Goal: Information Seeking & Learning: Find specific page/section

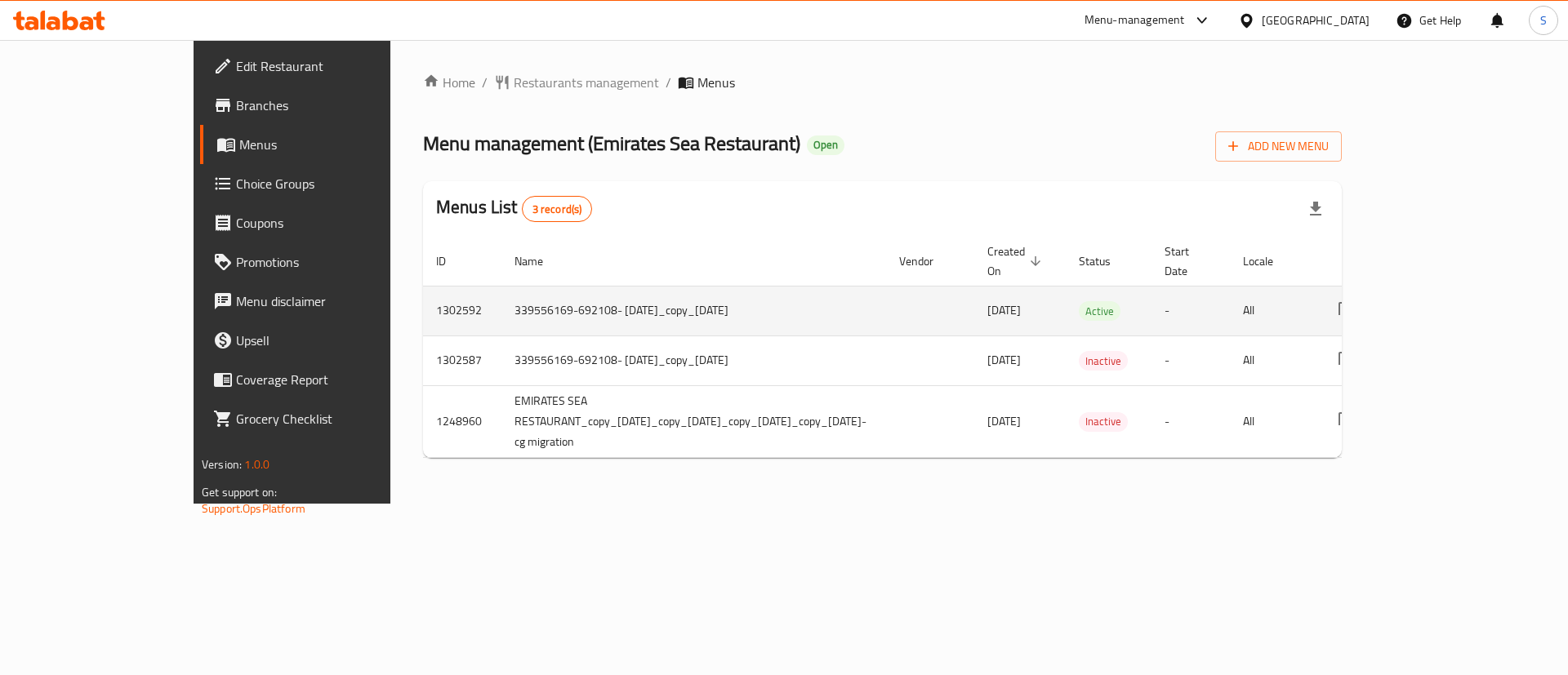
click at [738, 291] on td "339556169-692108- 15/7/2025_copy_25/07/2025" at bounding box center [693, 311] width 385 height 50
click at [1474, 301] on icon "enhanced table" at bounding box center [1464, 311] width 20 height 20
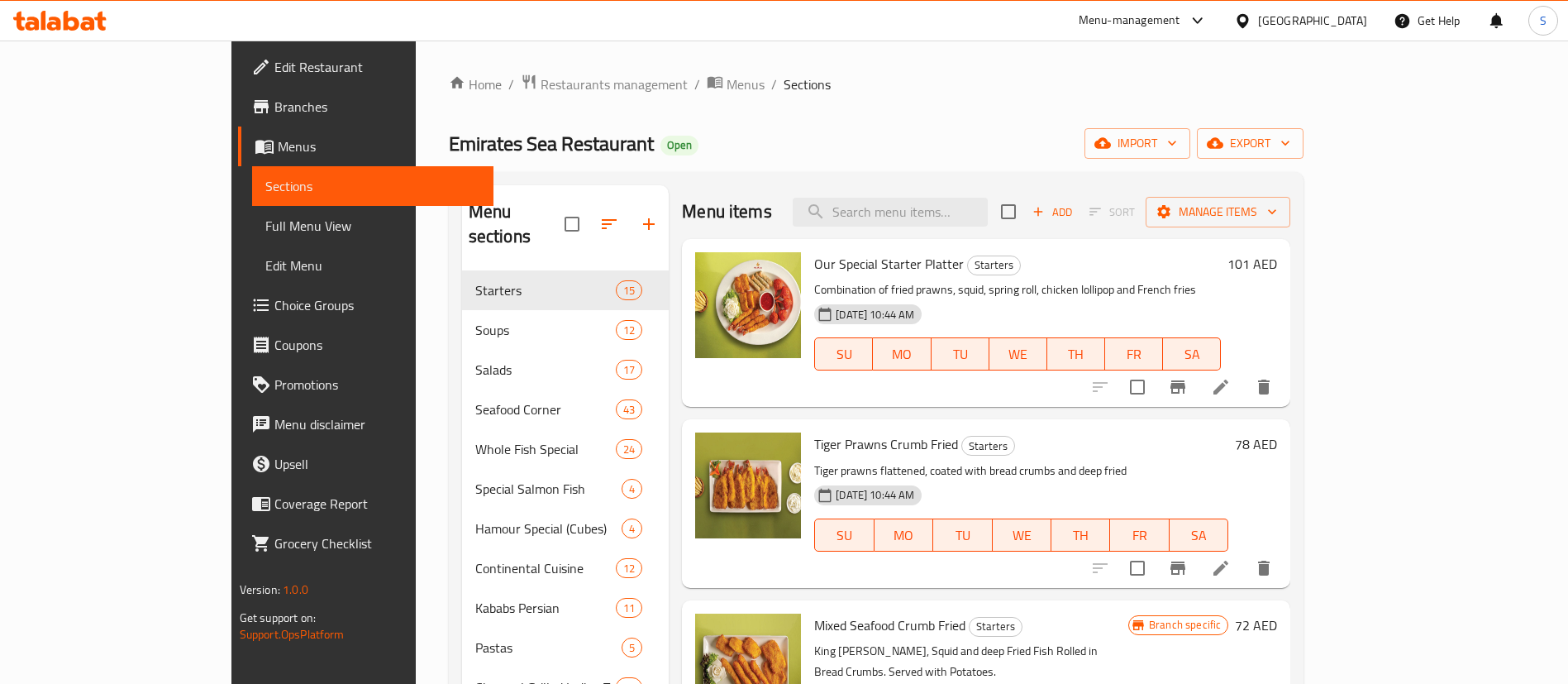
click at [265, 227] on span "Full Menu View" at bounding box center [373, 226] width 215 height 20
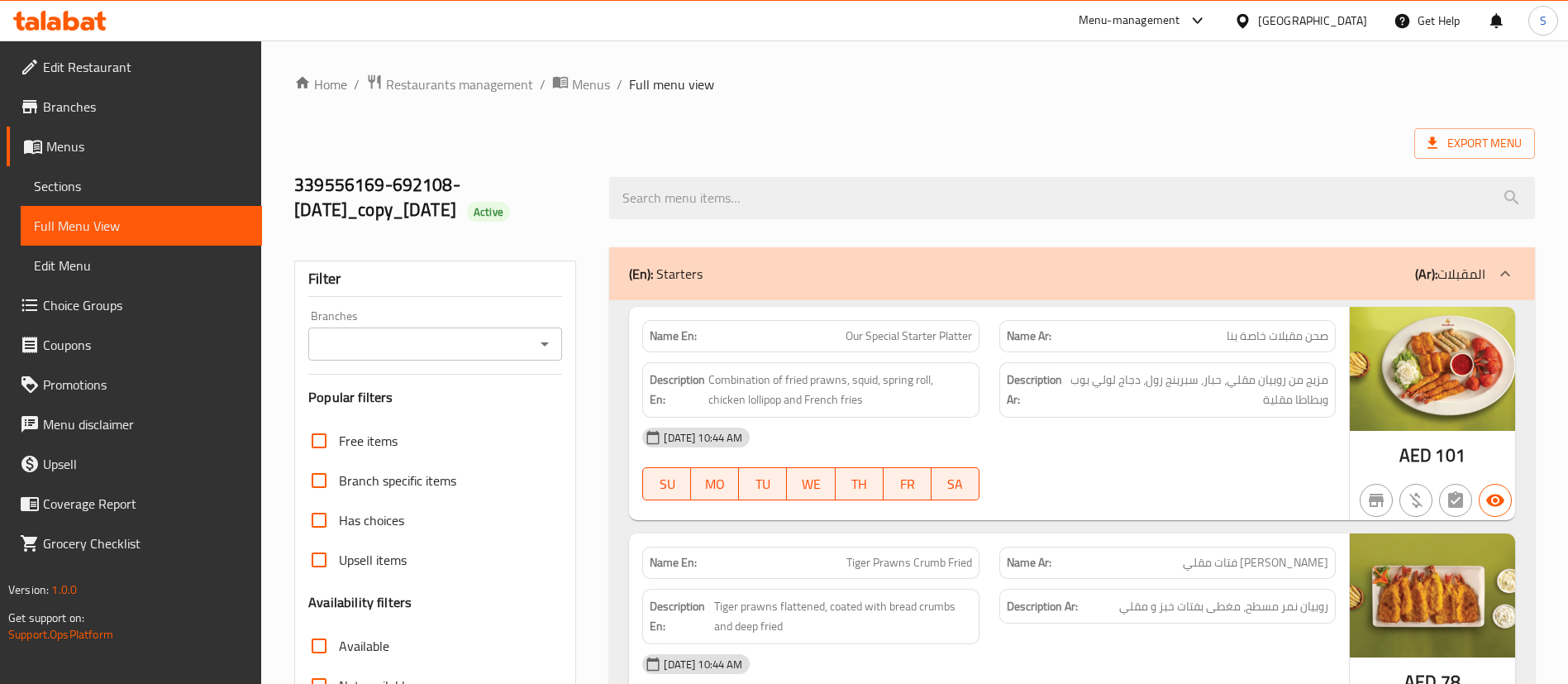
click at [539, 350] on icon "Open" at bounding box center [544, 344] width 20 height 20
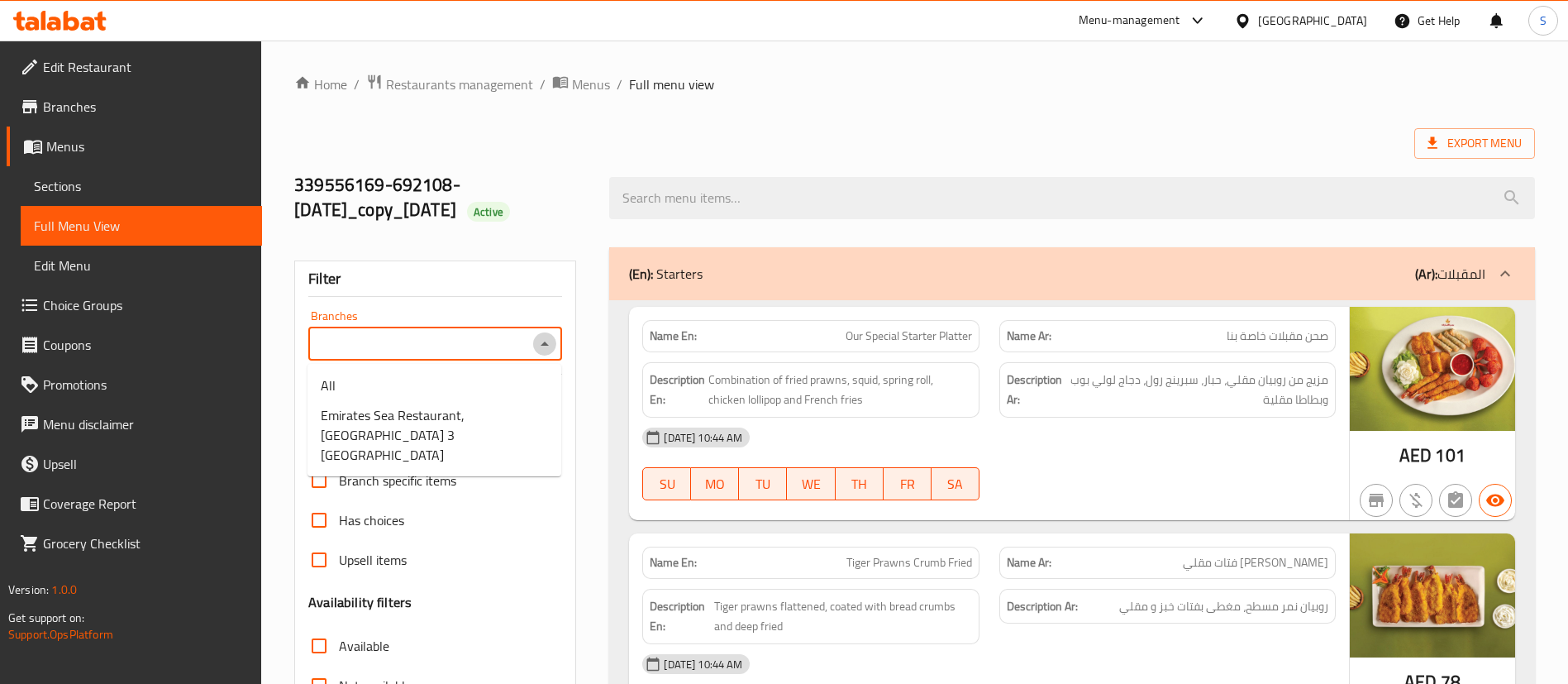
click at [545, 349] on icon "Close" at bounding box center [544, 344] width 20 height 20
click at [541, 342] on icon "Open" at bounding box center [544, 344] width 20 height 20
click at [479, 427] on span "Emirates Sea Restaurant, Al Rawda 3 Al Zahraa" at bounding box center [434, 435] width 227 height 60
type input "Emirates Sea Restaurant, Al Rawda 3 Al Zahraa"
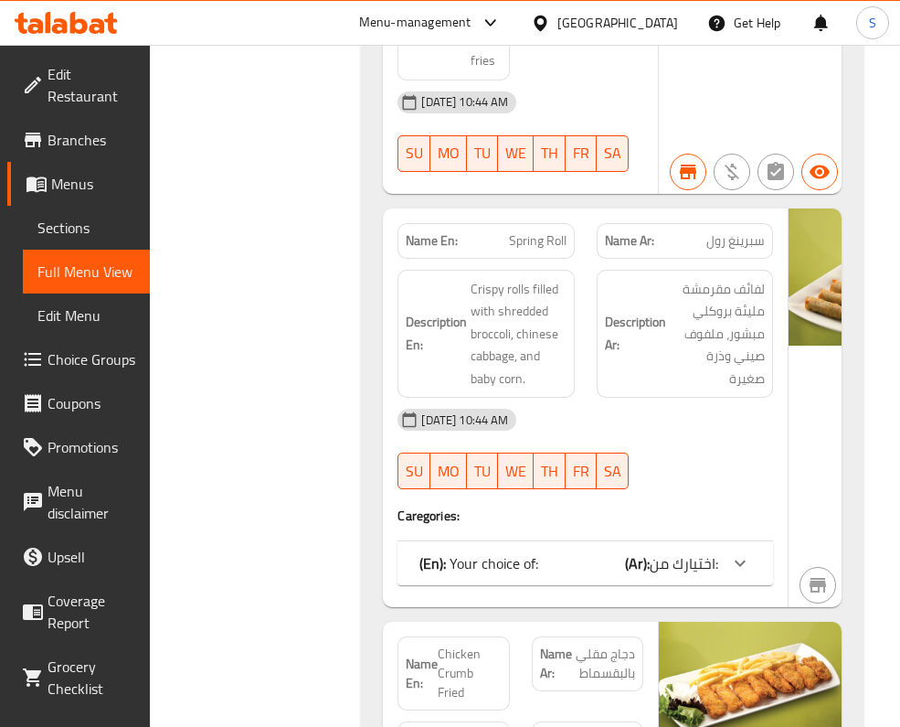
scroll to position [4936, 0]
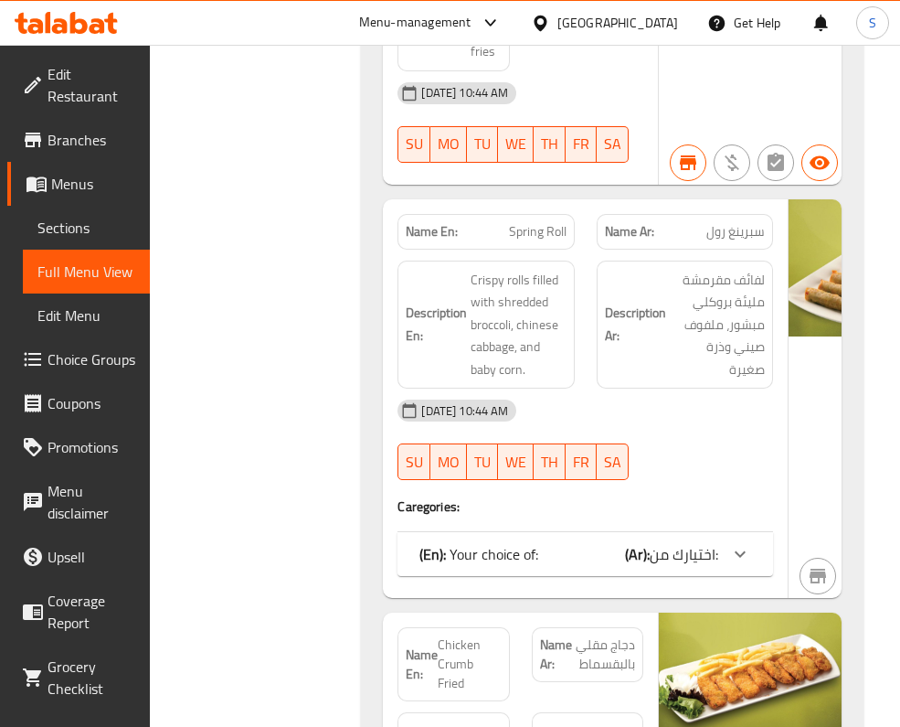
drag, startPoint x: 750, startPoint y: 532, endPoint x: 900, endPoint y: 495, distance: 155.4
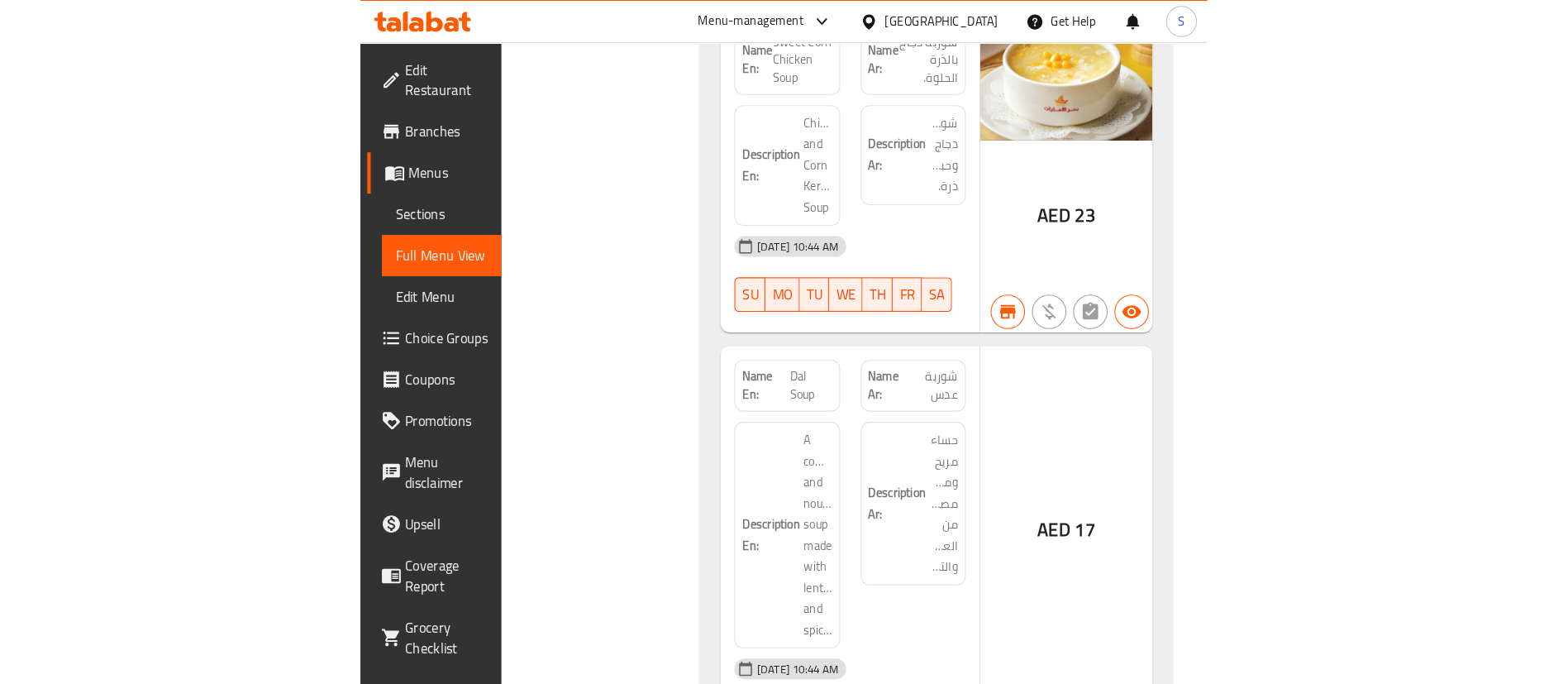
scroll to position [10545, 0]
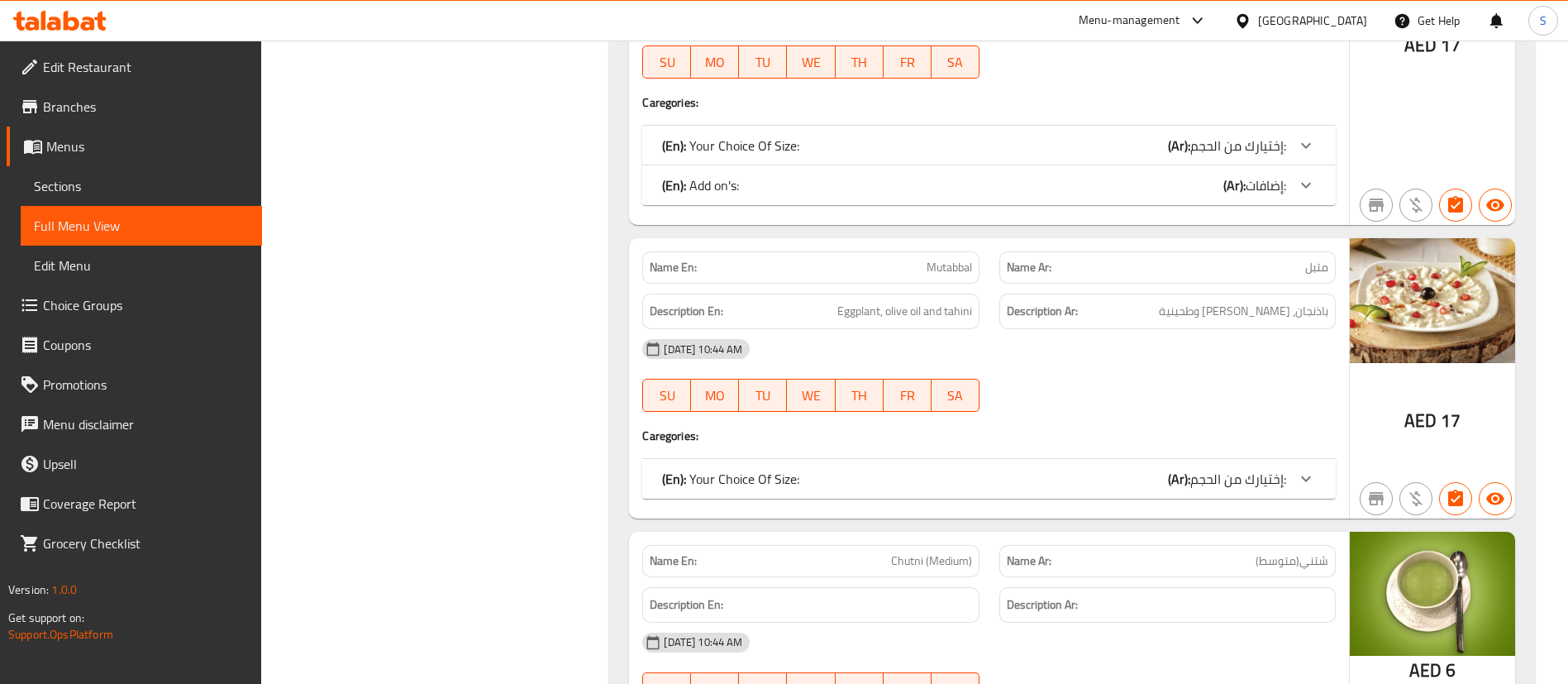
click at [80, 177] on span "Sections" at bounding box center [141, 186] width 215 height 20
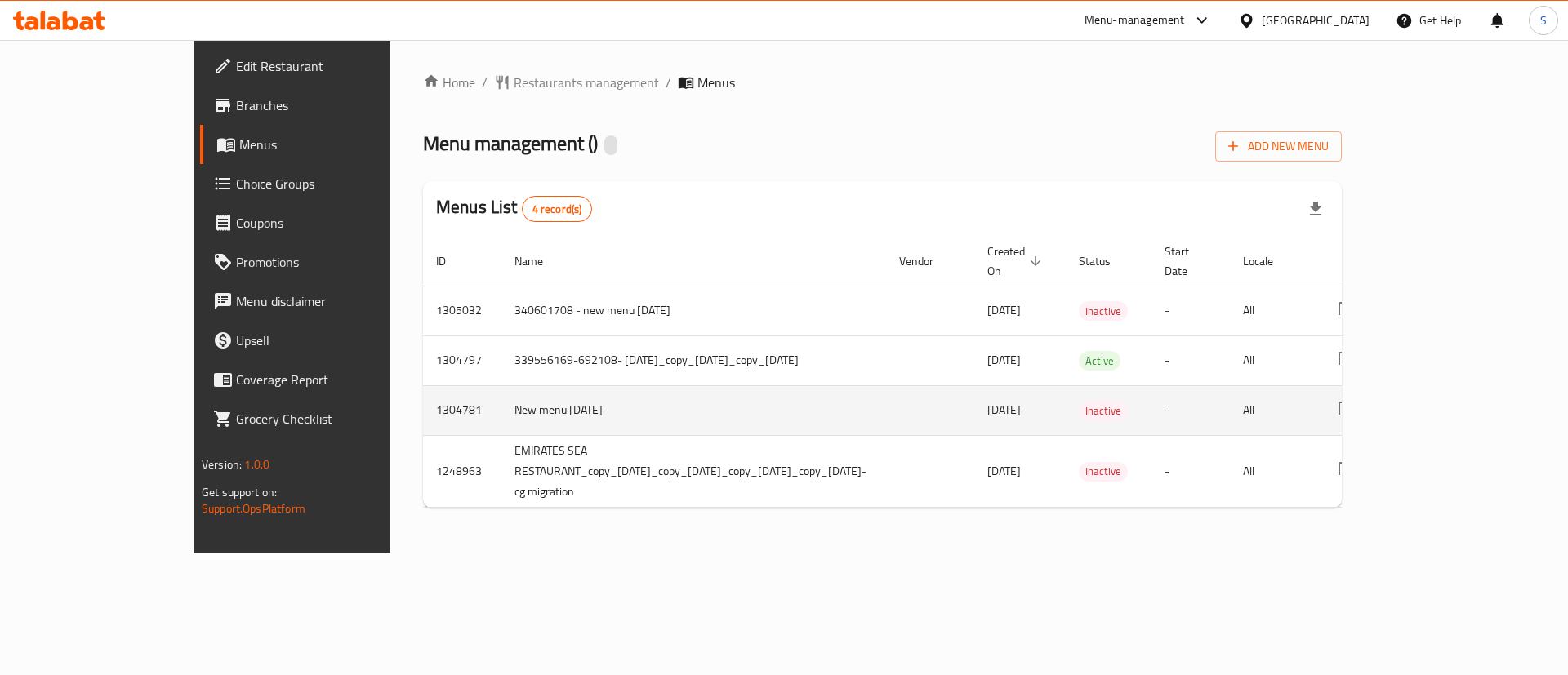
click at [735, 387] on td "New menu 11/08/2025" at bounding box center [693, 410] width 385 height 50
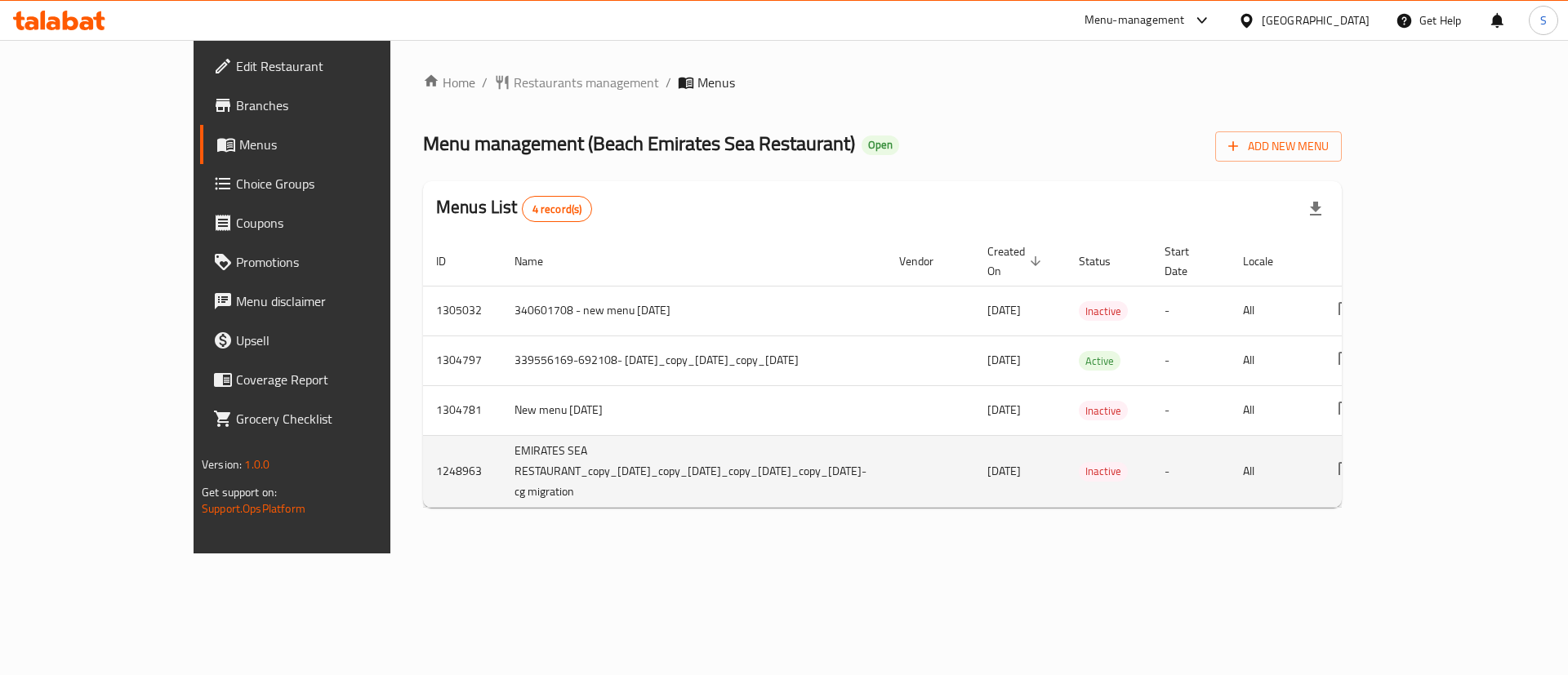
click at [678, 437] on td "EMIRATES SEA RESTAURANT_copy_[DATE]_copy_[DATE]_copy_[DATE]_copy_[DATE]-cg migr…" at bounding box center [693, 471] width 385 height 71
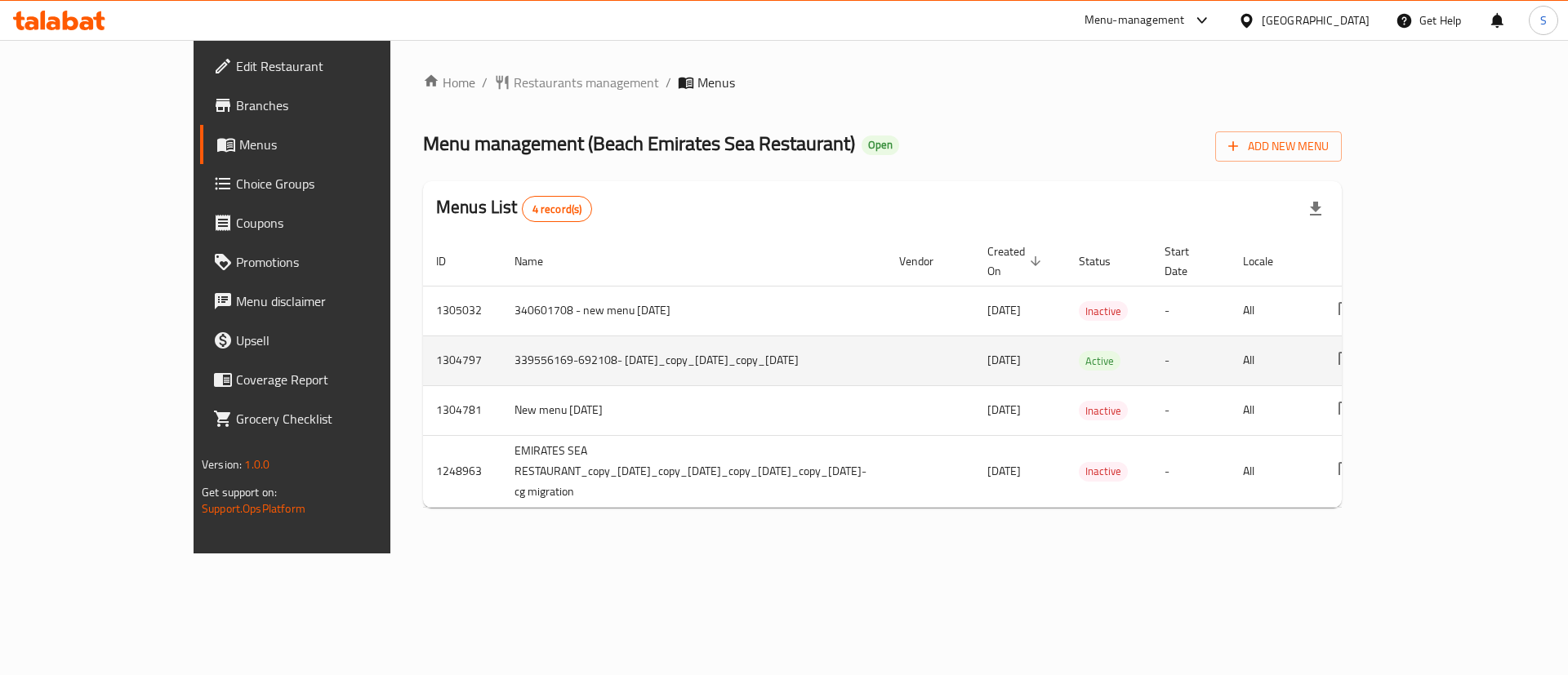
click at [583, 336] on td "339556169-692108- 15/7/2025_copy_25/07/2025_copy_10/08/2025" at bounding box center [693, 361] width 385 height 50
drag, startPoint x: 442, startPoint y: 345, endPoint x: 385, endPoint y: 331, distance: 58.7
click at [501, 336] on td "339556169-692108- 15/7/2025_copy_25/07/2025_copy_10/08/2025" at bounding box center [693, 361] width 385 height 50
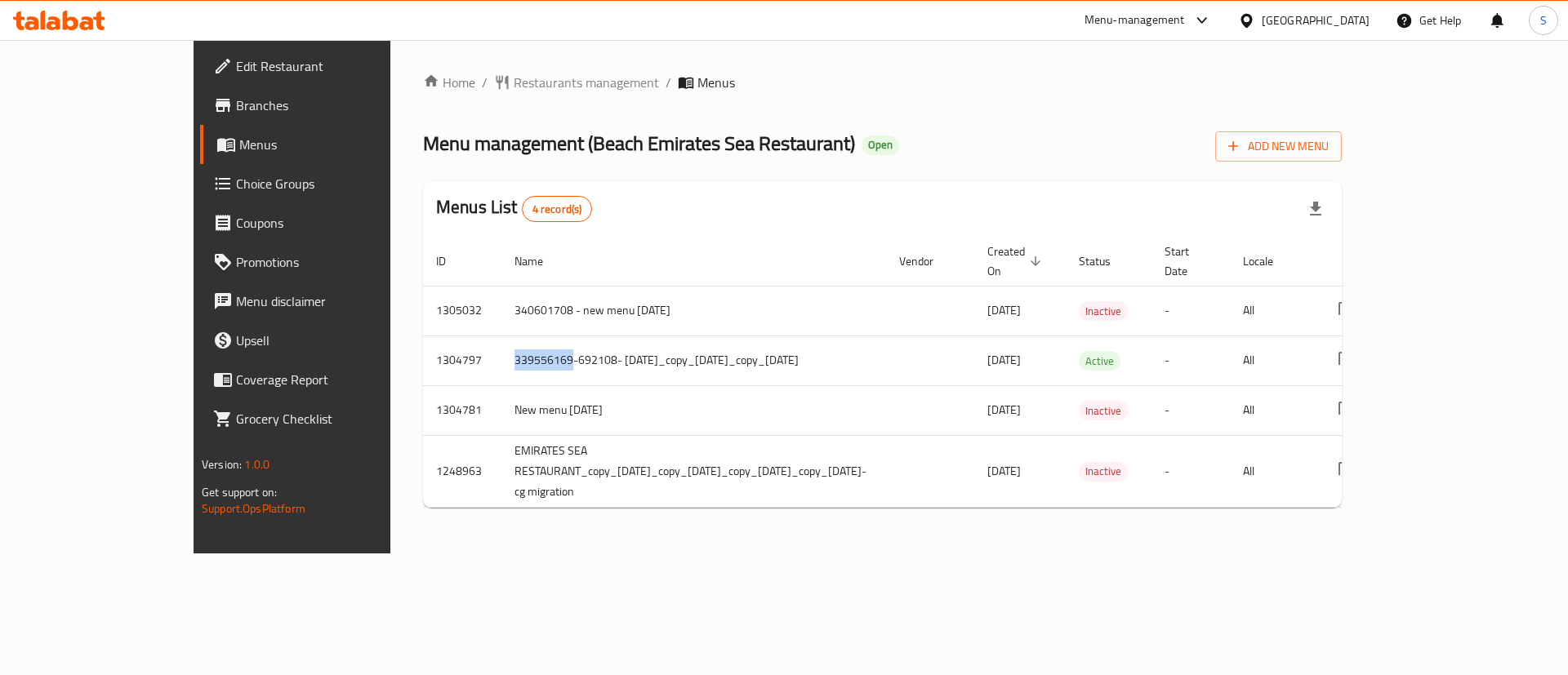
copy td "339556169"
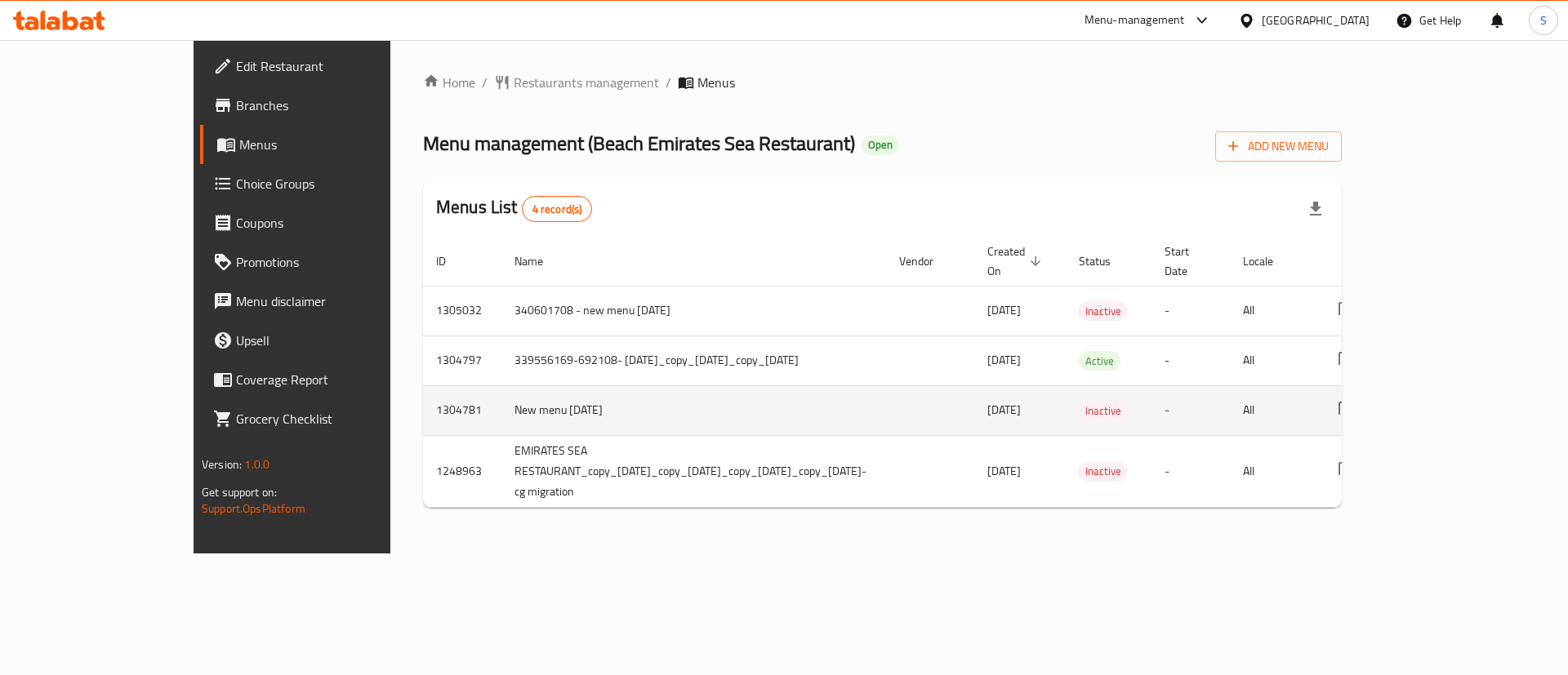
click at [837, 405] on td "New menu [DATE]" at bounding box center [693, 410] width 385 height 50
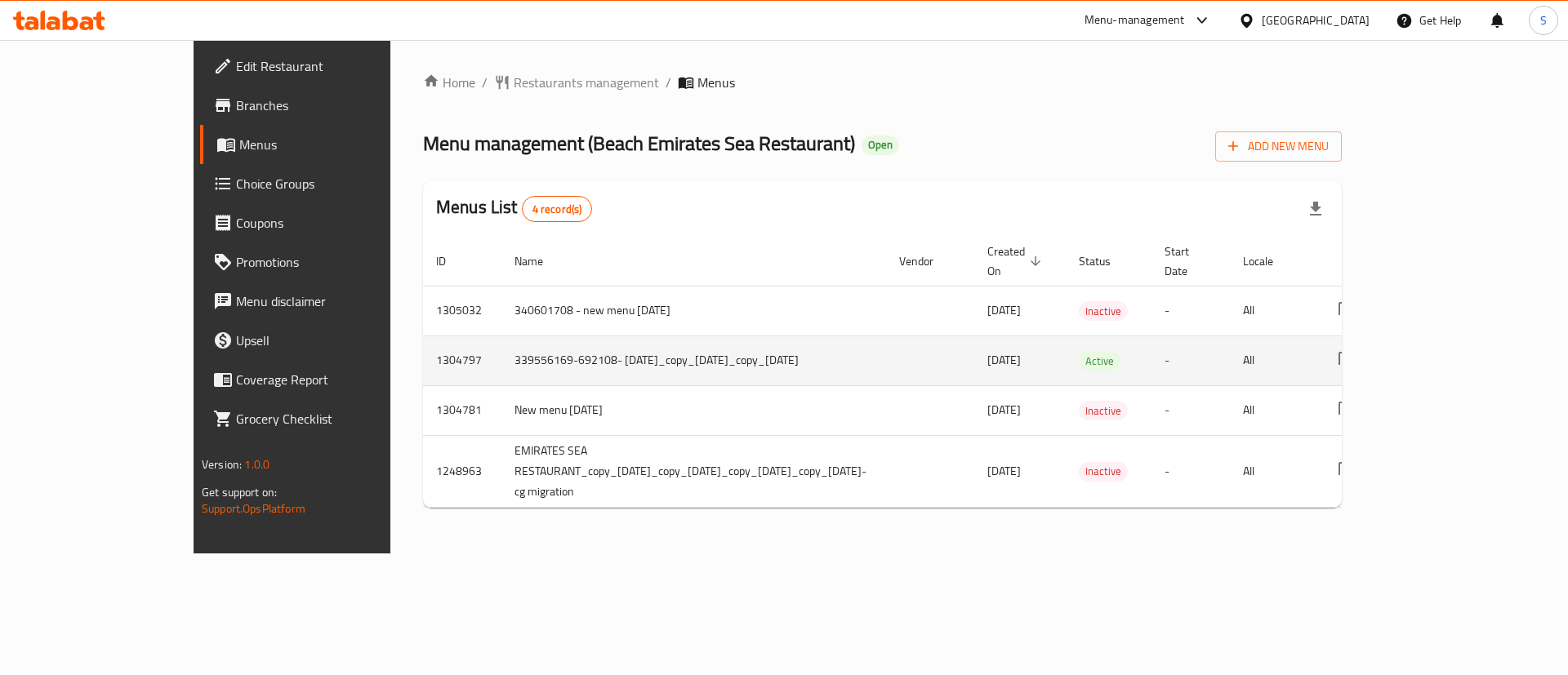
click at [574, 342] on td "339556169-692108- [DATE]_copy_[DATE]_copy_[DATE]" at bounding box center [693, 361] width 385 height 50
click at [501, 338] on td "339556169-692108- [DATE]_copy_[DATE]_copy_[DATE]" at bounding box center [693, 361] width 385 height 50
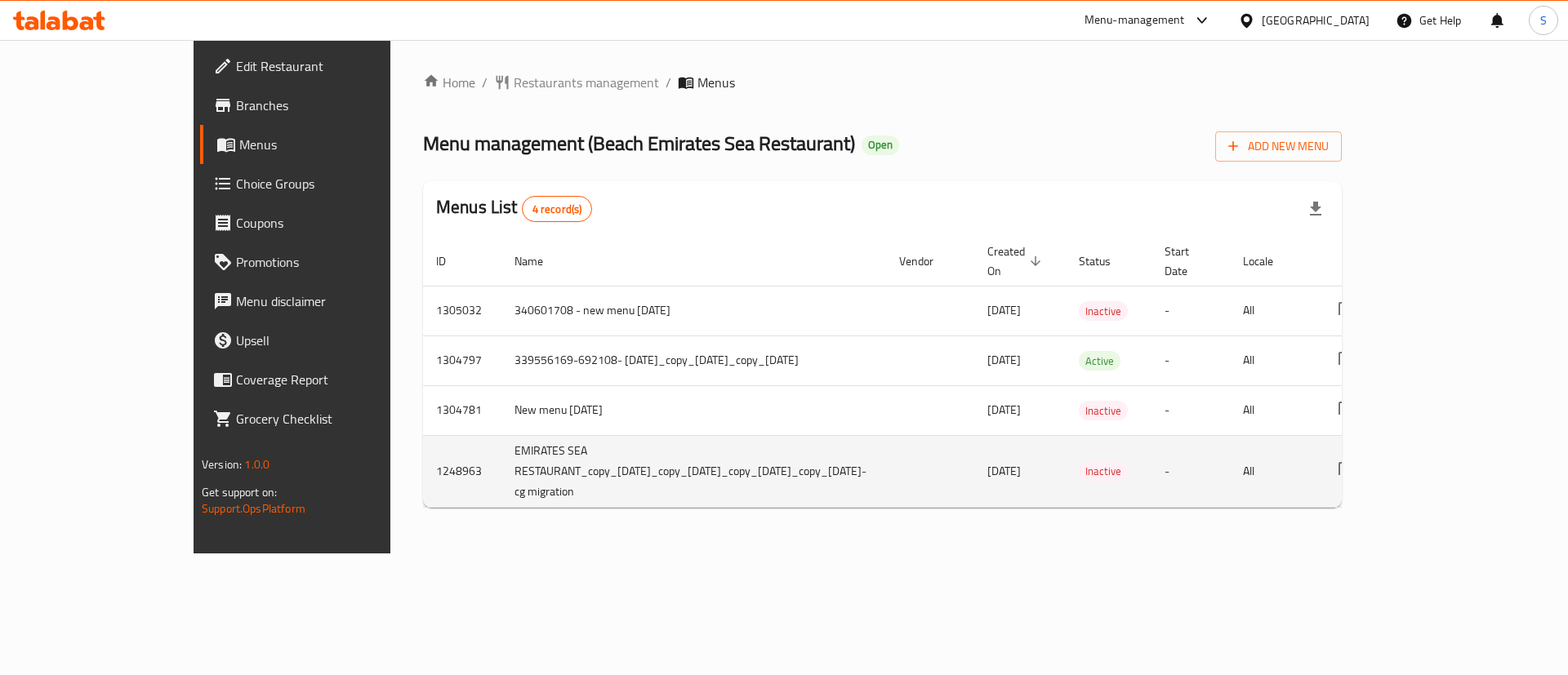
click at [734, 435] on td "EMIRATES SEA RESTAURANT_copy_[DATE]_copy_[DATE]_copy_[DATE]_copy_[DATE]-cg migr…" at bounding box center [693, 471] width 385 height 71
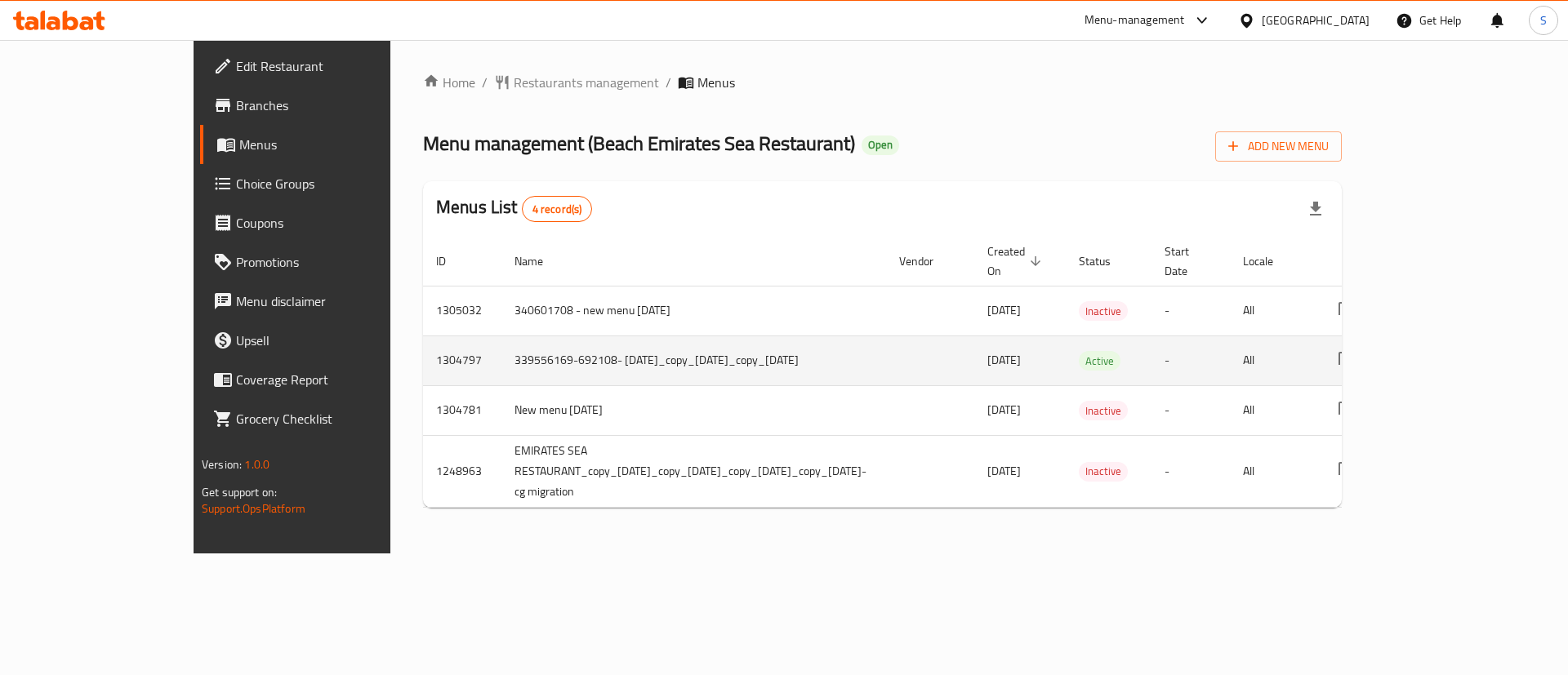
click at [703, 338] on td "339556169-692108- [DATE]_copy_[DATE]_copy_[DATE]" at bounding box center [693, 361] width 385 height 50
click at [501, 346] on td "339556169-692108- [DATE]_copy_[DATE]_copy_[DATE]" at bounding box center [693, 361] width 385 height 50
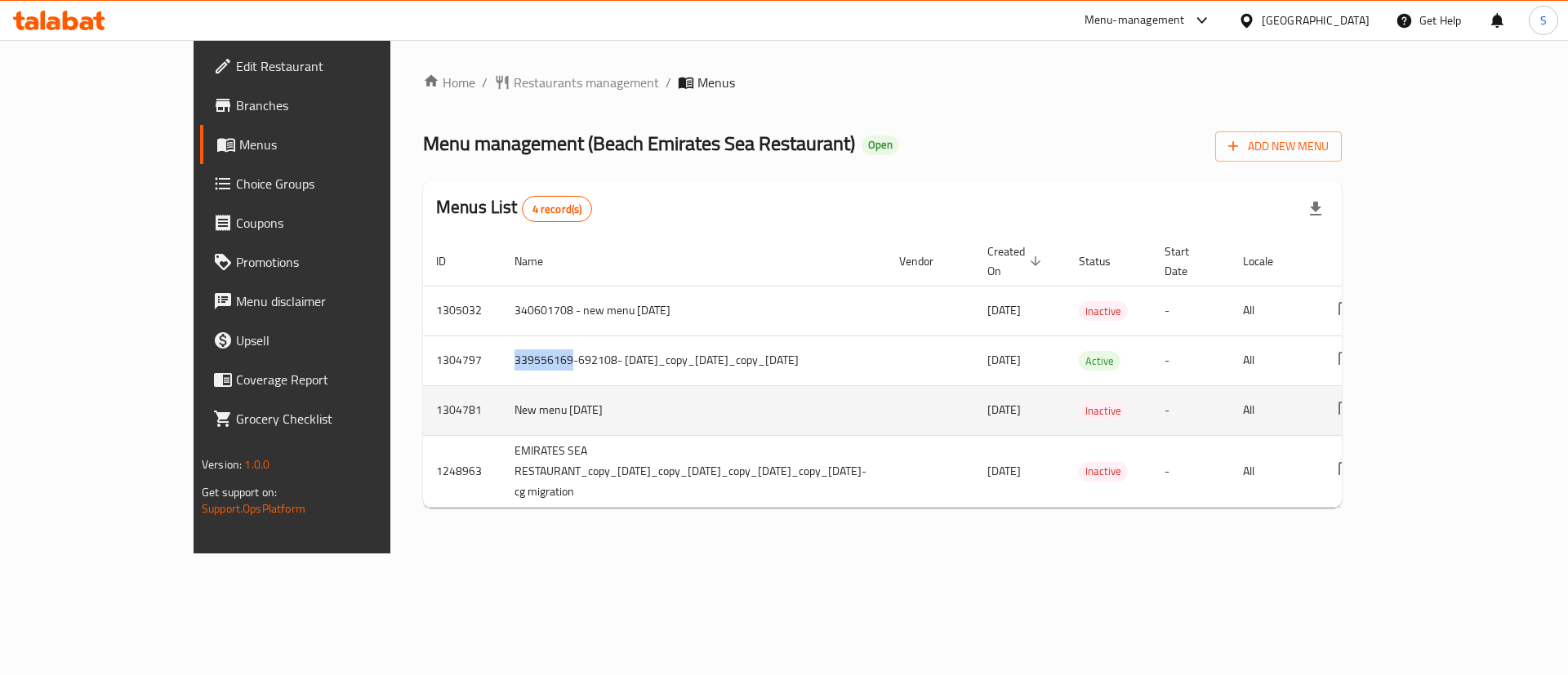
click at [501, 385] on td "New menu [DATE]" at bounding box center [693, 410] width 385 height 50
click at [501, 392] on td "New menu [DATE]" at bounding box center [693, 410] width 385 height 50
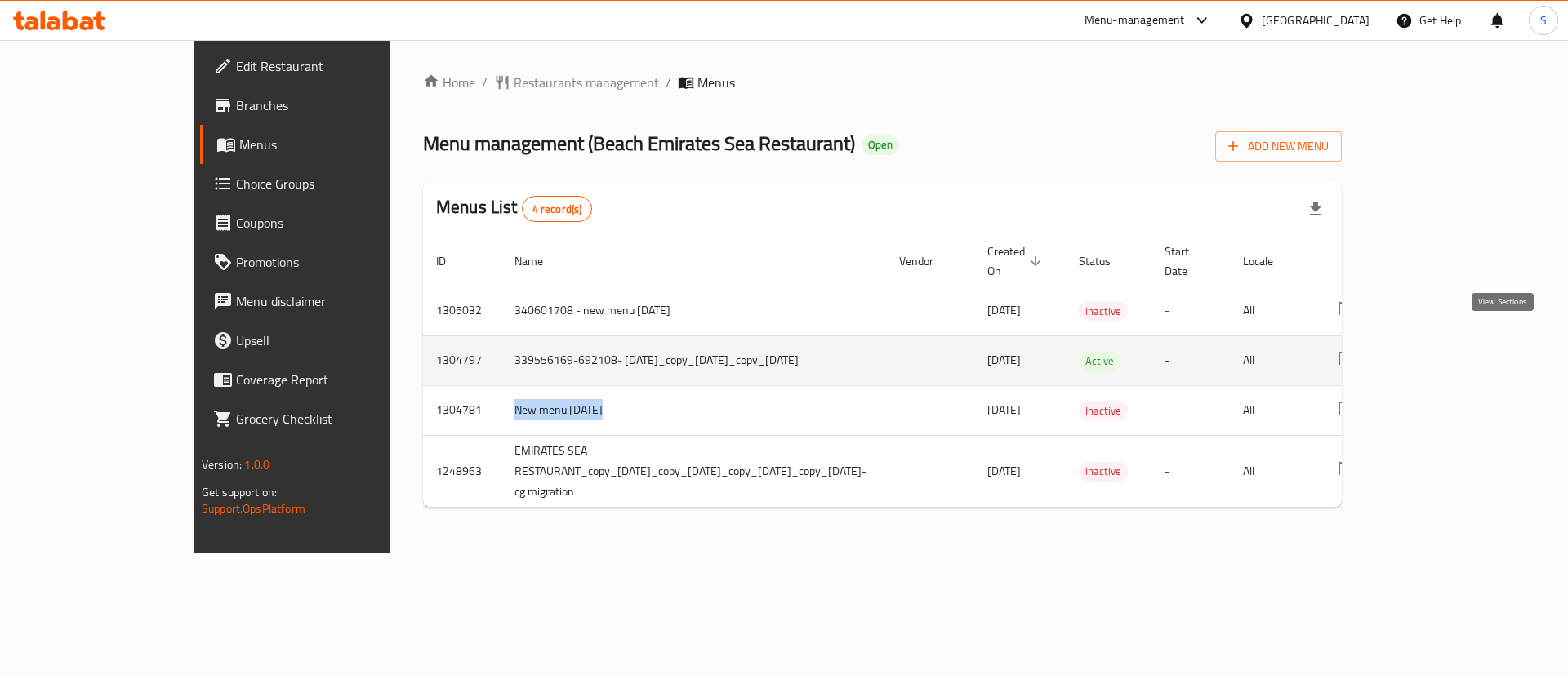
click at [1474, 351] on icon "enhanced table" at bounding box center [1464, 361] width 20 height 20
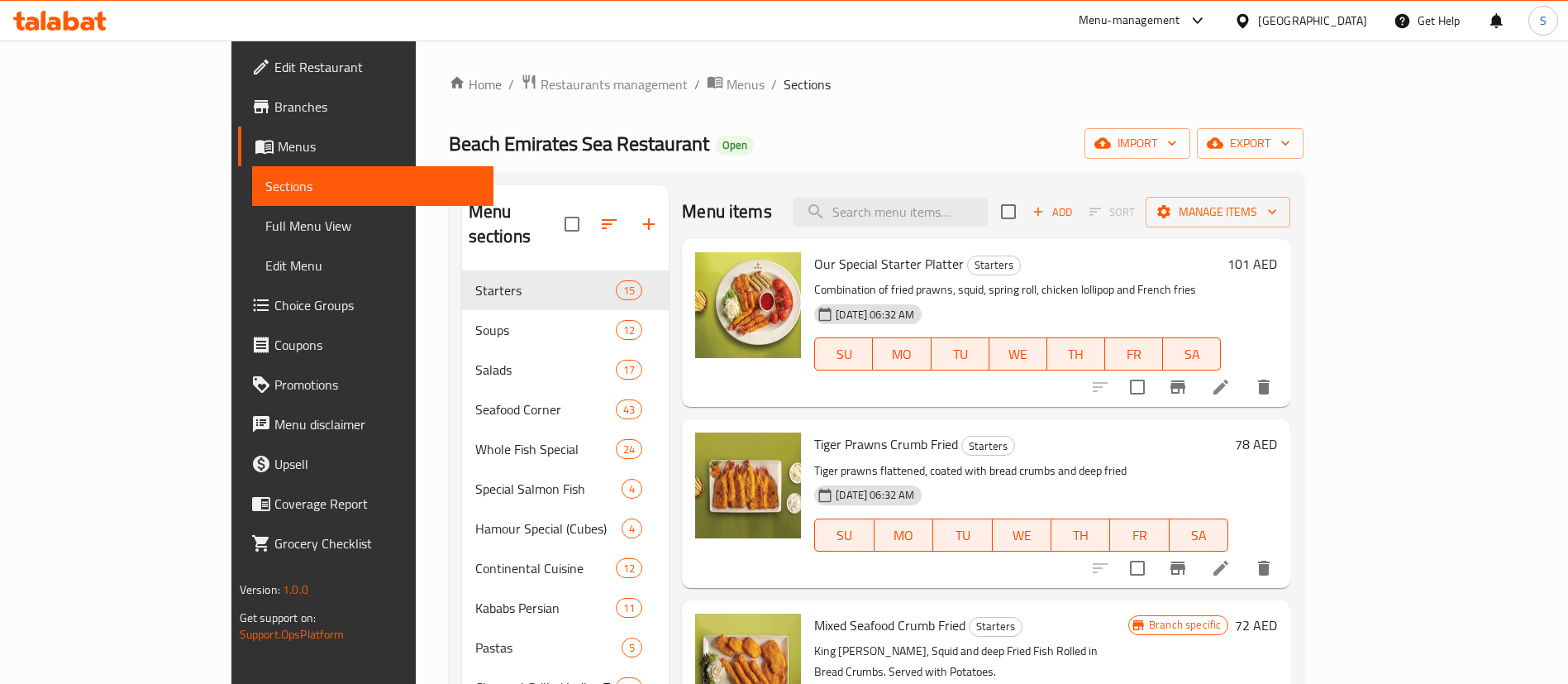
click at [265, 228] on span "Full Menu View" at bounding box center [373, 226] width 215 height 20
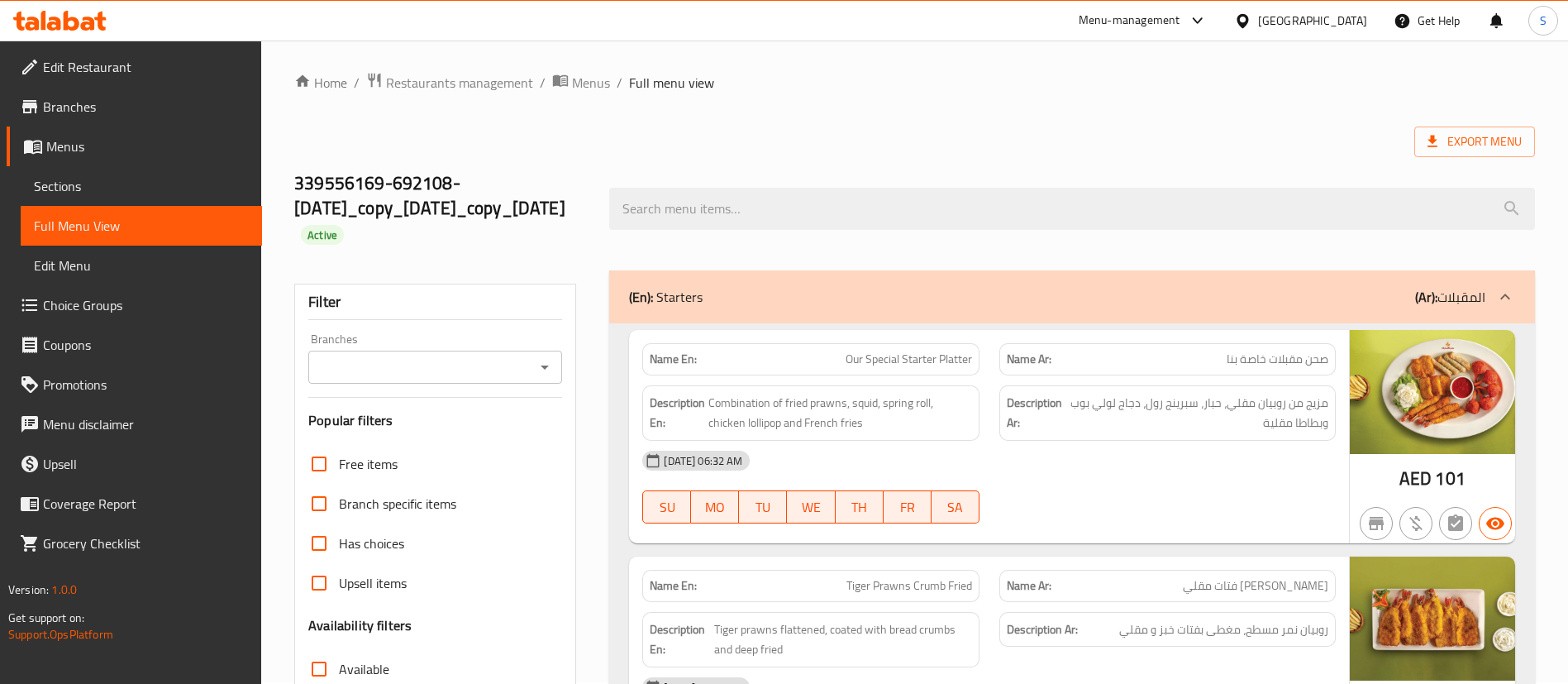
scroll to position [124, 0]
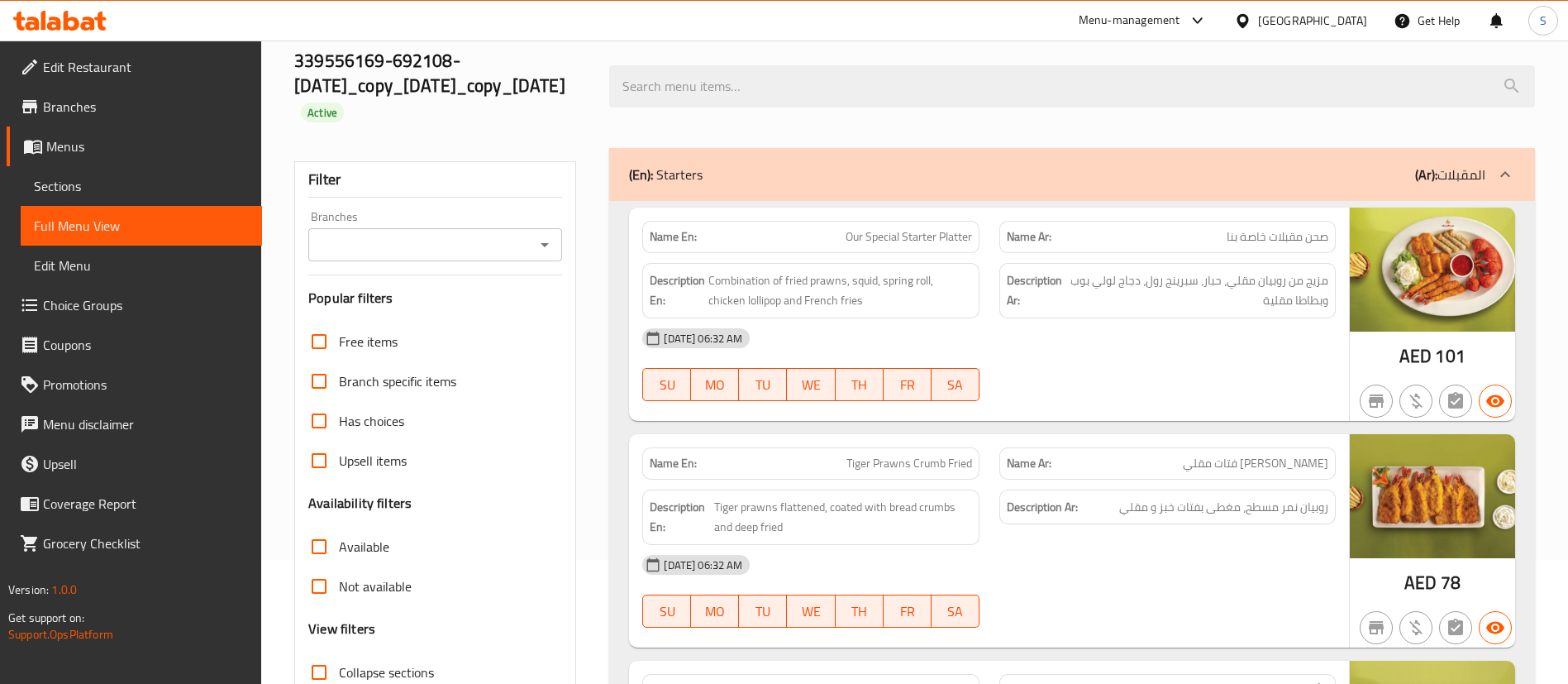
click at [534, 235] on icon "Open" at bounding box center [544, 245] width 20 height 20
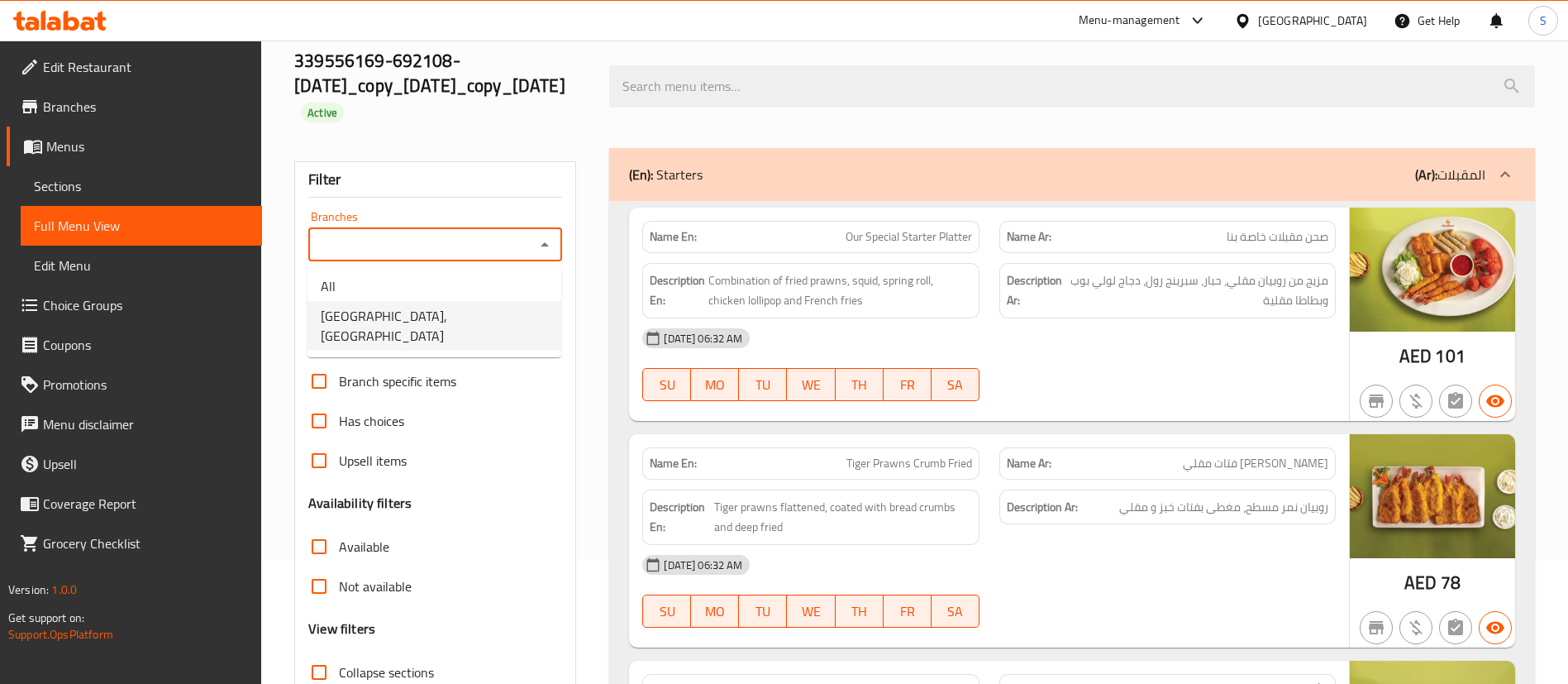
click at [448, 332] on span "Beach Emirates Sea Restaurant, Khor Fakkan" at bounding box center [434, 326] width 227 height 40
type input "Beach Emirates Sea Restaurant, Khor Fakkan"
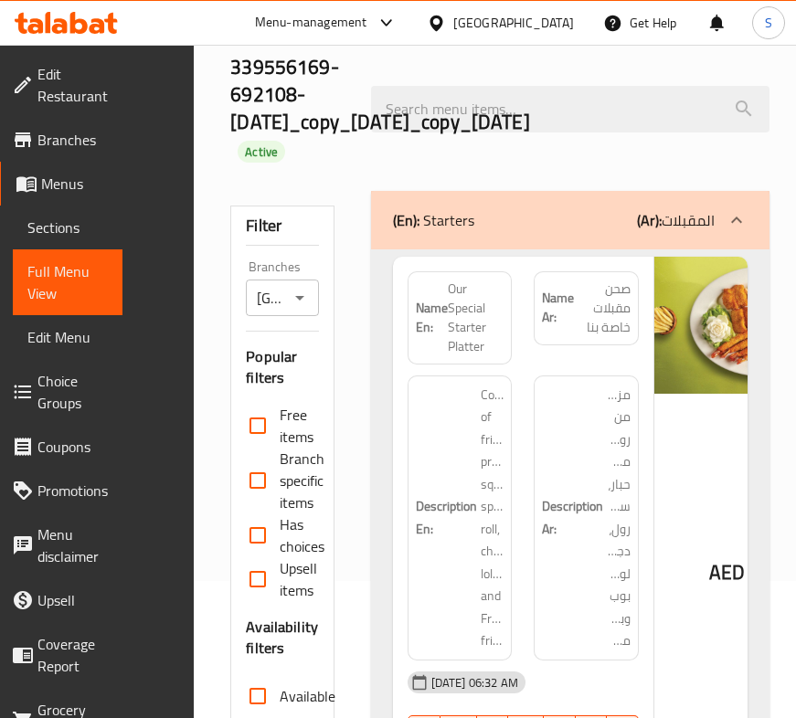
drag, startPoint x: 564, startPoint y: 617, endPoint x: 623, endPoint y: 611, distance: 59.8
click at [623, 611] on h6 "Description Ar: مزيج من روبيان مقلي، حبار، سبرينج رول، دجاج لولي بوب وبطاطا مقل…" at bounding box center [586, 518] width 89 height 269
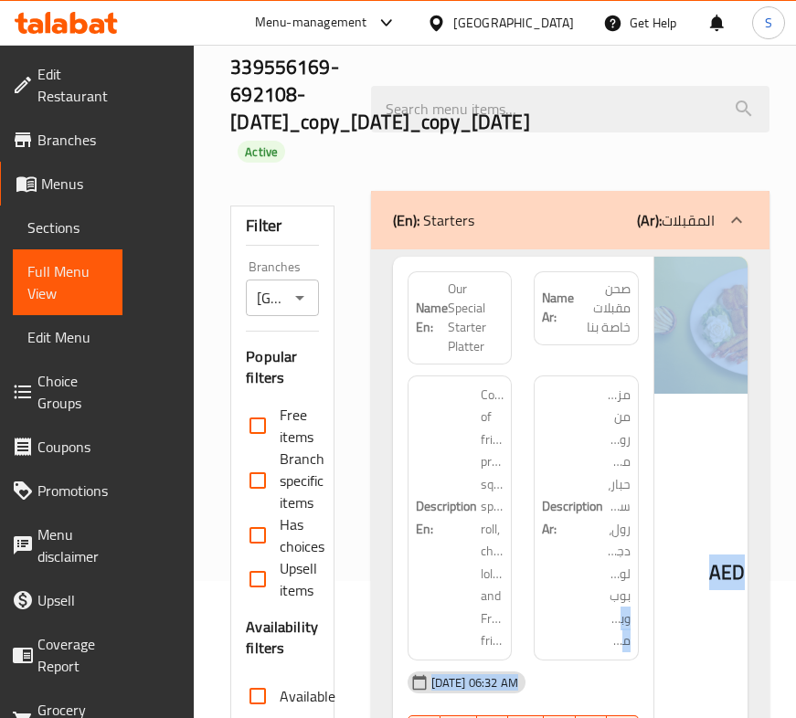
drag, startPoint x: 610, startPoint y: 601, endPoint x: 825, endPoint y: 611, distance: 215.9
click at [796, 581] on html "​ Menu-management United Arab Emirates Get Help S Edit Restaurant Branches Menu…" at bounding box center [398, 222] width 796 height 718
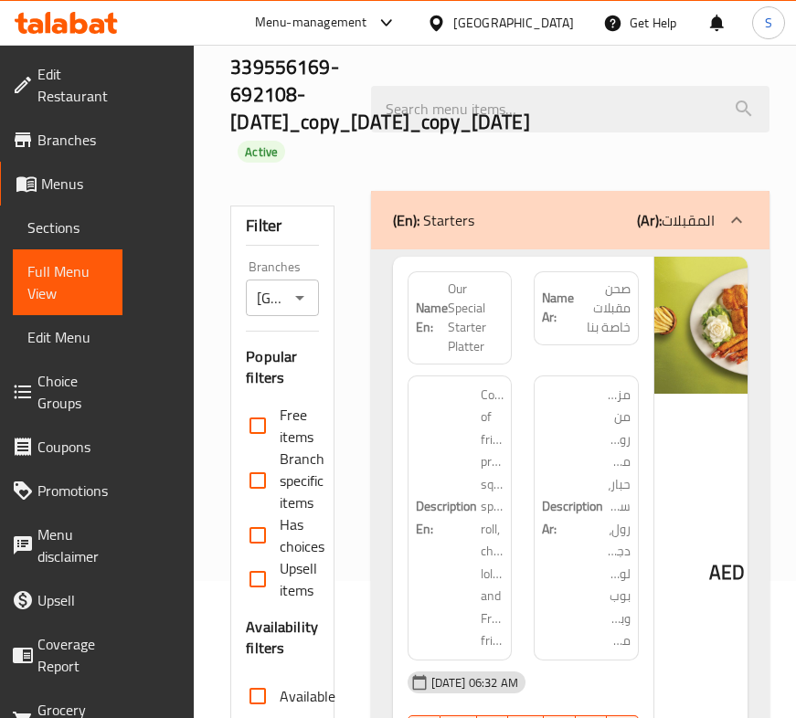
click at [557, 447] on h6 "Description Ar: مزيج من روبيان مقلي، حبار، سبرينج رول، دجاج لولي بوب وبطاطا مقل…" at bounding box center [586, 518] width 89 height 269
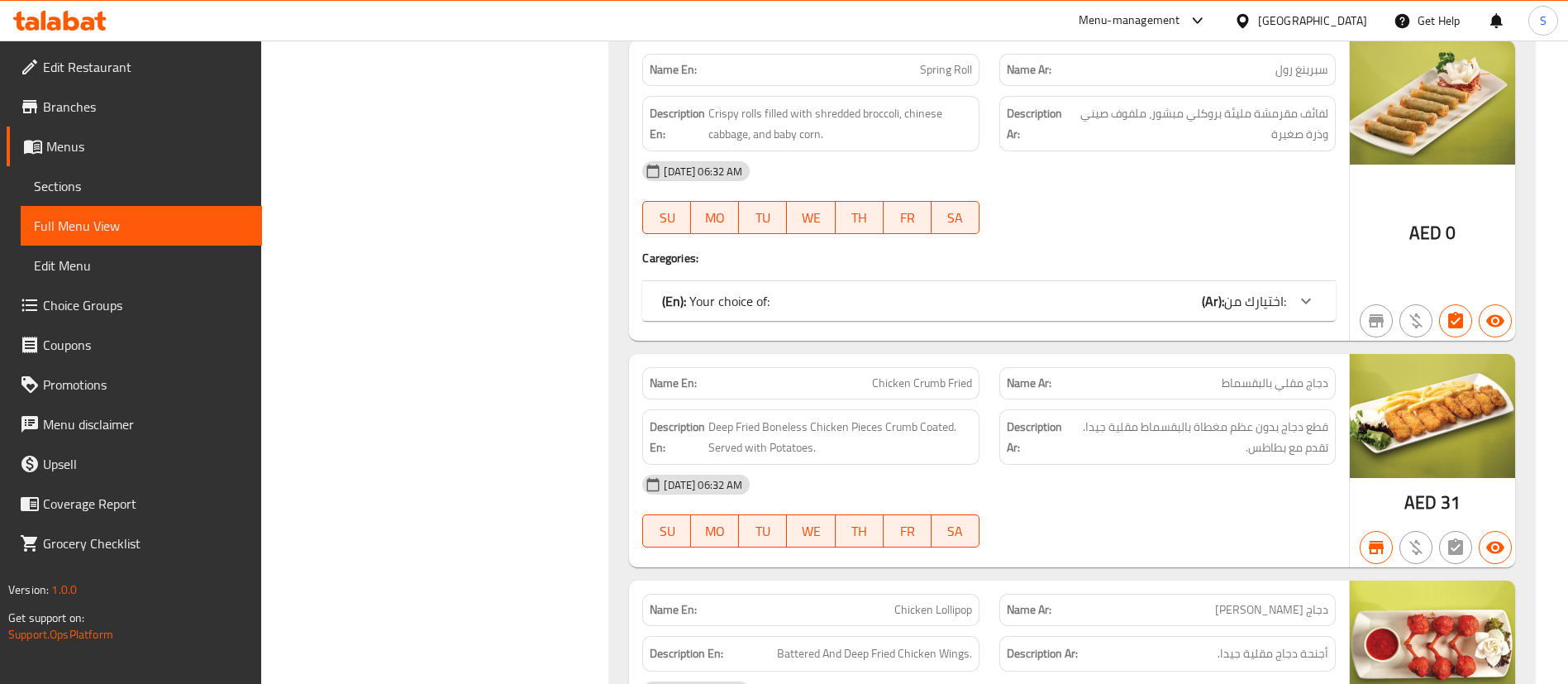
scroll to position [2605, 0]
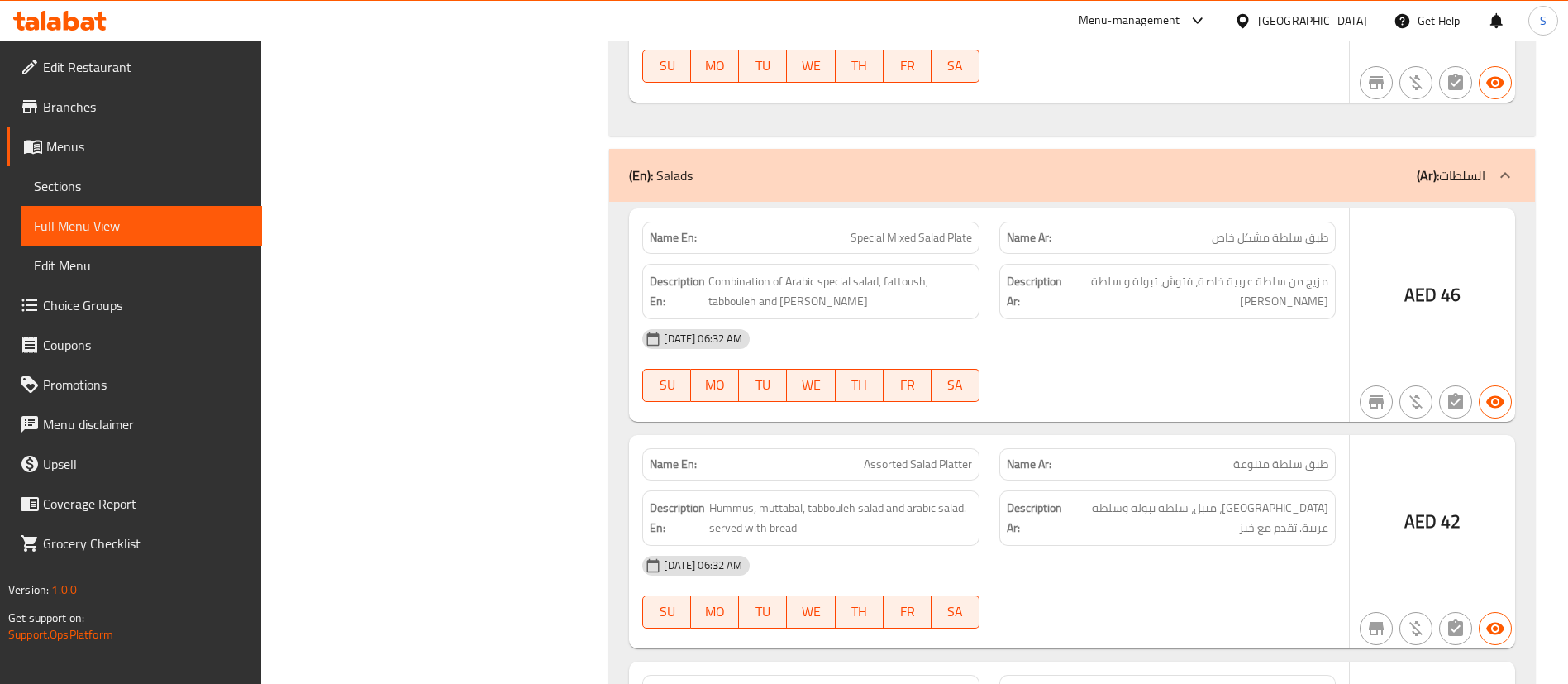
scroll to position [6699, 0]
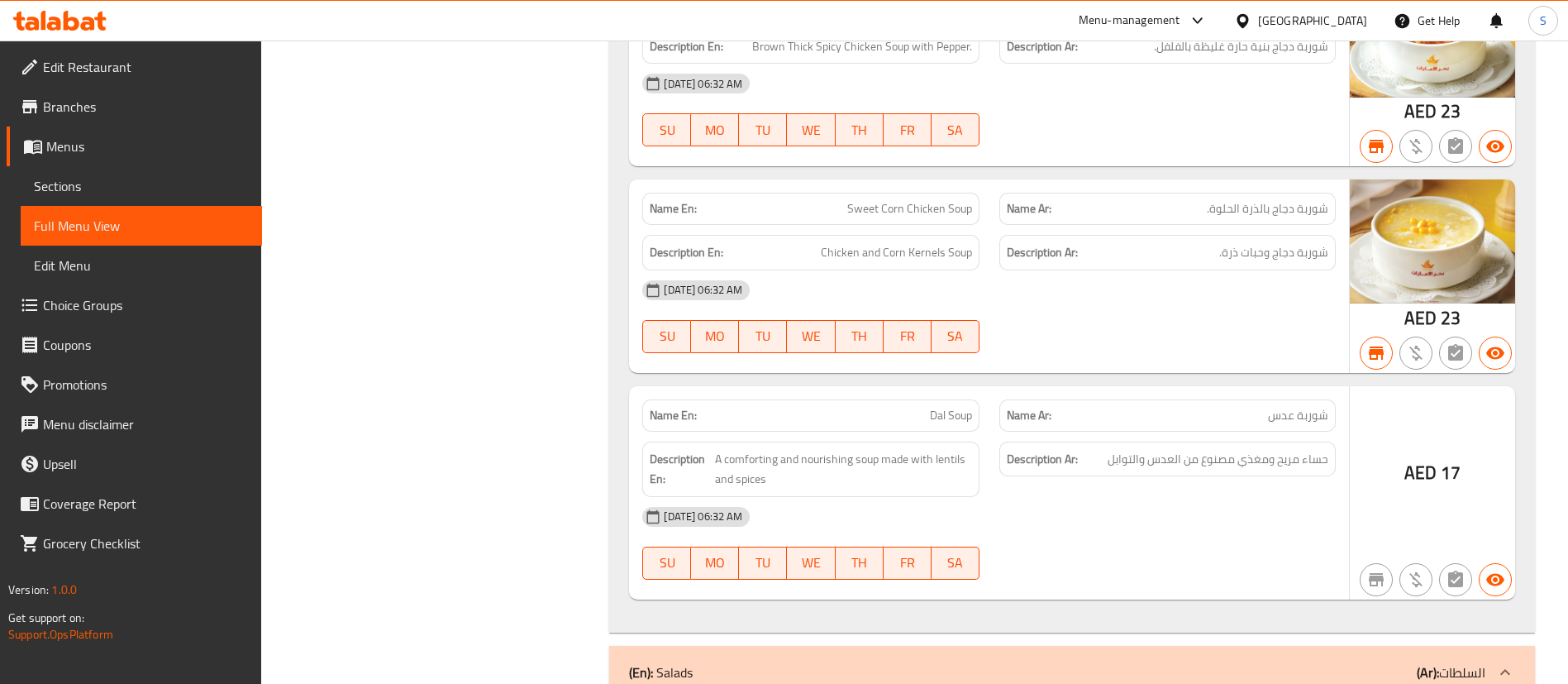
click at [129, 193] on span "Sections" at bounding box center [141, 186] width 215 height 20
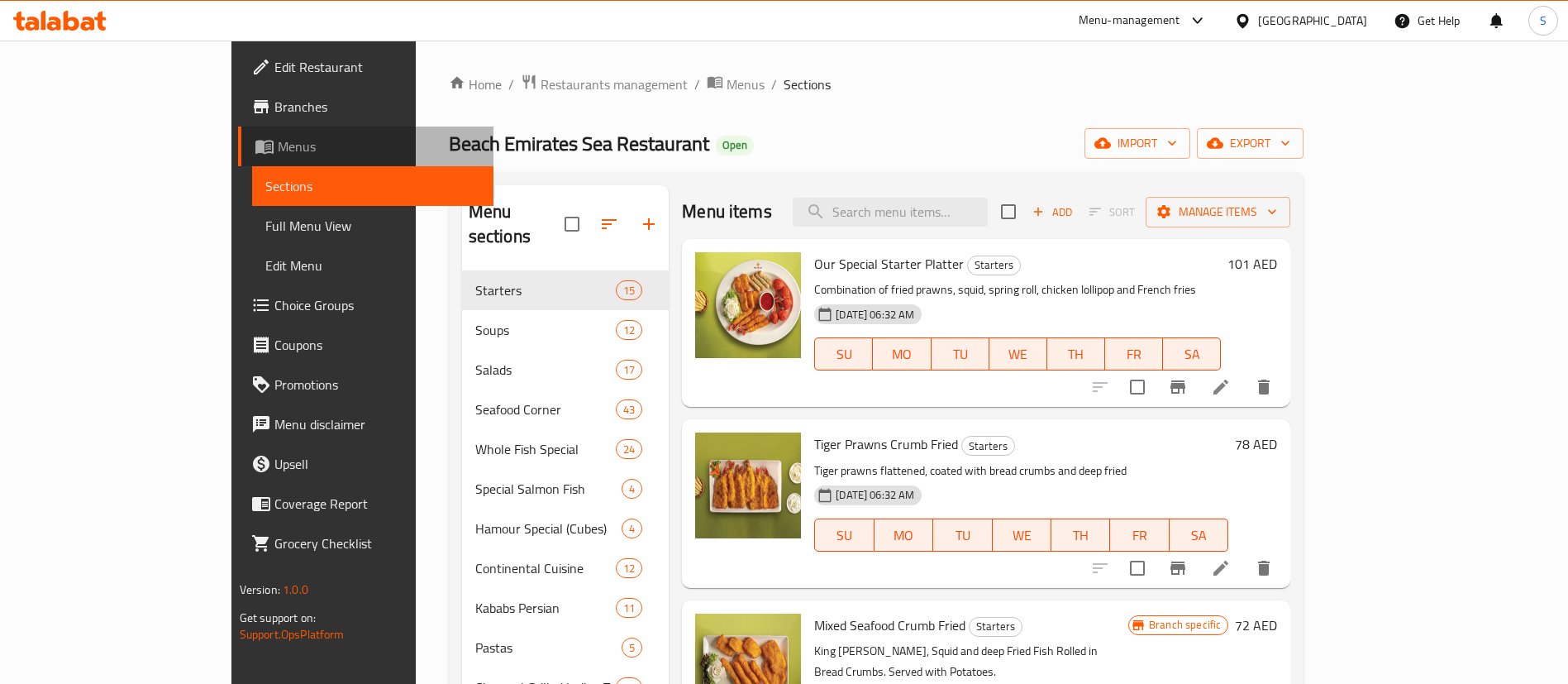
click at [278, 147] on span "Menus" at bounding box center [379, 147] width 203 height 20
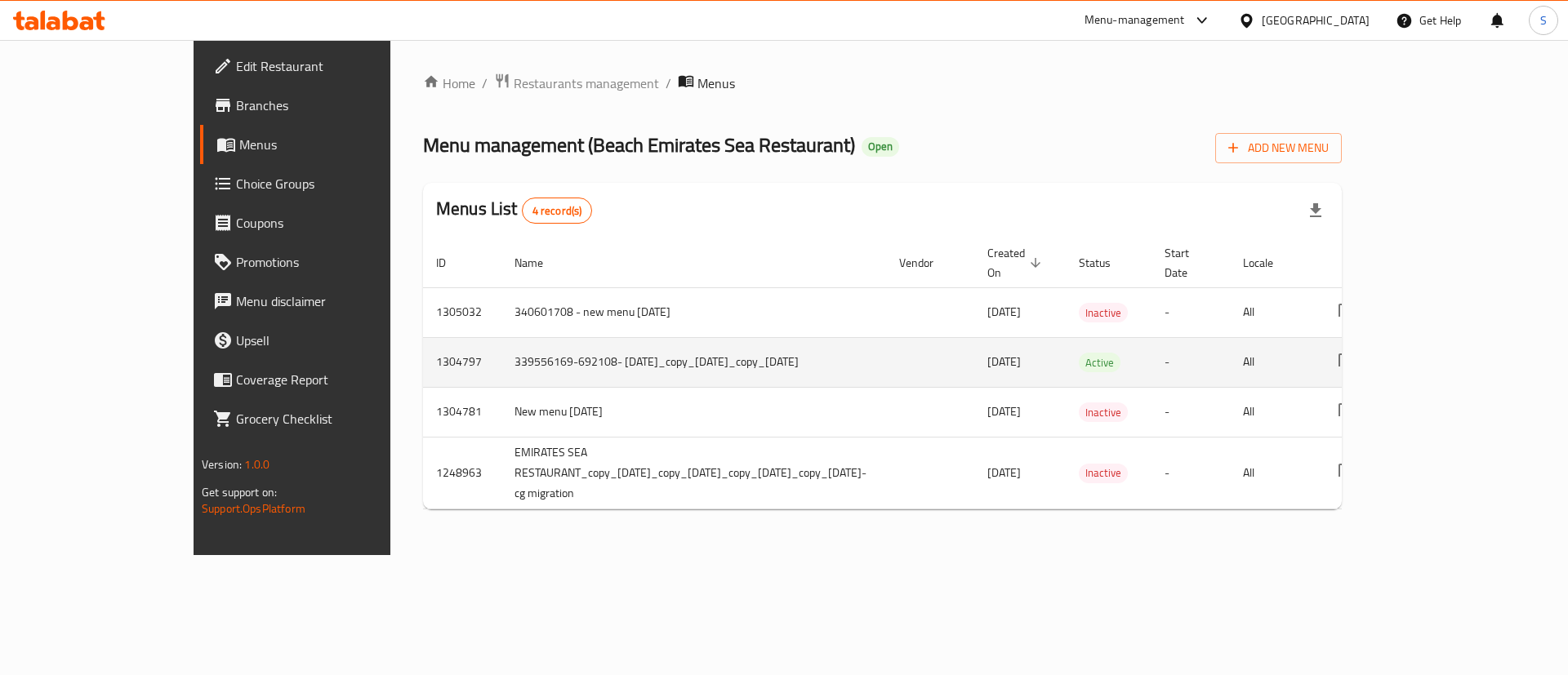
click at [661, 338] on td "339556169-692108- 15/7/2025_copy_25/07/2025_copy_10/08/2025" at bounding box center [693, 362] width 385 height 50
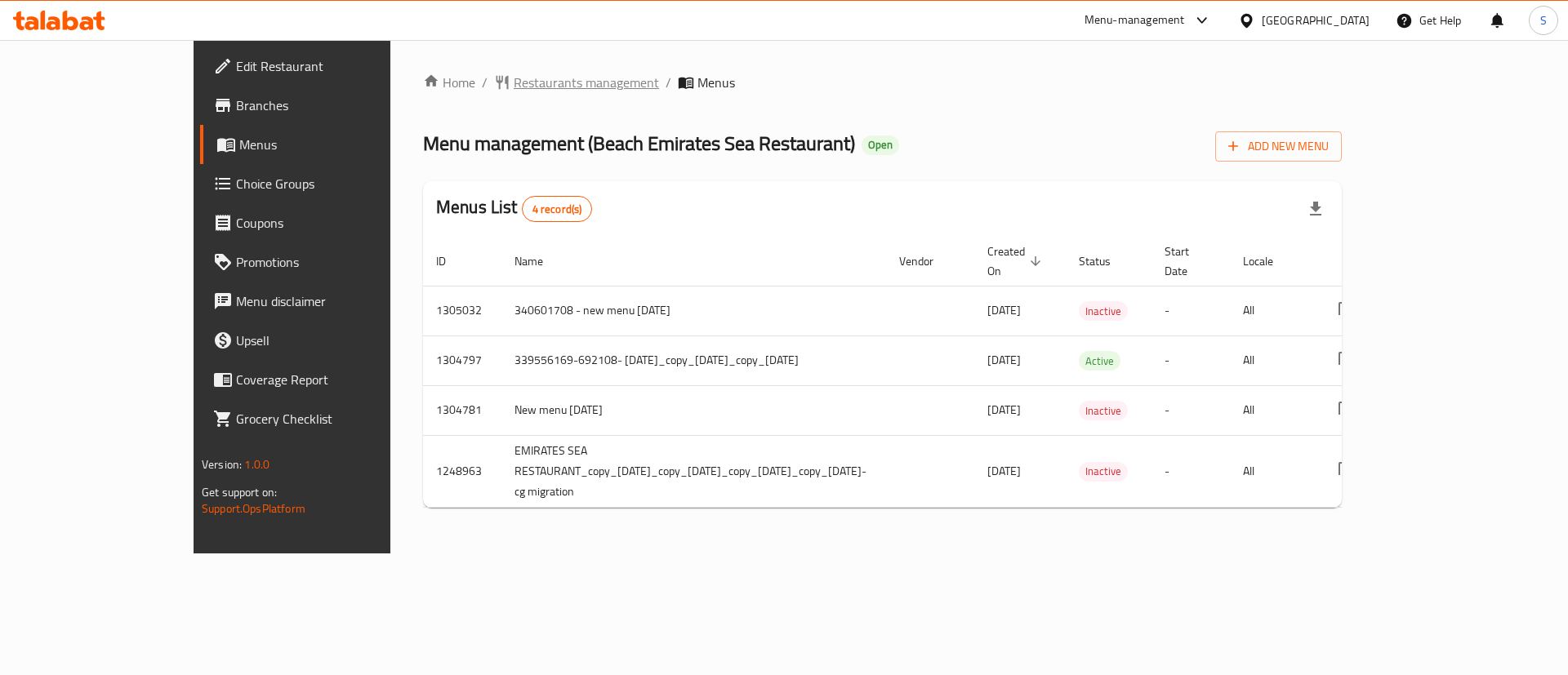
click at [514, 92] on span "Restaurants management" at bounding box center [586, 82] width 146 height 20
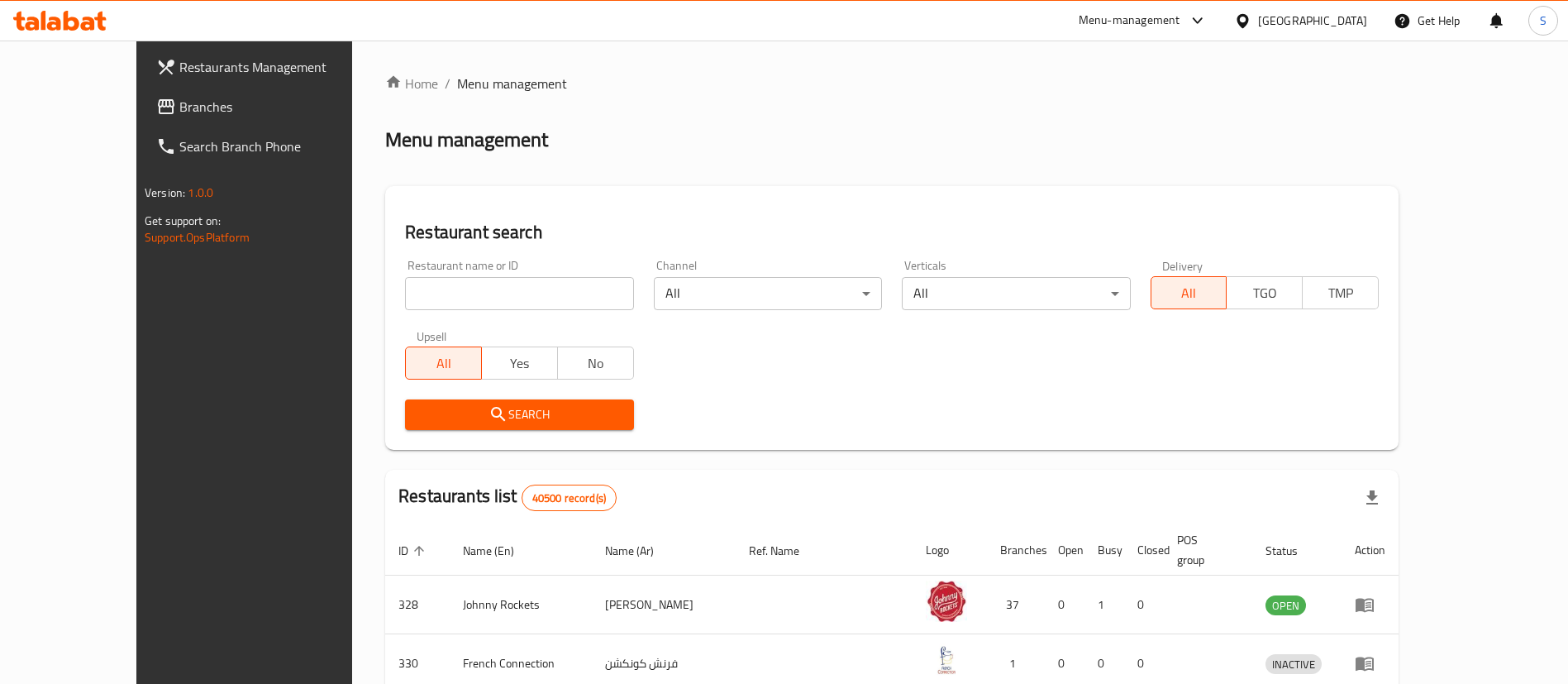
click at [405, 289] on input "search" at bounding box center [519, 293] width 228 height 33
paste input "661710"
type input "661710"
click button "Search" at bounding box center [519, 415] width 228 height 31
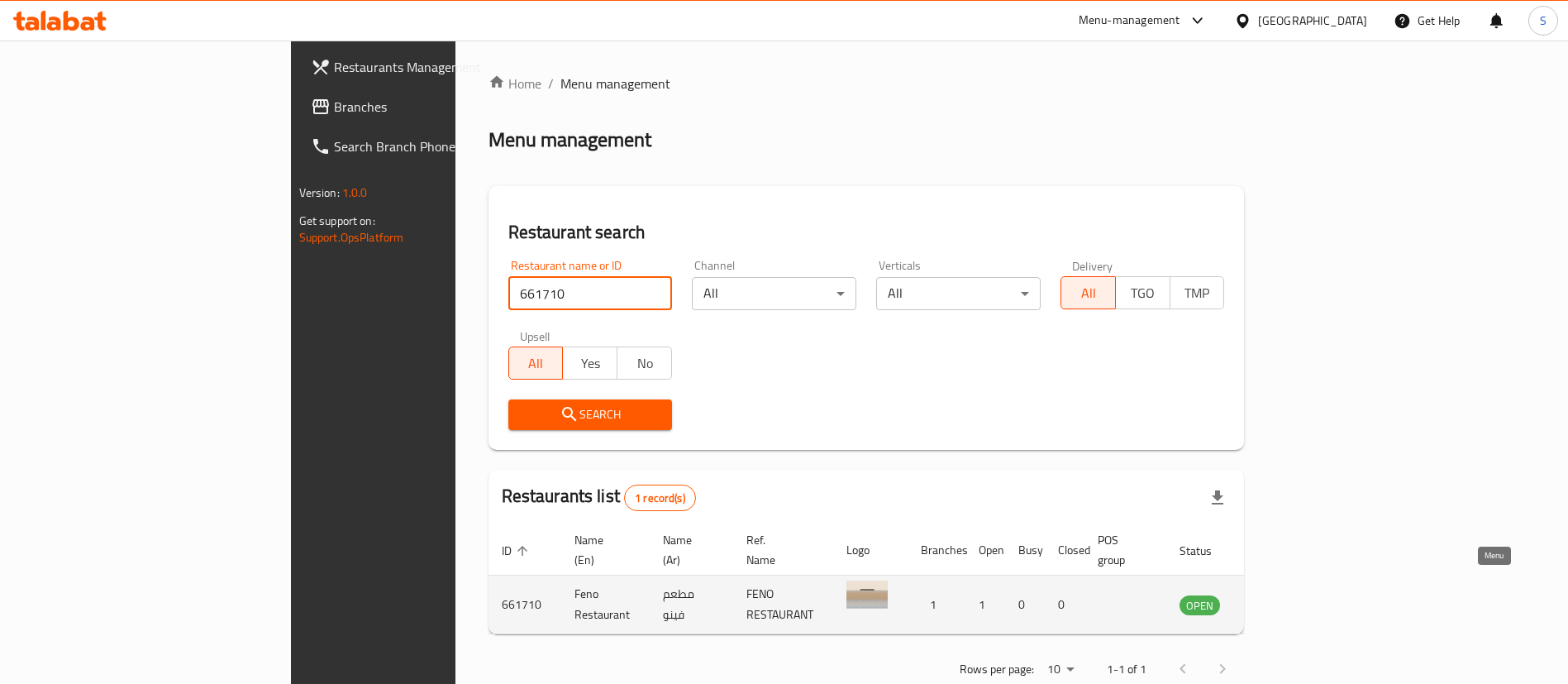
click at [1286, 594] on icon "enhanced table" at bounding box center [1276, 604] width 20 height 20
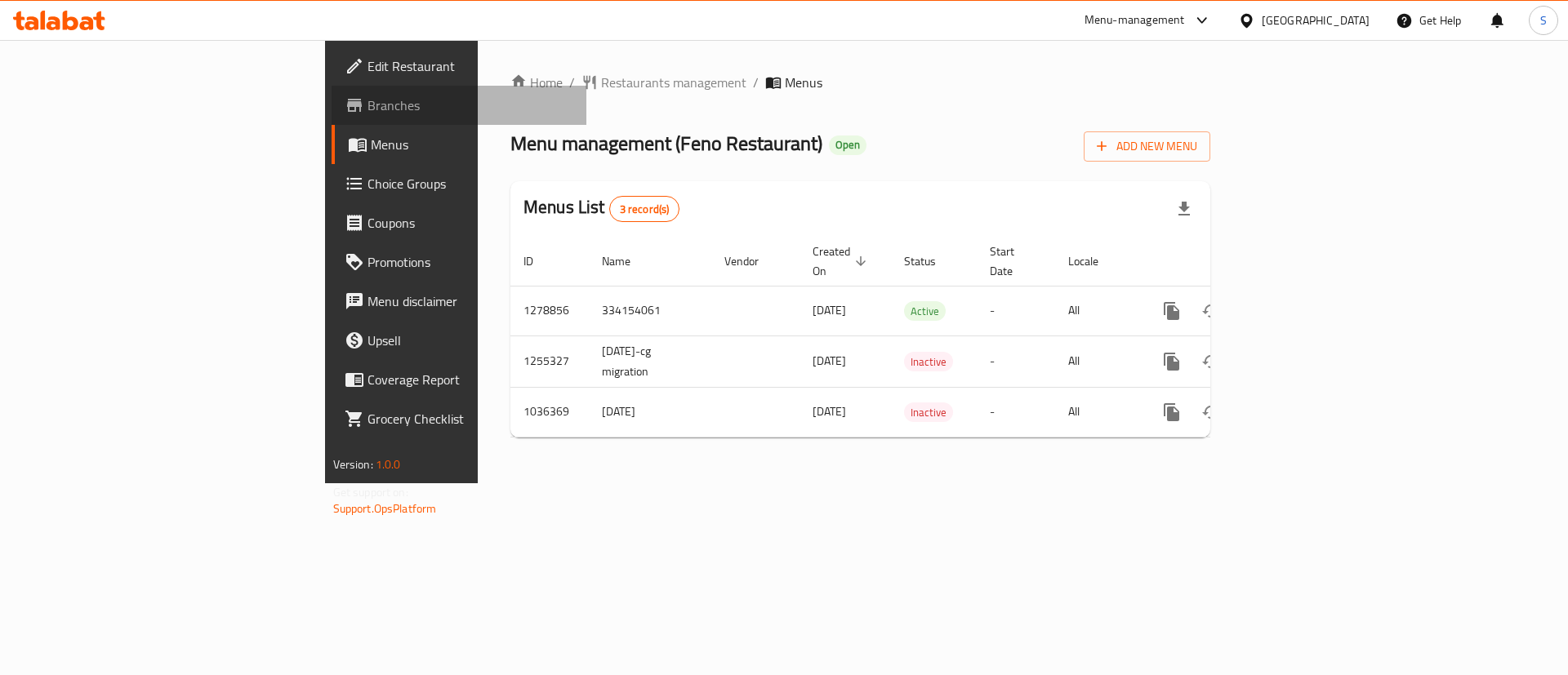
click at [367, 106] on span "Branches" at bounding box center [470, 105] width 206 height 20
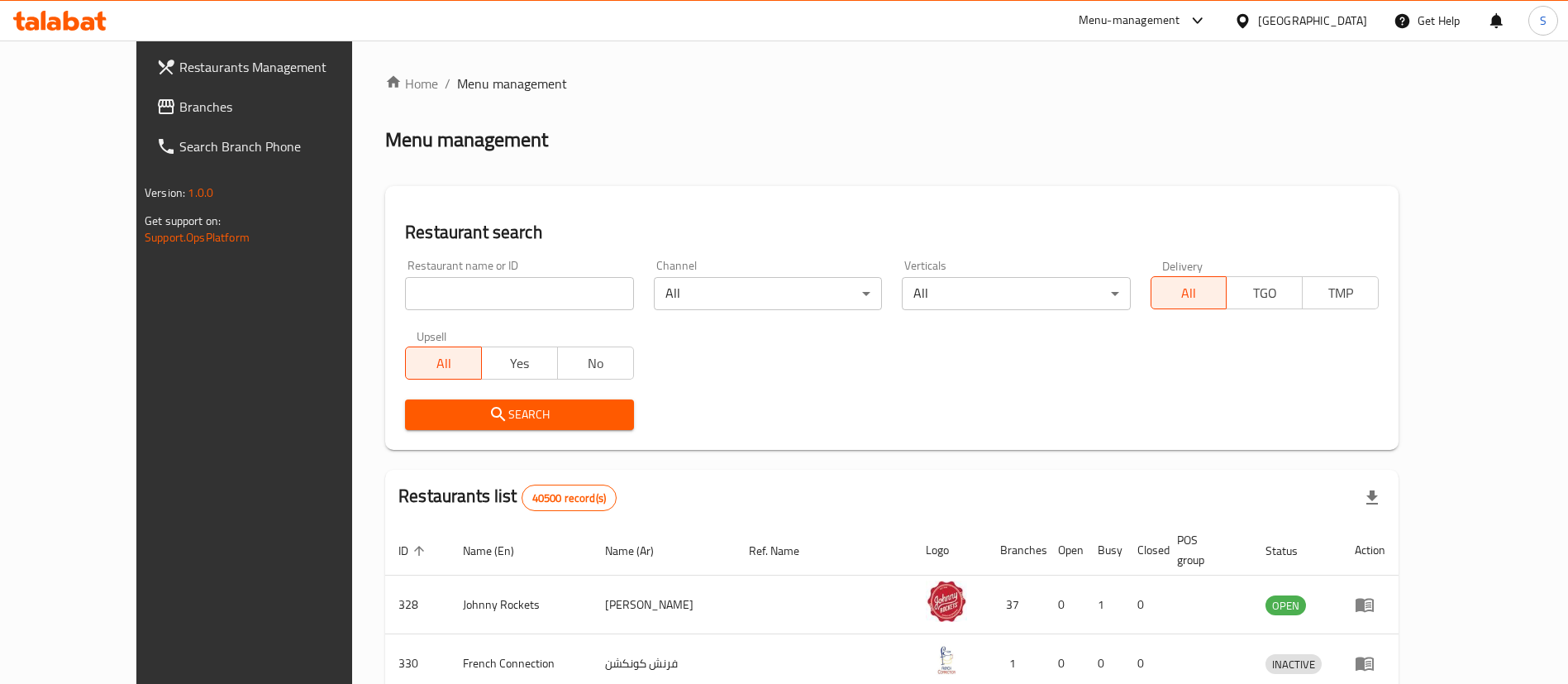
click at [1198, 17] on icon at bounding box center [1198, 21] width 20 height 20
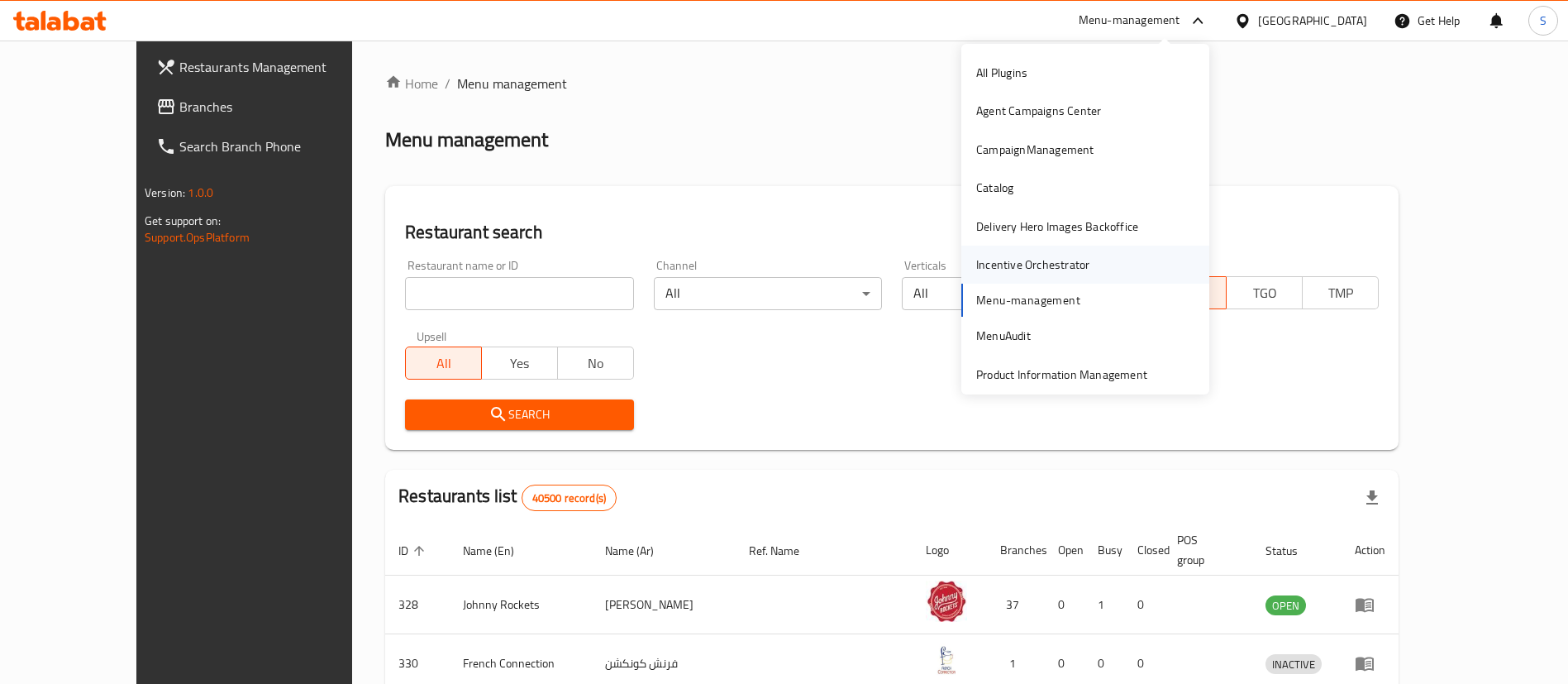
click at [1063, 262] on div "Incentive Orchestrator" at bounding box center [1033, 264] width 113 height 18
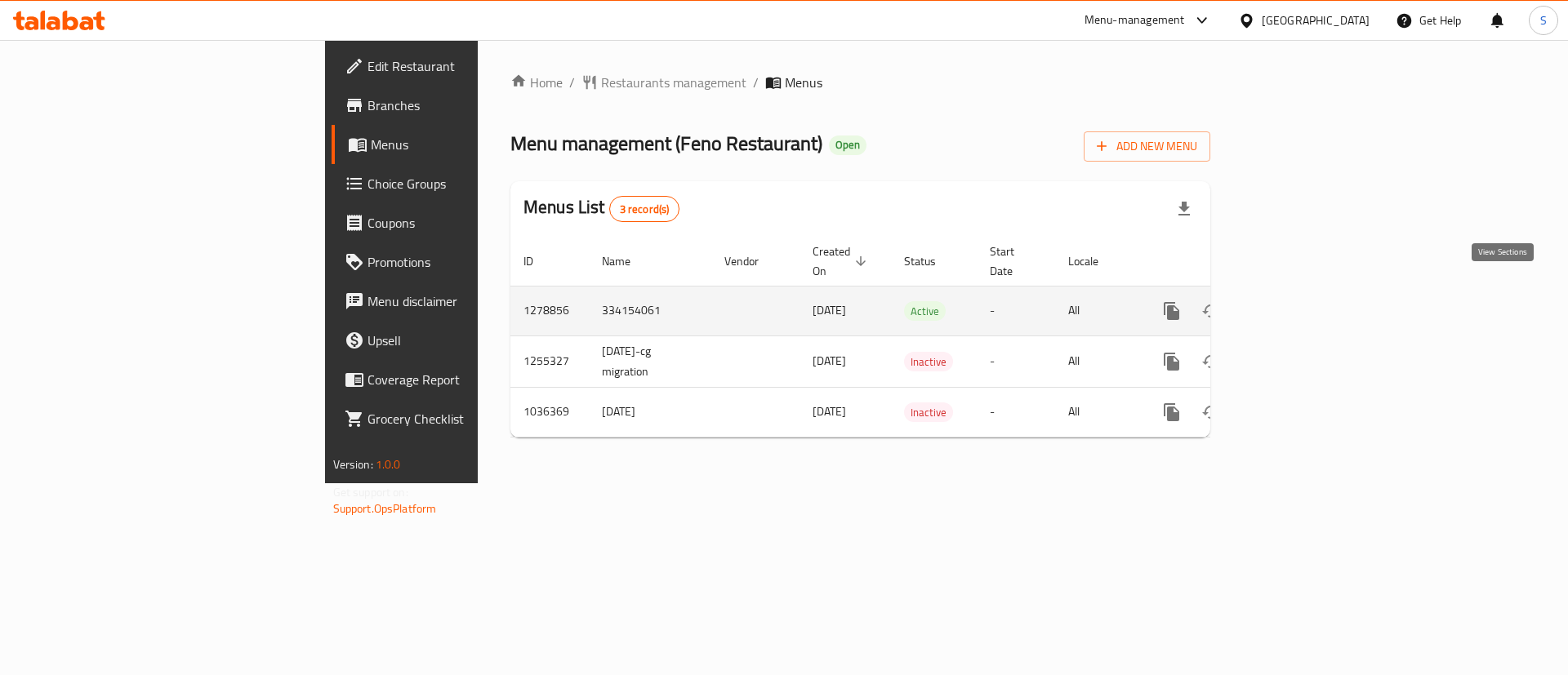
click at [1299, 301] on icon "enhanced table" at bounding box center [1289, 311] width 20 height 20
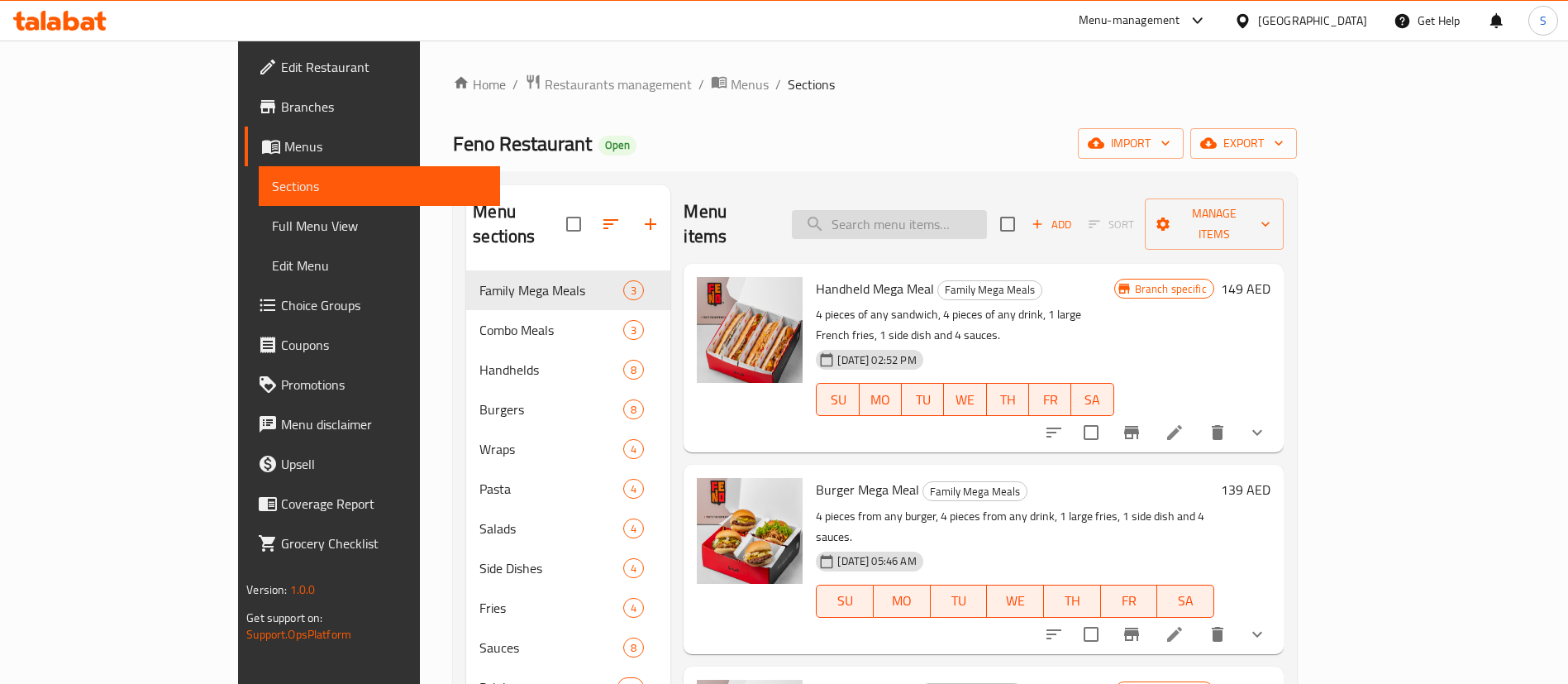
click at [987, 210] on input "search" at bounding box center [890, 224] width 195 height 29
paste input "Feno Special Hotdog"
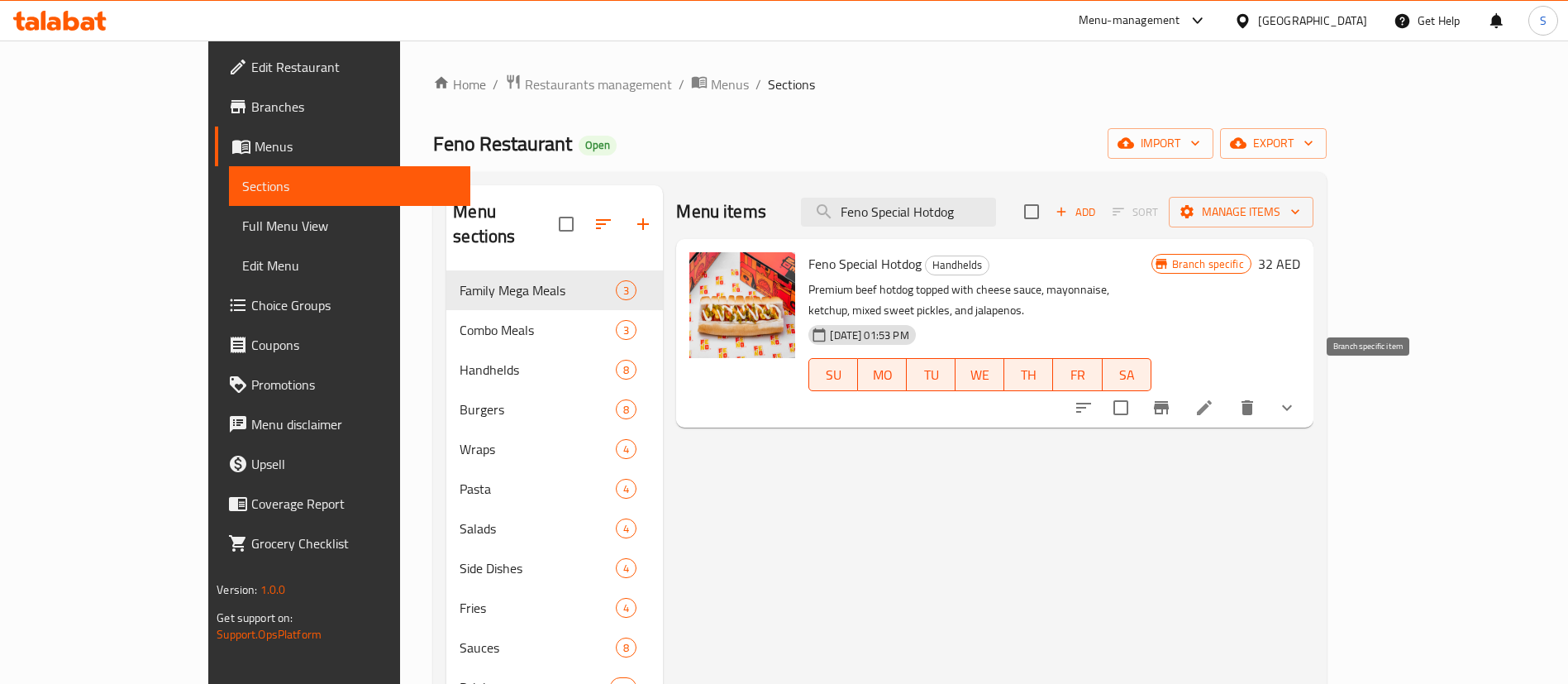
click at [1181, 388] on button "Branch-specific-item" at bounding box center [1161, 408] width 40 height 40
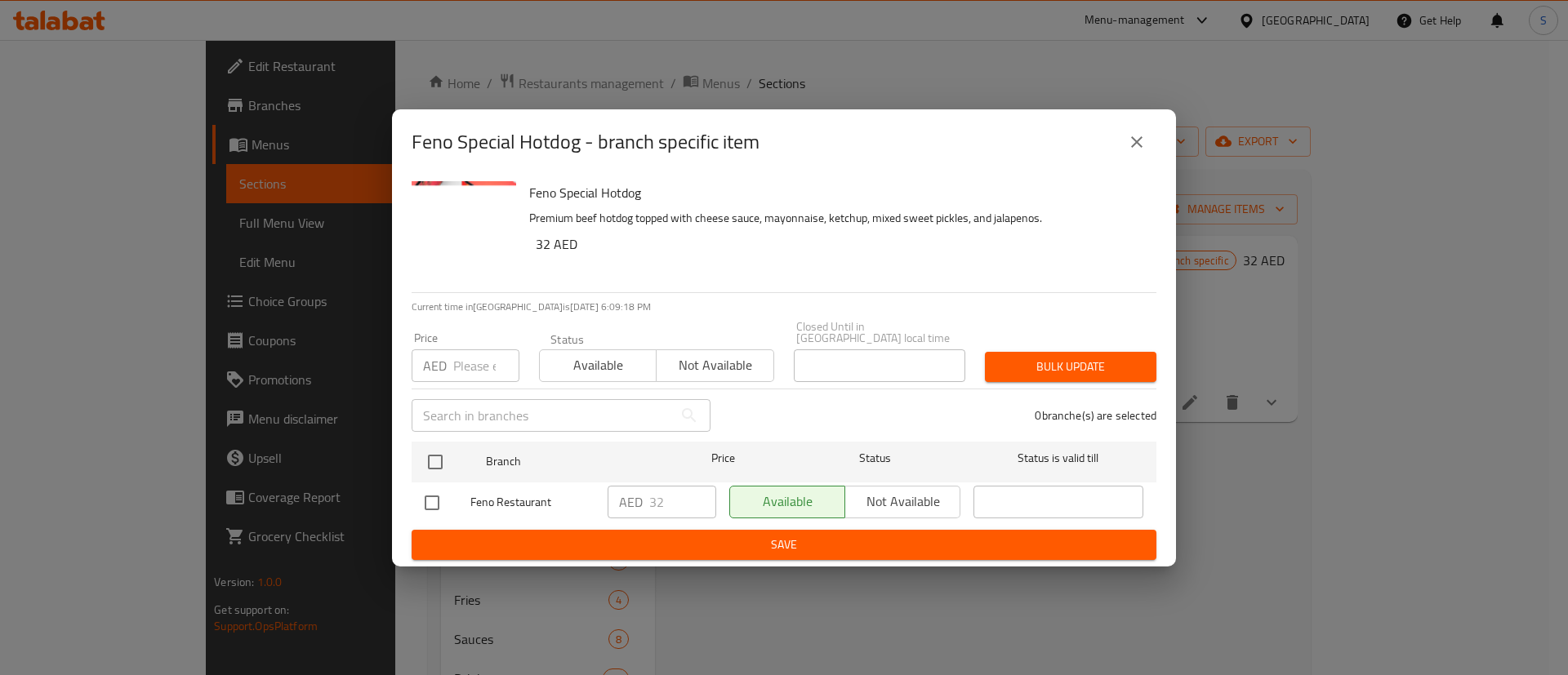
click at [1142, 137] on icon "close" at bounding box center [1136, 142] width 12 height 12
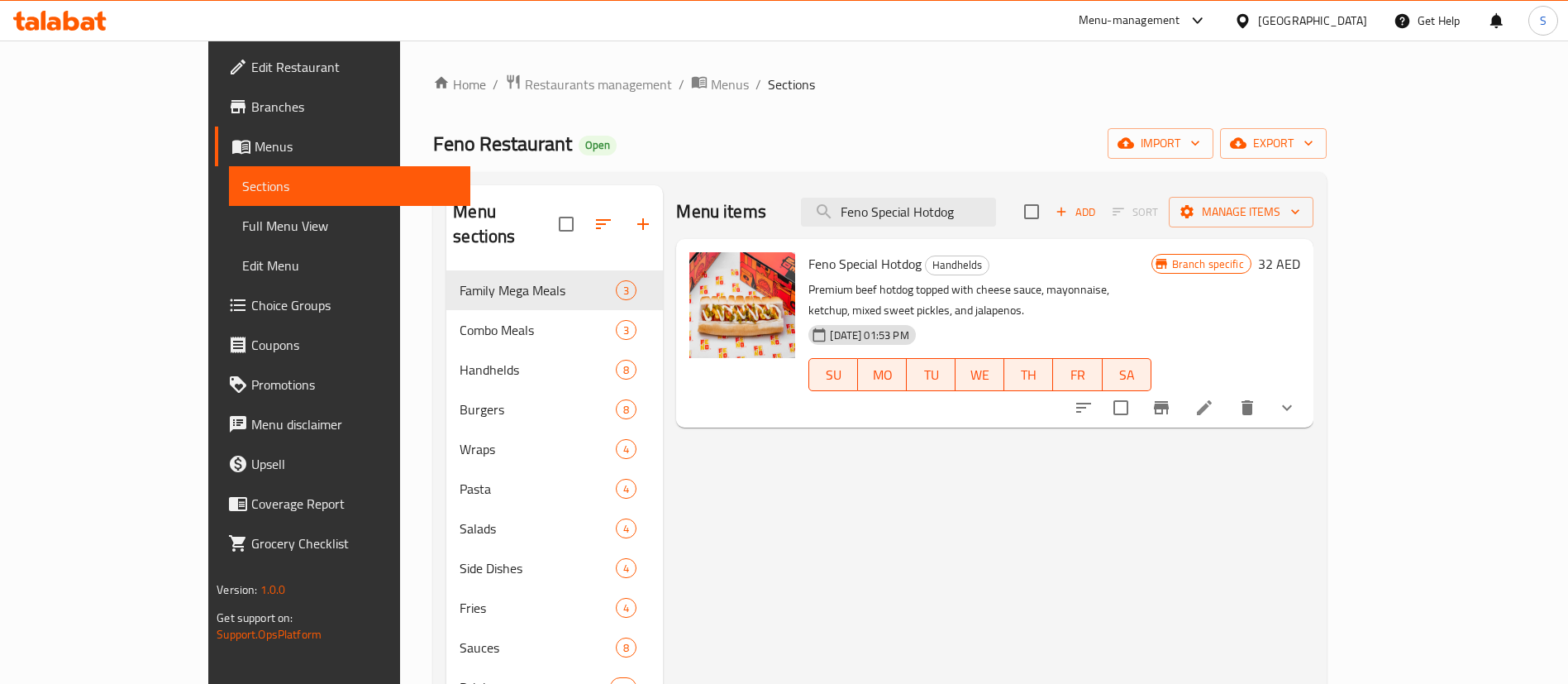
click at [837, 264] on span "Feno Special Hotdog" at bounding box center [864, 263] width 113 height 24
click at [817, 273] on span "Feno Special Hotdog" at bounding box center [864, 263] width 113 height 24
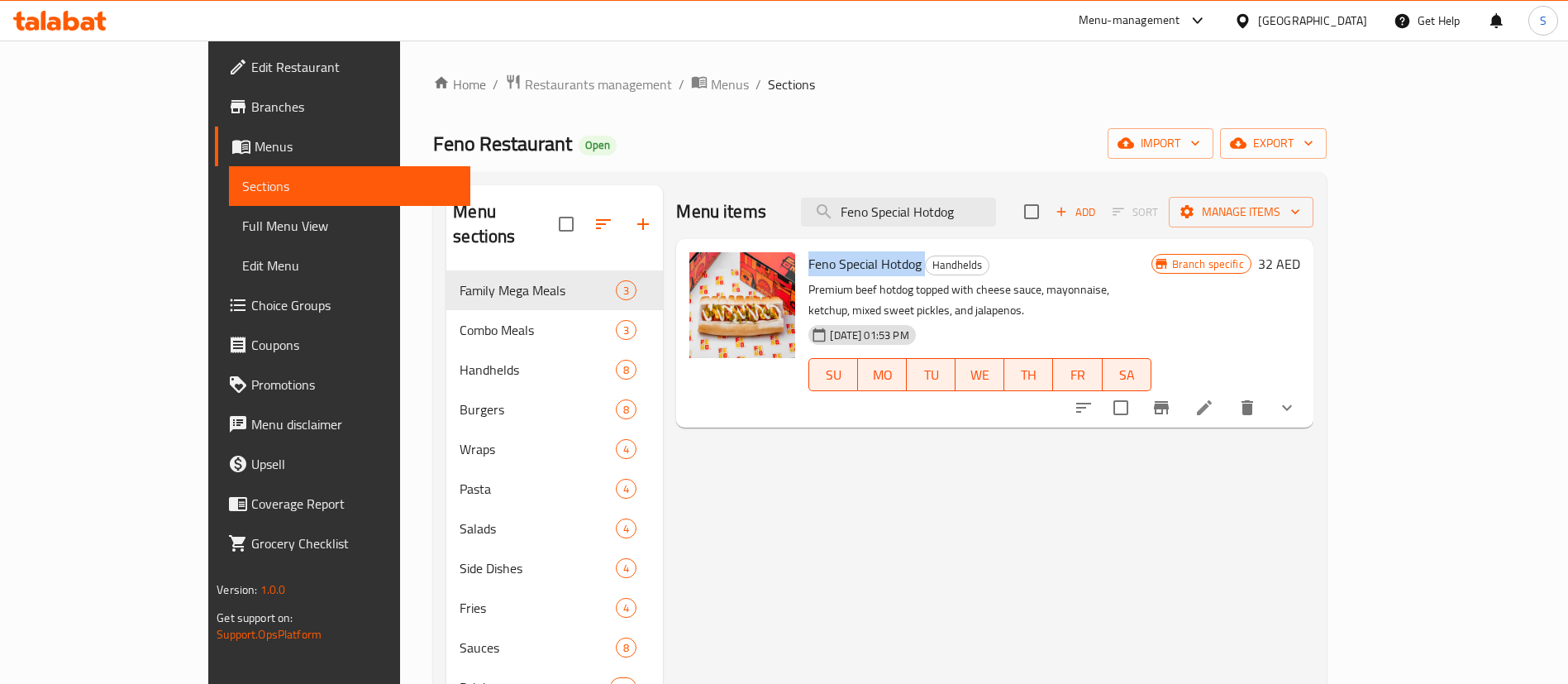
click at [817, 273] on span "Feno Special Hotdog" at bounding box center [864, 263] width 113 height 24
click at [943, 217] on input "Feno Special Hotdog" at bounding box center [899, 212] width 195 height 29
click at [980, 208] on input "Feno Special Hotdog" at bounding box center [899, 212] width 195 height 29
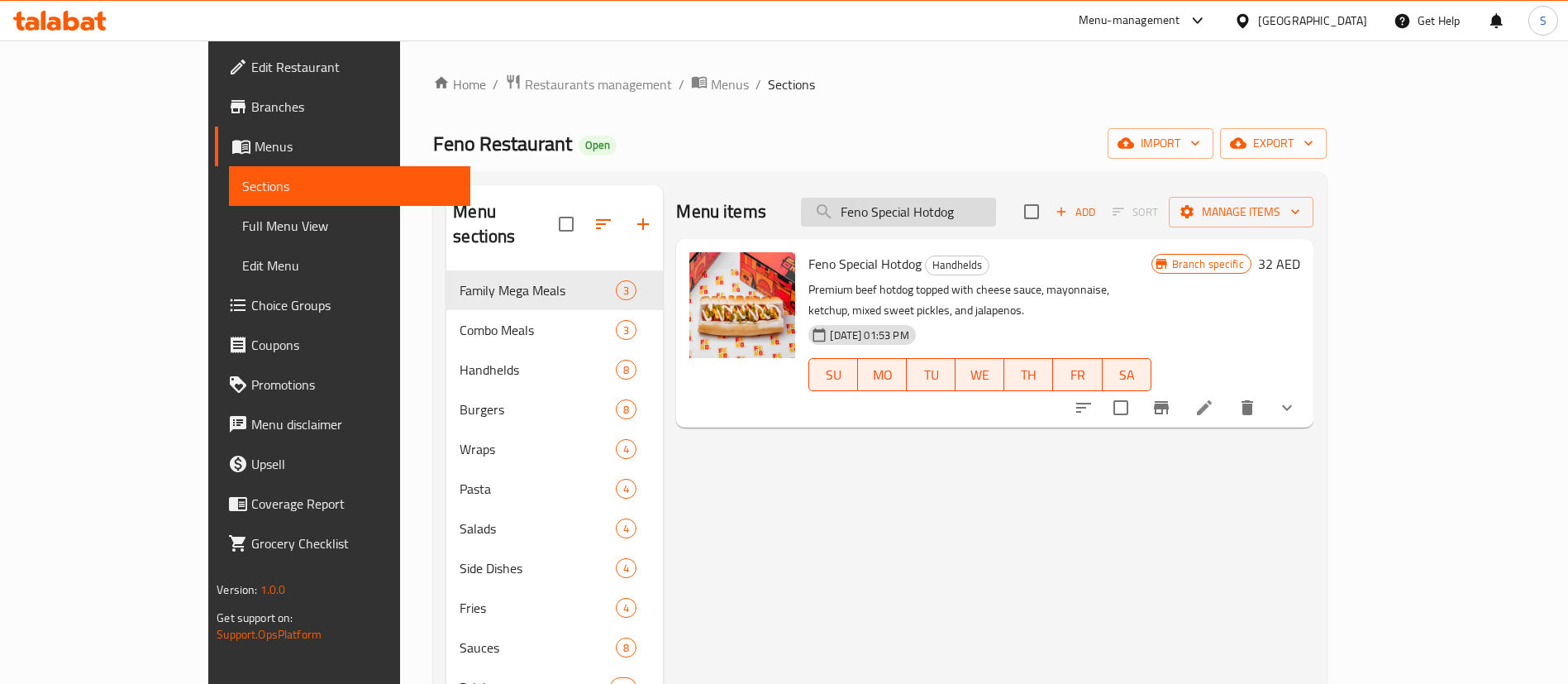
click at [980, 207] on input "Feno Special Hotdog" at bounding box center [899, 212] width 195 height 29
paste input "ignature Burger"
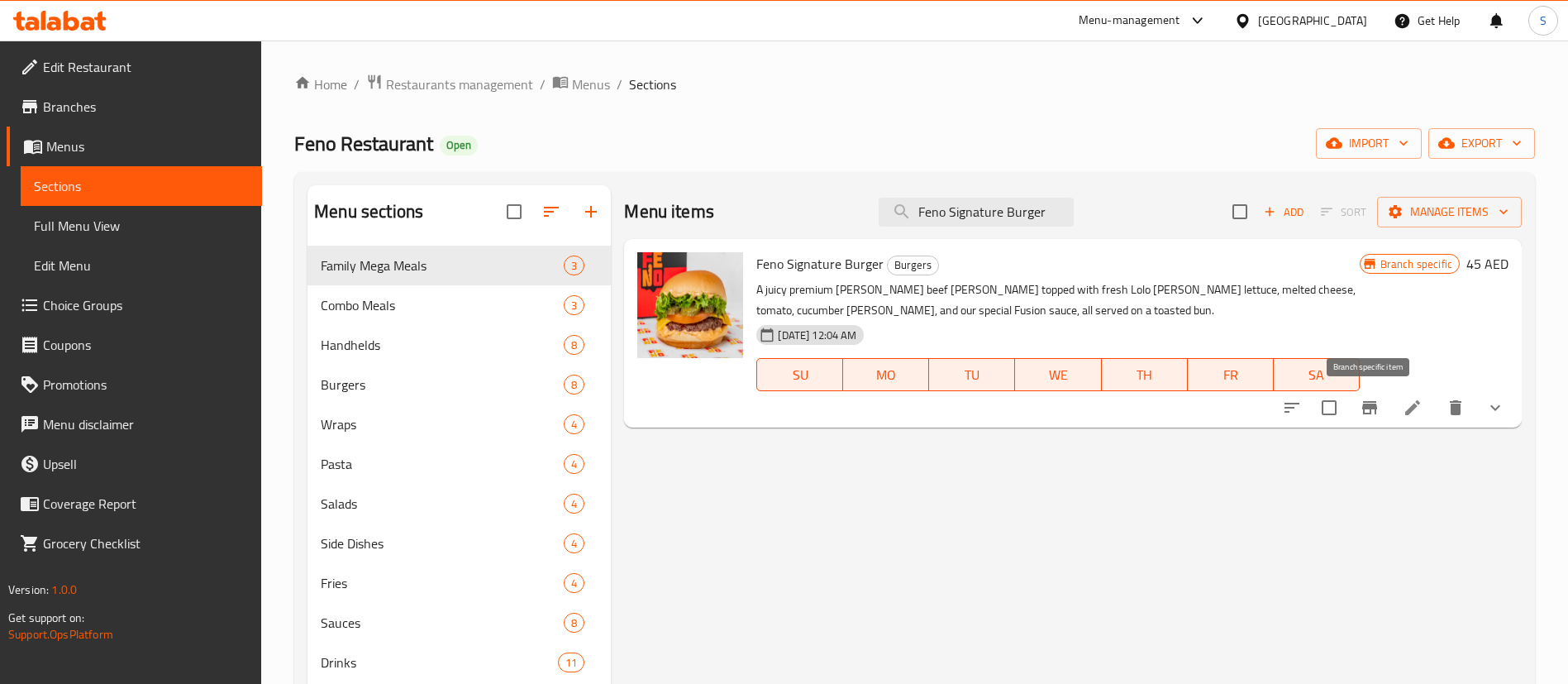
type input "Feno Signature Burger"
click at [1371, 408] on icon "Branch-specific-item" at bounding box center [1369, 407] width 14 height 14
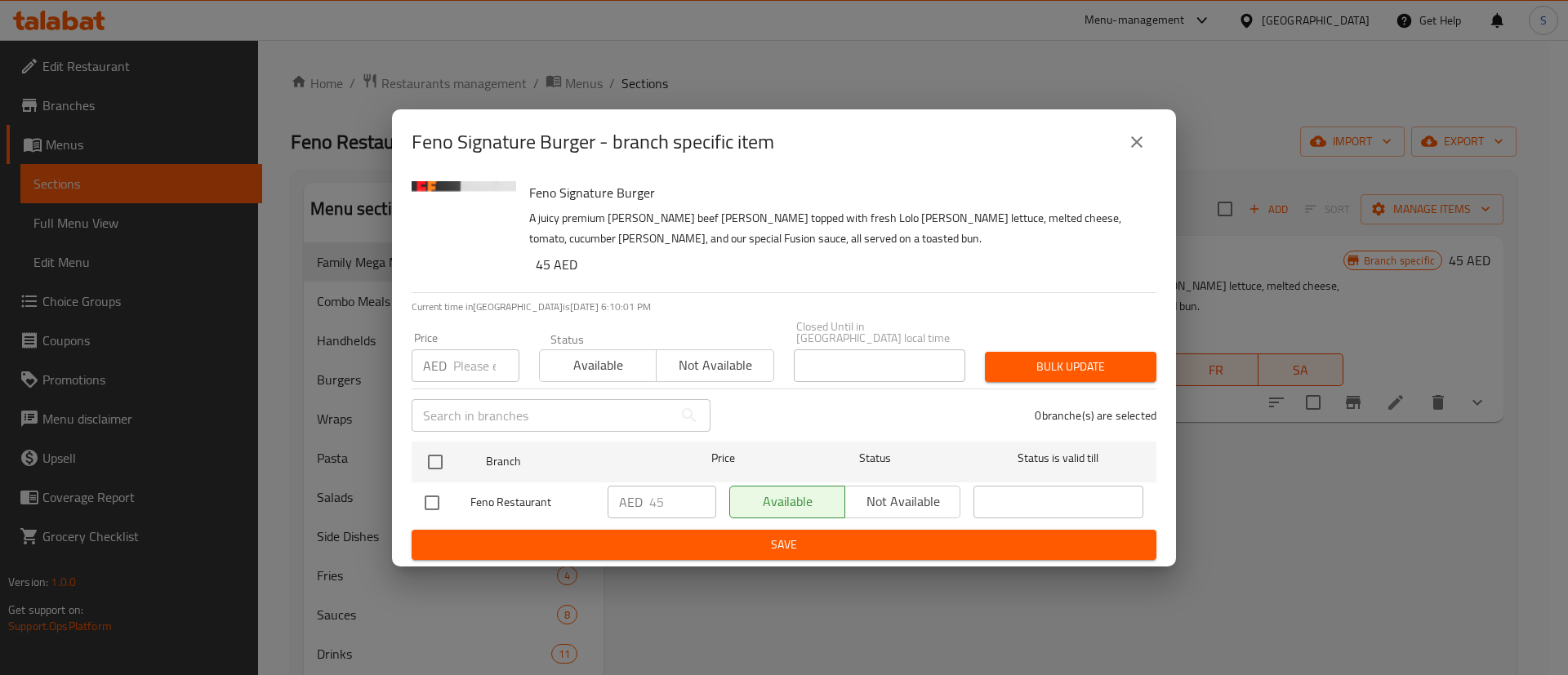
click at [1136, 143] on icon "close" at bounding box center [1136, 142] width 12 height 12
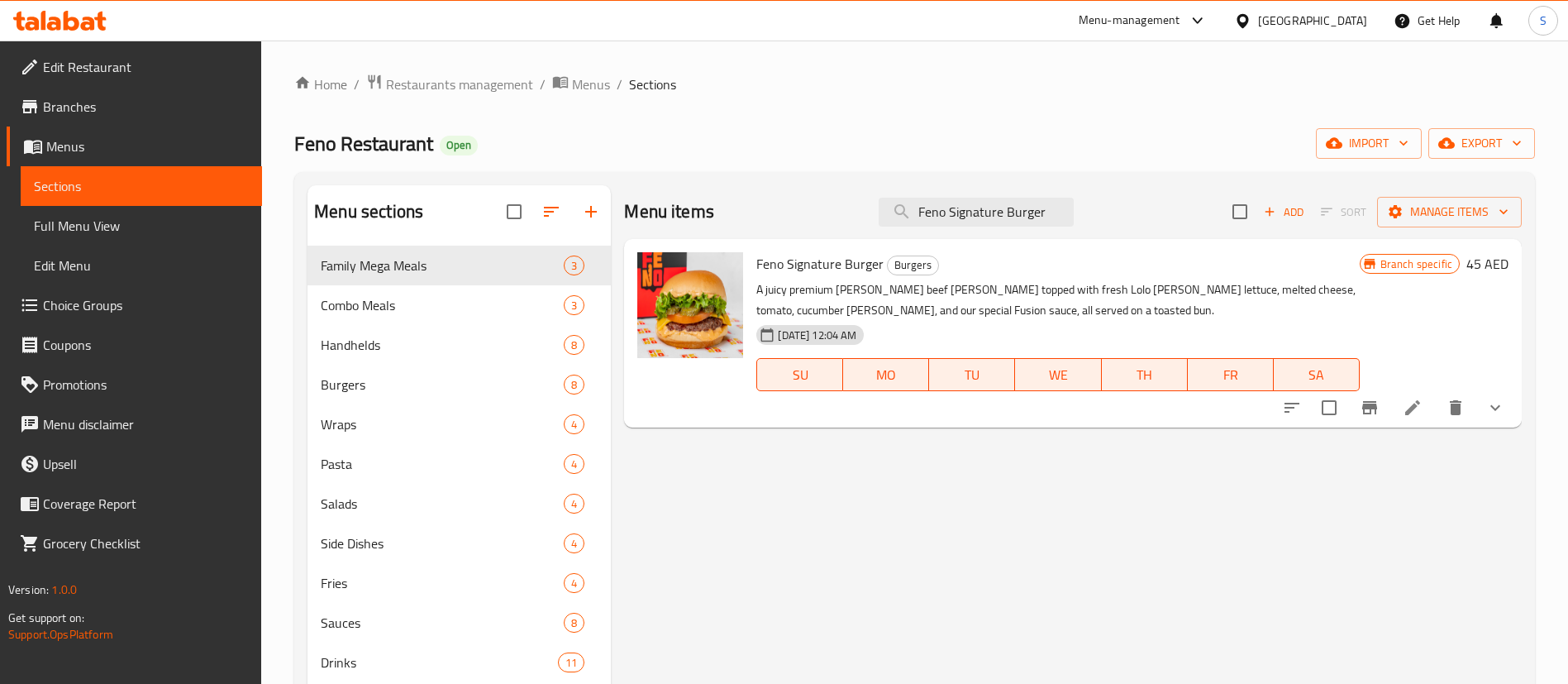
click at [823, 271] on span "Feno Signature Burger" at bounding box center [819, 263] width 128 height 24
click at [492, 74] on span "Restaurants management" at bounding box center [459, 84] width 147 height 20
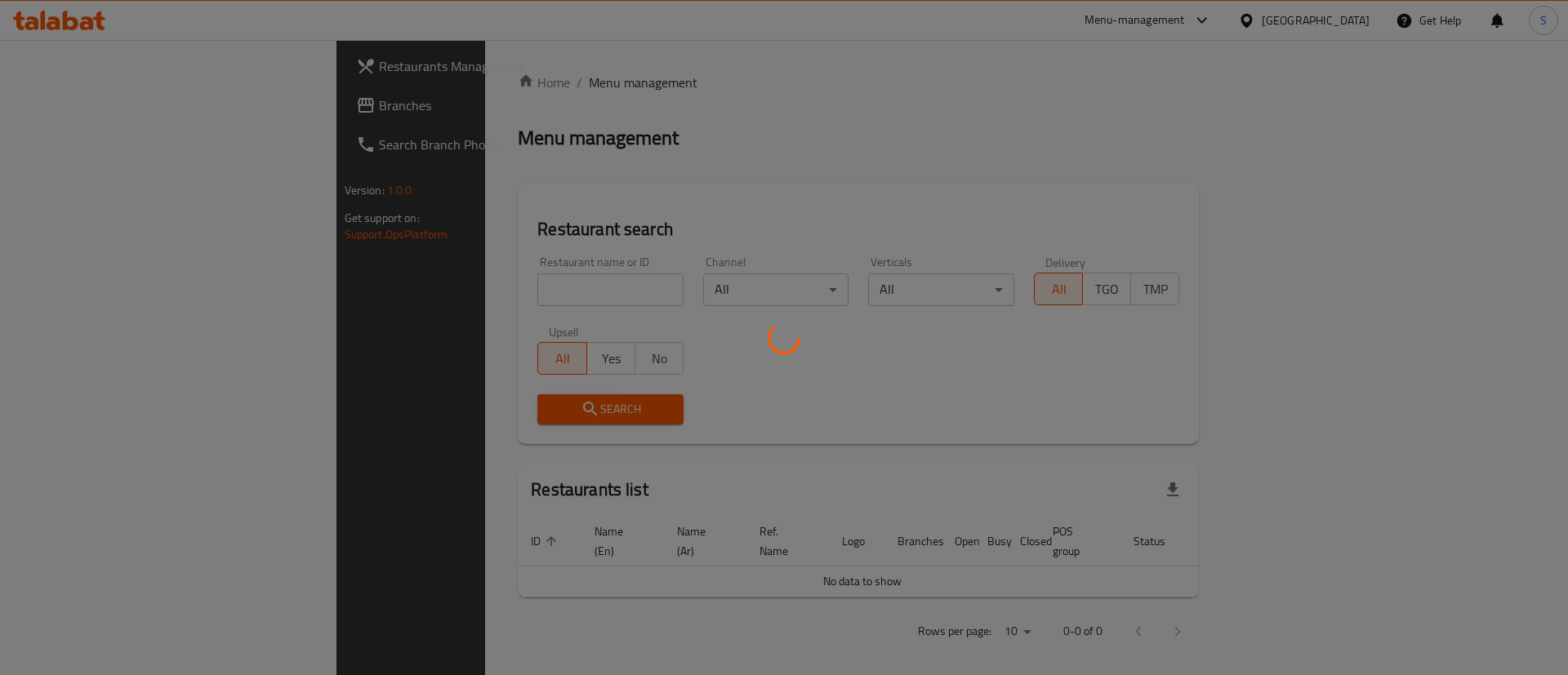
click at [483, 279] on div at bounding box center [784, 338] width 1568 height 675
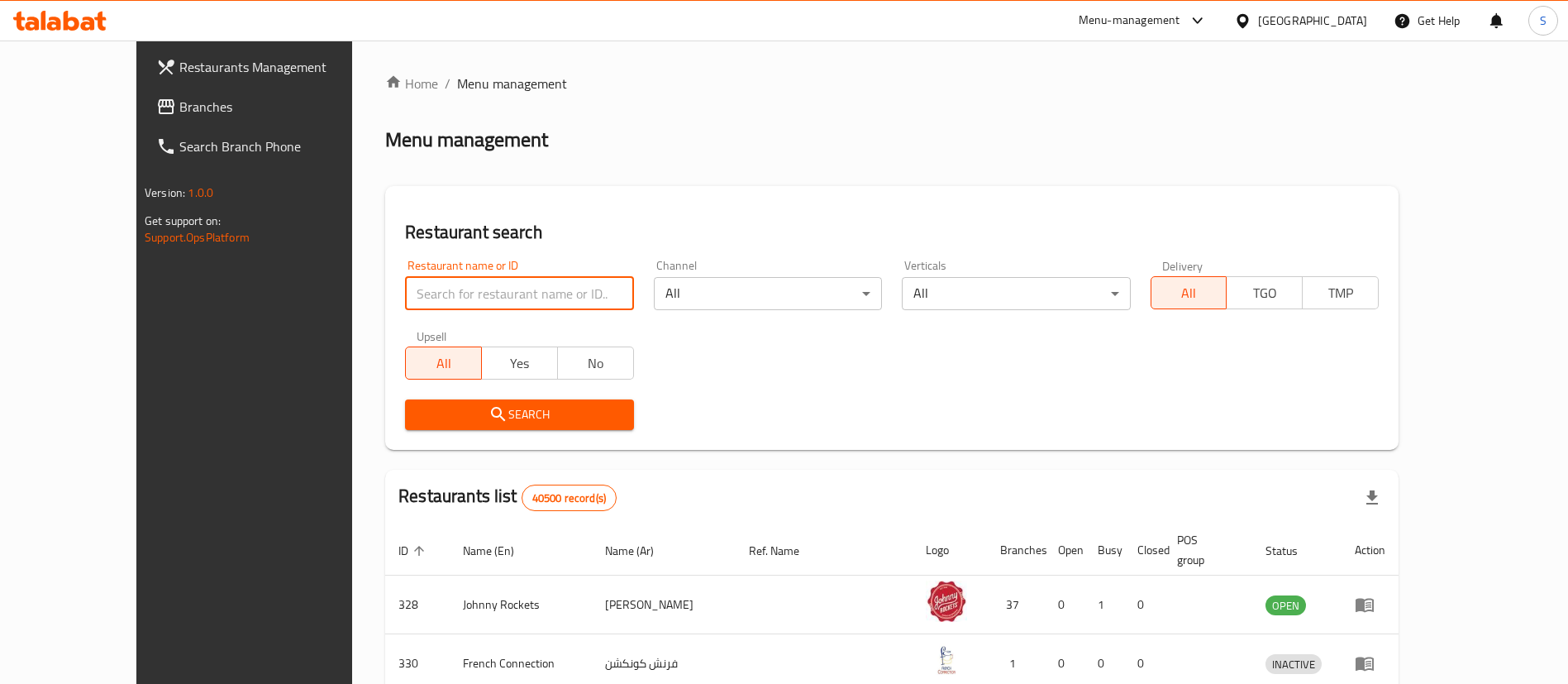
click at [494, 289] on input "search" at bounding box center [519, 293] width 228 height 33
paste input "660866"
type input "660866"
click button "Search" at bounding box center [519, 415] width 228 height 31
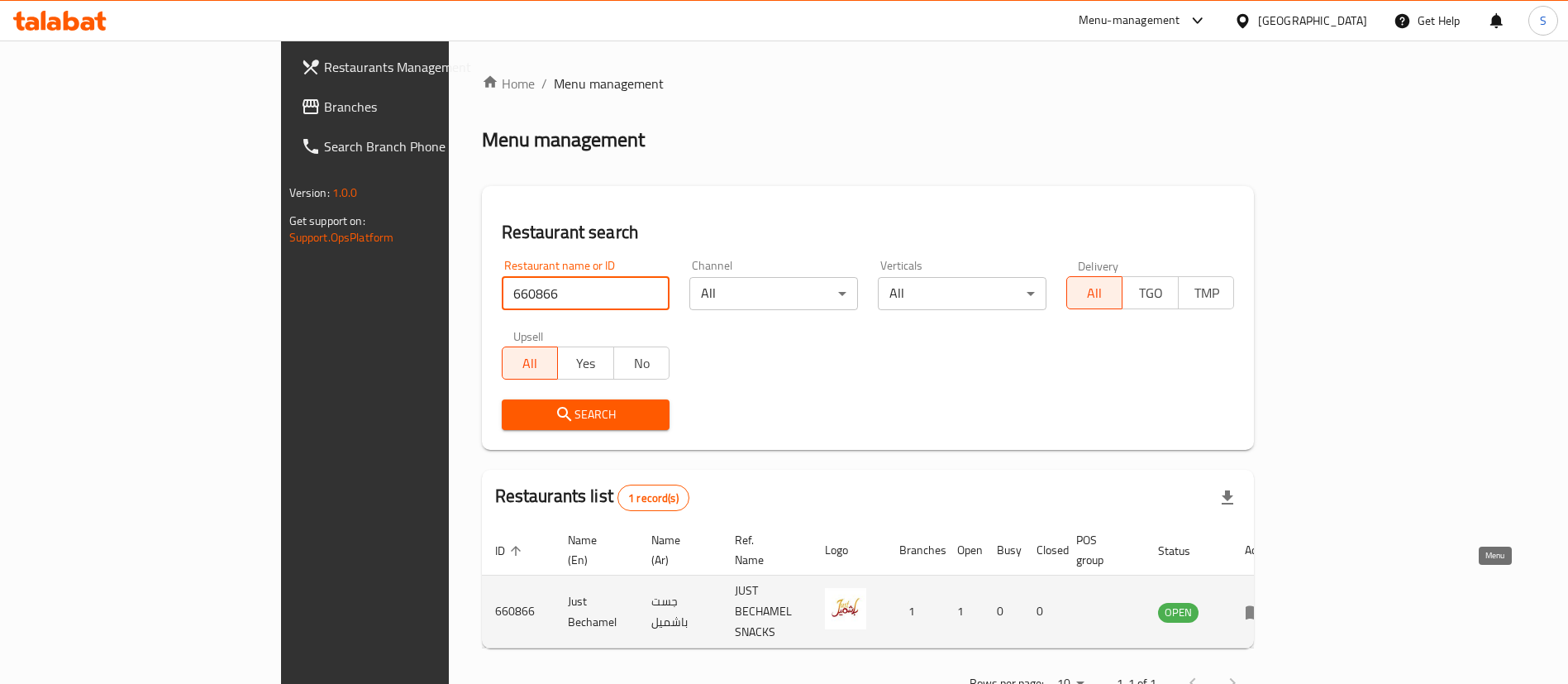
click at [1261, 610] on icon "enhanced table" at bounding box center [1259, 613] width 5 height 6
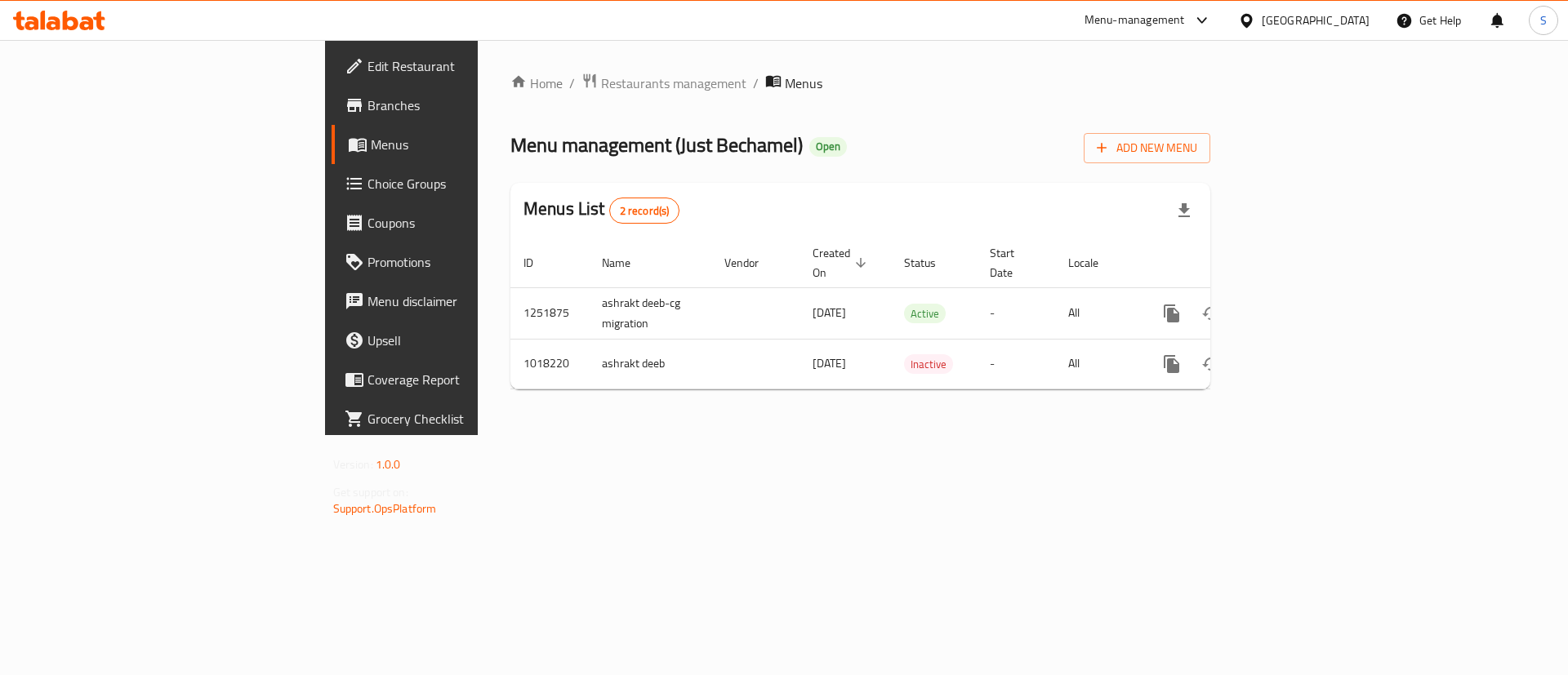
click at [331, 120] on link "Branches" at bounding box center [459, 105] width 256 height 39
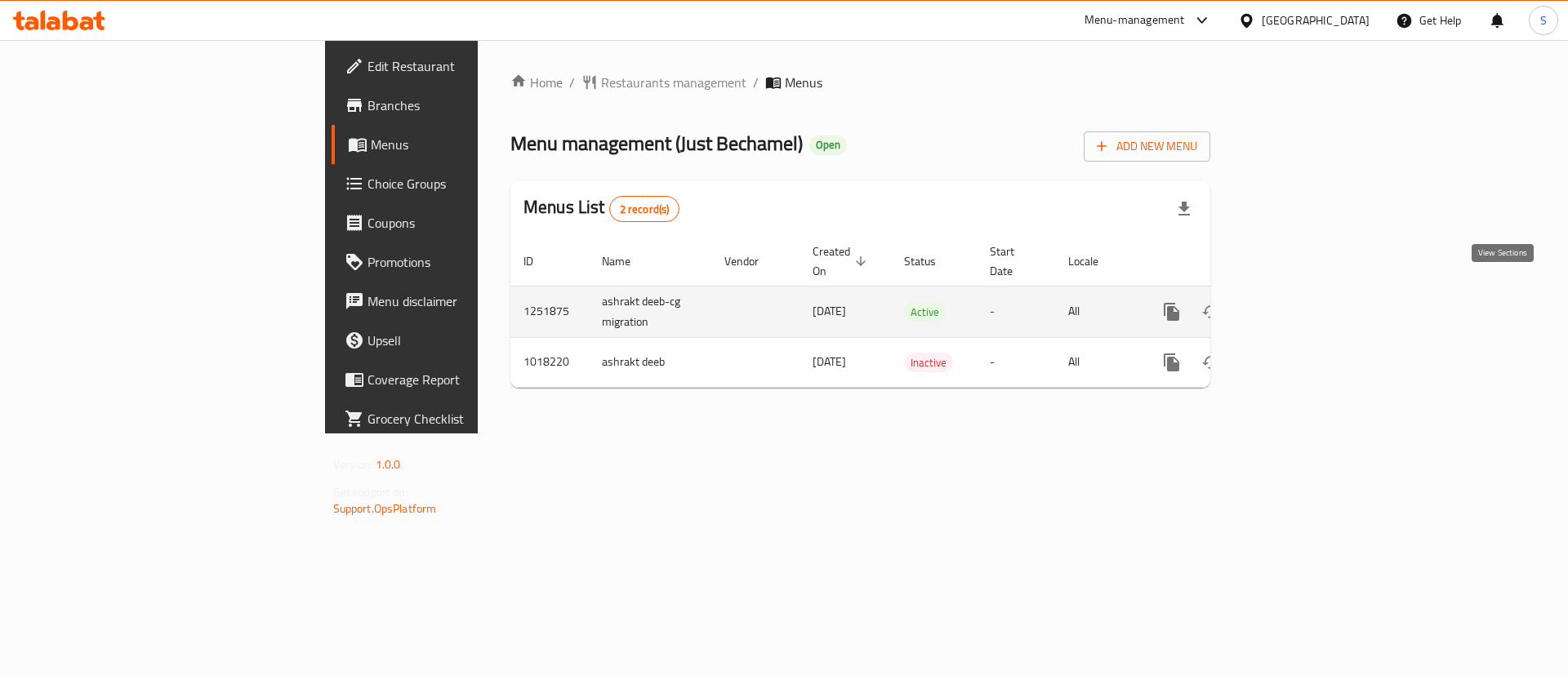
click at [1309, 304] on link "enhanced table" at bounding box center [1289, 312] width 39 height 39
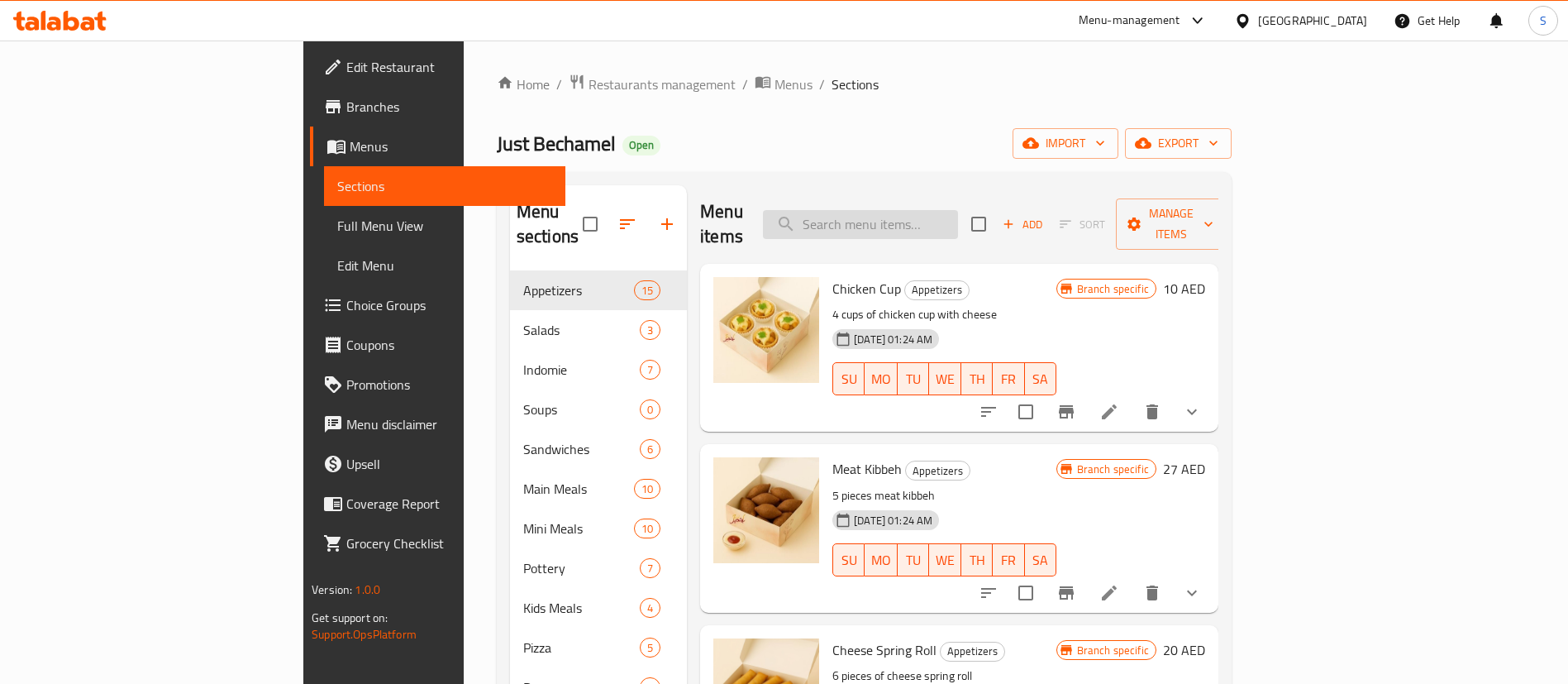
click at [958, 223] on input "search" at bounding box center [861, 224] width 195 height 29
paste input "Tortilla Bread Pizza With Bechamel And Meat"
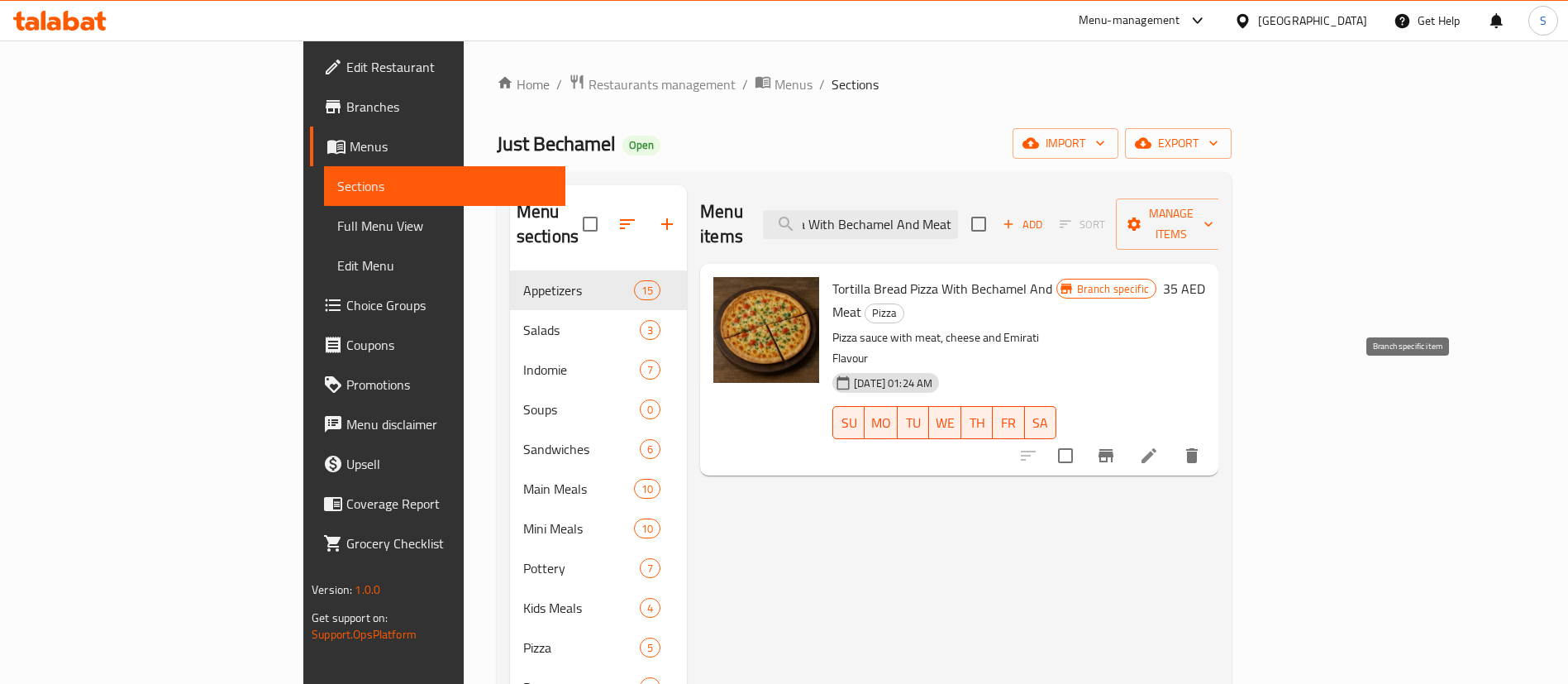
click at [1116, 446] on icon "Branch-specific-item" at bounding box center [1106, 456] width 20 height 20
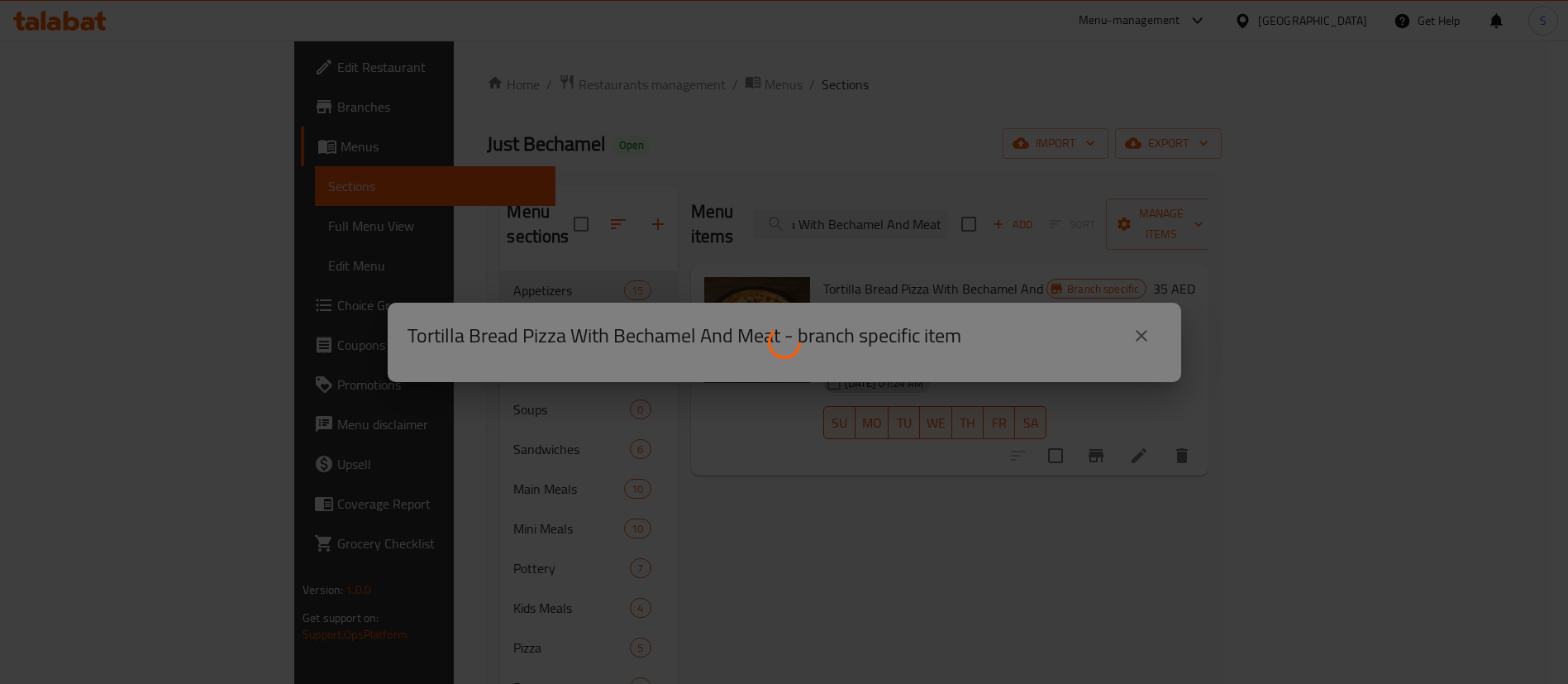
scroll to position [0, 0]
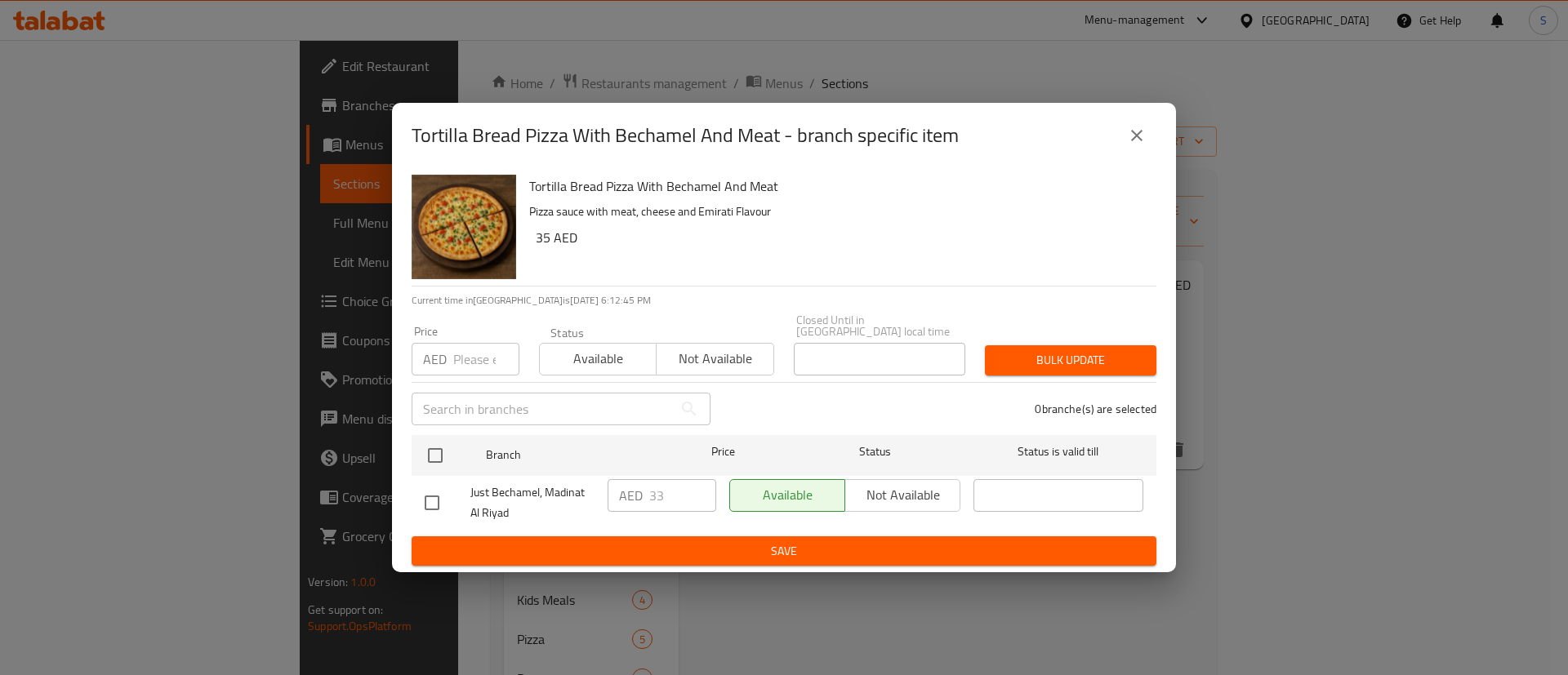
click at [1129, 129] on icon "close" at bounding box center [1136, 136] width 20 height 20
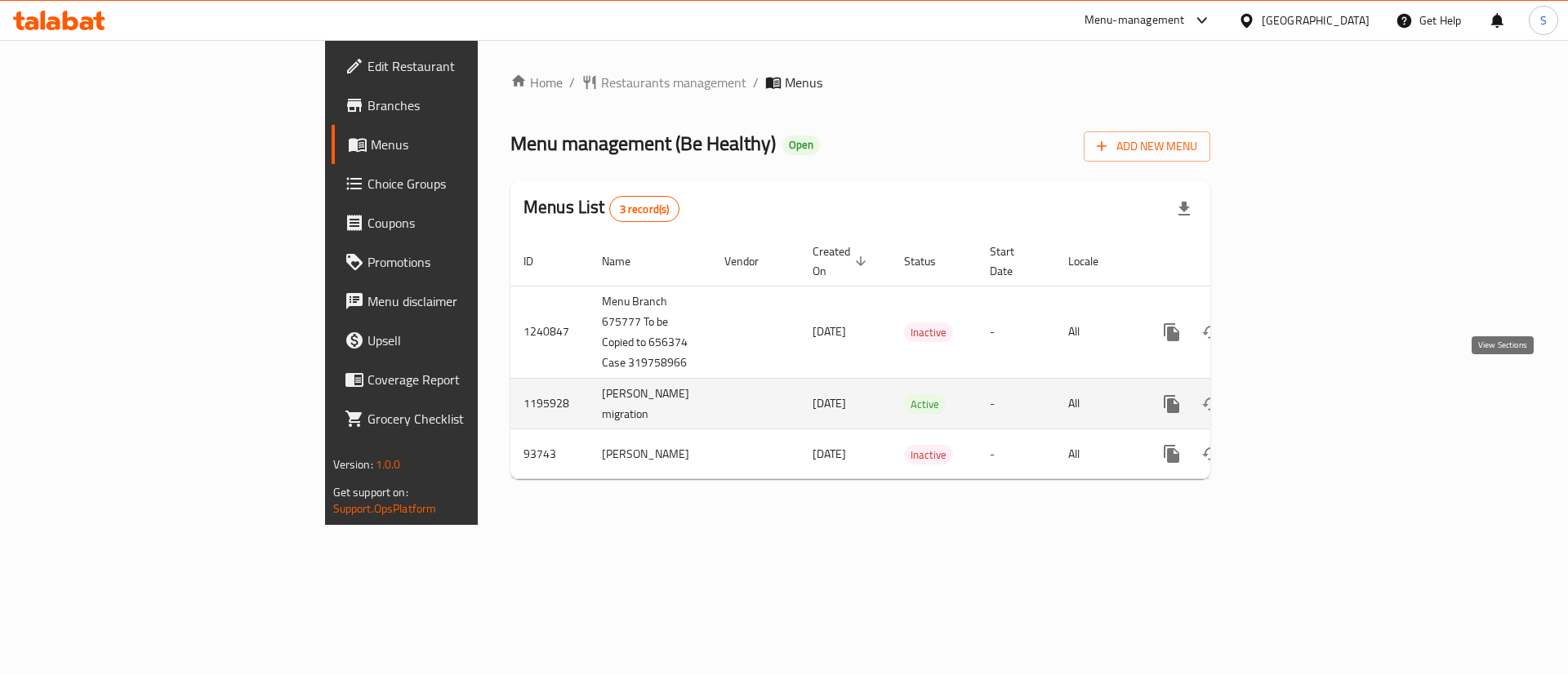
click at [1309, 385] on link "enhanced table" at bounding box center [1289, 404] width 39 height 39
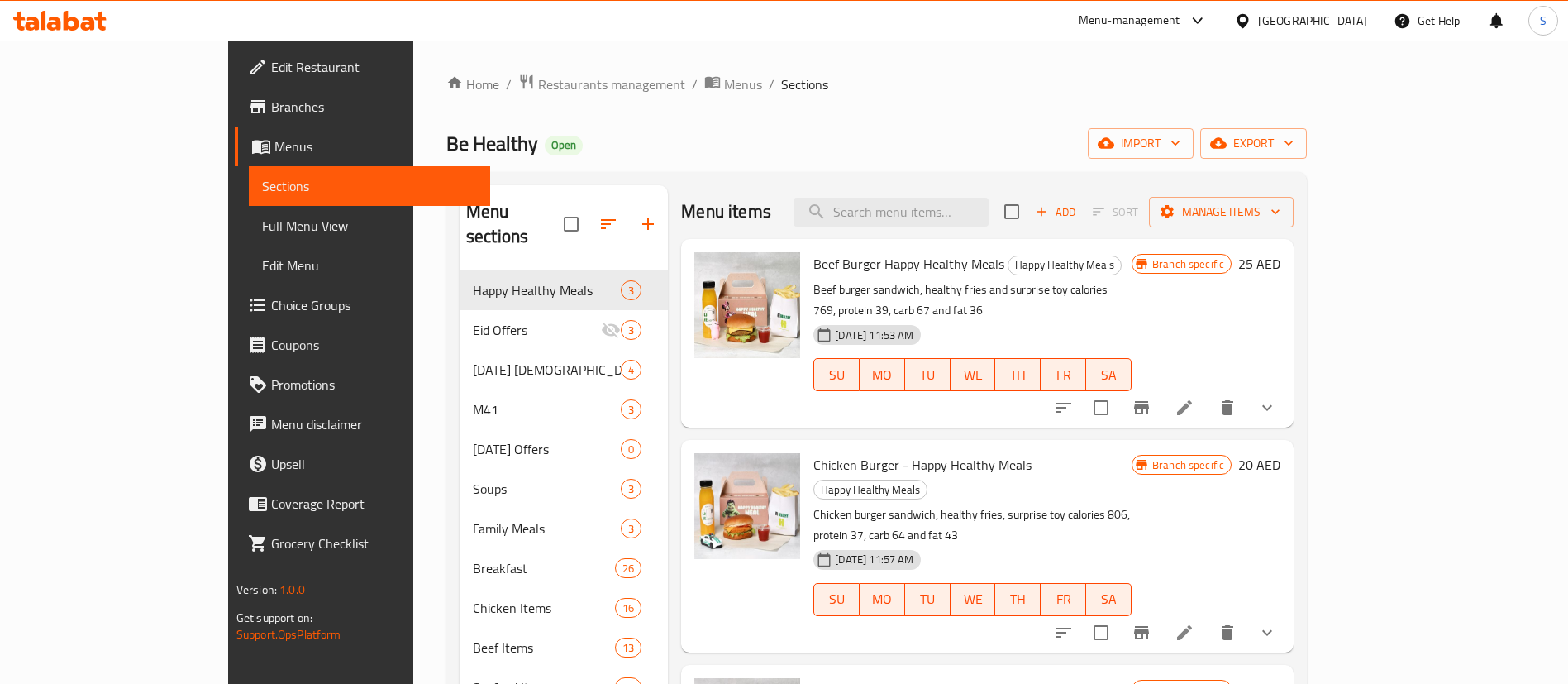
click at [996, 239] on div "Beef Burger Happy Healthy Meals Happy Healthy Meals Beef burger sandwich, healt…" at bounding box center [987, 333] width 612 height 188
click at [988, 218] on input "search" at bounding box center [892, 212] width 195 height 29
paste input "Chicken Fajita"
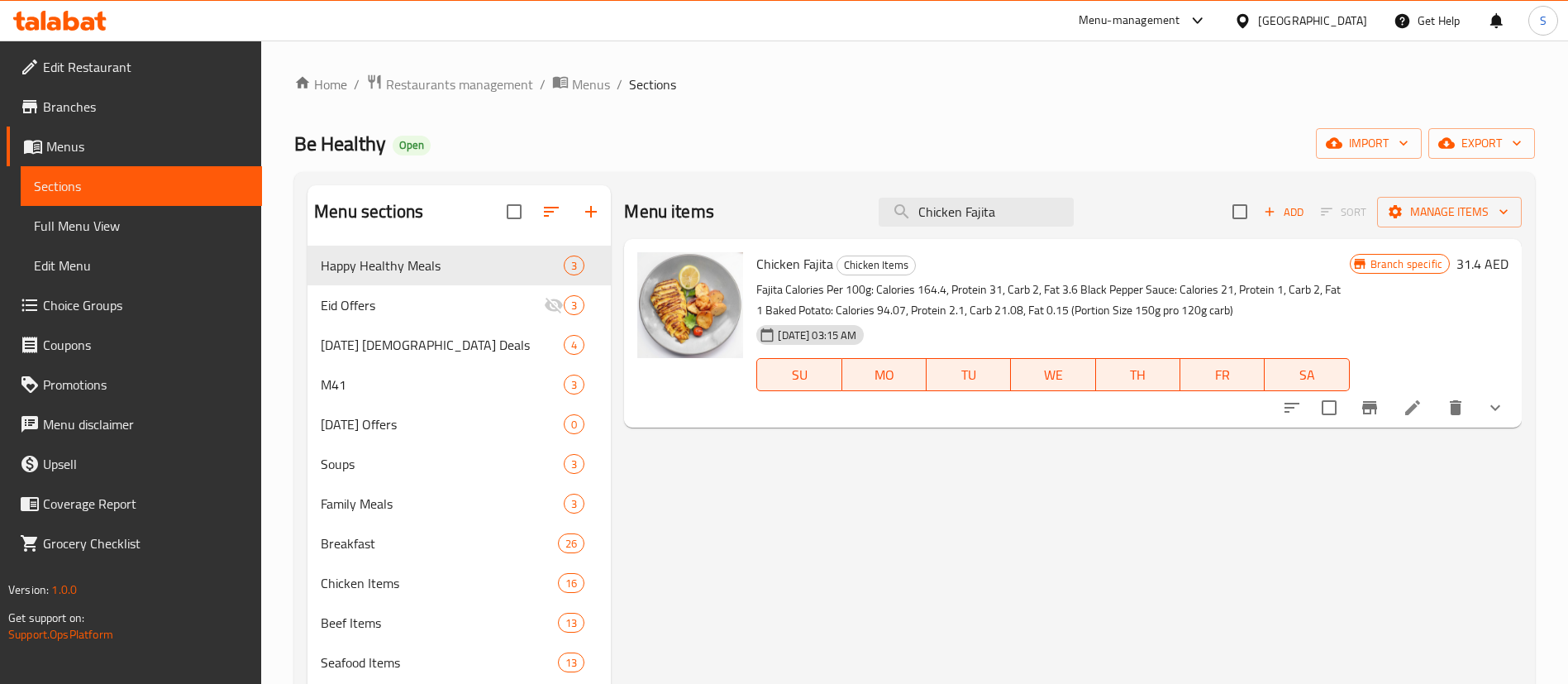
type input "Chicken Fajita"
click at [1366, 403] on icon "Branch-specific-item" at bounding box center [1370, 408] width 20 height 20
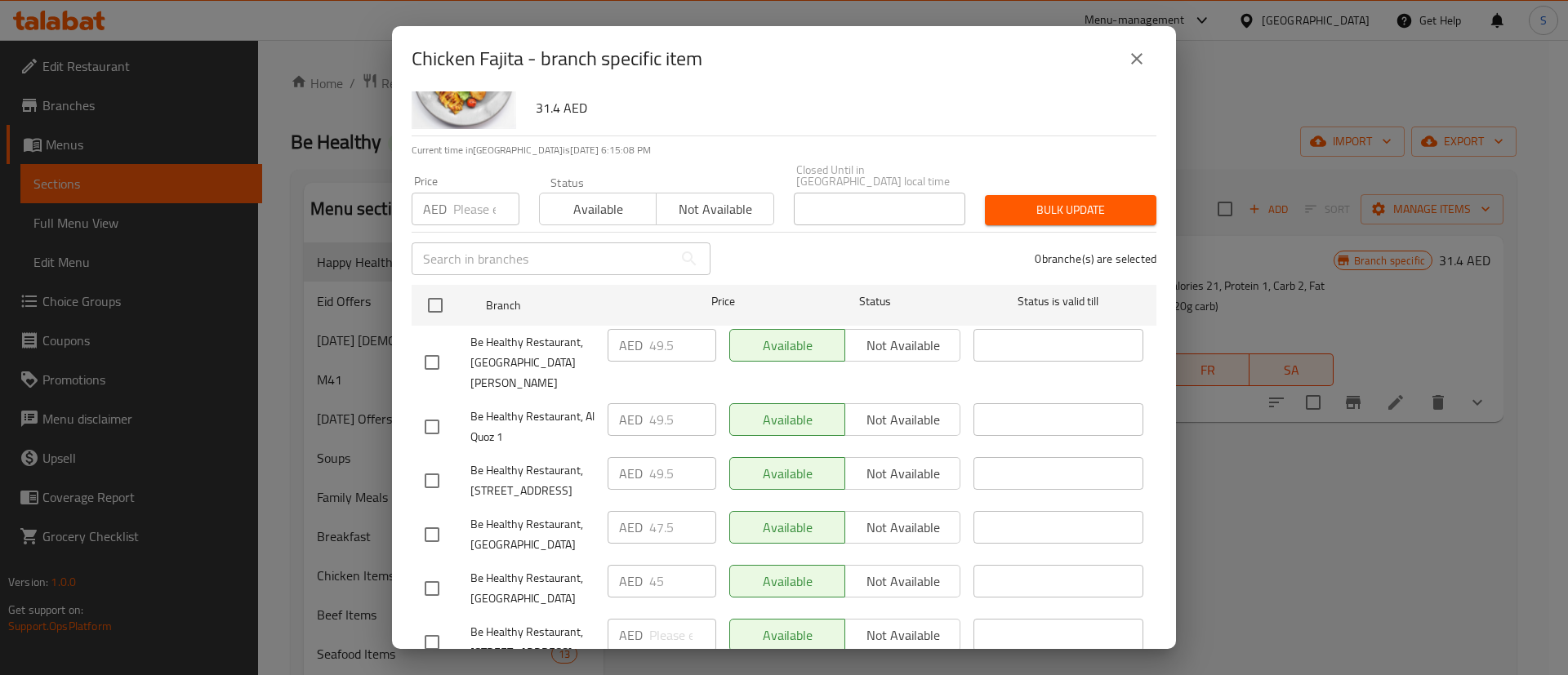
scroll to position [138, 0]
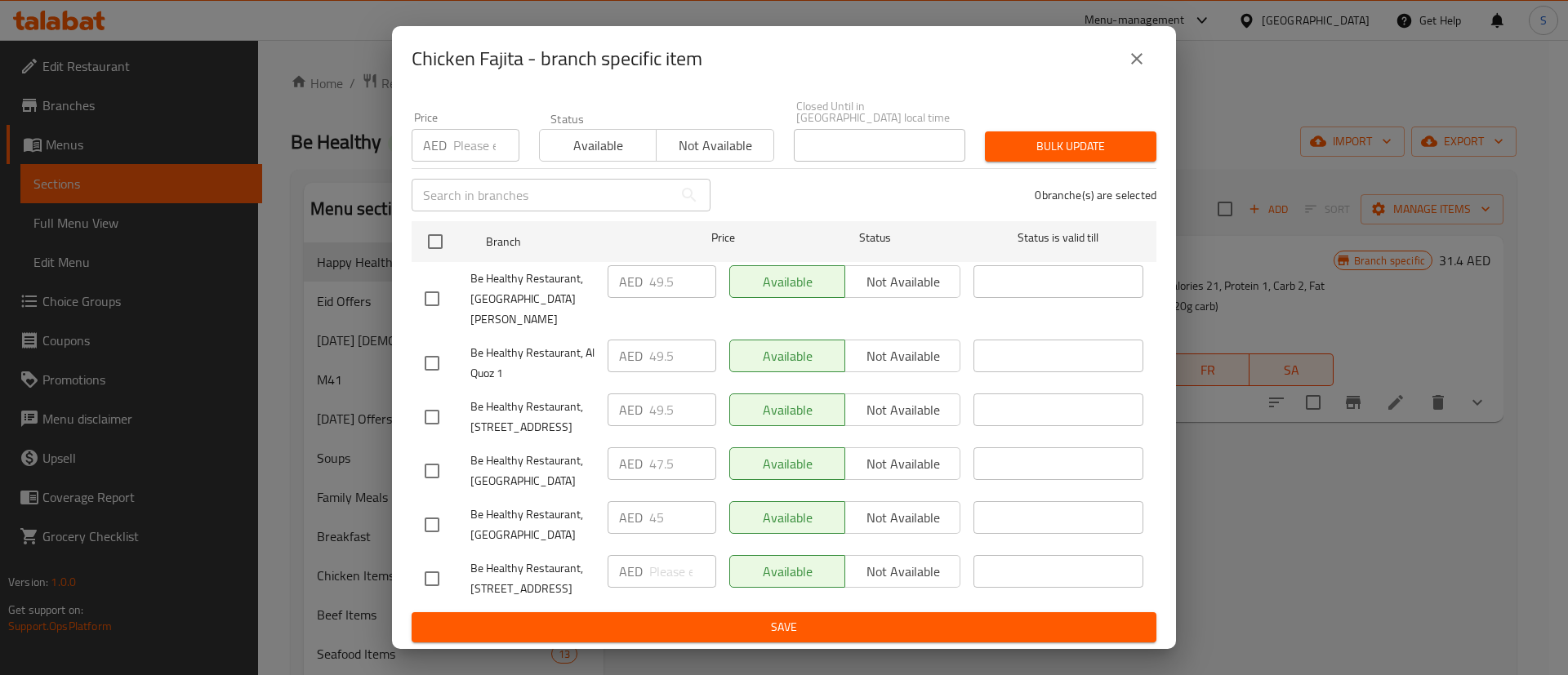
click at [551, 504] on span "Be Healthy Restaurant, [GEOGRAPHIC_DATA]" at bounding box center [532, 525] width 124 height 41
copy span "Be Healthy Restaurant, [GEOGRAPHIC_DATA]"
click at [530, 451] on span "Be Healthy Restaurant, [GEOGRAPHIC_DATA]" at bounding box center [532, 471] width 124 height 41
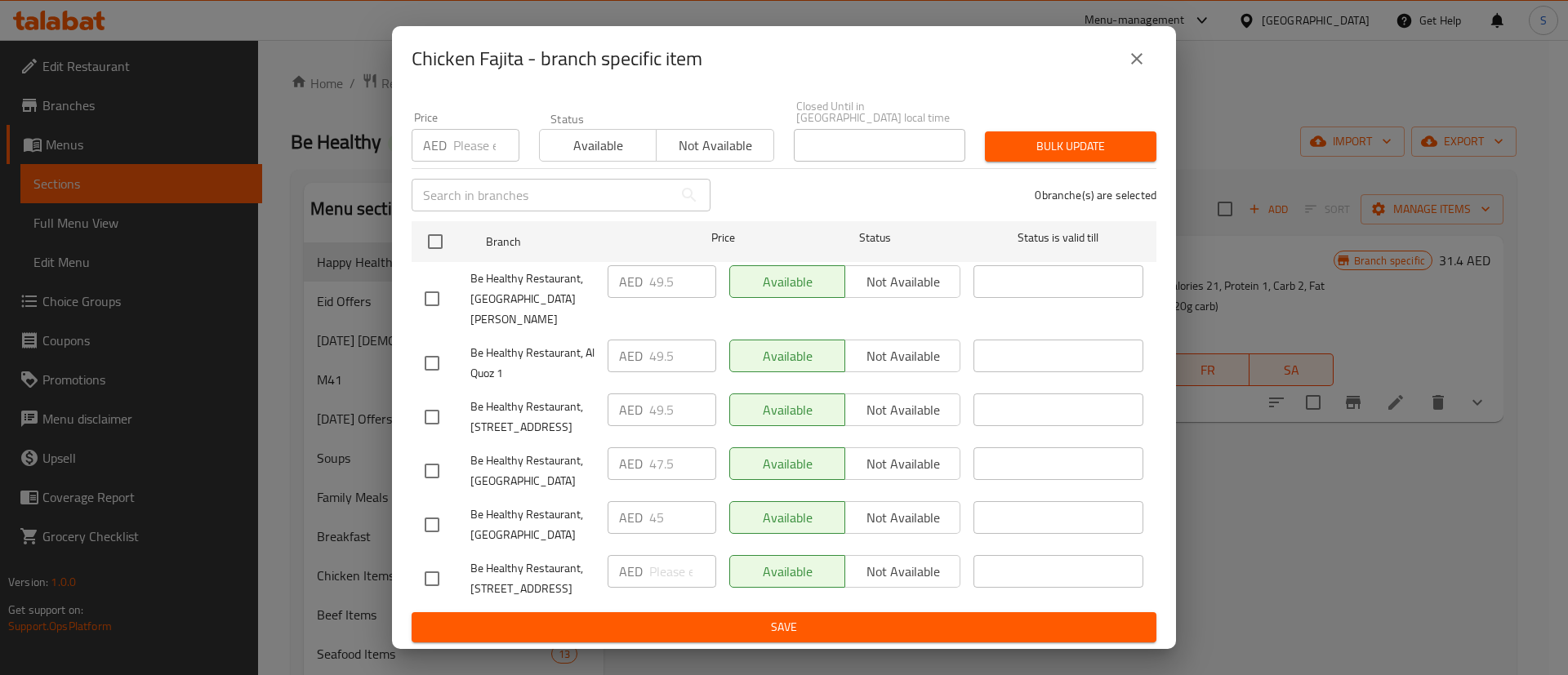
click at [521, 441] on div "Be Healthy Restaurant, [GEOGRAPHIC_DATA]" at bounding box center [509, 471] width 183 height 61
copy span "Be Healthy Restaurant, [GEOGRAPHIC_DATA]"
click at [553, 504] on span "Be Healthy Restaurant, [GEOGRAPHIC_DATA]" at bounding box center [532, 525] width 124 height 41
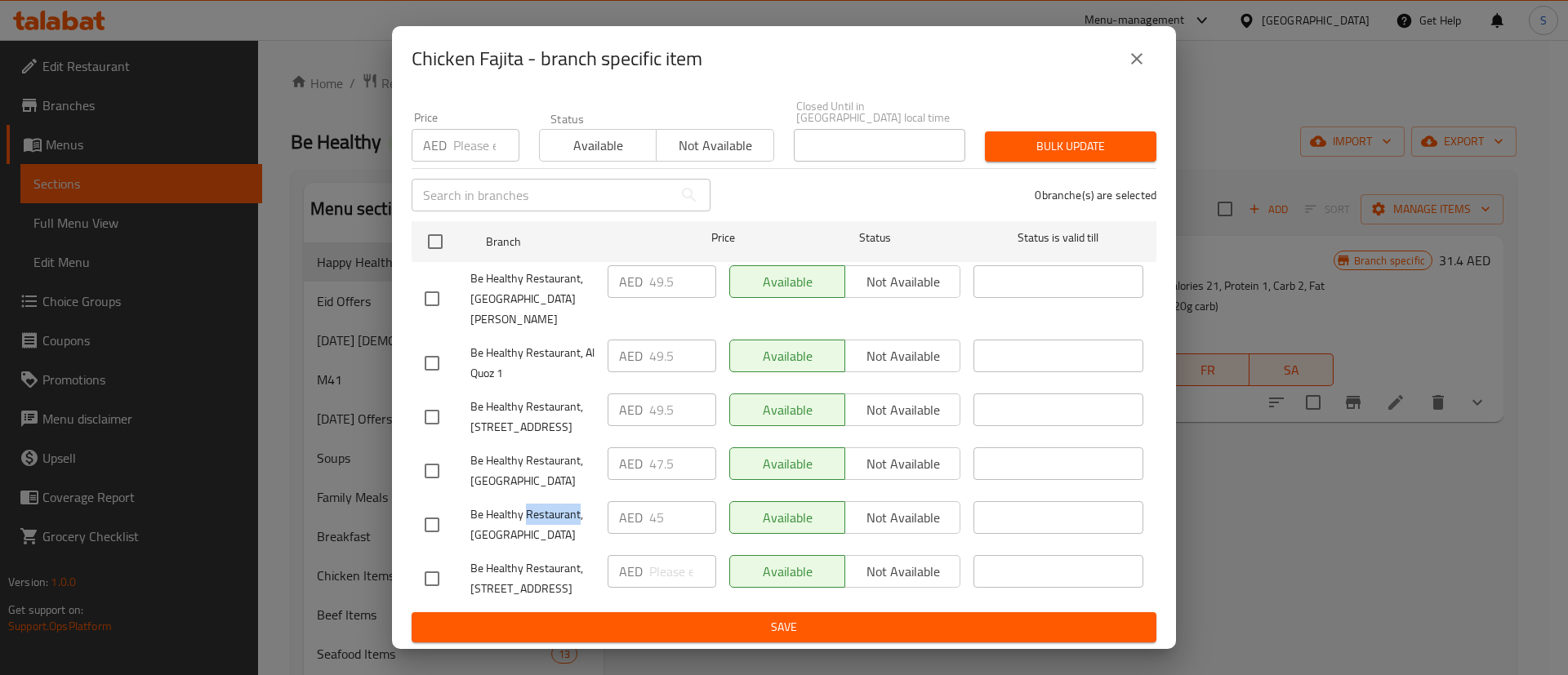
click at [553, 504] on span "Be Healthy Restaurant, [GEOGRAPHIC_DATA]" at bounding box center [532, 525] width 124 height 41
copy span "Restaurant"
click at [546, 504] on span "Be Healthy Restaurant, [GEOGRAPHIC_DATA]" at bounding box center [532, 525] width 124 height 41
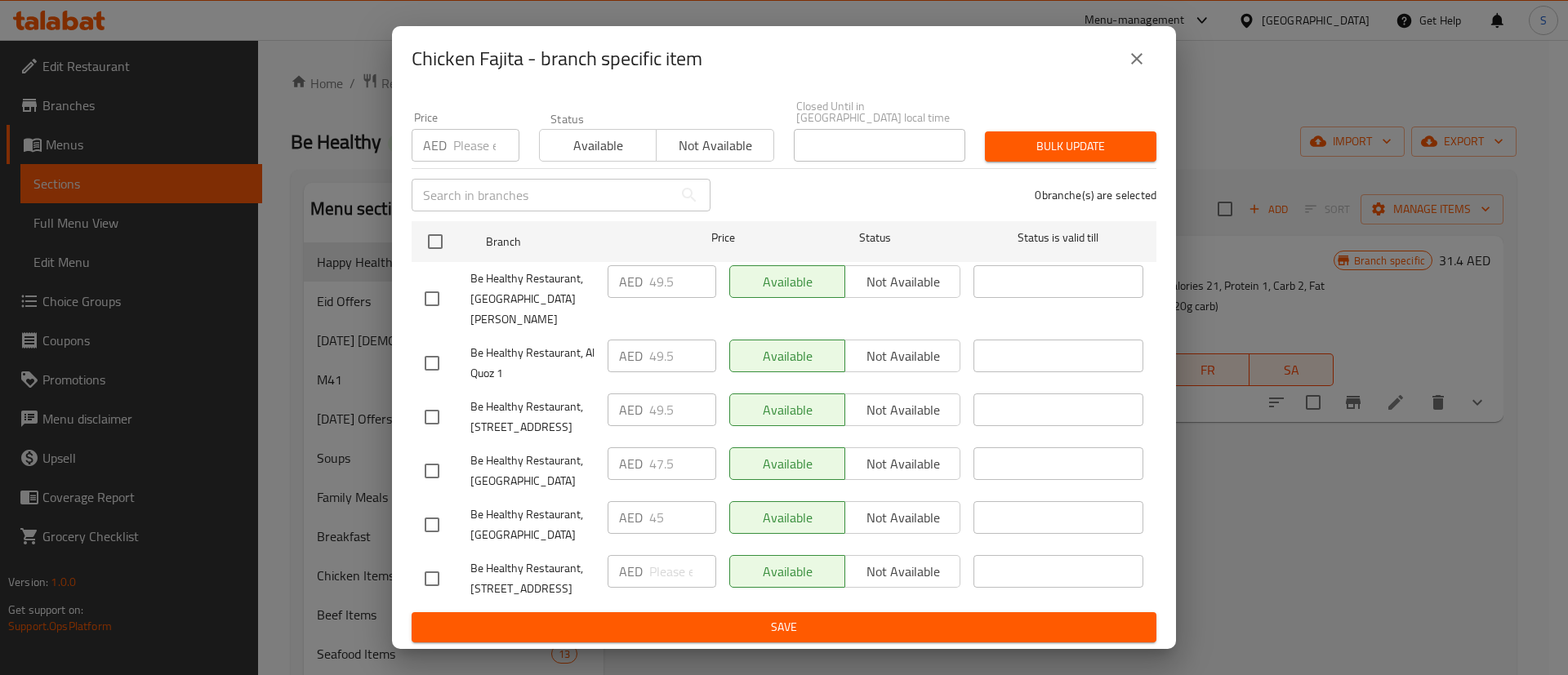
click at [534, 558] on span "Be Healthy Restaurant, [STREET_ADDRESS]" at bounding box center [532, 579] width 124 height 41
copy span "Be Healthy Restaurant, [STREET_ADDRESS]"
click at [1141, 62] on icon "close" at bounding box center [1136, 58] width 12 height 12
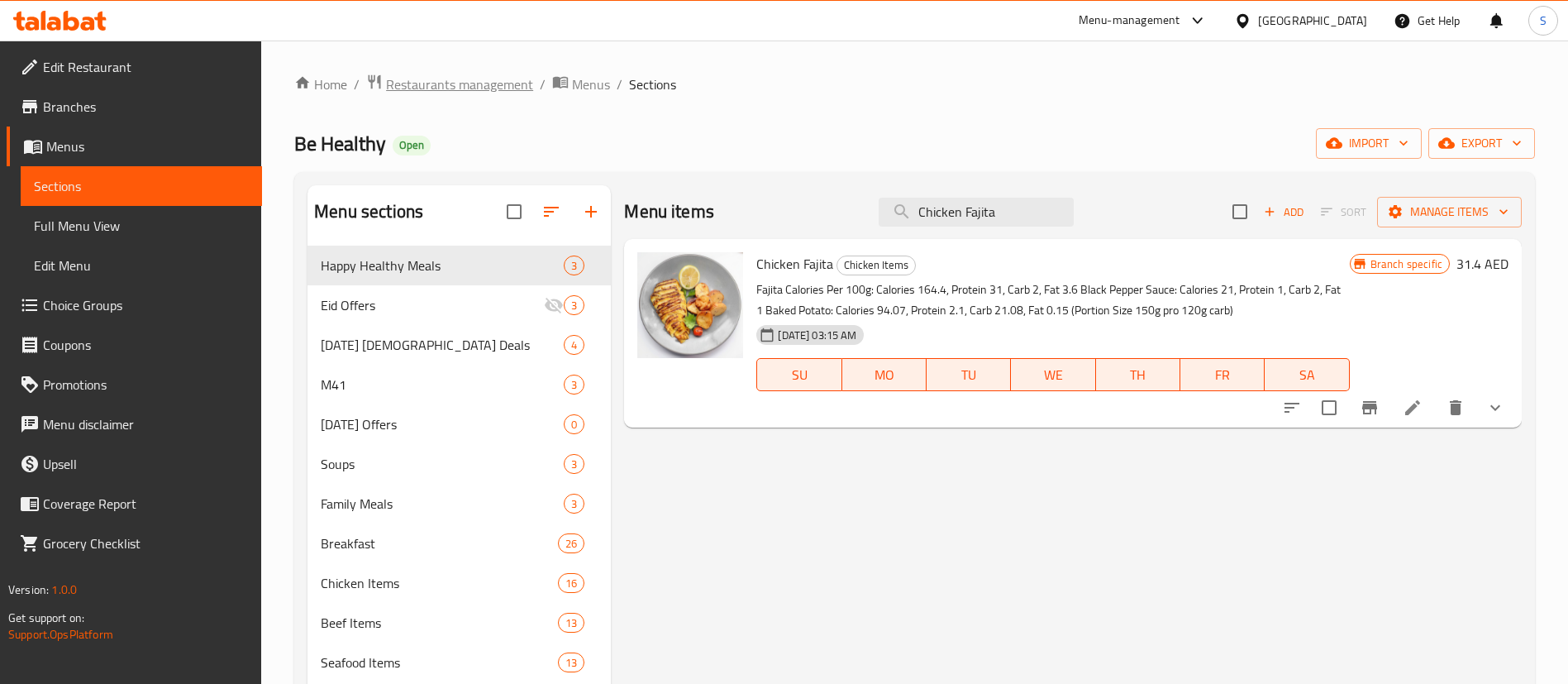
click at [486, 83] on span "Restaurants management" at bounding box center [459, 84] width 147 height 20
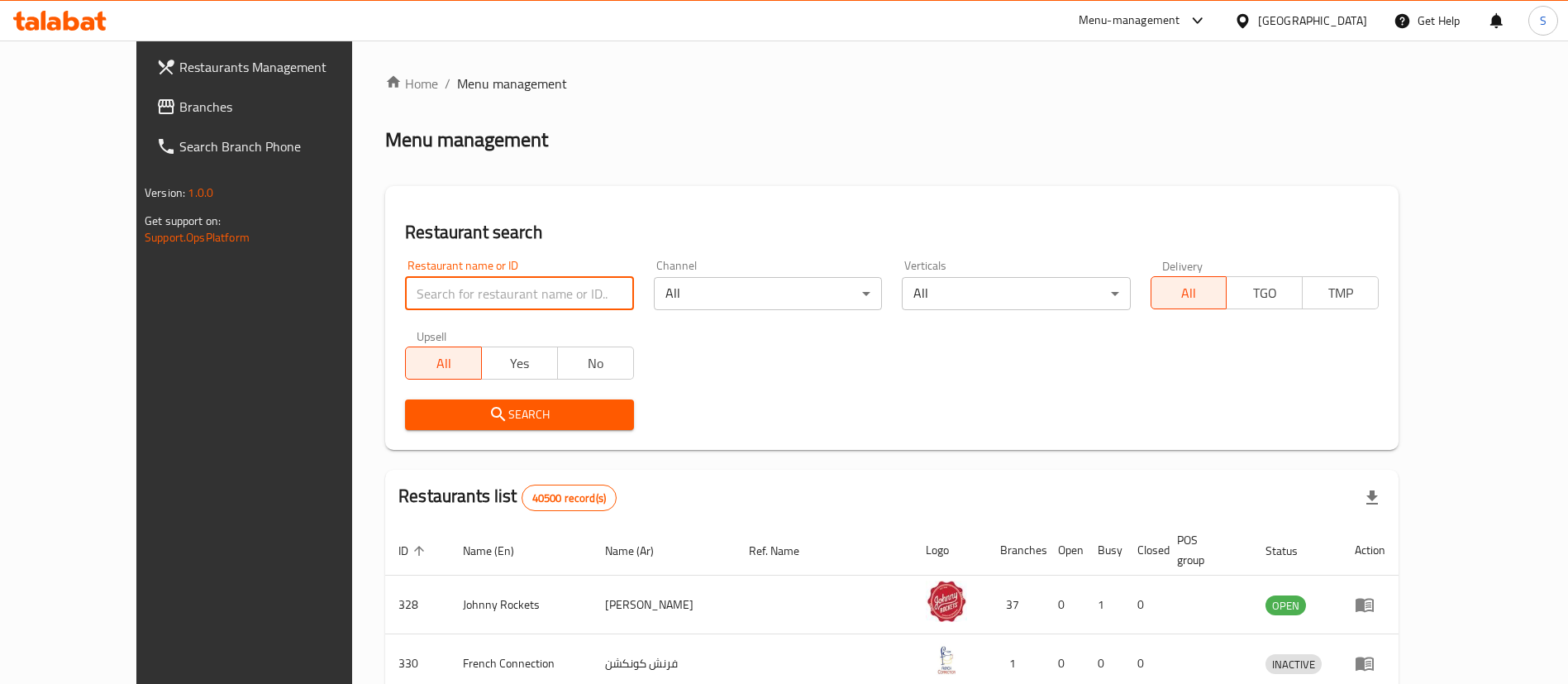
click at [442, 283] on input "search" at bounding box center [519, 293] width 228 height 33
paste input "656374"
type input "656374"
click button "Search" at bounding box center [519, 415] width 228 height 31
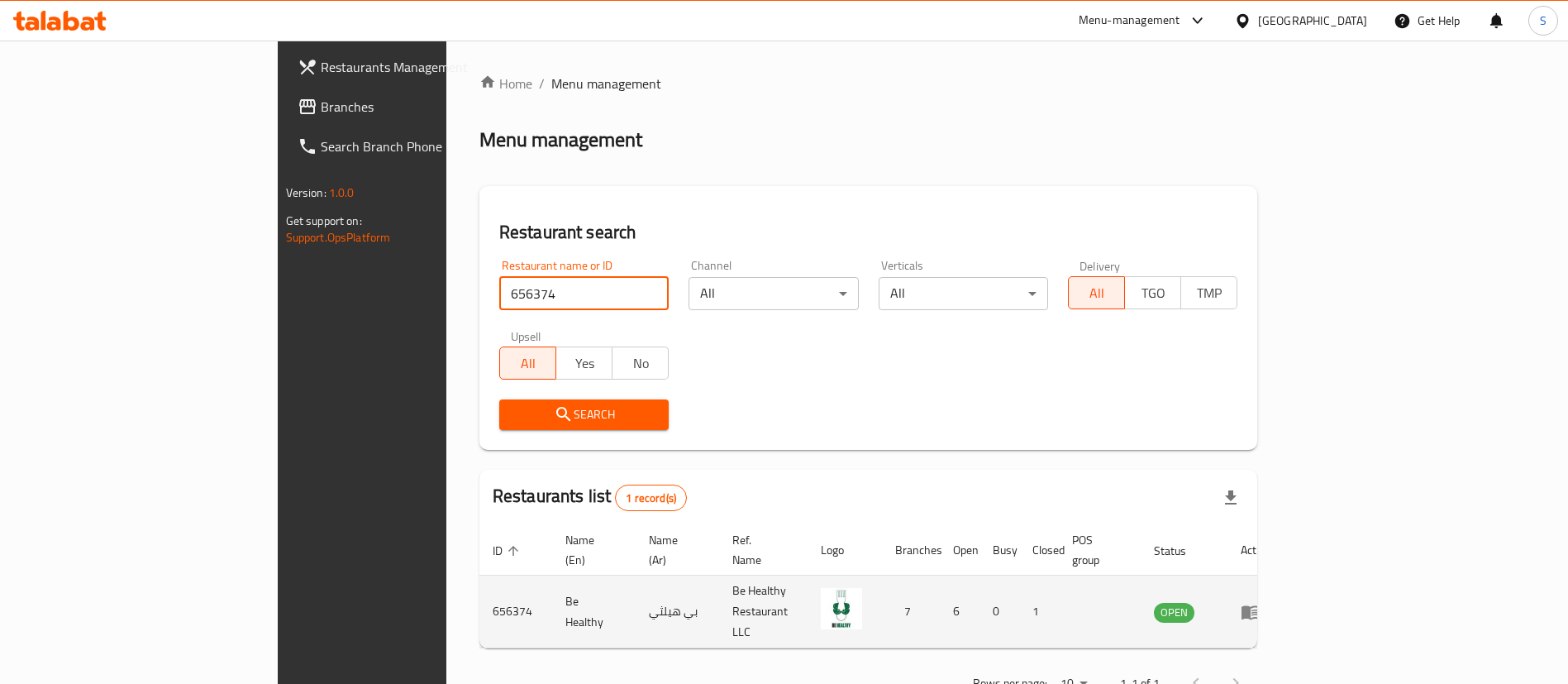
click at [1261, 602] on icon "enhanced table" at bounding box center [1251, 612] width 20 height 20
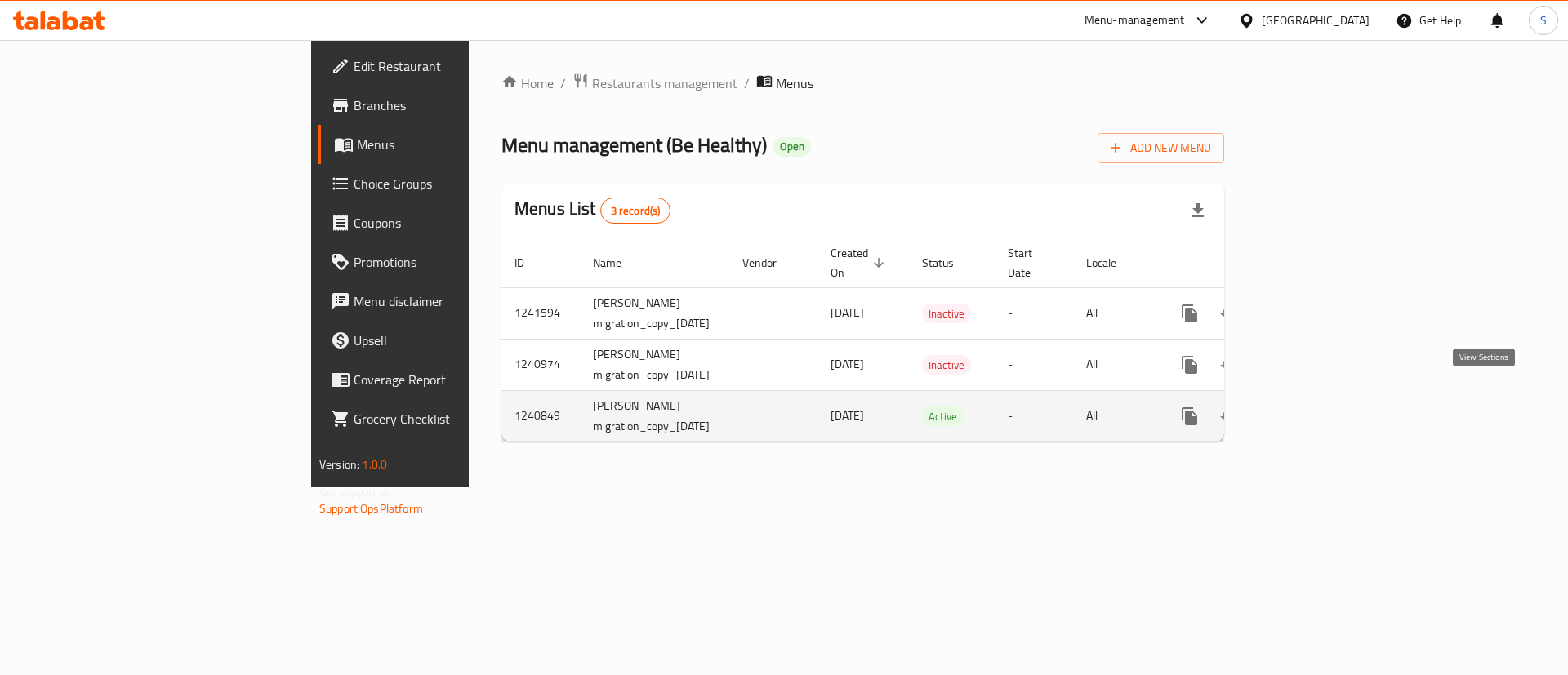
click at [1317, 406] on icon "enhanced table" at bounding box center [1308, 416] width 20 height 20
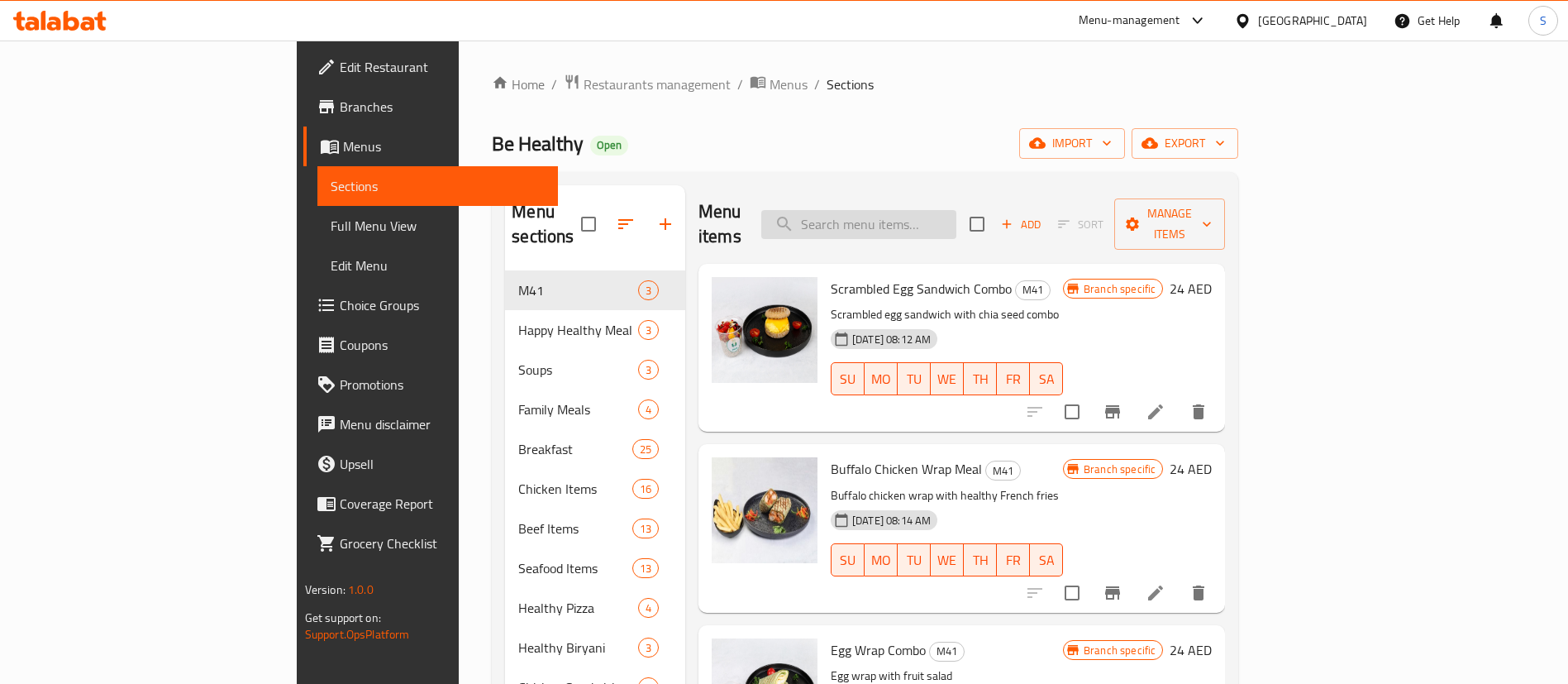
click at [919, 220] on input "search" at bounding box center [859, 224] width 195 height 29
paste input "Beef Wrap sandwich"
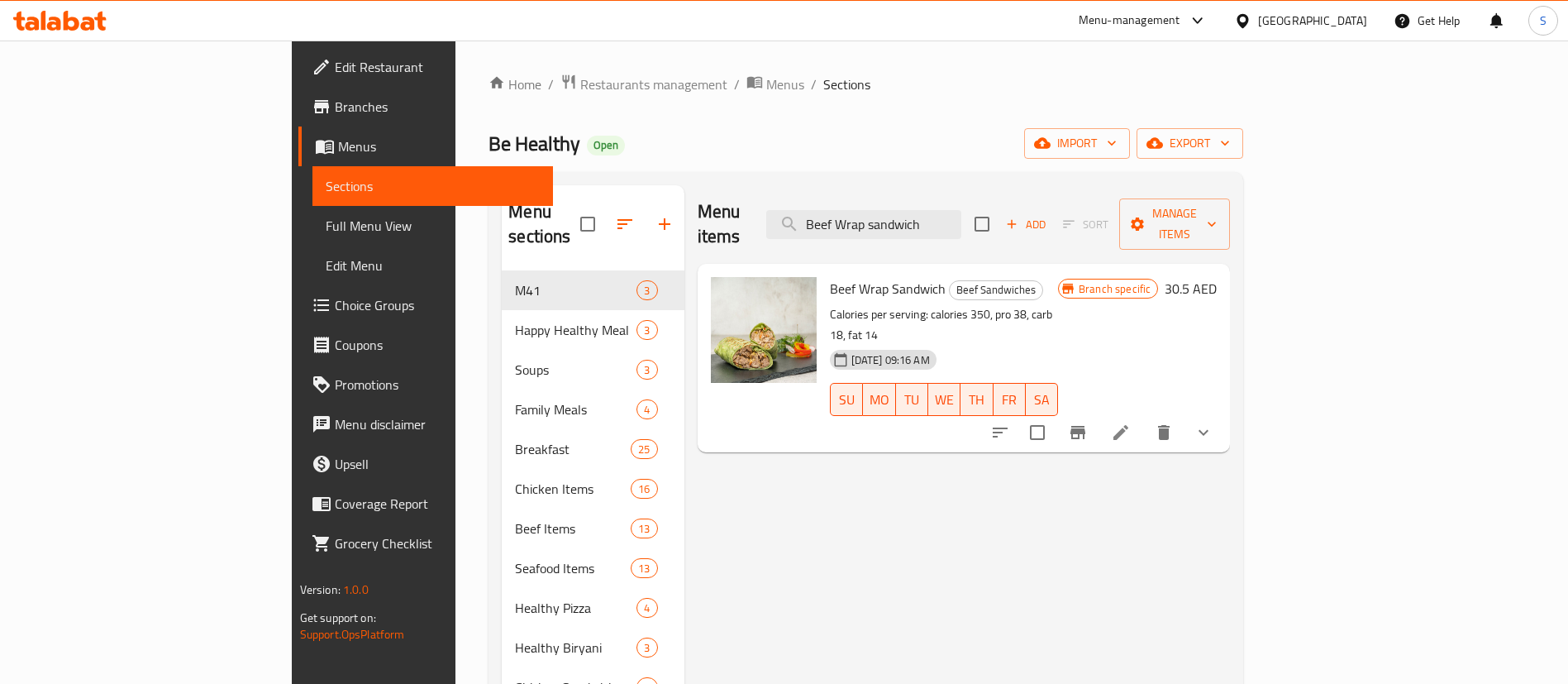
type input "Beef Wrap sandwich"
click at [1085, 426] on icon "Branch-specific-item" at bounding box center [1078, 432] width 14 height 14
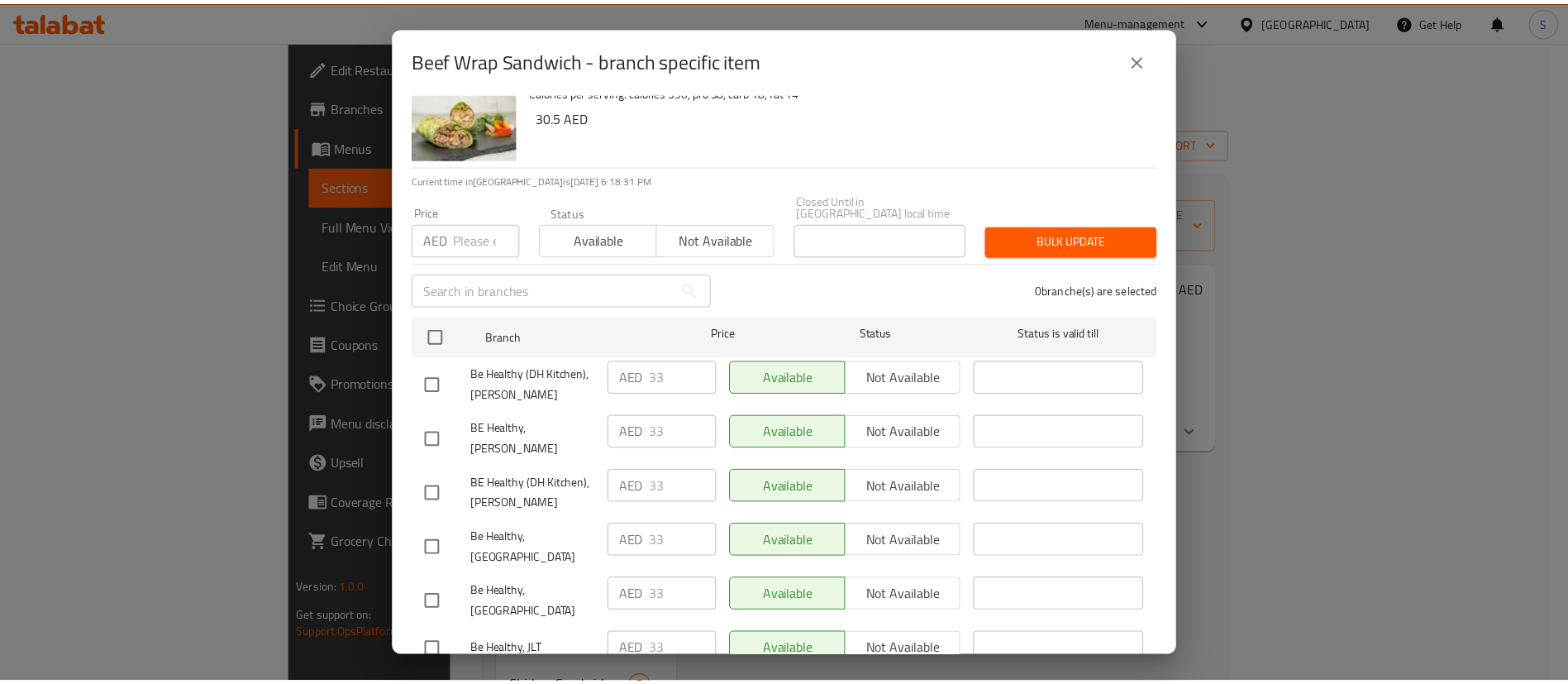
scroll to position [9, 0]
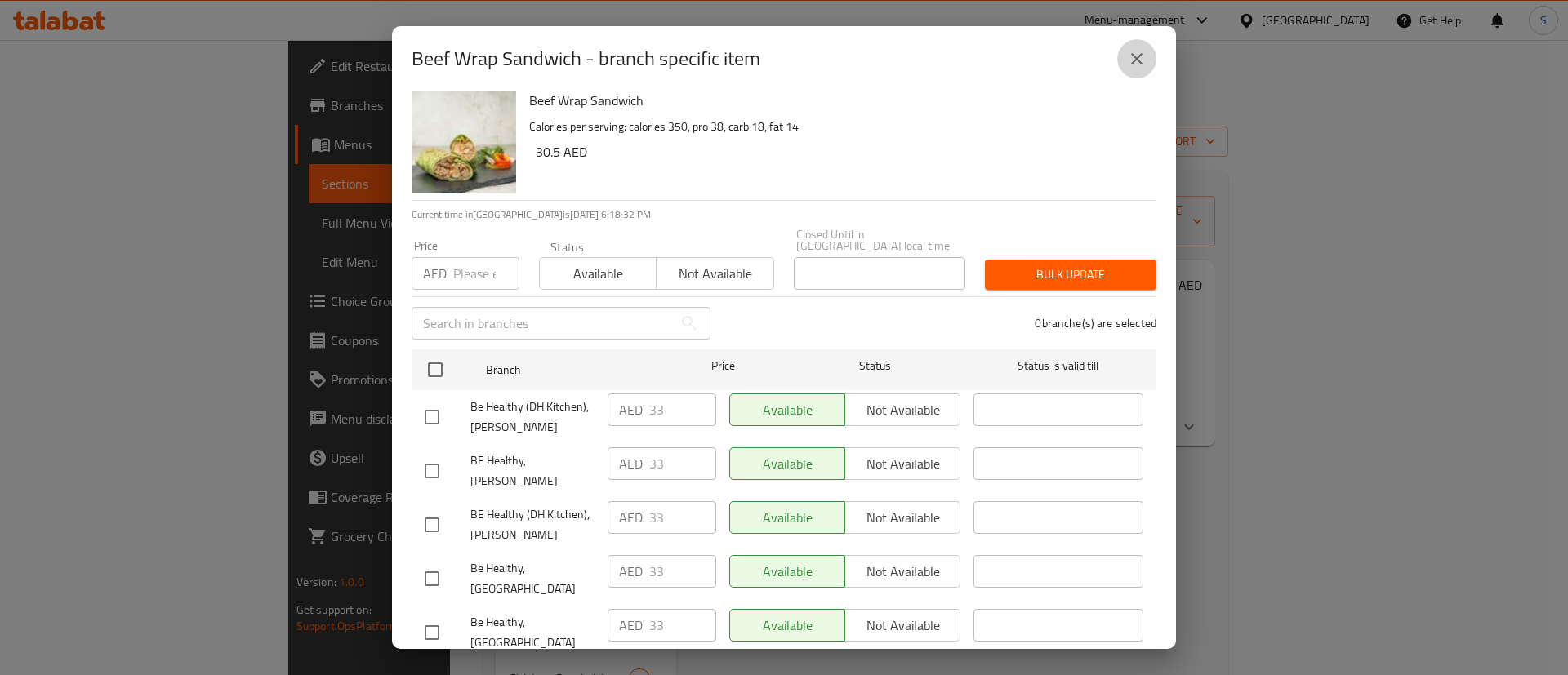
click at [1137, 60] on icon "close" at bounding box center [1136, 58] width 12 height 12
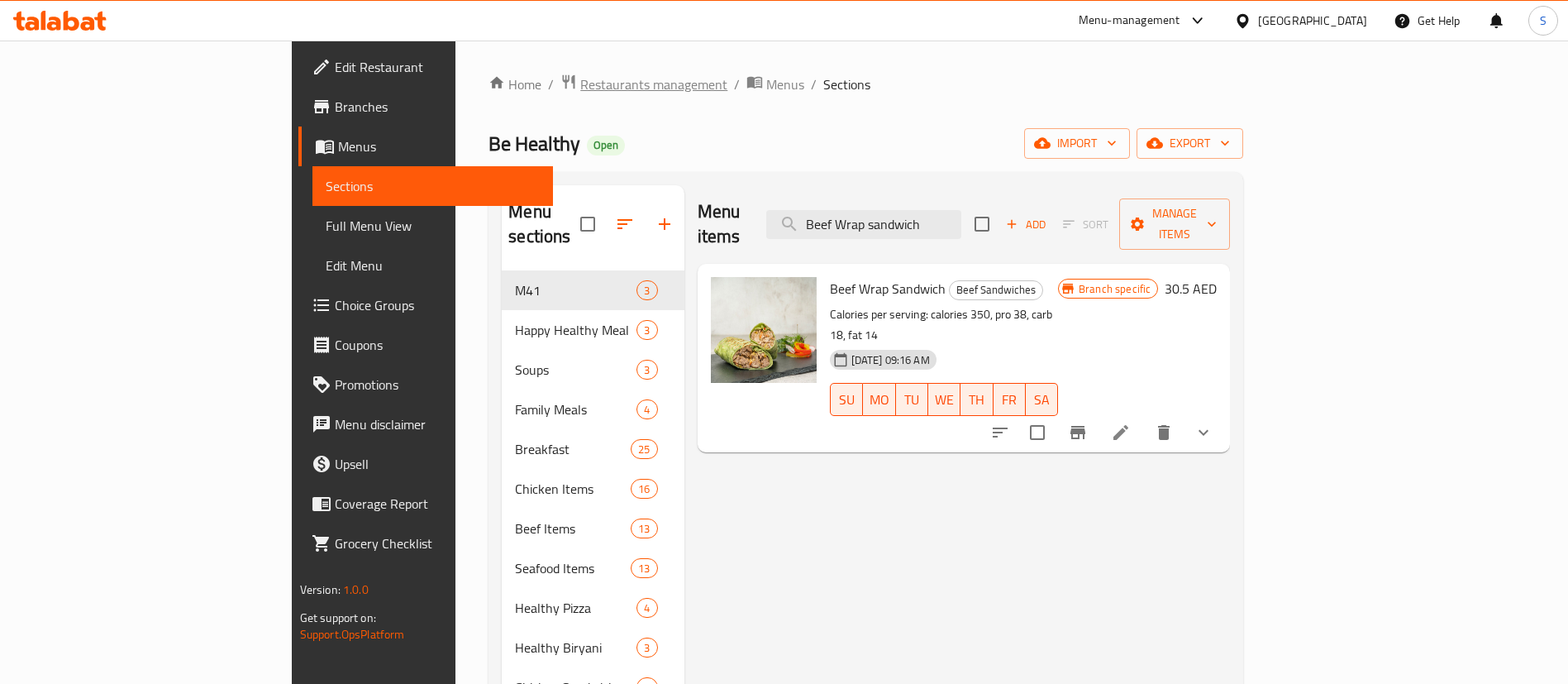
click at [581, 90] on span "Restaurants management" at bounding box center [654, 84] width 147 height 20
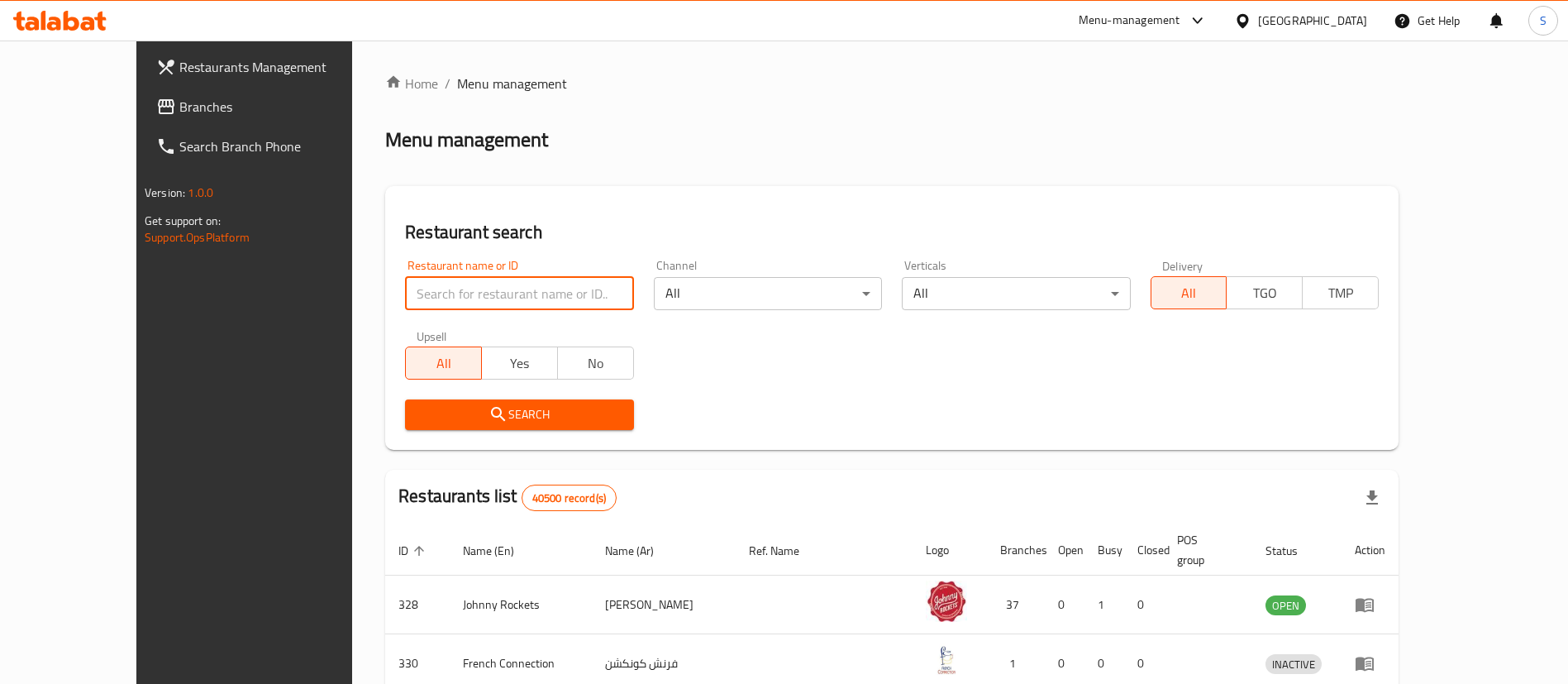
click at [440, 302] on input "search" at bounding box center [519, 293] width 228 height 33
paste input "687117"
type input "687117"
click button "Search" at bounding box center [519, 415] width 228 height 31
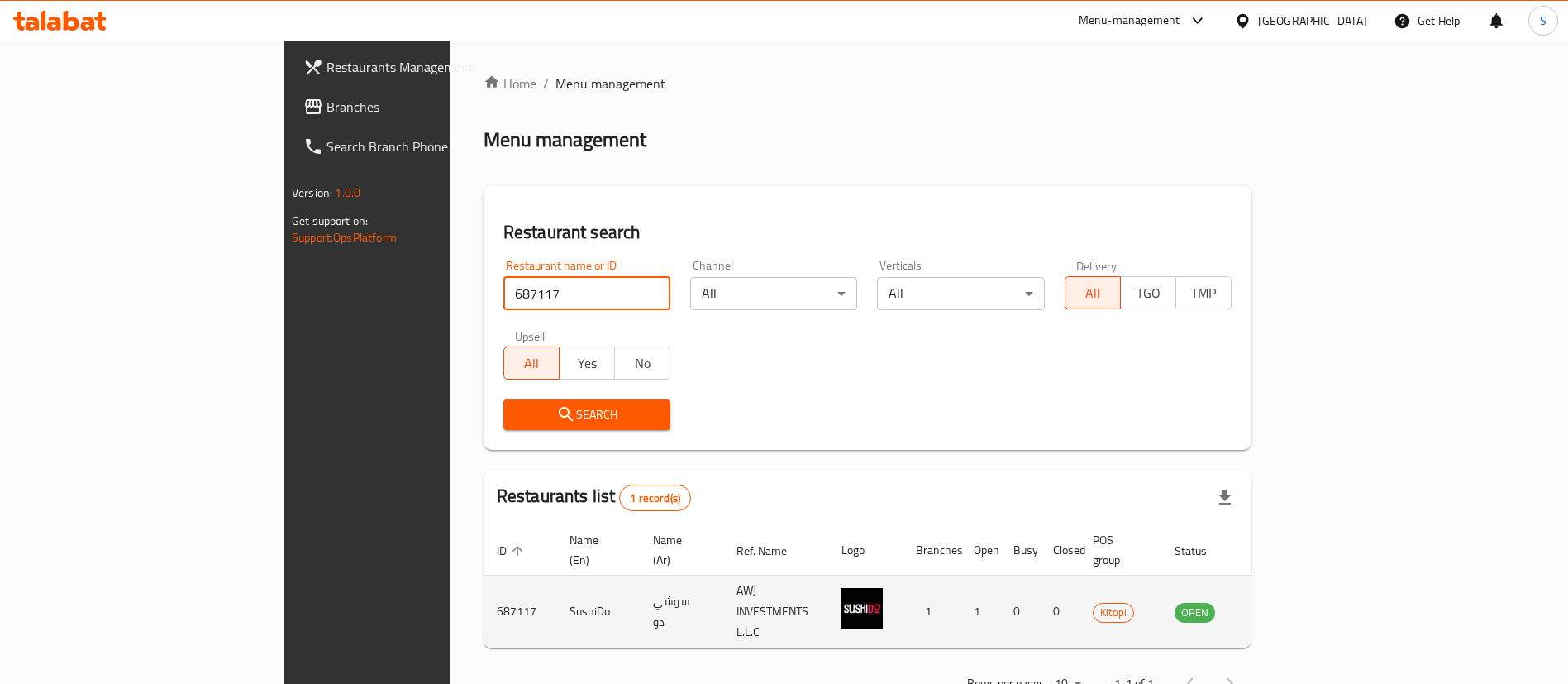
click at [1281, 602] on icon "enhanced table" at bounding box center [1271, 612] width 20 height 20
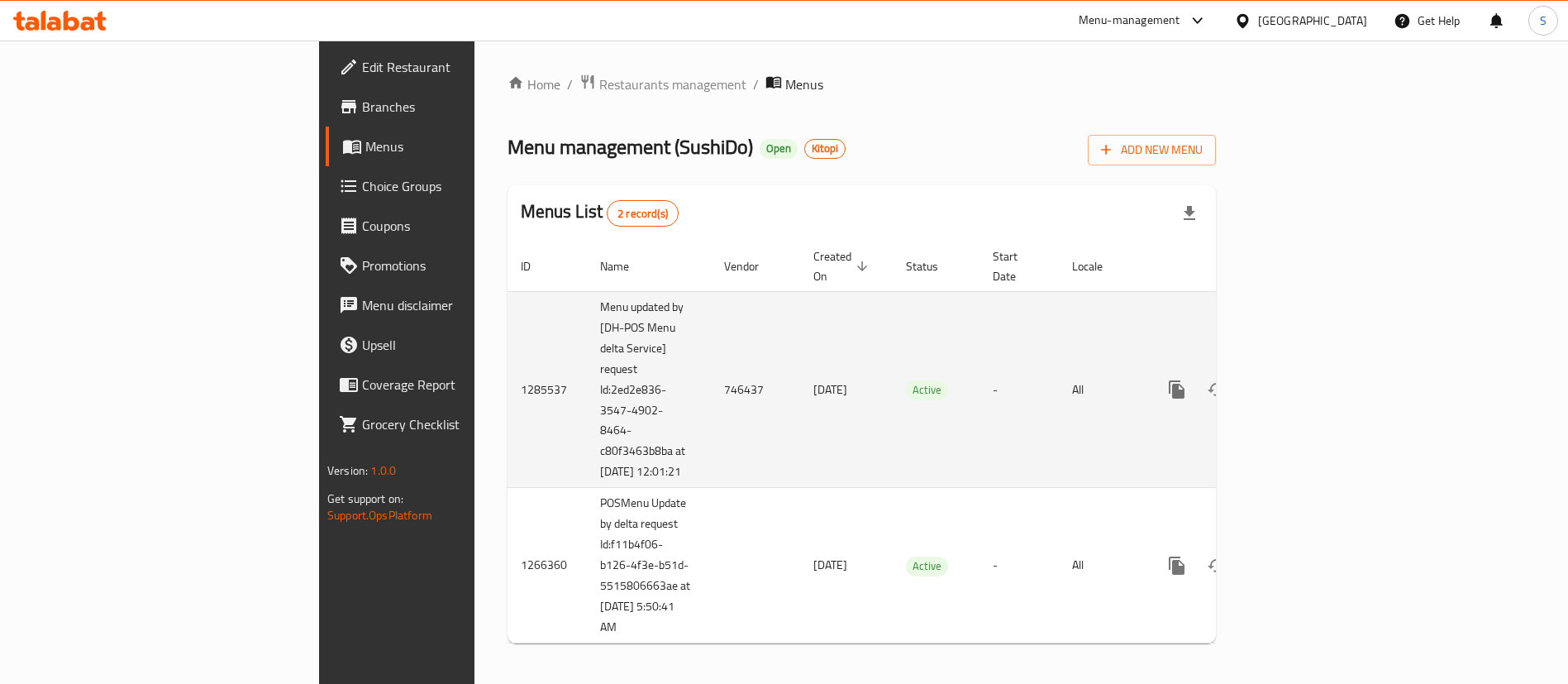
scroll to position [8, 0]
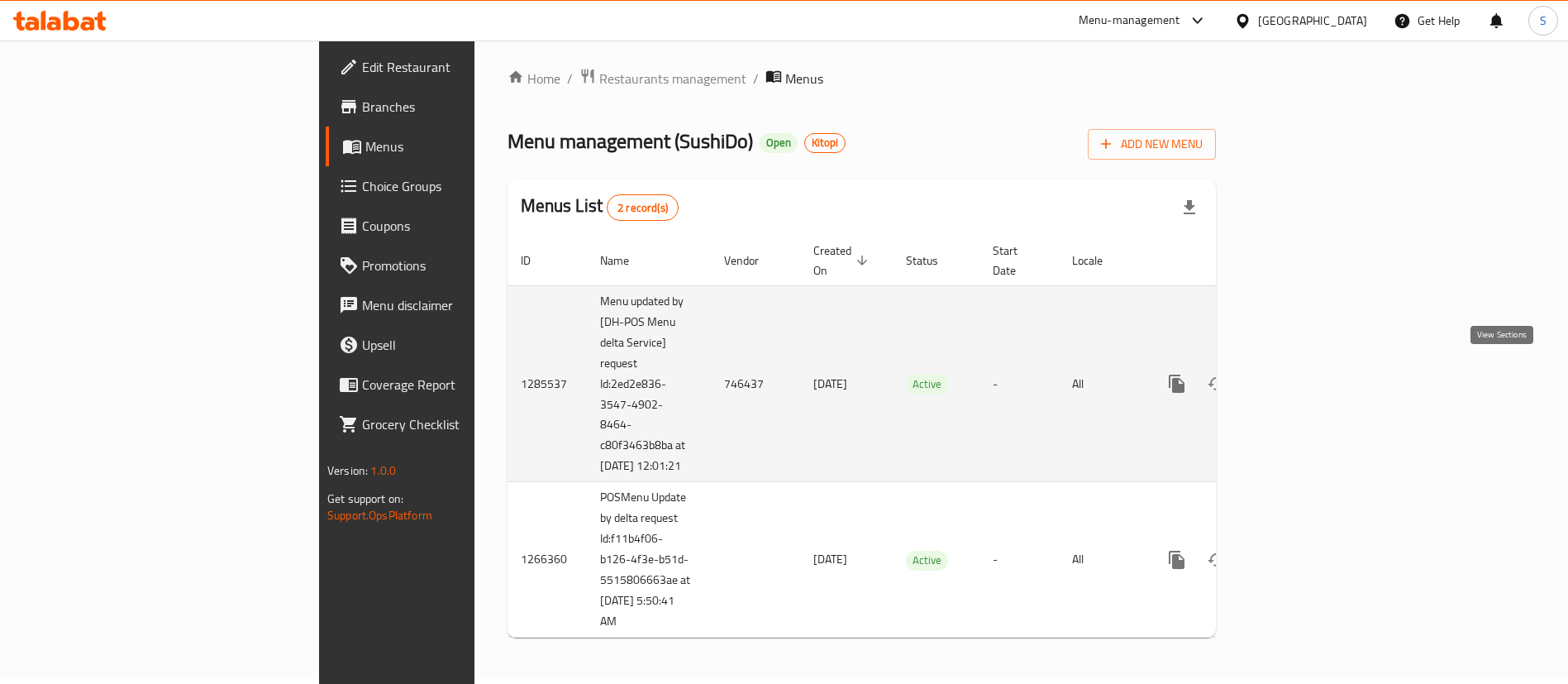
click at [1306, 374] on icon "enhanced table" at bounding box center [1296, 384] width 20 height 20
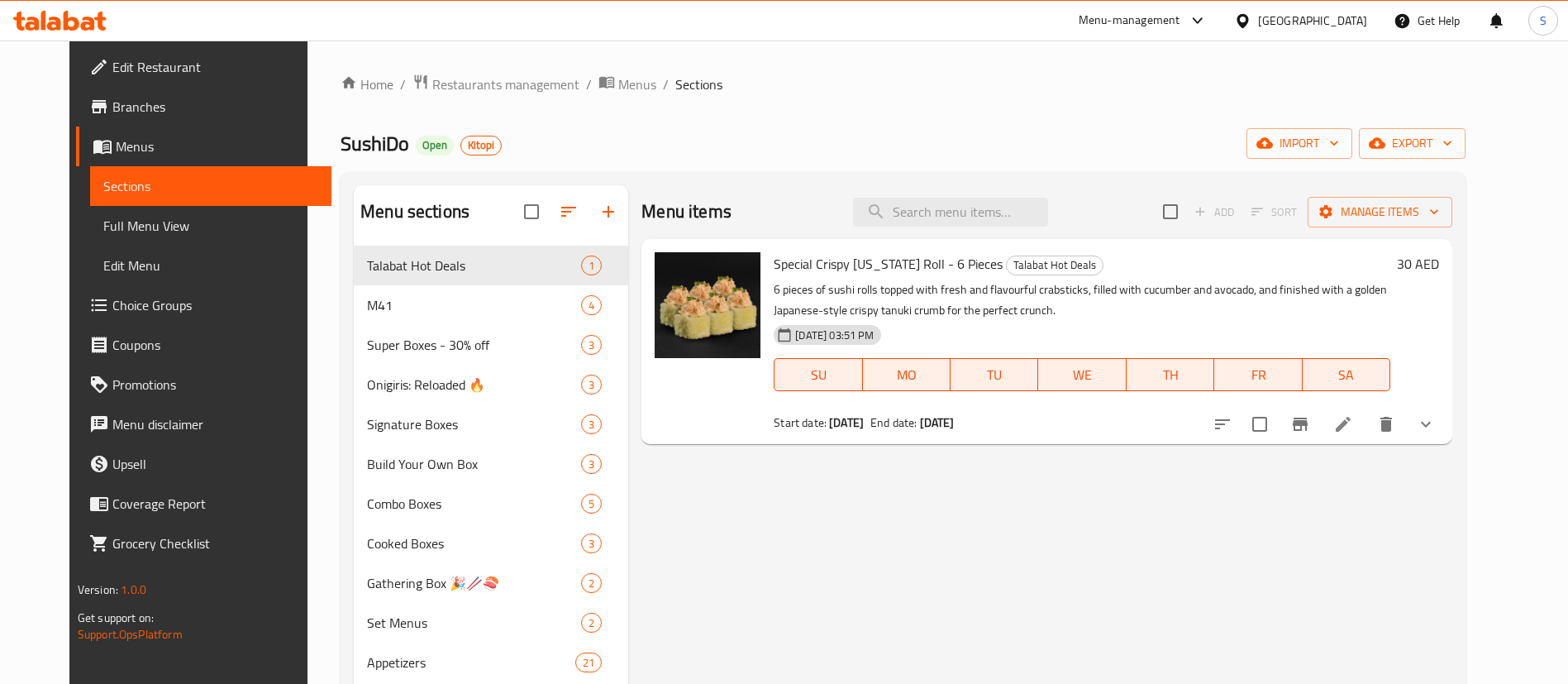
click at [975, 195] on div "Menu items Add Sort Manage items" at bounding box center [1046, 212] width 811 height 53
click at [977, 222] on input "search" at bounding box center [950, 212] width 195 height 29
paste input "Crispy California Roll 6 pcs box"
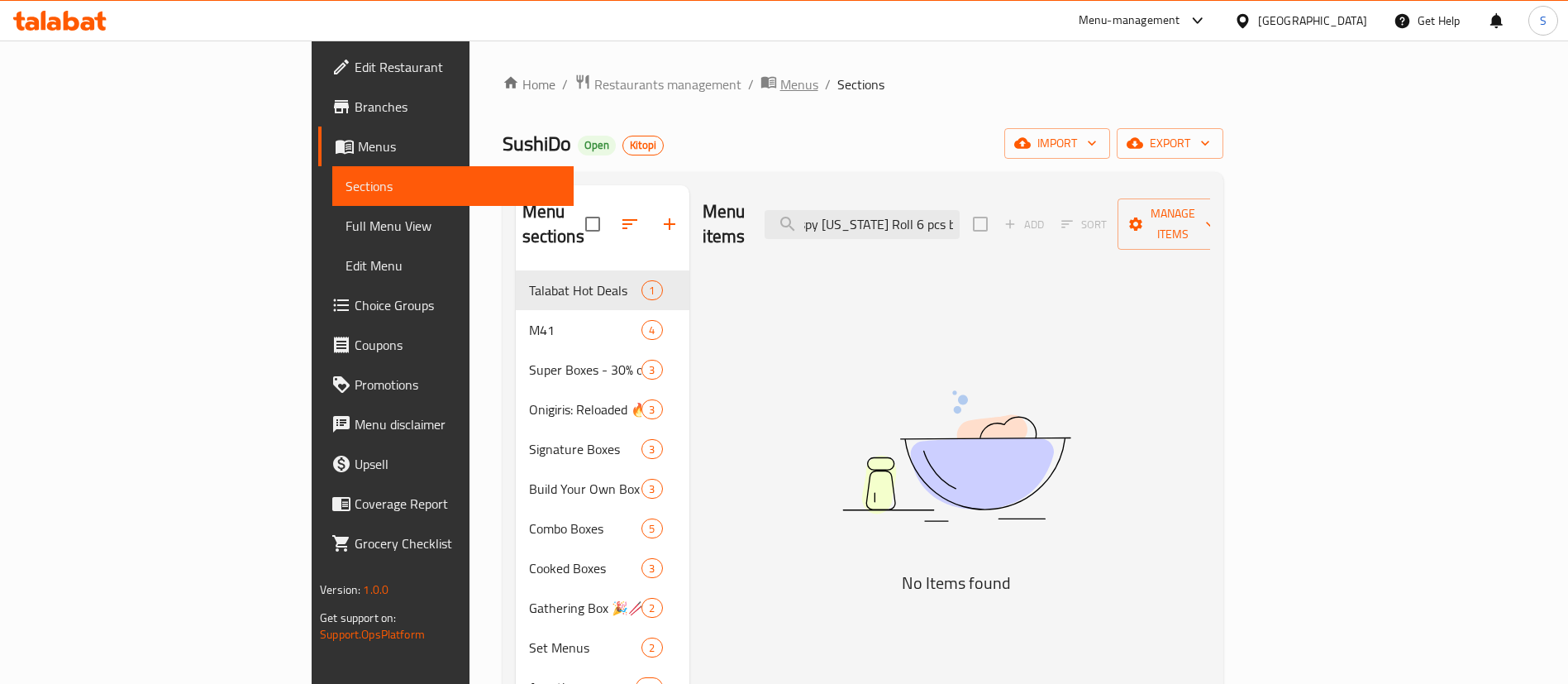
type input "Crispy California Roll 6 pcs box"
click at [780, 86] on span "Menus" at bounding box center [799, 84] width 38 height 20
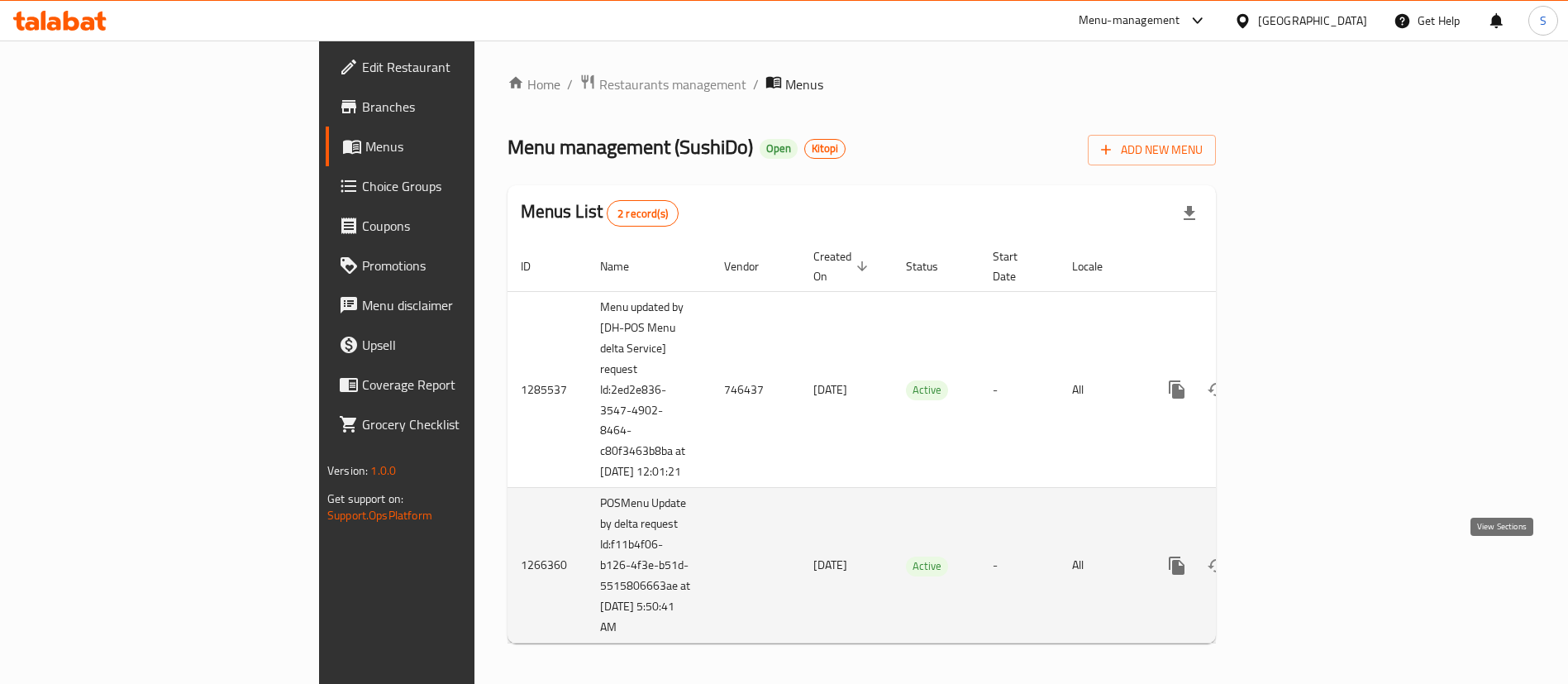
click at [1306, 575] on icon "enhanced table" at bounding box center [1296, 565] width 20 height 20
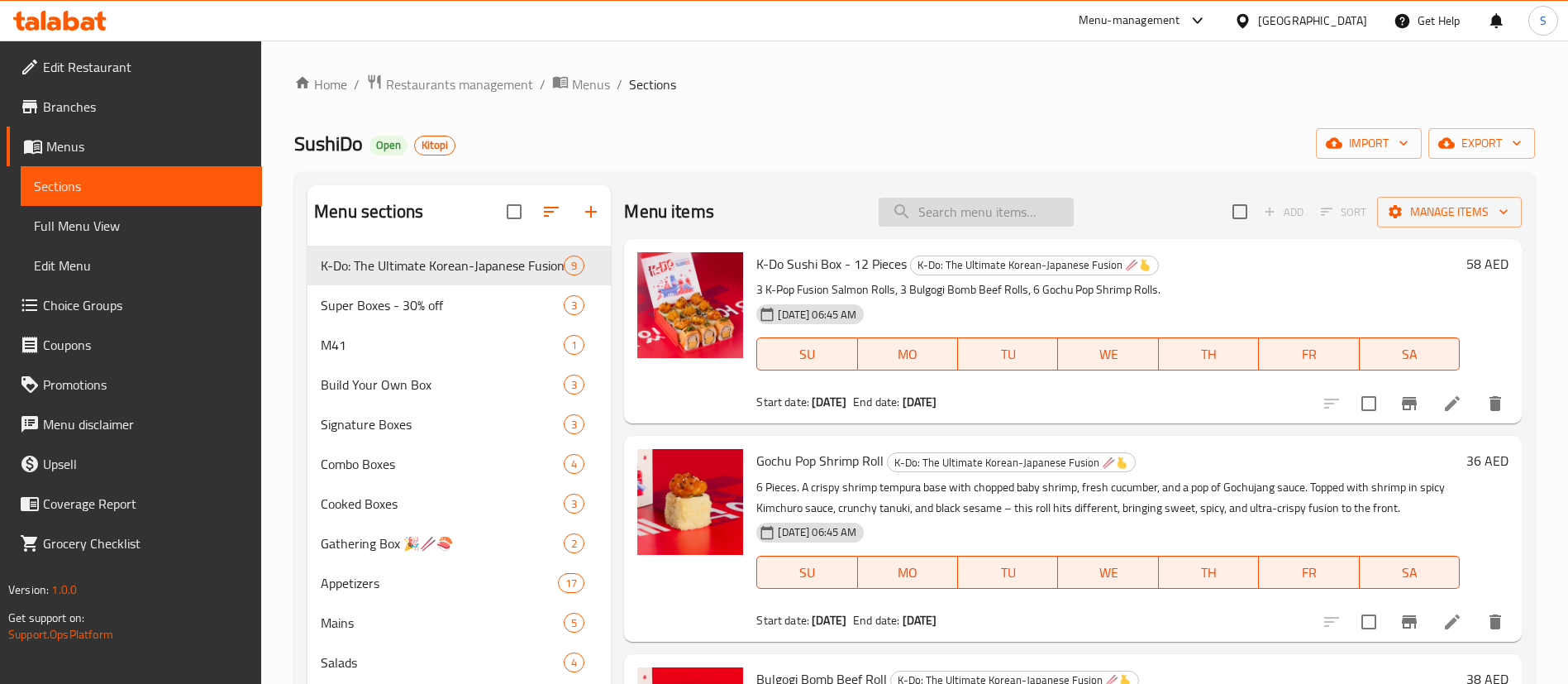
click at [958, 207] on input "search" at bounding box center [977, 212] width 195 height 29
paste input "Crispy California Roll 6 pcs box"
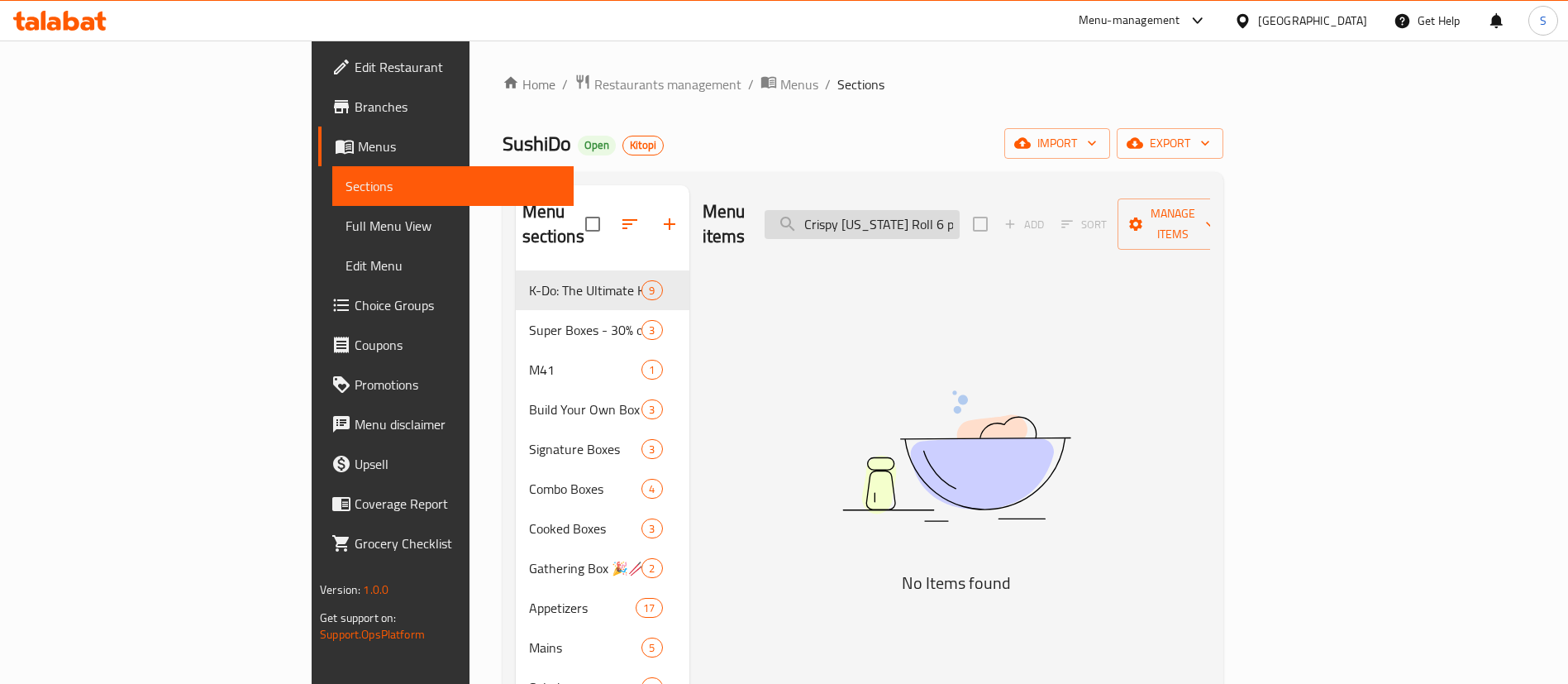
drag, startPoint x: 925, startPoint y: 207, endPoint x: 881, endPoint y: 212, distance: 44.3
click at [881, 212] on input "Crispy California Roll 6 pcs box" at bounding box center [863, 224] width 195 height 29
click at [918, 210] on input "Crispy California Roll 6 pcs box" at bounding box center [863, 224] width 195 height 29
drag, startPoint x: 961, startPoint y: 212, endPoint x: 1110, endPoint y: 214, distance: 149.0
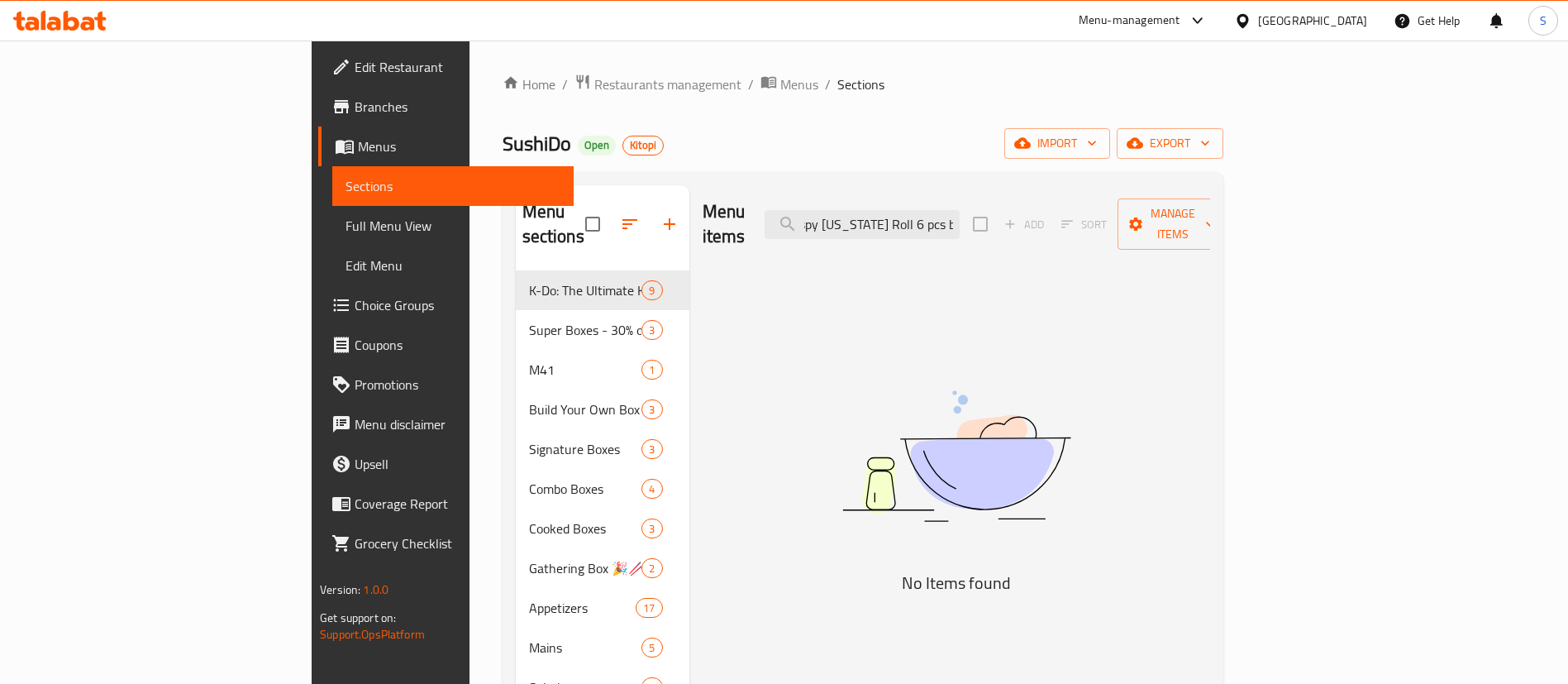
click at [1110, 214] on div "Menu items Crispy California Roll 6 pcs box Add Sort Manage items" at bounding box center [956, 224] width 507 height 79
click at [1025, 195] on div "Menu items Crispy California Roll 6 pcs box Add Sort Manage items" at bounding box center [956, 224] width 507 height 79
drag, startPoint x: 1006, startPoint y: 212, endPoint x: 1167, endPoint y: 213, distance: 161.0
click at [1167, 213] on div "Menu items Crispy California Roll 6 pcs box Add Sort Manage items" at bounding box center [956, 224] width 507 height 79
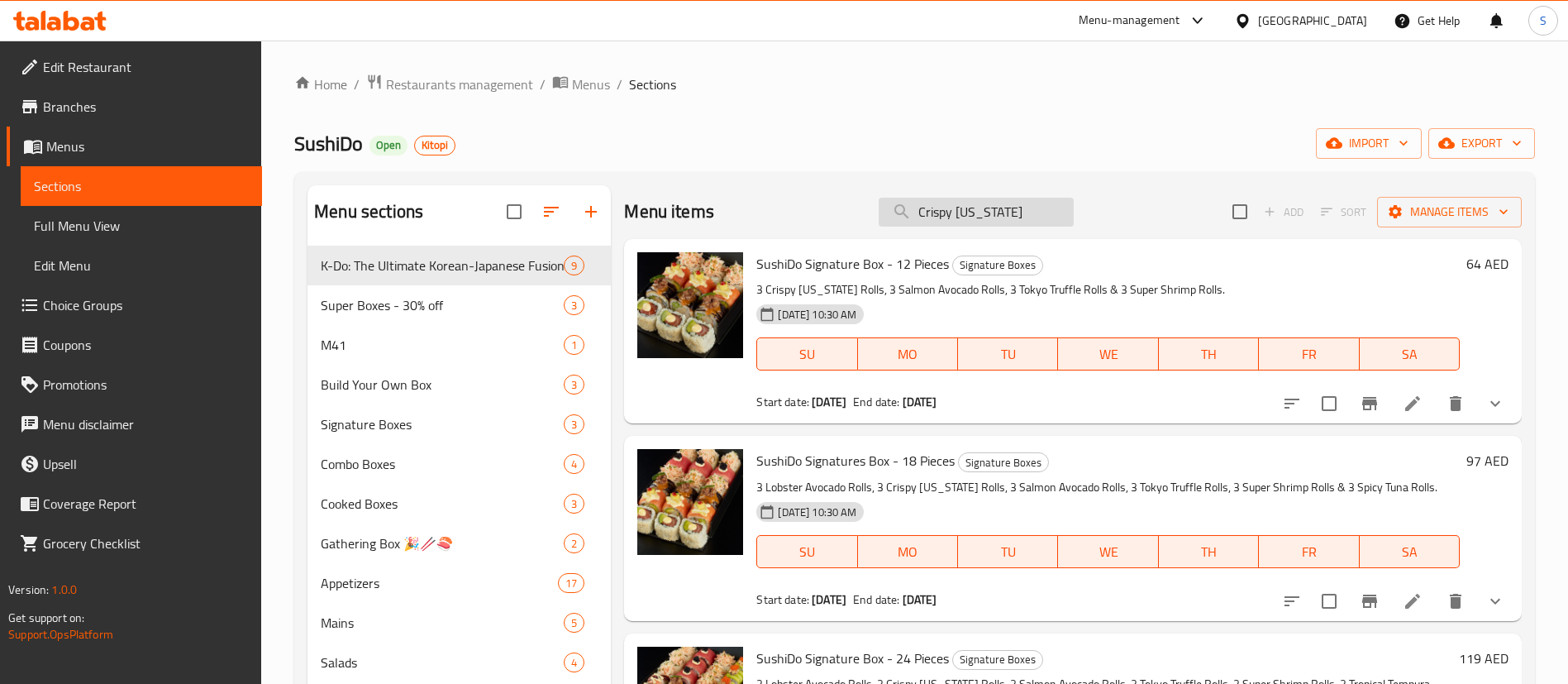
click at [954, 215] on input "Crispy California" at bounding box center [977, 212] width 195 height 29
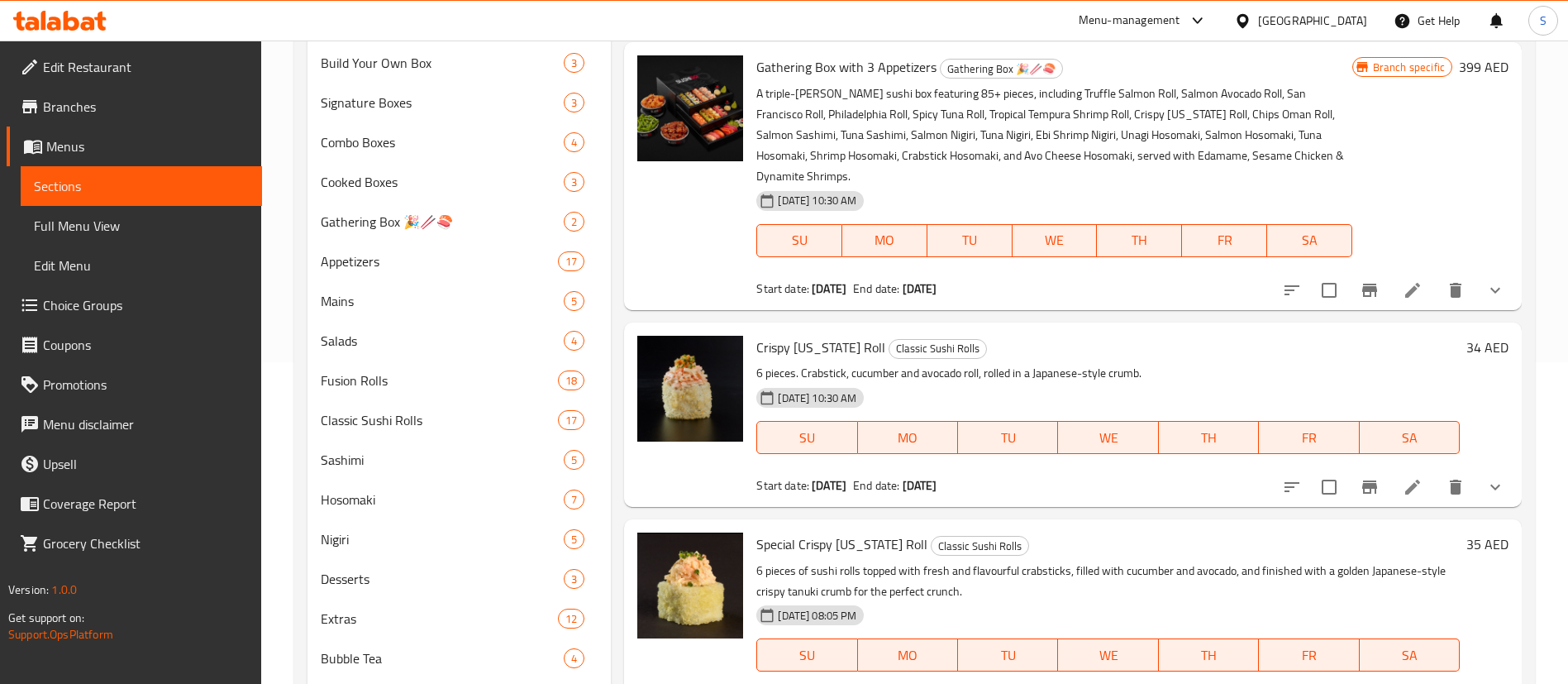
scroll to position [409, 0]
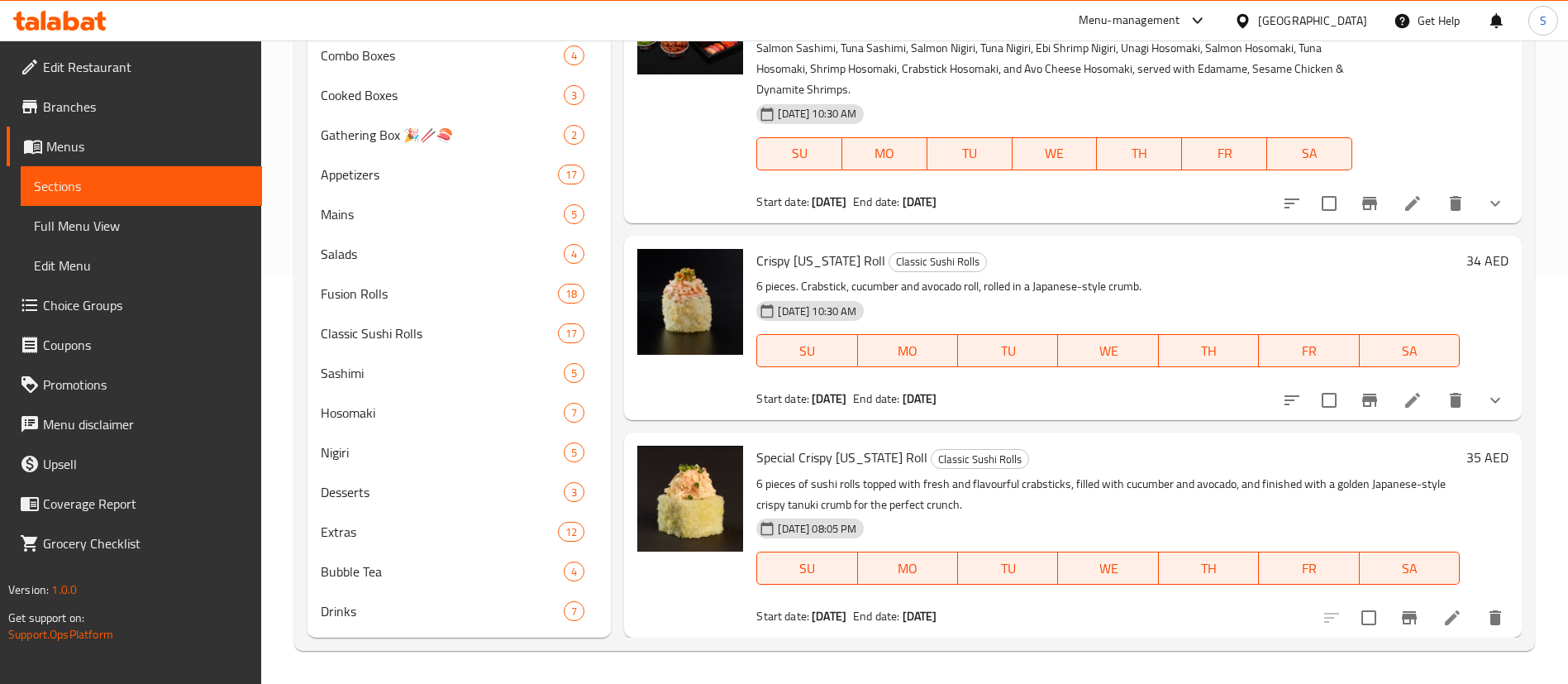
type input "Crispy California"
click at [813, 290] on p "6 pieces. Crabstick, cucumber and avocado roll, rolled in a Japanese-style crum…" at bounding box center [1108, 286] width 704 height 21
click at [802, 271] on span "Crispy California Roll" at bounding box center [820, 260] width 129 height 24
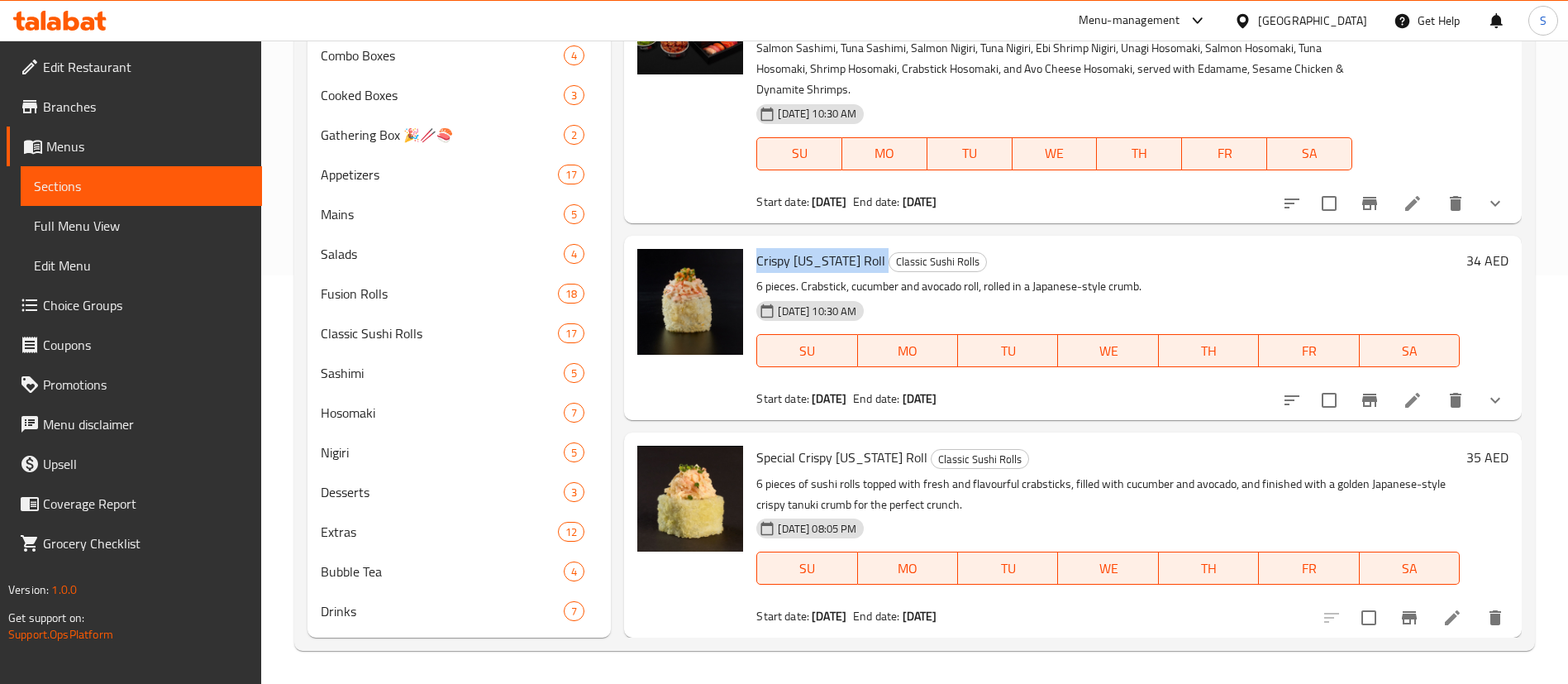
copy h6 "Crispy California Roll"
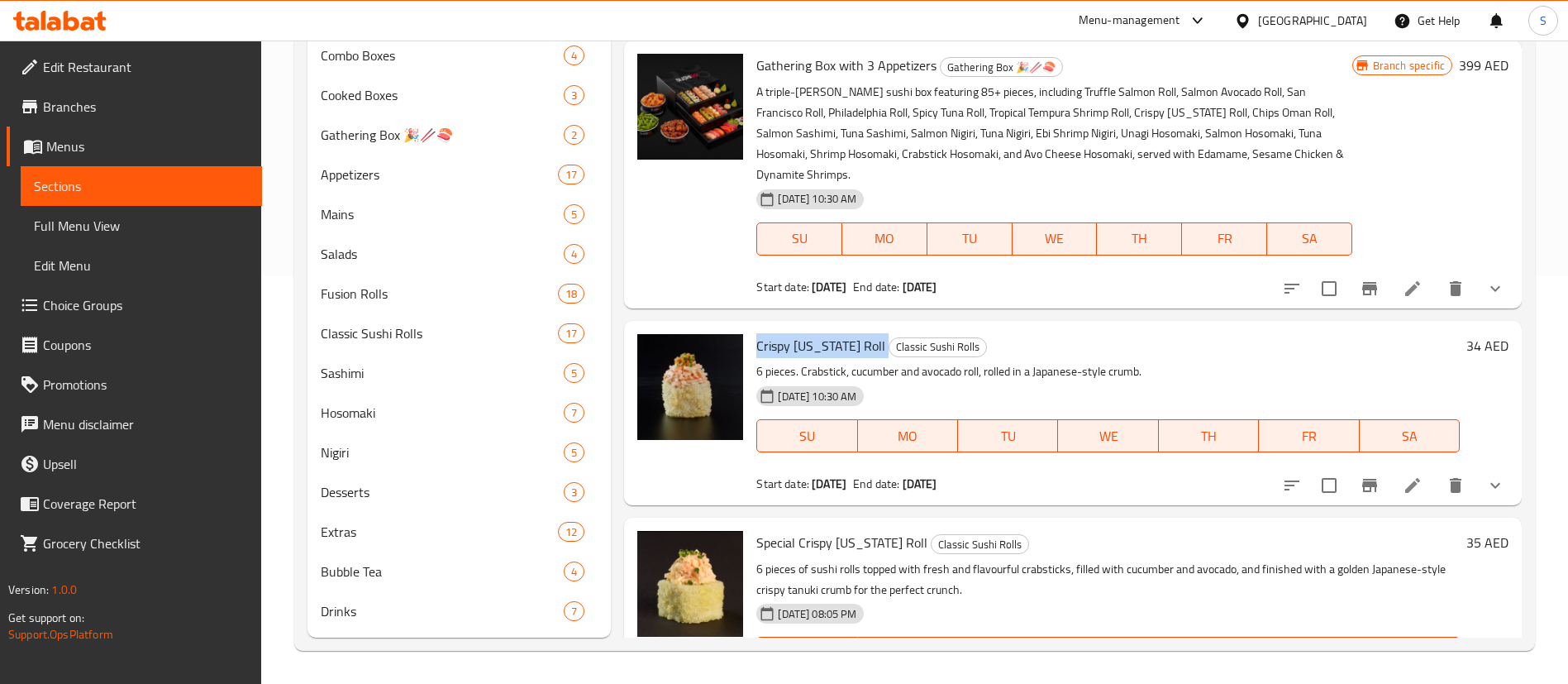
scroll to position [1670, 0]
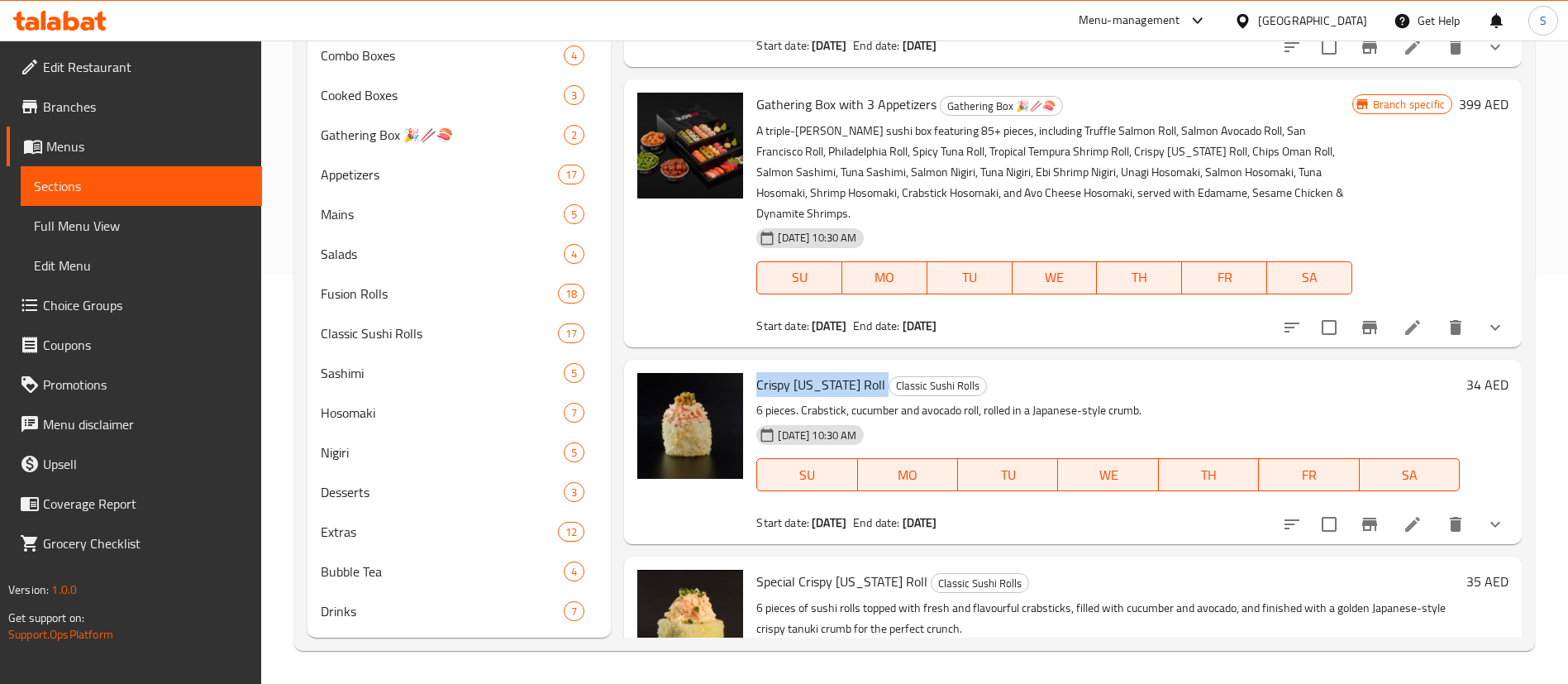
click at [823, 389] on span "Crispy California Roll" at bounding box center [820, 384] width 129 height 24
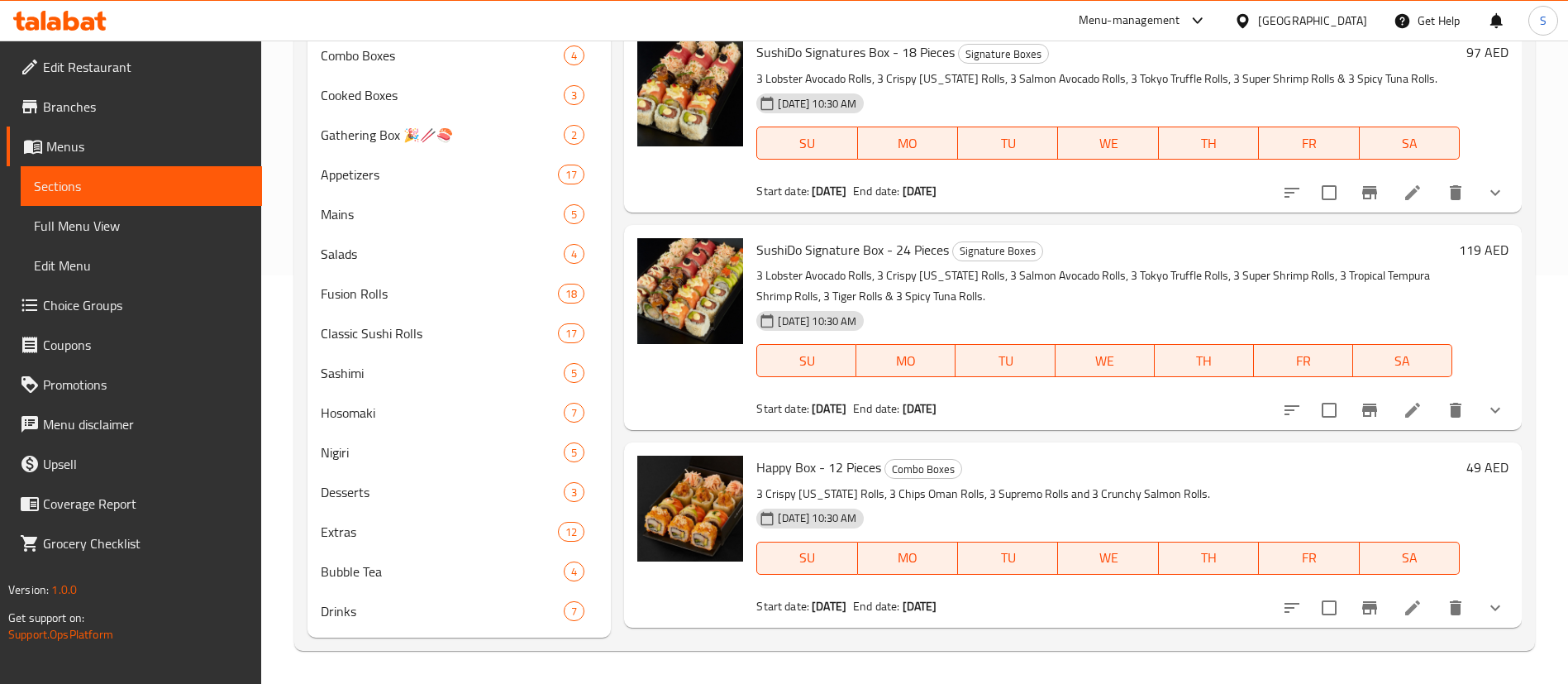
scroll to position [0, 0]
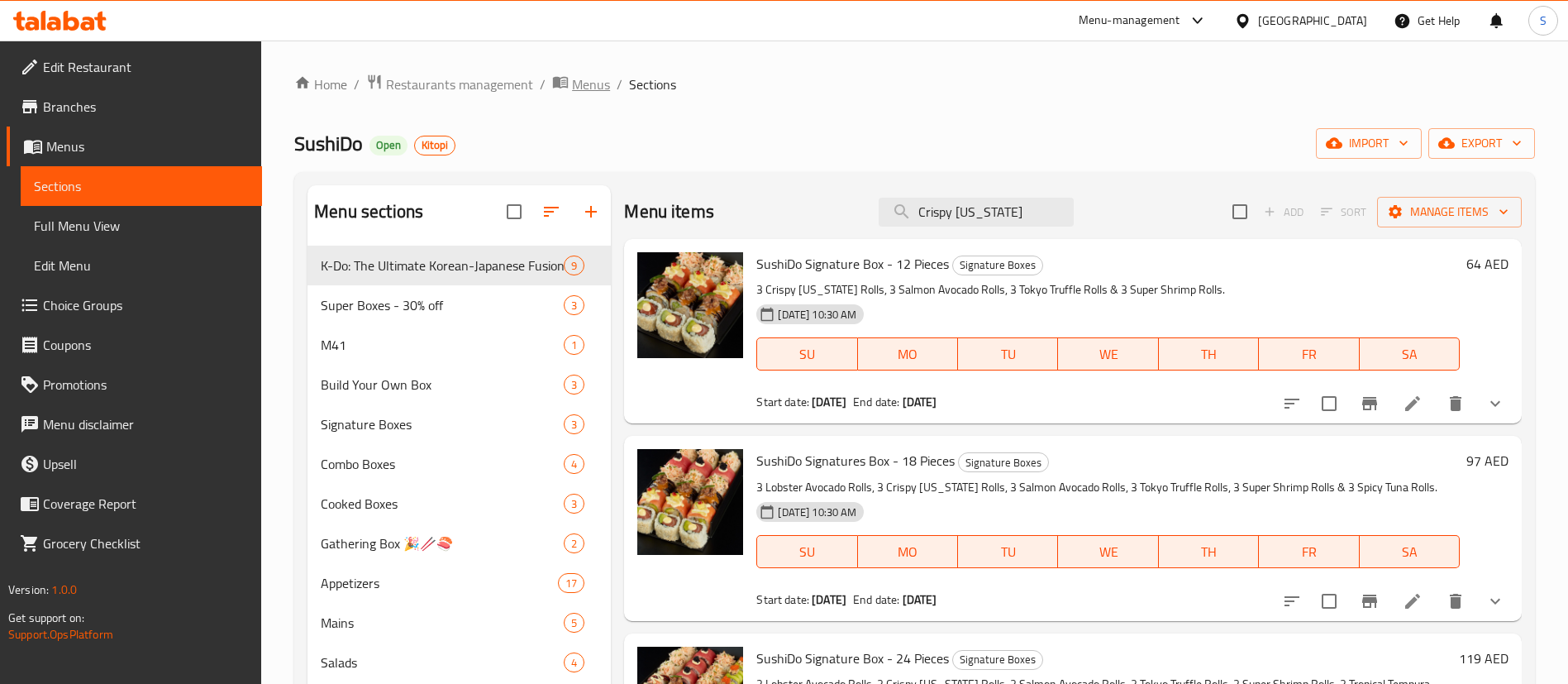
click at [599, 85] on span "Menus" at bounding box center [591, 84] width 38 height 20
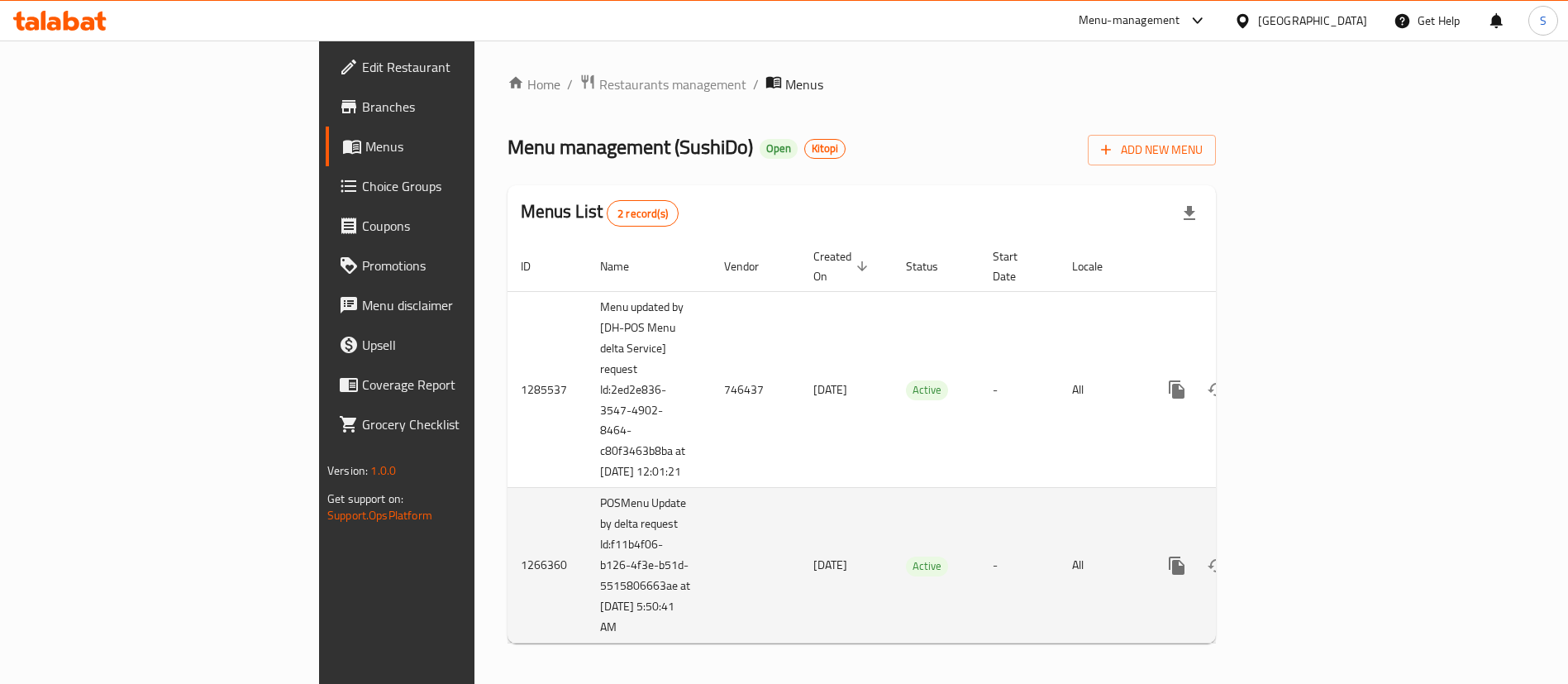
click at [1306, 564] on icon "enhanced table" at bounding box center [1296, 565] width 20 height 20
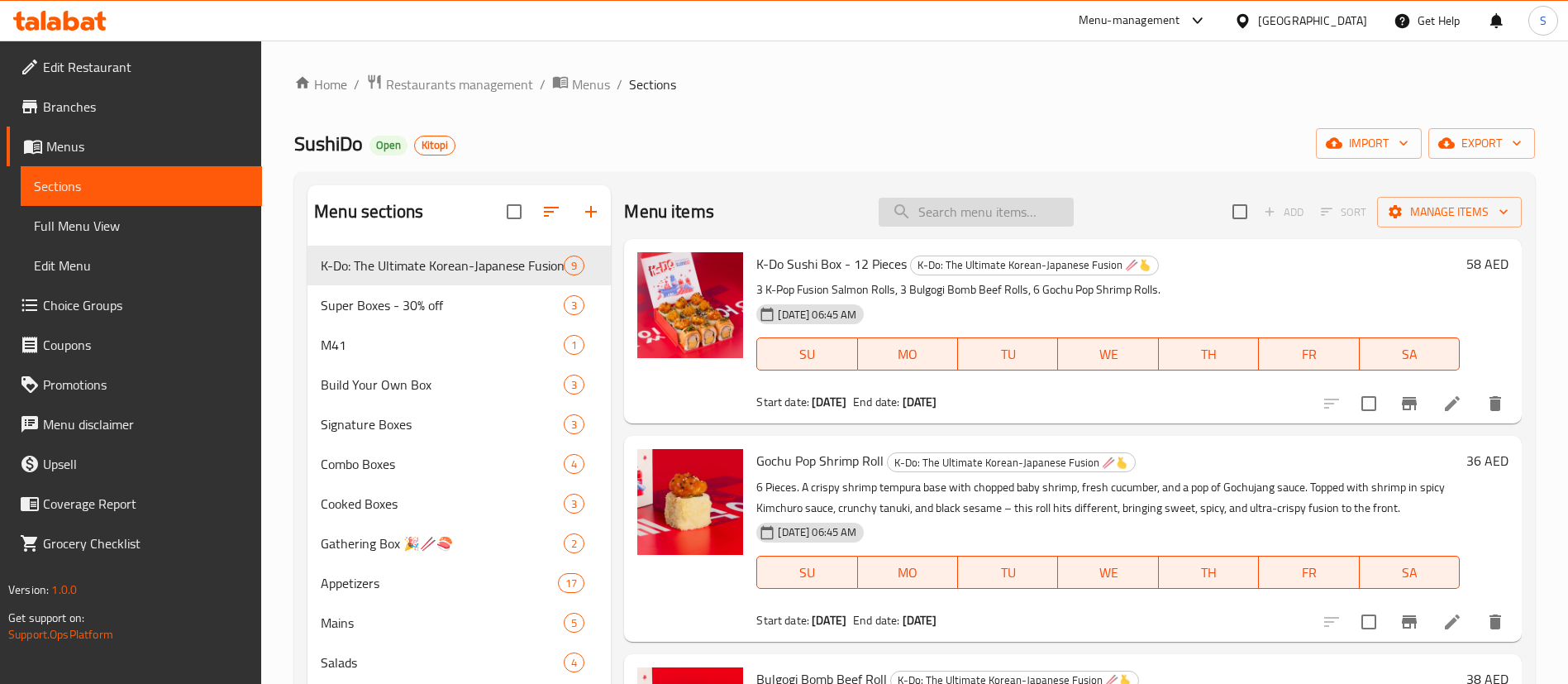
click at [948, 204] on input "search" at bounding box center [977, 212] width 195 height 29
paste input "Crispy California Roll"
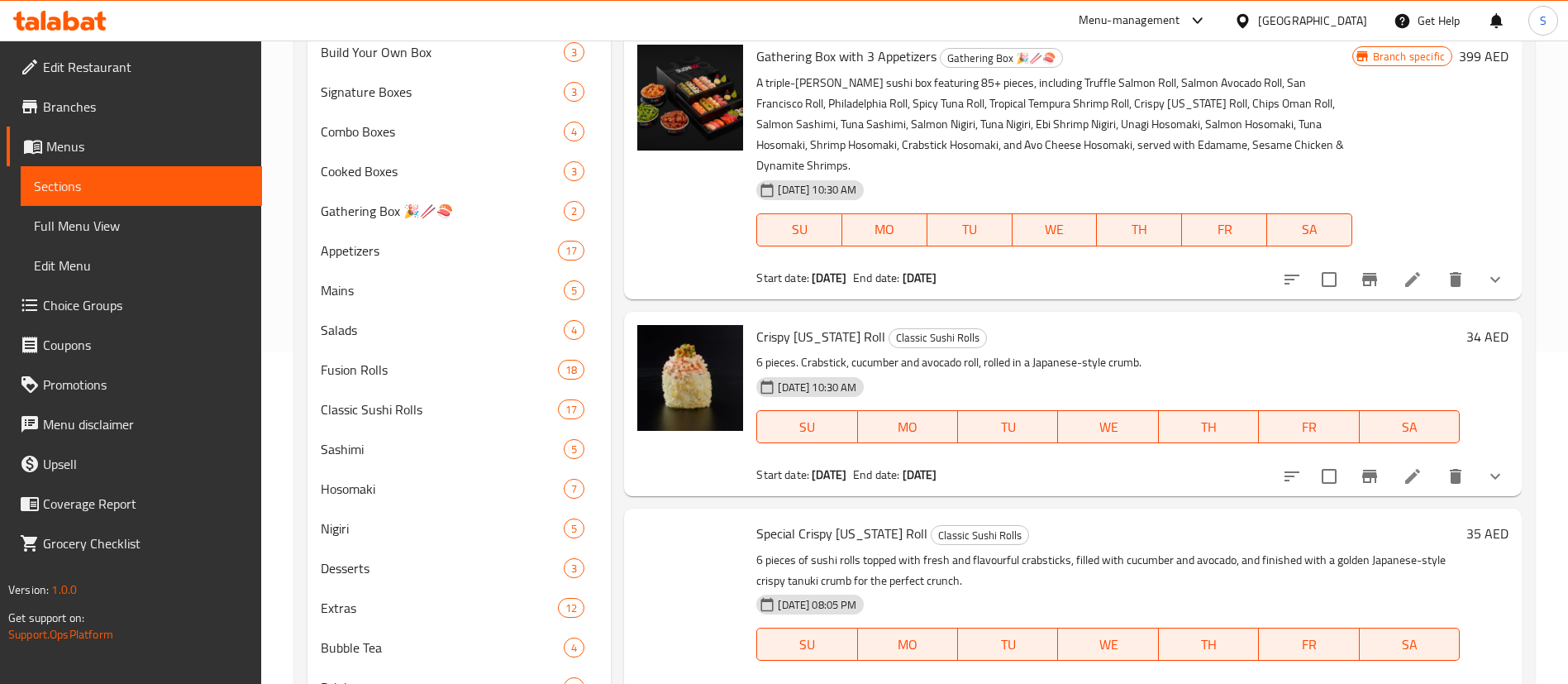
scroll to position [409, 0]
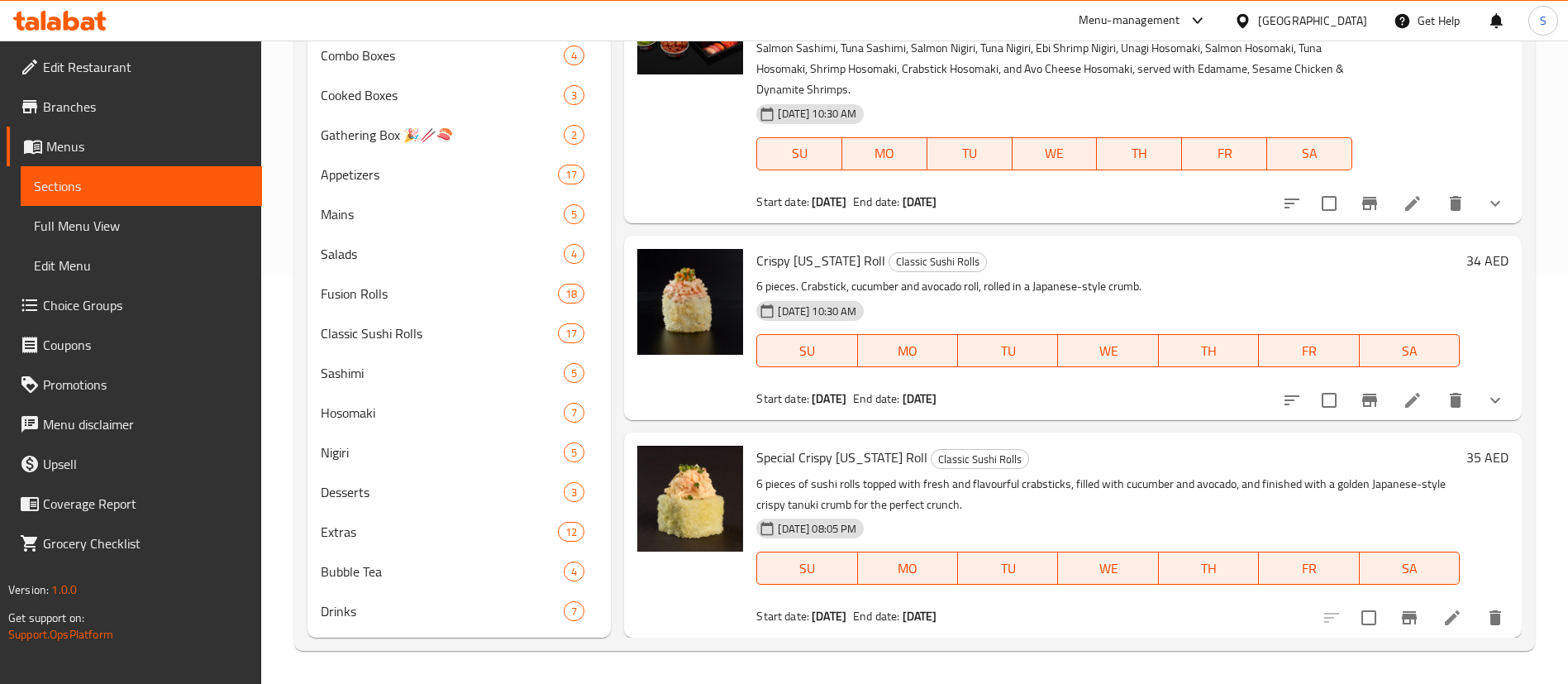
type input "Crispy California Roll"
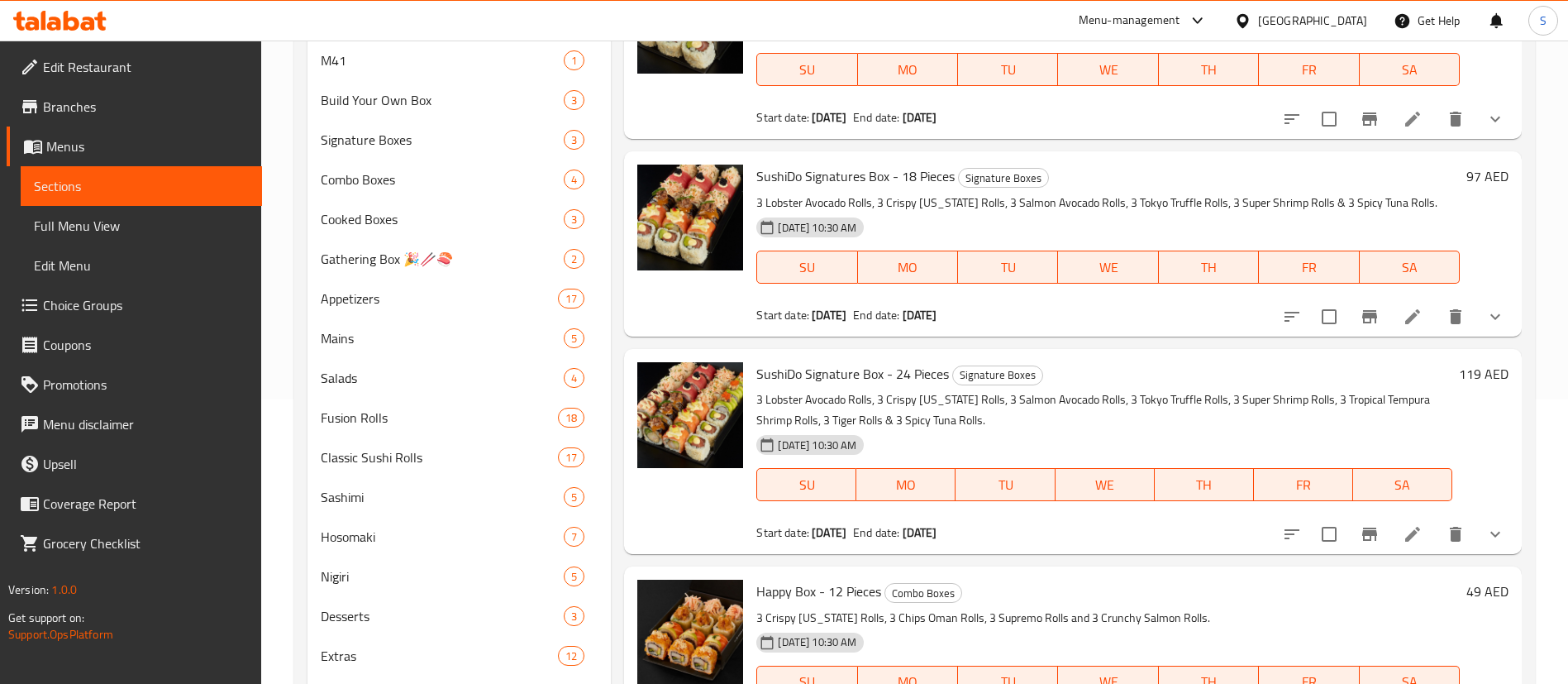
scroll to position [0, 0]
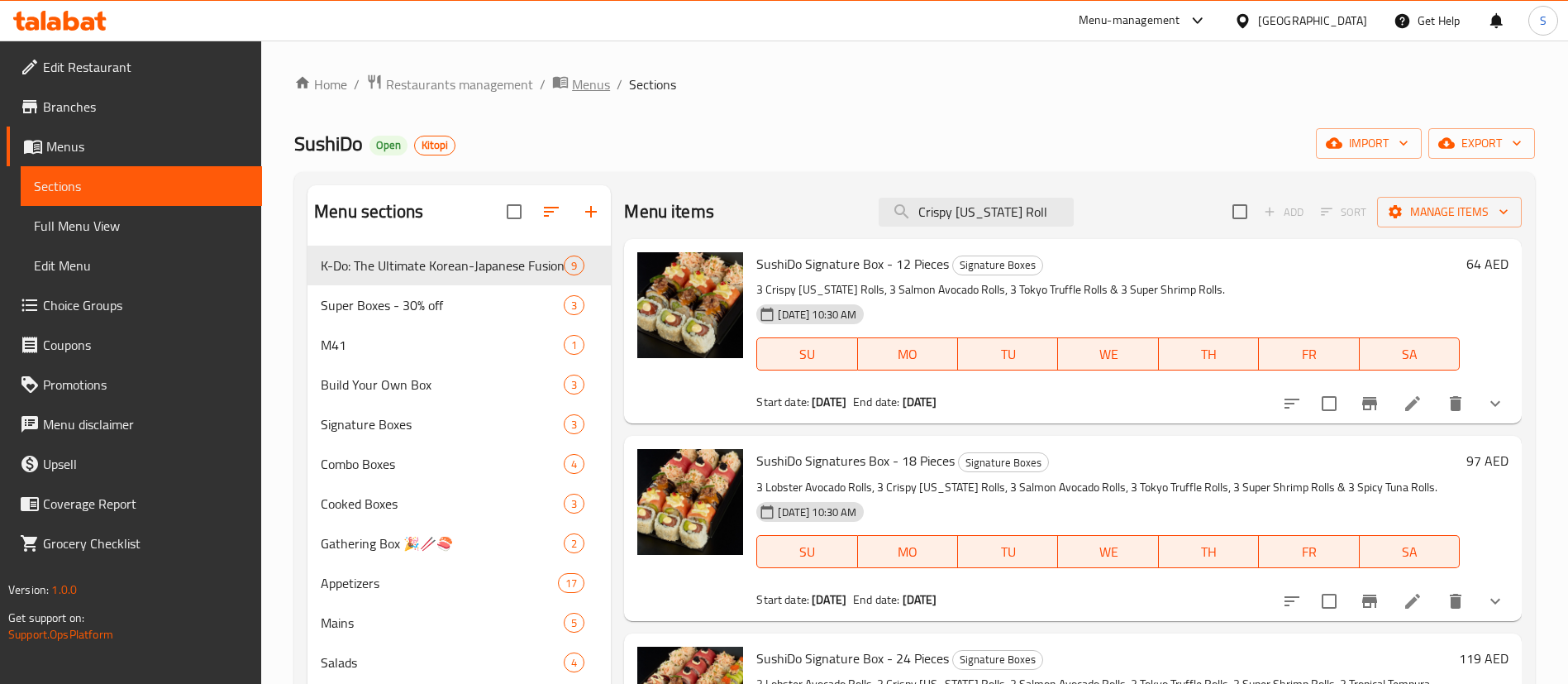
click at [593, 82] on span "Menus" at bounding box center [591, 84] width 38 height 20
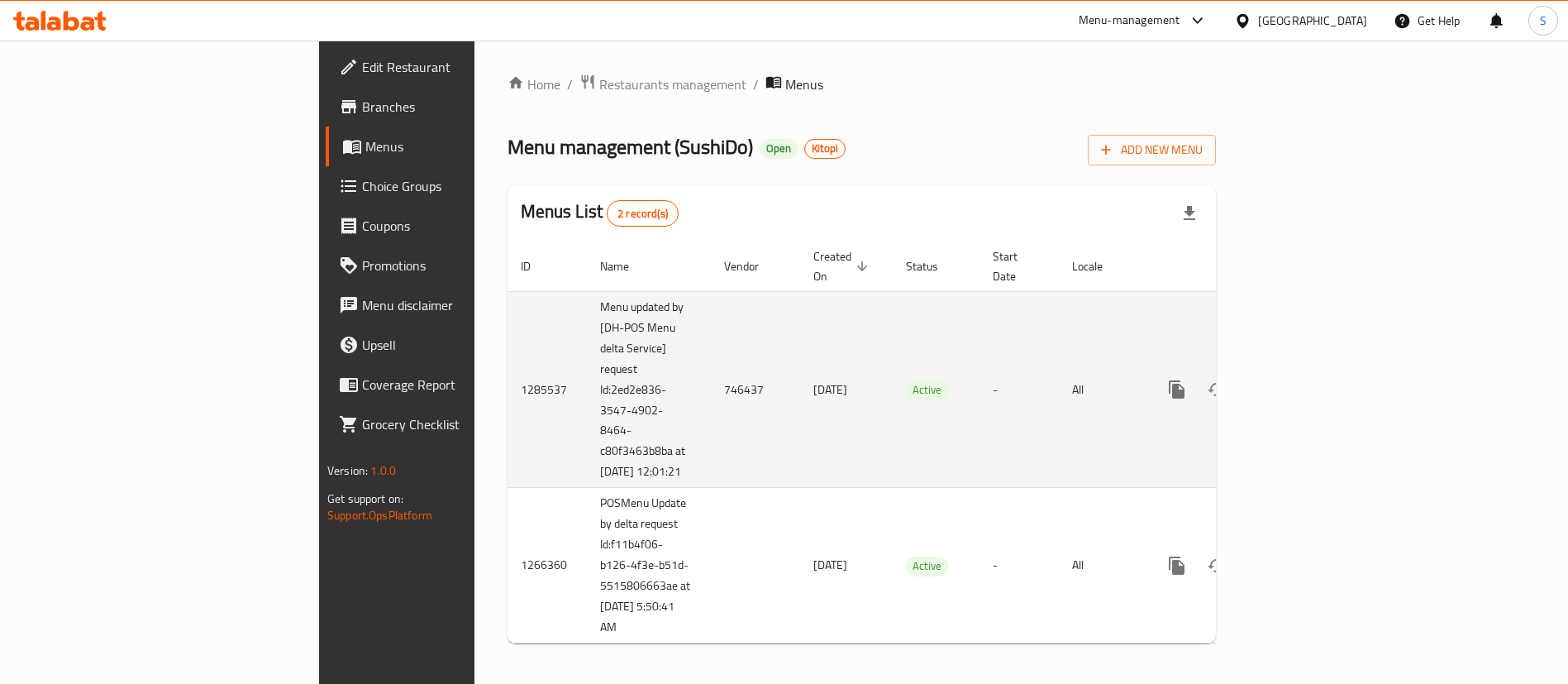
click at [711, 384] on td "746437" at bounding box center [755, 390] width 90 height 197
copy td "746437"
click at [711, 379] on td "746437" at bounding box center [755, 390] width 90 height 197
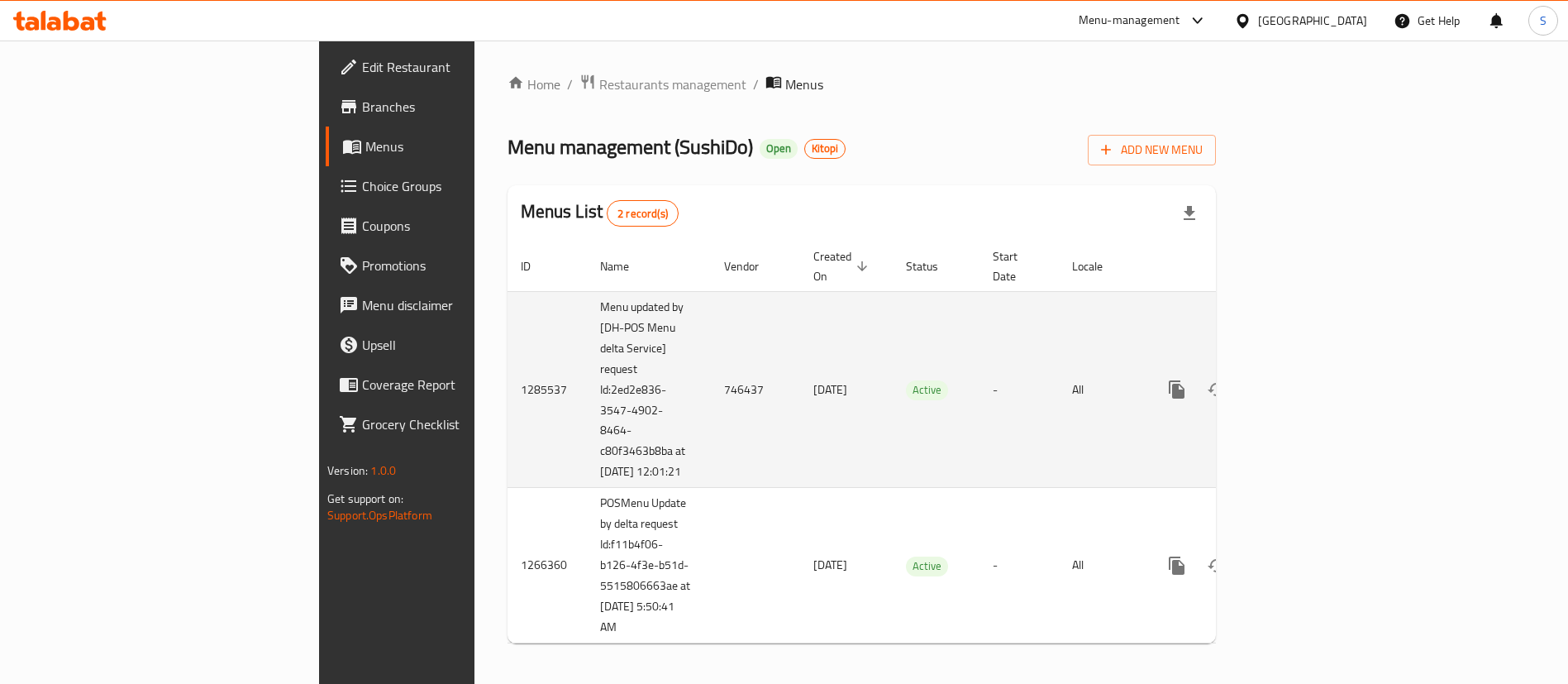
click at [711, 376] on td "746437" at bounding box center [755, 390] width 90 height 197
click at [711, 382] on td "746437" at bounding box center [755, 390] width 90 height 197
drag, startPoint x: 631, startPoint y: 384, endPoint x: 577, endPoint y: 384, distance: 54.0
click at [577, 384] on tr "1285537 Menu updated by [DH-POS Menu delta Service] request Id:2ed2e836-3547-49…" at bounding box center [918, 390] width 822 height 197
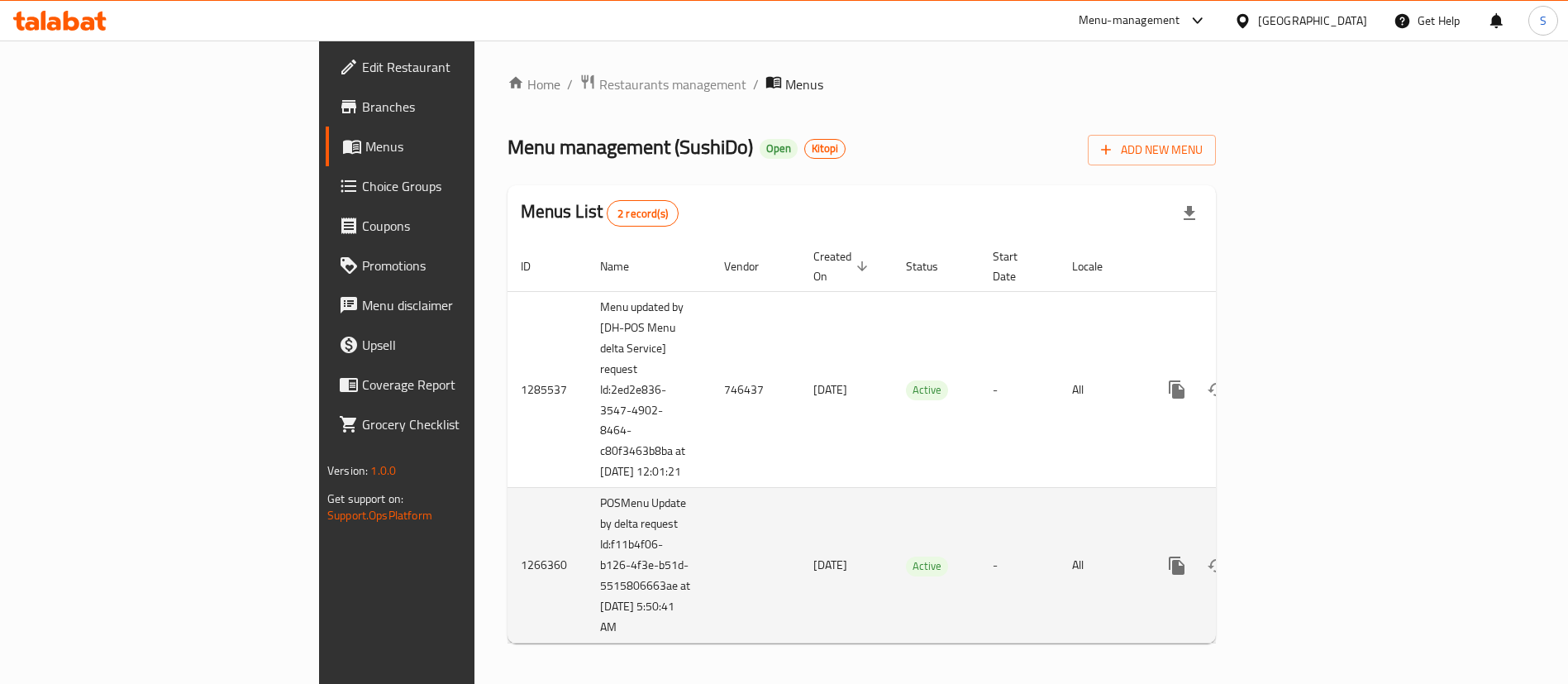
click at [587, 526] on td "POSMenu Update by delta request Id:f11b4f06-b126-4f3e-b51d-5515806663ae at 4/23…" at bounding box center [648, 565] width 124 height 156
click at [587, 552] on td "POSMenu Update by delta request Id:f11b4f06-b126-4f3e-b51d-5515806663ae at 4/23…" at bounding box center [648, 565] width 124 height 156
click at [587, 525] on td "POSMenu Update by delta request Id:f11b4f06-b126-4f3e-b51d-5515806663ae at 4/23…" at bounding box center [648, 565] width 124 height 156
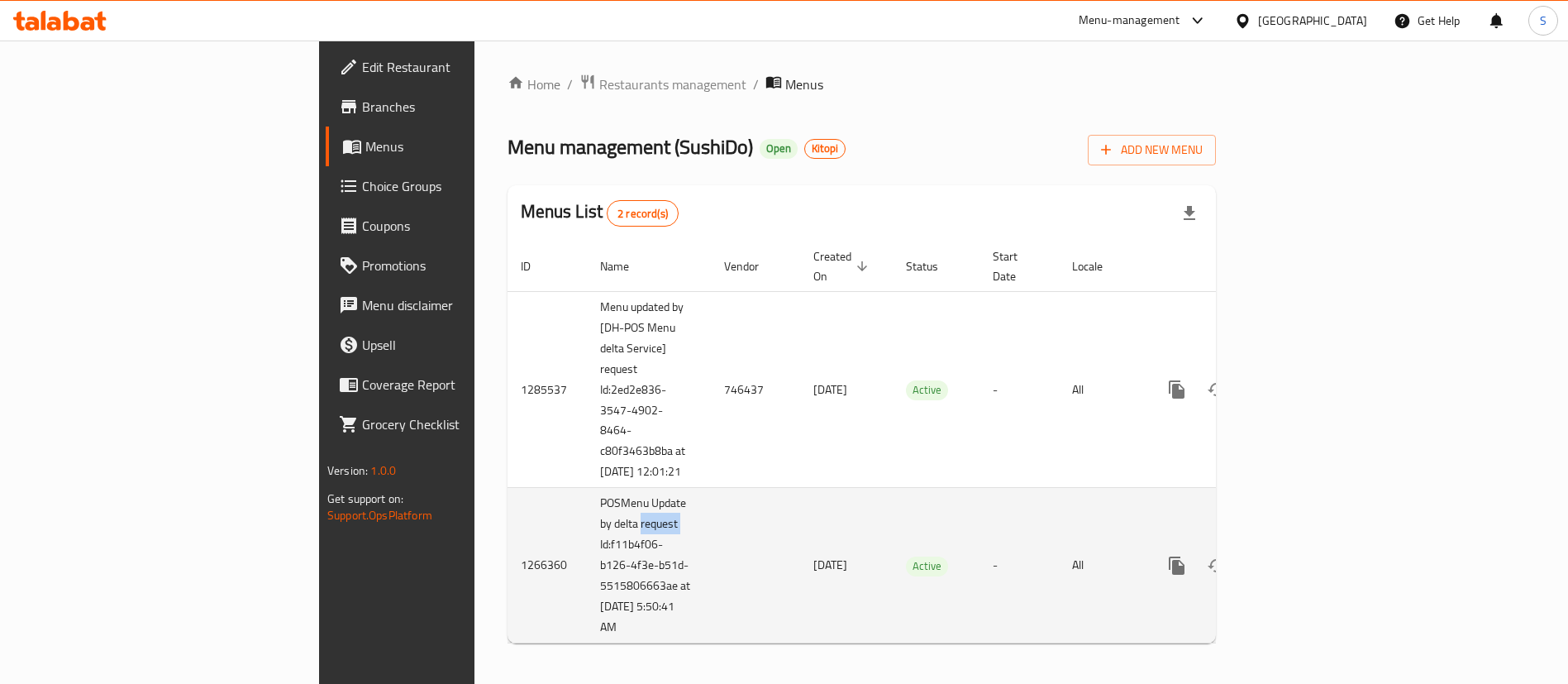
click at [587, 525] on td "POSMenu Update by delta request Id:f11b4f06-b126-4f3e-b51d-5515806663ae at 4/23…" at bounding box center [648, 565] width 124 height 156
click at [587, 599] on td "POSMenu Update by delta request Id:f11b4f06-b126-4f3e-b51d-5515806663ae at 4/23…" at bounding box center [648, 565] width 124 height 156
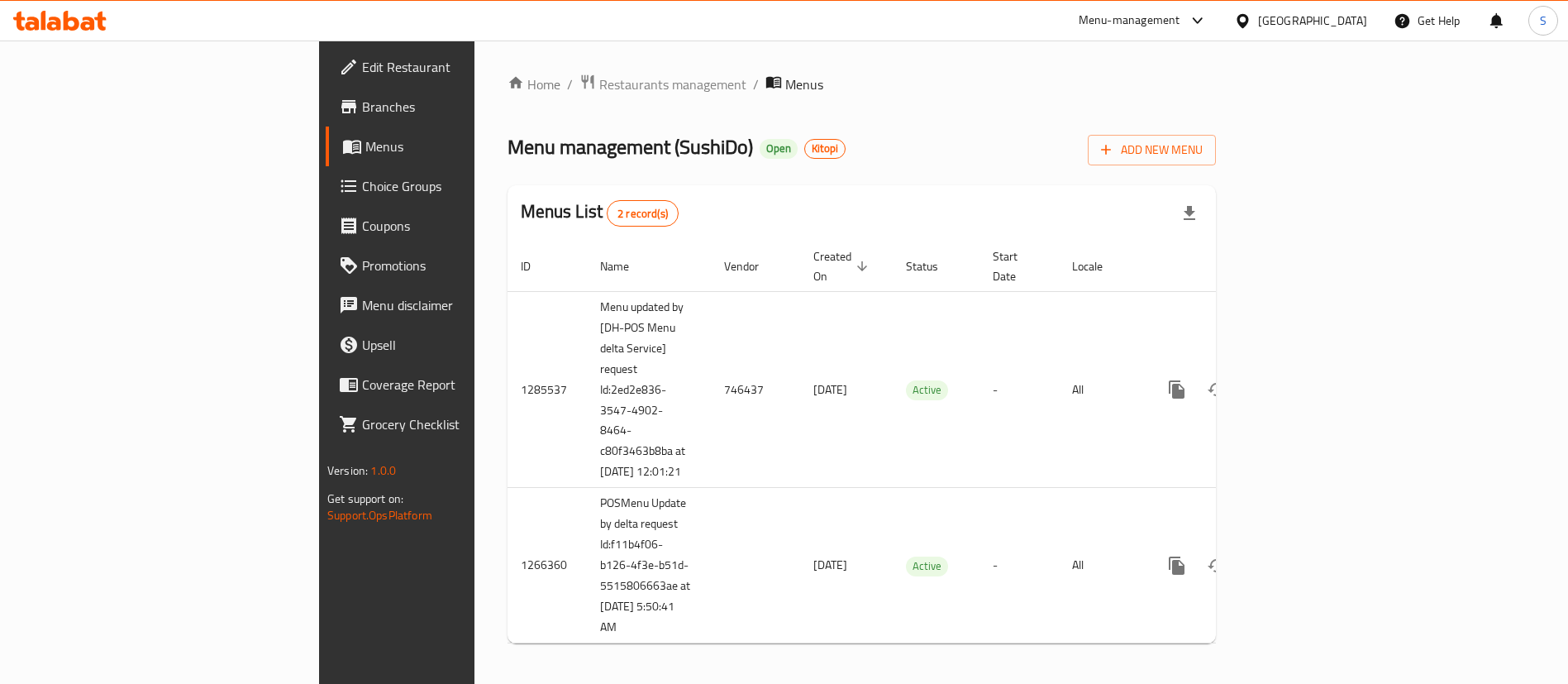
click at [1189, 20] on icon at bounding box center [1198, 21] width 20 height 20
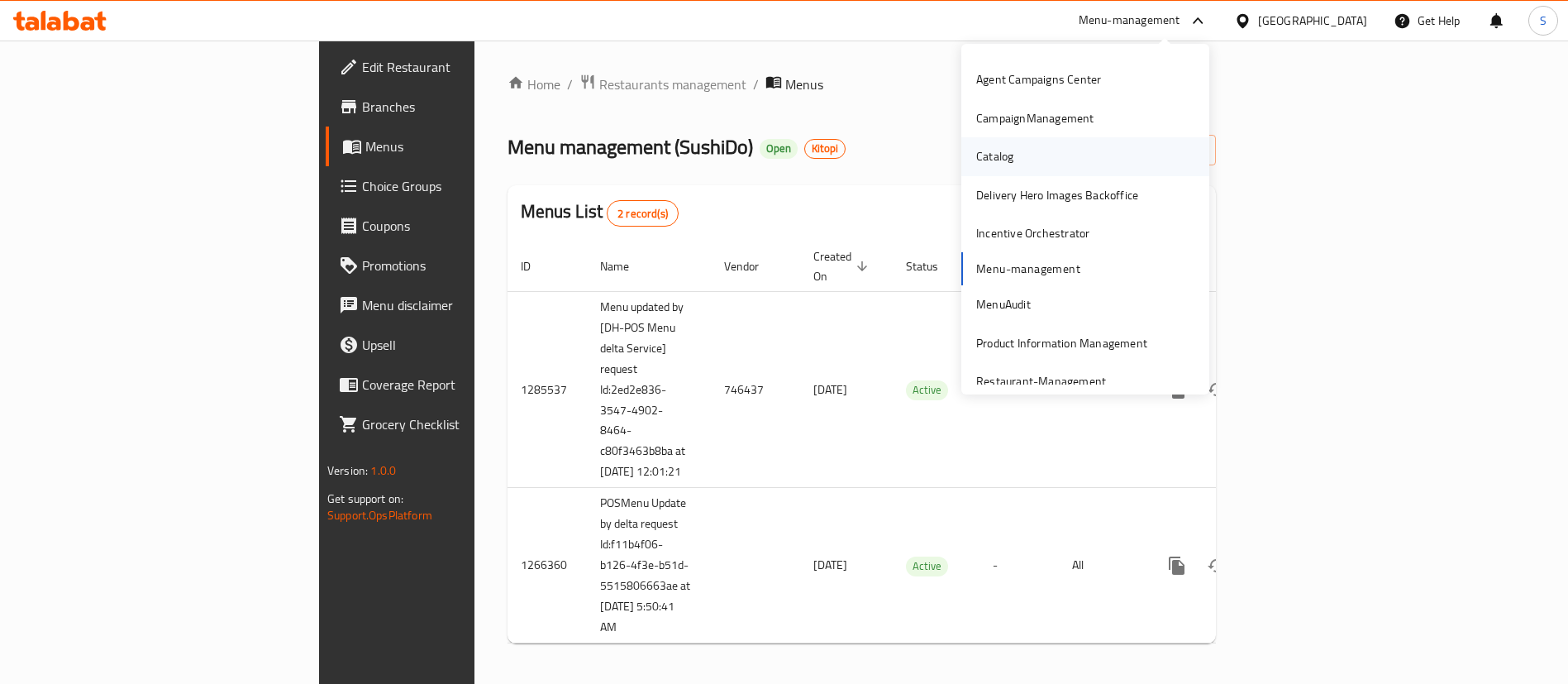
scroll to position [48, 0]
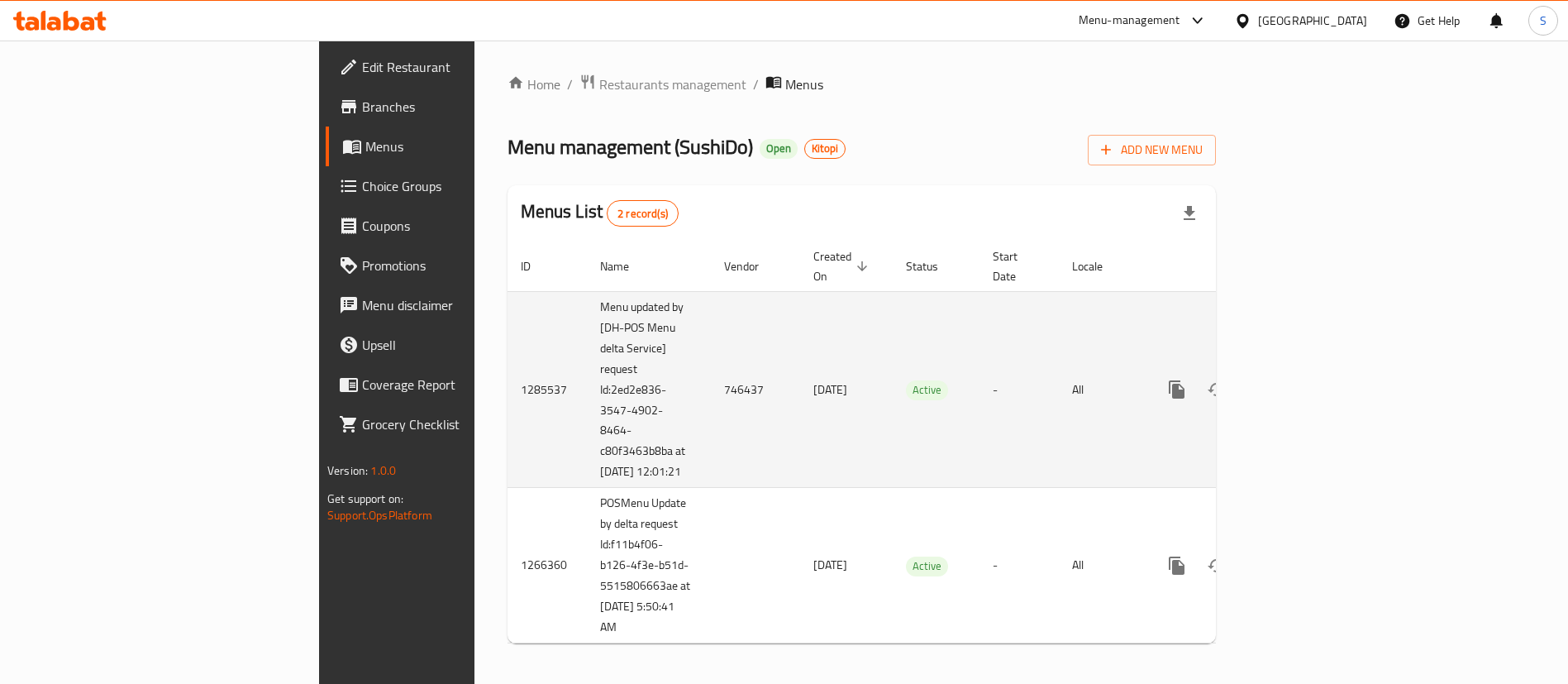
click at [800, 482] on td "25/04/2025" at bounding box center [846, 390] width 92 height 197
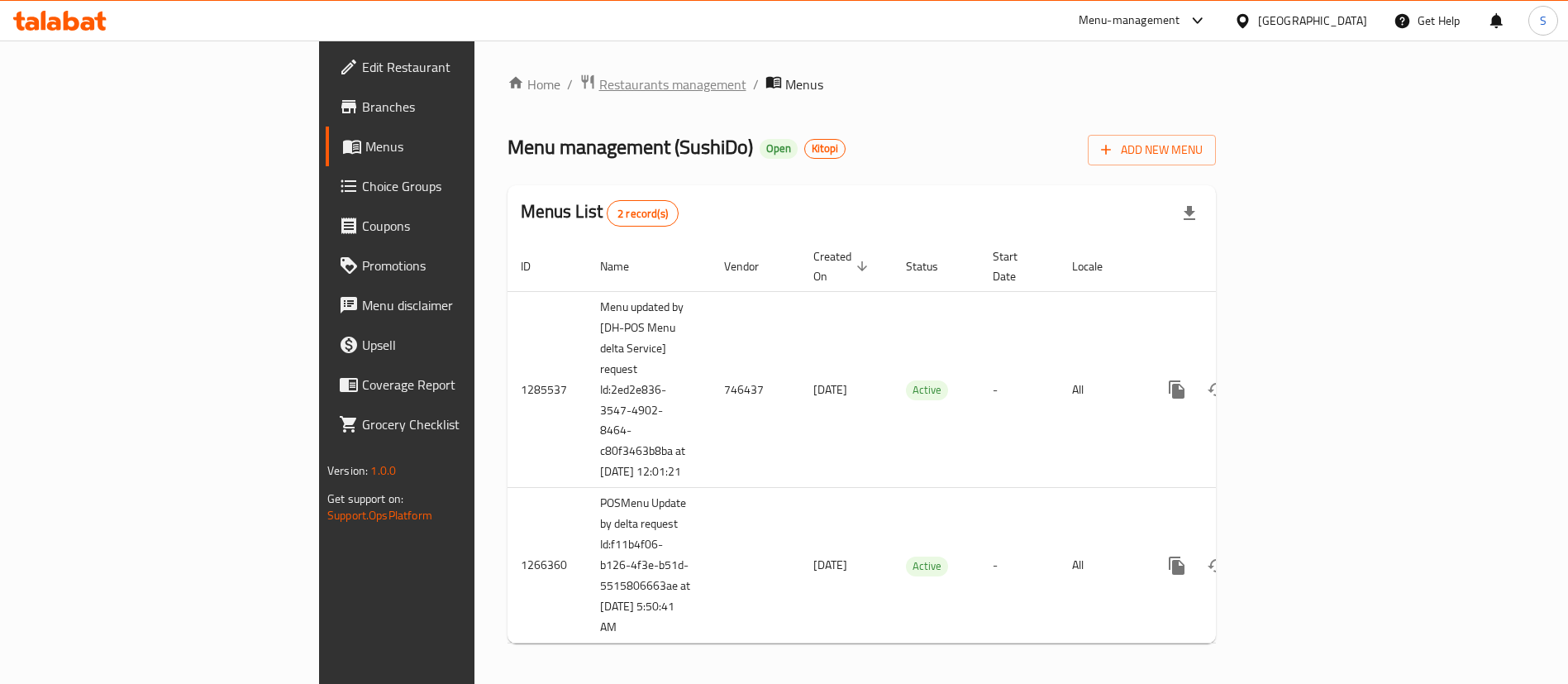
click at [600, 90] on span "Restaurants management" at bounding box center [673, 84] width 147 height 20
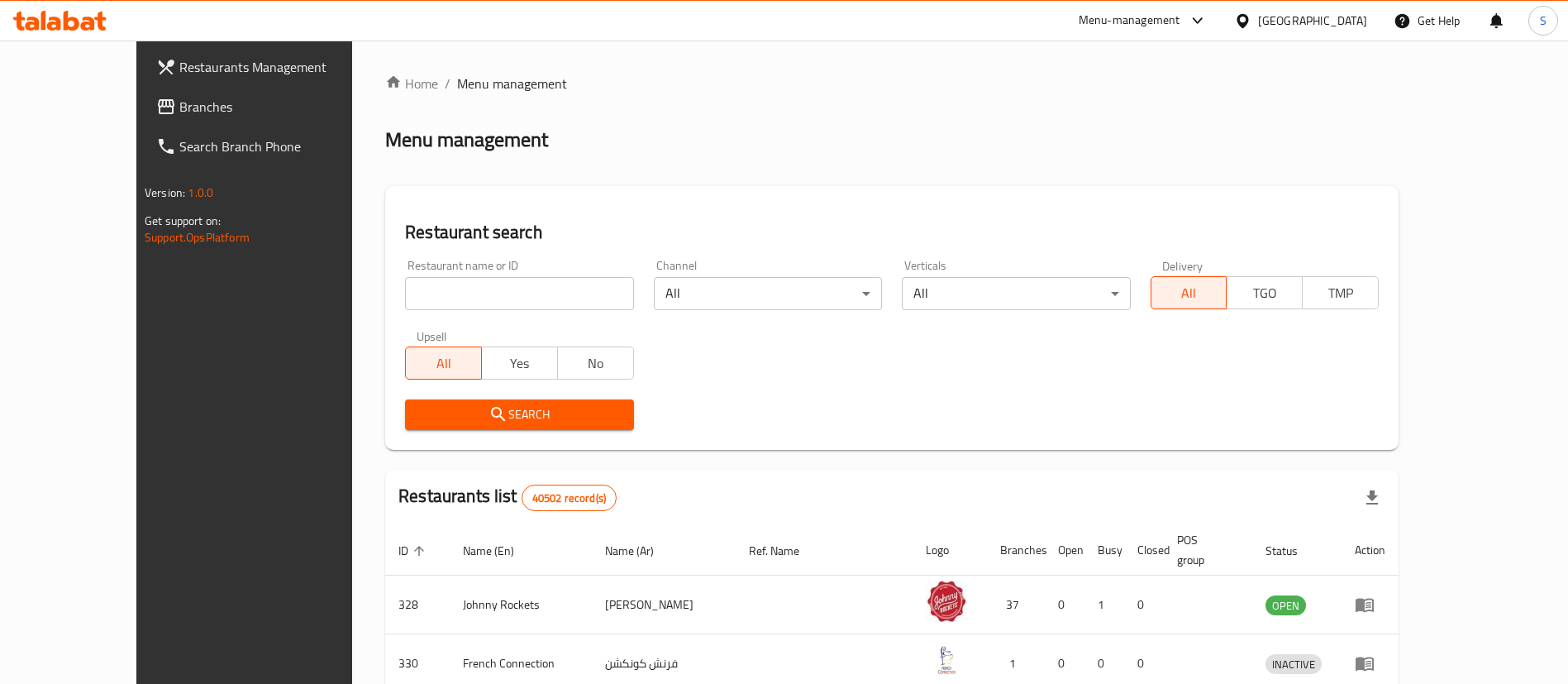
click at [411, 298] on input "search" at bounding box center [519, 293] width 228 height 33
paste input "896"
type input "896"
click button "Search" at bounding box center [519, 415] width 228 height 31
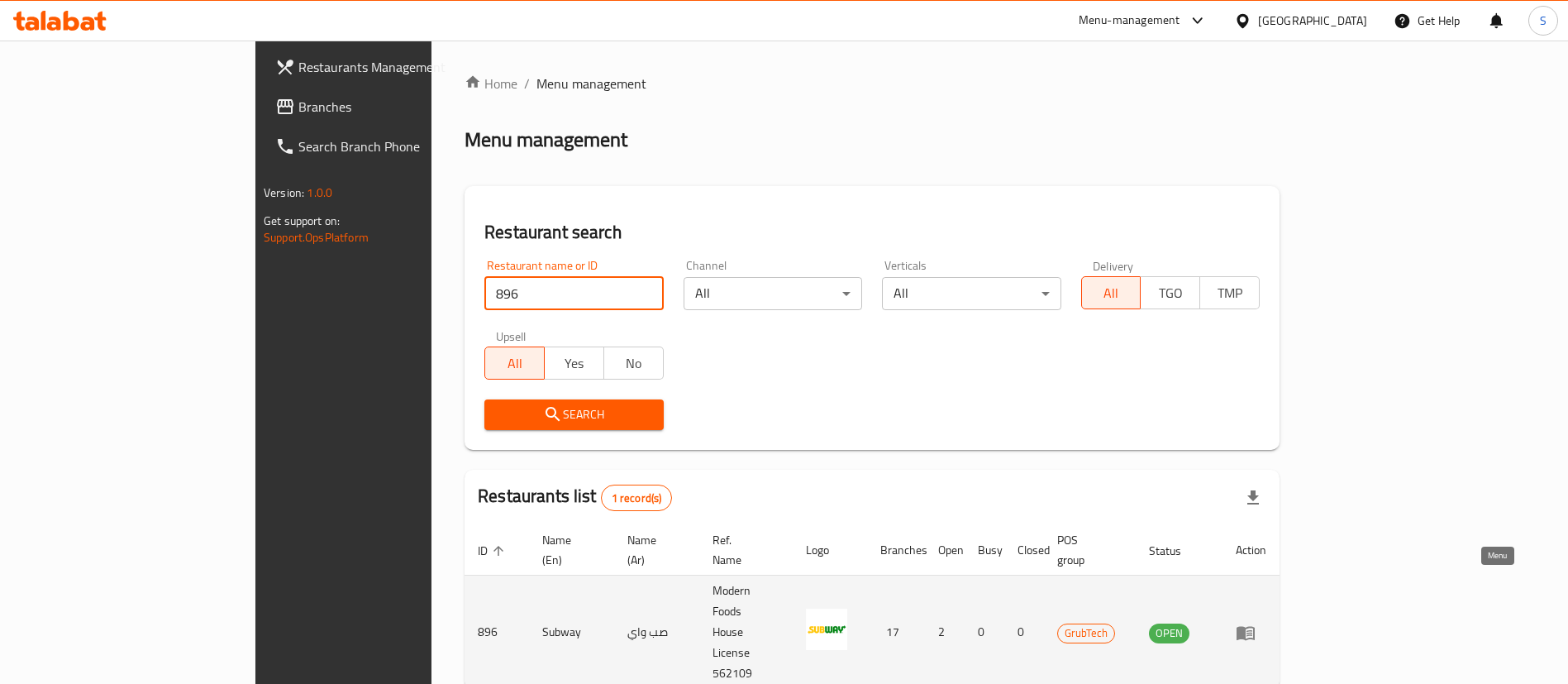
click at [1255, 626] on icon "enhanced table" at bounding box center [1245, 633] width 18 height 14
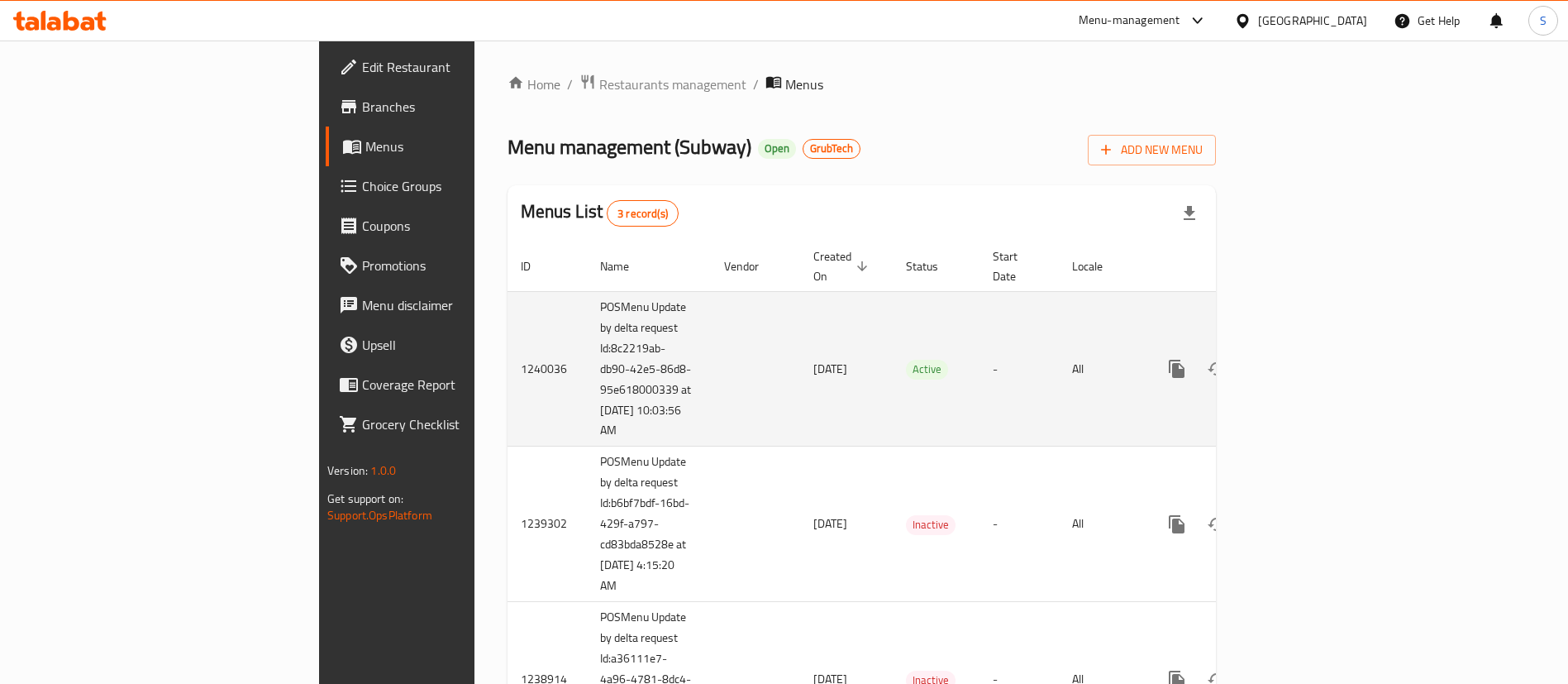
drag, startPoint x: 468, startPoint y: 372, endPoint x: 477, endPoint y: 412, distance: 41.0
click at [587, 412] on td "POSMenu Update by delta request Id:8c2219ab-db90-42e5-86d8-95e618000339 at [DAT…" at bounding box center [648, 369] width 124 height 156
click at [587, 384] on td "POSMenu Update by delta request Id:8c2219ab-db90-42e5-86d8-95e618000339 at [DAT…" at bounding box center [648, 369] width 124 height 156
drag, startPoint x: 465, startPoint y: 366, endPoint x: 477, endPoint y: 419, distance: 54.3
click at [587, 419] on td "POSMenu Update by delta request Id:8c2219ab-db90-42e5-86d8-95e618000339 at [DAT…" at bounding box center [648, 369] width 124 height 156
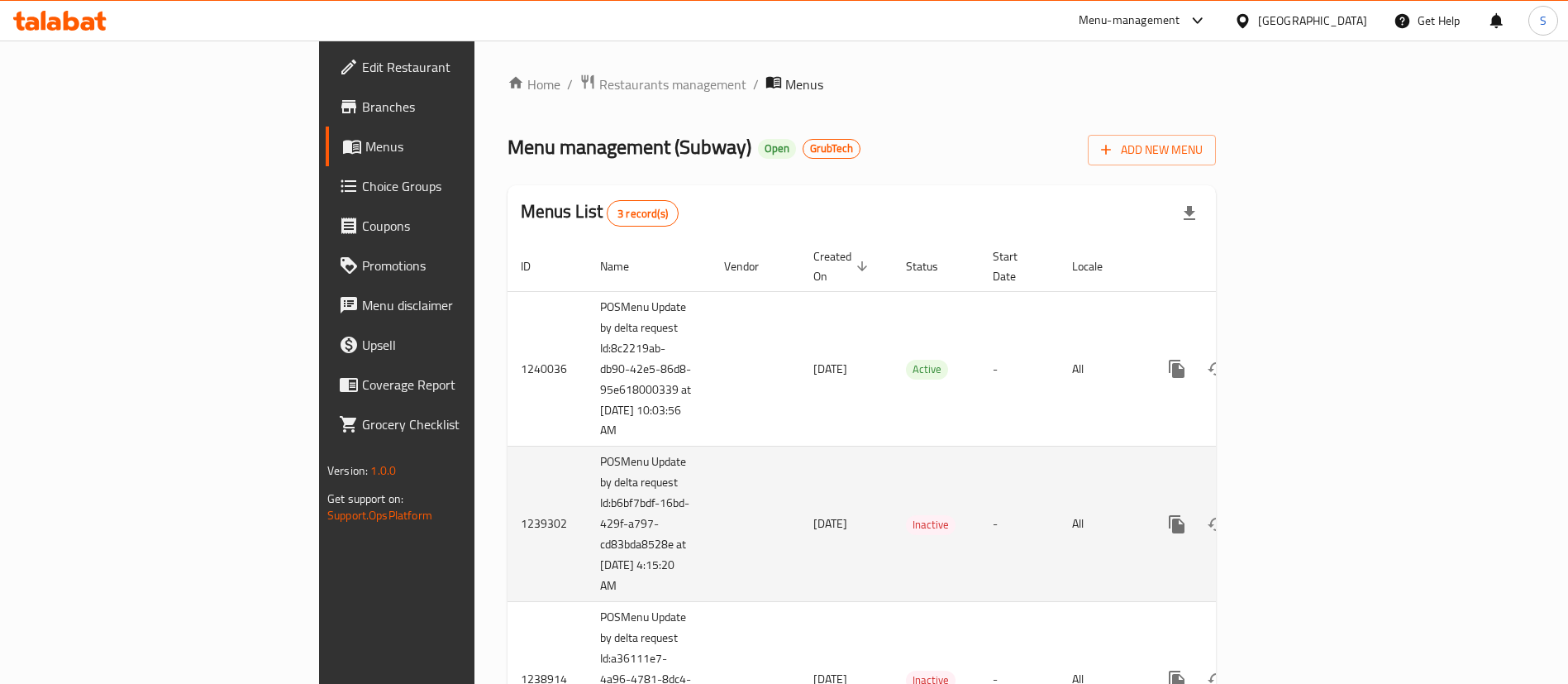
scroll to position [101, 0]
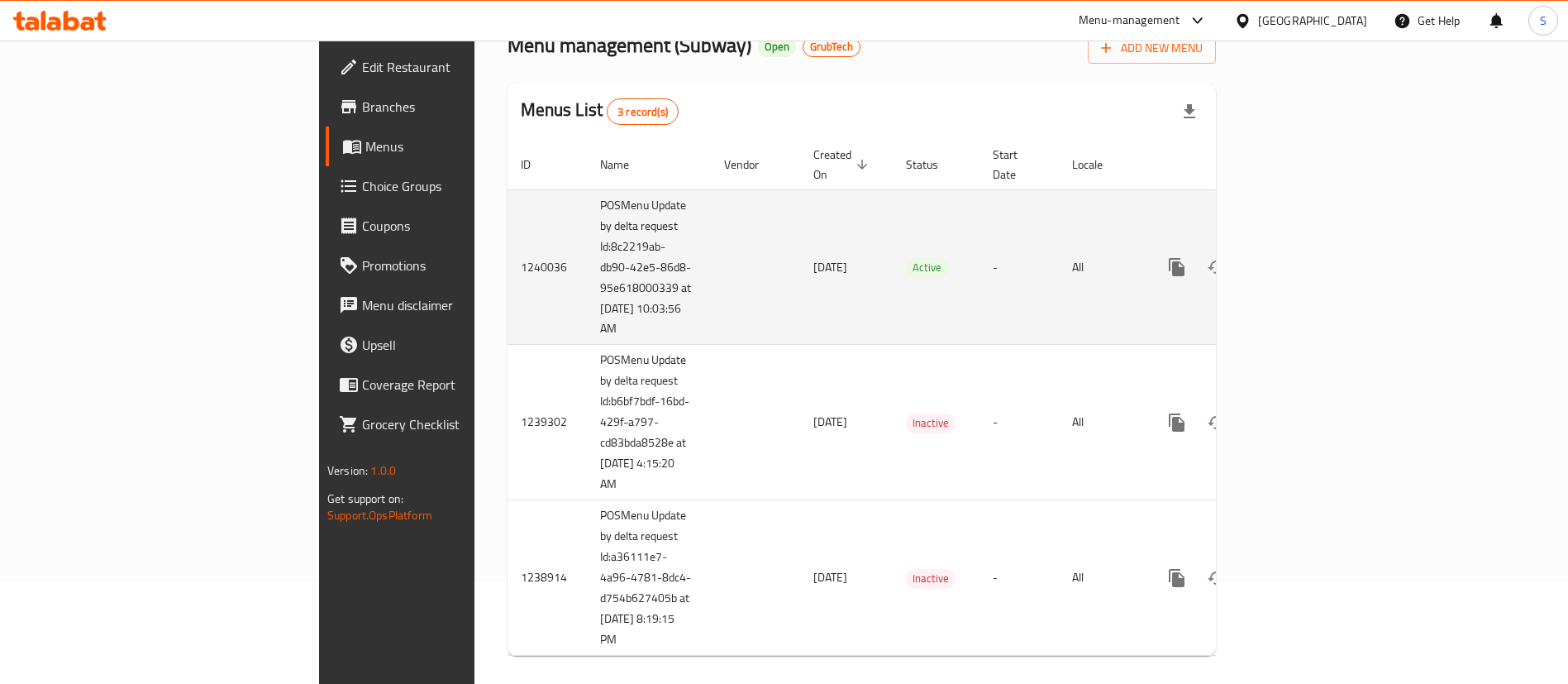
click at [587, 263] on td "POSMenu Update by delta request Id:8c2219ab-db90-42e5-86d8-95e618000339 at [DAT…" at bounding box center [648, 267] width 124 height 156
click at [587, 264] on td "POSMenu Update by delta request Id:8c2219ab-db90-42e5-86d8-95e618000339 at [DAT…" at bounding box center [648, 267] width 124 height 156
click at [587, 261] on td "POSMenu Update by delta request Id:8c2219ab-db90-42e5-86d8-95e618000339 at [DAT…" at bounding box center [648, 267] width 124 height 156
drag, startPoint x: 462, startPoint y: 264, endPoint x: 486, endPoint y: 306, distance: 48.4
click at [587, 306] on td "POSMenu Update by delta request Id:8c2219ab-db90-42e5-86d8-95e618000339 at [DAT…" at bounding box center [648, 267] width 124 height 156
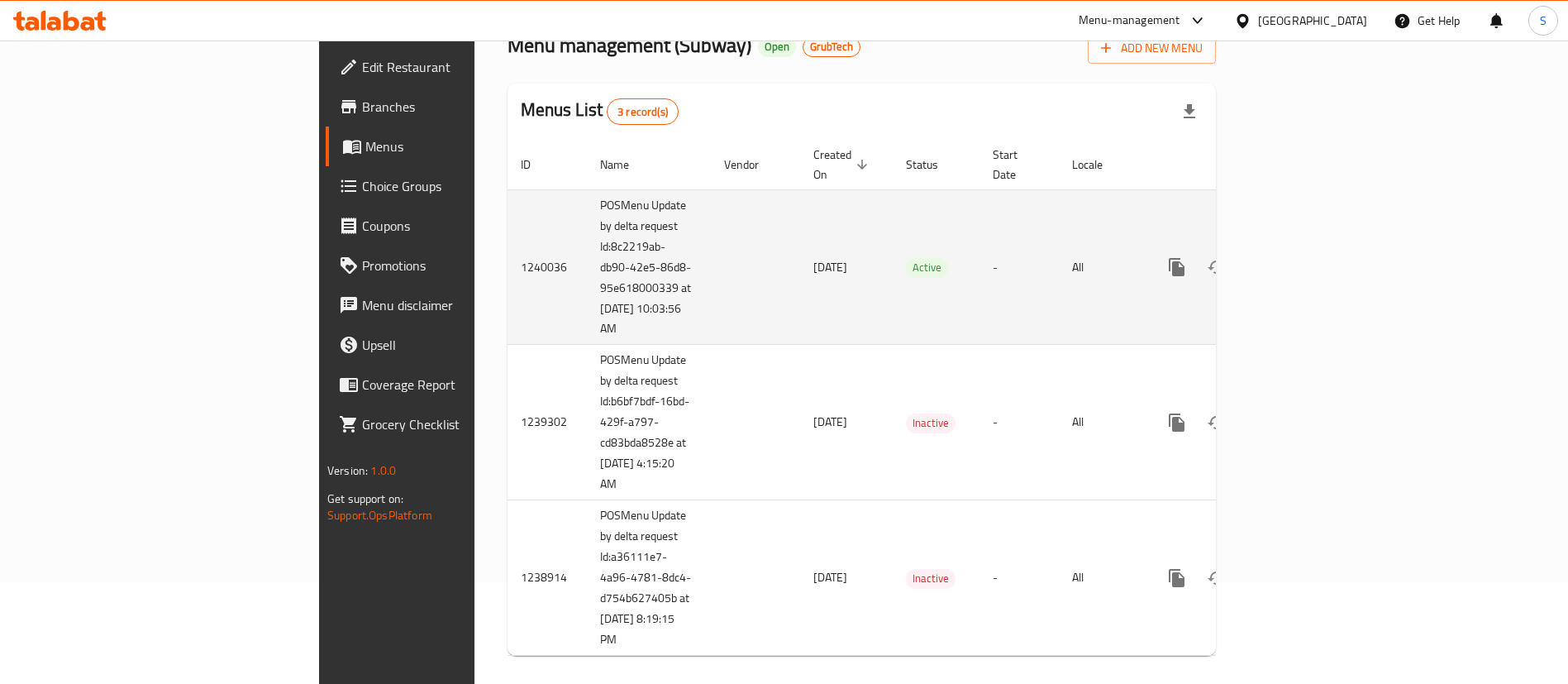
click at [587, 283] on td "POSMenu Update by delta request Id:8c2219ab-db90-42e5-86d8-95e618000339 at [DAT…" at bounding box center [648, 267] width 124 height 156
drag, startPoint x: 462, startPoint y: 265, endPoint x: 472, endPoint y: 319, distance: 54.9
click at [587, 319] on td "POSMenu Update by delta request Id:8c2219ab-db90-42e5-86d8-95e618000339 at [DAT…" at bounding box center [648, 267] width 124 height 156
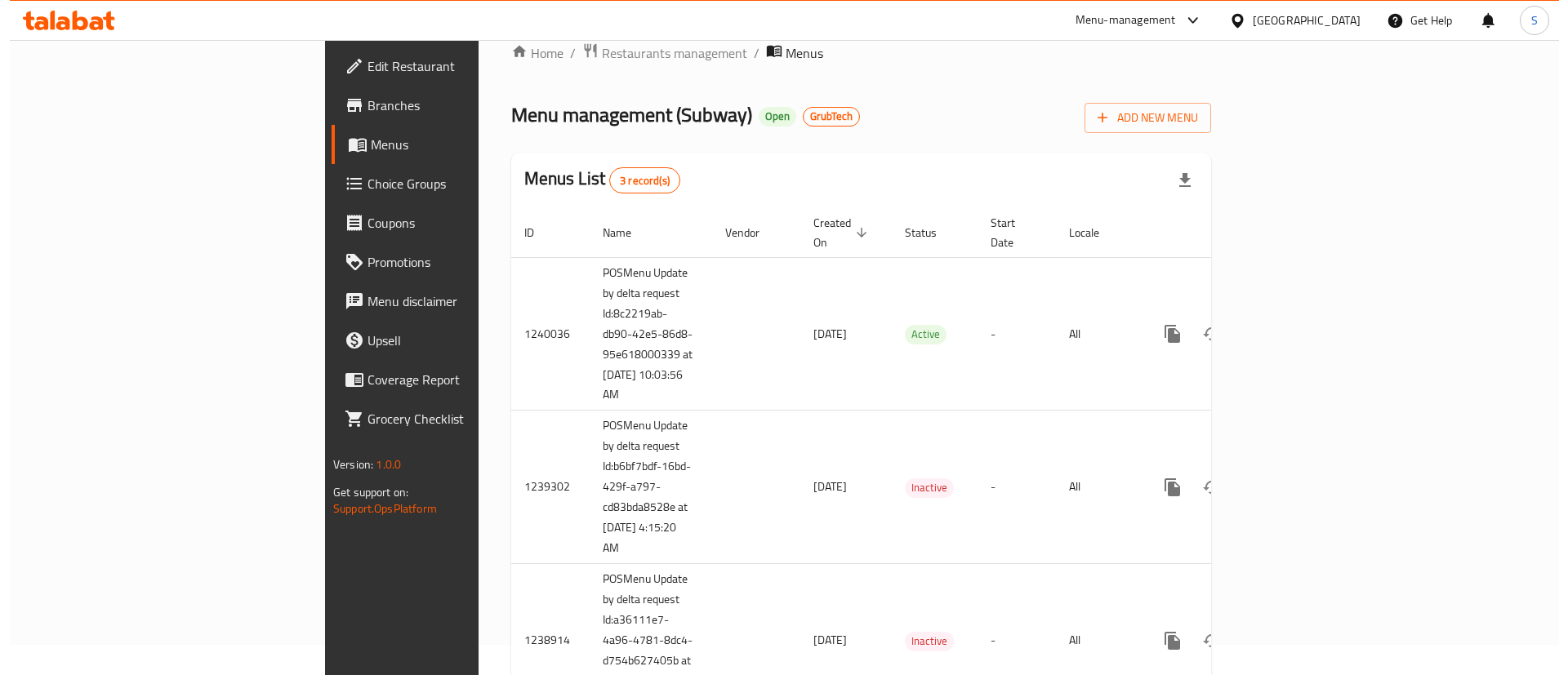
scroll to position [0, 0]
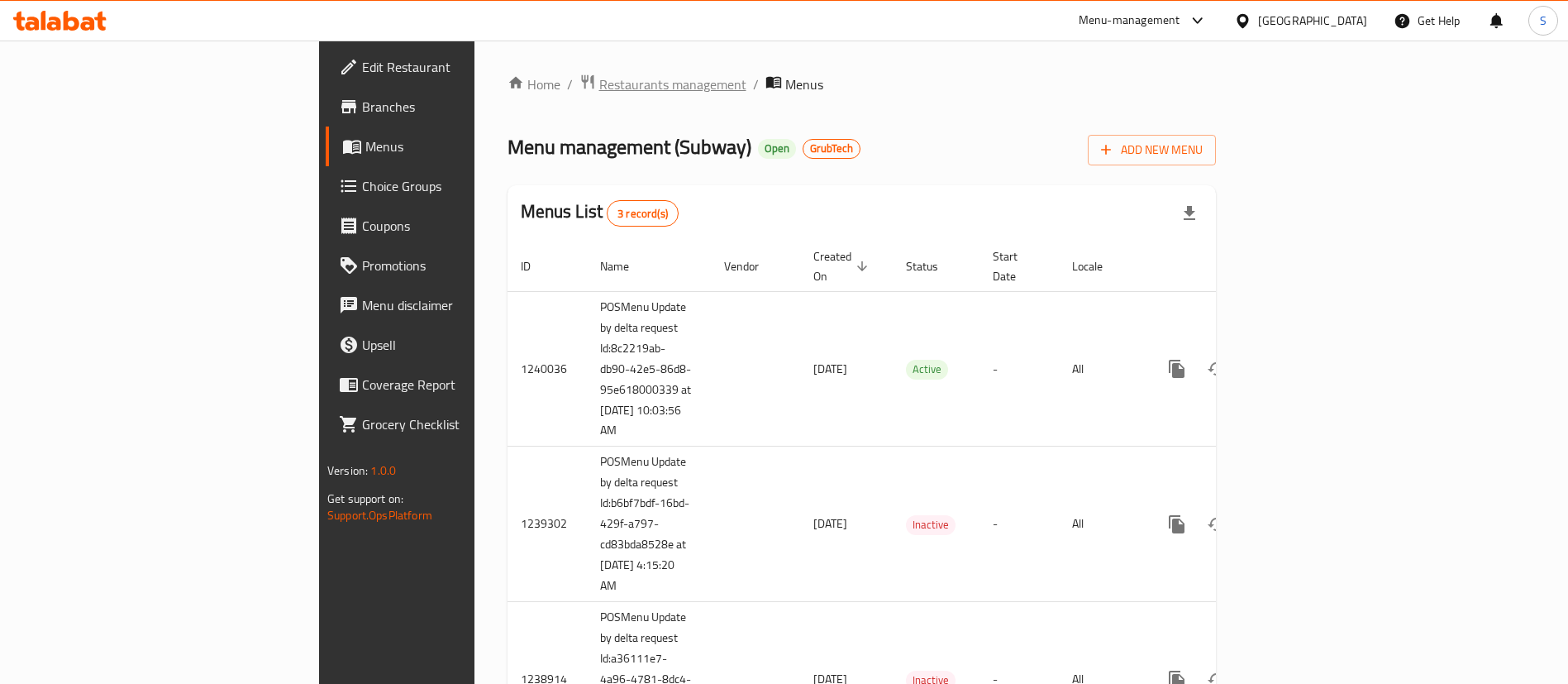
click at [600, 88] on span "Restaurants management" at bounding box center [673, 84] width 147 height 20
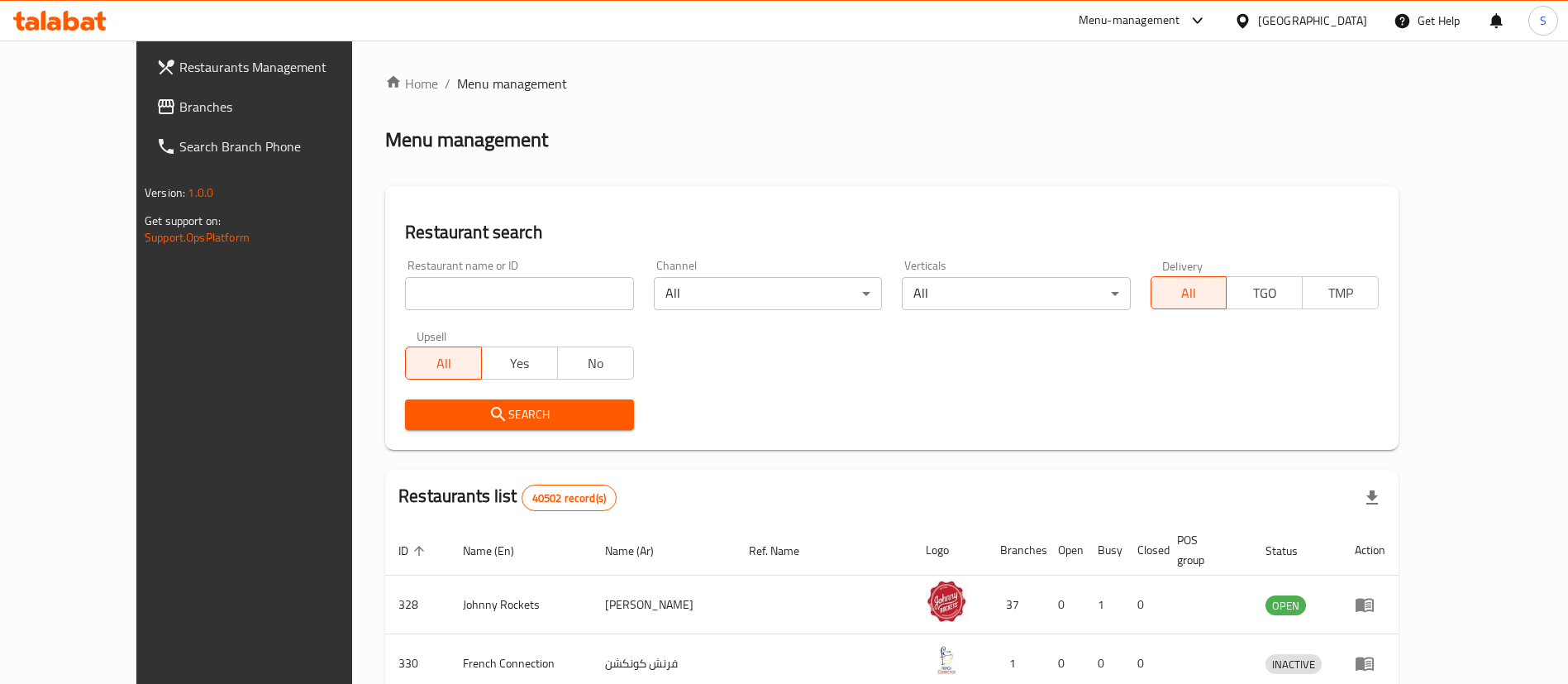
click at [409, 271] on div "Restaurant name or ID Restaurant name or ID" at bounding box center [519, 285] width 228 height 51
click at [428, 317] on div "Restaurant name or ID Restaurant name or ID" at bounding box center [519, 285] width 248 height 71
click at [429, 290] on input "search" at bounding box center [519, 293] width 228 height 33
paste input "700252"
type input "700252"
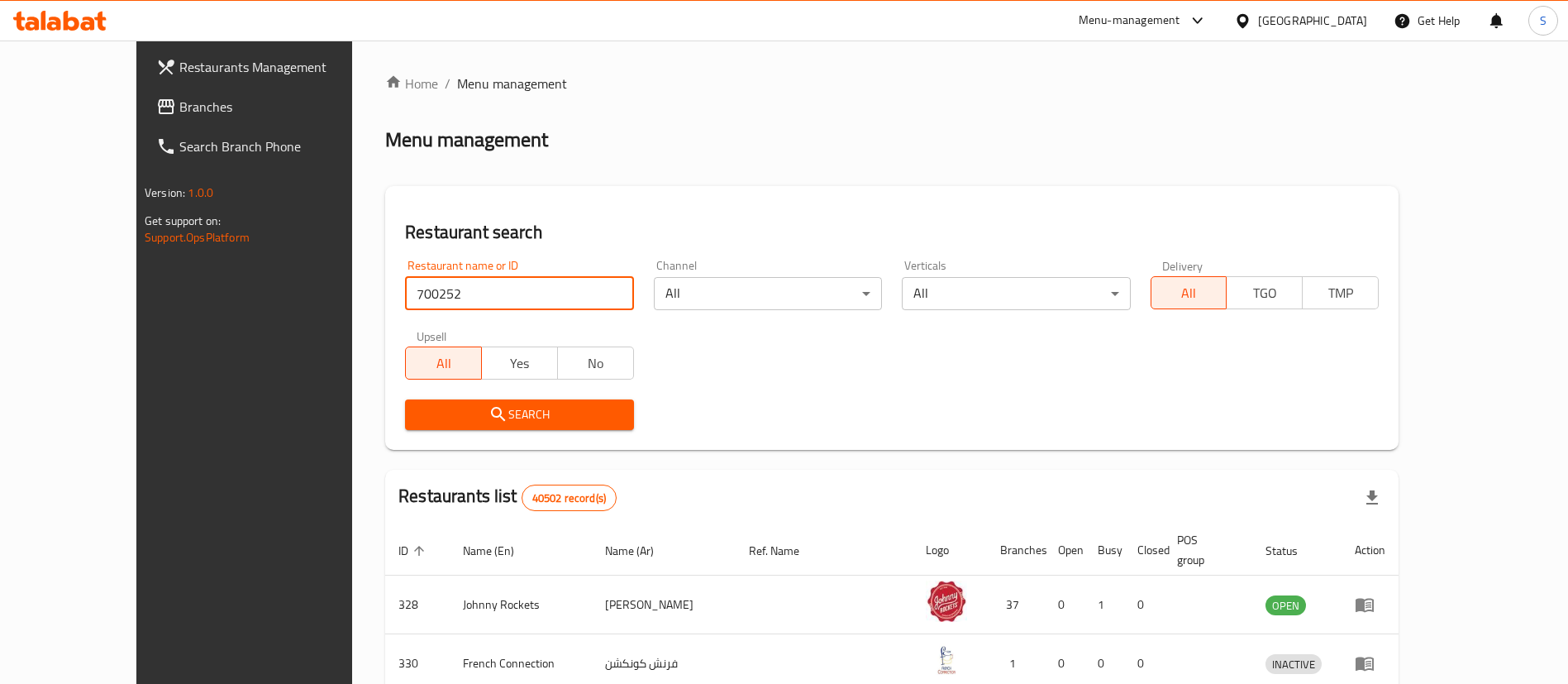
click button "Search" at bounding box center [519, 415] width 228 height 31
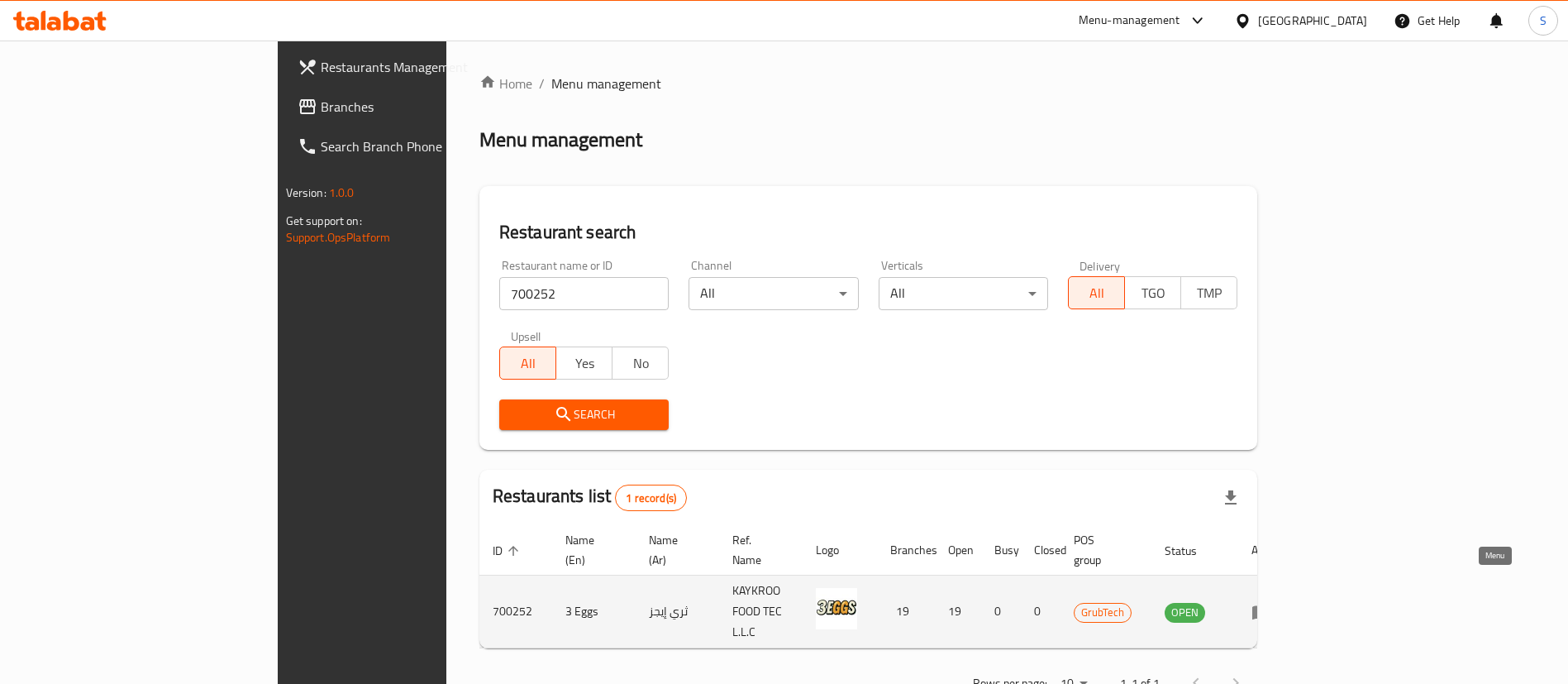
click at [1270, 605] on icon "enhanced table" at bounding box center [1261, 613] width 18 height 14
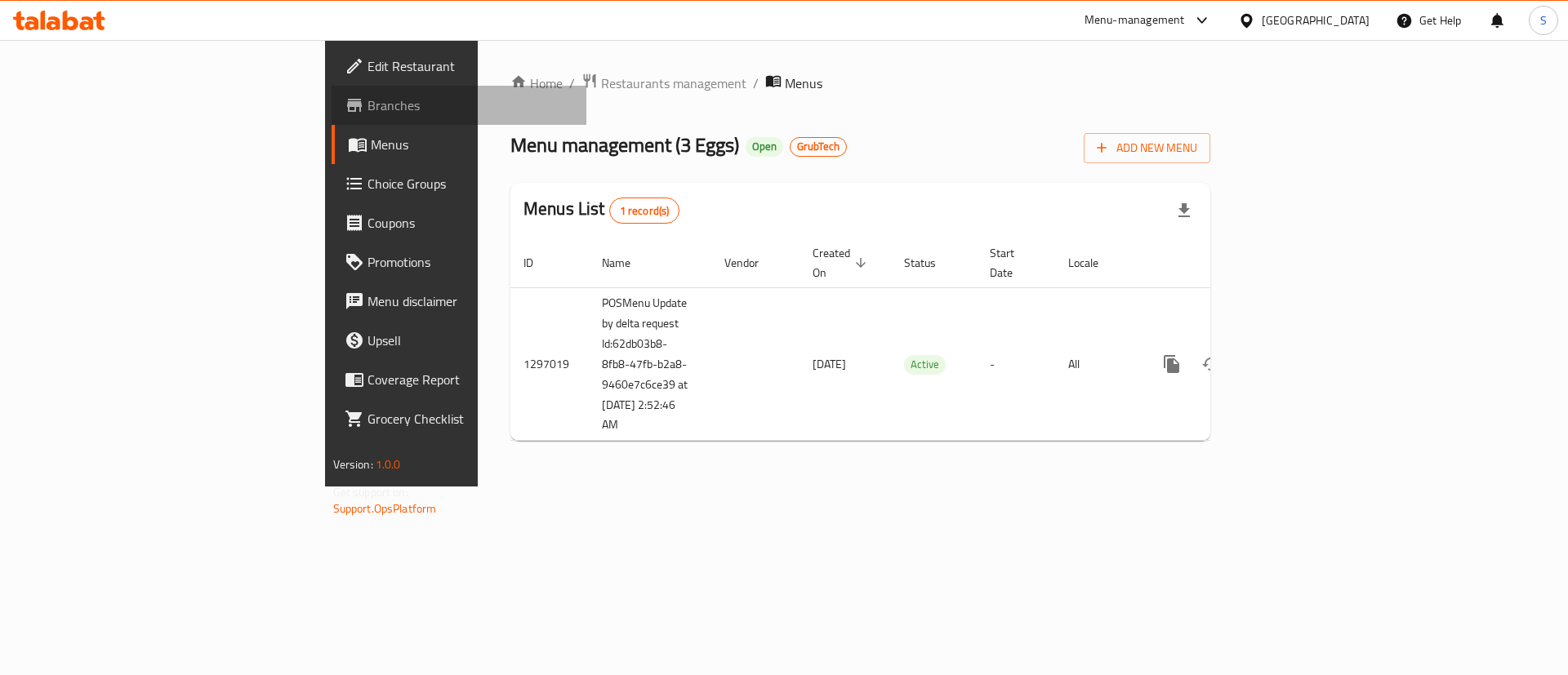
click at [367, 109] on span "Branches" at bounding box center [470, 105] width 206 height 20
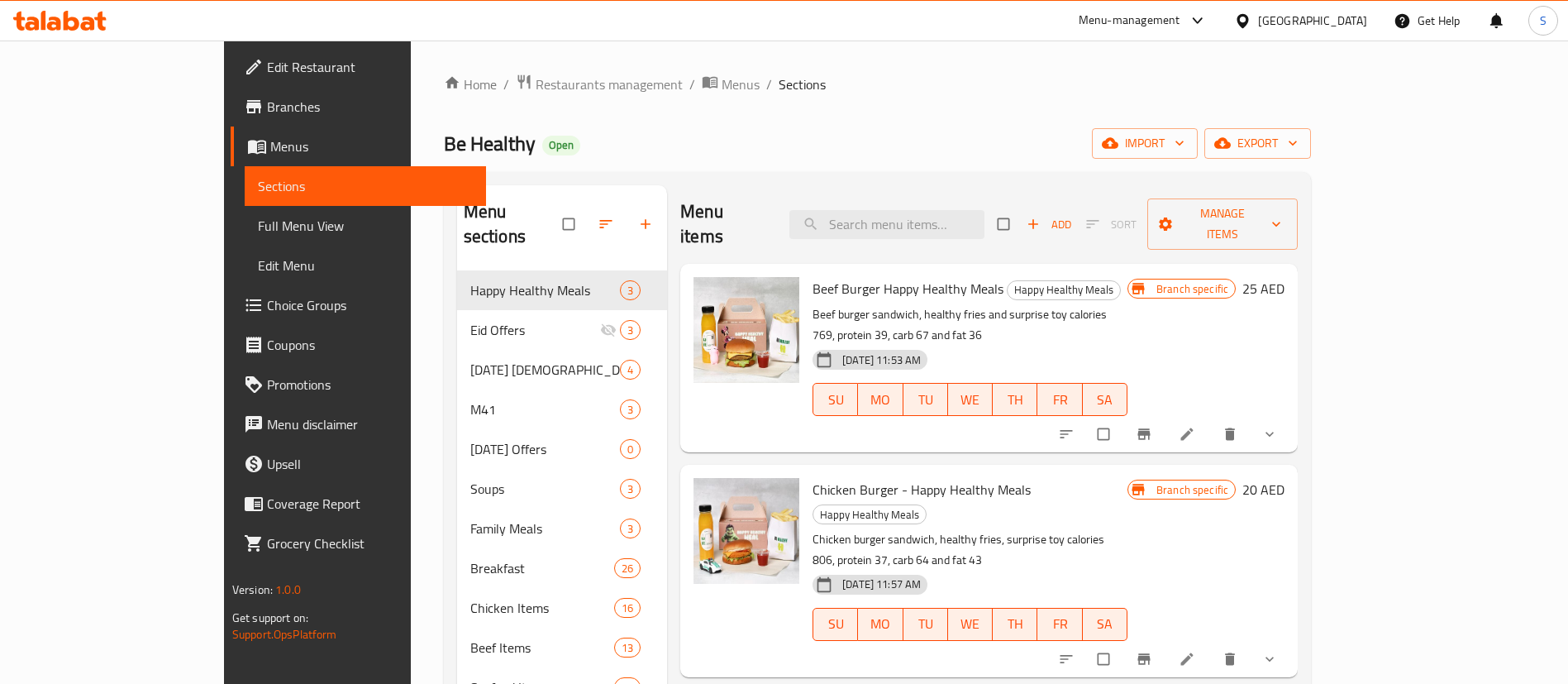
click at [267, 110] on span "Branches" at bounding box center [370, 107] width 206 height 20
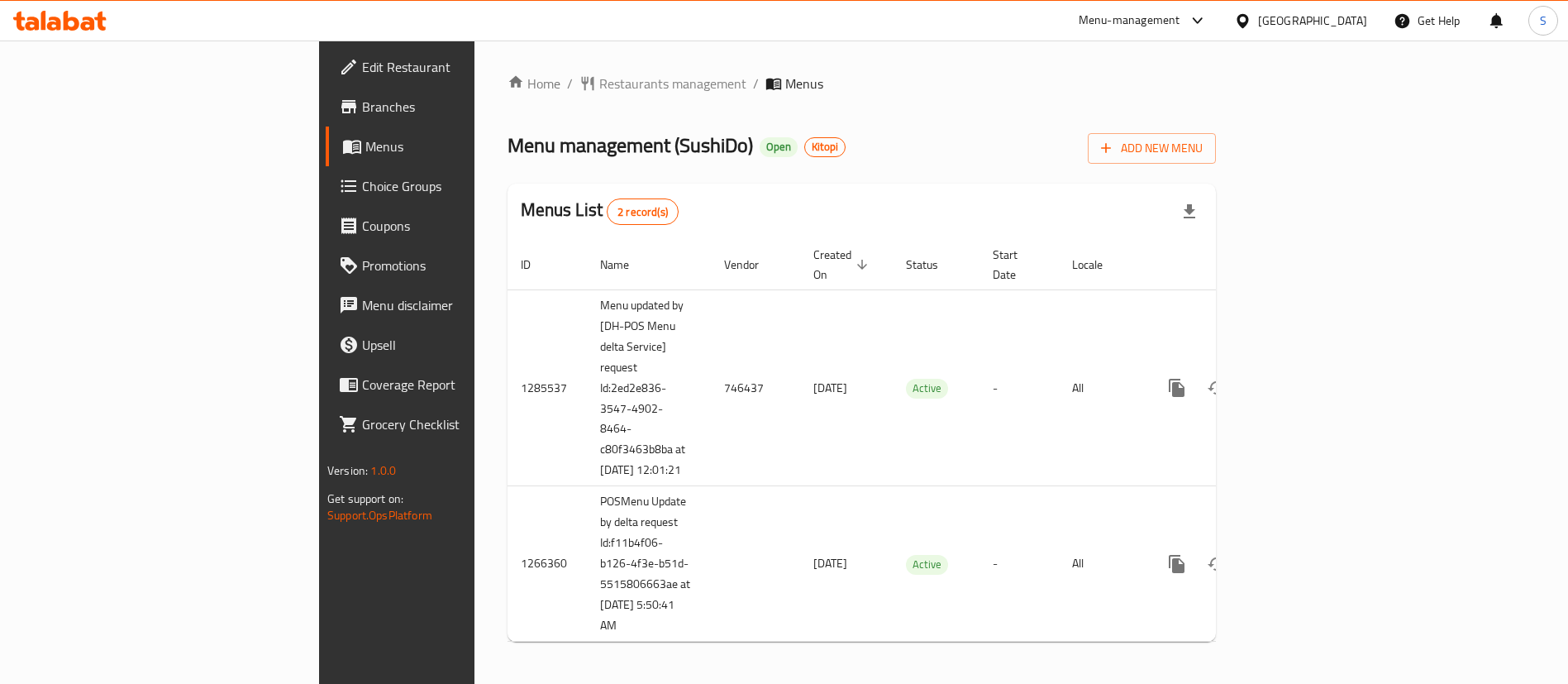
click at [326, 125] on link "Branches" at bounding box center [453, 107] width 255 height 40
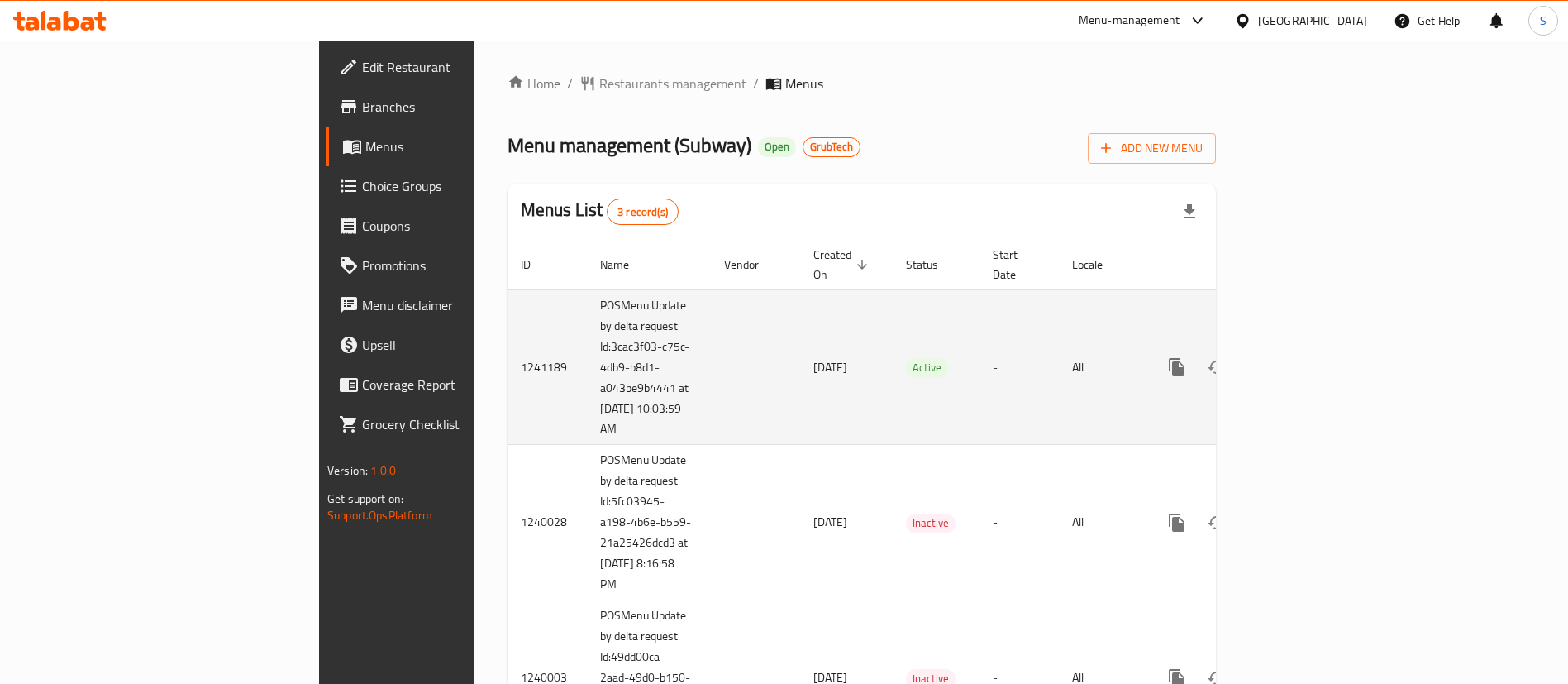
drag, startPoint x: 457, startPoint y: 366, endPoint x: 465, endPoint y: 387, distance: 22.5
click at [587, 403] on td "POSMenu Update by delta request Id:3cac3f03-c75c-4db9-b8d1-a043be9b4441 at [DAT…" at bounding box center [648, 367] width 124 height 156
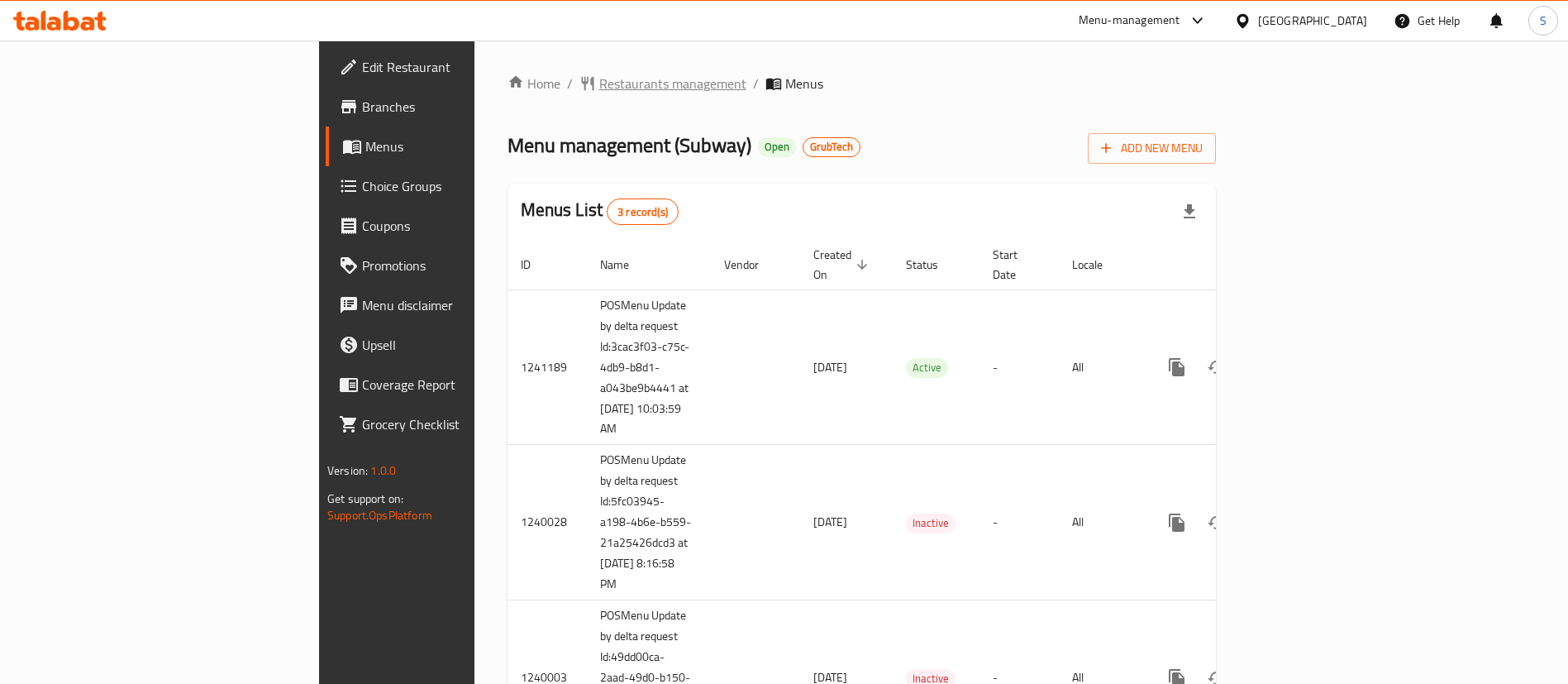
click at [600, 81] on span "Restaurants management" at bounding box center [673, 83] width 147 height 20
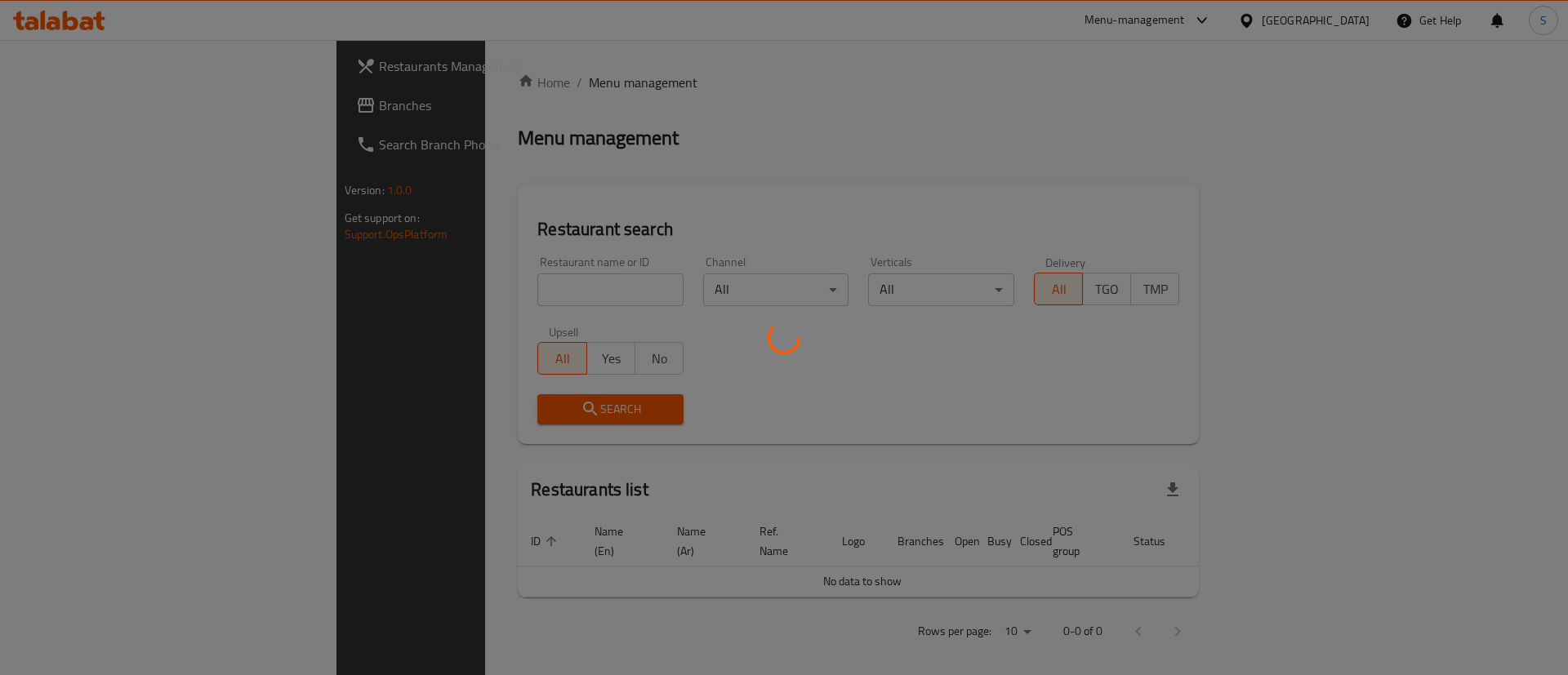
click at [422, 295] on div at bounding box center [784, 338] width 1568 height 675
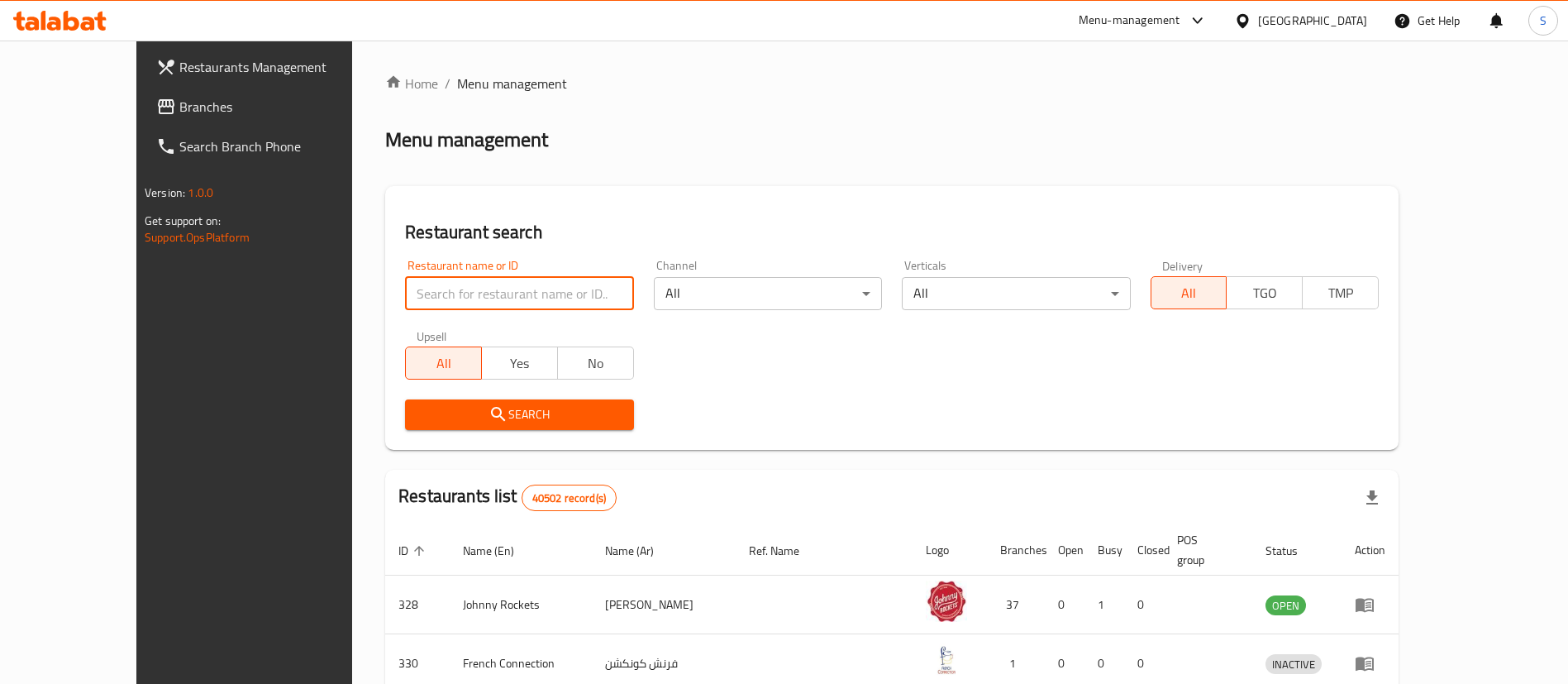
click at [417, 285] on input "search" at bounding box center [519, 293] width 228 height 33
paste input "3361"
type input "3361"
click button "Search" at bounding box center [519, 415] width 228 height 31
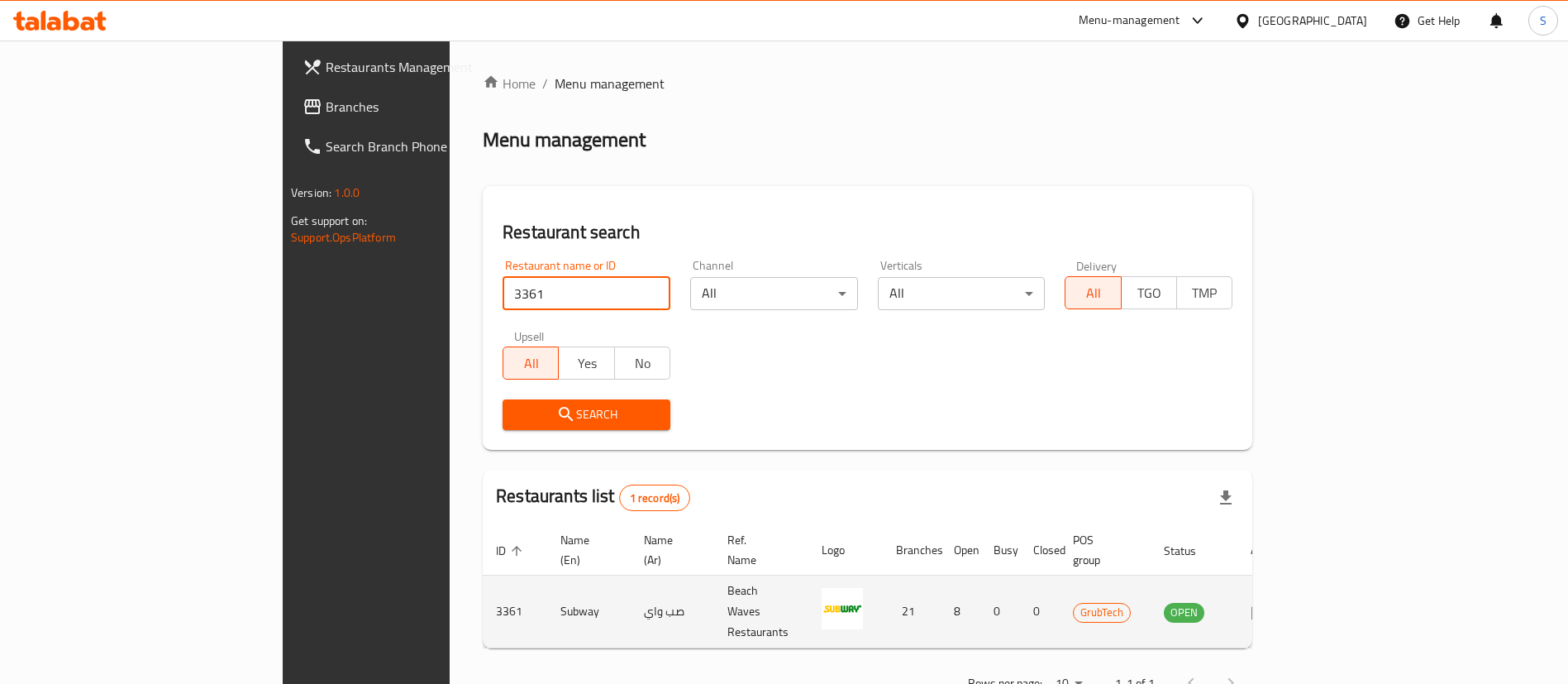
click at [1281, 602] on link "enhanced table" at bounding box center [1266, 612] width 31 height 20
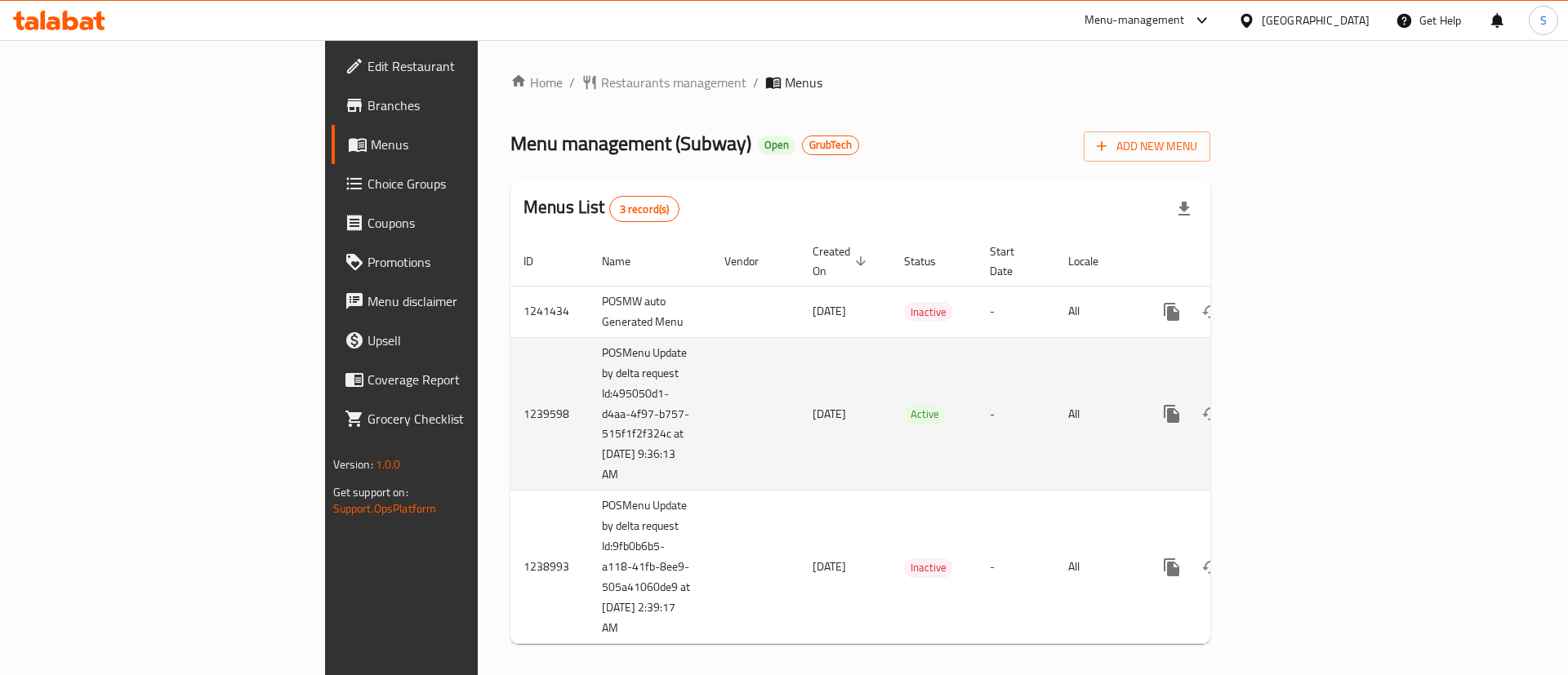
drag, startPoint x: 447, startPoint y: 413, endPoint x: 445, endPoint y: 456, distance: 43.0
click at [589, 456] on td "POSMenu Update by delta request Id:495050d1-d4aa-4f97-b757-515f1f2f324c at [DAT…" at bounding box center [650, 414] width 122 height 154
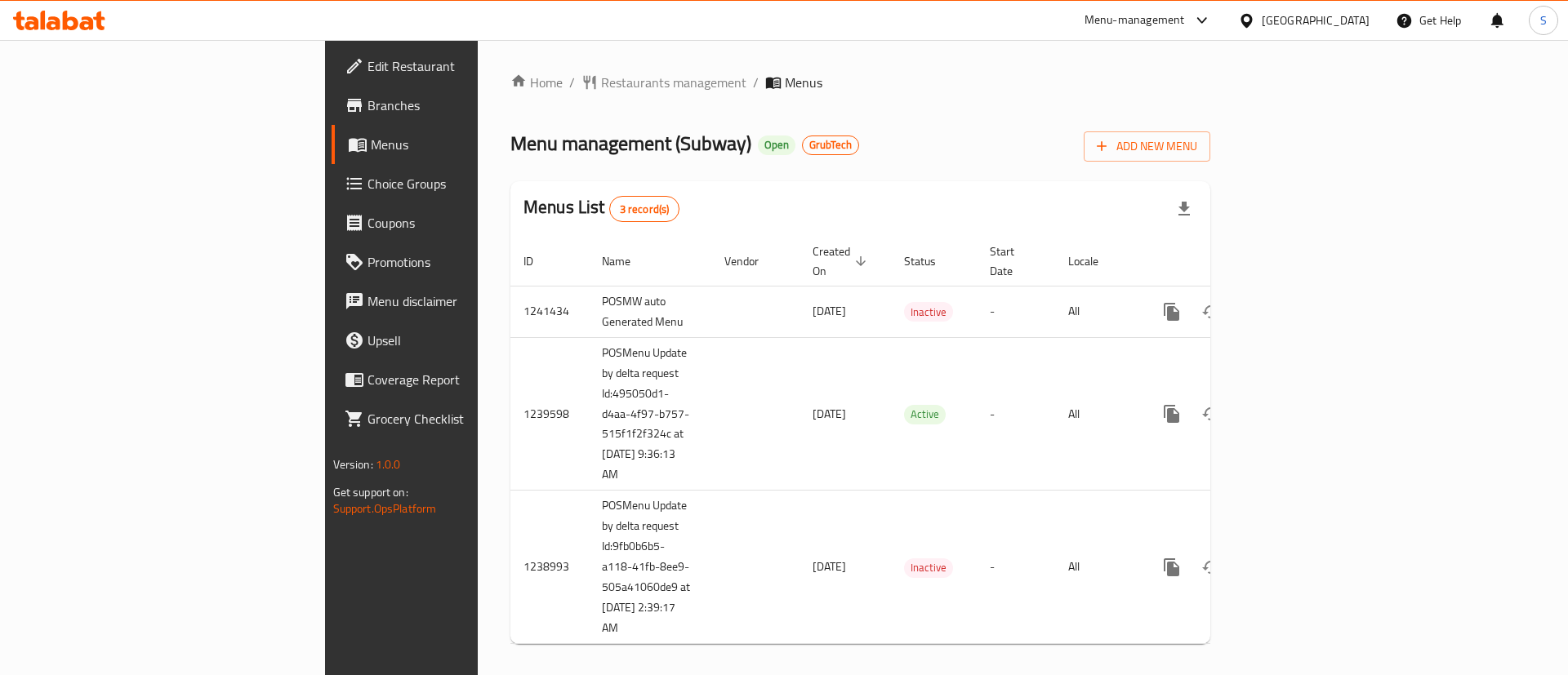
click at [510, 99] on div "Home / Restaurants management / Menus Menu management ( Subway ) Open GrubTech …" at bounding box center [859, 364] width 700 height 584
click at [601, 80] on span "Restaurants management" at bounding box center [674, 82] width 146 height 20
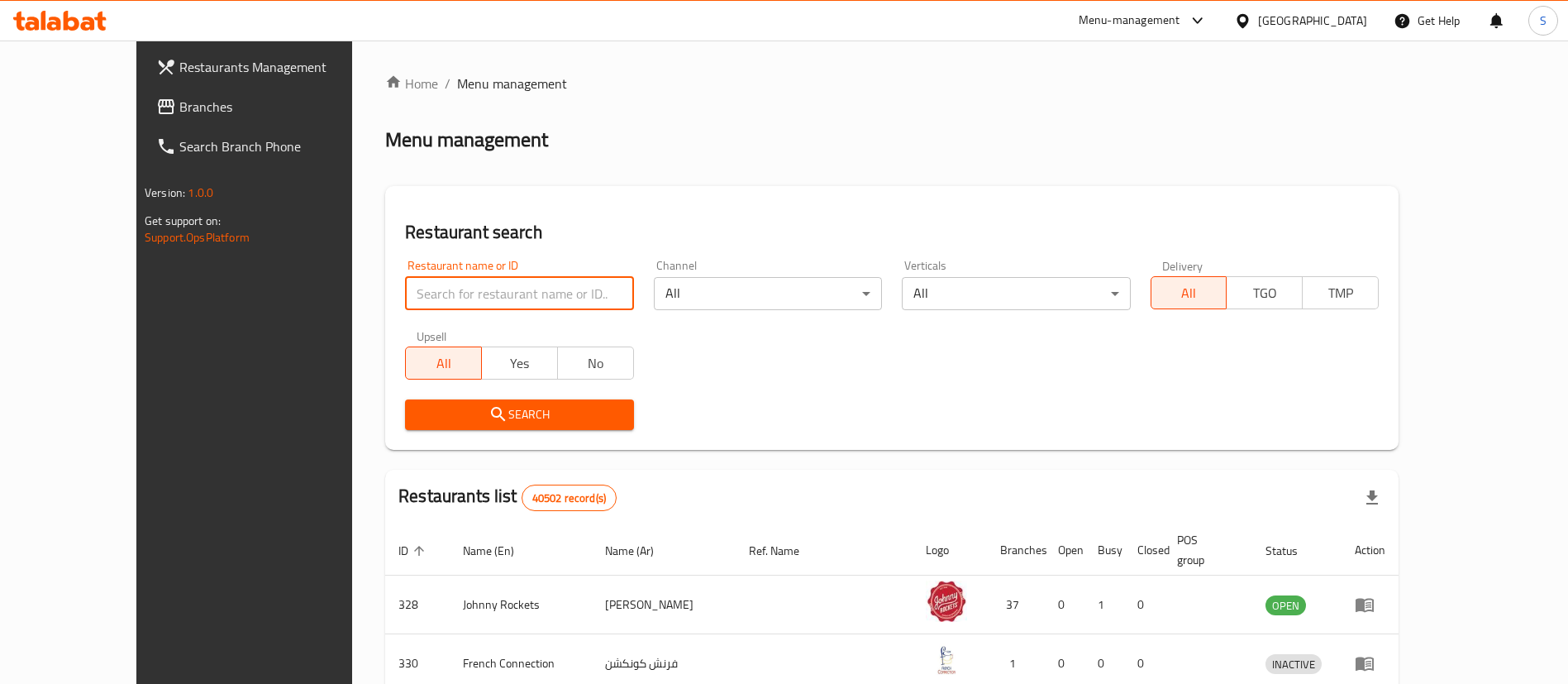
click at [458, 295] on input "search" at bounding box center [519, 293] width 228 height 33
paste input "700252"
type input "700252"
click button "Search" at bounding box center [519, 415] width 228 height 31
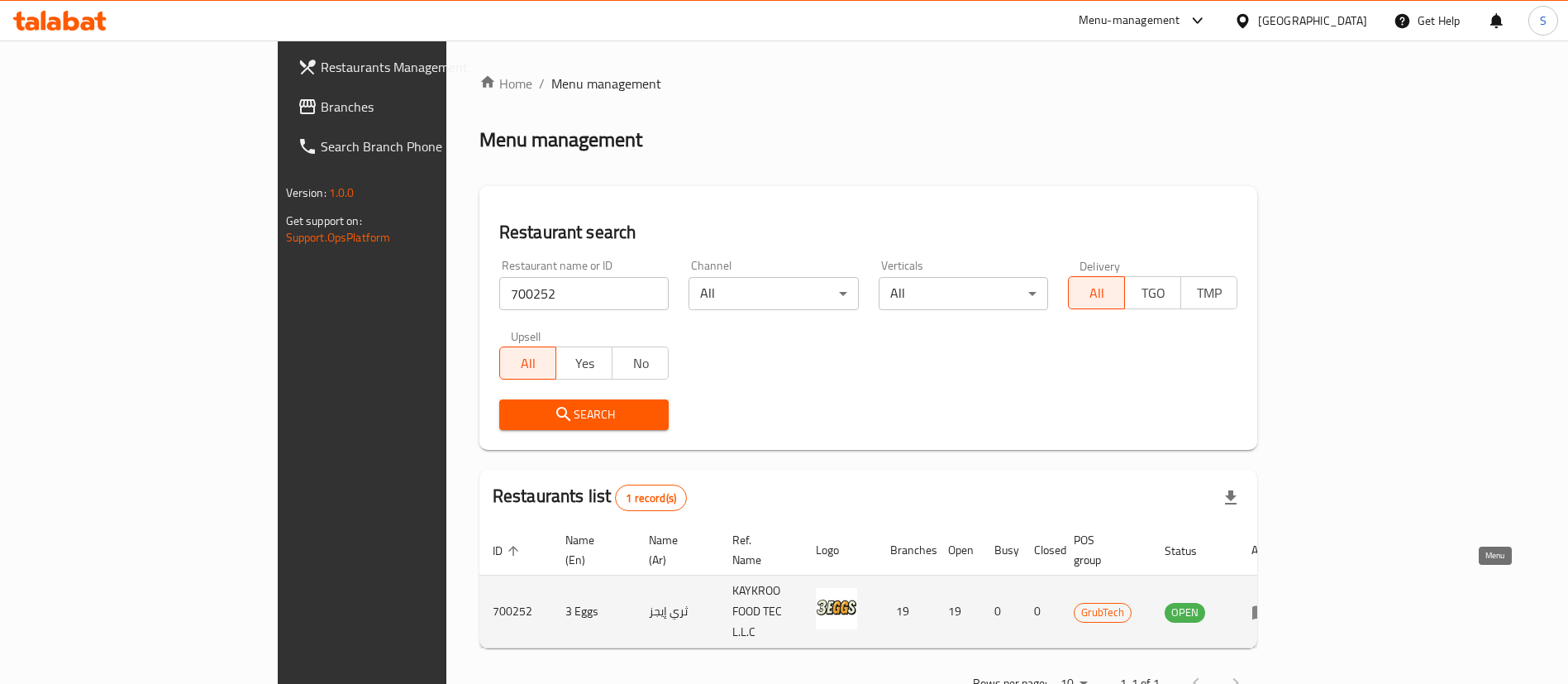
click at [1271, 602] on icon "enhanced table" at bounding box center [1261, 612] width 20 height 20
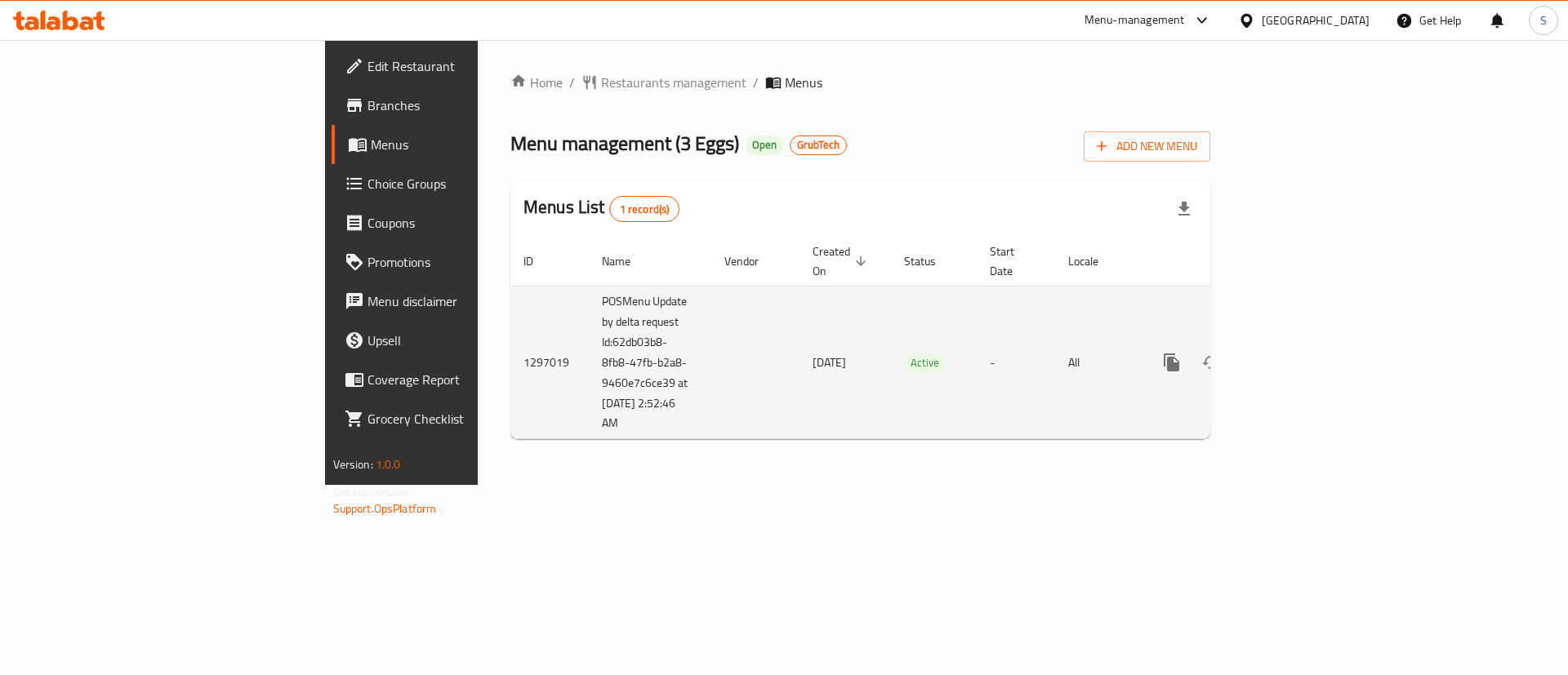
drag, startPoint x: 459, startPoint y: 367, endPoint x: 474, endPoint y: 413, distance: 48.4
click at [589, 413] on td "POSMenu Update by delta request Id:62db03b8-8fb8-47fb-b2a8-9460e7c6ce39 at [DAT…" at bounding box center [650, 362] width 122 height 154
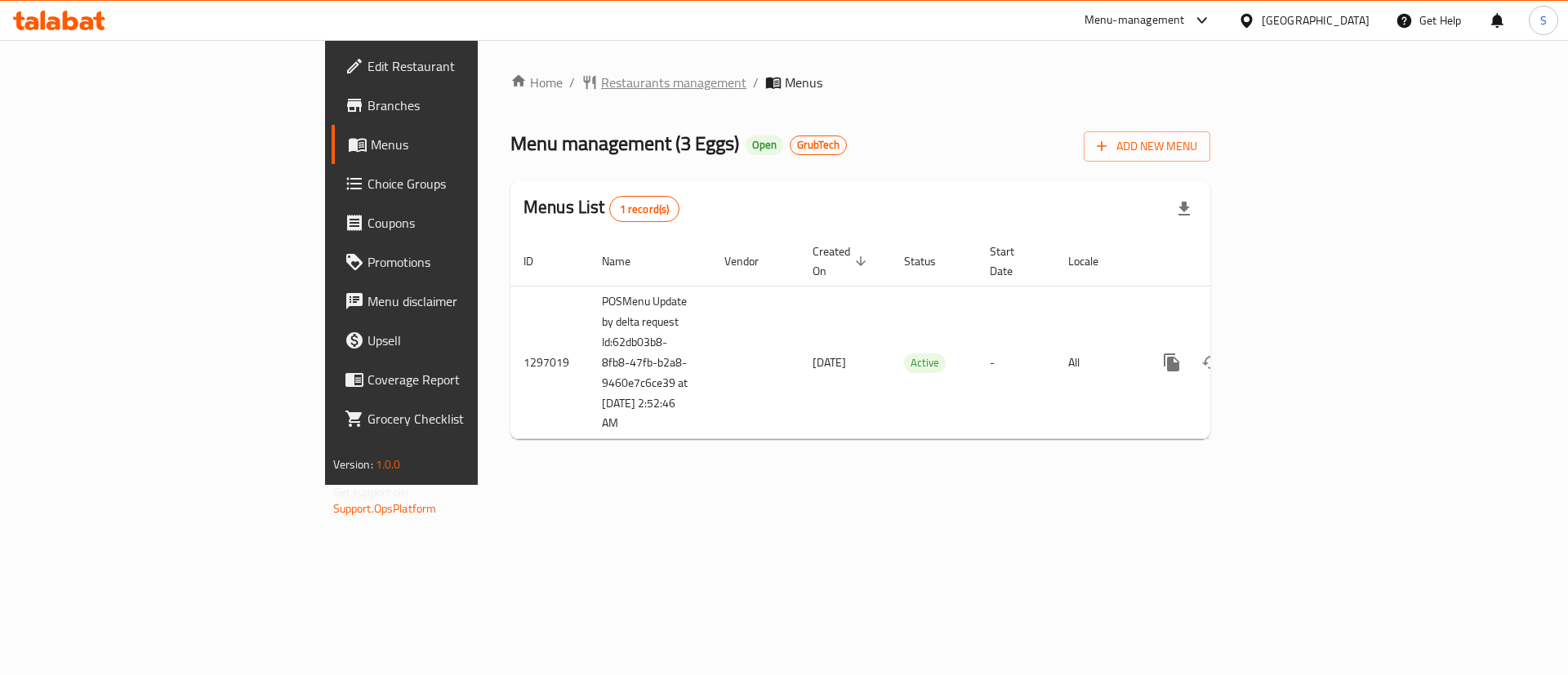
click at [601, 90] on span "Restaurants management" at bounding box center [674, 82] width 146 height 20
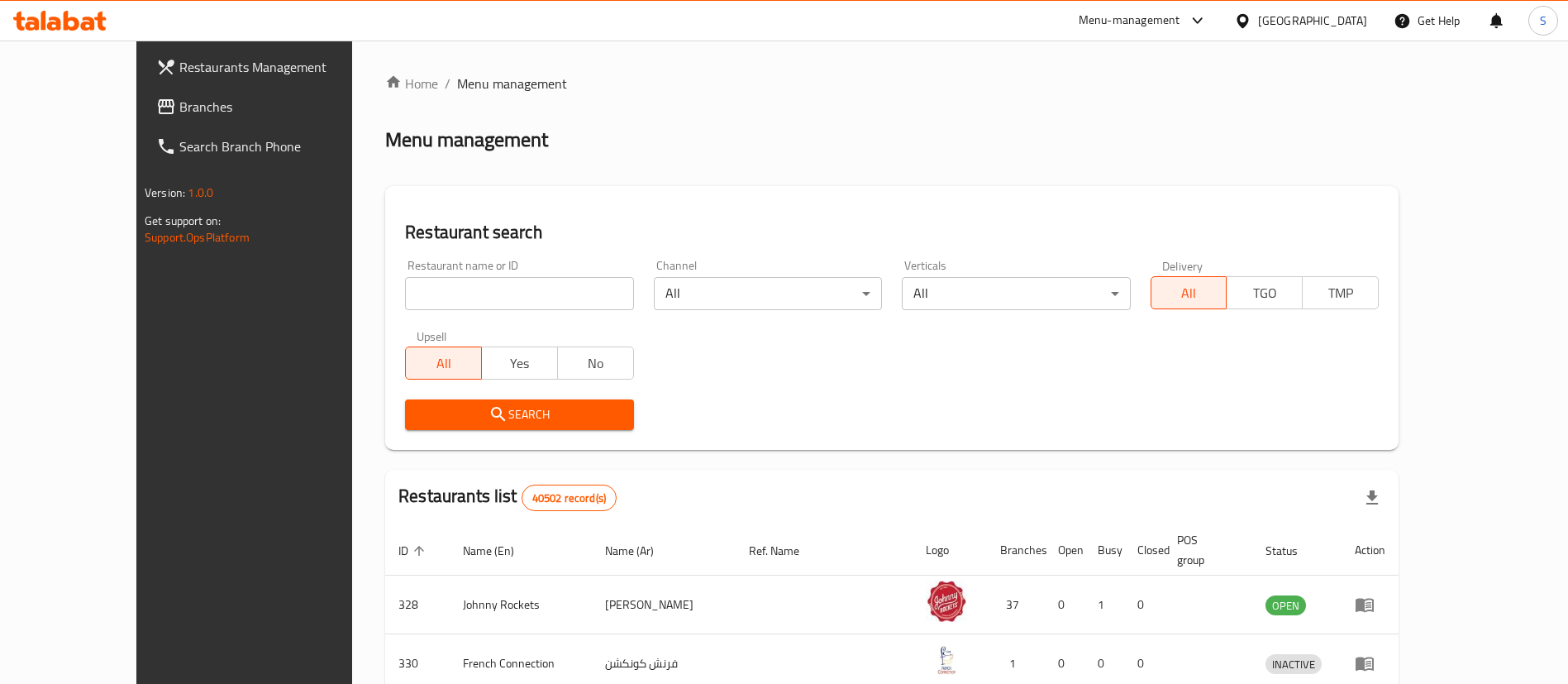
click at [405, 285] on input "search" at bounding box center [519, 293] width 228 height 33
paste input "896"
type input "896"
click button "Search" at bounding box center [519, 415] width 228 height 31
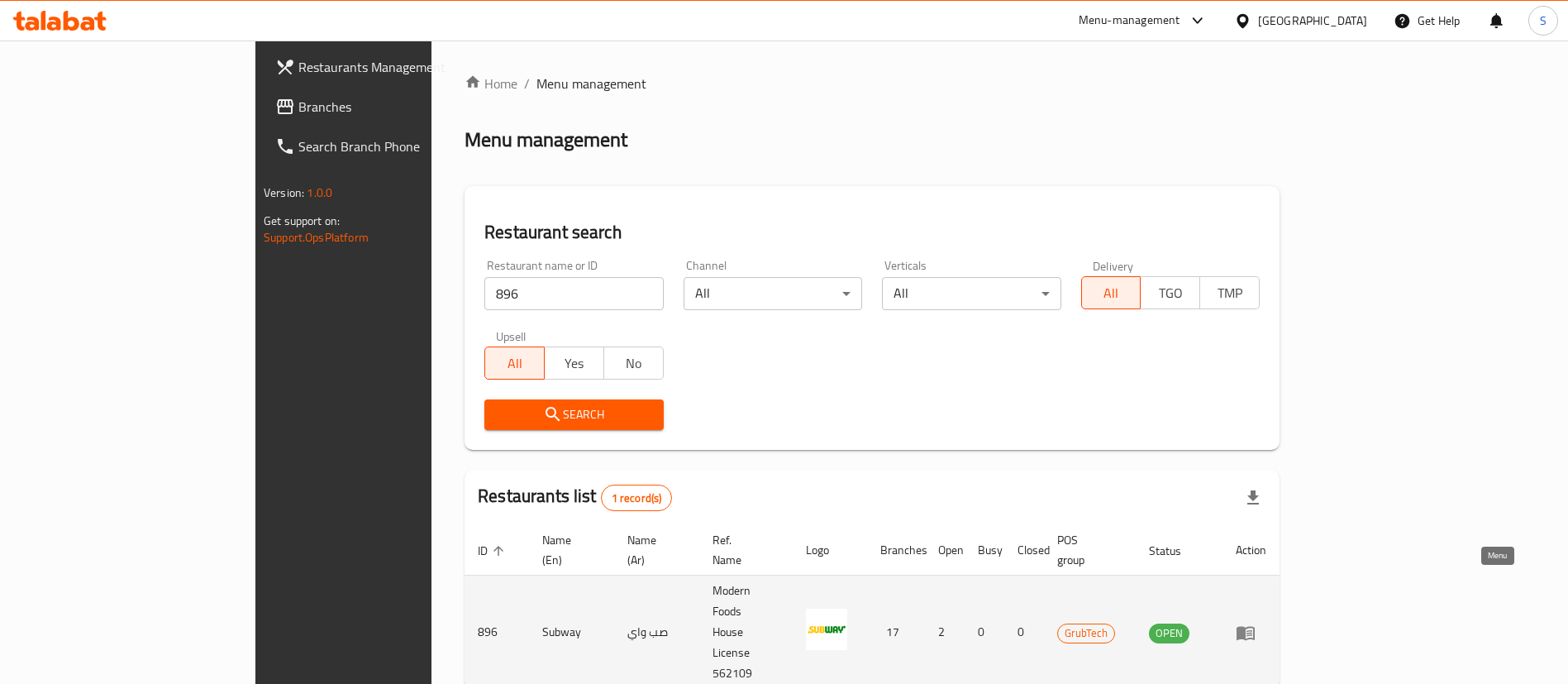
click at [1255, 626] on icon "enhanced table" at bounding box center [1245, 633] width 18 height 14
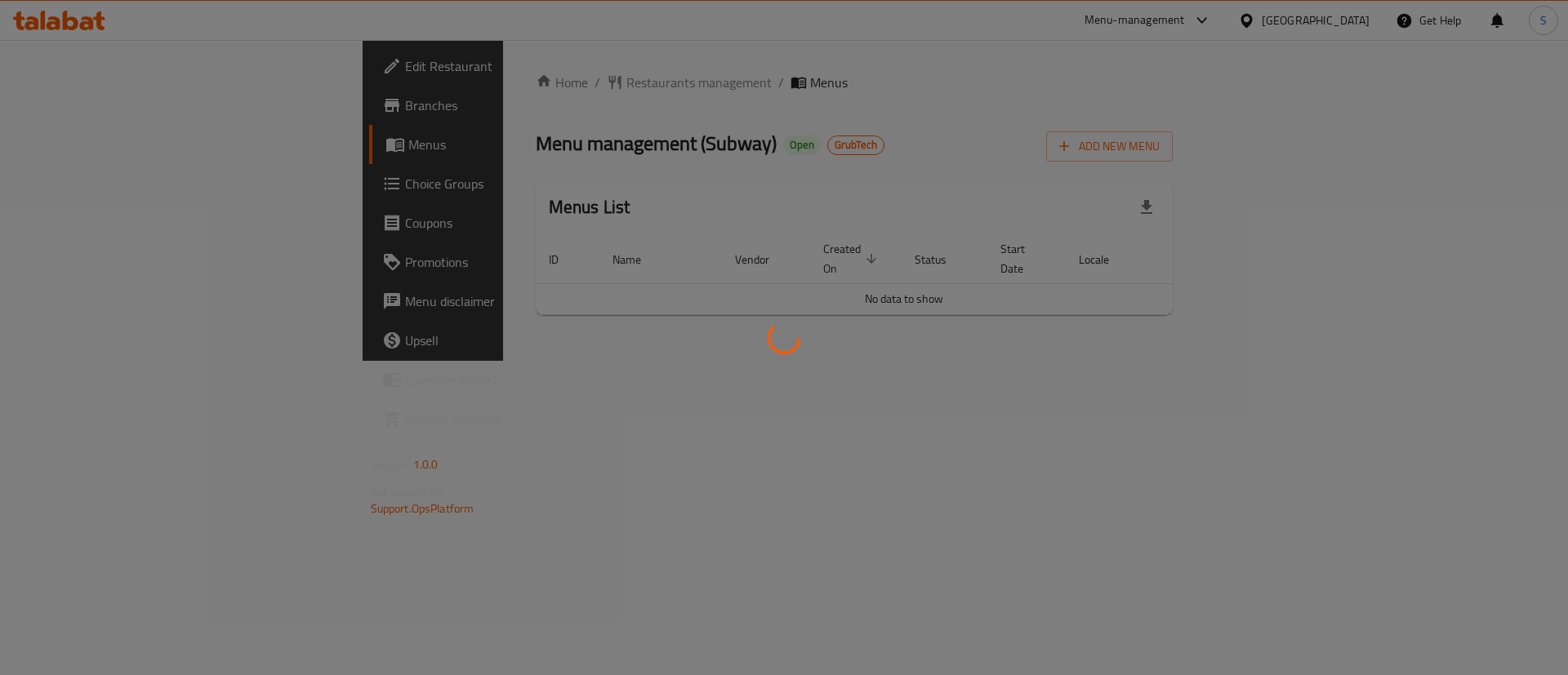
click at [79, 111] on div at bounding box center [784, 338] width 1568 height 675
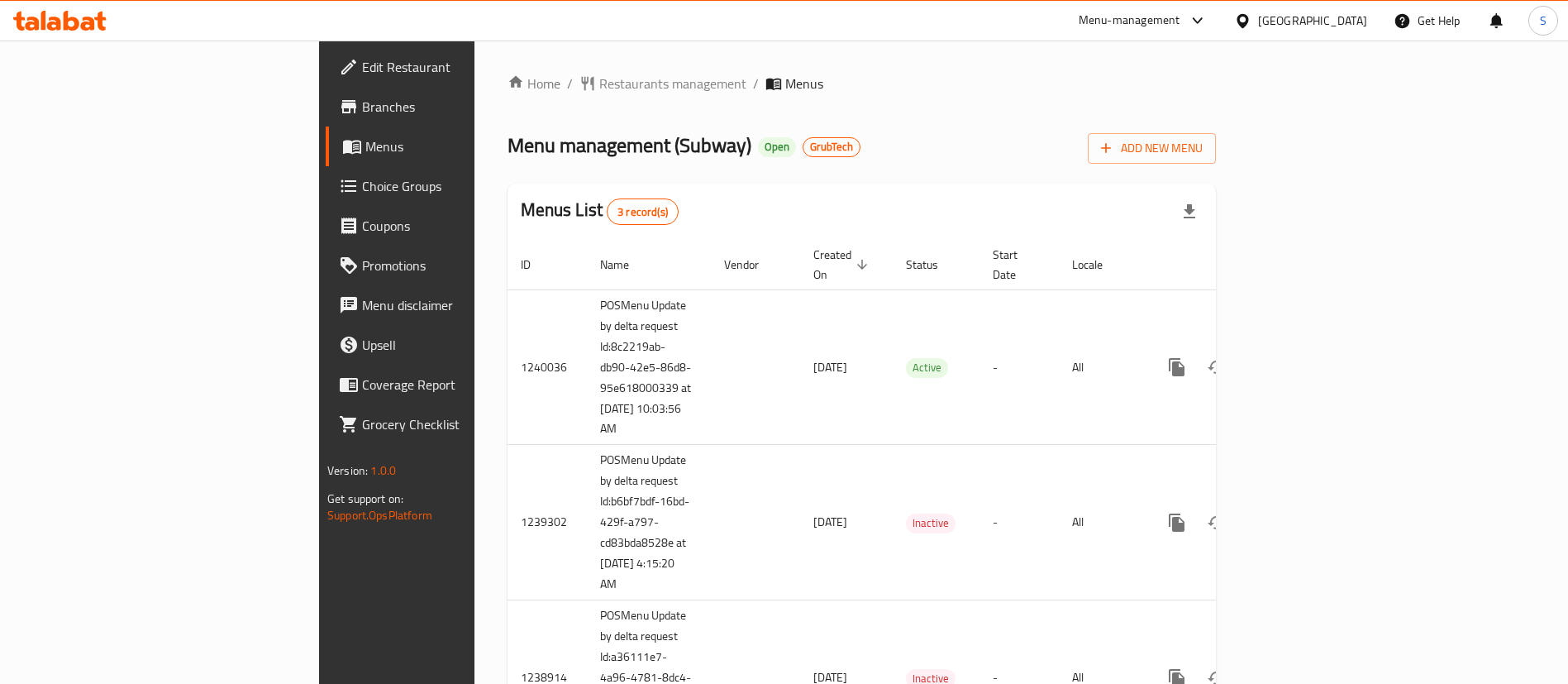
click at [362, 106] on span "Branches" at bounding box center [465, 107] width 206 height 20
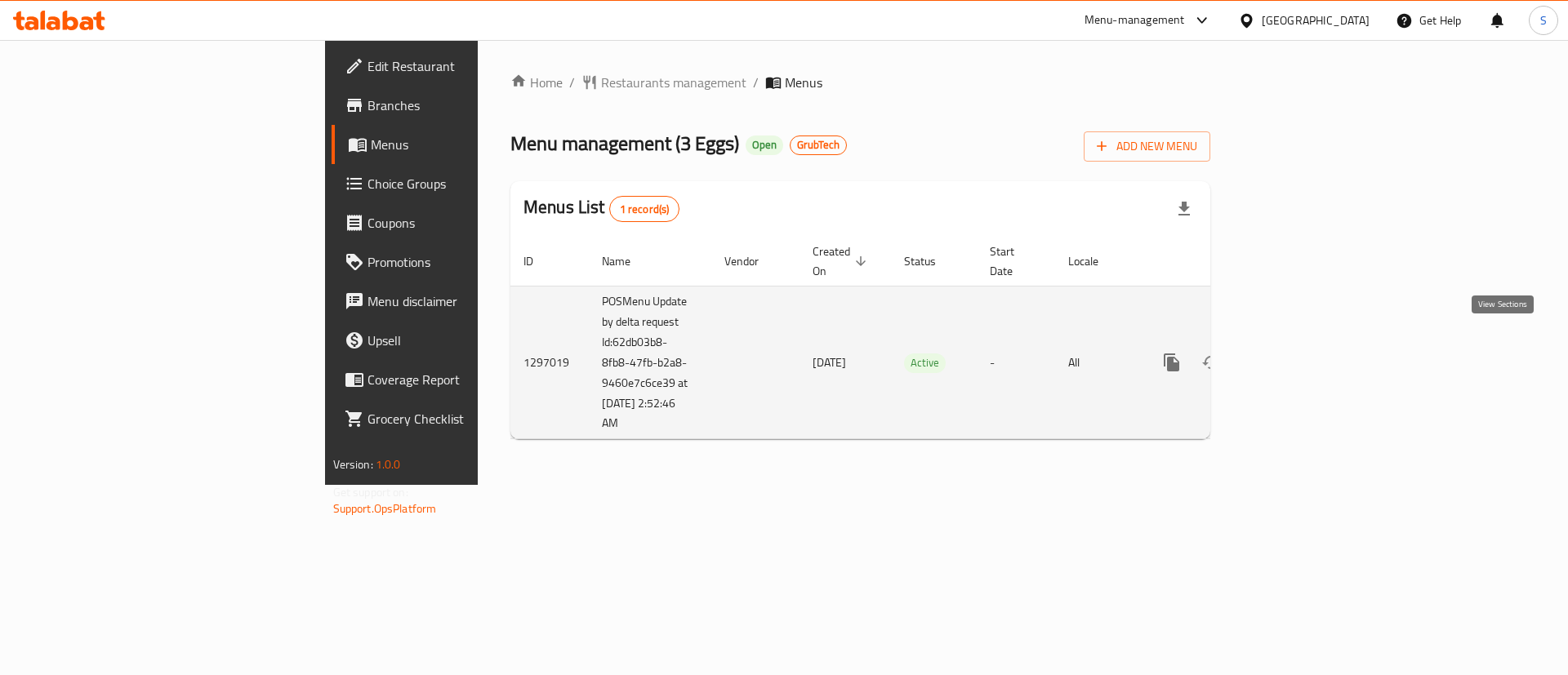
click at [1309, 351] on link "enhanced table" at bounding box center [1289, 362] width 39 height 39
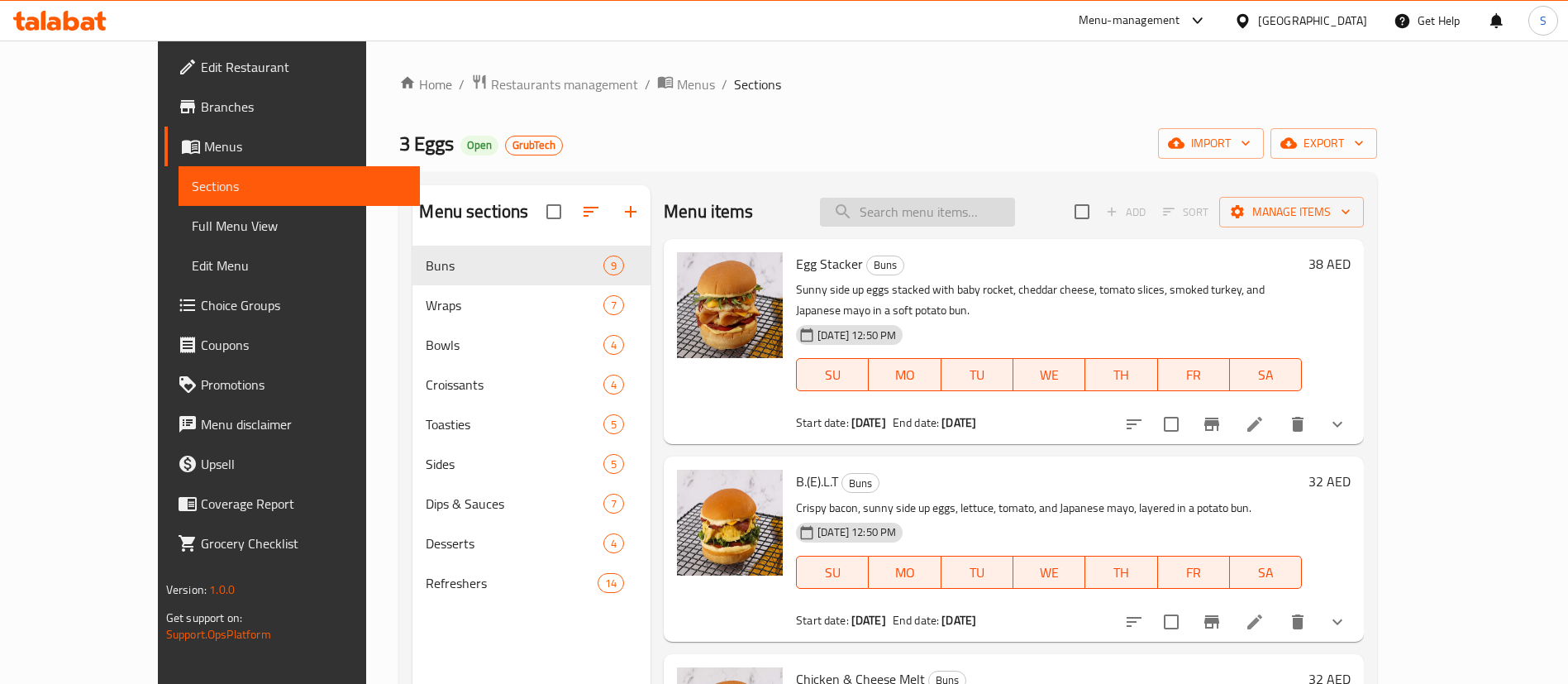
click at [968, 210] on input "search" at bounding box center [918, 212] width 195 height 29
paste input "B.(E).L.T"
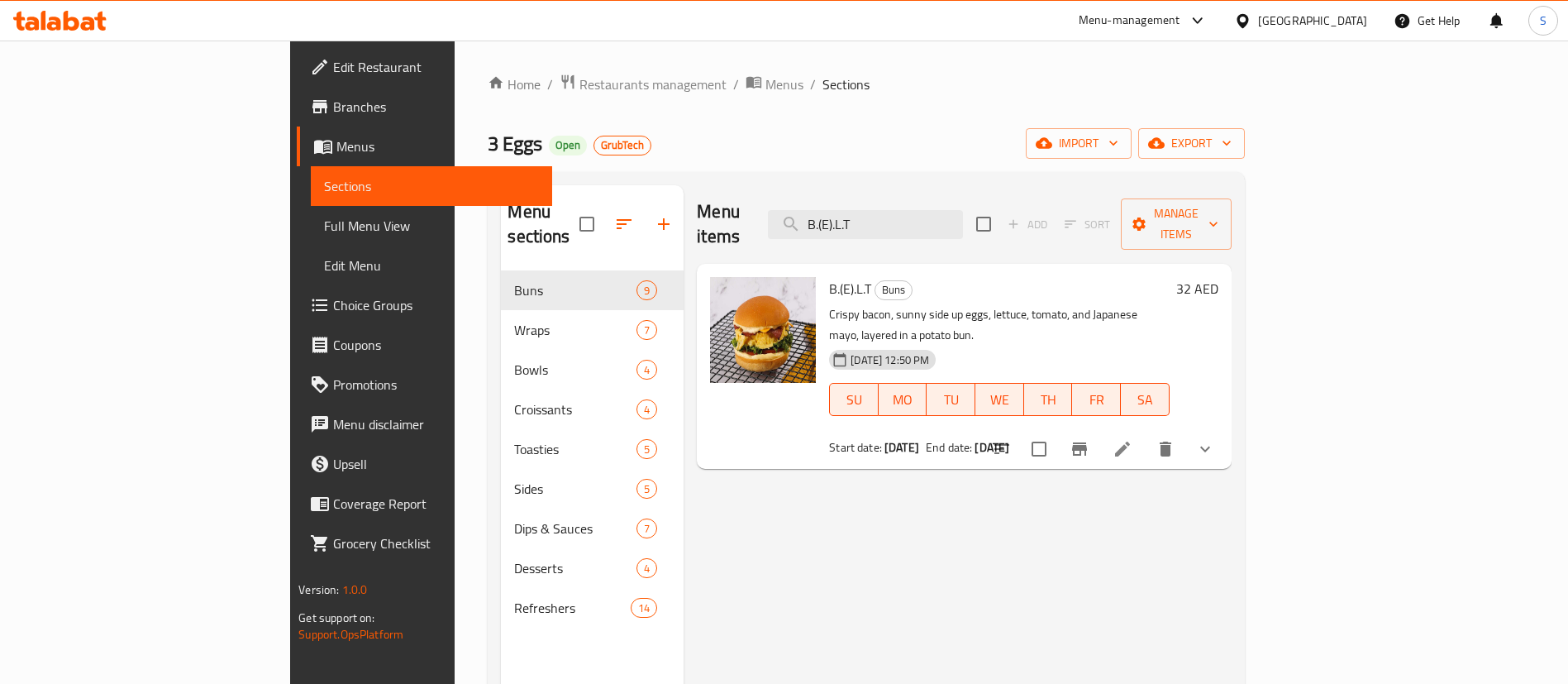
type input "B.(E).L.T"
click at [580, 81] on span "Restaurants management" at bounding box center [653, 84] width 147 height 20
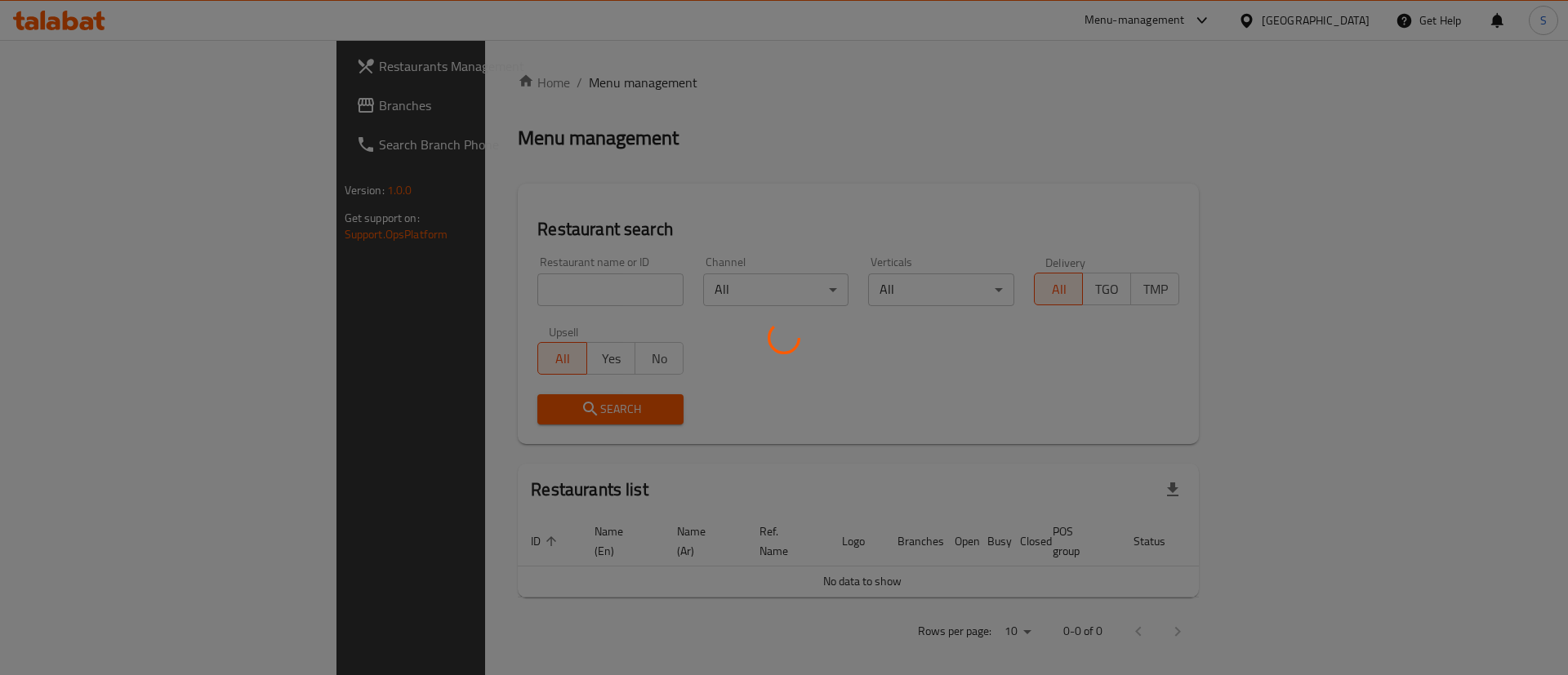
click at [417, 282] on div at bounding box center [784, 338] width 1568 height 675
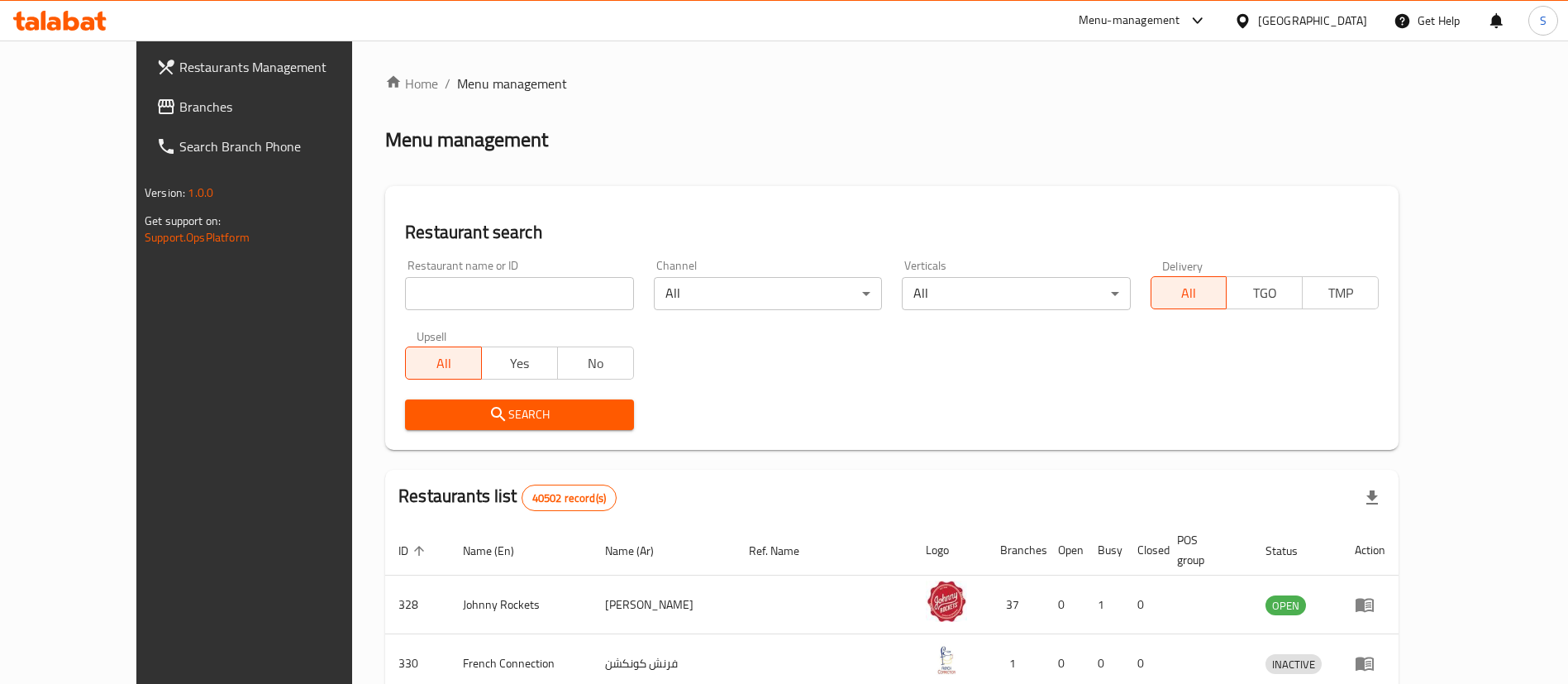
click at [405, 300] on input "search" at bounding box center [519, 293] width 228 height 33
paste input "896"
type input "896"
click button "Search" at bounding box center [519, 415] width 228 height 31
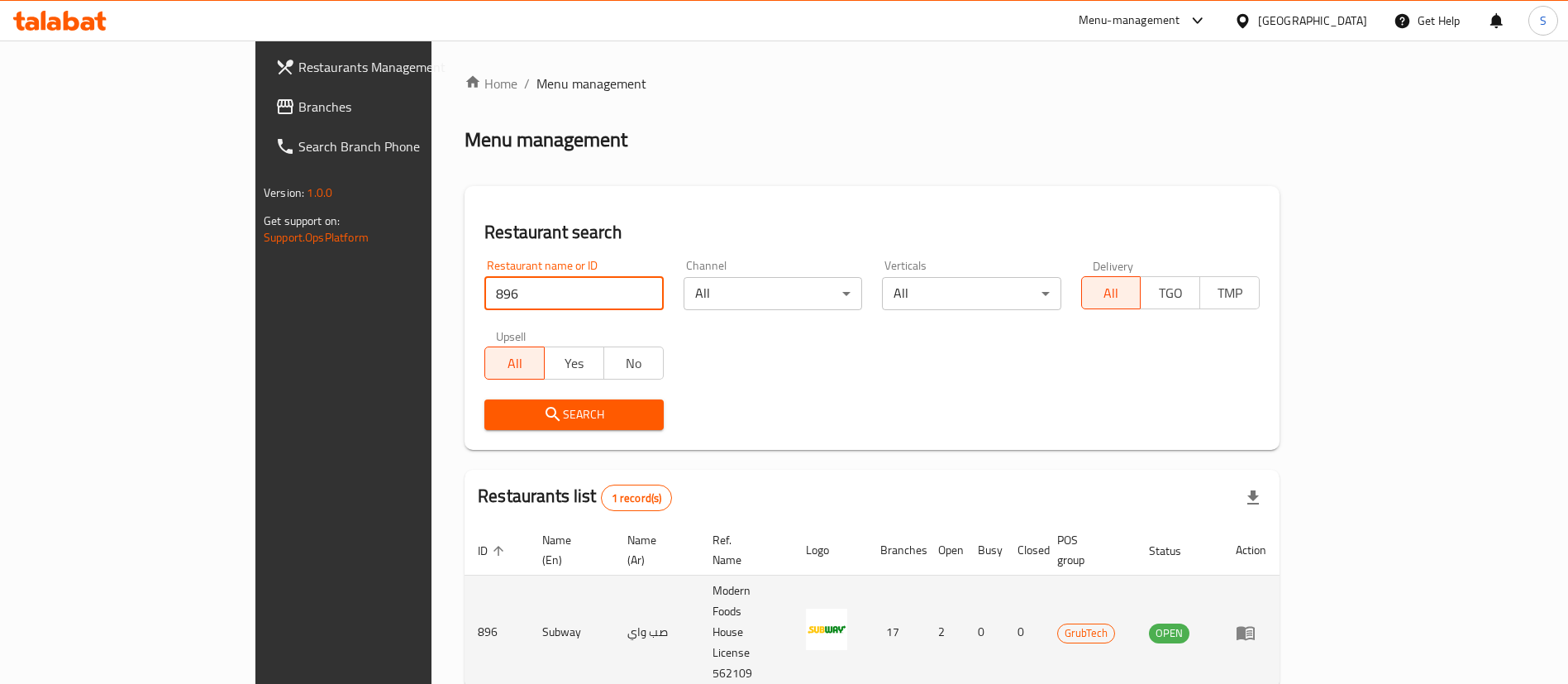
click at [1255, 626] on icon "enhanced table" at bounding box center [1245, 633] width 18 height 14
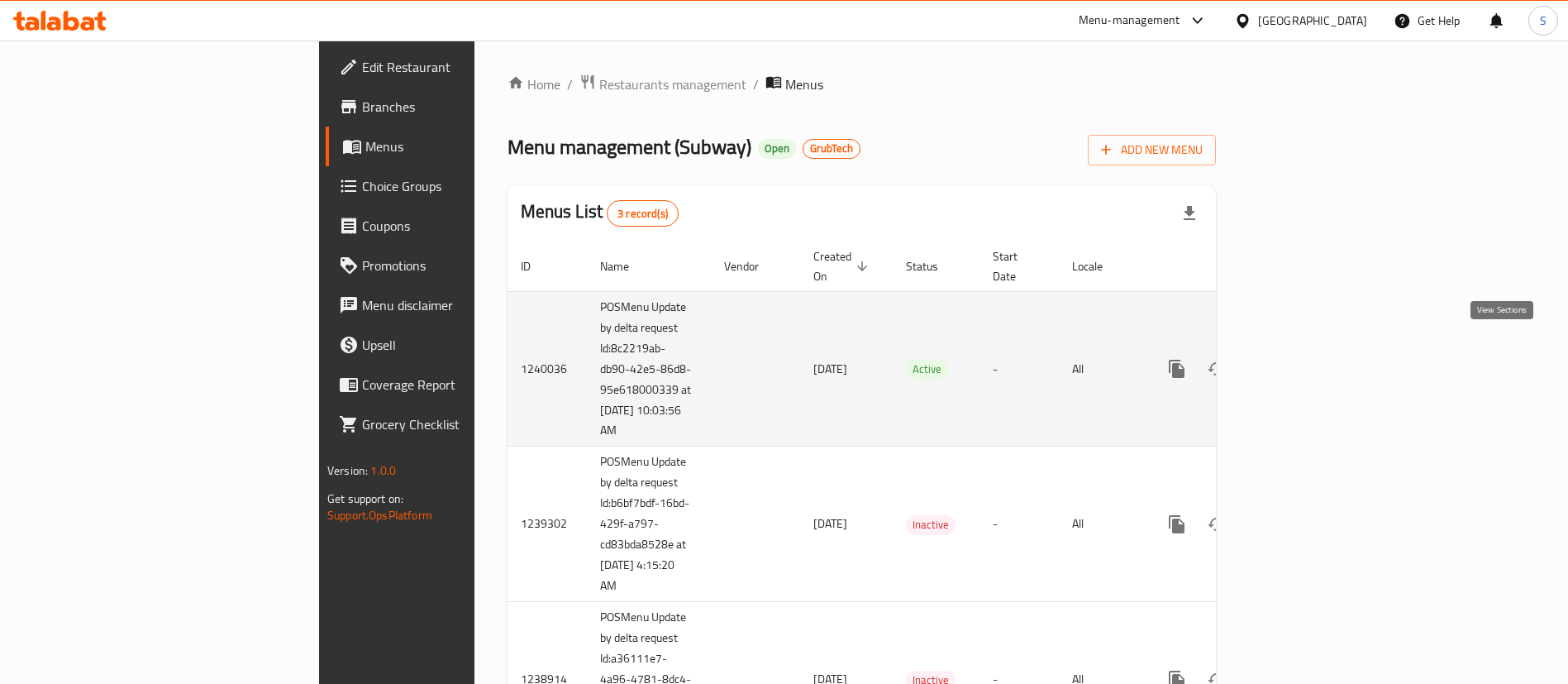
click at [1304, 361] on icon "enhanced table" at bounding box center [1296, 368] width 14 height 14
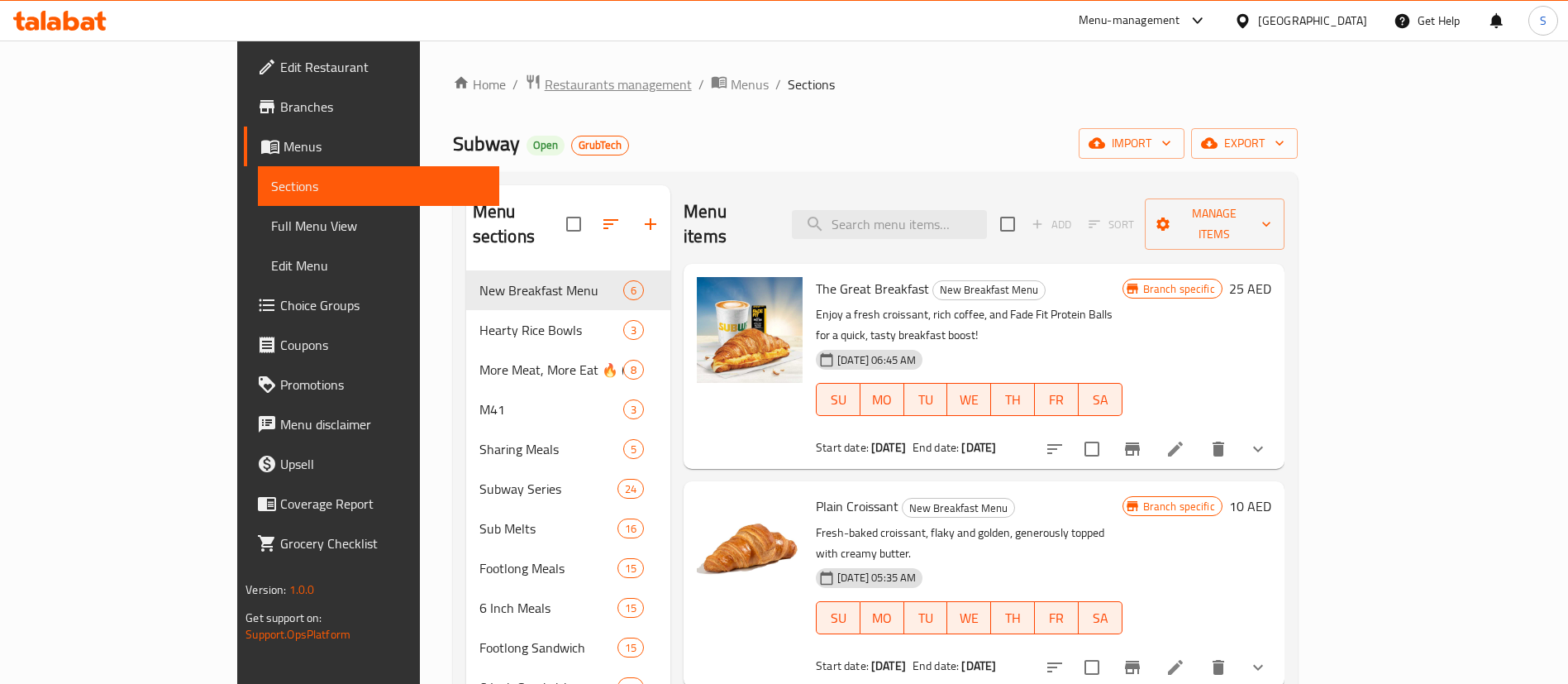
click at [544, 90] on span "Restaurants management" at bounding box center [618, 84] width 147 height 20
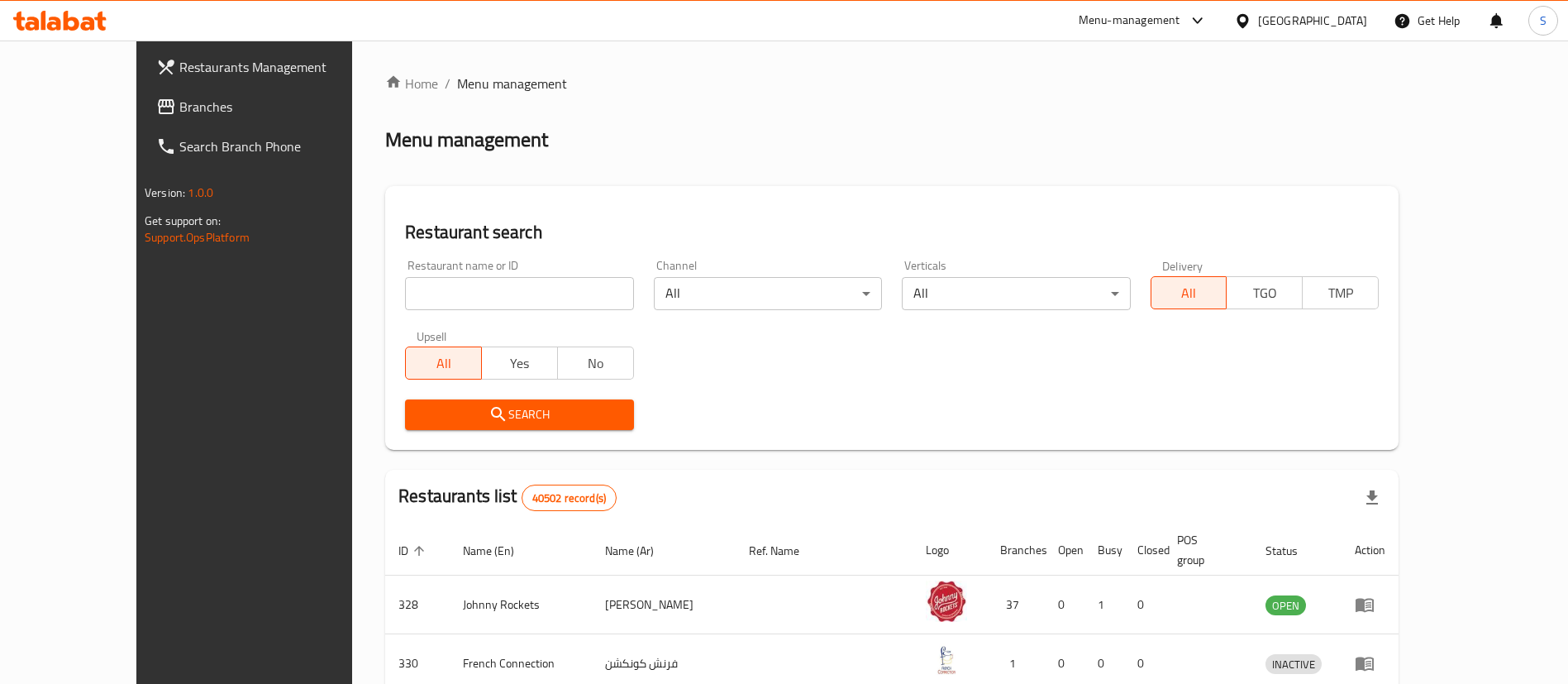
click at [457, 298] on input "search" at bounding box center [519, 293] width 228 height 33
paste input "896"
type input "896"
click button "Search" at bounding box center [519, 415] width 228 height 31
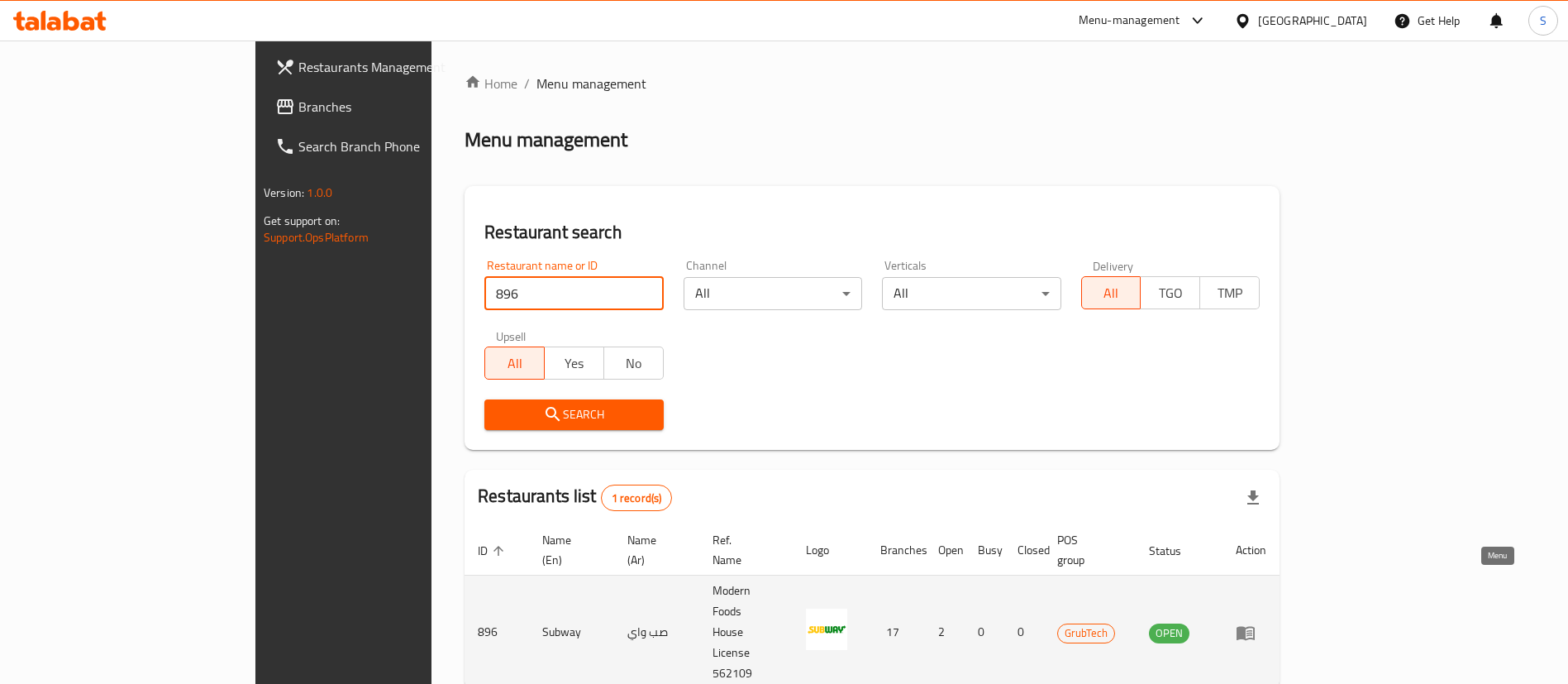
click at [1256, 622] on icon "enhanced table" at bounding box center [1246, 632] width 20 height 20
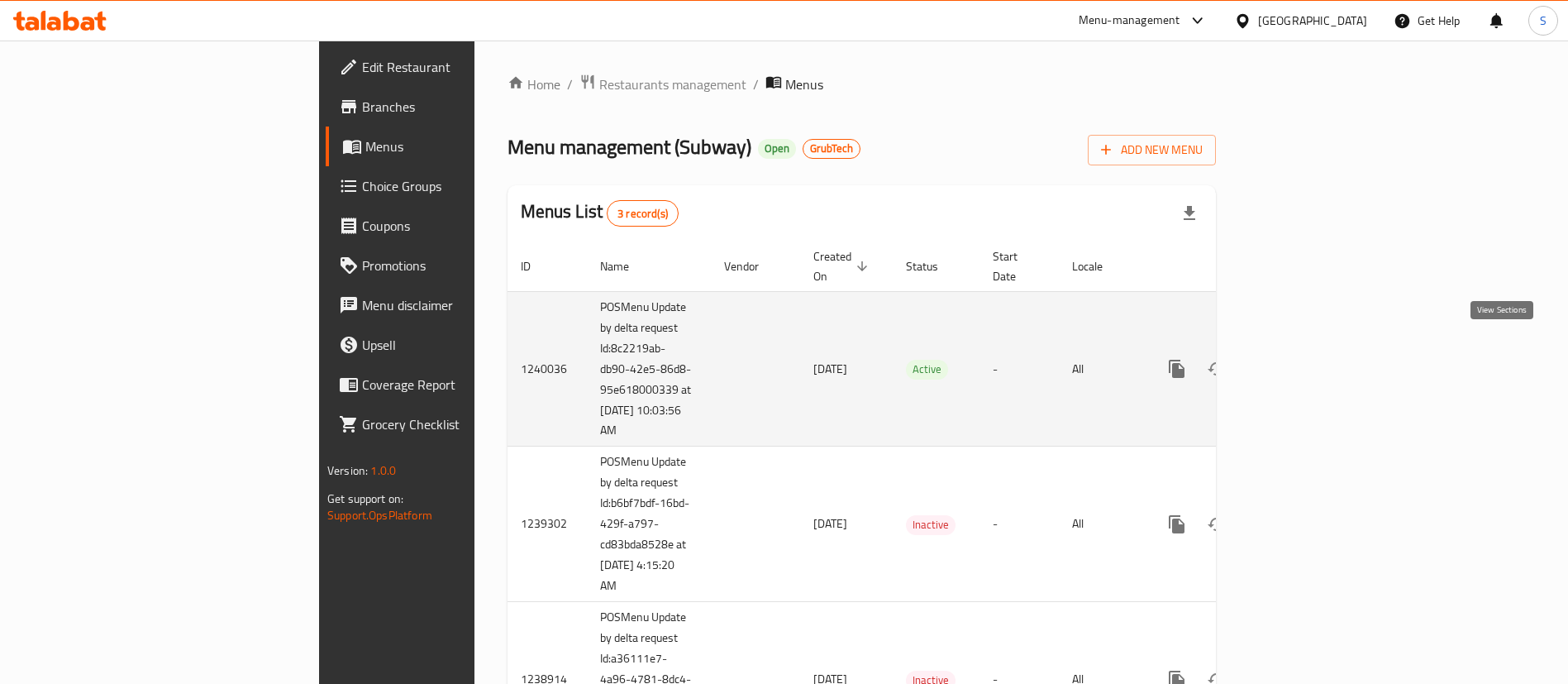
click at [1304, 361] on icon "enhanced table" at bounding box center [1296, 368] width 14 height 14
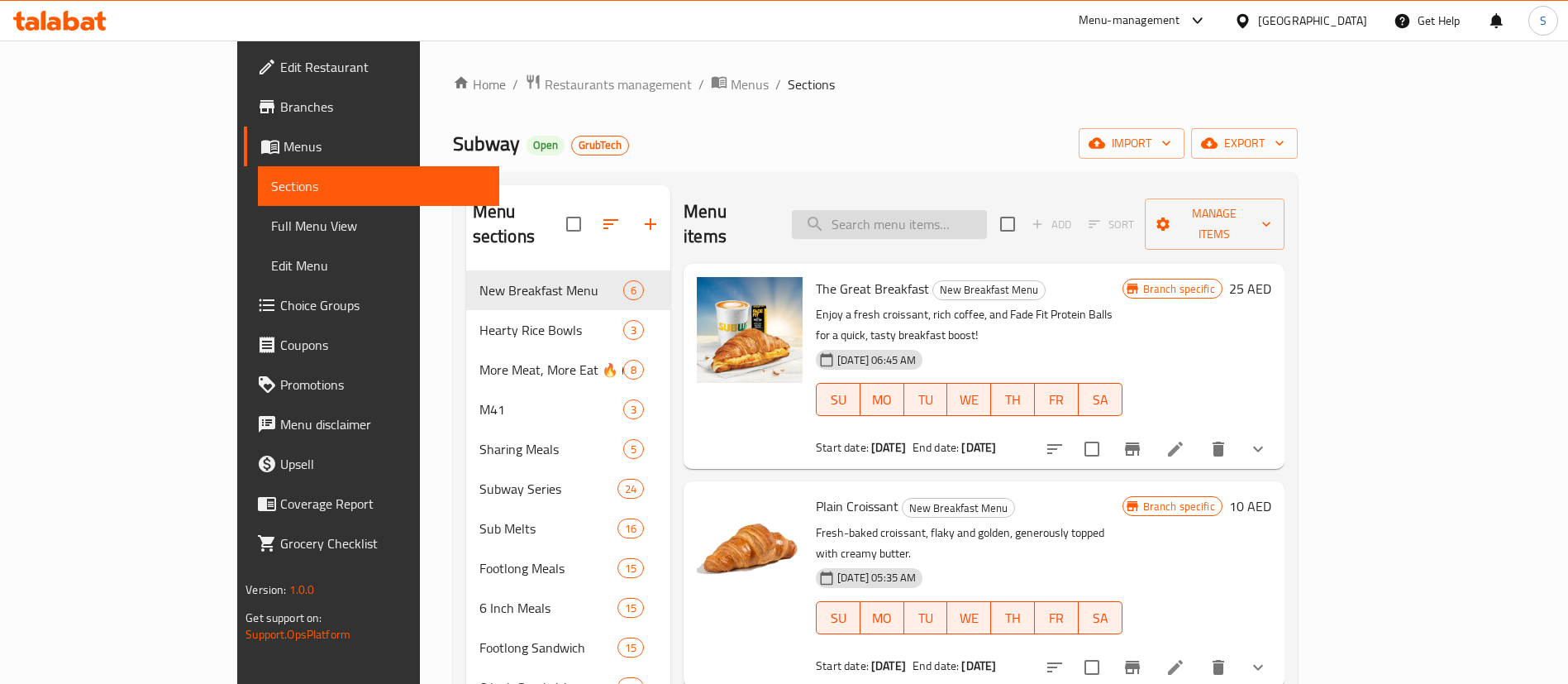
click at [919, 210] on input "search" at bounding box center [890, 224] width 195 height 29
paste input "Loaded BMT 6 inches sandwich"
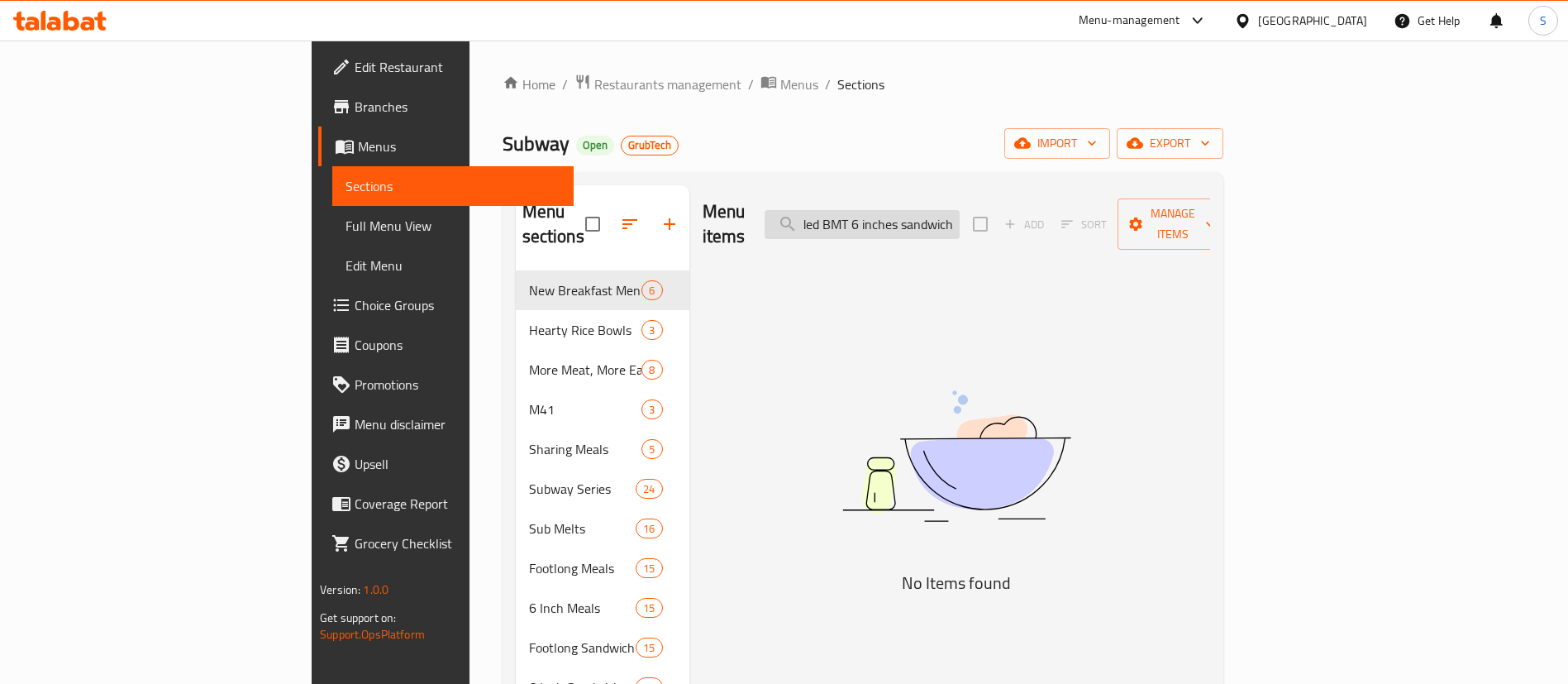
click at [959, 210] on input "Loaded BMT 6 inches sandwich" at bounding box center [863, 224] width 195 height 29
drag, startPoint x: 1010, startPoint y: 212, endPoint x: 1133, endPoint y: 216, distance: 123.1
click at [1133, 216] on div "Menu items Loaded BMT 6 inches sandwich Add Sort Manage items" at bounding box center [956, 224] width 507 height 79
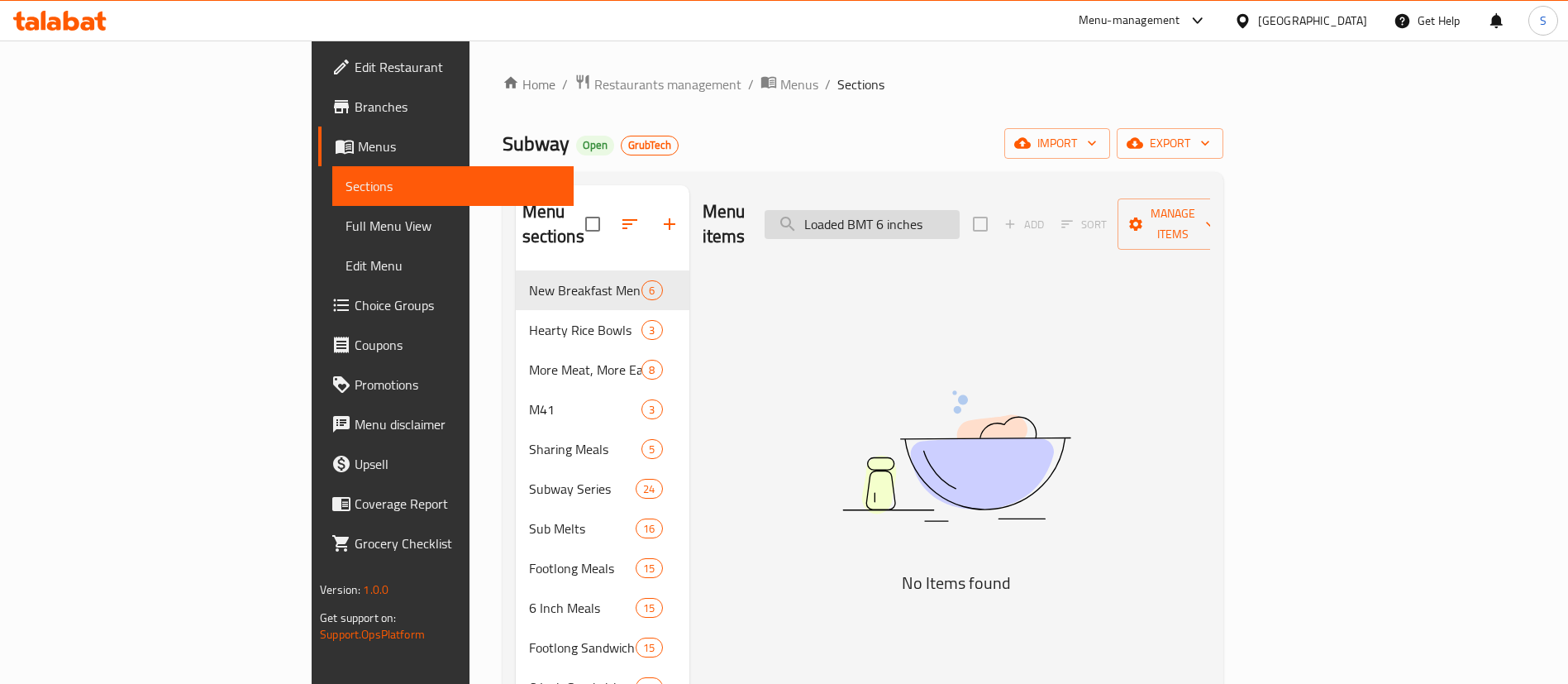
drag, startPoint x: 921, startPoint y: 215, endPoint x: 894, endPoint y: 213, distance: 27.1
click at [894, 213] on input "Loaded BMT 6 inches" at bounding box center [863, 224] width 195 height 29
drag, startPoint x: 910, startPoint y: 223, endPoint x: 942, endPoint y: 201, distance: 38.8
click at [942, 210] on input "Loaded BMT 6 inches" at bounding box center [863, 224] width 195 height 29
type input "Loaded BMT 6 inches"
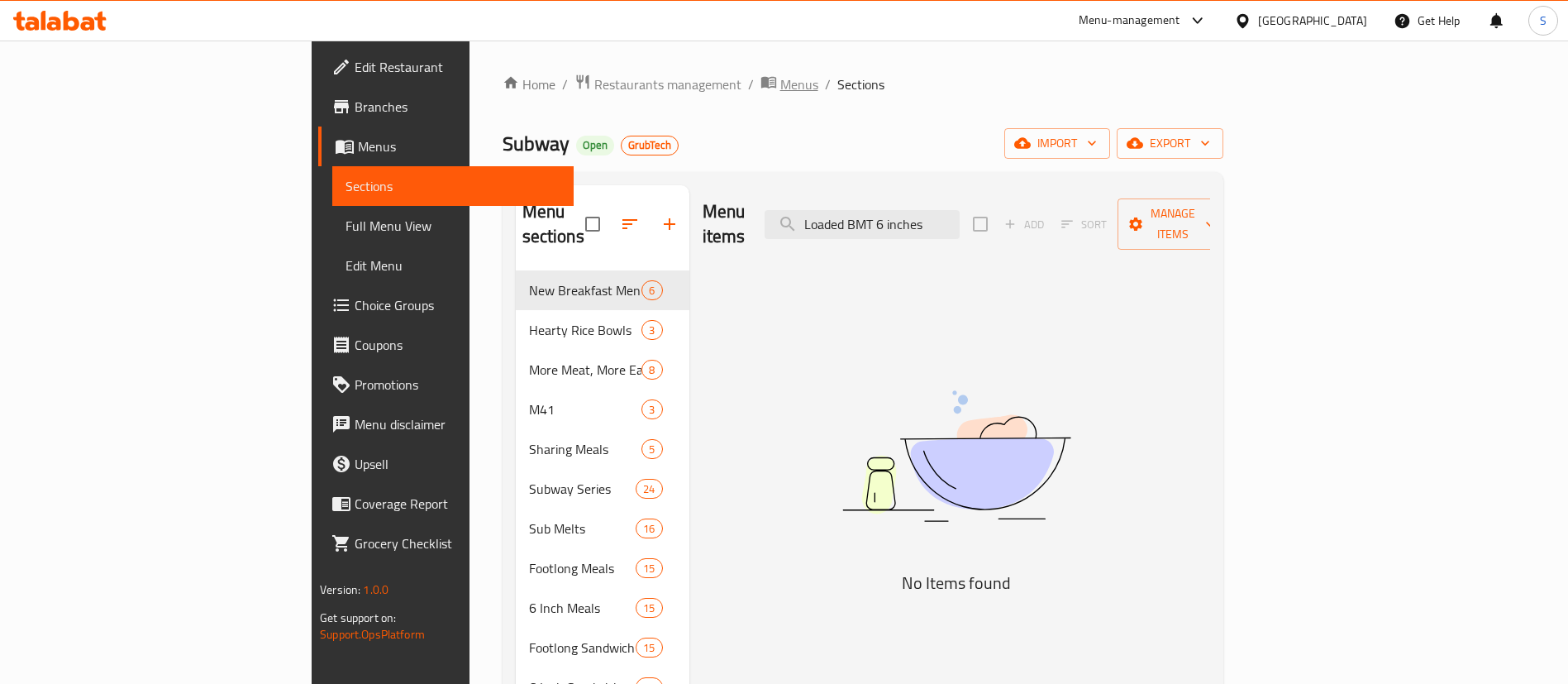
click at [780, 93] on span "Menus" at bounding box center [799, 84] width 38 height 20
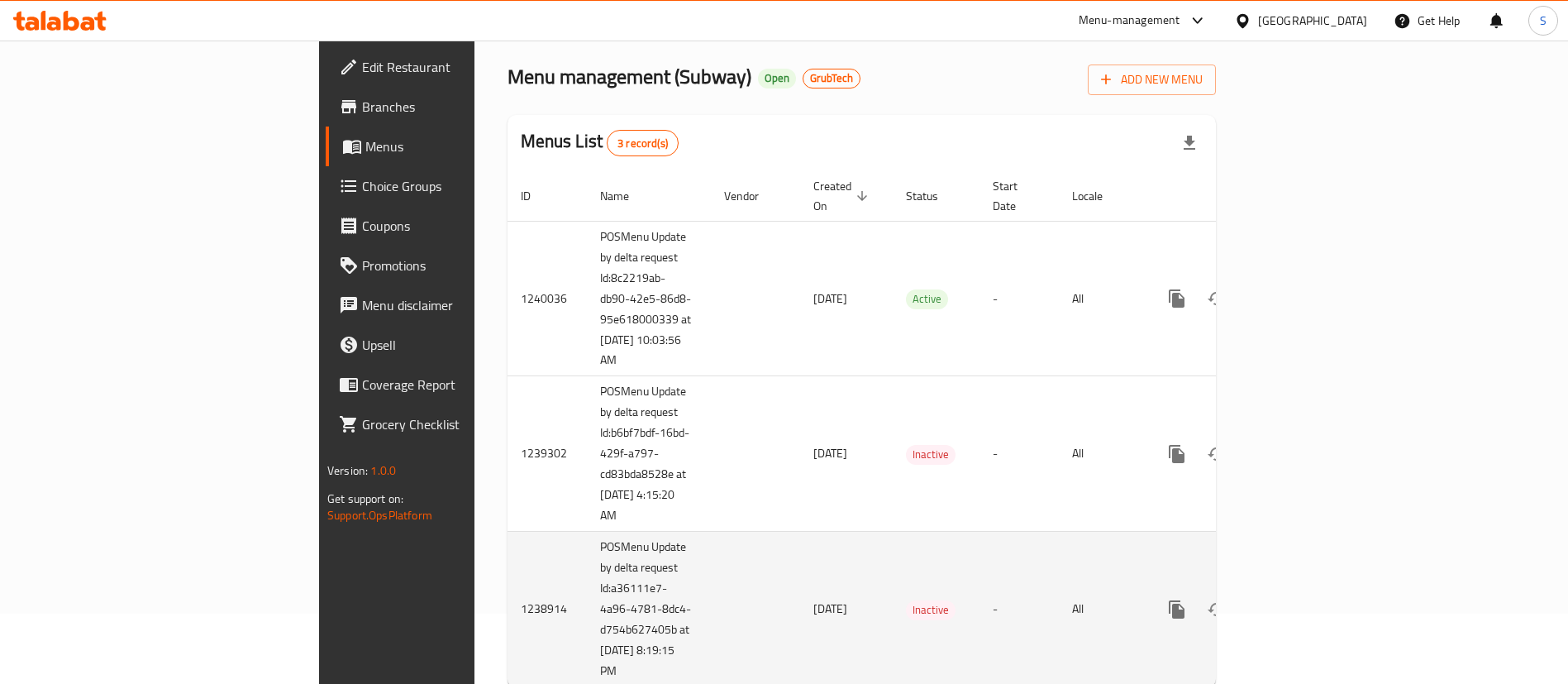
scroll to position [101, 0]
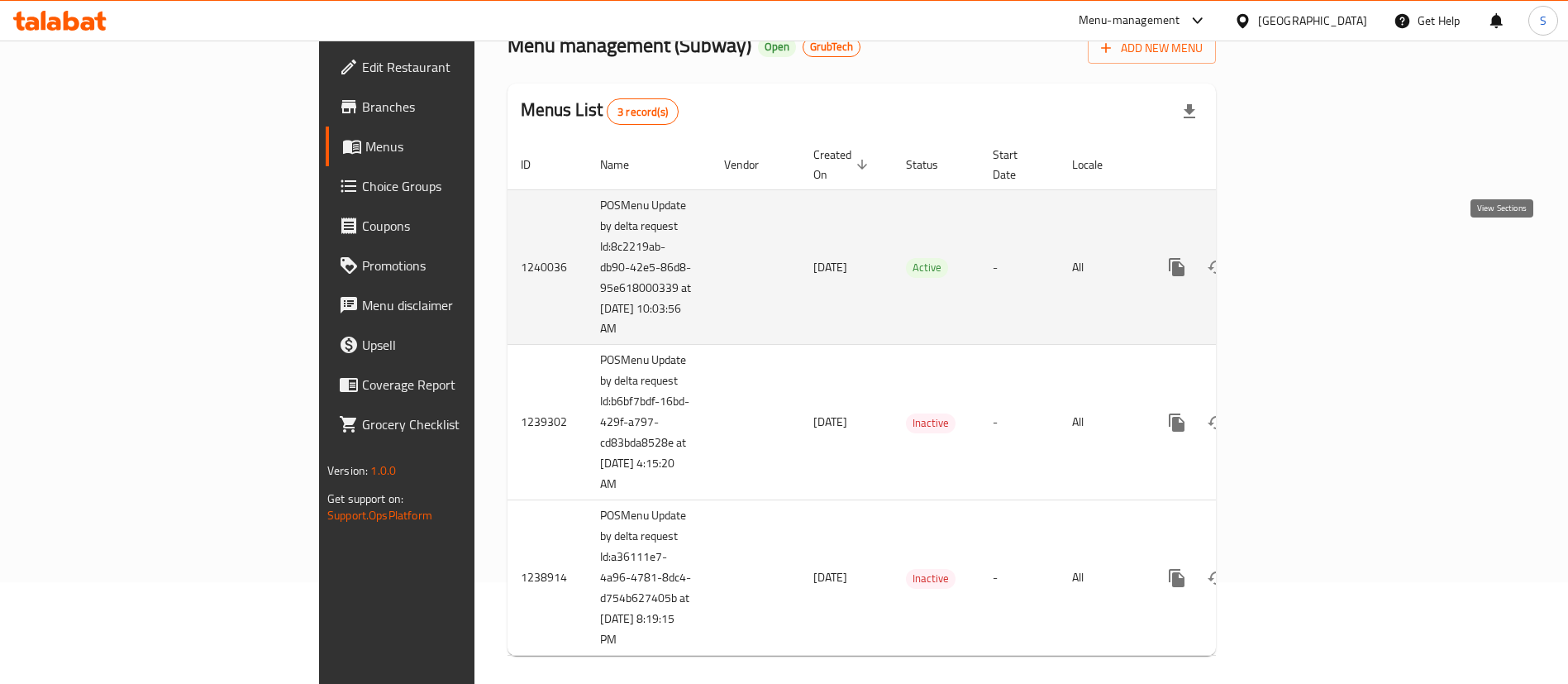
click at [1304, 260] on icon "enhanced table" at bounding box center [1296, 267] width 14 height 14
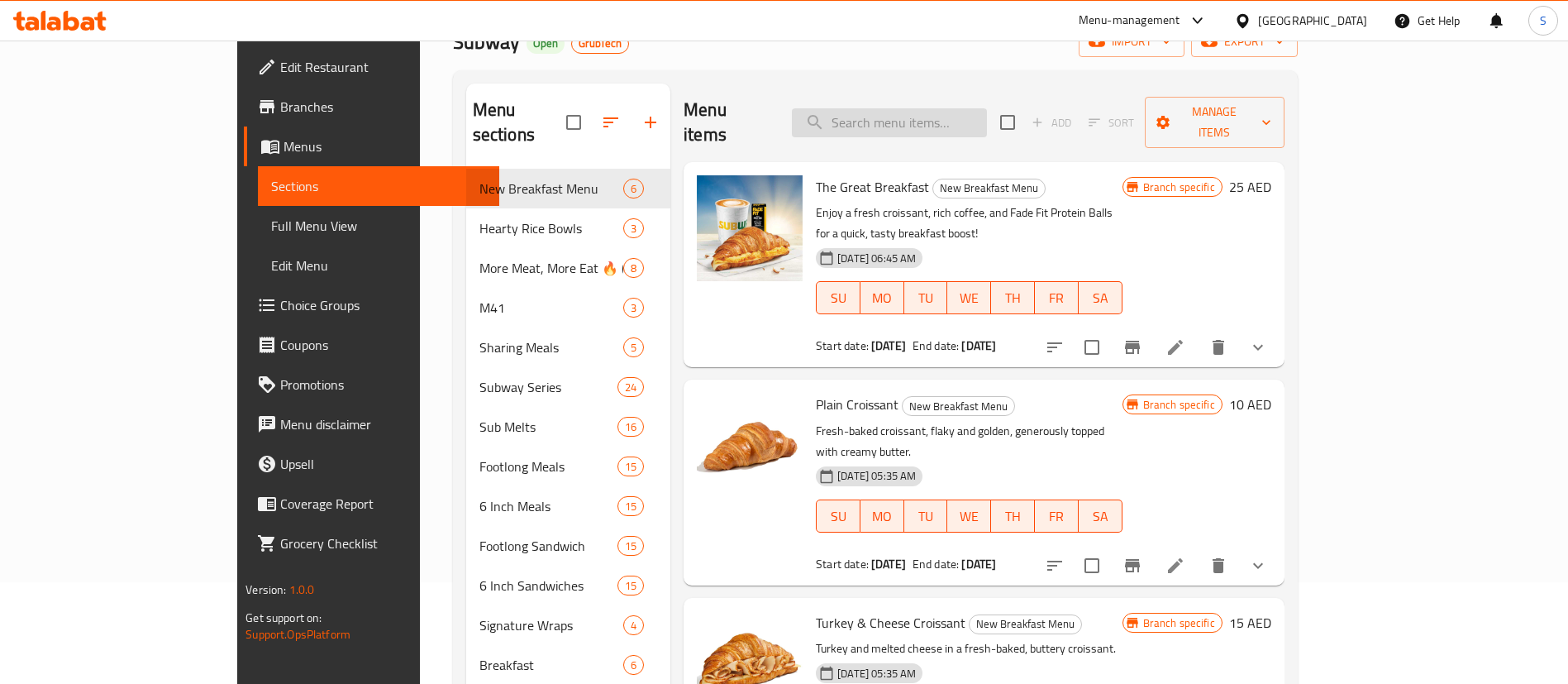
click at [929, 115] on input "search" at bounding box center [890, 123] width 195 height 29
paste input "Loaded BMT 6 inches sandwich"
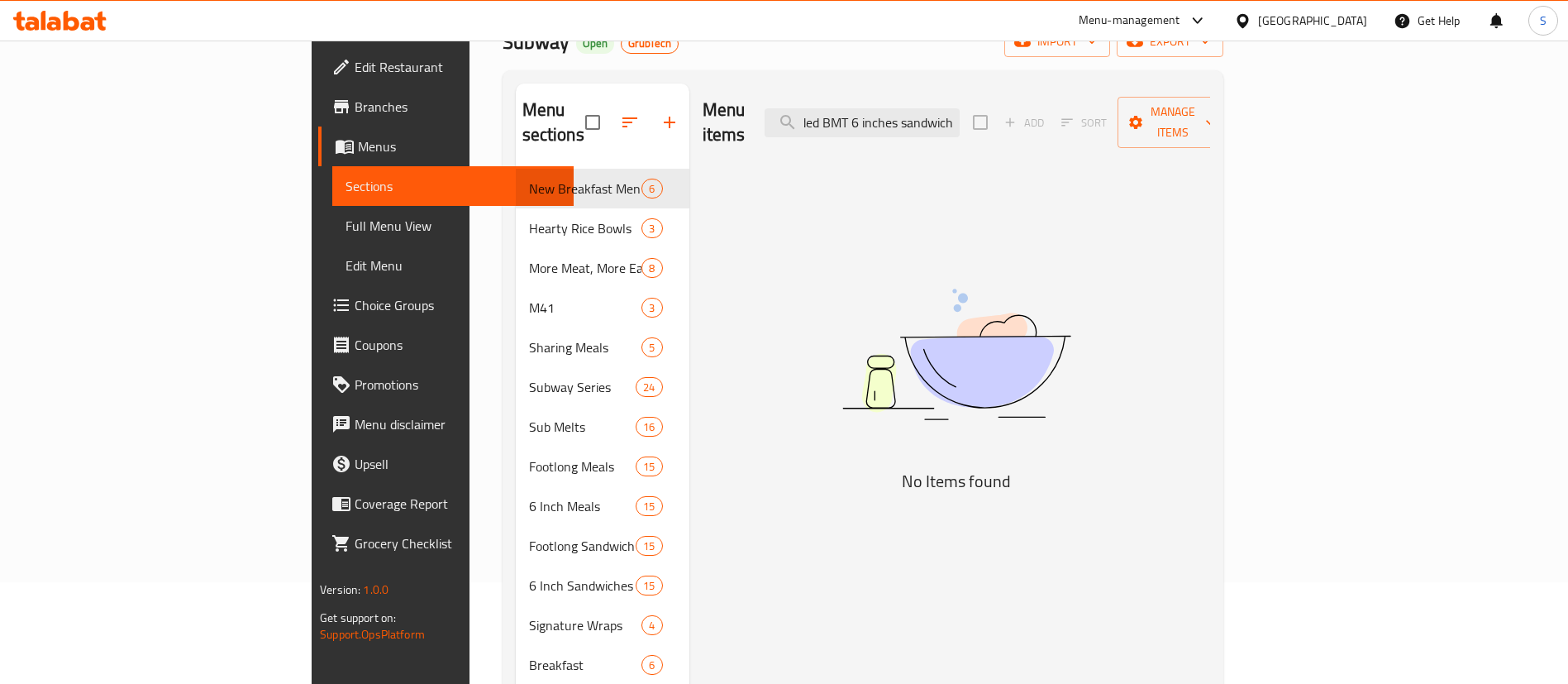
scroll to position [0, 25]
drag, startPoint x: 973, startPoint y: 109, endPoint x: 1179, endPoint y: 130, distance: 207.1
click at [1179, 130] on div "Menu items Loaded BMT 6 inches sandwich Add Sort Manage items" at bounding box center [956, 122] width 507 height 79
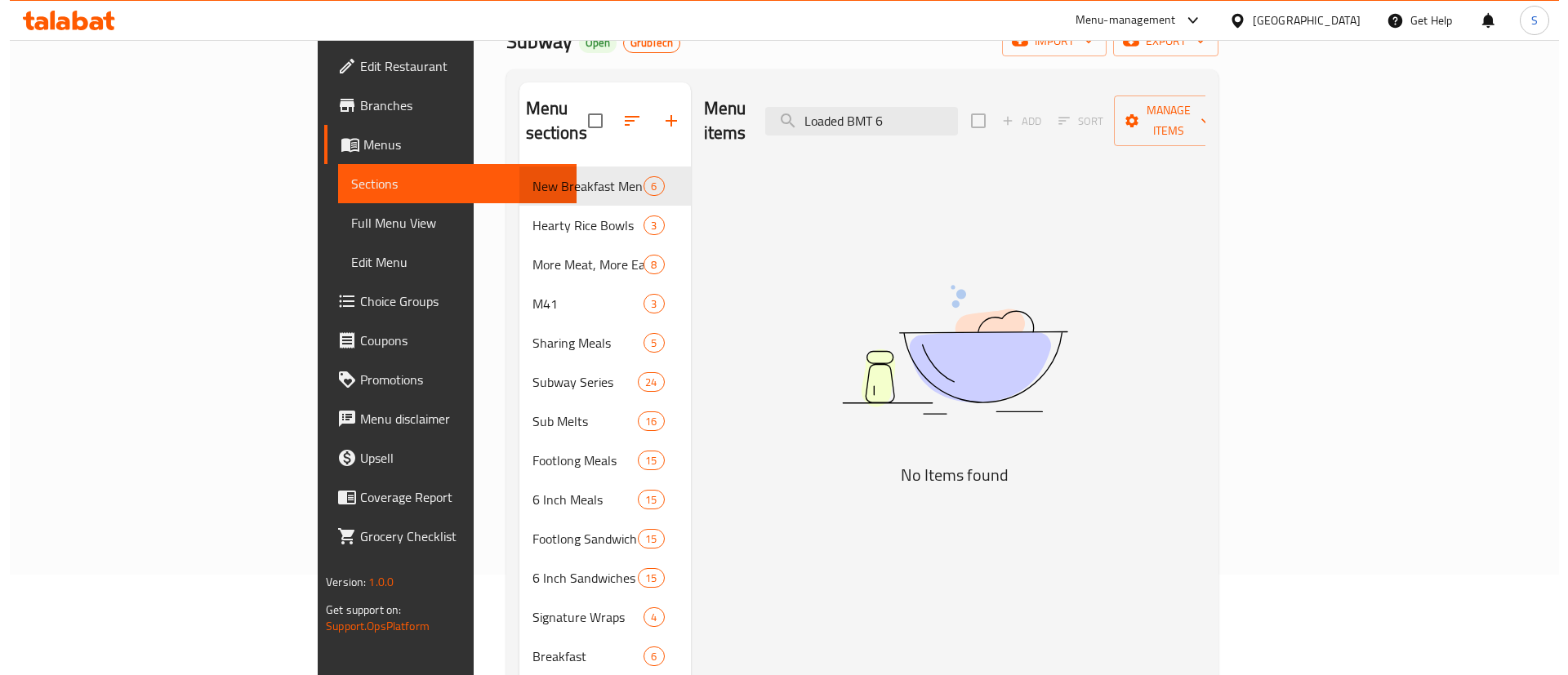
scroll to position [0, 0]
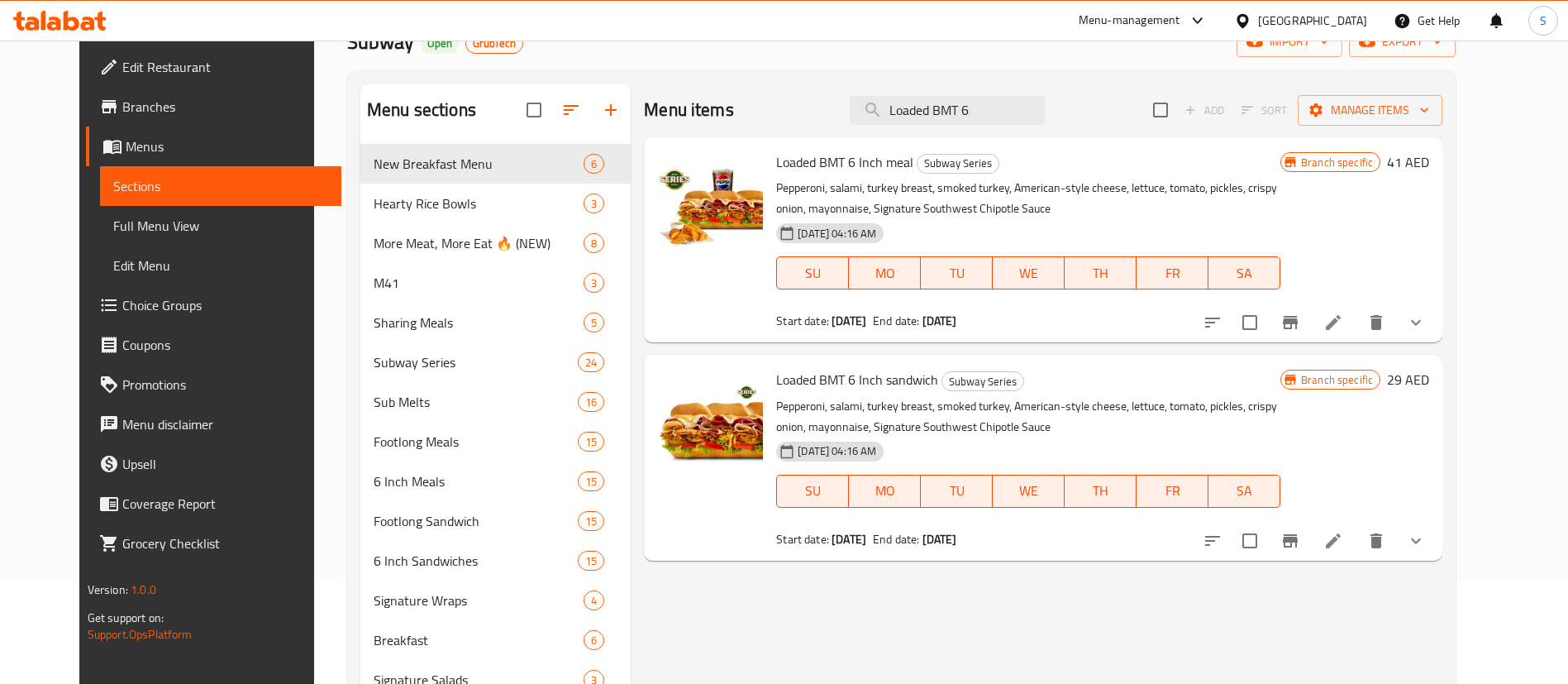
type input "Loaded BMT 6"
click at [1298, 542] on icon "Branch-specific-item" at bounding box center [1290, 541] width 14 height 14
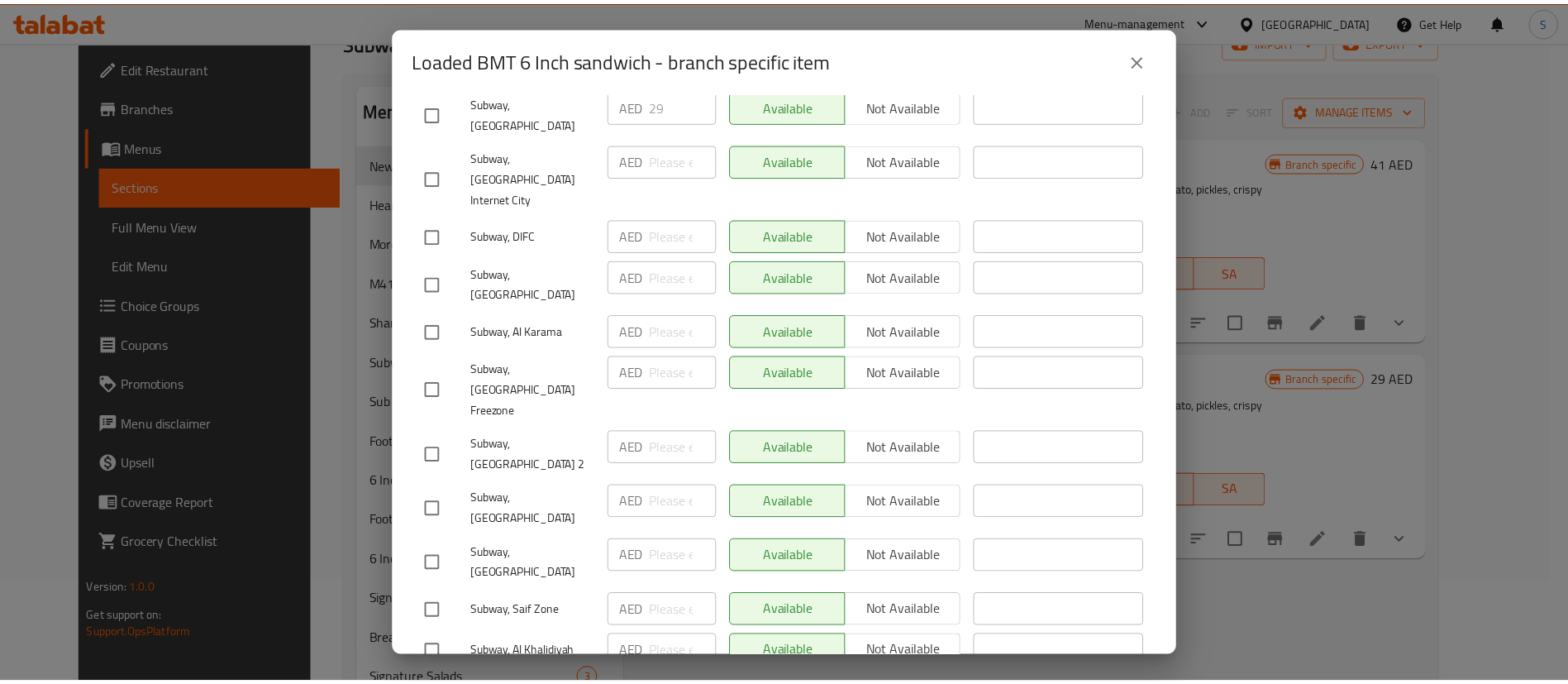
scroll to position [600, 0]
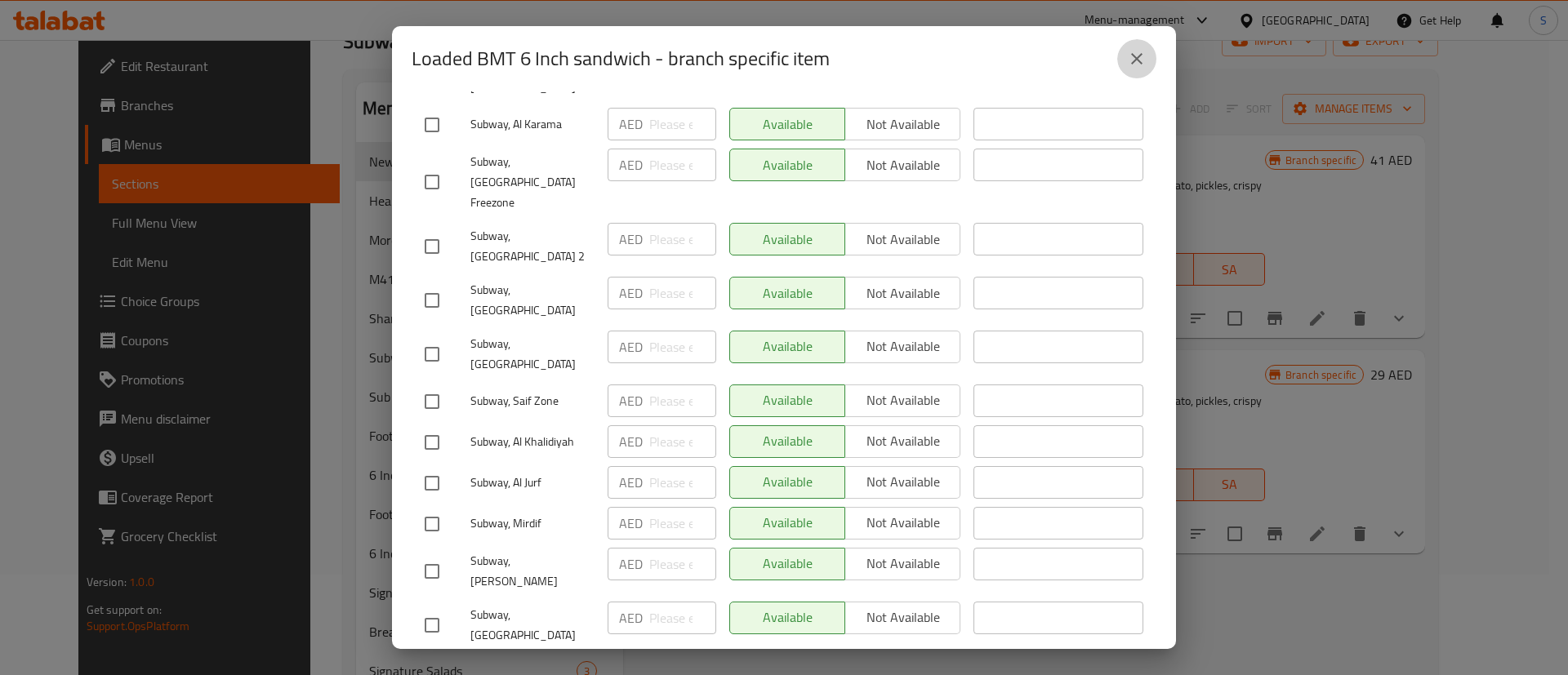
click at [1139, 57] on icon "close" at bounding box center [1136, 59] width 20 height 20
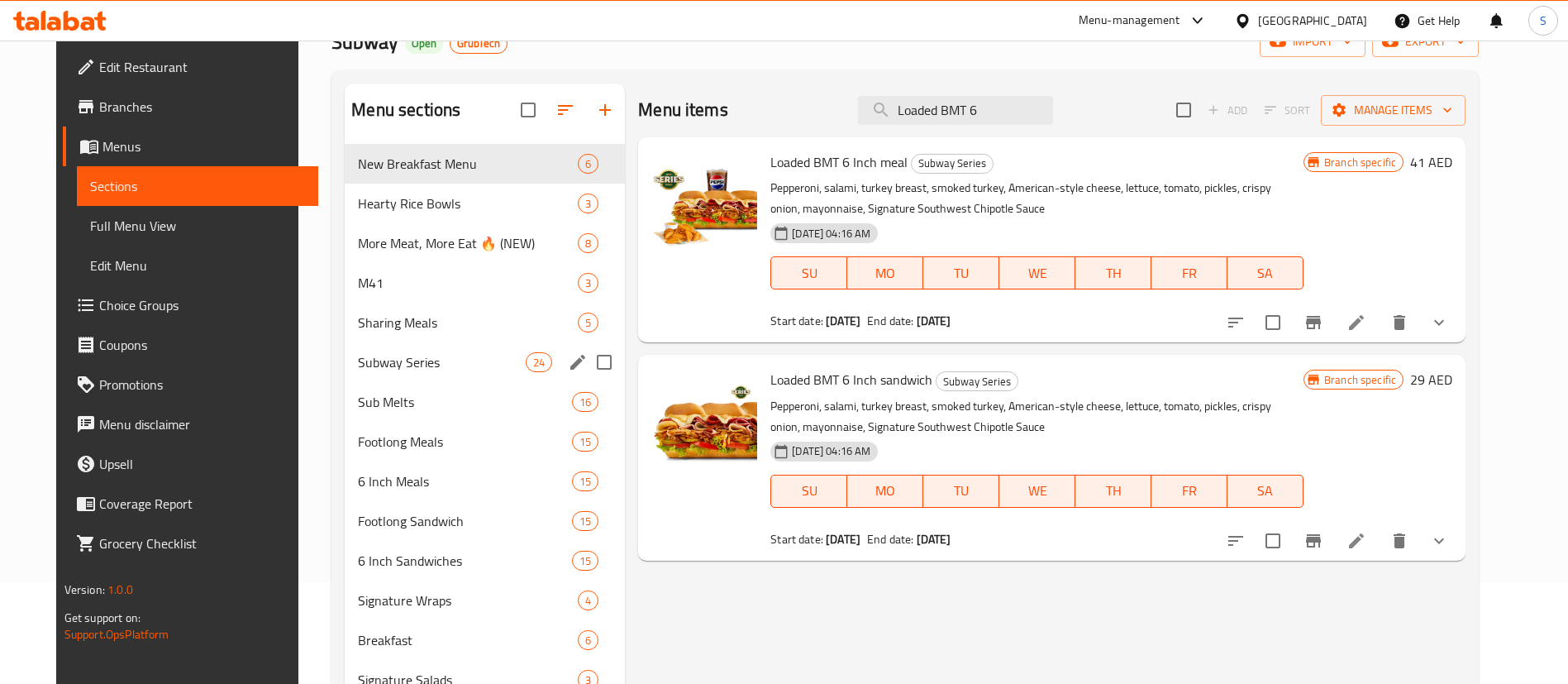
scroll to position [0, 0]
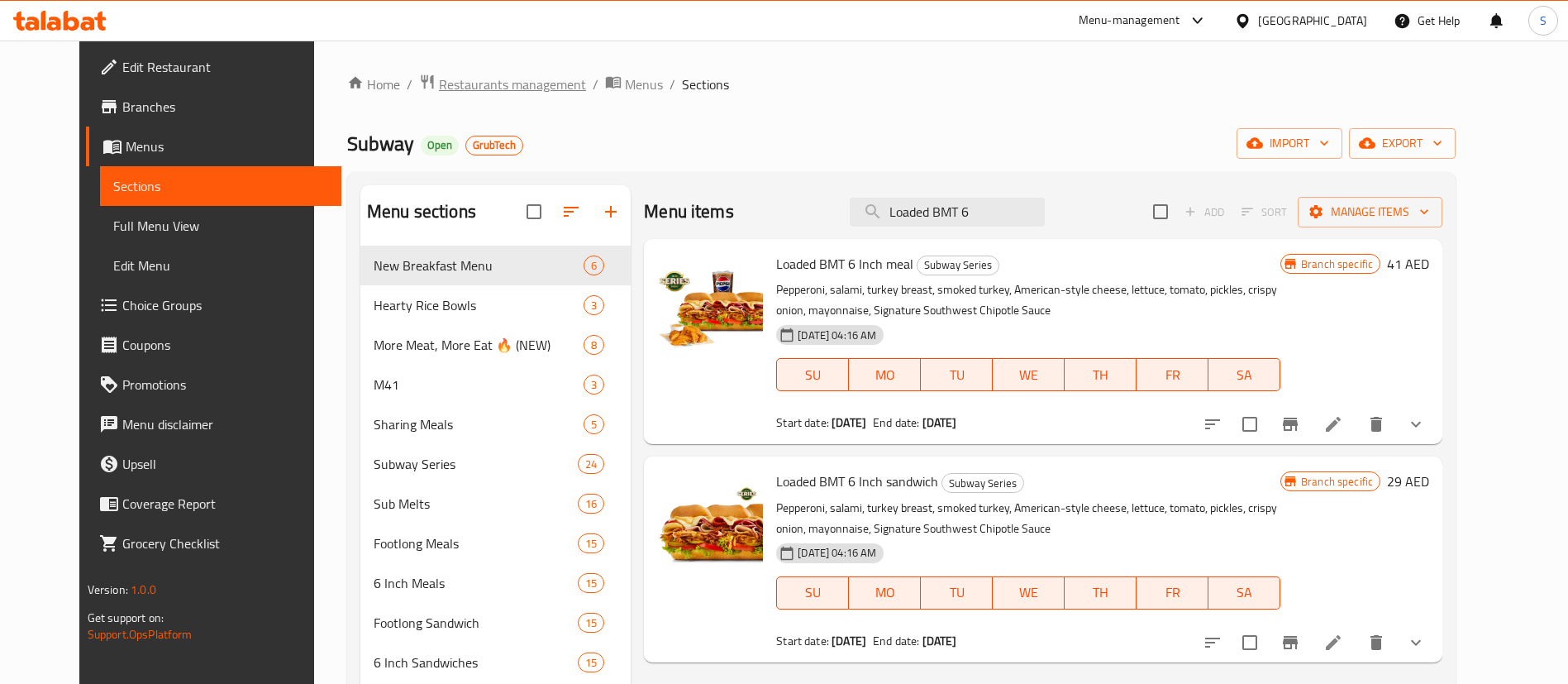
click at [467, 88] on span "Restaurants management" at bounding box center [512, 84] width 147 height 20
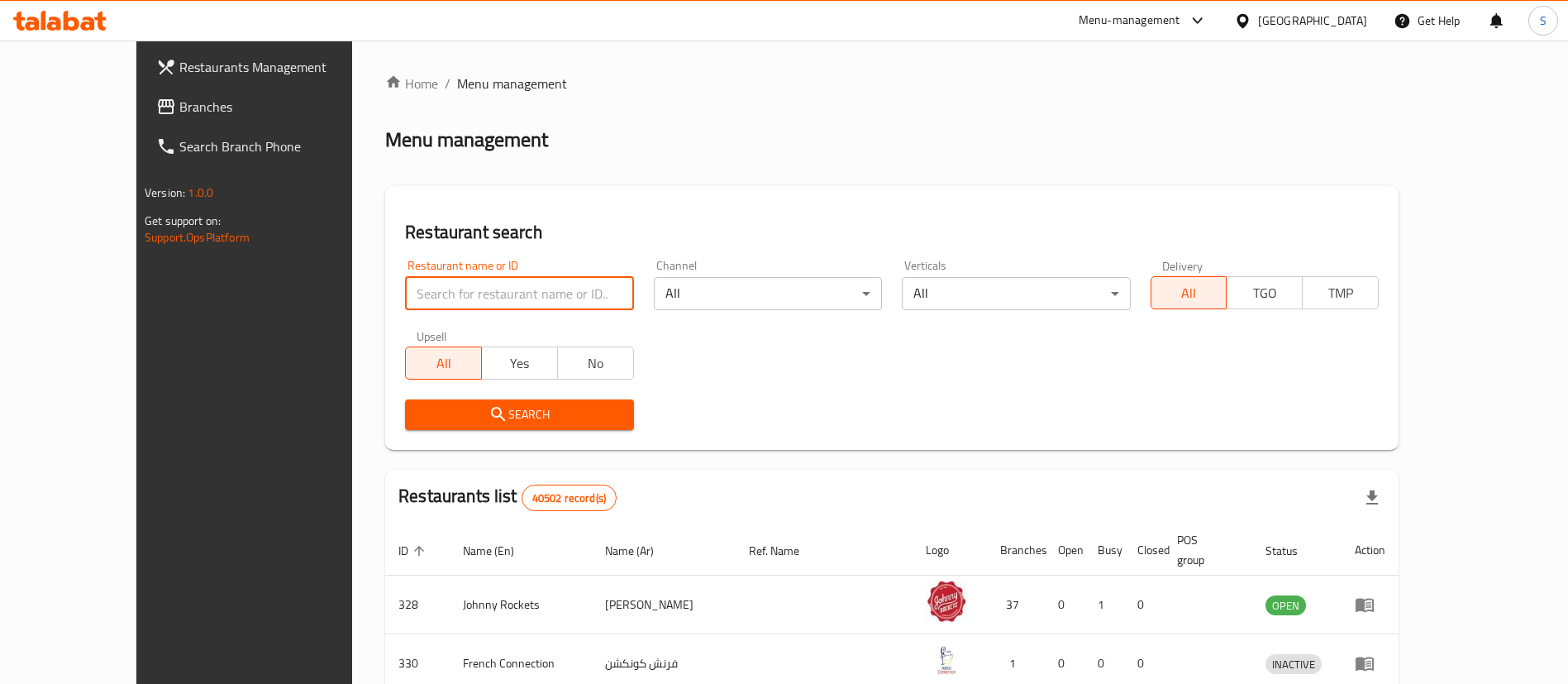
click at [419, 280] on input "search" at bounding box center [519, 293] width 228 height 33
paste input "2283"
type input "2283"
click button "Search" at bounding box center [519, 415] width 228 height 31
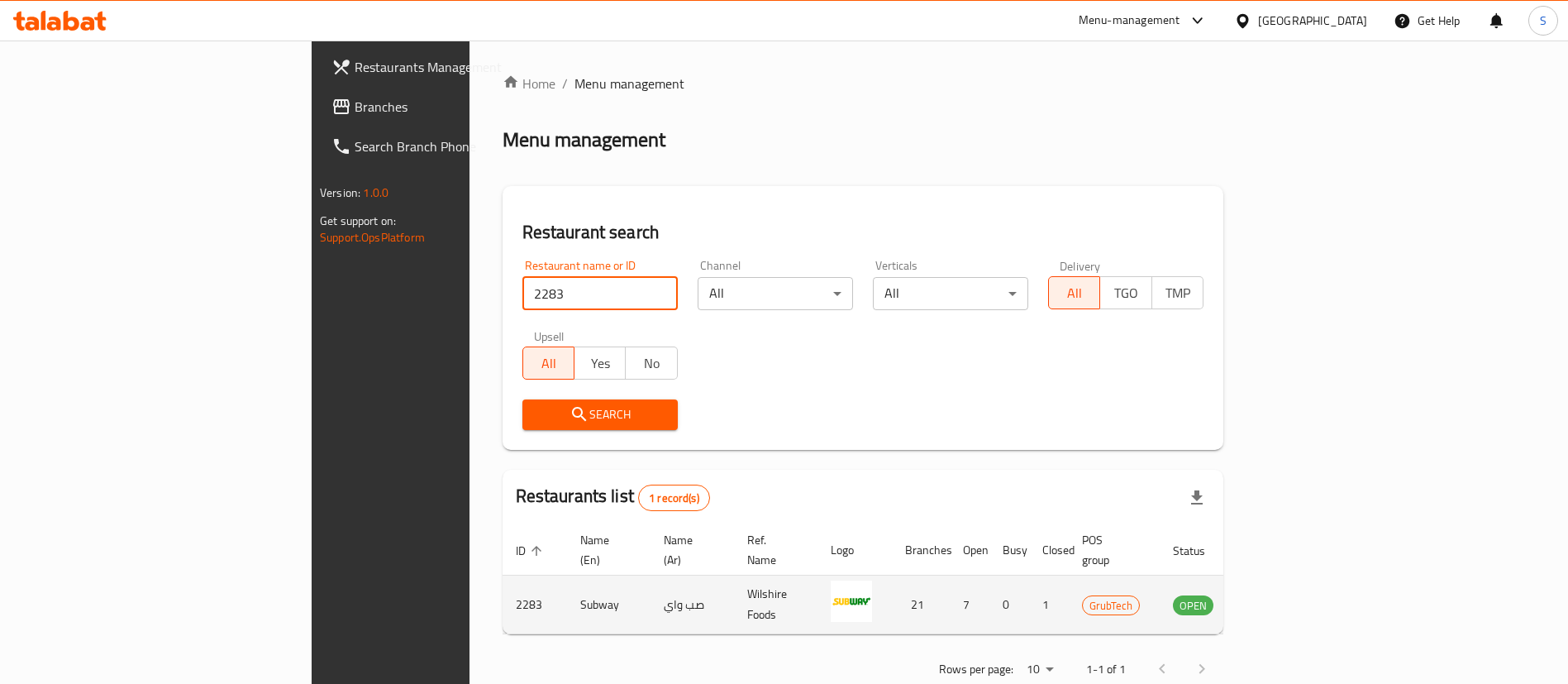
click at [1279, 599] on icon "enhanced table" at bounding box center [1270, 606] width 18 height 14
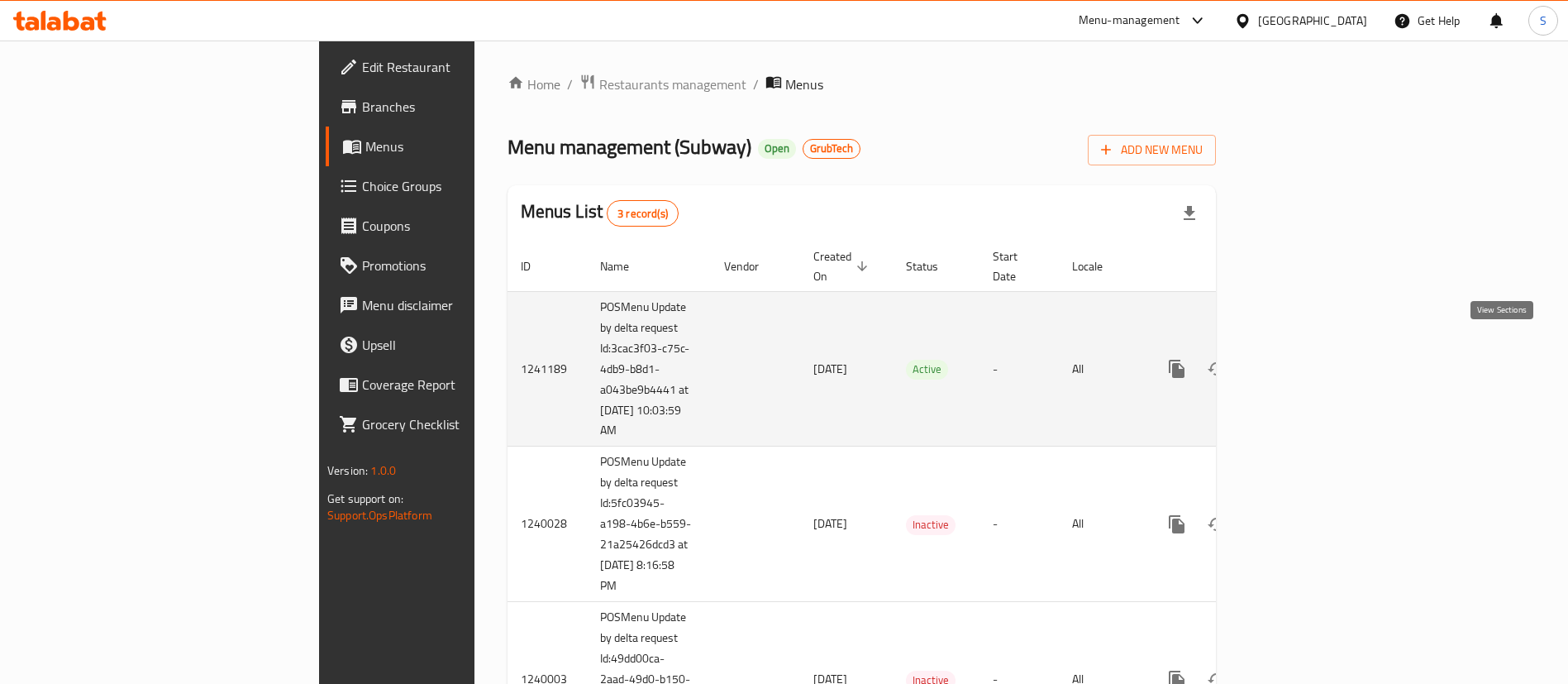
click at [1316, 365] on link "enhanced table" at bounding box center [1296, 369] width 40 height 40
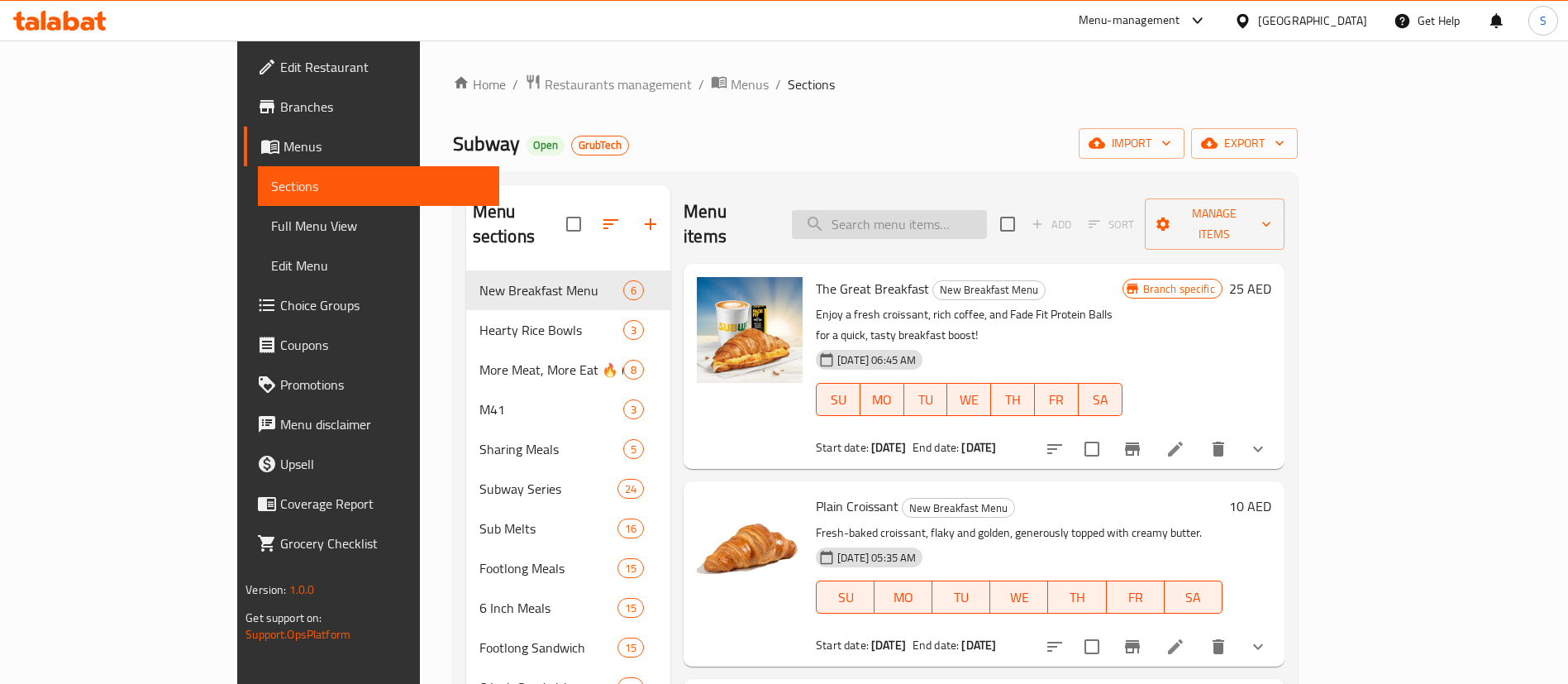
click at [987, 210] on input "search" at bounding box center [890, 224] width 195 height 29
paste input "una Catch 6 inches sandwich"
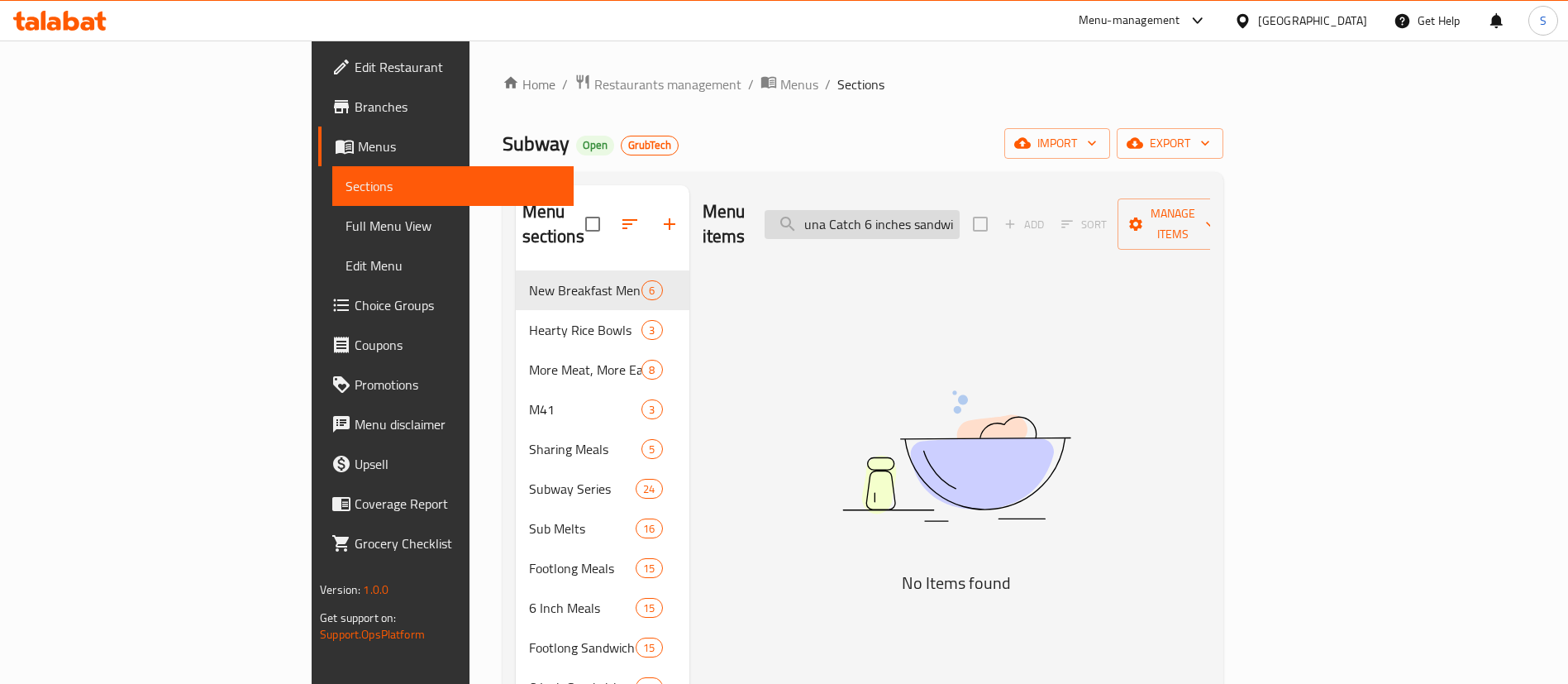
drag, startPoint x: 919, startPoint y: 210, endPoint x: 892, endPoint y: 209, distance: 27.0
click at [892, 210] on input "una Catch 6 inches sandwich" at bounding box center [863, 224] width 195 height 29
click at [931, 213] on input "una Catch 6 inches sandwich" at bounding box center [863, 224] width 195 height 29
drag, startPoint x: 981, startPoint y: 208, endPoint x: 1149, endPoint y: 226, distance: 169.0
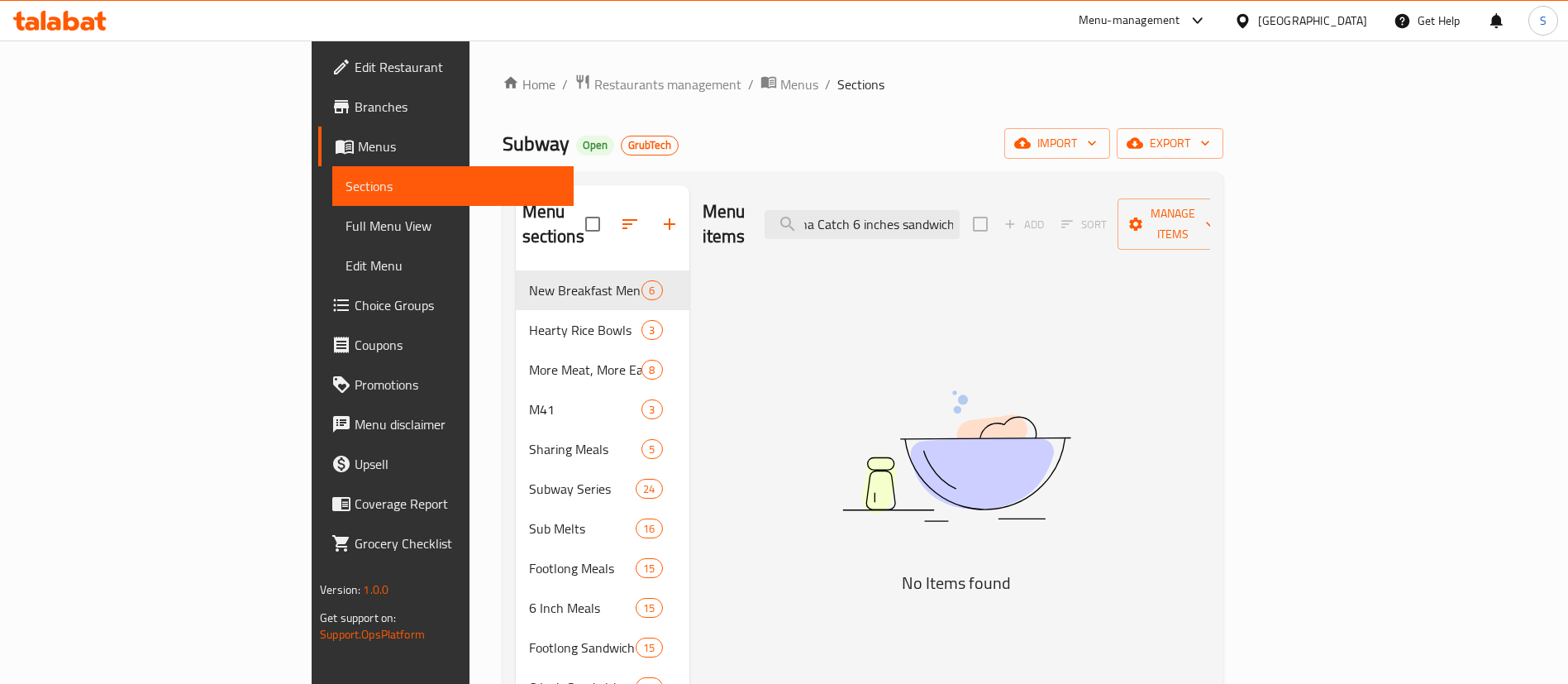
click at [1149, 226] on div "Menu items una Catch 6 inches sandwich Add Sort Manage items" at bounding box center [956, 224] width 507 height 79
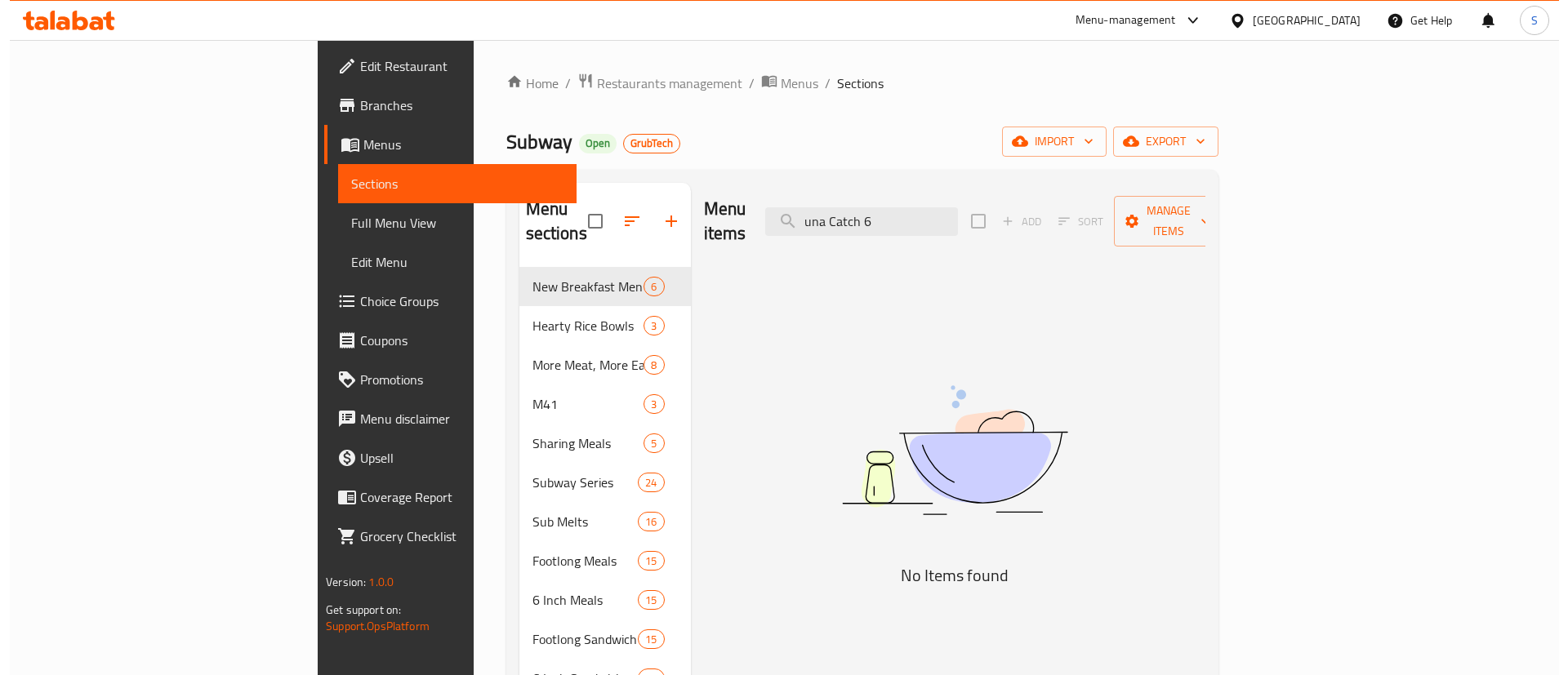
scroll to position [0, 0]
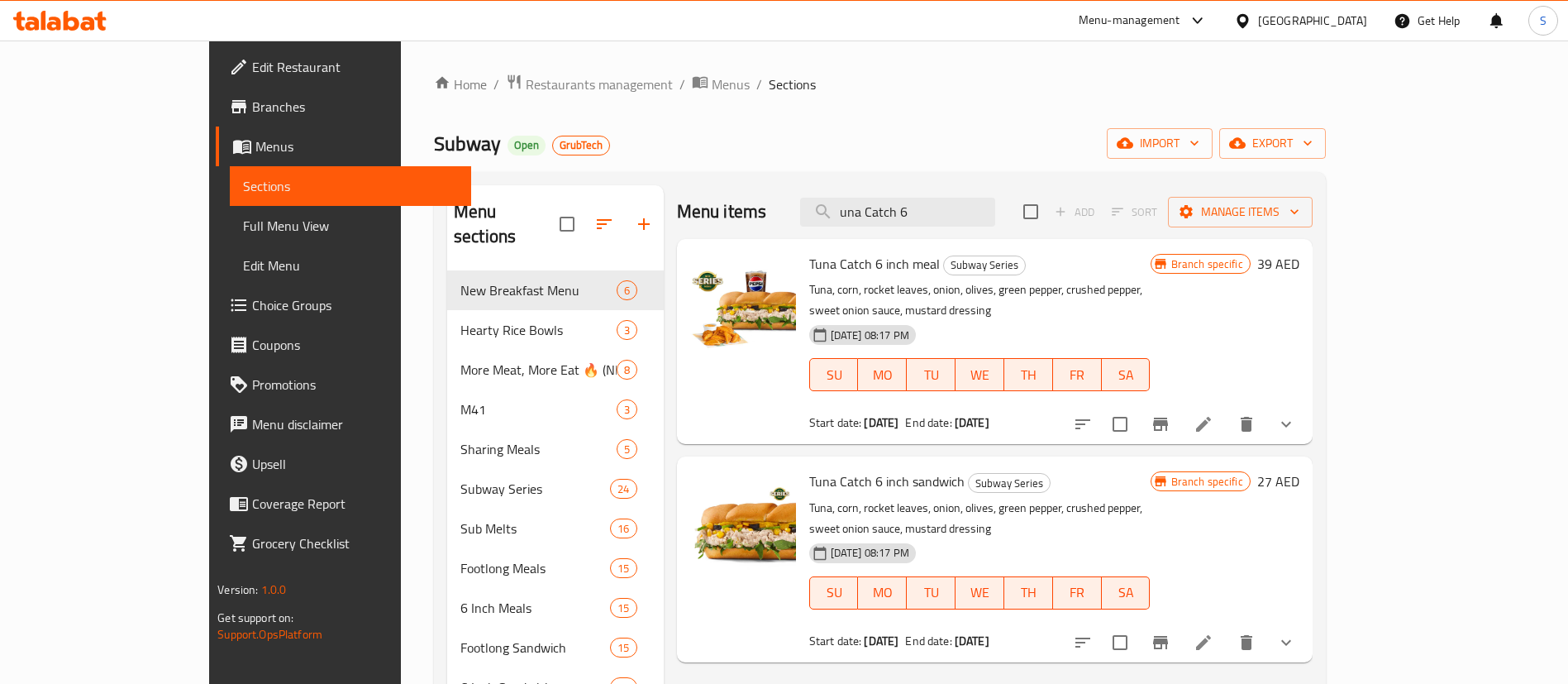
type input "una Catch 6"
click at [871, 469] on span "Tuna Catch 6 inch sandwich" at bounding box center [887, 480] width 156 height 24
click at [1168, 636] on icon "Branch-specific-item" at bounding box center [1160, 642] width 14 height 14
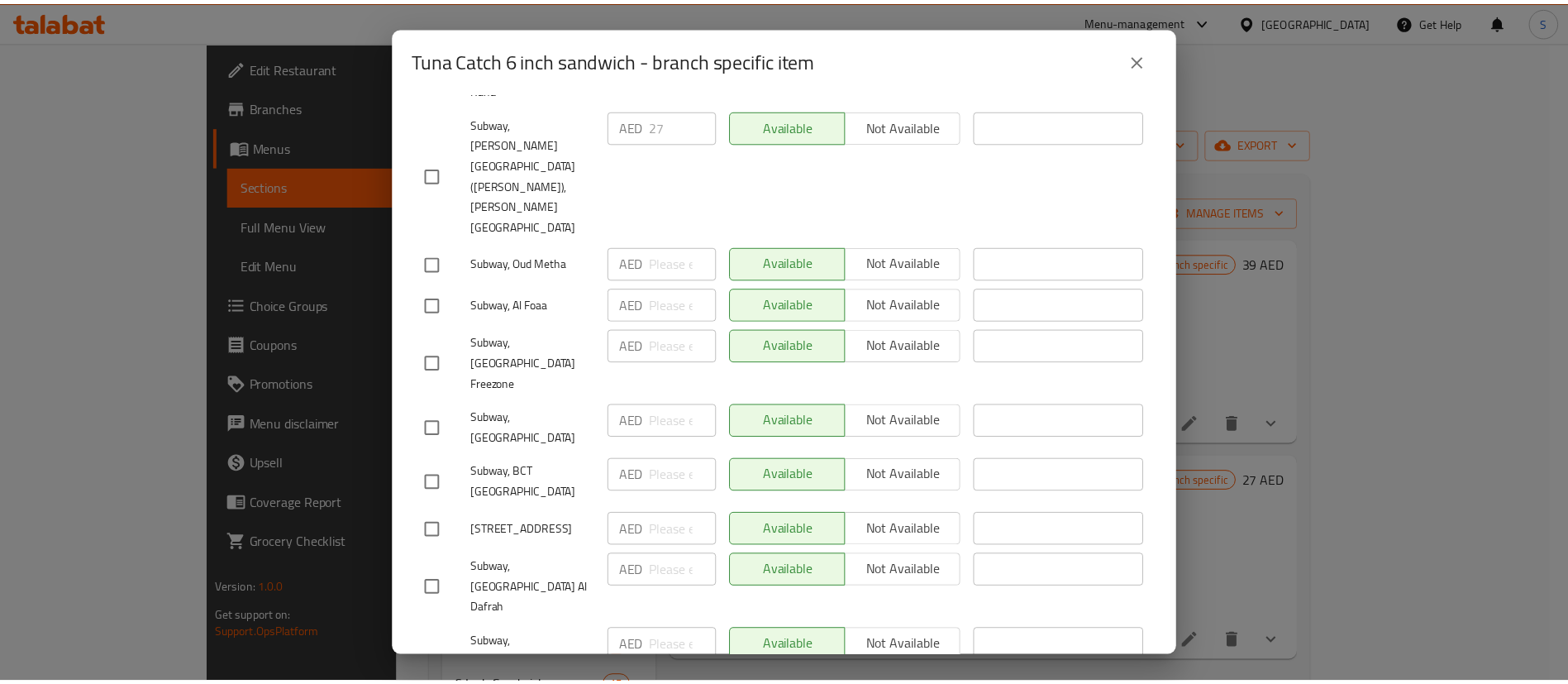
scroll to position [953, 0]
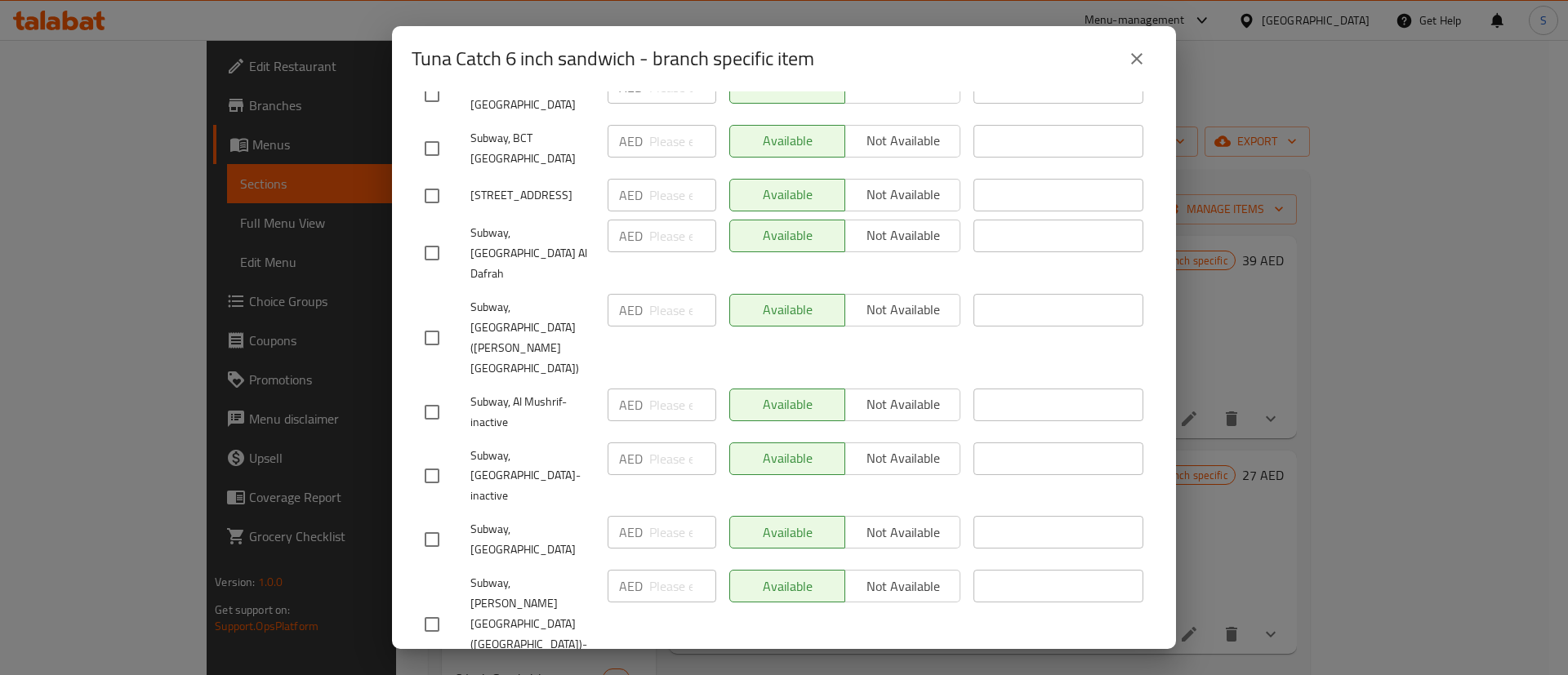
click at [1149, 44] on button "close" at bounding box center [1136, 59] width 39 height 39
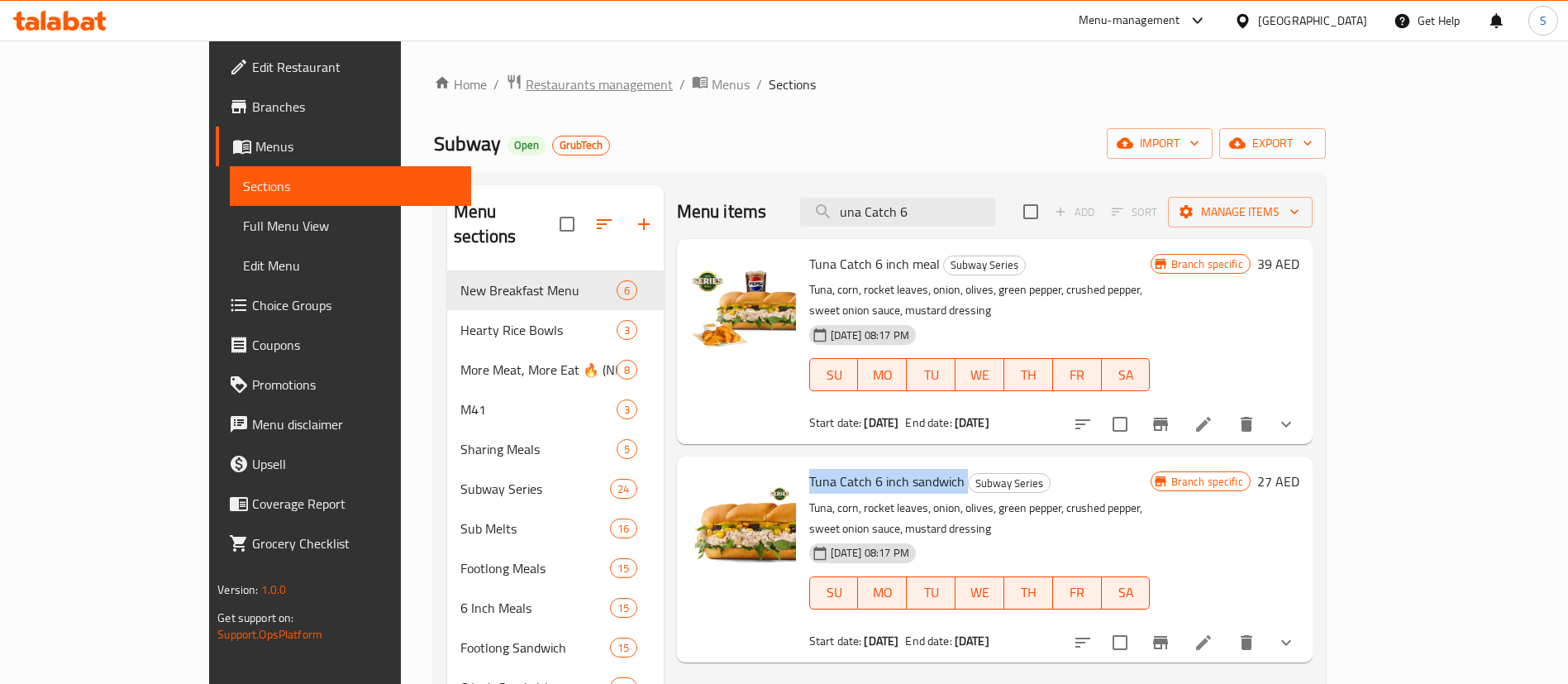
click at [525, 88] on span "Restaurants management" at bounding box center [599, 84] width 147 height 20
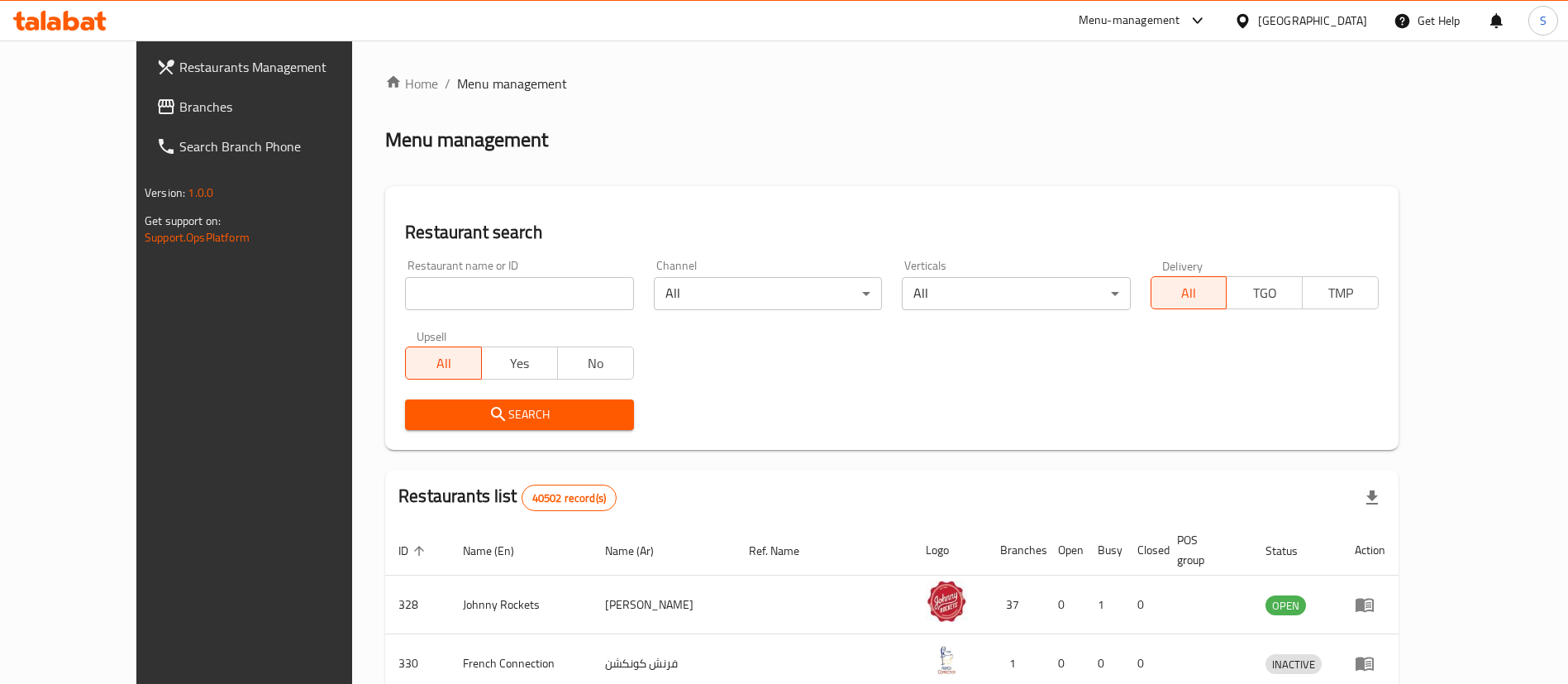
click at [507, 277] on input "search" at bounding box center [519, 293] width 228 height 33
paste input "3361"
type input "3361"
click button "Search" at bounding box center [519, 415] width 228 height 31
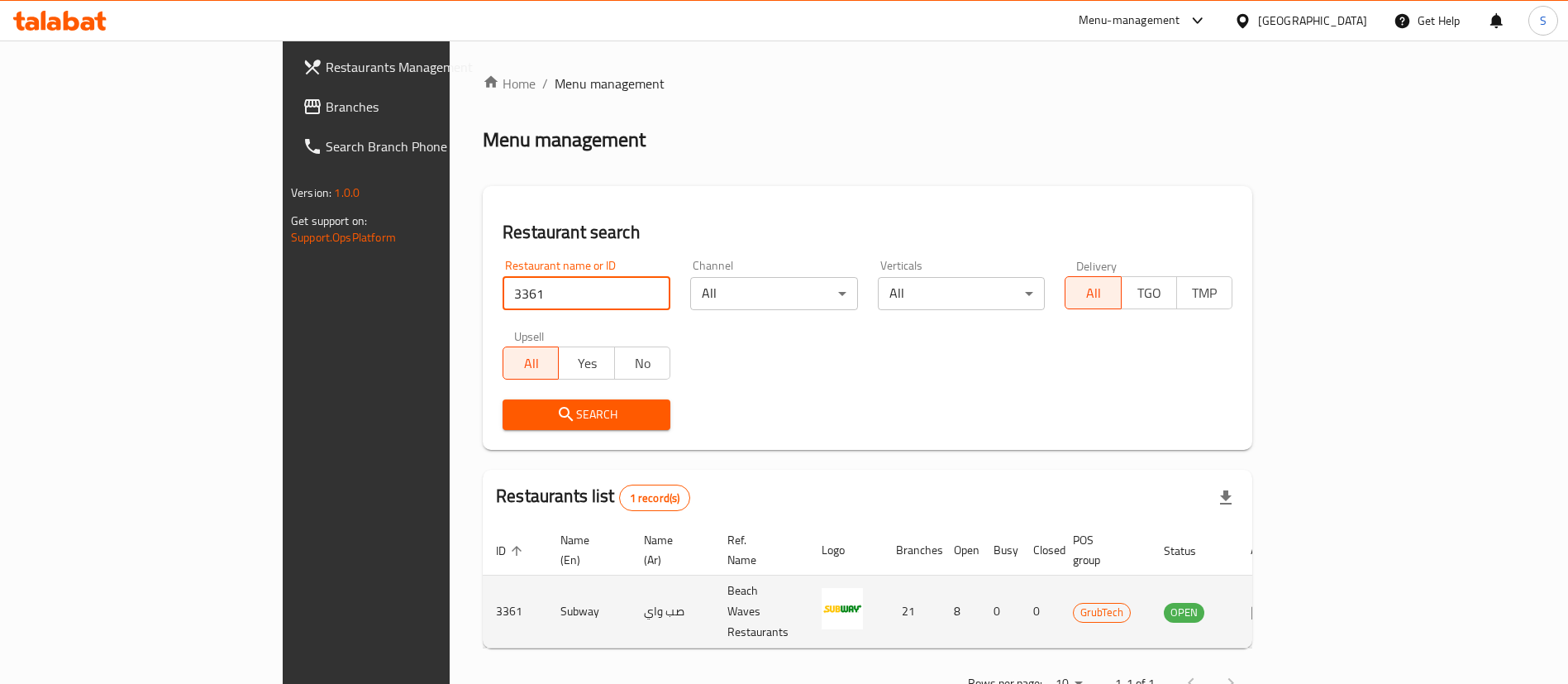
click at [1270, 602] on icon "enhanced table" at bounding box center [1261, 612] width 20 height 20
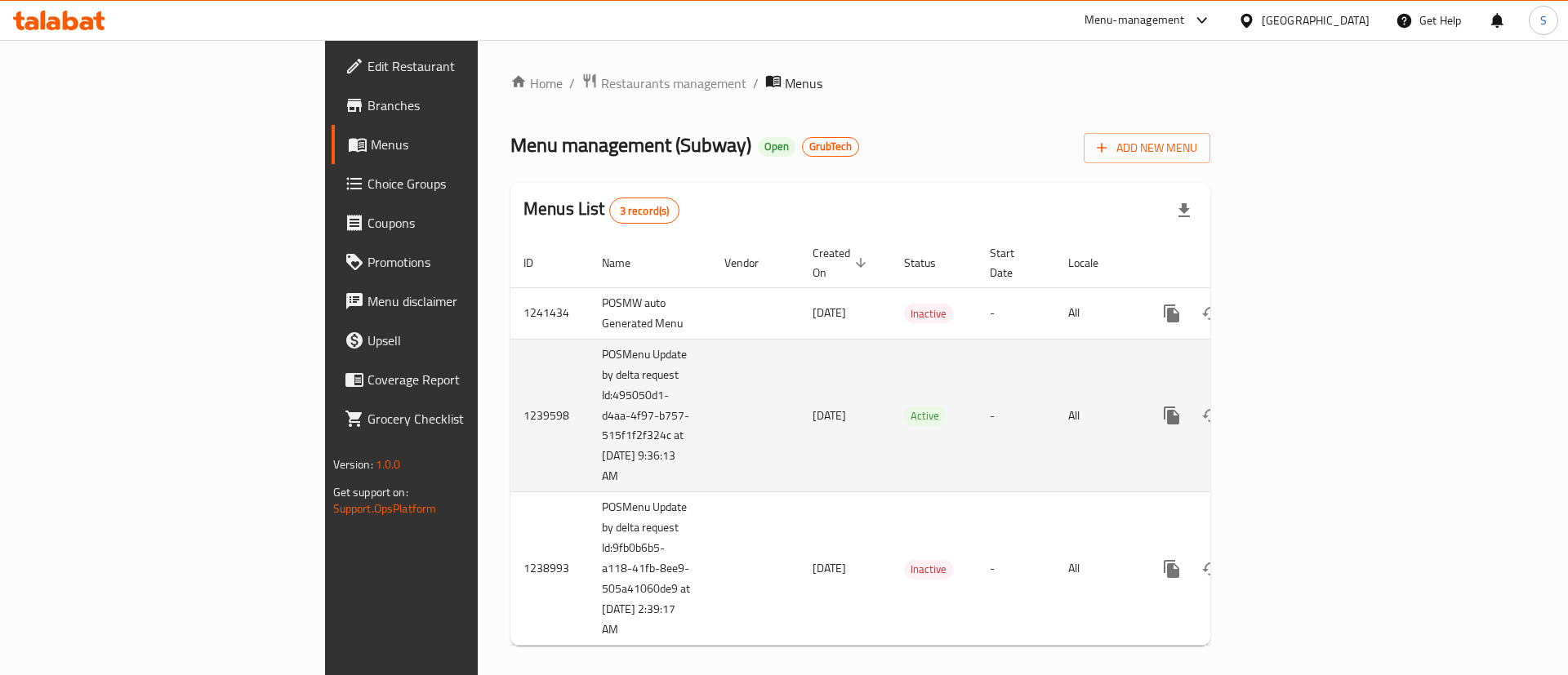
click at [813, 404] on span "25/06/2024" at bounding box center [829, 415] width 33 height 21
click at [1299, 405] on icon "enhanced table" at bounding box center [1289, 415] width 20 height 20
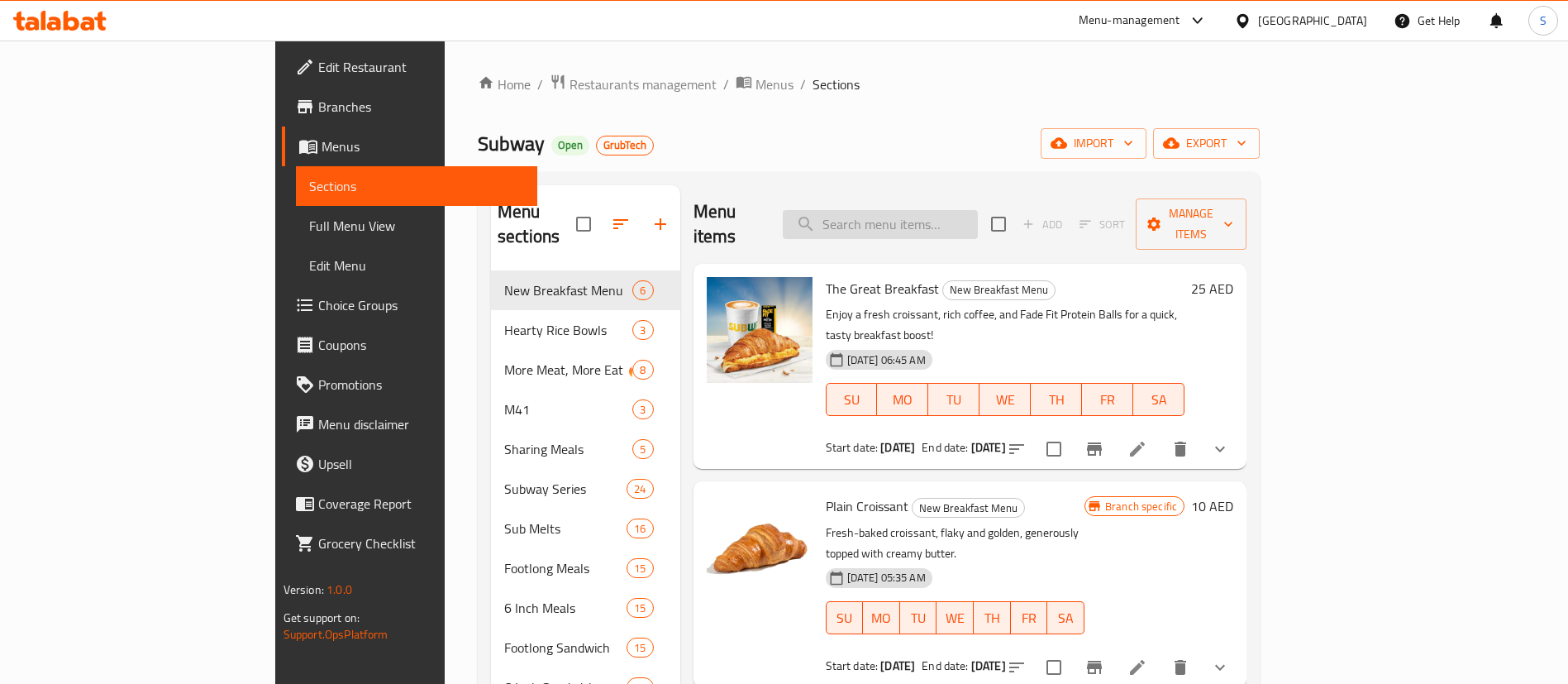
click at [978, 211] on input "search" at bounding box center [881, 224] width 195 height 29
paste input "Loaded BMT 6 inches sandwich"
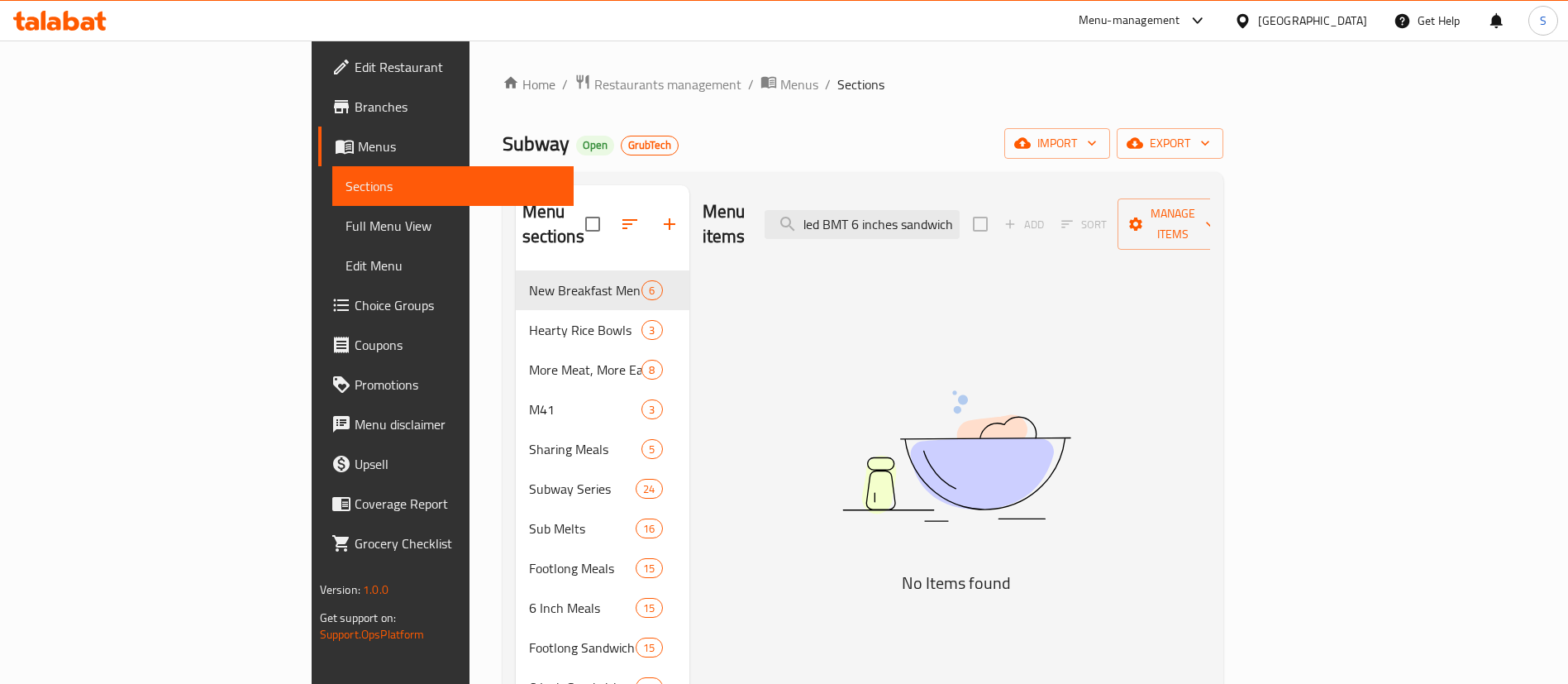
scroll to position [0, 25]
drag, startPoint x: 1008, startPoint y: 220, endPoint x: 1236, endPoint y: 269, distance: 233.2
click at [1210, 269] on div "Menu items Loaded BMT 6 inches sandwich Add Sort Manage items No Items found" at bounding box center [949, 588] width 521 height 806
drag, startPoint x: 920, startPoint y: 213, endPoint x: 888, endPoint y: 210, distance: 32.1
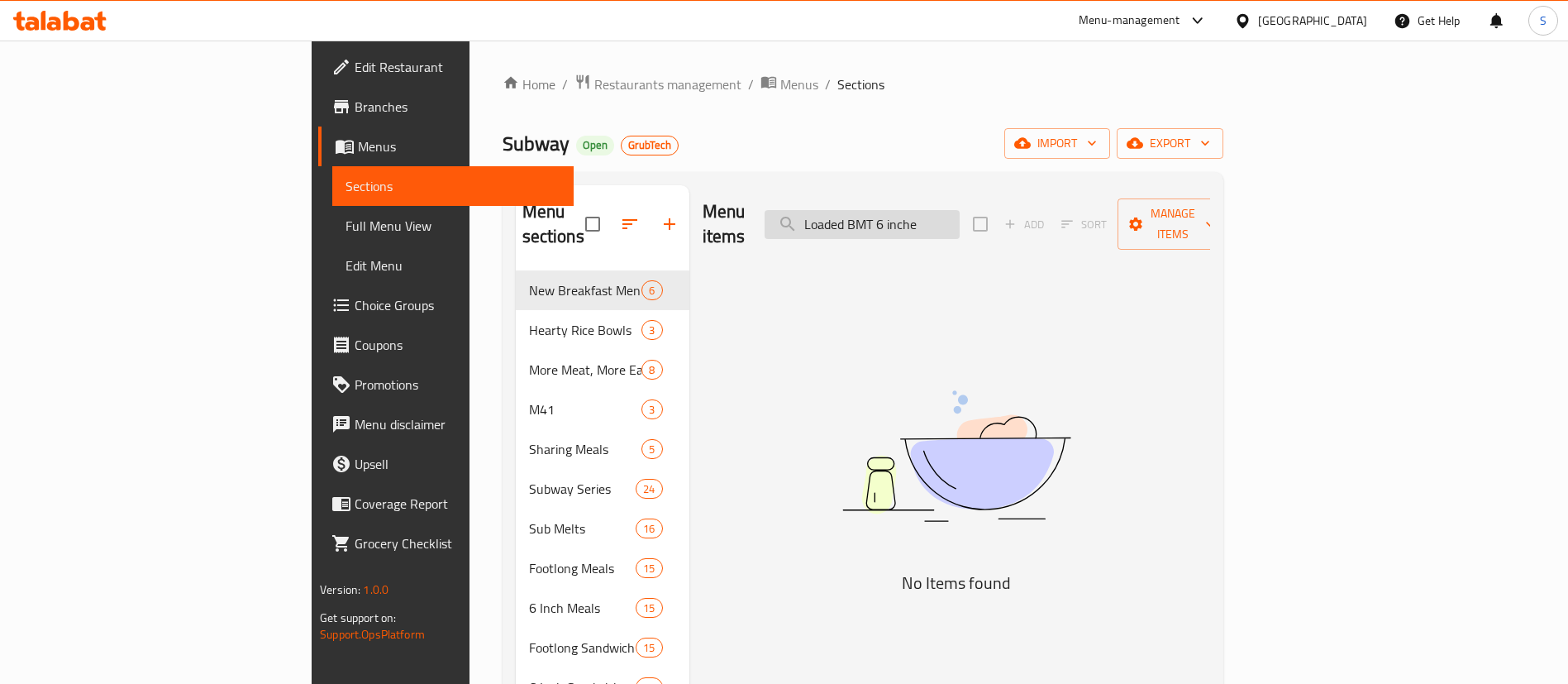
click at [888, 210] on input "Loaded BMT 6 inche" at bounding box center [863, 224] width 195 height 29
drag, startPoint x: 998, startPoint y: 215, endPoint x: 1076, endPoint y: 215, distance: 78.0
click at [1076, 215] on div "Menu items Loaded BMT 6 inche Add Sort Manage items" at bounding box center [956, 224] width 507 height 79
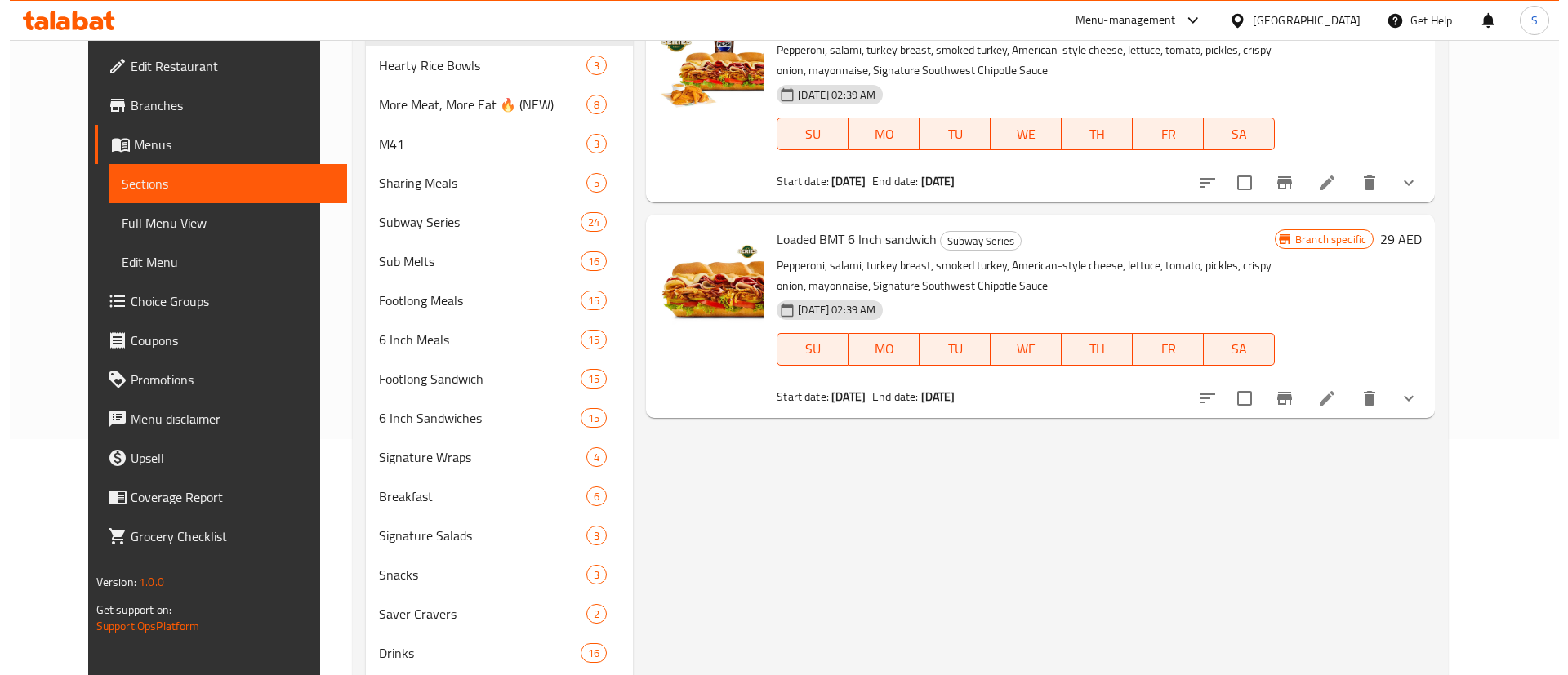
scroll to position [245, 0]
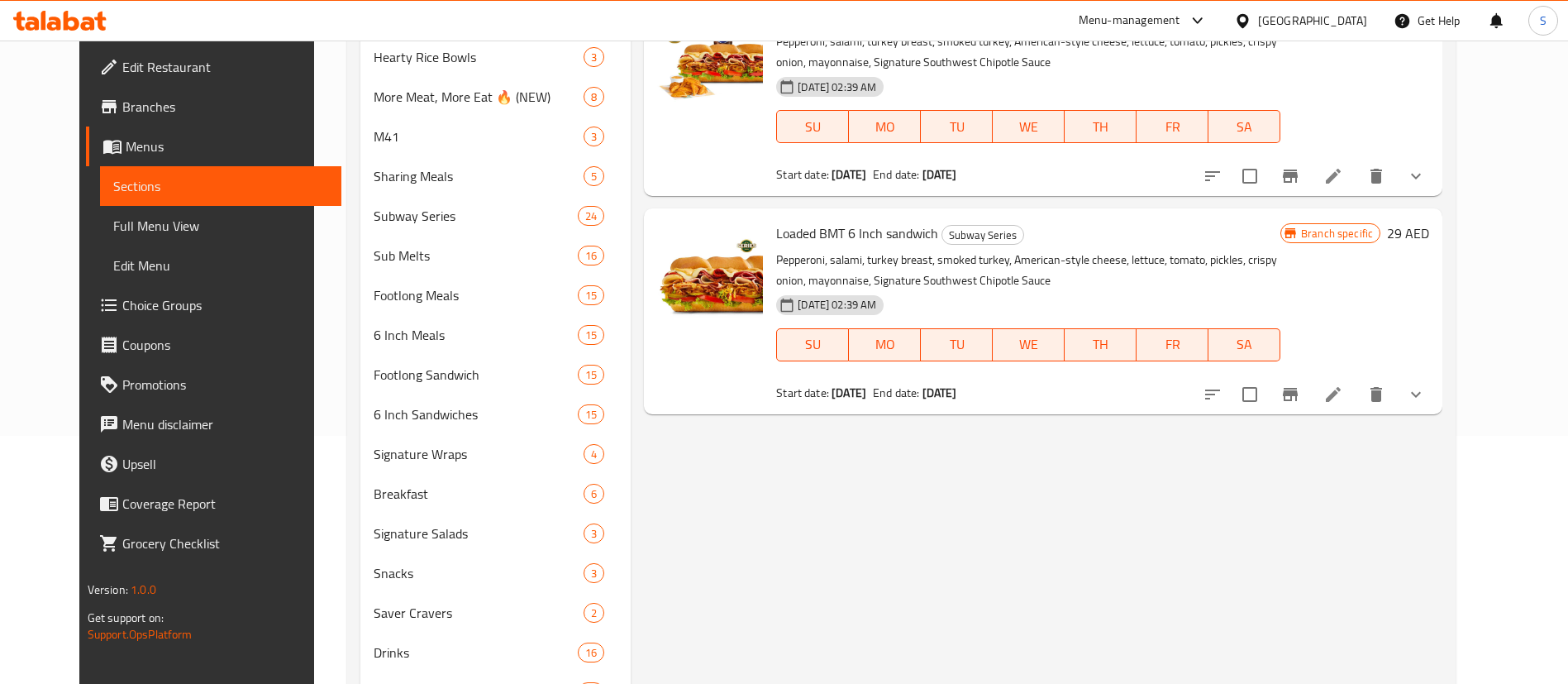
type input "Loaded BMT 6"
click at [871, 242] on span "Loaded BMT 6 Inch sandwich" at bounding box center [856, 233] width 162 height 24
copy h6 "Loaded BMT 6 Inch sandwich"
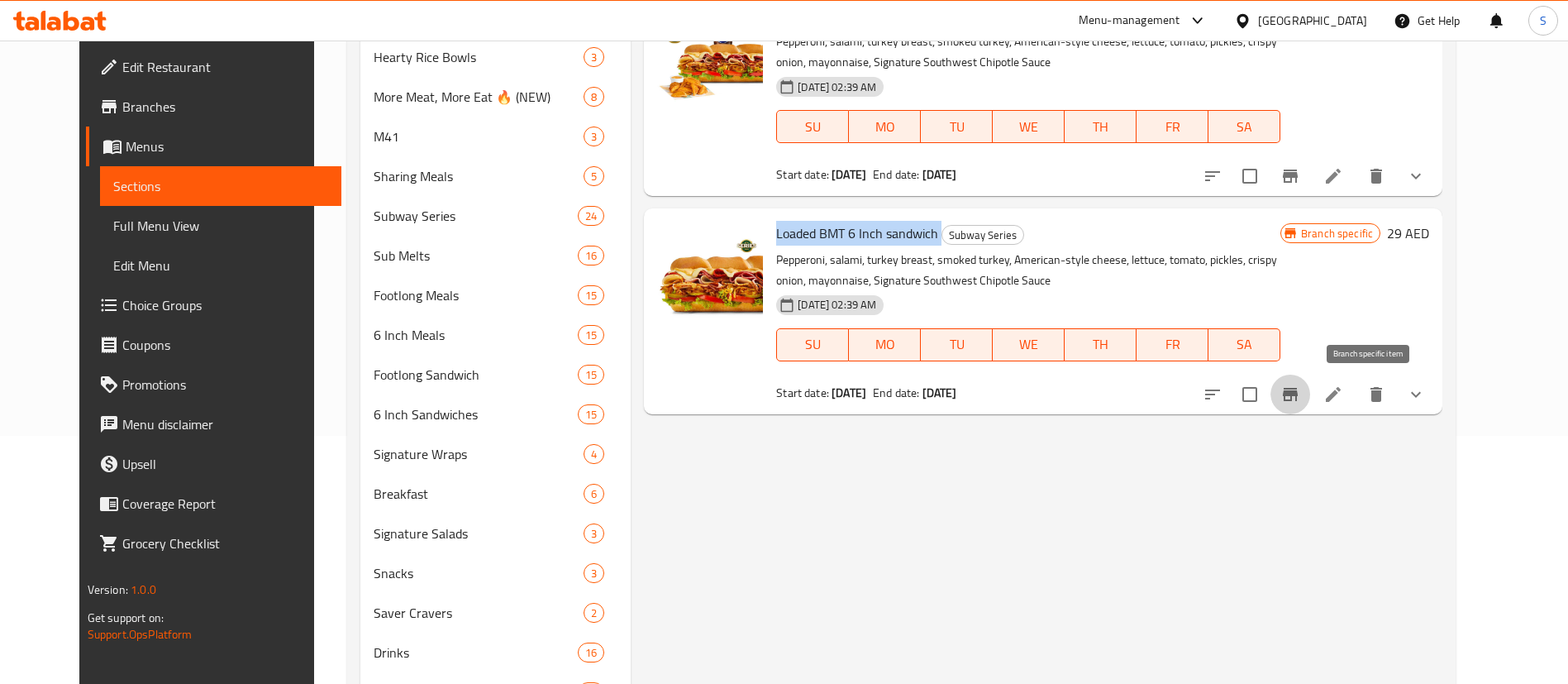
click at [1300, 399] on icon "Branch-specific-item" at bounding box center [1290, 394] width 20 height 20
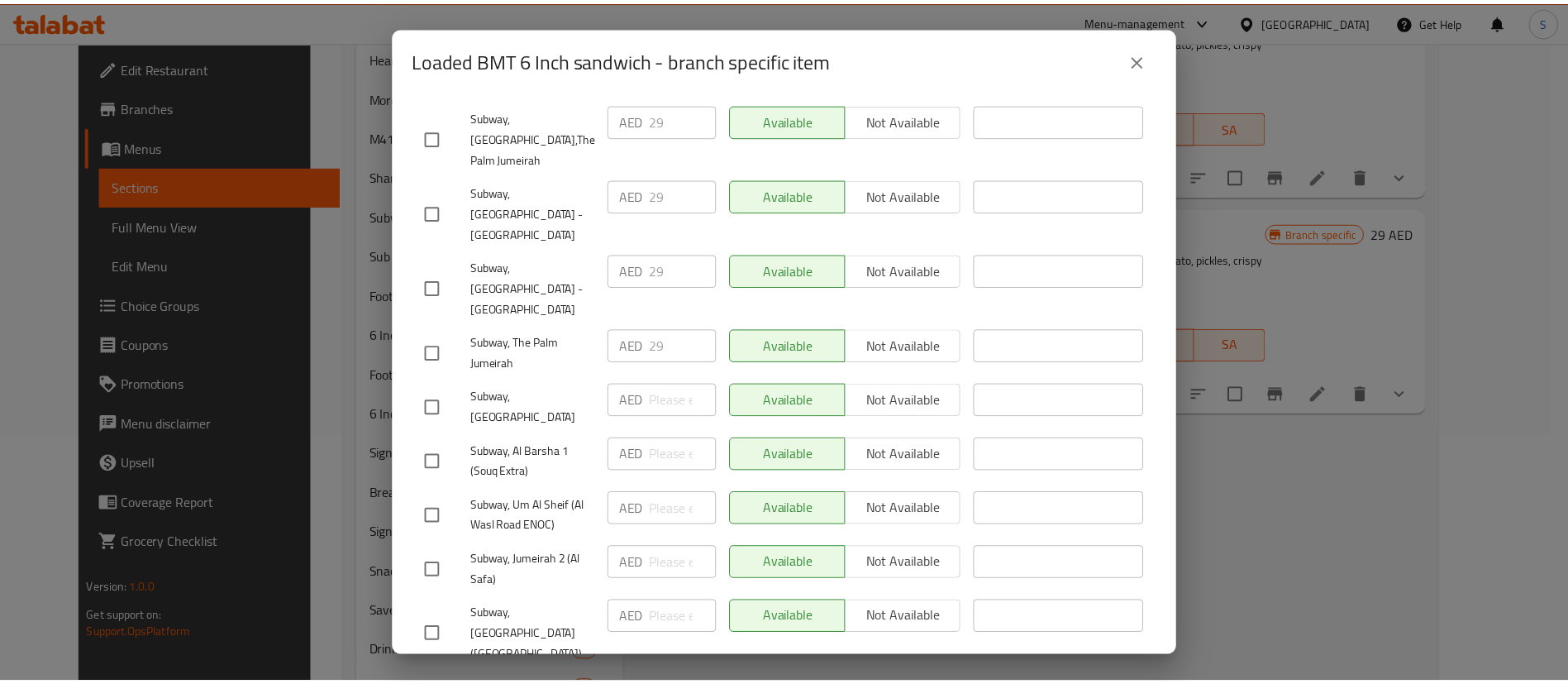
scroll to position [883, 0]
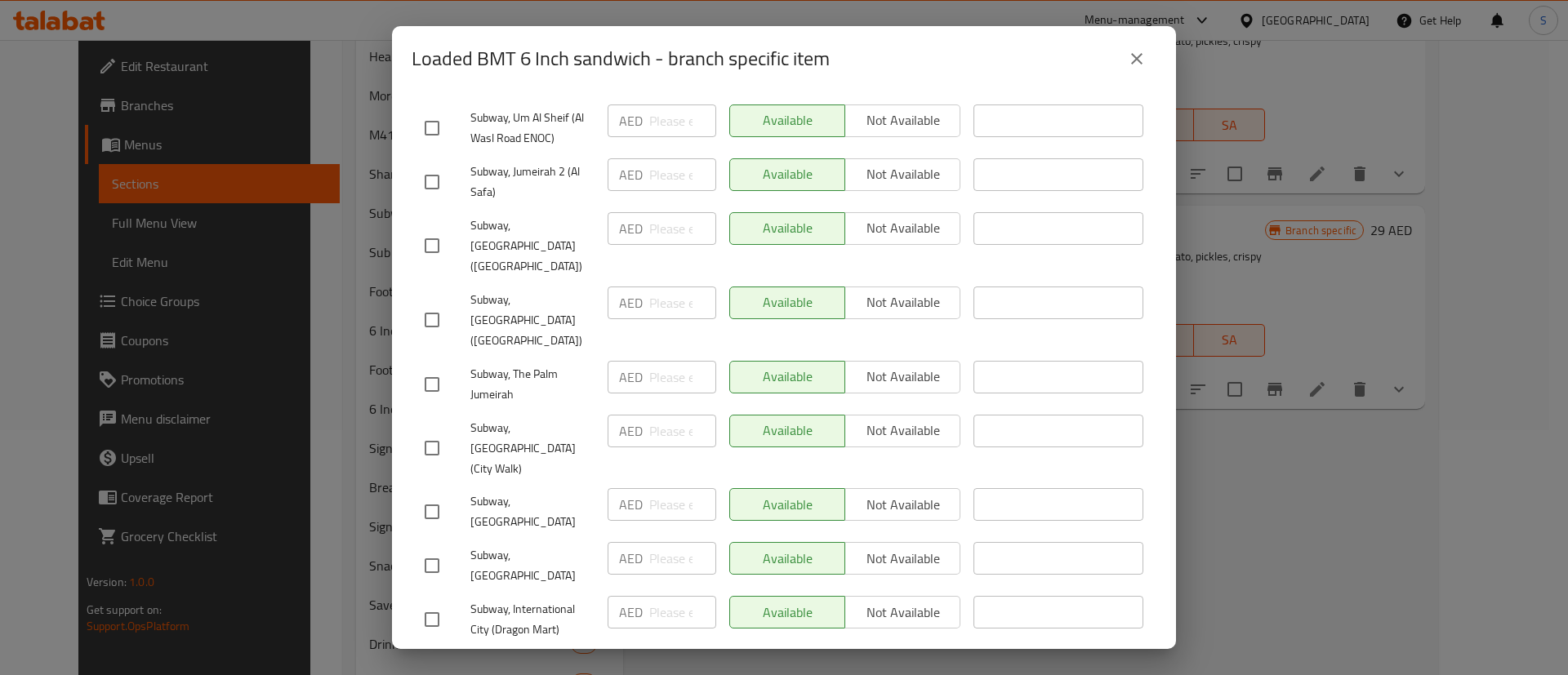
click at [1136, 68] on icon "close" at bounding box center [1136, 59] width 20 height 20
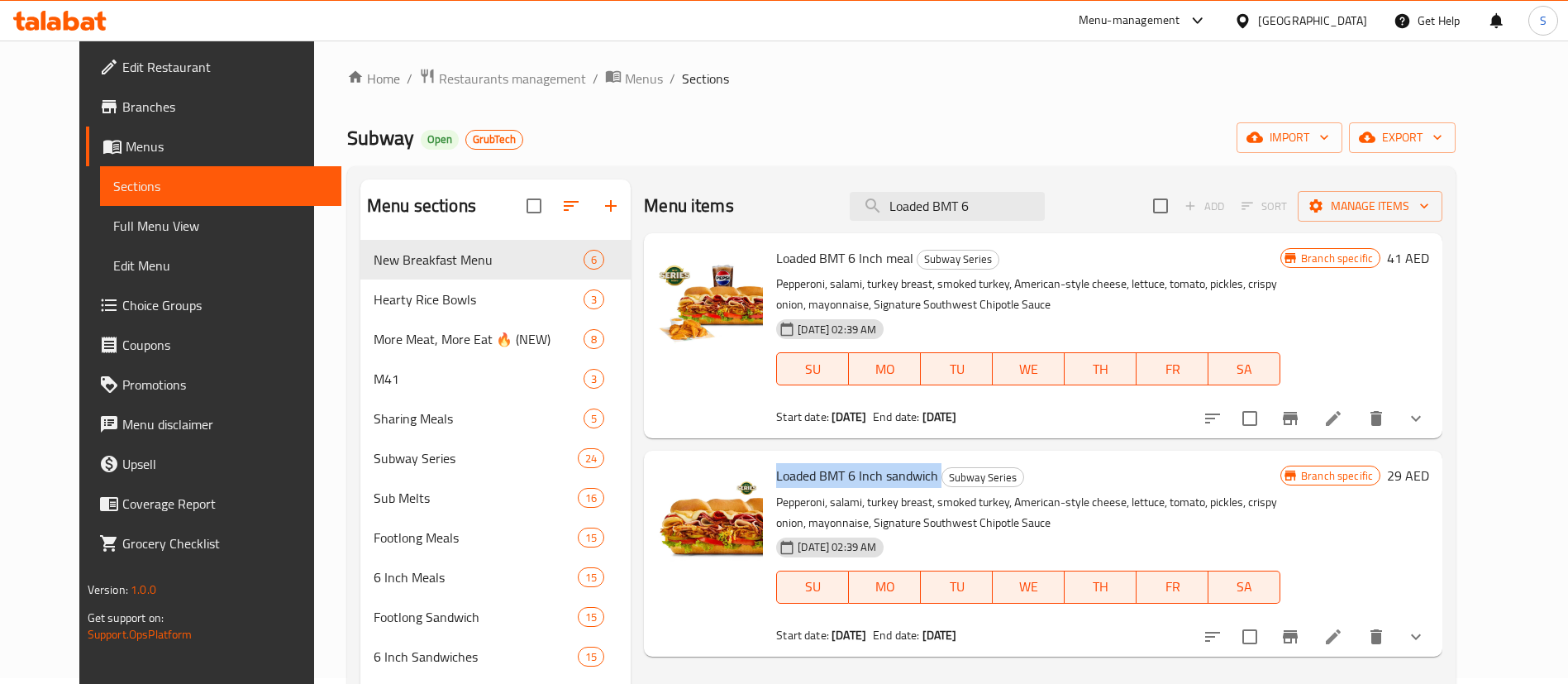
scroll to position [0, 0]
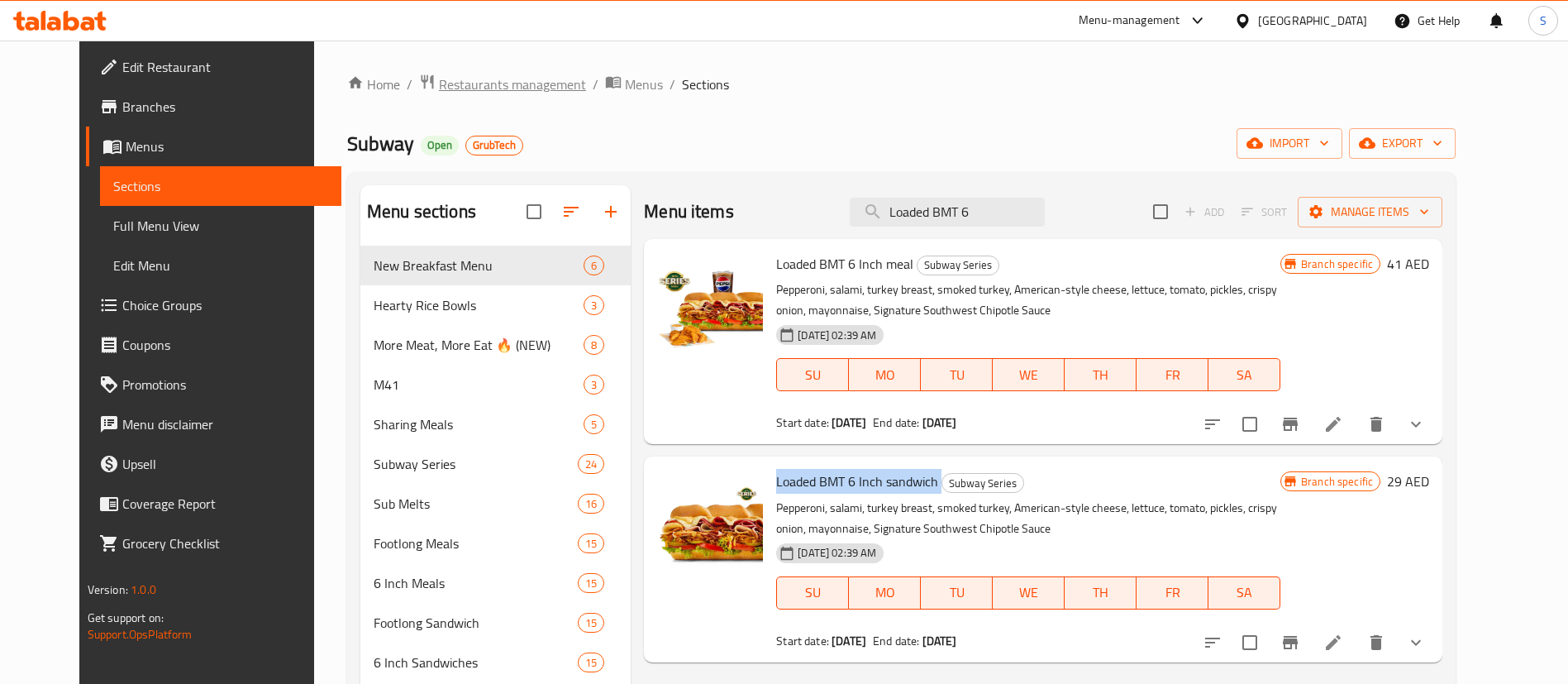
click at [439, 74] on span "Restaurants management" at bounding box center [512, 84] width 147 height 20
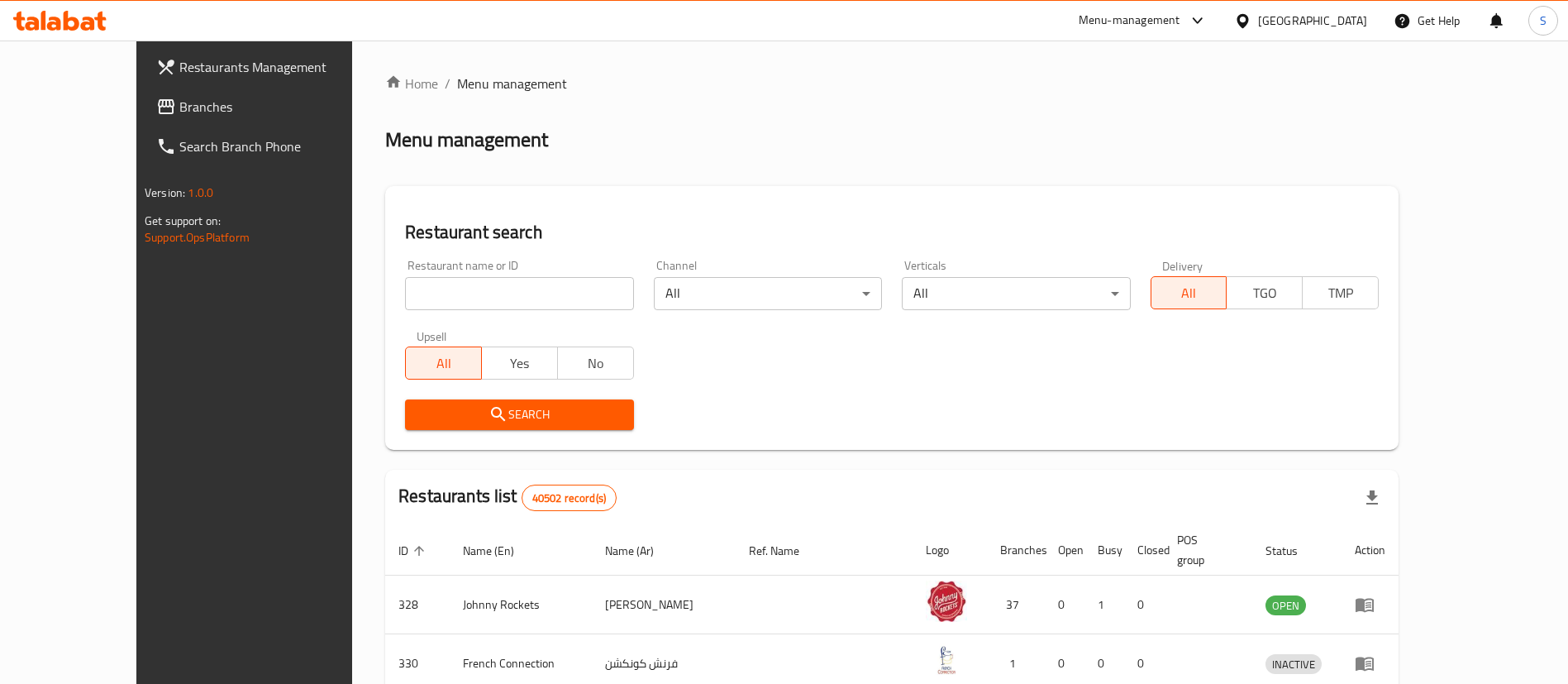
click at [405, 281] on input "search" at bounding box center [519, 293] width 228 height 33
paste input "3361"
type input "3361"
click button "Search" at bounding box center [519, 415] width 228 height 31
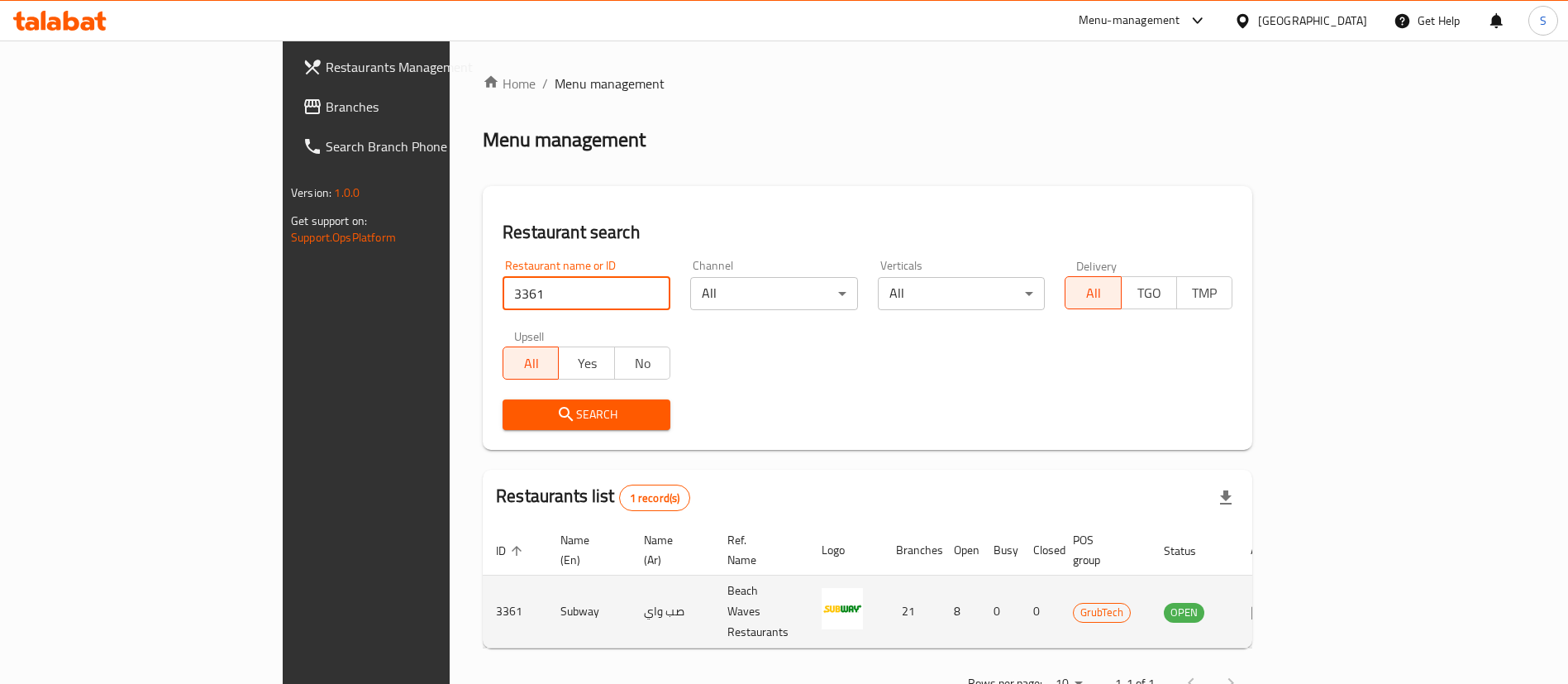
click at [1270, 605] on icon "enhanced table" at bounding box center [1261, 613] width 18 height 14
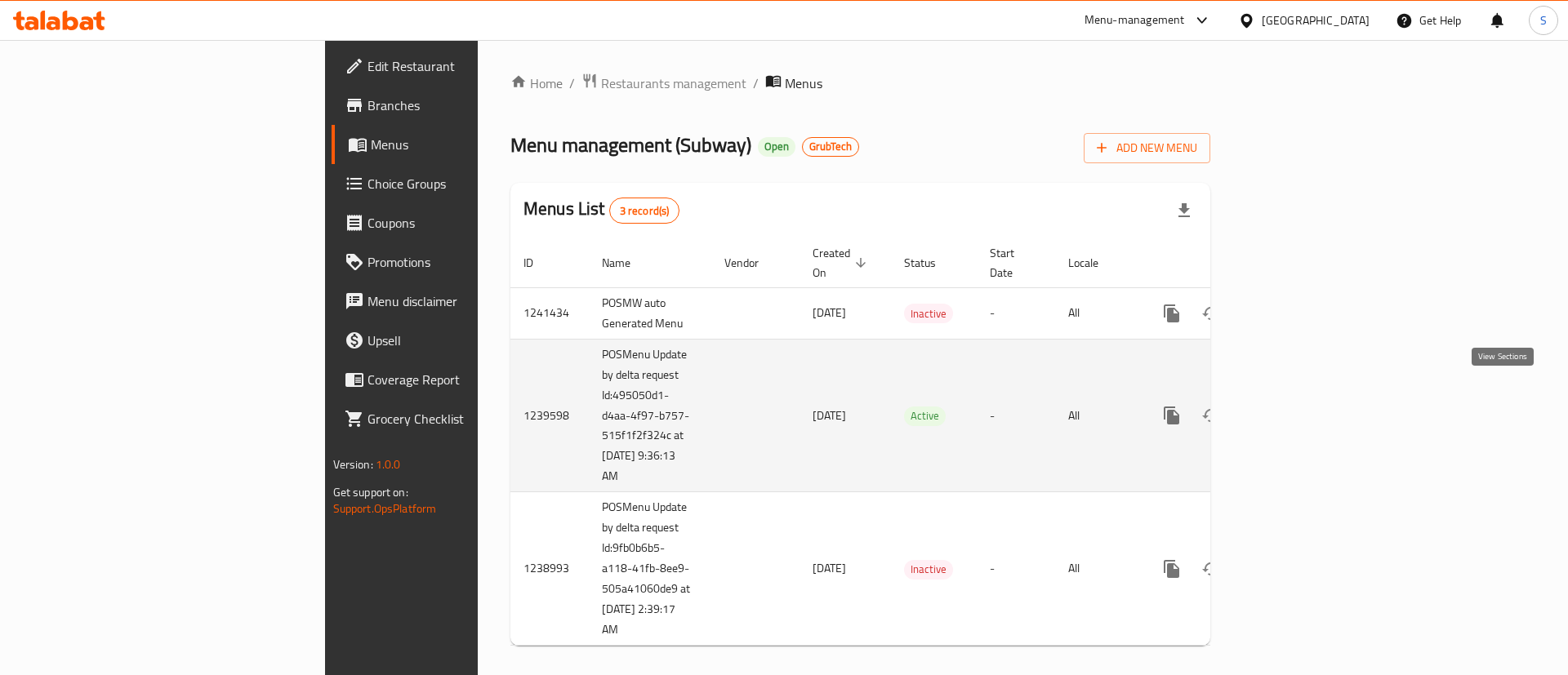
click at [1299, 405] on icon "enhanced table" at bounding box center [1289, 415] width 20 height 20
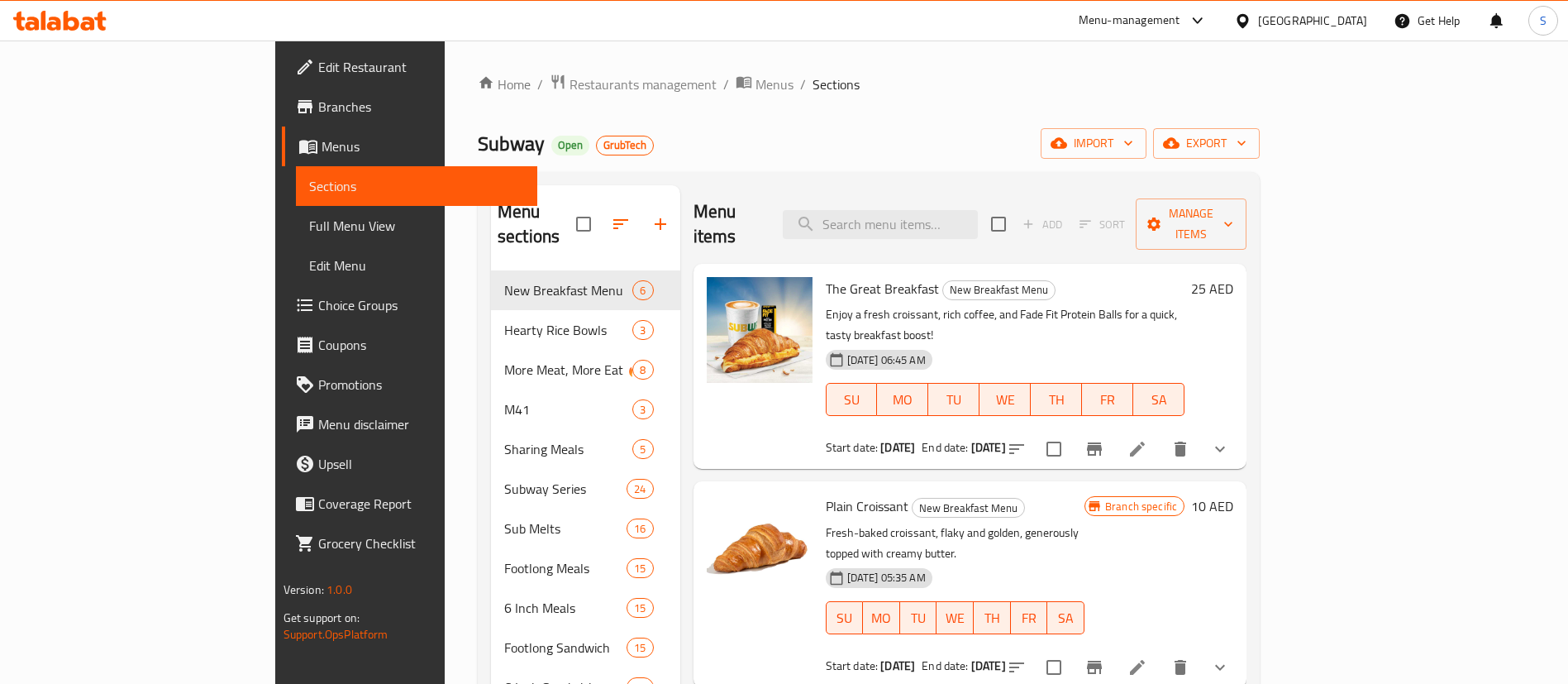
click at [946, 226] on div "Menu items Add Sort Manage items" at bounding box center [970, 224] width 553 height 79
click at [948, 210] on input "search" at bounding box center [881, 224] width 195 height 29
paste input "Loaded BMT 6 inches sandwich"
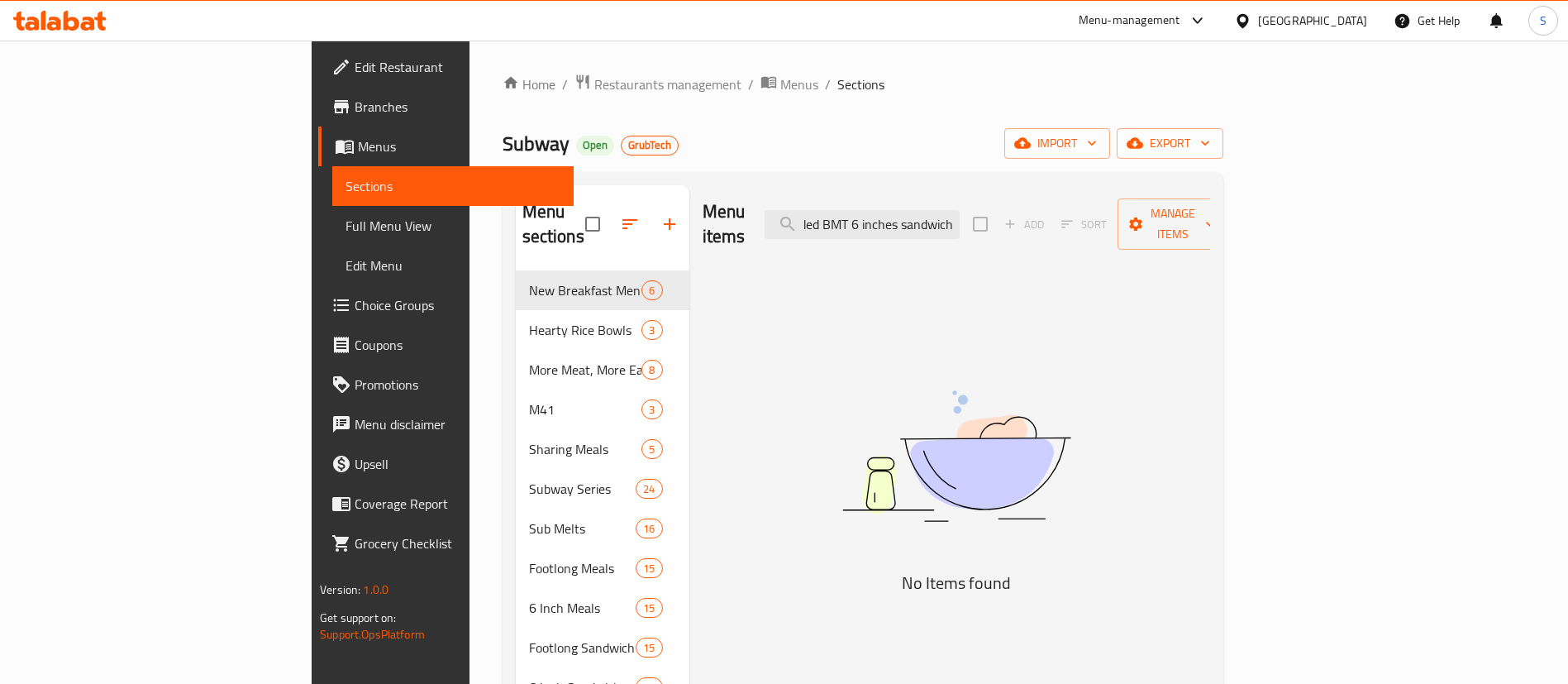
scroll to position [0, 25]
drag, startPoint x: 1013, startPoint y: 204, endPoint x: 1236, endPoint y: 271, distance: 232.8
click at [1210, 271] on div "Menu items Loaded BMT 6 inches sandwich Add Sort Manage items No Items found" at bounding box center [949, 588] width 521 height 806
drag, startPoint x: 916, startPoint y: 207, endPoint x: 888, endPoint y: 213, distance: 28.6
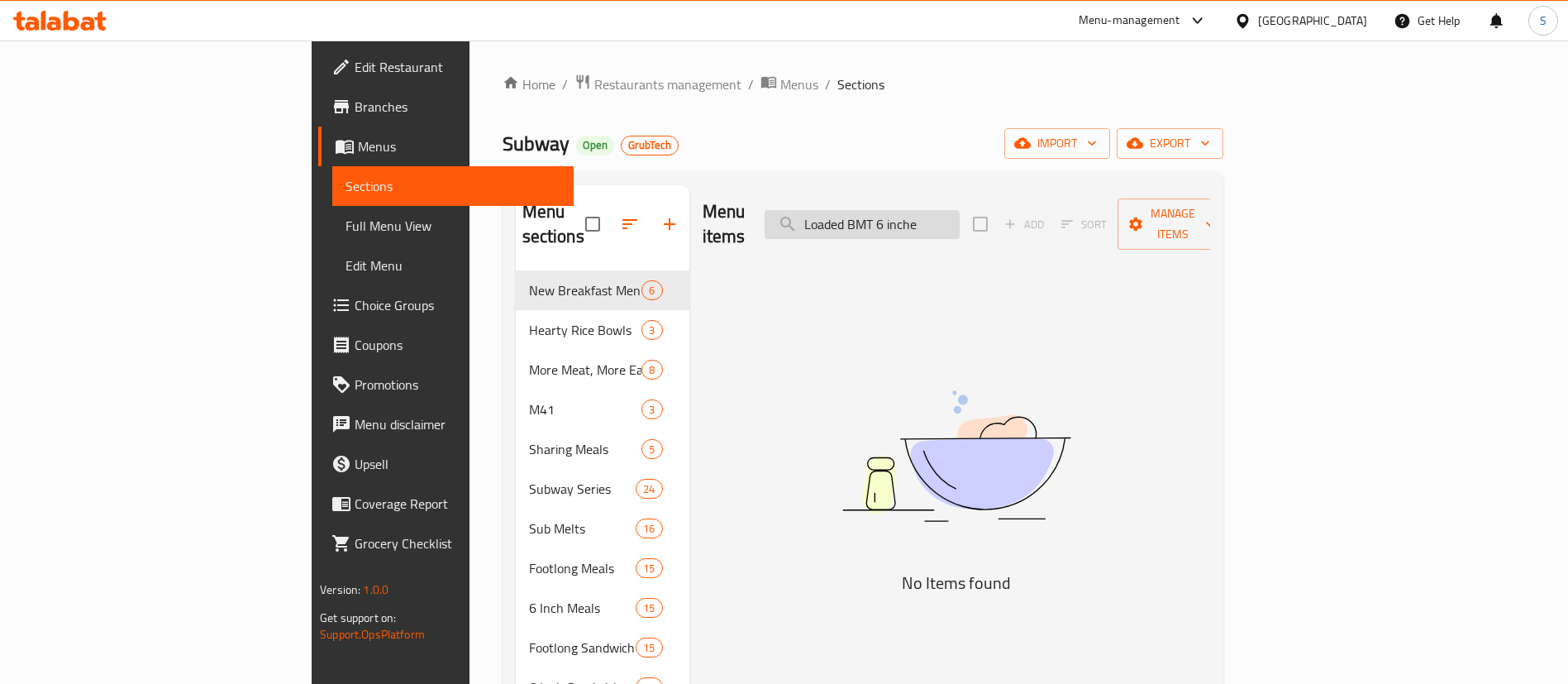
click at [888, 213] on input "Loaded BMT 6 inche" at bounding box center [863, 224] width 195 height 29
click at [959, 210] on input "Loaded BMT 6 inche" at bounding box center [863, 224] width 195 height 29
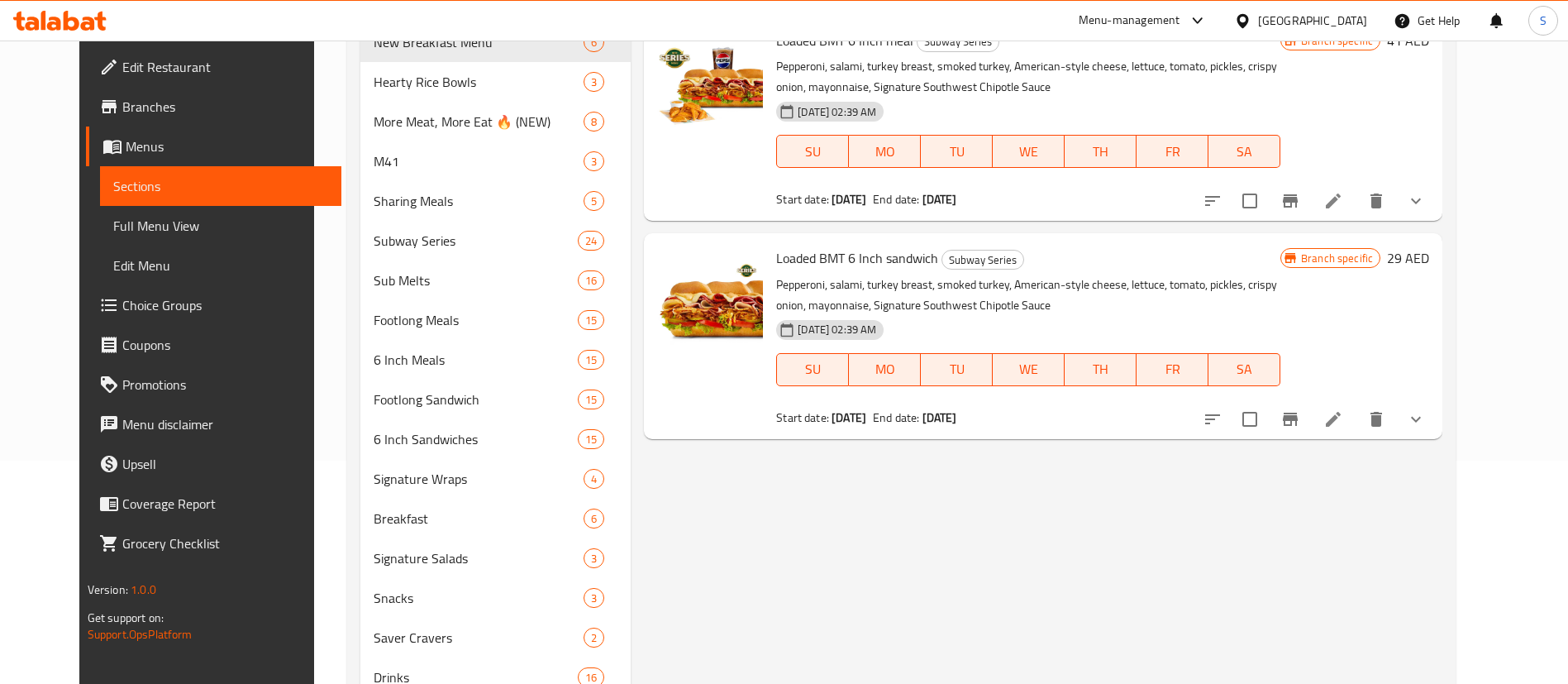
scroll to position [81, 0]
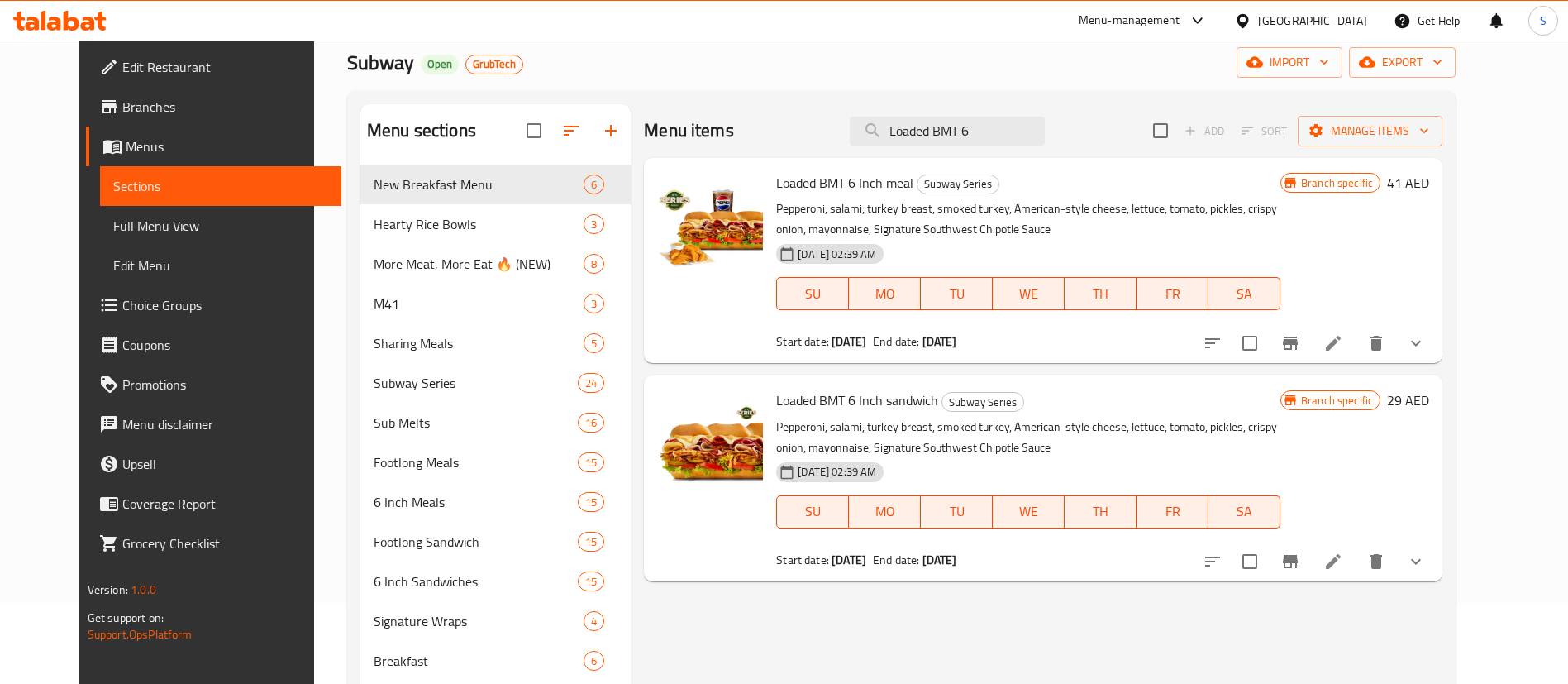
type input "Loaded BMT 6"
click at [1300, 565] on icon "Branch-specific-item" at bounding box center [1290, 562] width 20 height 20
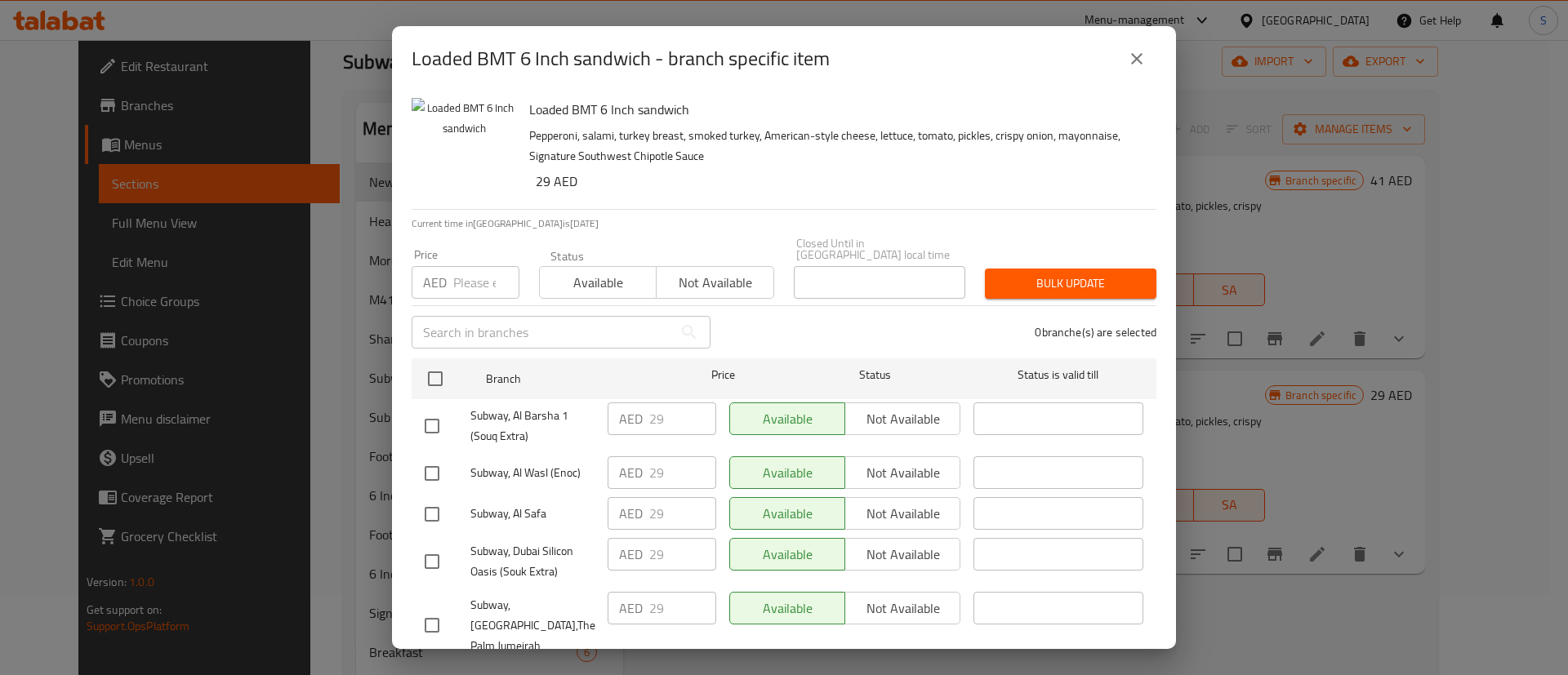
click at [1136, 80] on div "Loaded BMT 6 Inch sandwich - branch specific item" at bounding box center [784, 58] width 784 height 65
drag, startPoint x: 1140, startPoint y: 61, endPoint x: 1100, endPoint y: 46, distance: 42.7
click at [1139, 59] on icon "close" at bounding box center [1136, 59] width 20 height 20
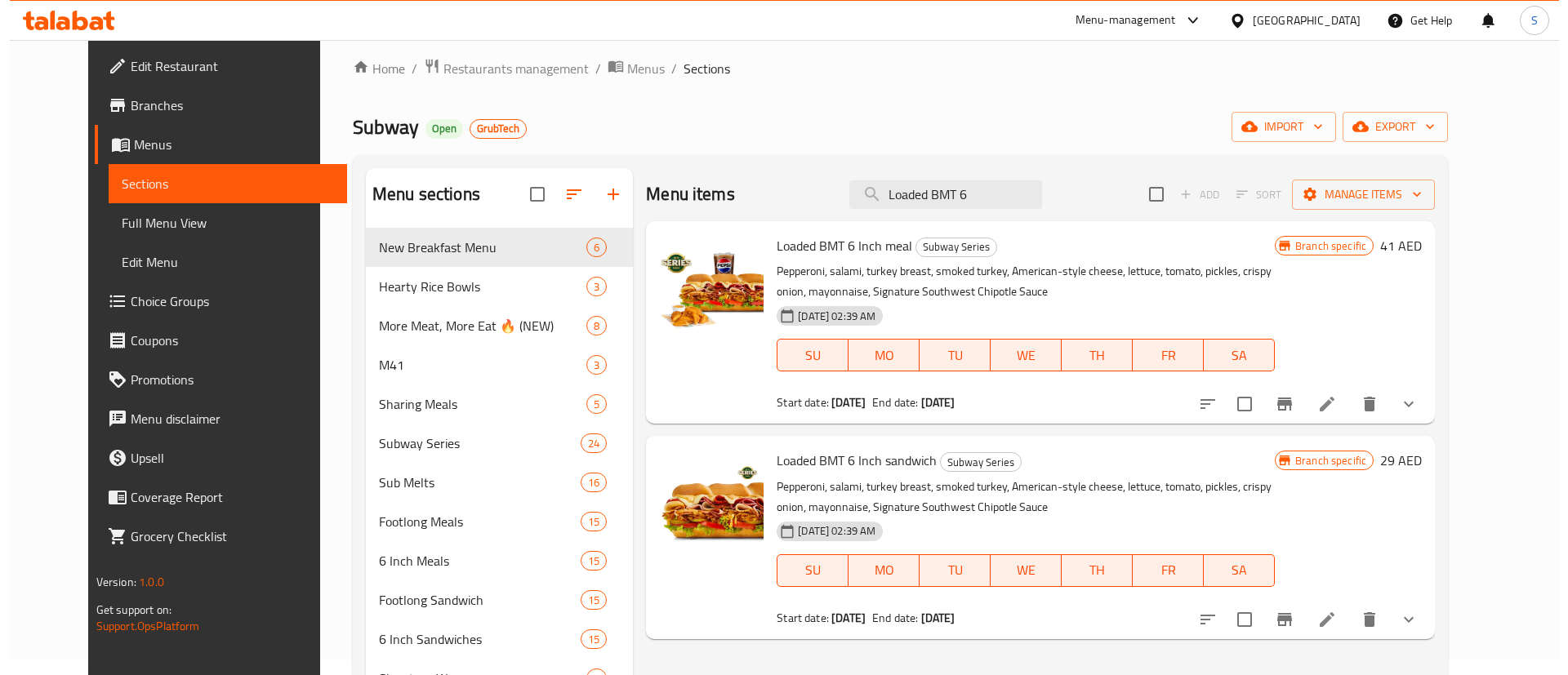
scroll to position [0, 0]
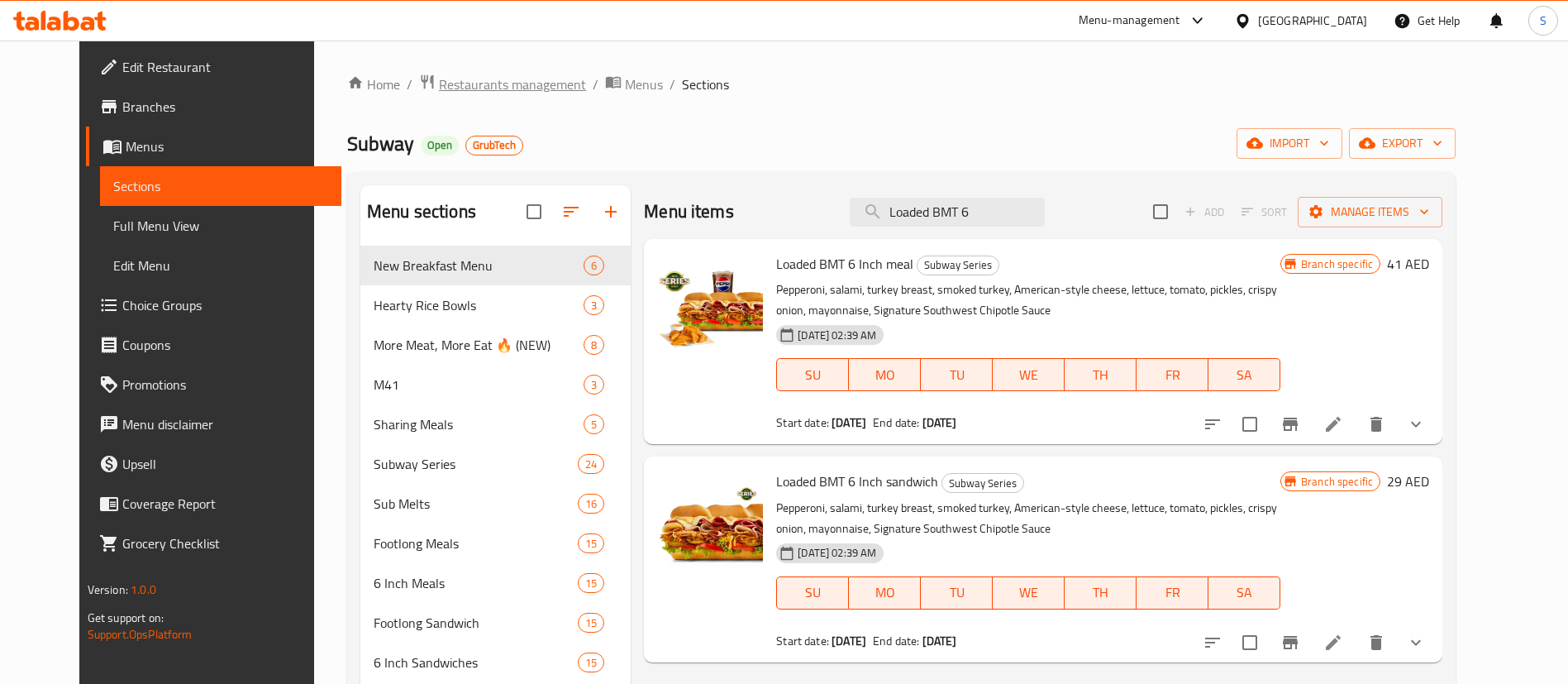
click at [439, 80] on span "Restaurants management" at bounding box center [512, 84] width 147 height 20
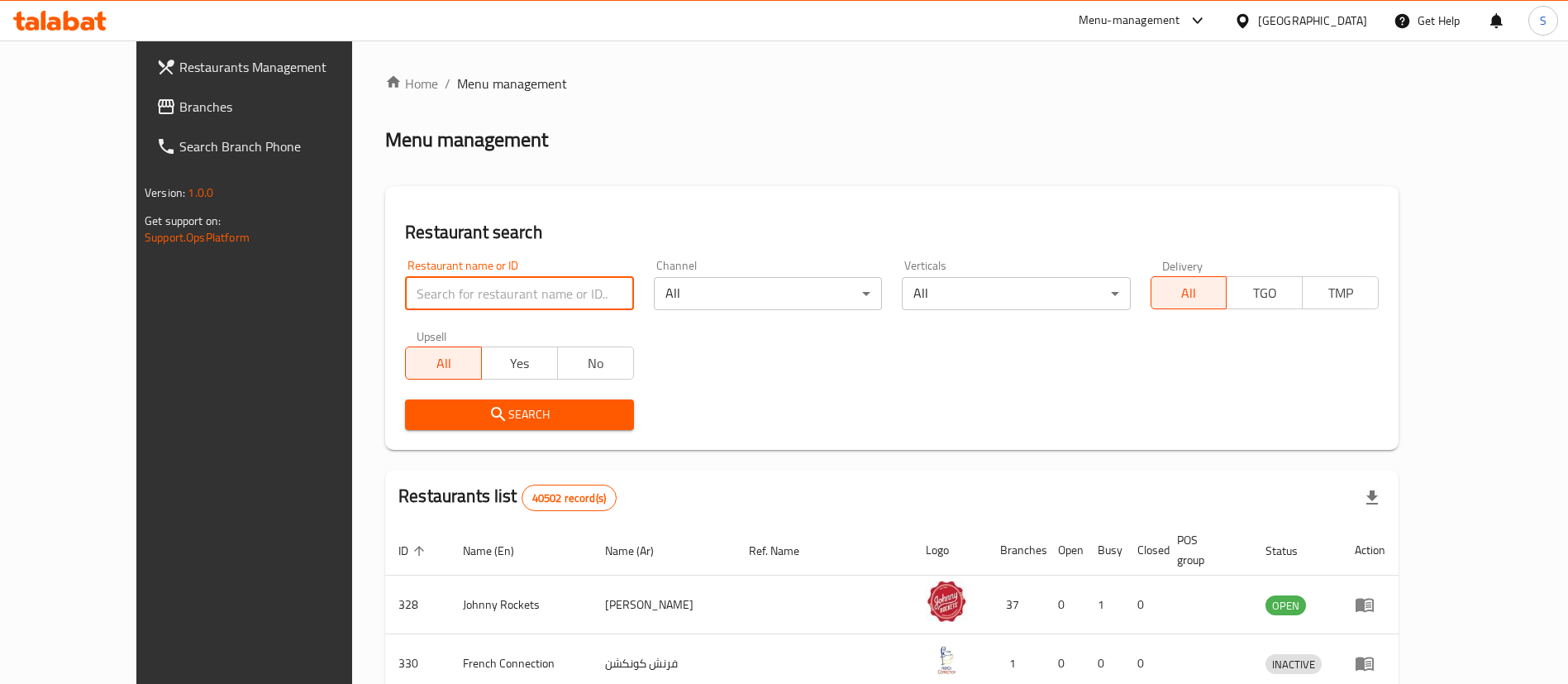
click at [421, 295] on input "search" at bounding box center [519, 293] width 228 height 33
paste input "23597"
type input "23597"
click button "Search" at bounding box center [519, 415] width 228 height 31
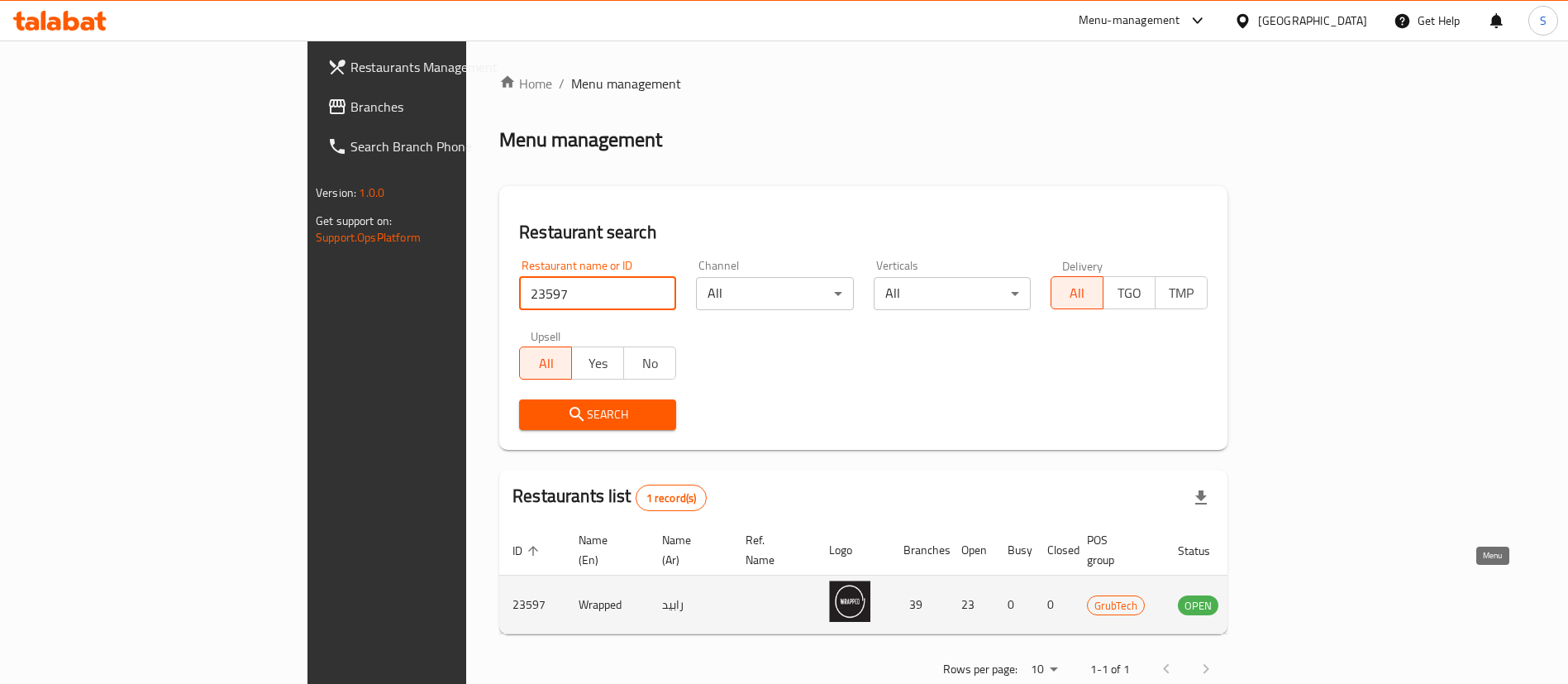
click at [1285, 594] on icon "enhanced table" at bounding box center [1275, 604] width 20 height 20
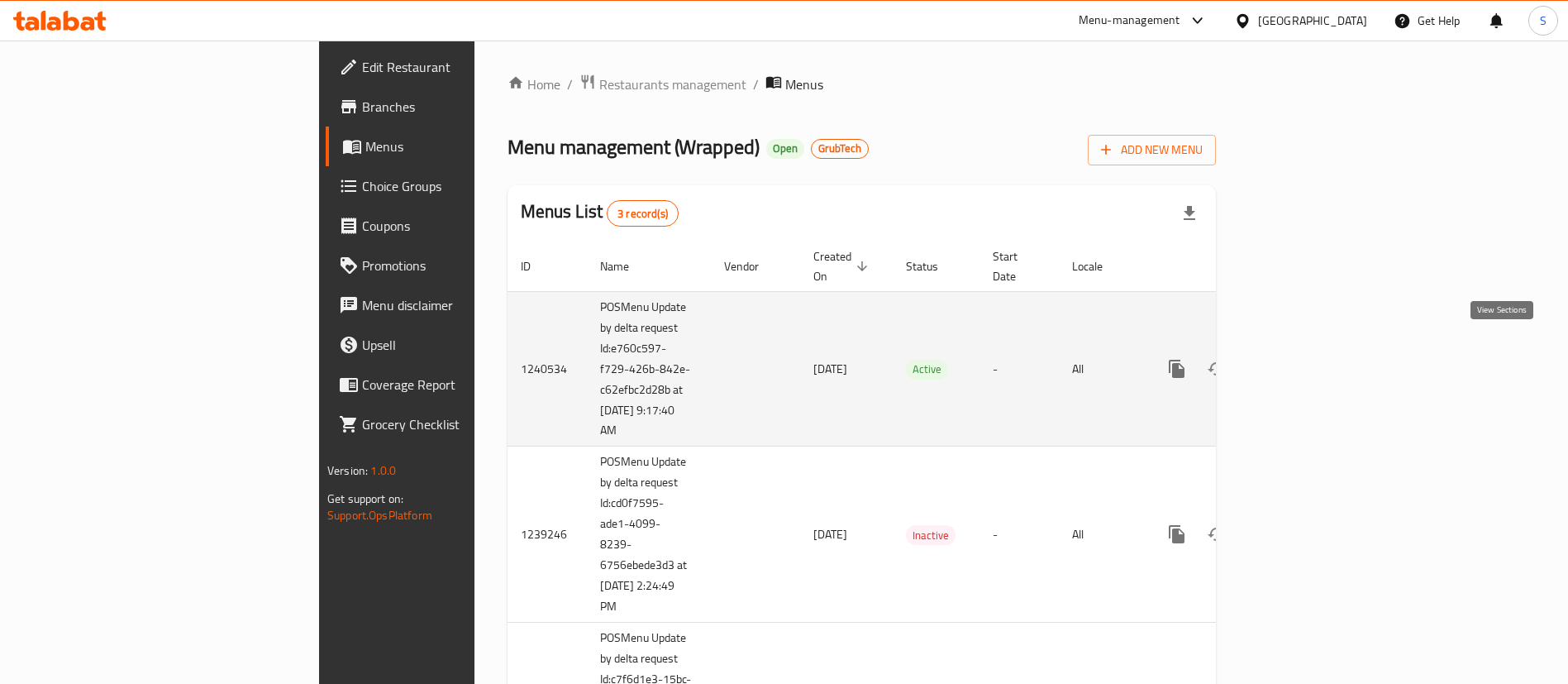
click at [1304, 361] on icon "enhanced table" at bounding box center [1296, 368] width 14 height 14
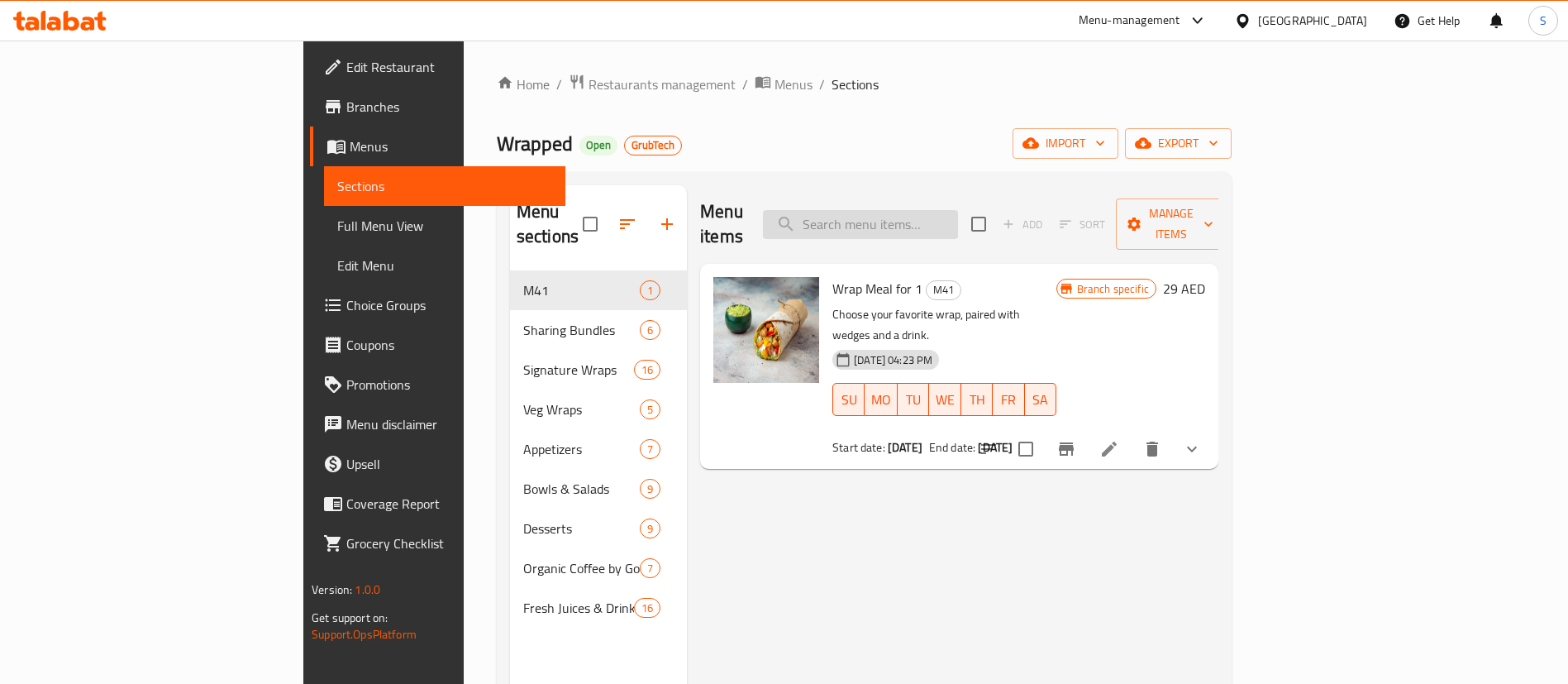
click at [958, 211] on input "search" at bounding box center [861, 224] width 195 height 29
paste input "Chicken Tikka Wrap"
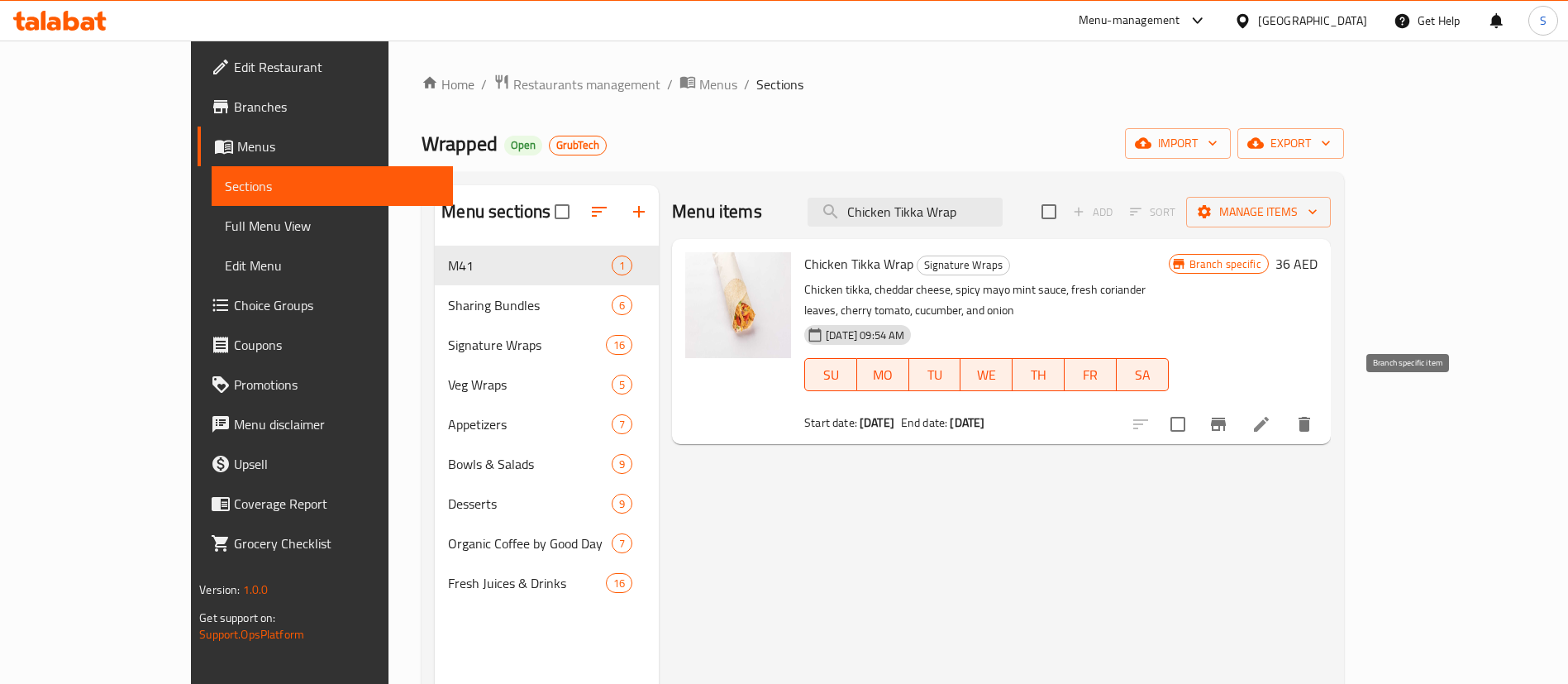
type input "Chicken Tikka Wrap"
click at [1228, 414] on icon "Branch-specific-item" at bounding box center [1218, 424] width 20 height 20
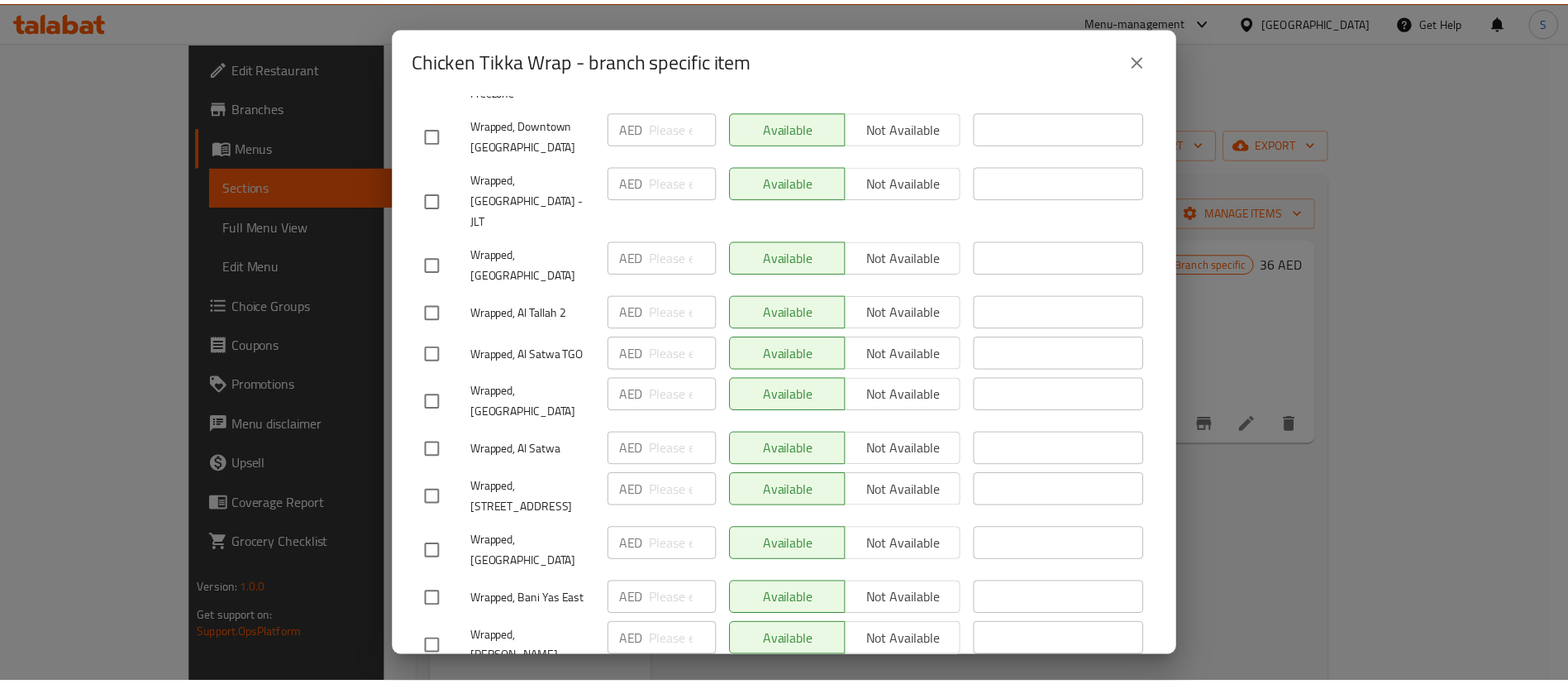
scroll to position [1720, 0]
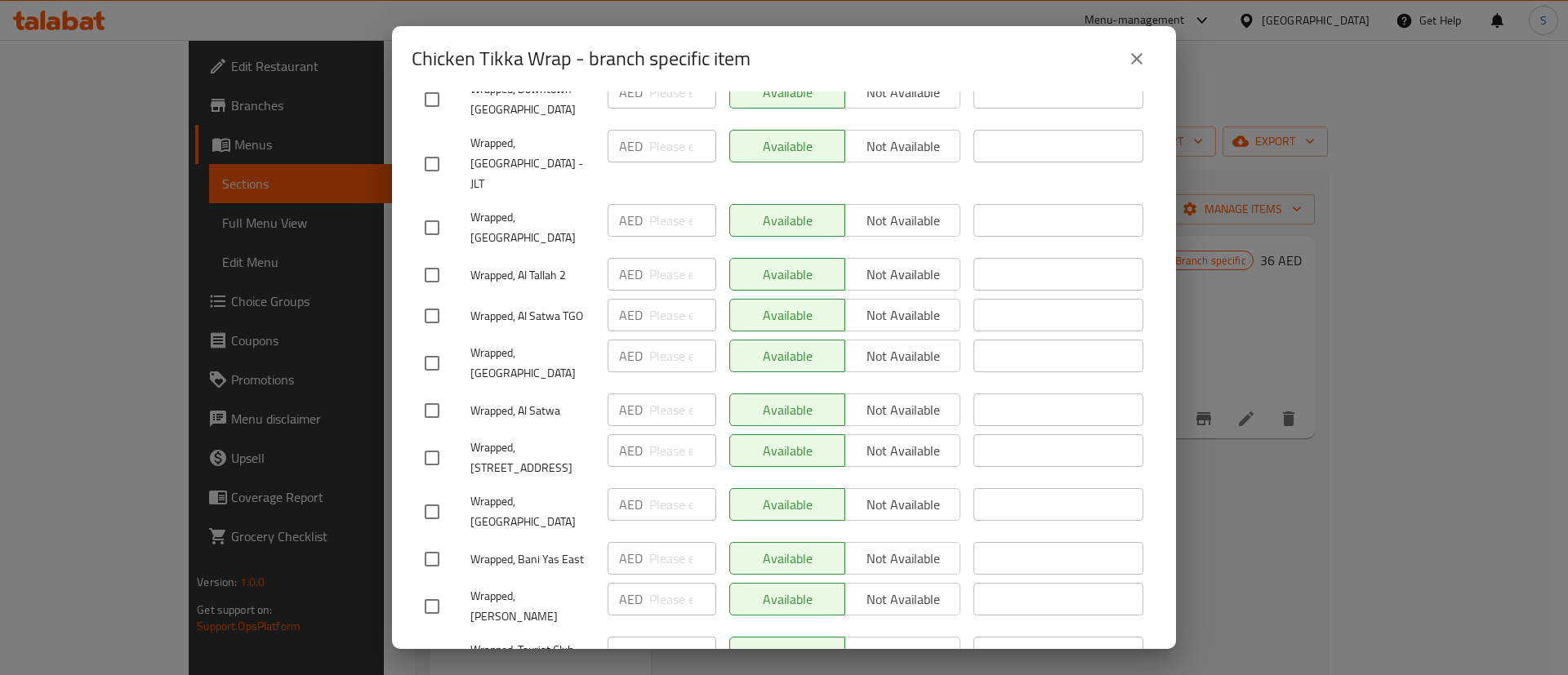
click at [1139, 52] on icon "close" at bounding box center [1136, 59] width 20 height 20
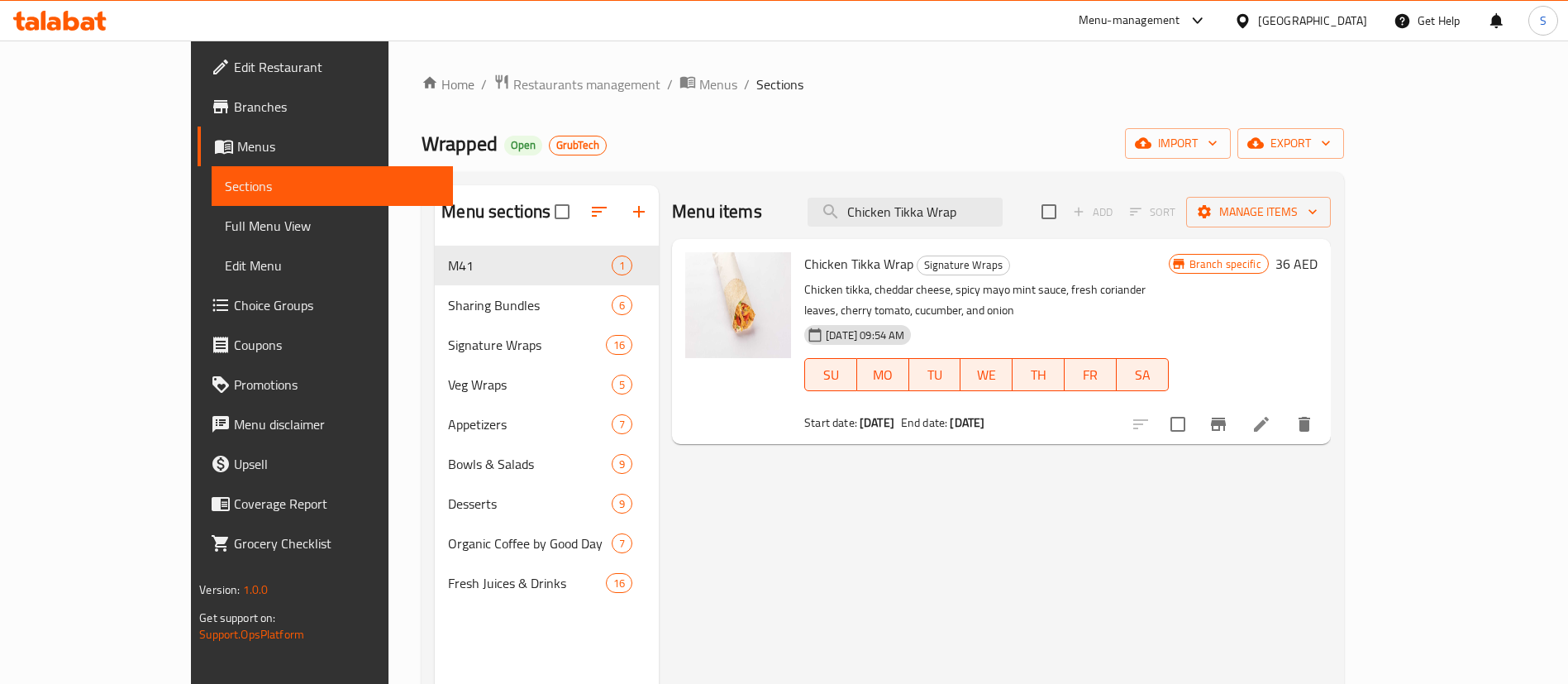
click at [834, 257] on span "Chicken Tikka Wrap" at bounding box center [858, 263] width 109 height 24
copy h6 "Chicken Tikka Wrap"
click at [514, 87] on span "Restaurants management" at bounding box center [587, 84] width 147 height 20
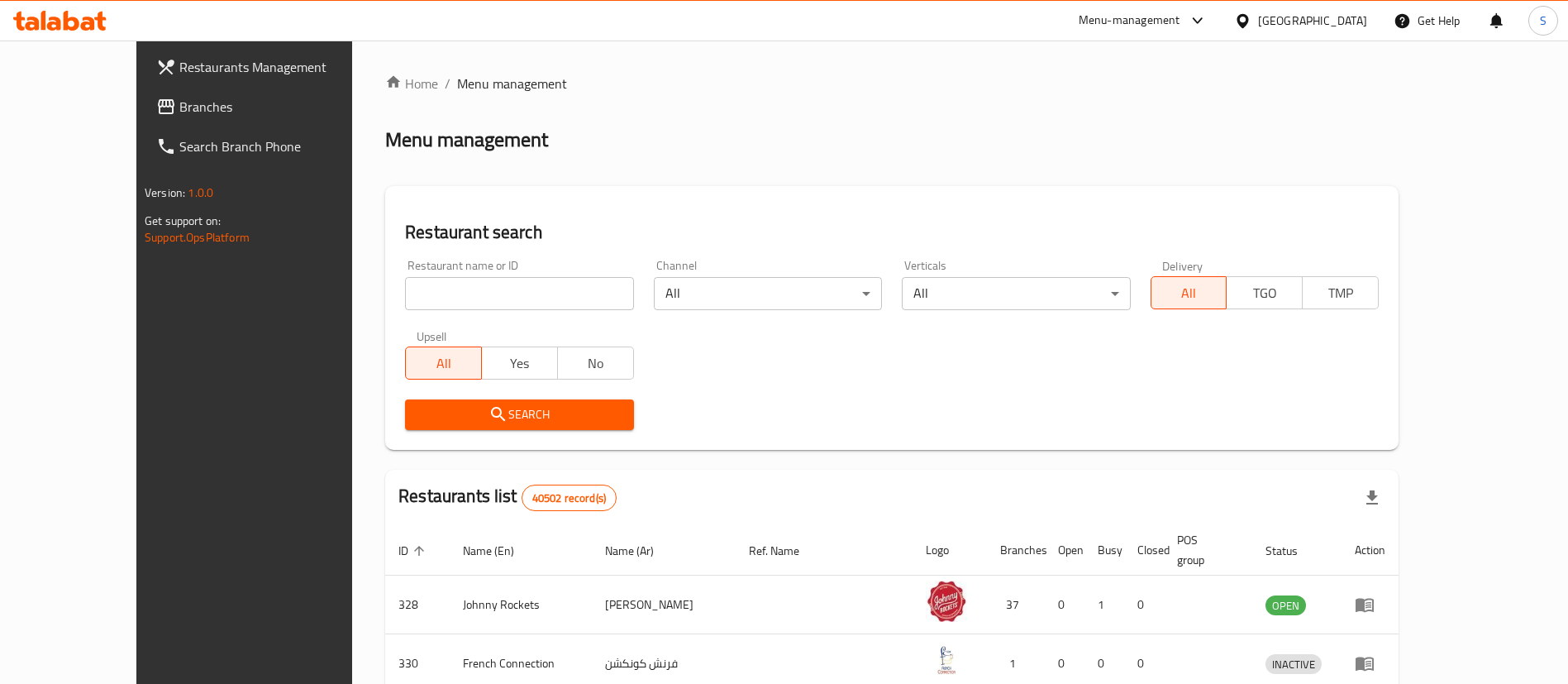
click at [457, 293] on input "search" at bounding box center [519, 293] width 228 height 33
paste input "665161"
type input "665161"
click button "Search" at bounding box center [519, 415] width 228 height 31
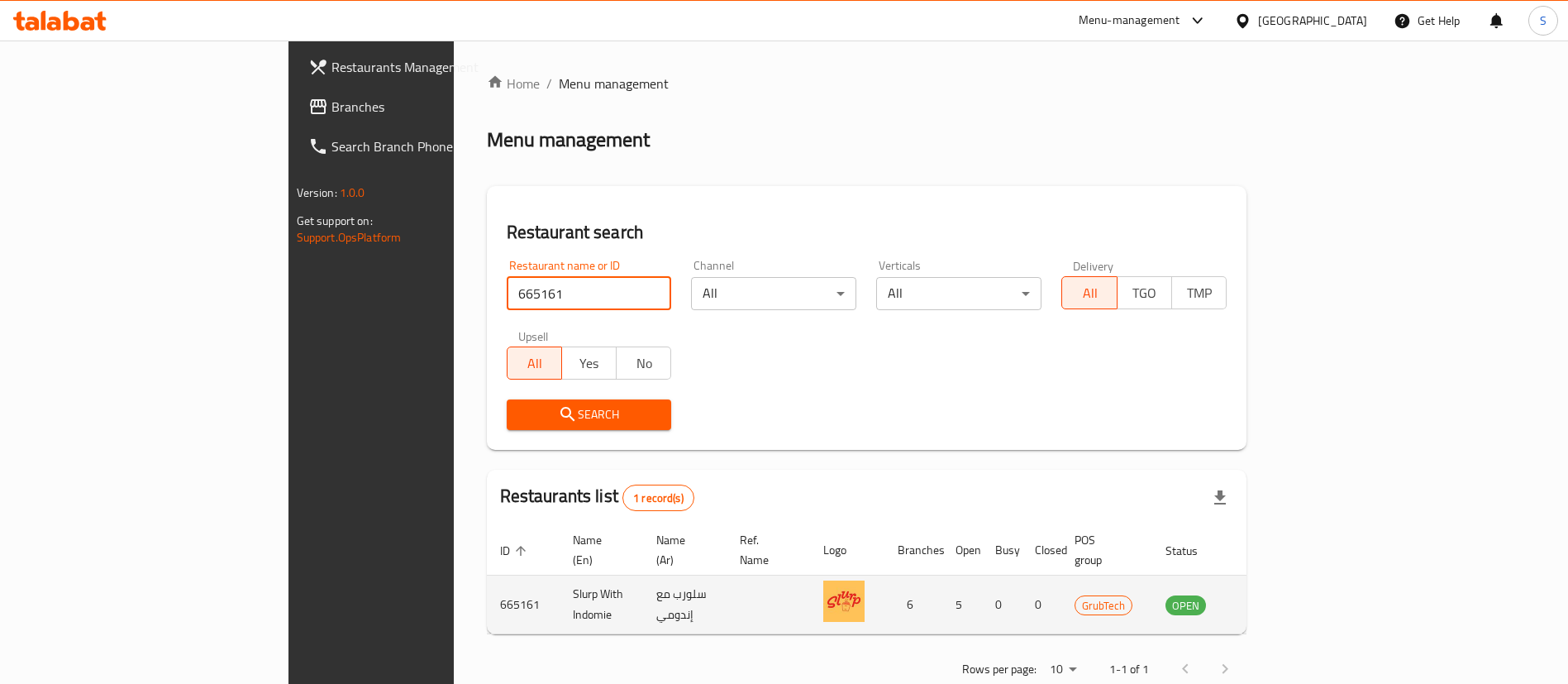
click at [1272, 594] on icon "enhanced table" at bounding box center [1262, 604] width 20 height 20
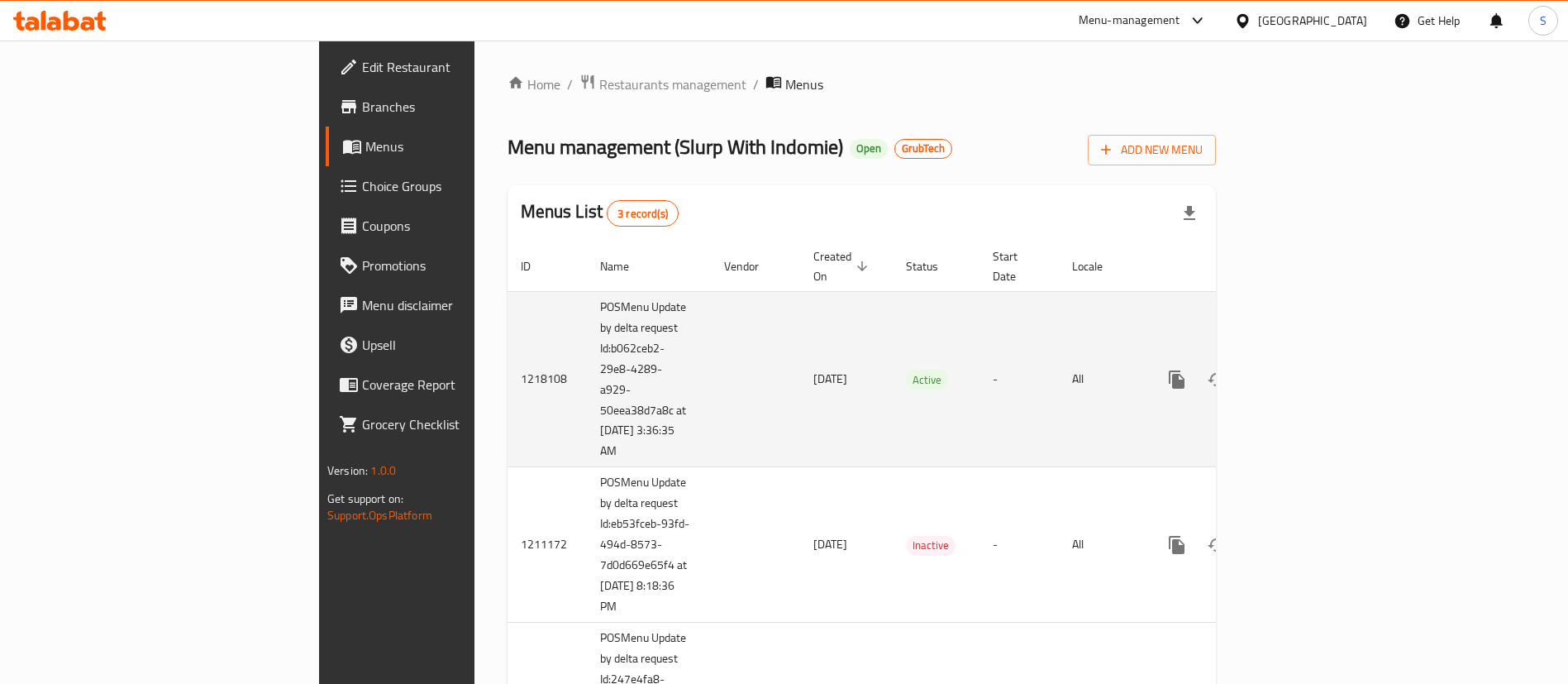
click at [1306, 370] on icon "enhanced table" at bounding box center [1296, 380] width 20 height 20
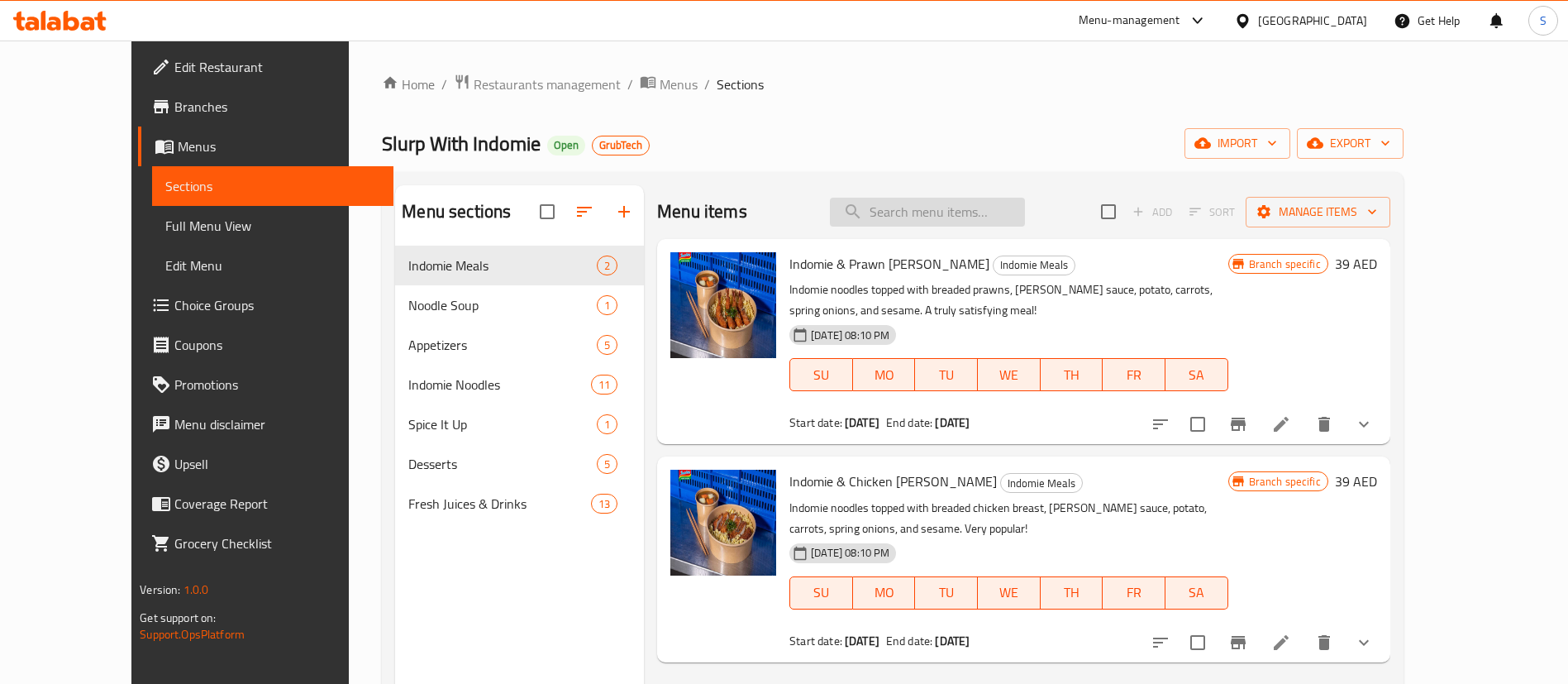
click at [944, 216] on input "search" at bounding box center [928, 212] width 195 height 29
paste input "Mie Goreng"
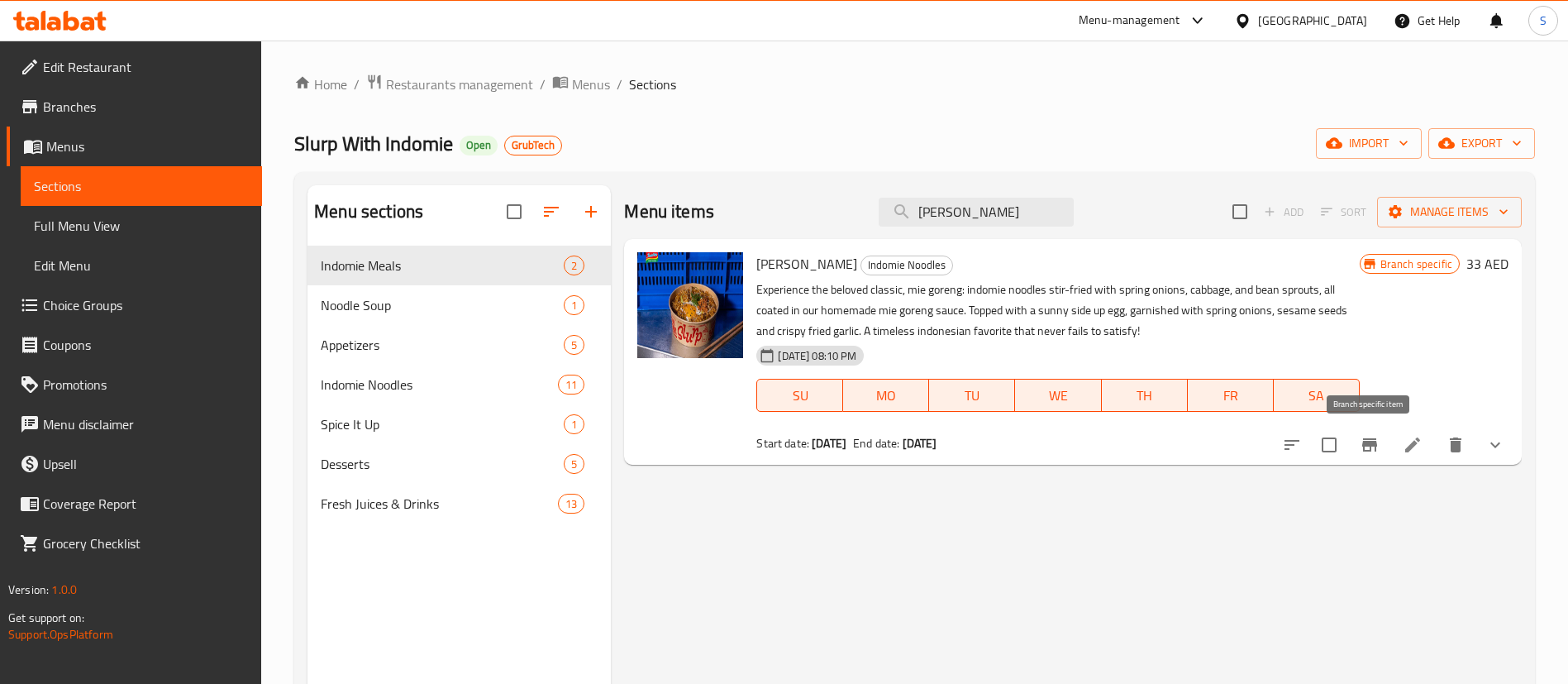
type input "Mie Goreng"
click at [1373, 457] on button "Branch-specific-item" at bounding box center [1370, 445] width 40 height 40
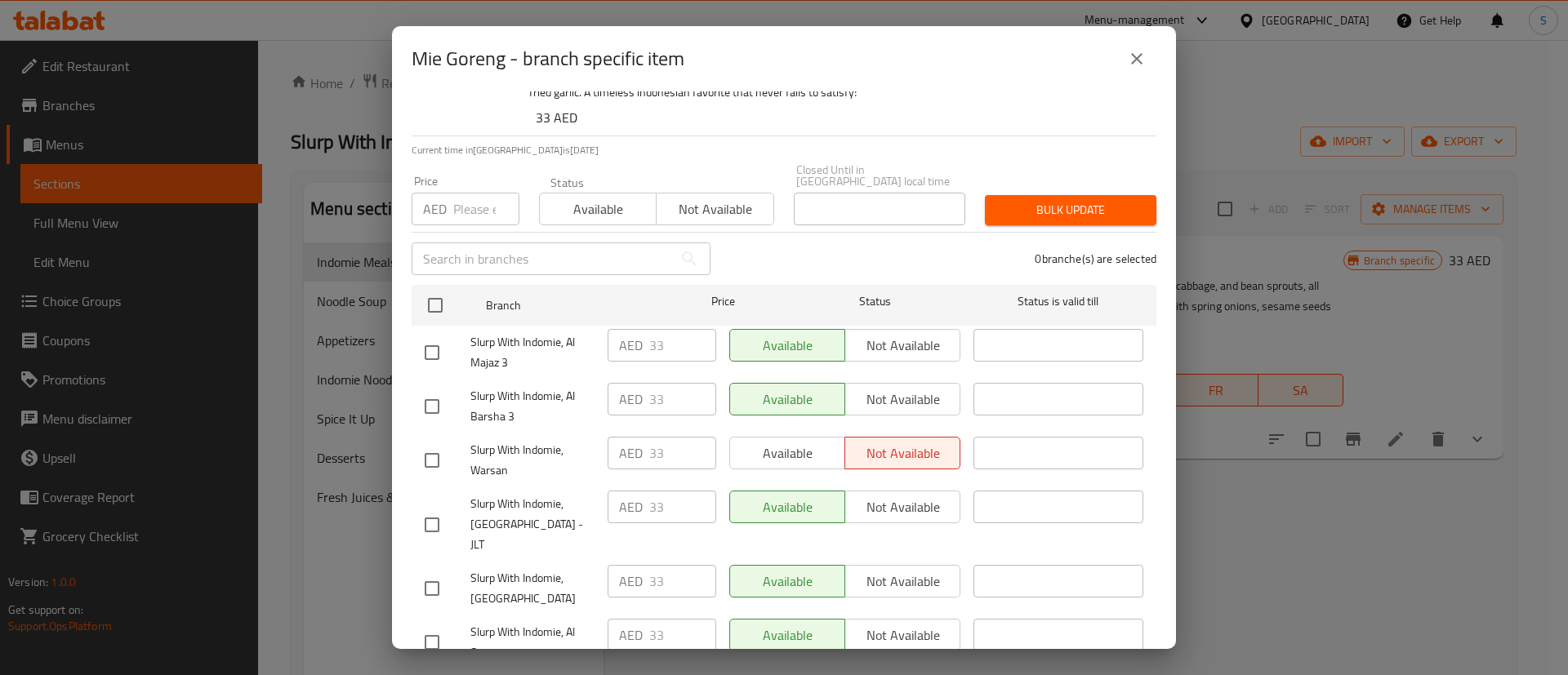
scroll to position [147, 0]
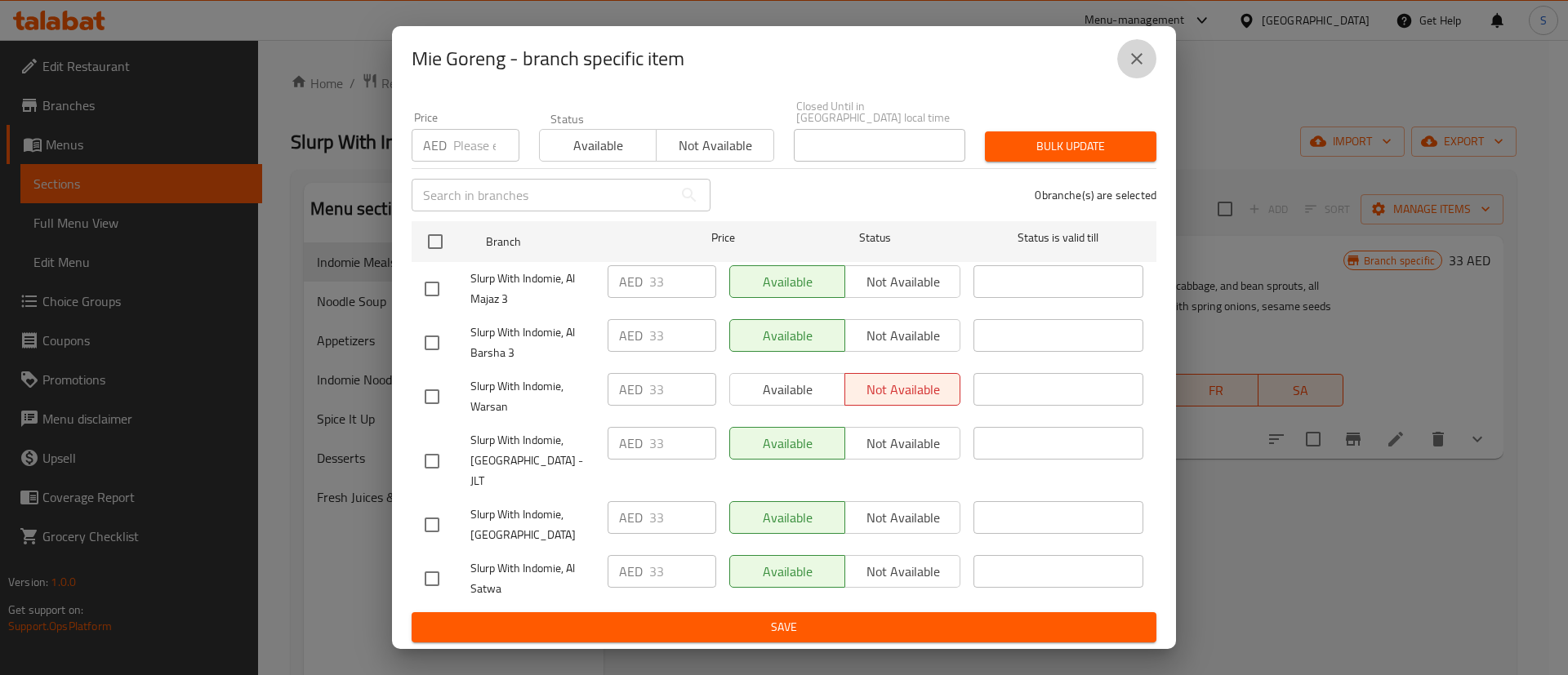
click at [1127, 54] on button "close" at bounding box center [1136, 59] width 39 height 39
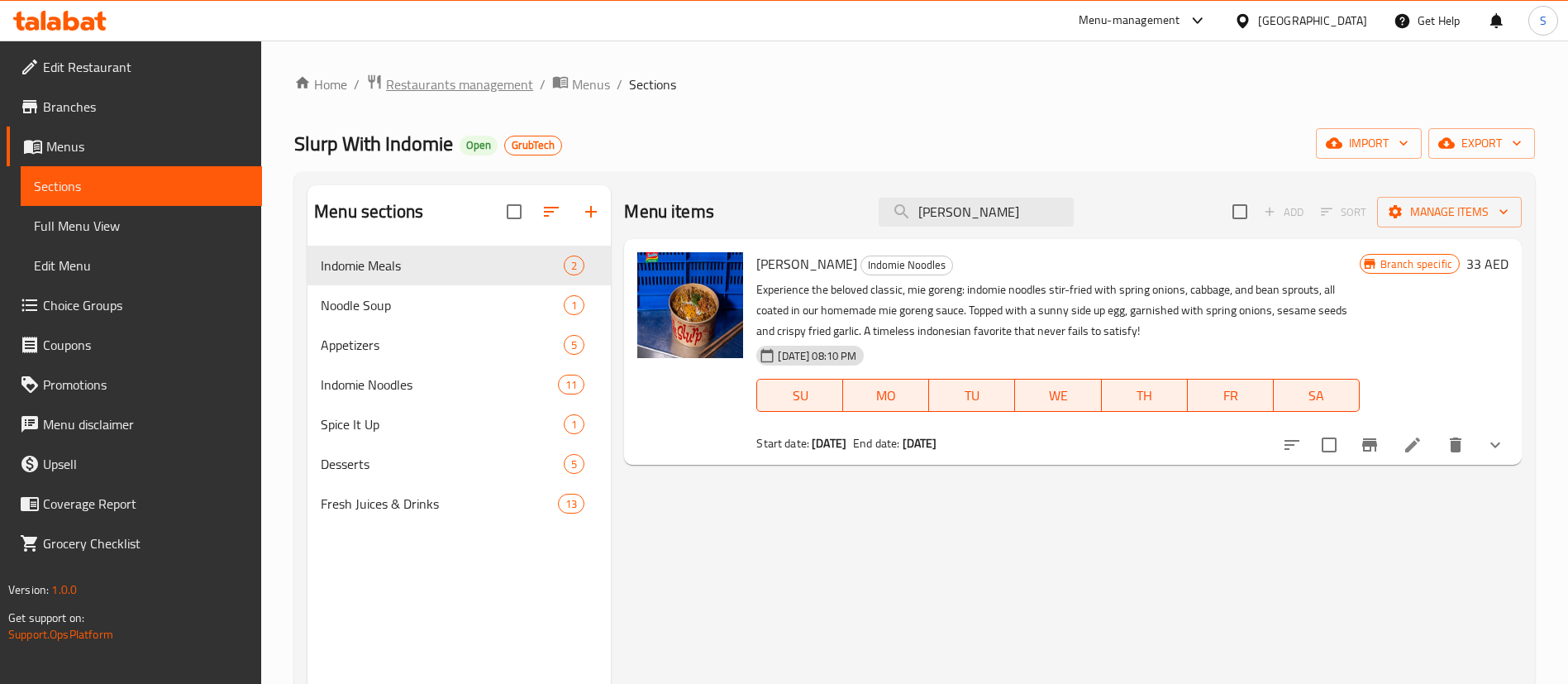
click at [473, 81] on span "Restaurants management" at bounding box center [459, 84] width 147 height 20
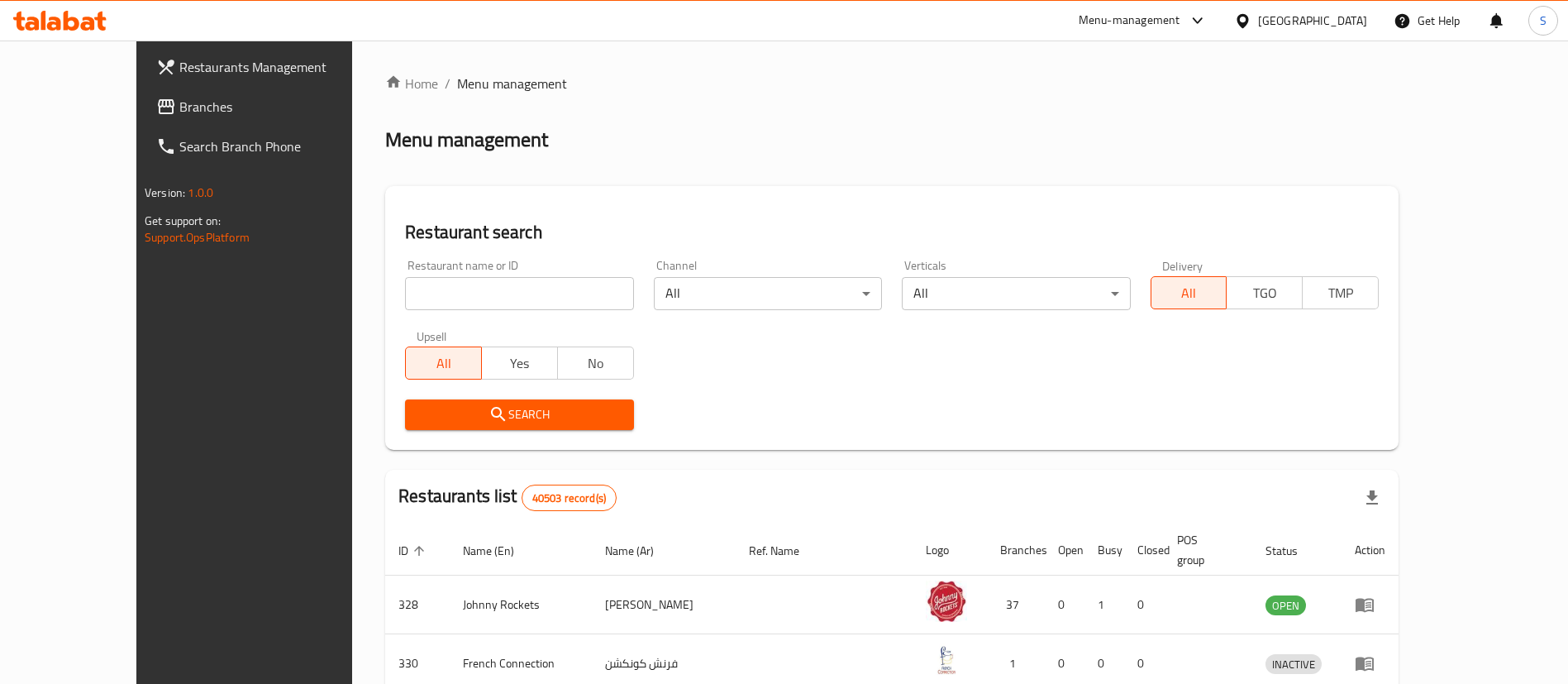
click at [450, 303] on input "search" at bounding box center [519, 293] width 228 height 33
paste input "660153"
type input "660153"
click button "Search" at bounding box center [519, 415] width 228 height 31
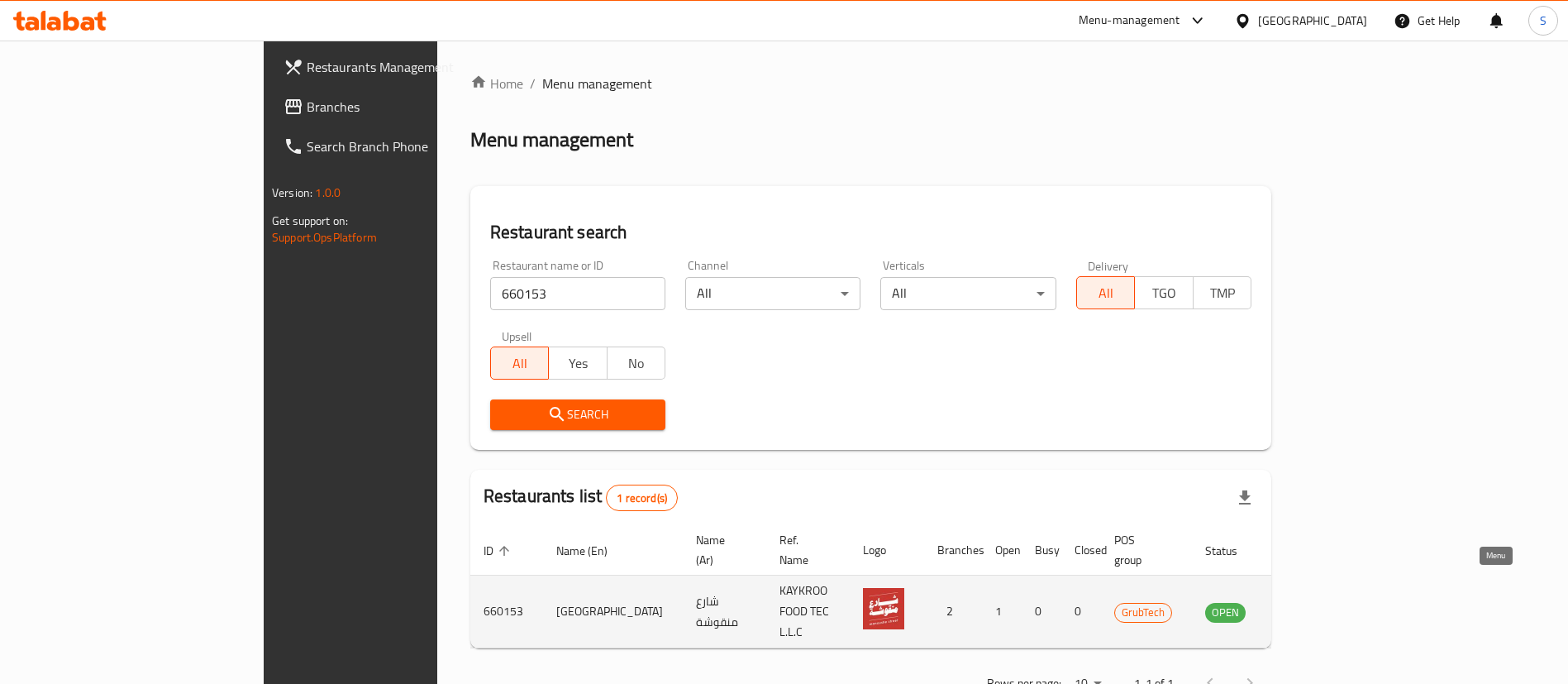
click at [1312, 602] on icon "enhanced table" at bounding box center [1302, 612] width 20 height 20
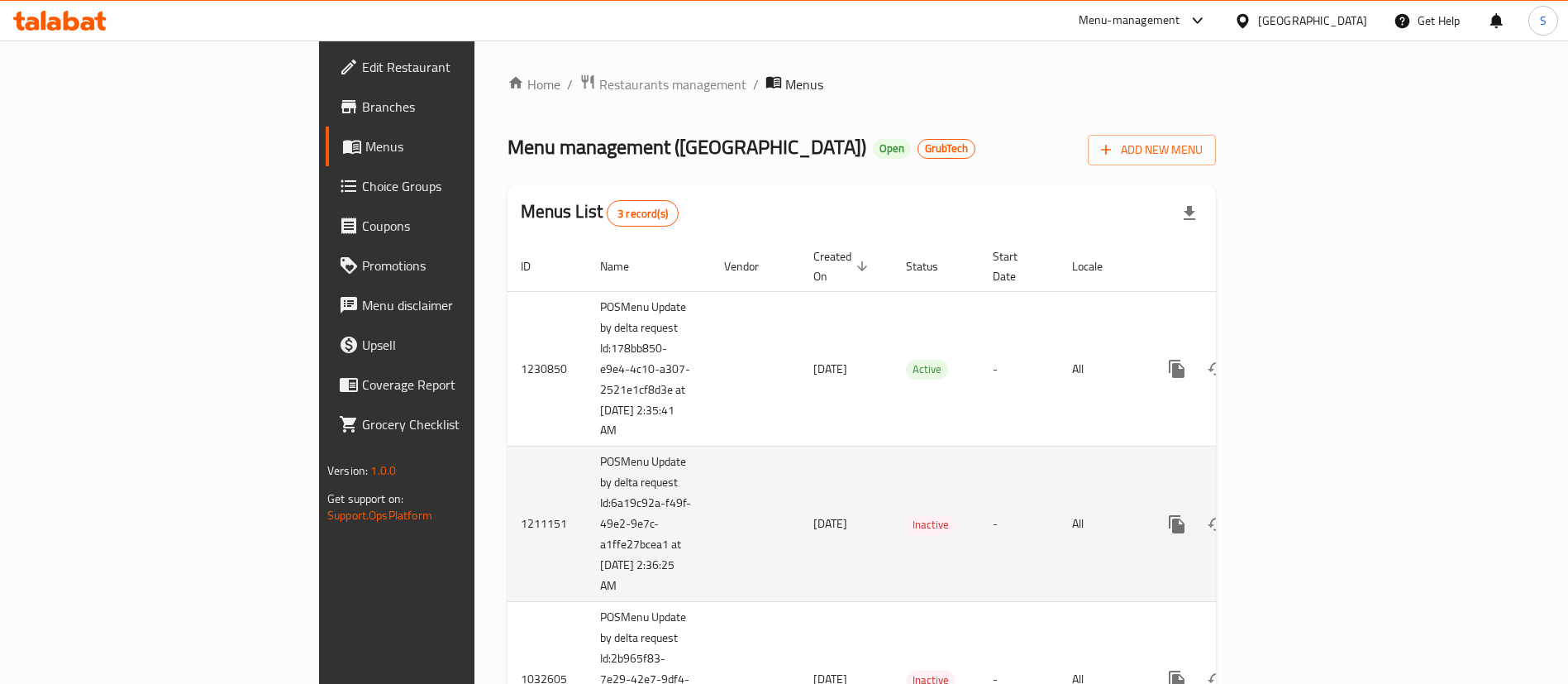
click at [587, 523] on td "POSMenu Update by delta request Id:6a19c92a-f49f-49e2-9e7c-a1ffe27bcea1 at 4/25…" at bounding box center [648, 525] width 124 height 156
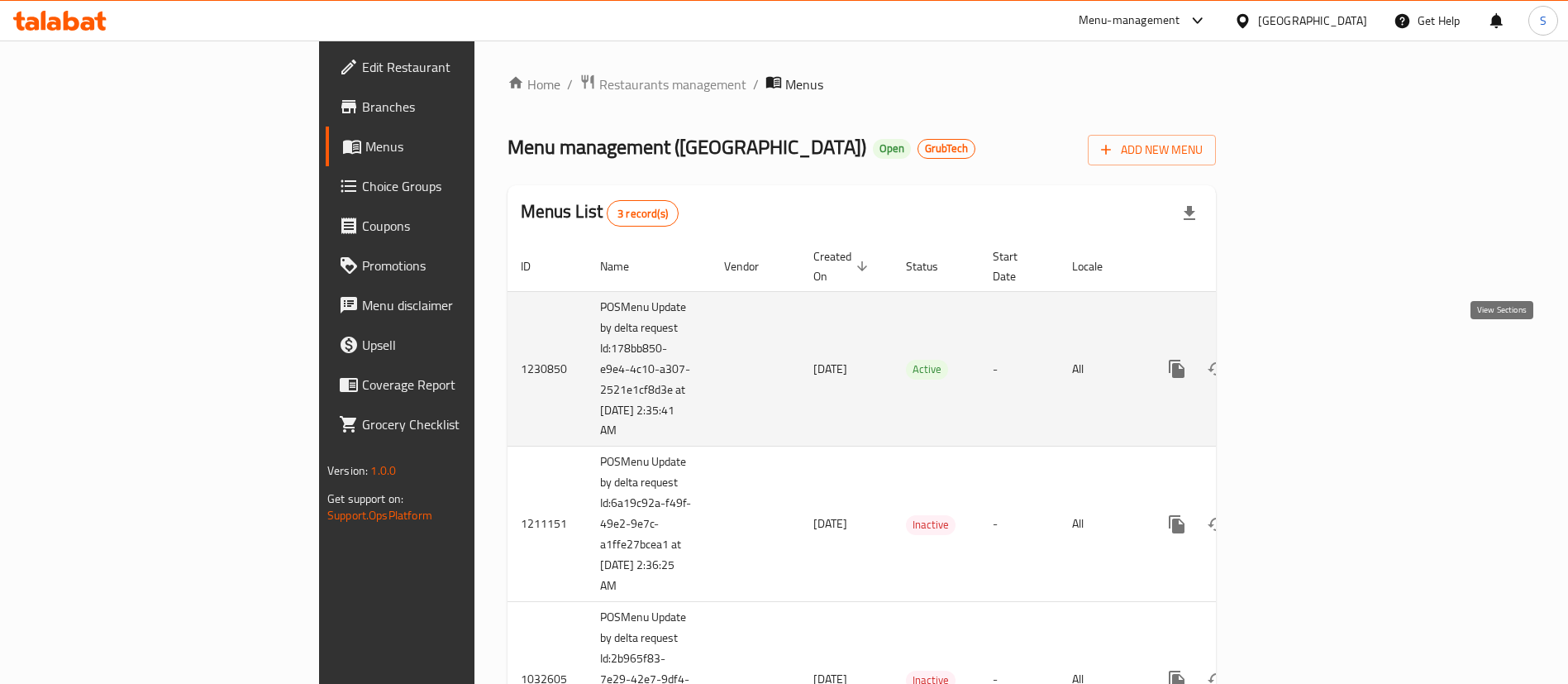
click at [1306, 359] on icon "enhanced table" at bounding box center [1296, 369] width 20 height 20
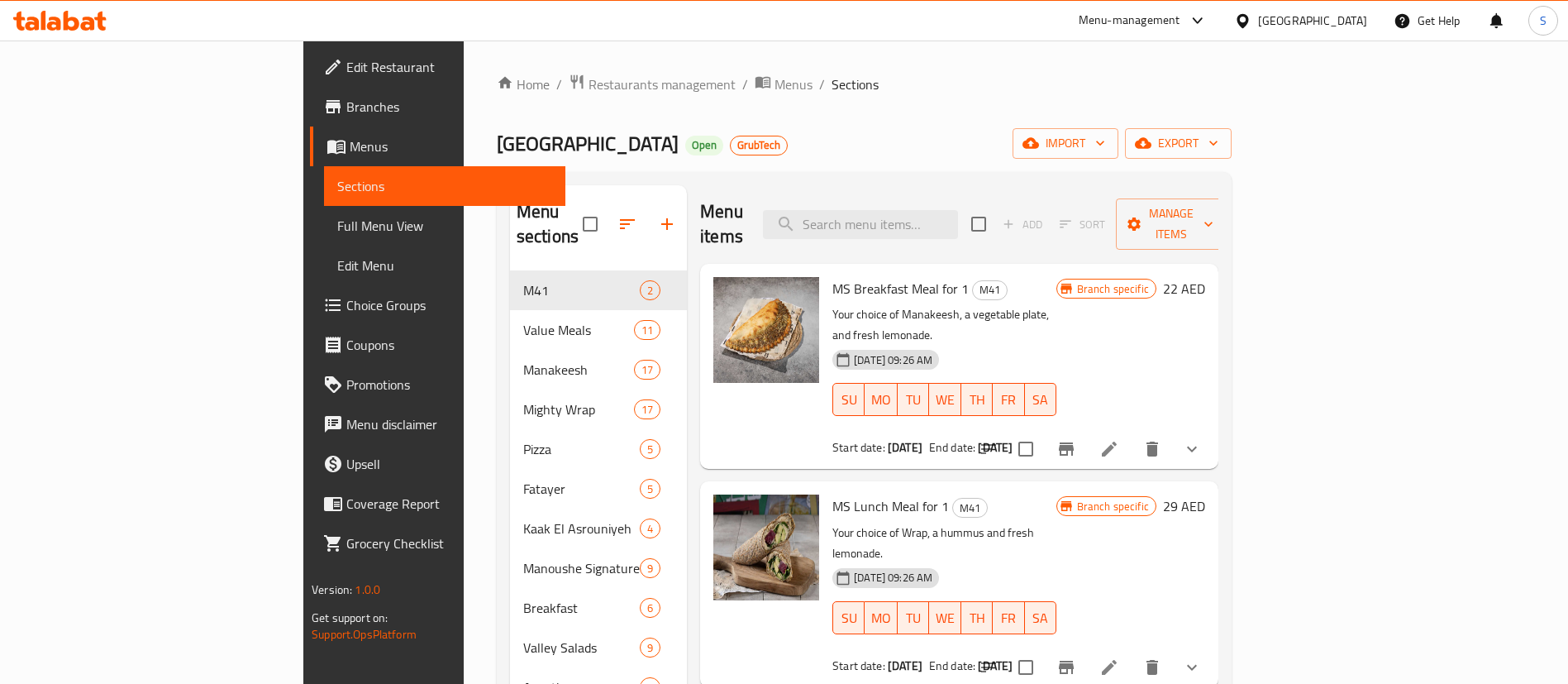
click at [971, 236] on div "Menu items Add Sort Manage items" at bounding box center [959, 224] width 518 height 79
click at [958, 210] on input "search" at bounding box center [861, 224] width 195 height 29
paste input "Kafta Lita with Hummus"
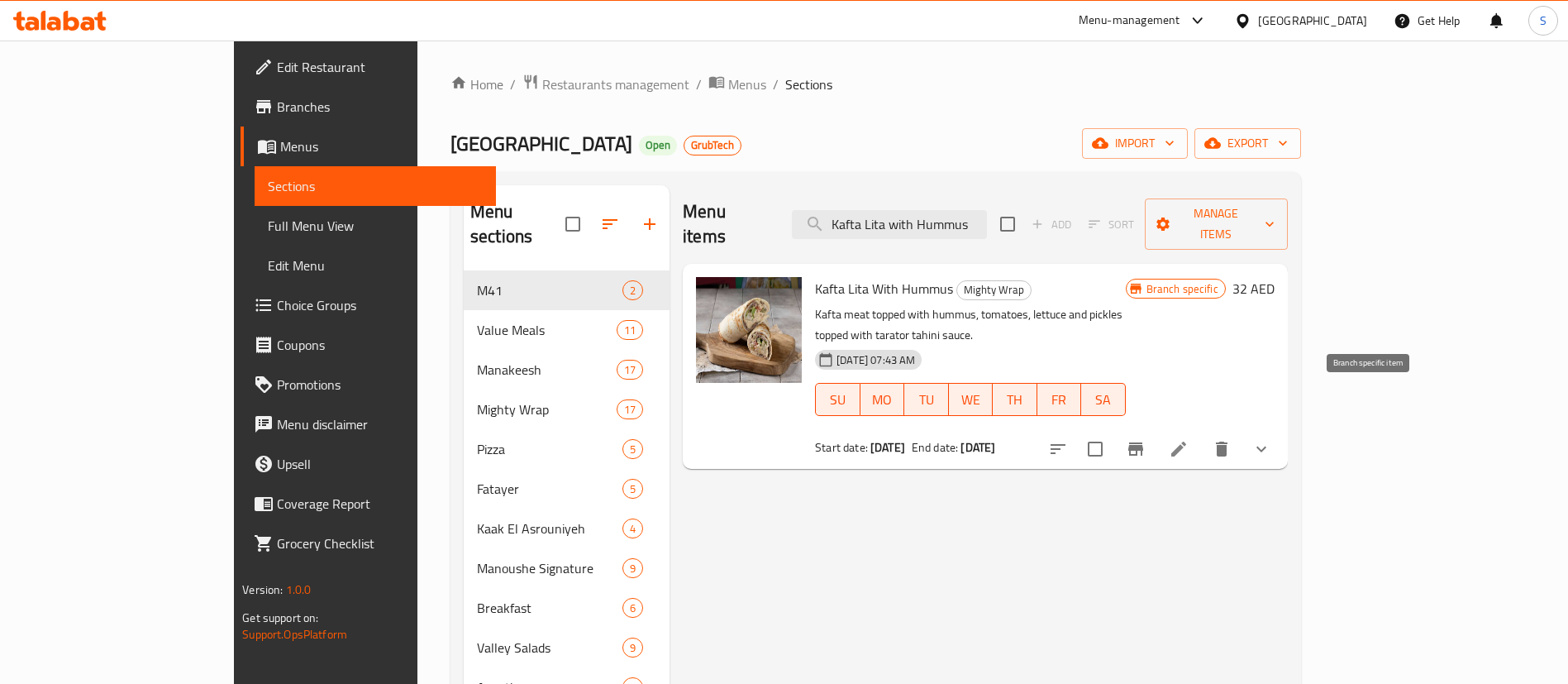
type input "Kafta Lita with Hummus"
click at [1146, 439] on icon "Branch-specific-item" at bounding box center [1136, 449] width 20 height 20
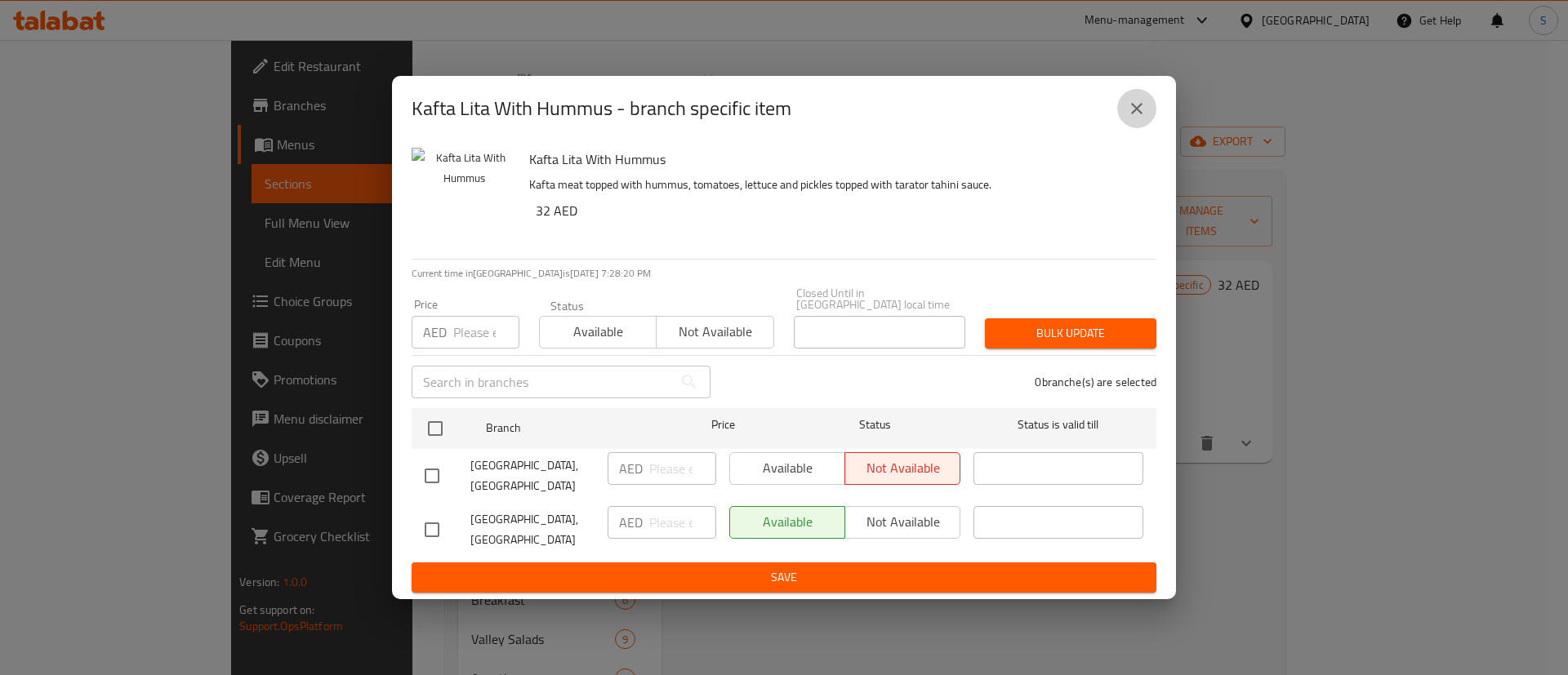
click at [1136, 90] on button "close" at bounding box center [1136, 109] width 39 height 39
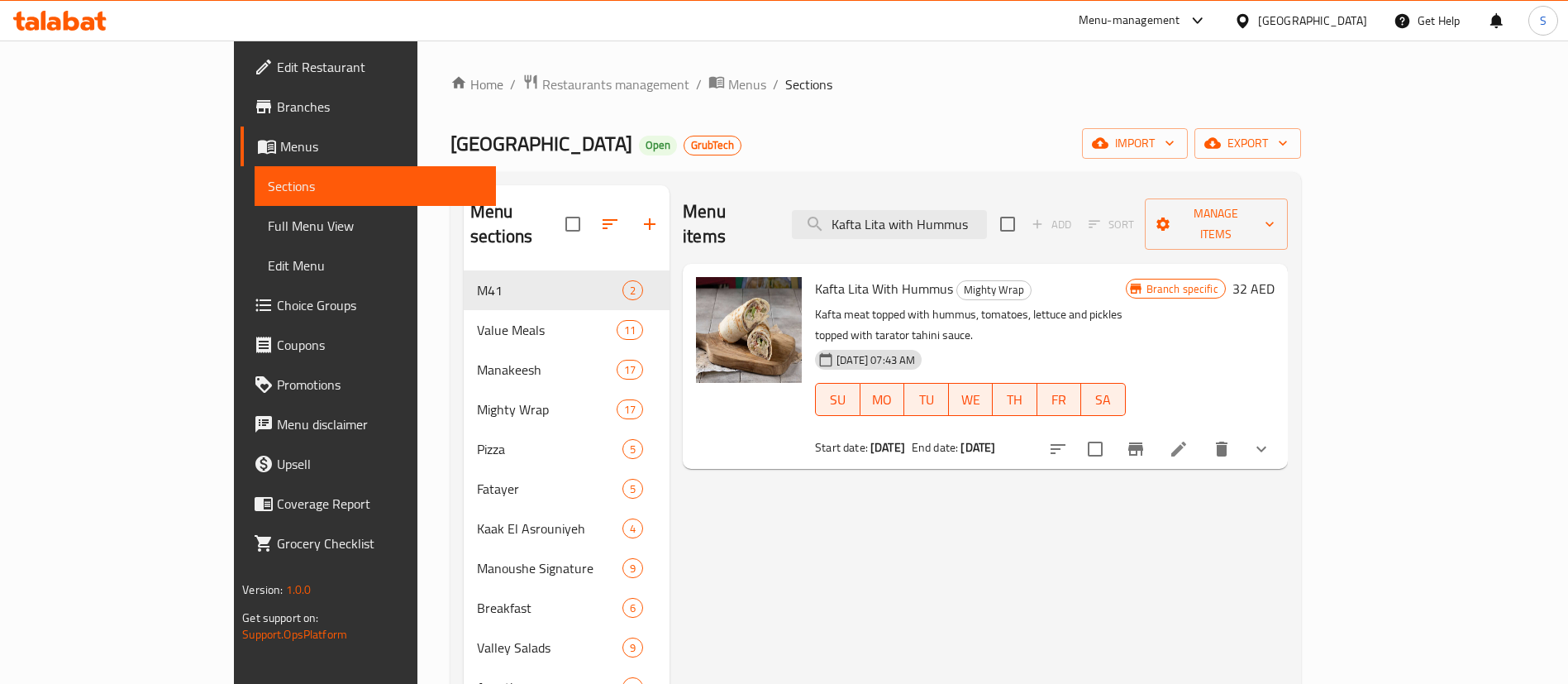
click at [815, 276] on span "Kafta Lita With Hummus" at bounding box center [883, 288] width 138 height 24
copy h6 "Kafta Lita With Hummus"
click at [543, 82] on span "Restaurants management" at bounding box center [616, 84] width 147 height 20
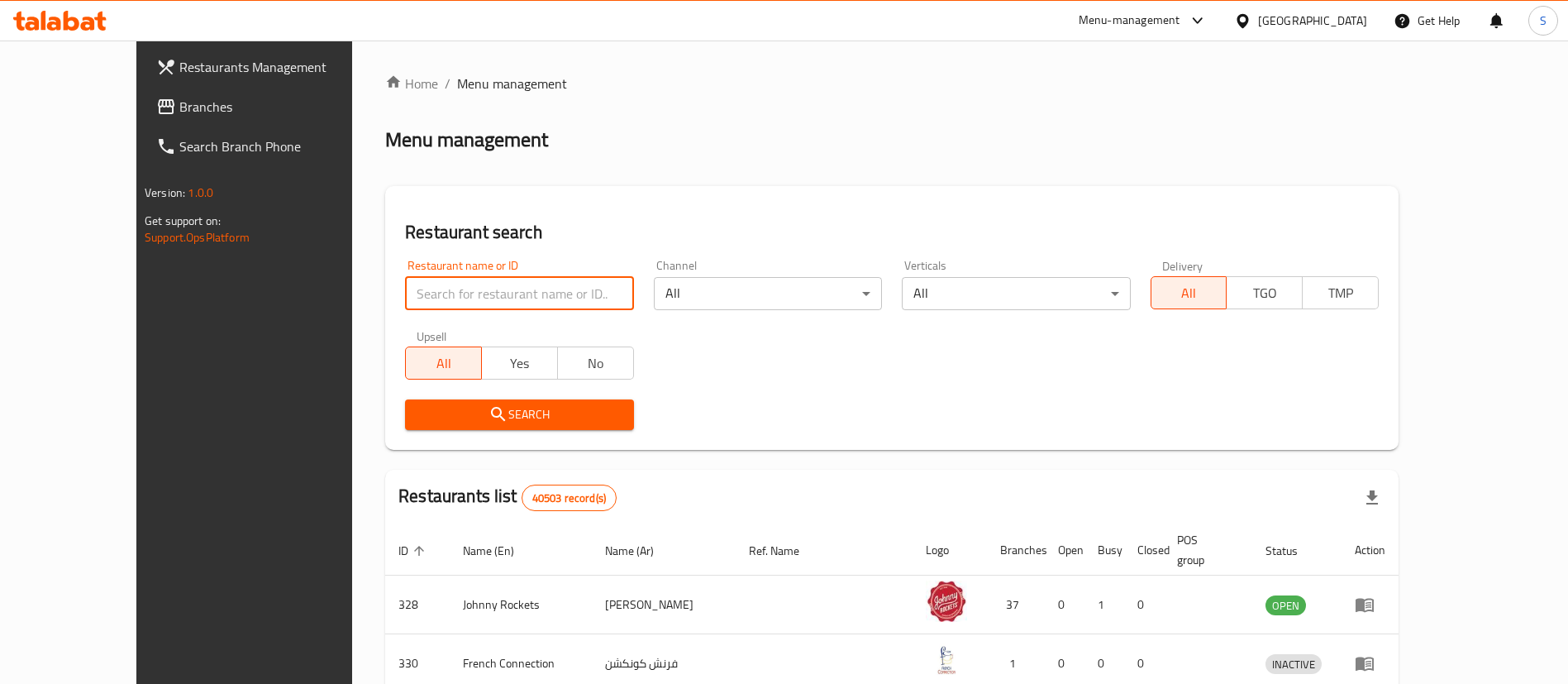
click at [553, 290] on input "search" at bounding box center [519, 293] width 228 height 33
paste input "13108"
type input "13108"
click button "Search" at bounding box center [519, 415] width 228 height 31
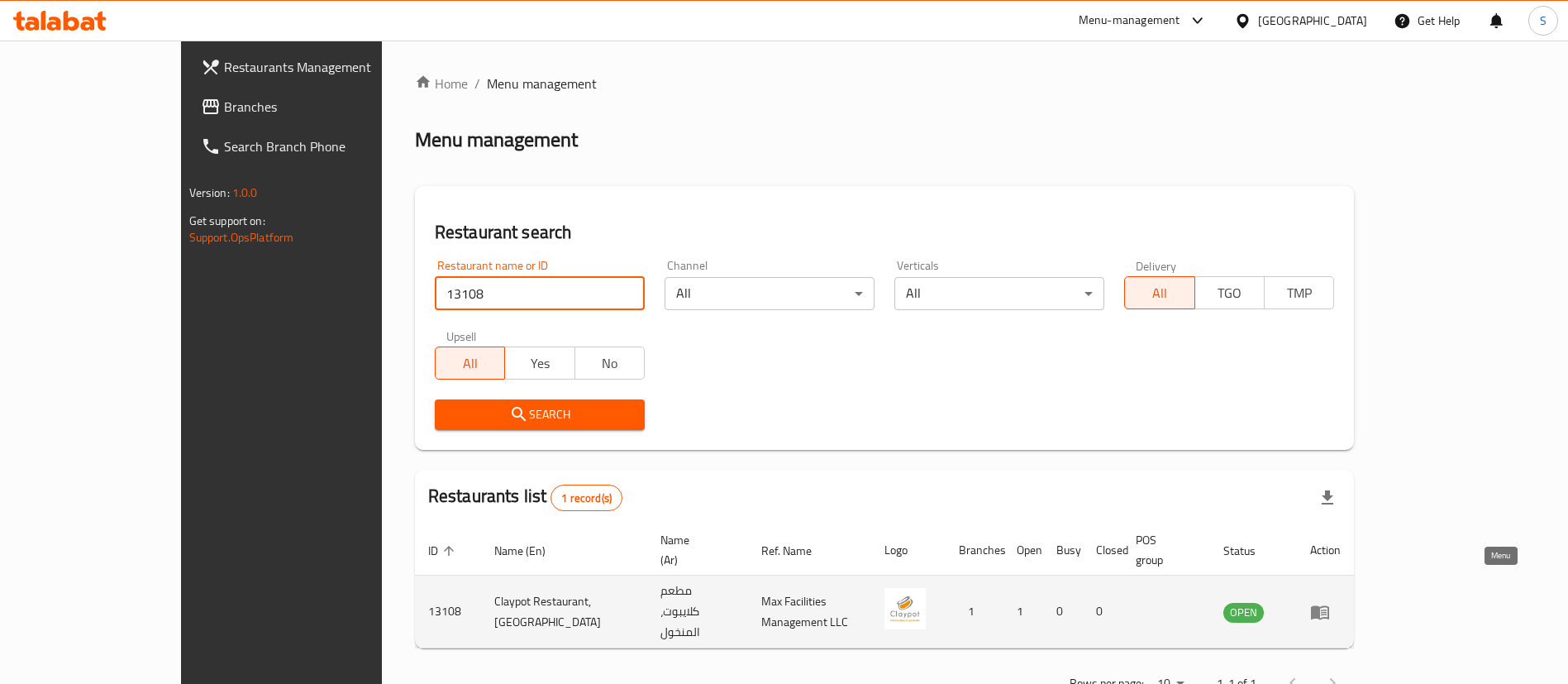
click at [1329, 605] on icon "enhanced table" at bounding box center [1320, 613] width 18 height 14
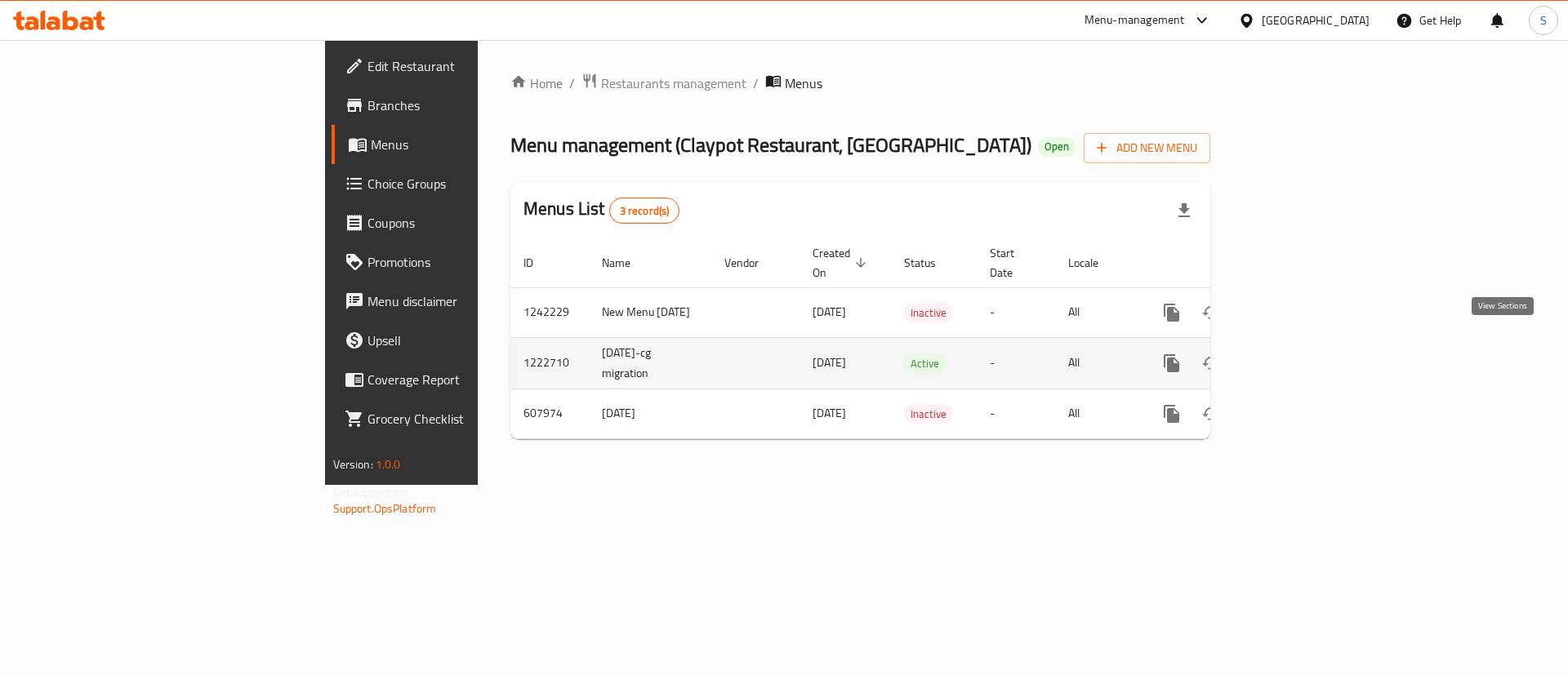
click at [1309, 344] on link "enhanced table" at bounding box center [1289, 363] width 39 height 39
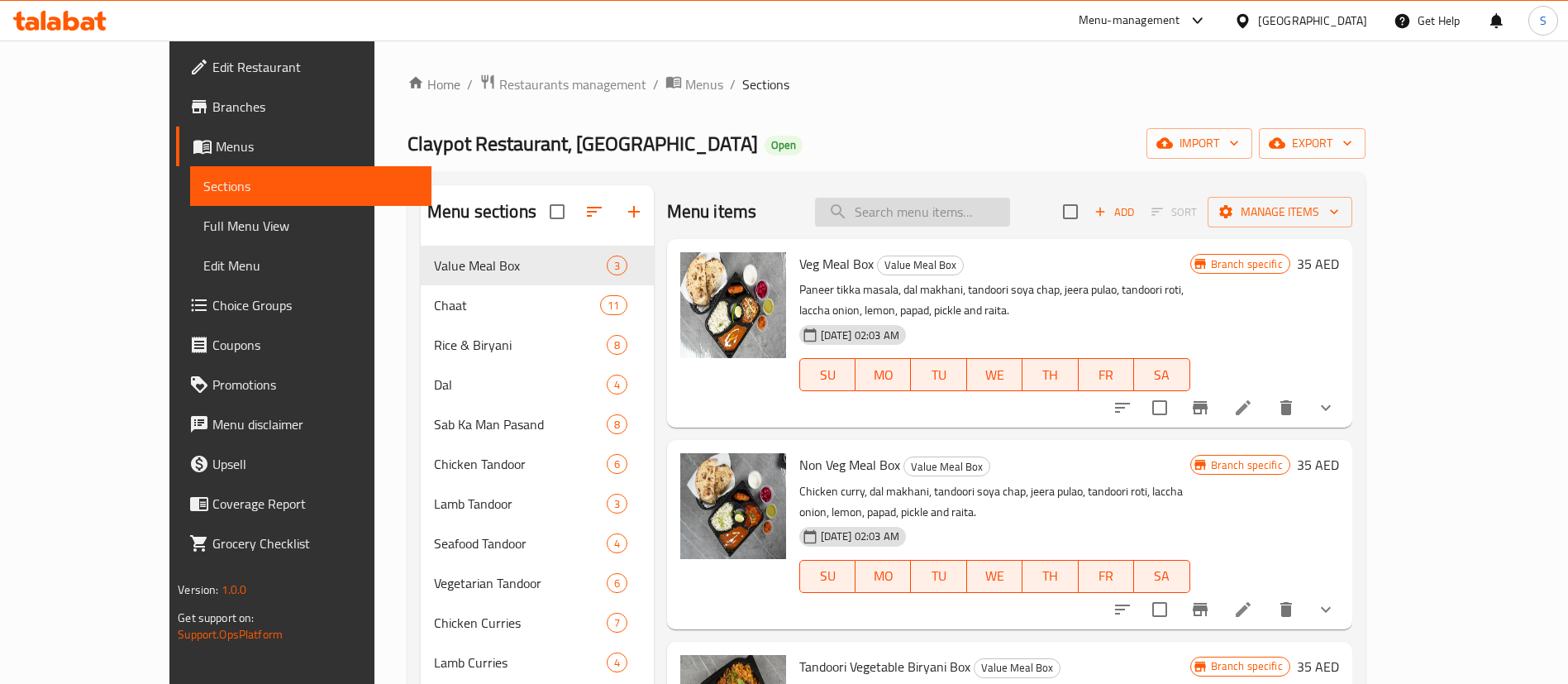
click at [959, 217] on input "search" at bounding box center [912, 212] width 195 height 29
paste input "Paneer tikka masala"
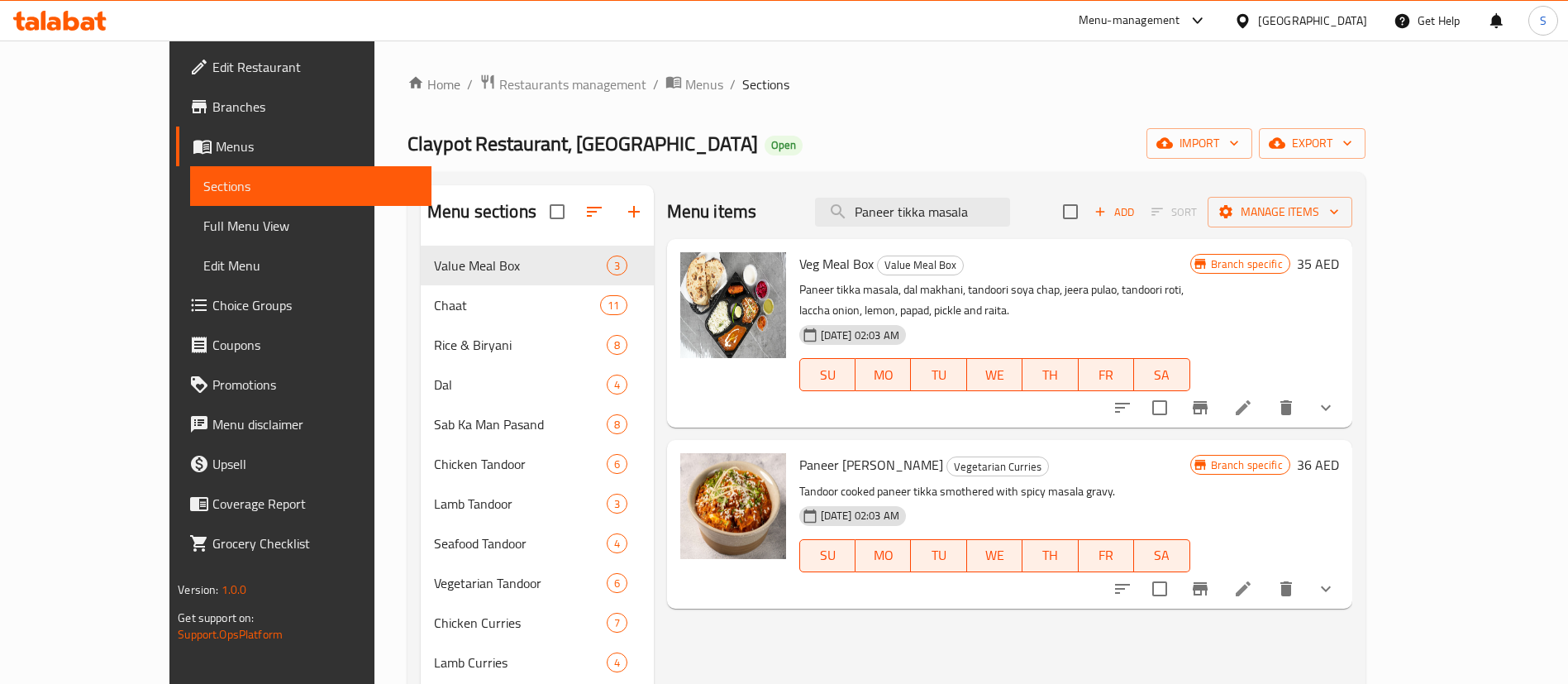
type input "Paneer tikka masala"
click at [799, 452] on span "Paneer Tikka Masala" at bounding box center [871, 464] width 144 height 24
copy h6 "Paneer Tikka Masala"
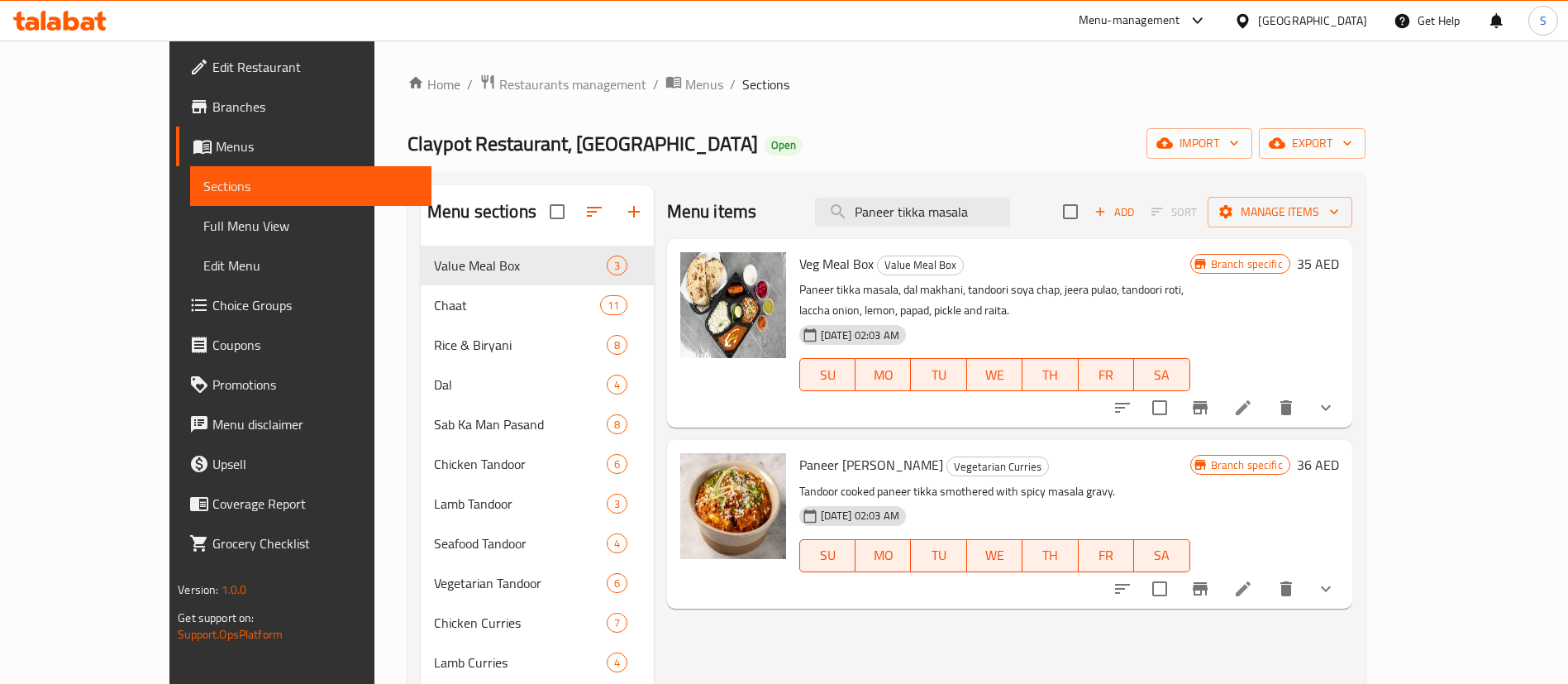
click at [802, 481] on p "Tandoor cooked paneer tikka smothered with spicy masala gravy." at bounding box center [995, 491] width 391 height 21
click at [1220, 569] on button "Branch-specific-item" at bounding box center [1200, 589] width 40 height 40
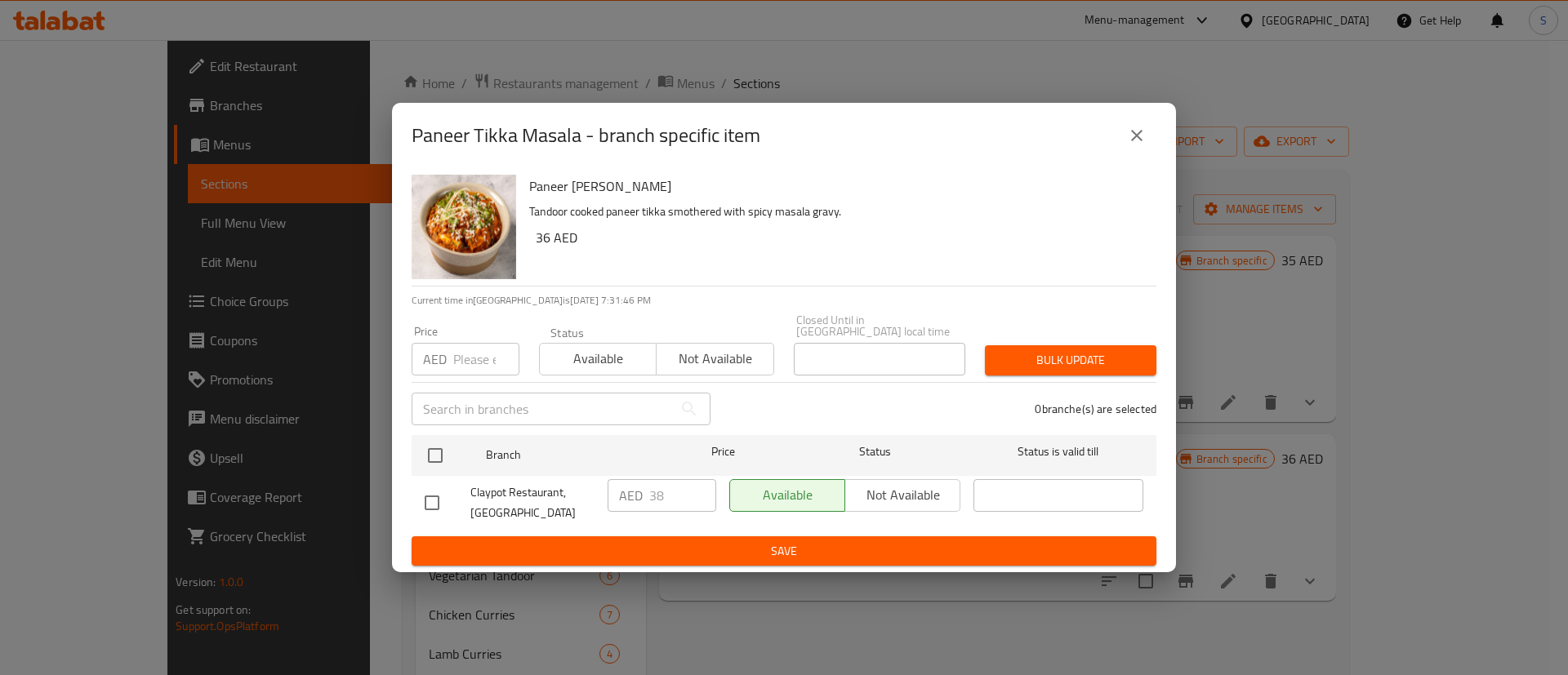
click at [1144, 129] on icon "close" at bounding box center [1136, 136] width 20 height 20
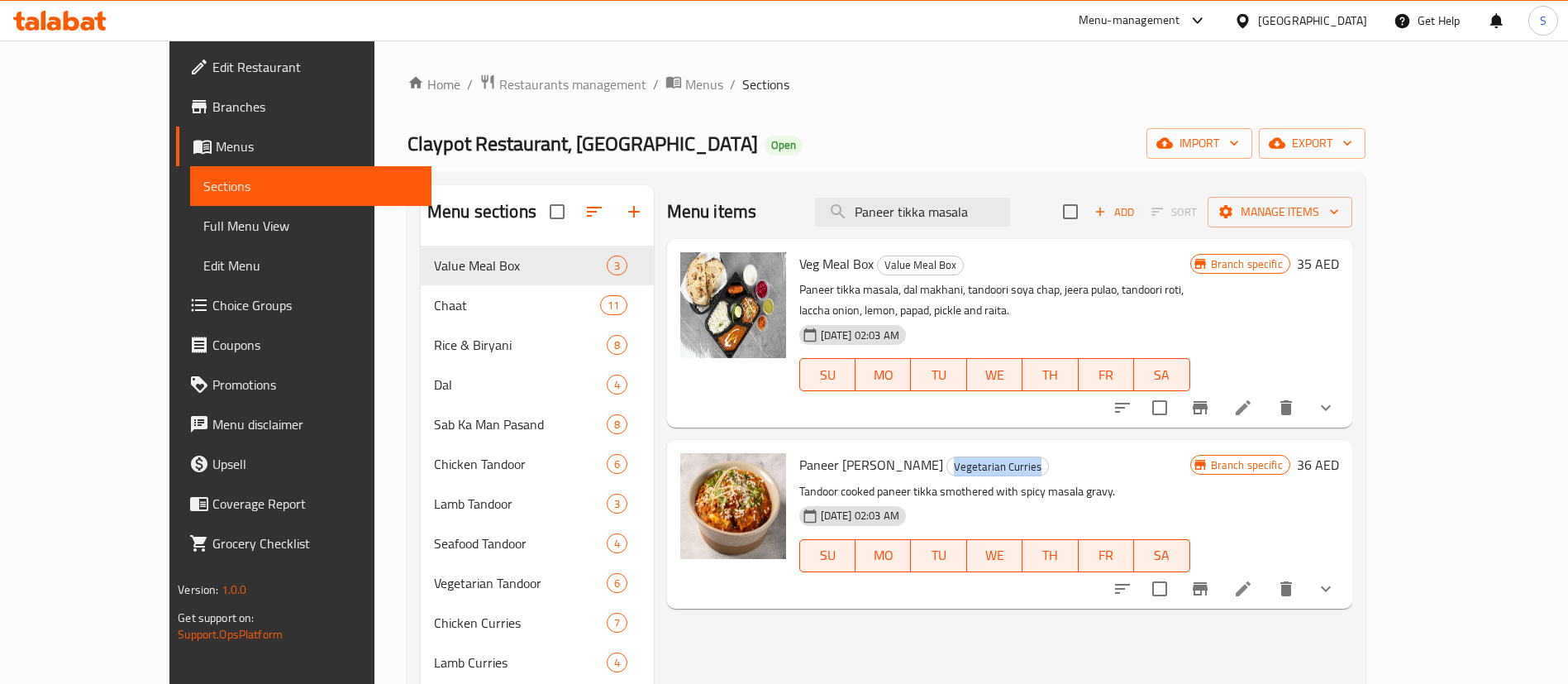
drag, startPoint x: 881, startPoint y: 445, endPoint x: 993, endPoint y: 447, distance: 112.0
click at [993, 453] on h6 "Paneer Tikka Masala Vegetarian Curries" at bounding box center [995, 465] width 391 height 24
copy span "Vegetarian Curries"
click at [576, 97] on div "Home / Restaurants management / Menus / Sections Claypot Restaurant, Al Mankhoo…" at bounding box center [886, 605] width 958 height 1065
click at [685, 83] on span "Menus" at bounding box center [704, 84] width 38 height 20
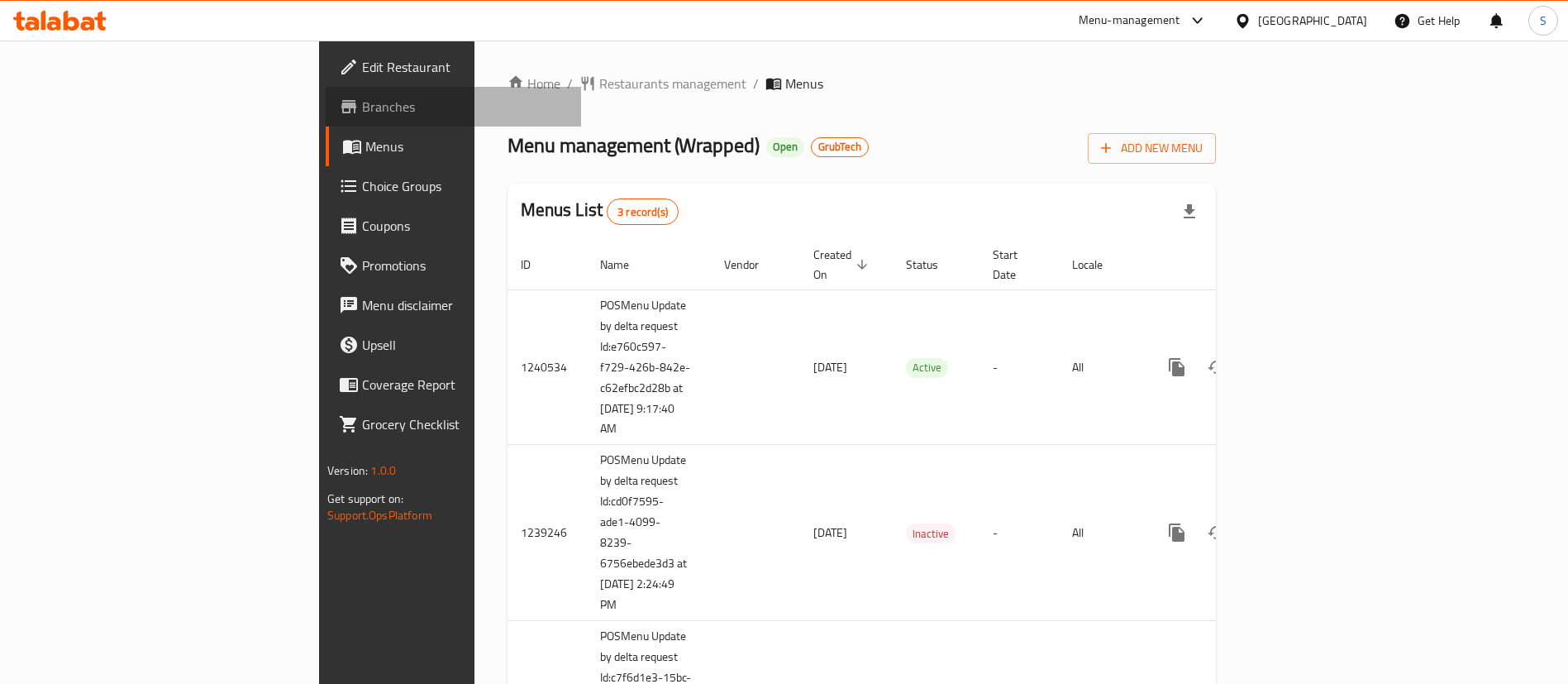
click at [326, 95] on link "Branches" at bounding box center [453, 107] width 255 height 40
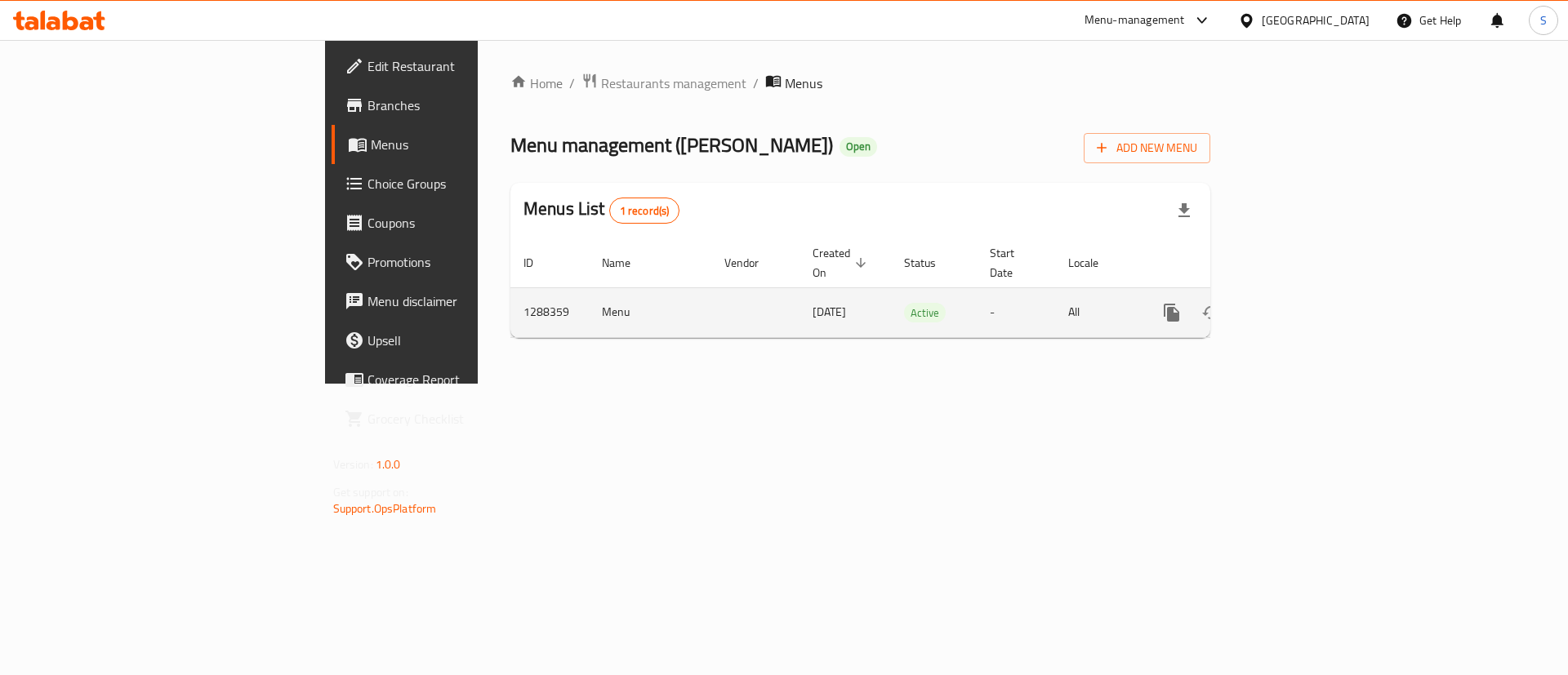
click at [1299, 303] on icon "enhanced table" at bounding box center [1289, 312] width 20 height 20
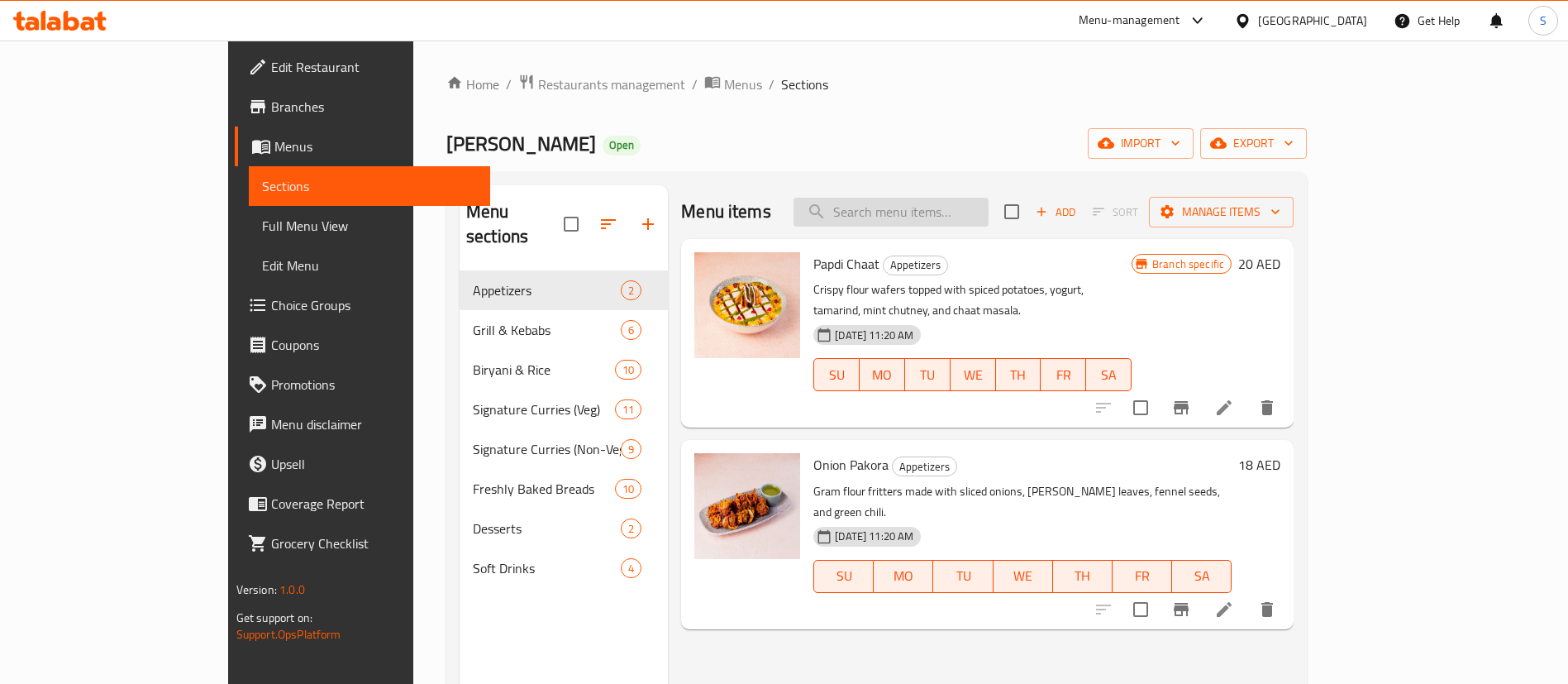
click at [988, 224] on input "search" at bounding box center [892, 212] width 195 height 29
paste input "[DEMOGRAPHIC_DATA] Paneer Tikka"
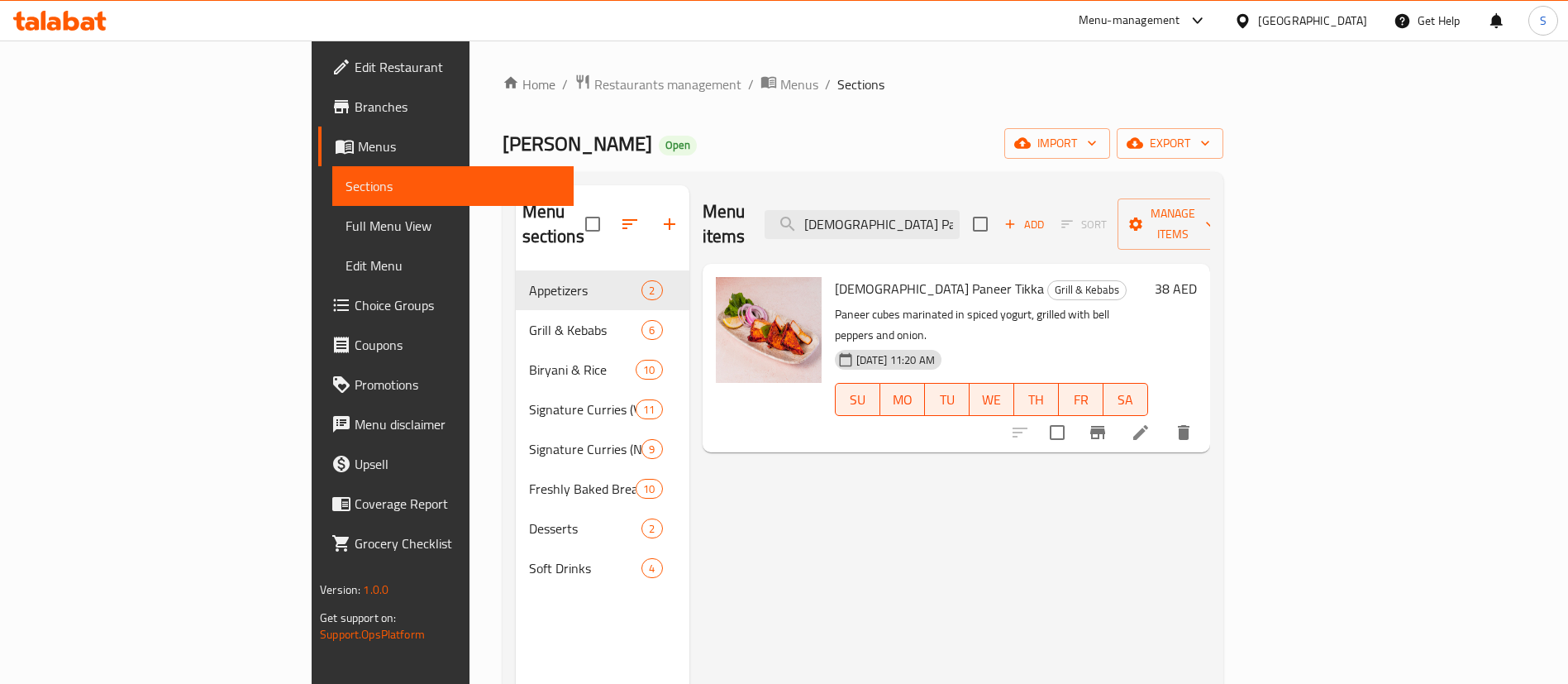
type input "[DEMOGRAPHIC_DATA] Paneer Tikka"
click at [1118, 413] on button "Branch-specific-item" at bounding box center [1098, 432] width 40 height 40
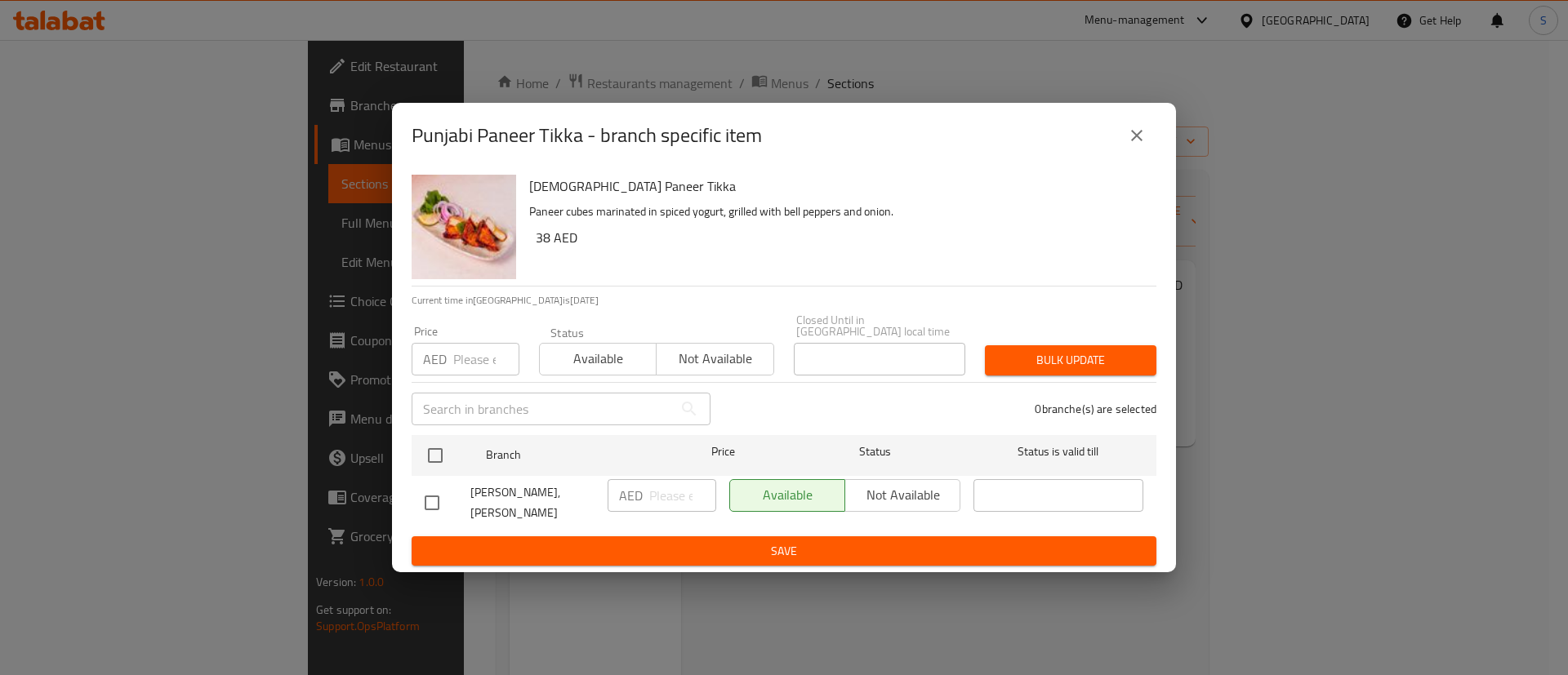
click at [1150, 139] on button "close" at bounding box center [1136, 136] width 39 height 39
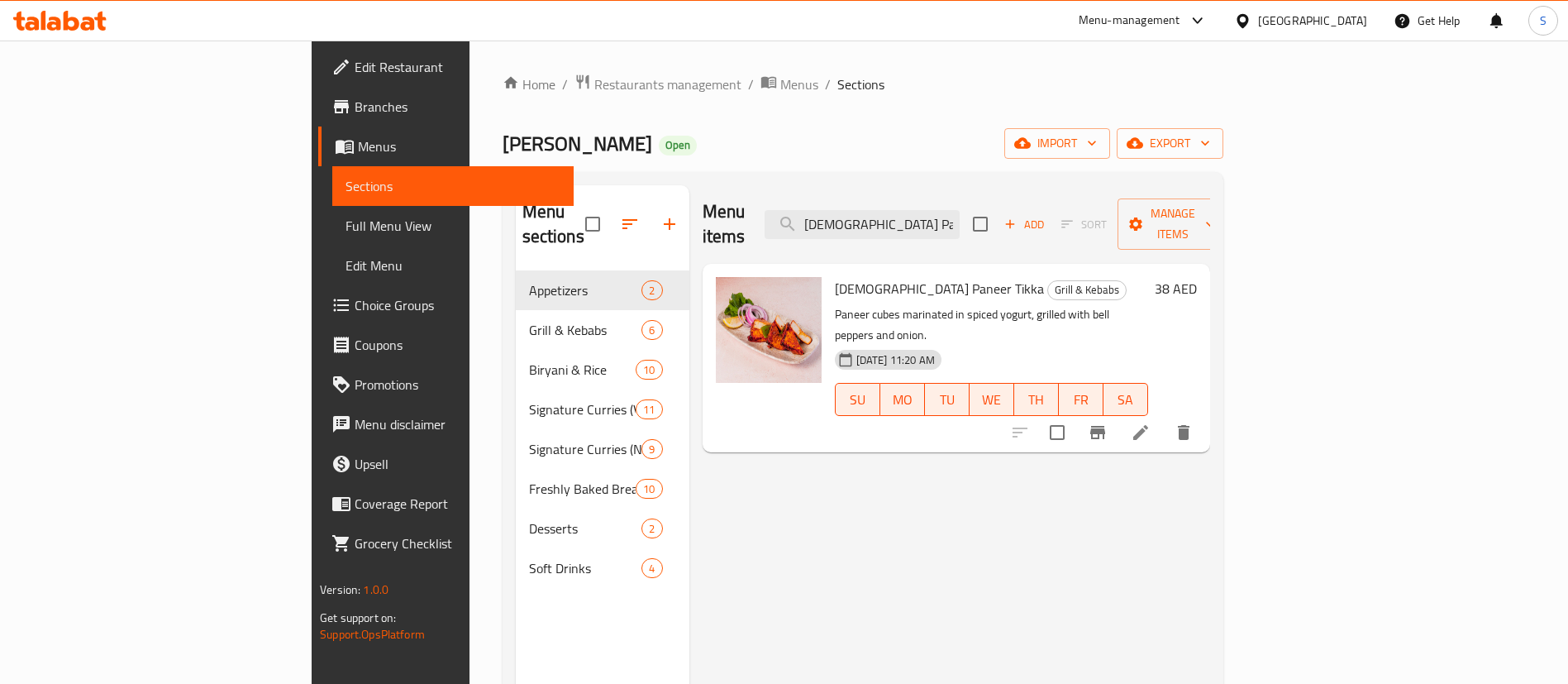
click at [864, 271] on div "Punjabi Paneer Tikka Grill & Kebabs Paneer cubes marinated in spiced yogurt, gr…" at bounding box center [991, 358] width 326 height 176
click at [849, 276] on span "[DEMOGRAPHIC_DATA] Paneer Tikka" at bounding box center [939, 288] width 209 height 24
click at [850, 276] on span "[DEMOGRAPHIC_DATA] Paneer Tikka" at bounding box center [939, 288] width 209 height 24
copy h6 "[DEMOGRAPHIC_DATA] Paneer Tikka"
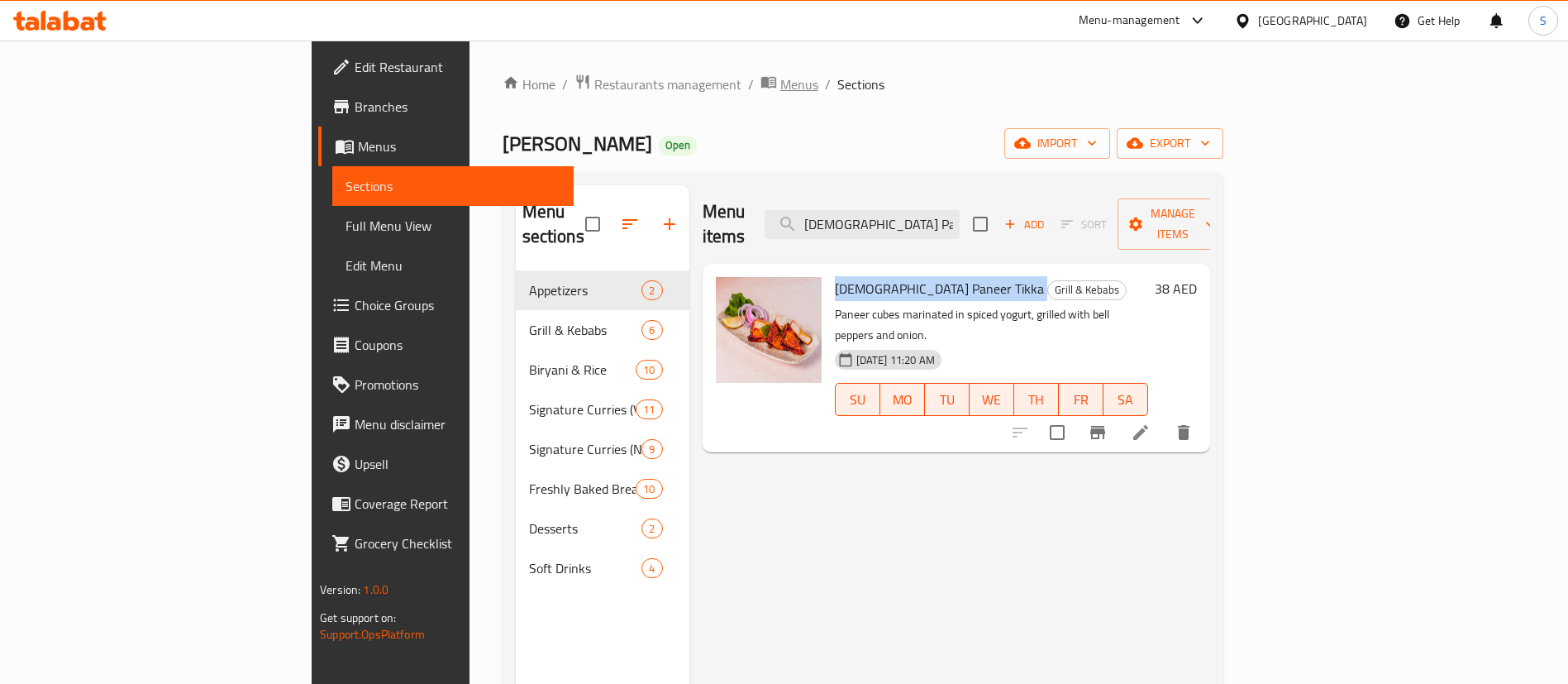
click at [780, 81] on span "Menus" at bounding box center [799, 84] width 38 height 20
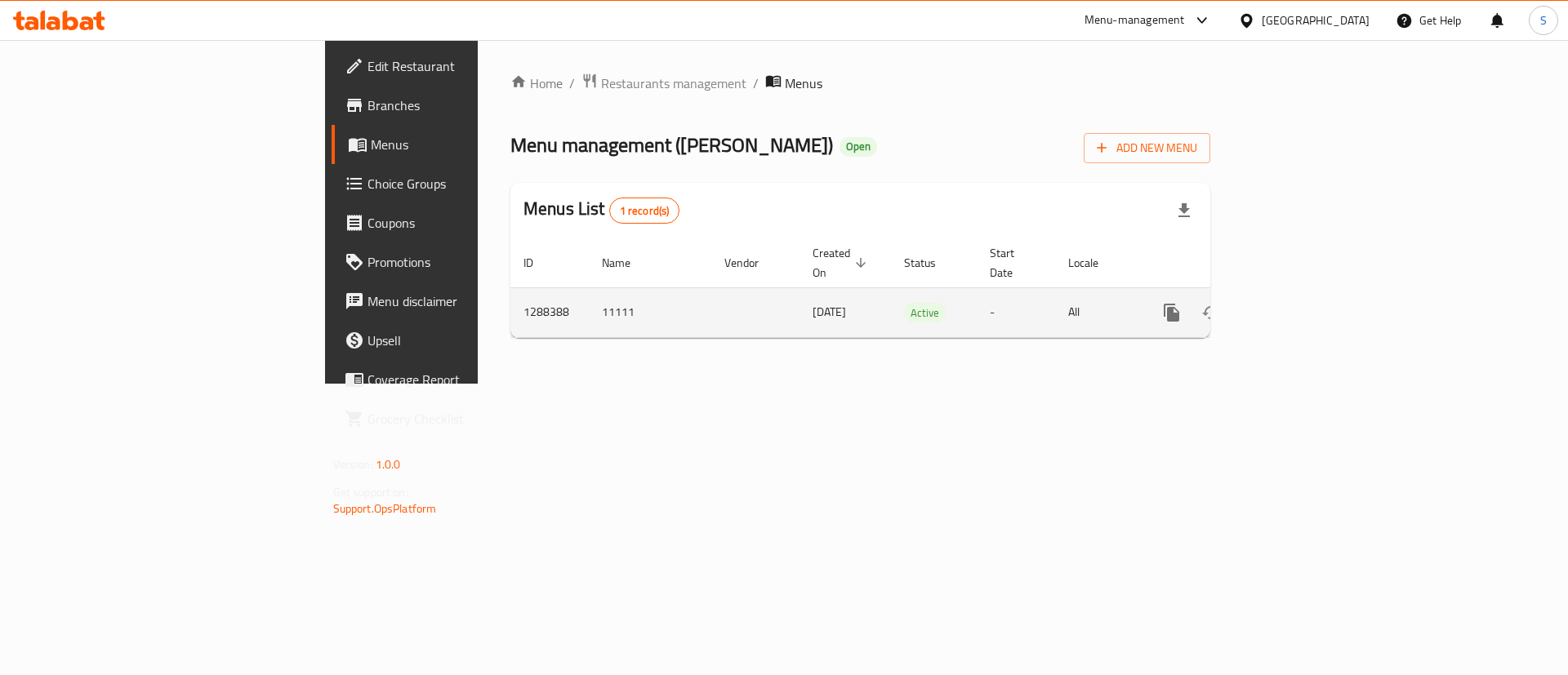
click at [1299, 303] on icon "enhanced table" at bounding box center [1289, 312] width 20 height 20
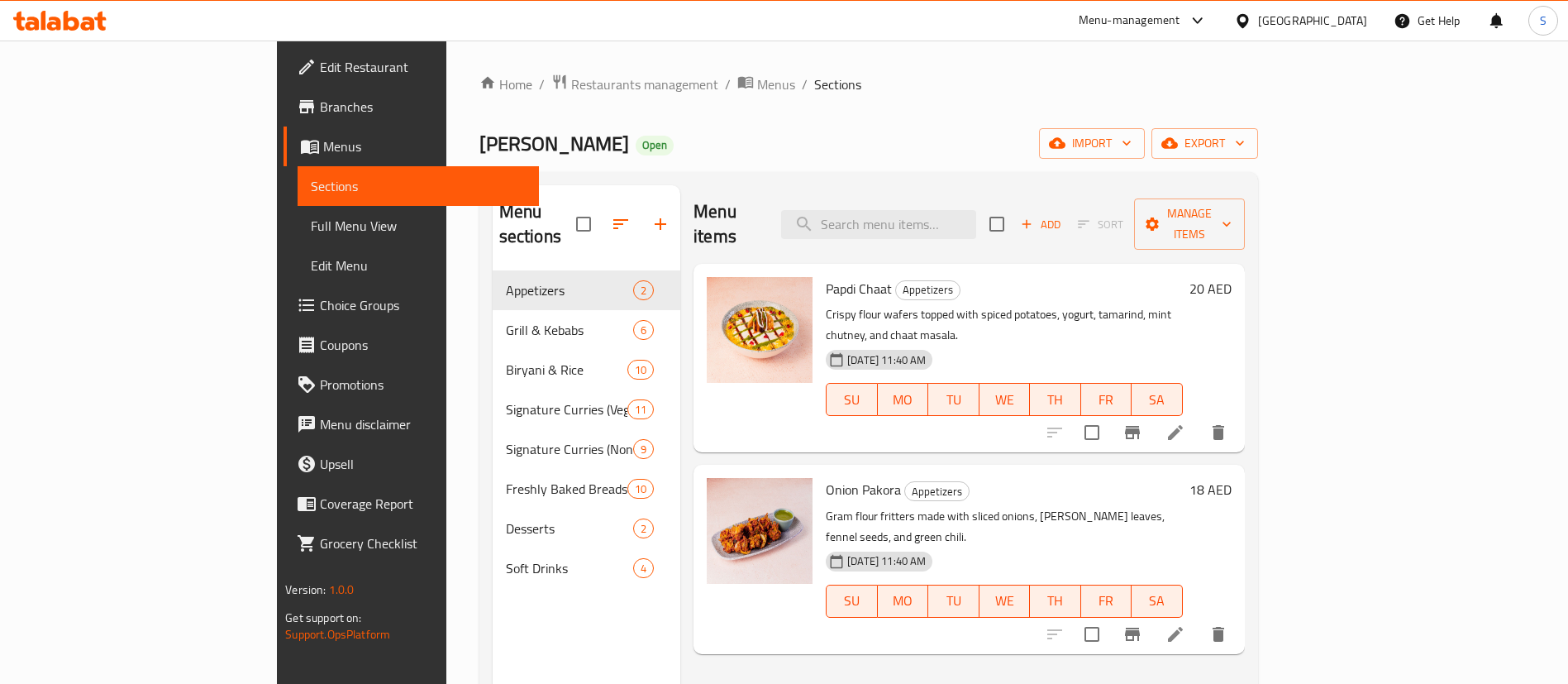
click at [958, 195] on div "Menu items Add Sort Manage items" at bounding box center [968, 224] width 551 height 79
click at [977, 216] on input "search" at bounding box center [879, 224] width 195 height 29
paste input "Dhaba Ki Murgh Biryani"
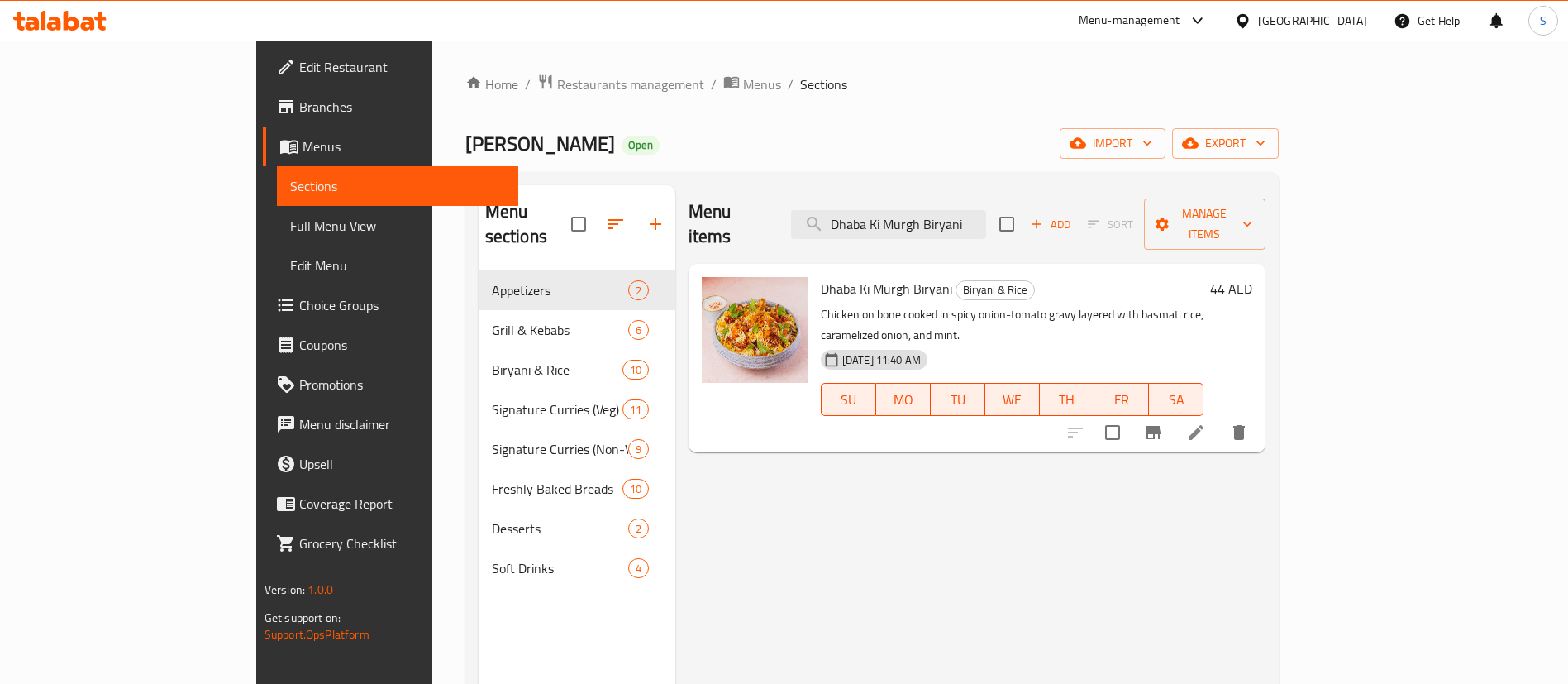
type input "Dhaba Ki Murgh Biryani"
drag, startPoint x: 893, startPoint y: 269, endPoint x: 987, endPoint y: 269, distance: 94.0
click at [987, 277] on h6 "Dhaba Ki Murgh Biryani Biryani & [PERSON_NAME]" at bounding box center [1012, 289] width 383 height 24
copy span "Biryani & Rice"
click at [743, 81] on span "Menus" at bounding box center [762, 84] width 38 height 20
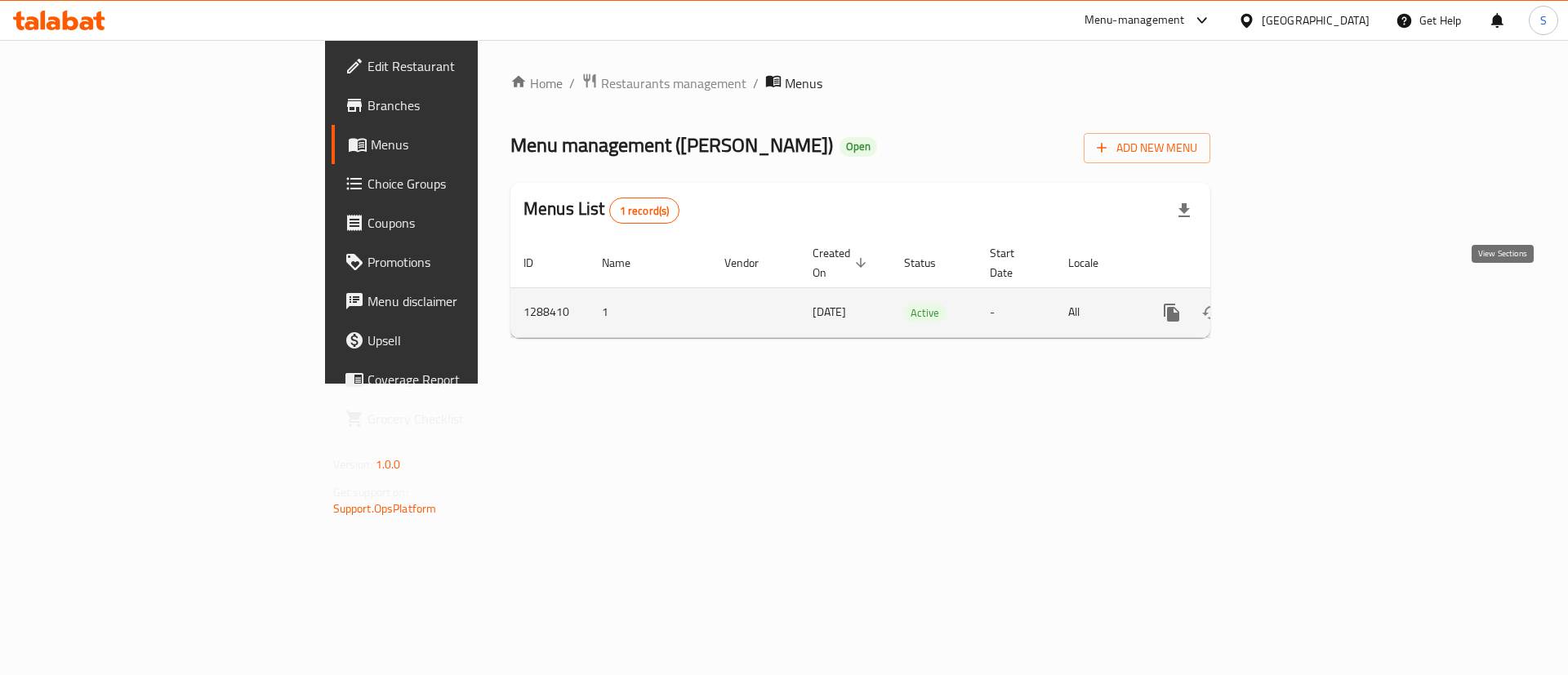
click at [1299, 303] on icon "enhanced table" at bounding box center [1289, 312] width 20 height 20
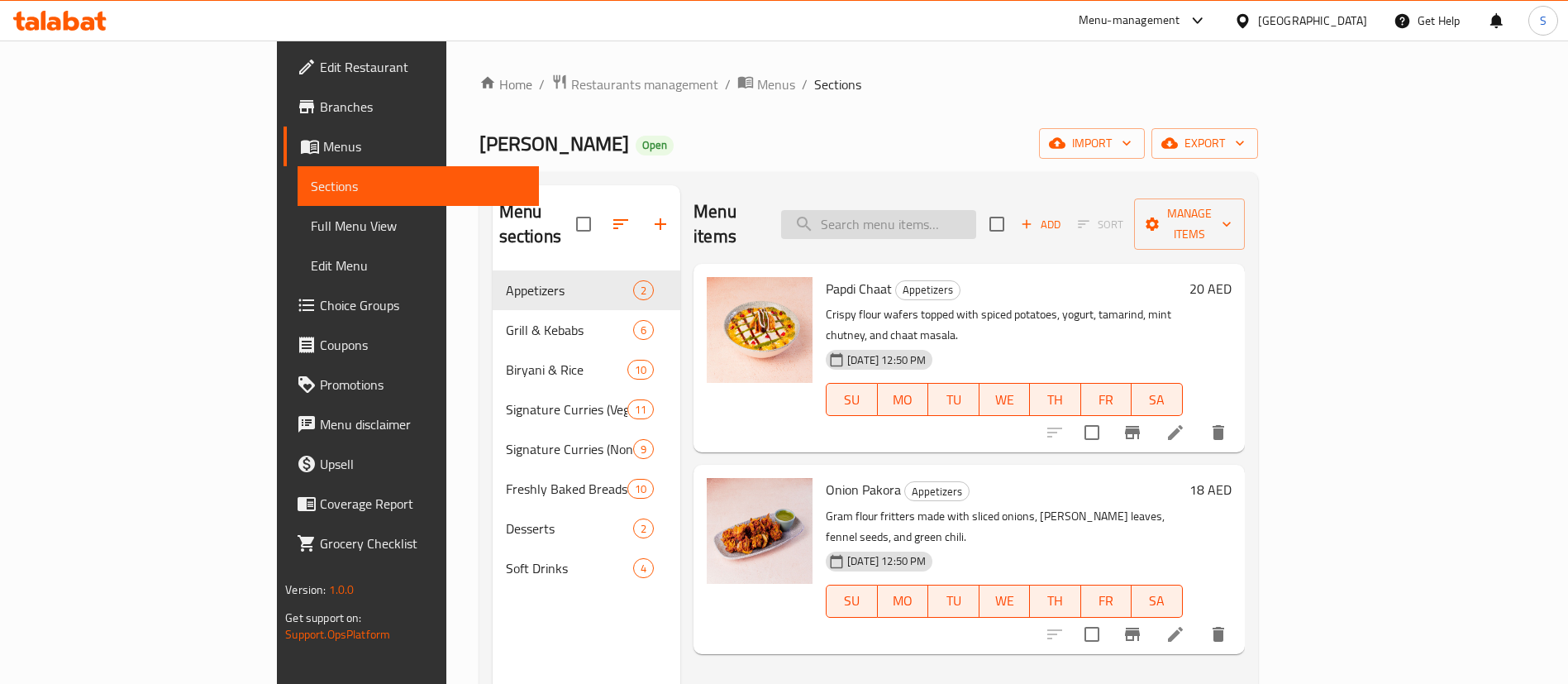
click at [977, 216] on input "search" at bounding box center [879, 224] width 195 height 29
paste input "Dhaba Ki Murgh Biryani"
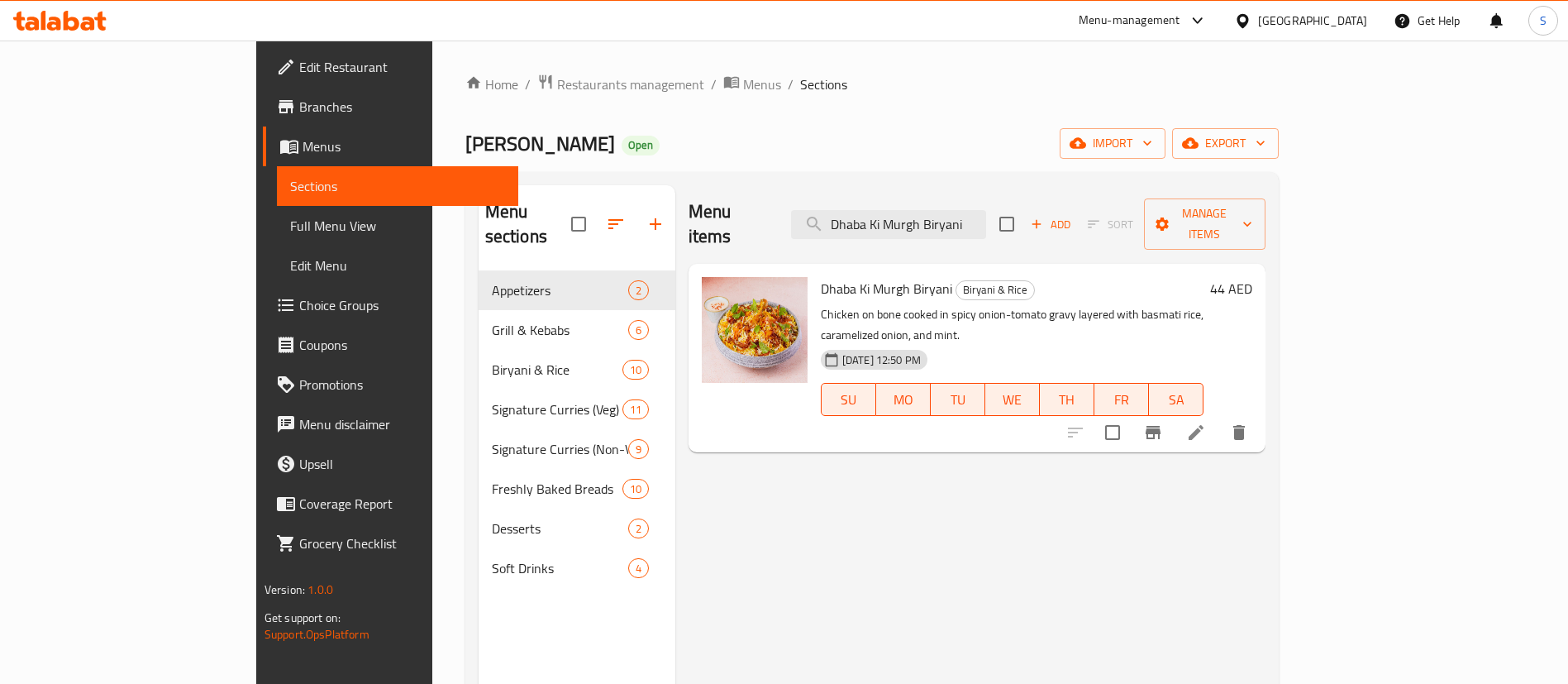
type input "Dhaba Ki Murgh Biryani"
click at [821, 276] on span "Dhaba Ki Murgh Biryani" at bounding box center [886, 288] width 131 height 24
click at [743, 90] on span "Menus" at bounding box center [762, 84] width 38 height 20
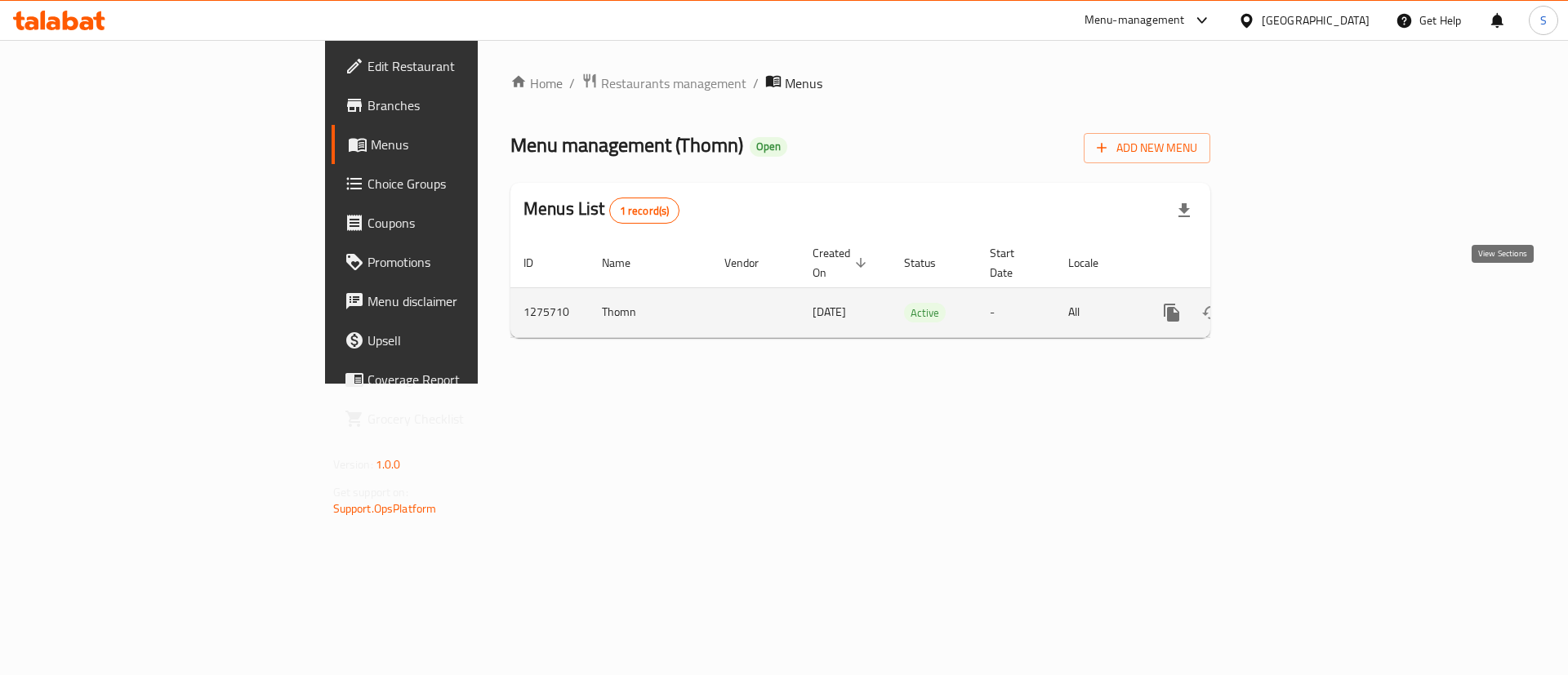
click at [1309, 295] on link "enhanced table" at bounding box center [1289, 312] width 39 height 39
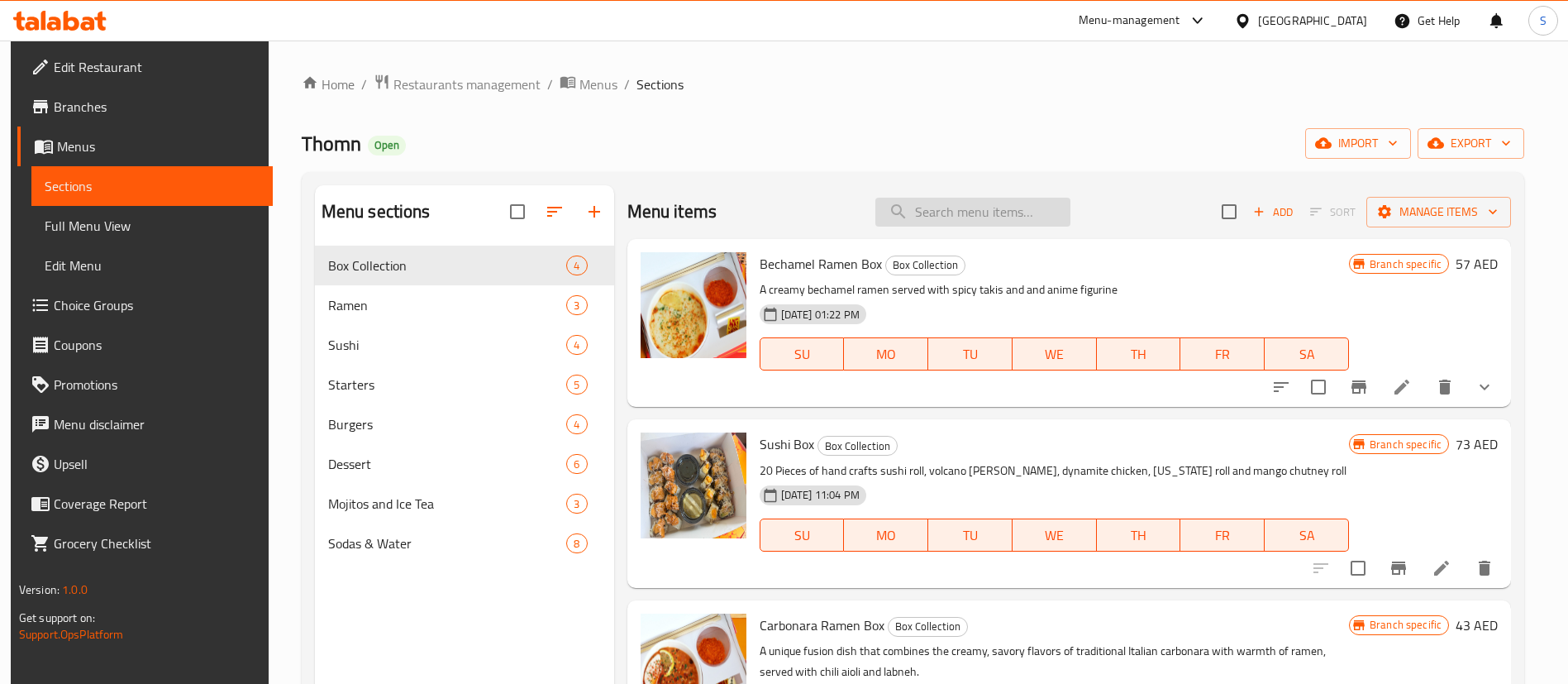
click at [949, 214] on input "search" at bounding box center [973, 212] width 195 height 29
paste input "Dynamite Chicken"
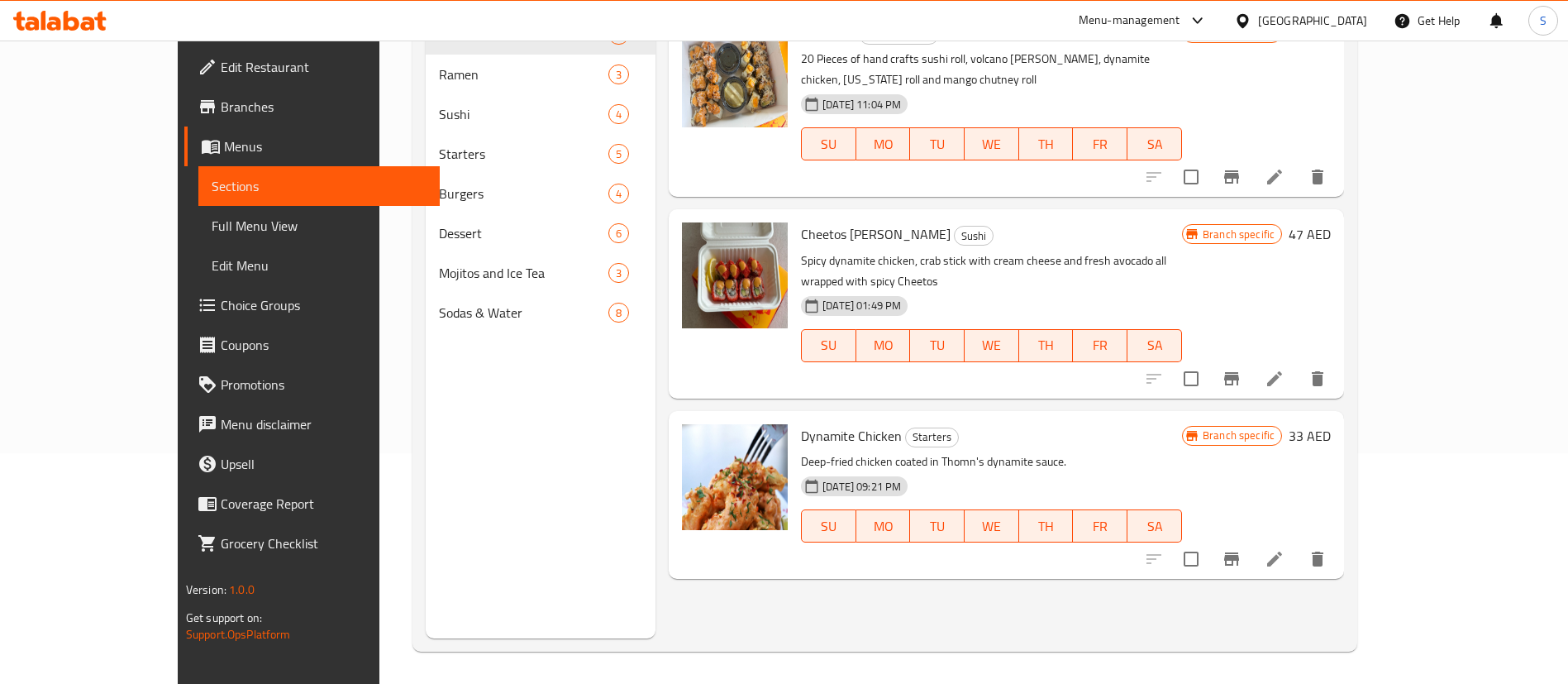
scroll to position [232, 0]
type input "Dynamite Chicken"
click at [1239, 552] on icon "Branch-specific-item" at bounding box center [1232, 558] width 14 height 14
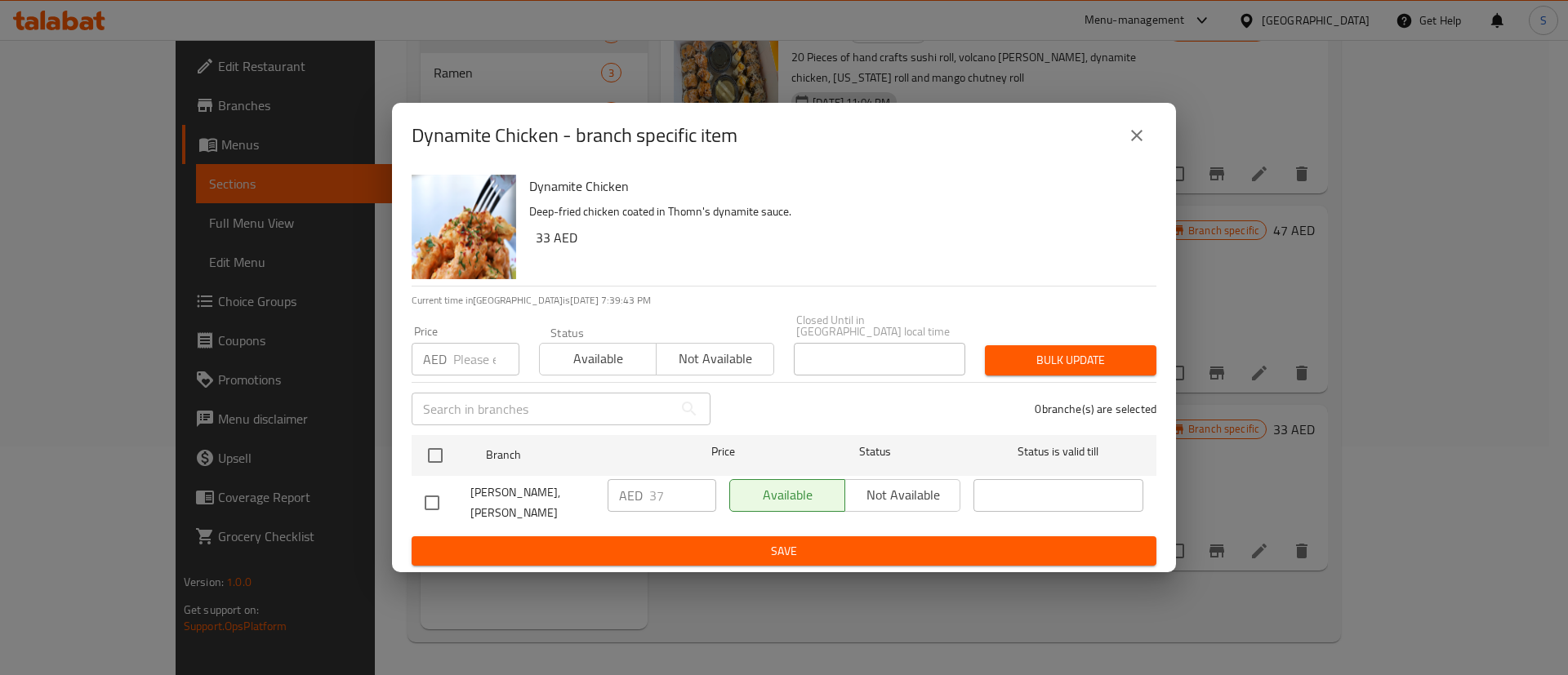
drag, startPoint x: 1147, startPoint y: 136, endPoint x: 1136, endPoint y: 137, distance: 11.0
click at [1144, 136] on button "close" at bounding box center [1136, 136] width 39 height 39
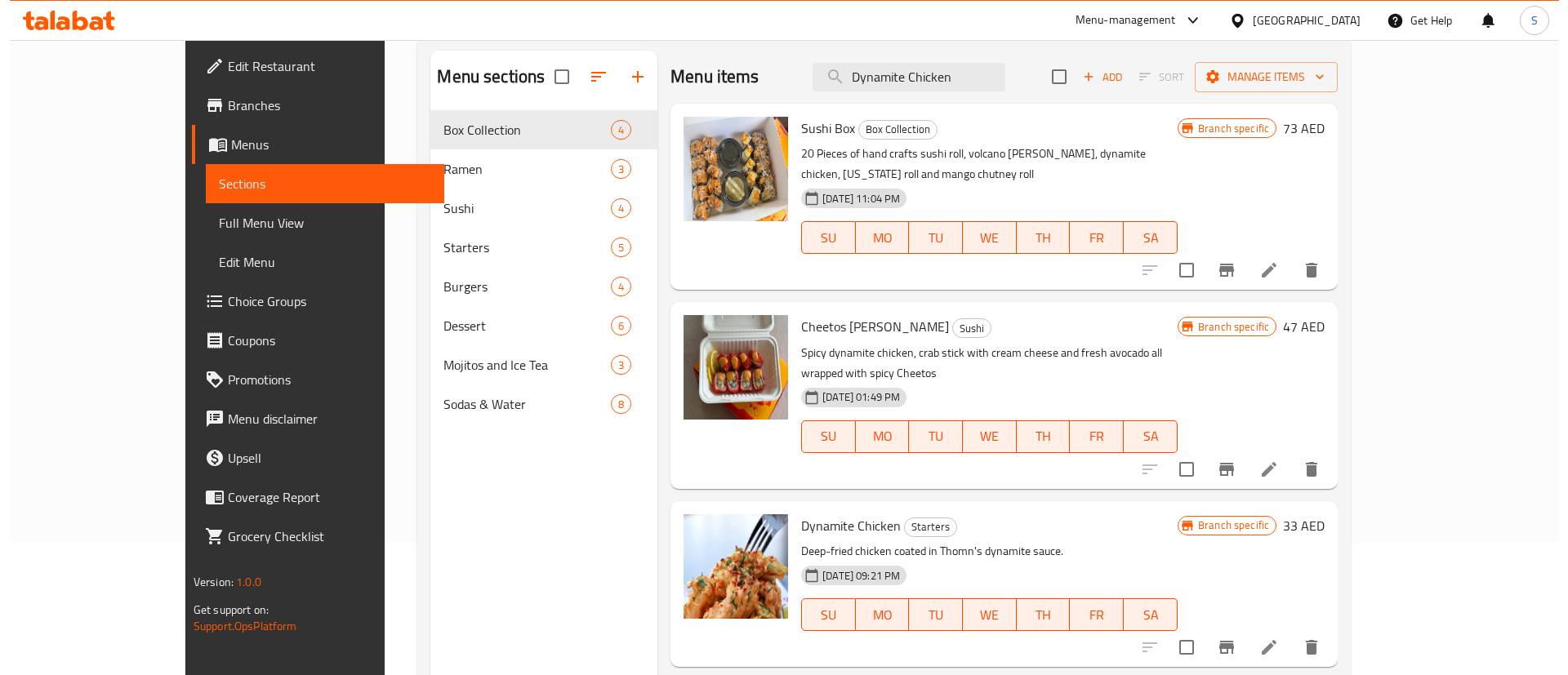
scroll to position [0, 0]
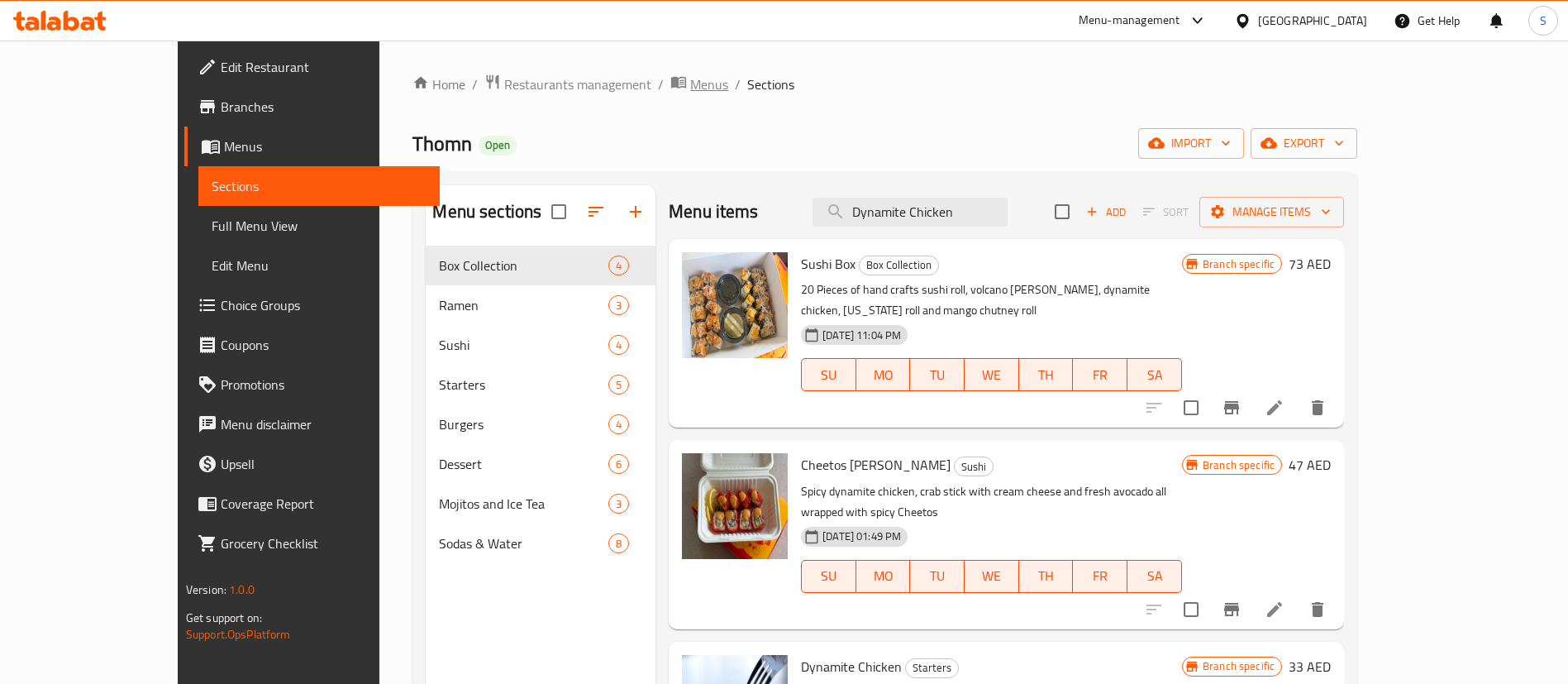
click at [690, 81] on span "Menus" at bounding box center [709, 84] width 38 height 20
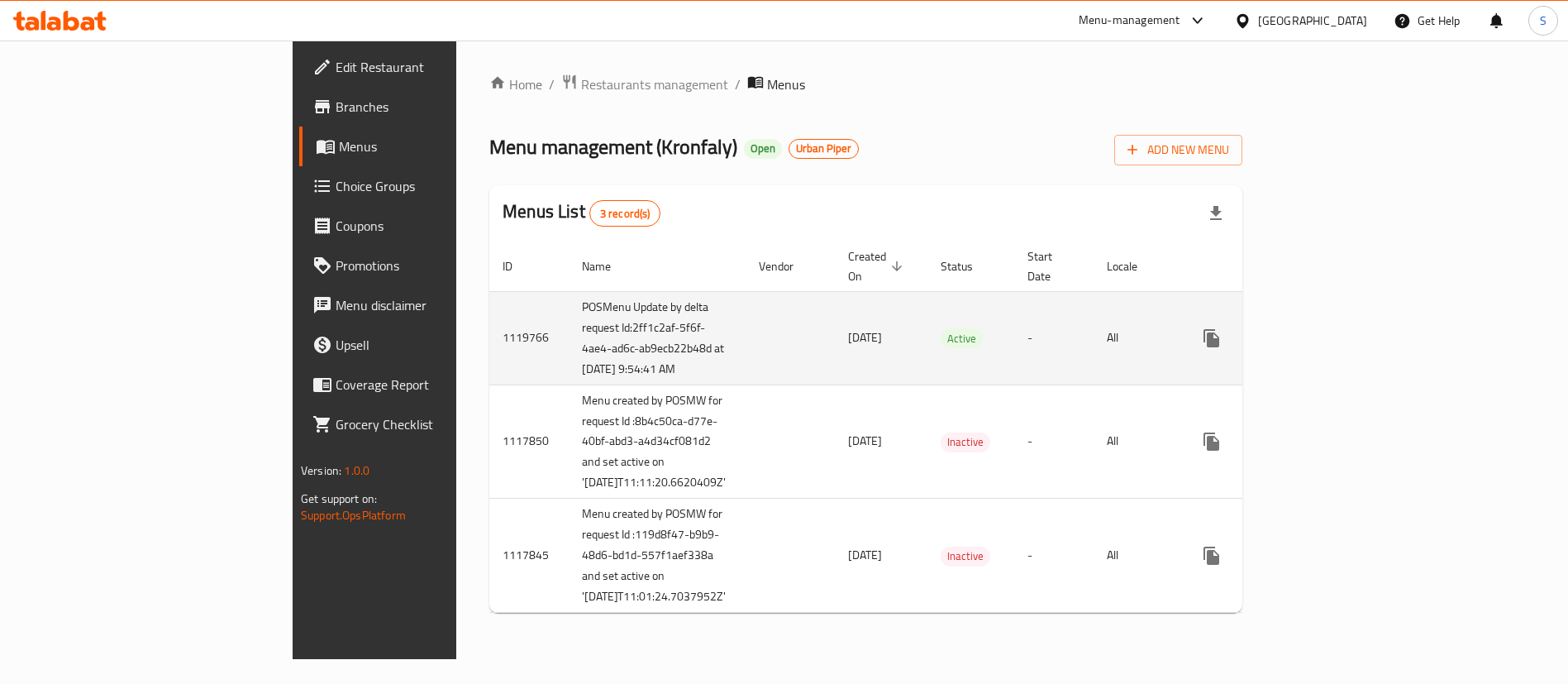
click at [1351, 321] on link "enhanced table" at bounding box center [1331, 338] width 40 height 40
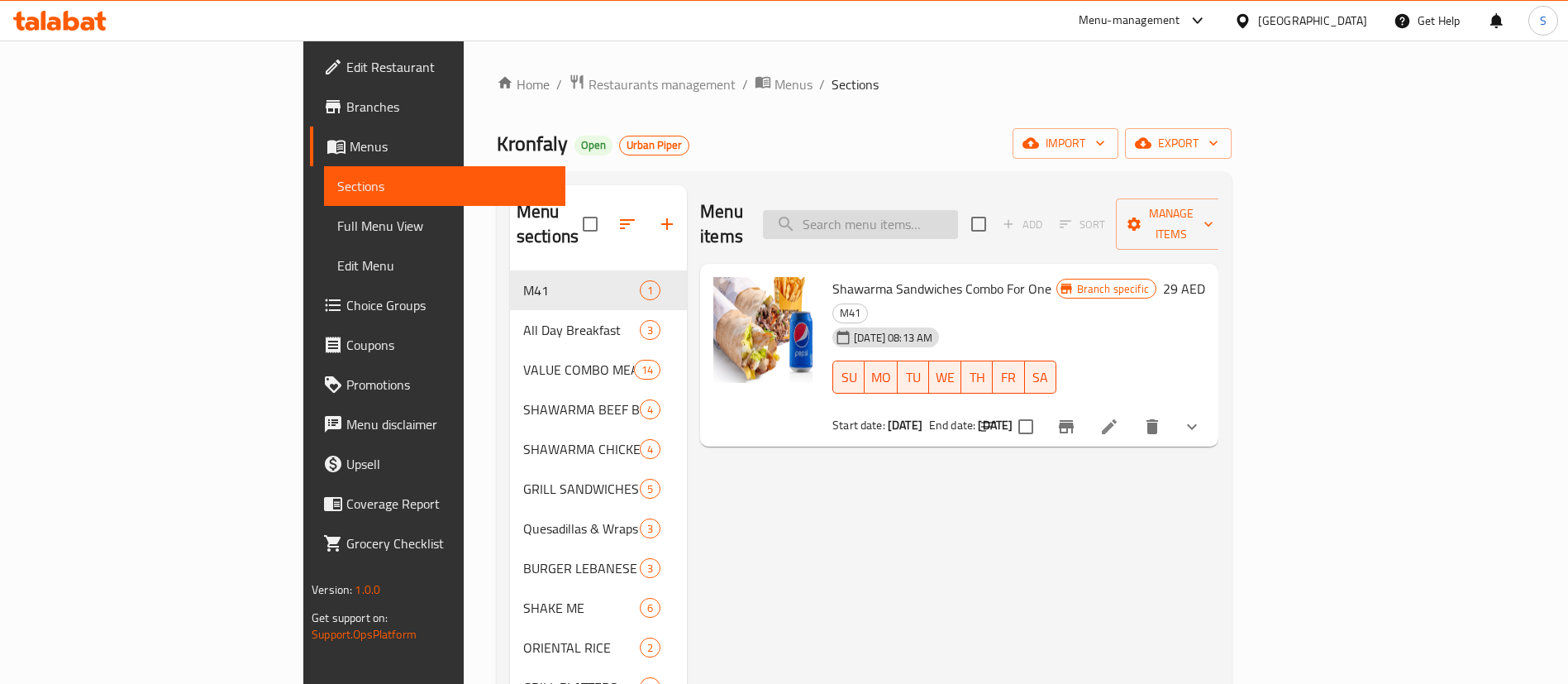
click at [958, 210] on input "search" at bounding box center [861, 224] width 195 height 29
paste input "light shawarma chicken shaker"
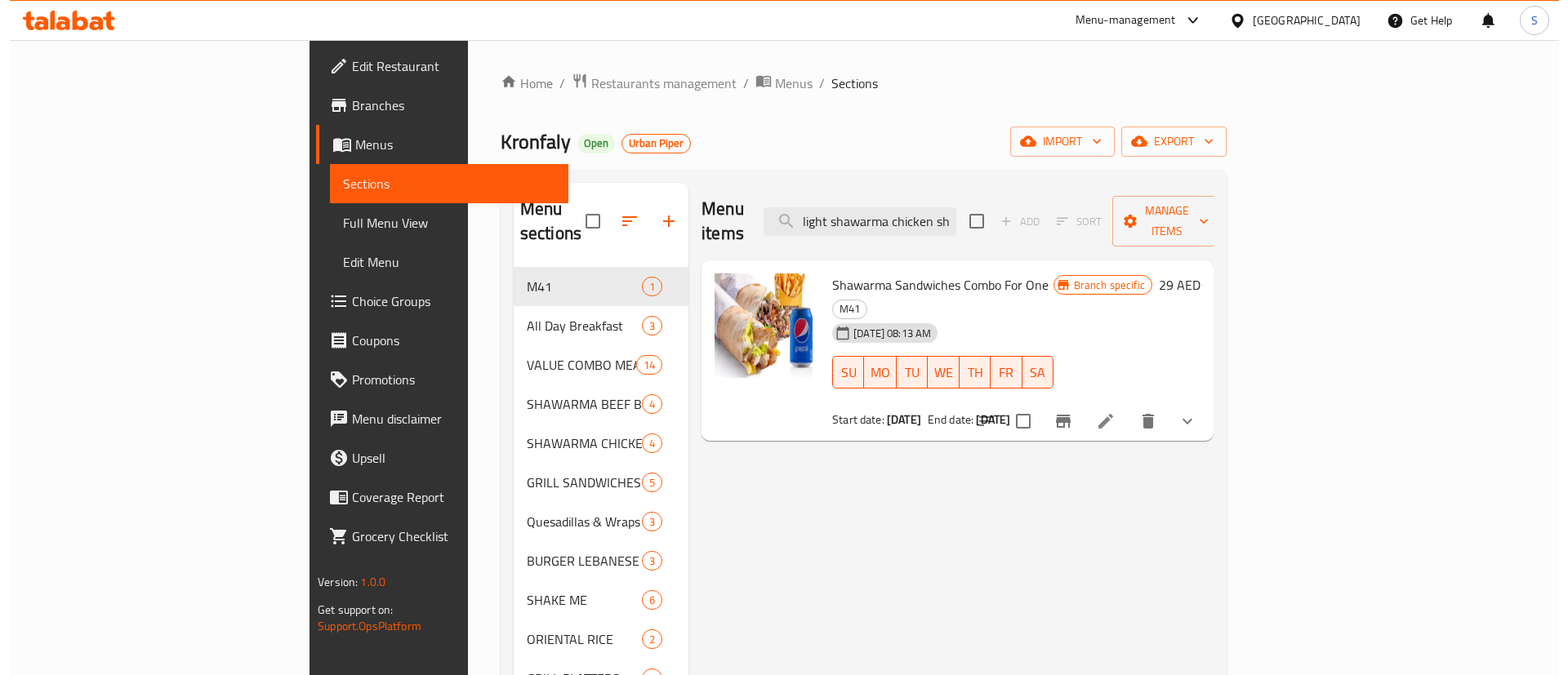
scroll to position [0, 22]
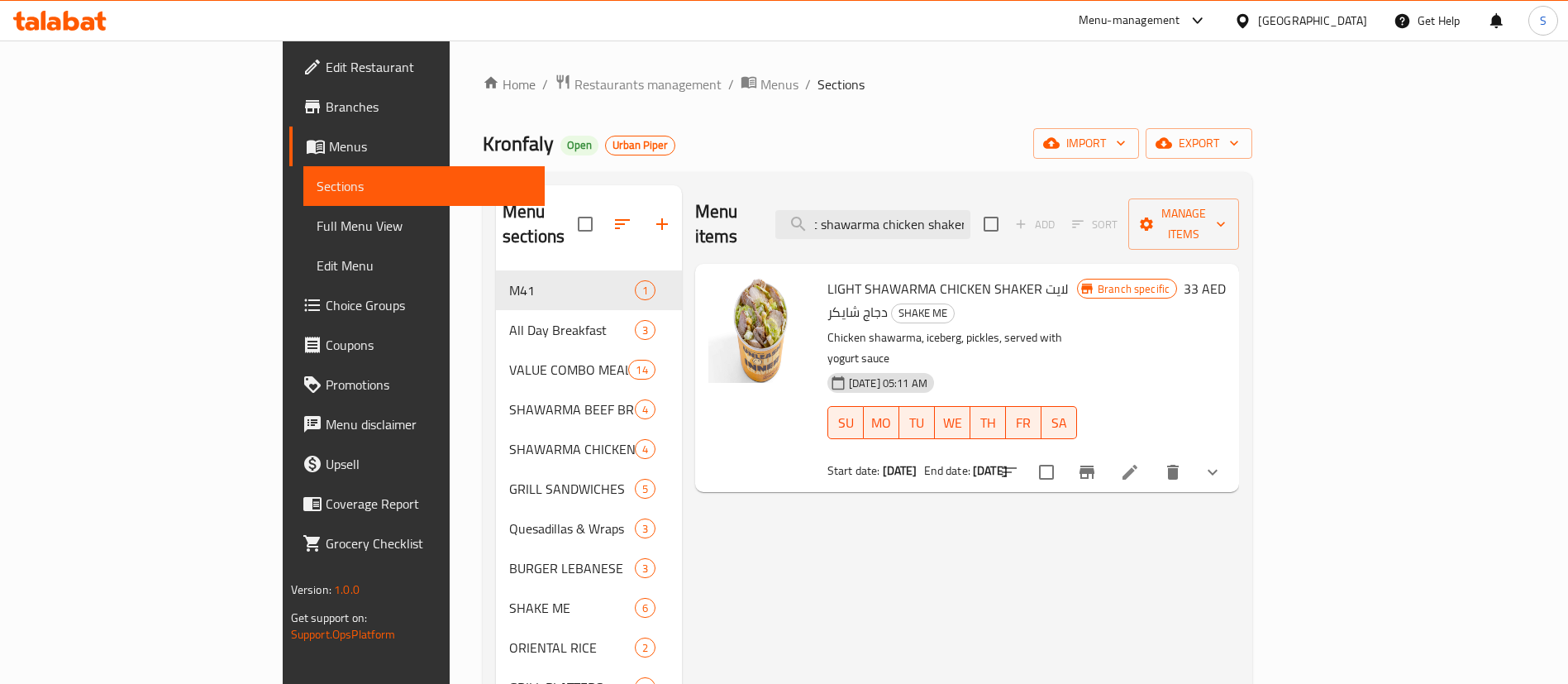
type input "light shawarma chicken shaker"
click at [1107, 452] on button "Branch-specific-item" at bounding box center [1087, 472] width 40 height 40
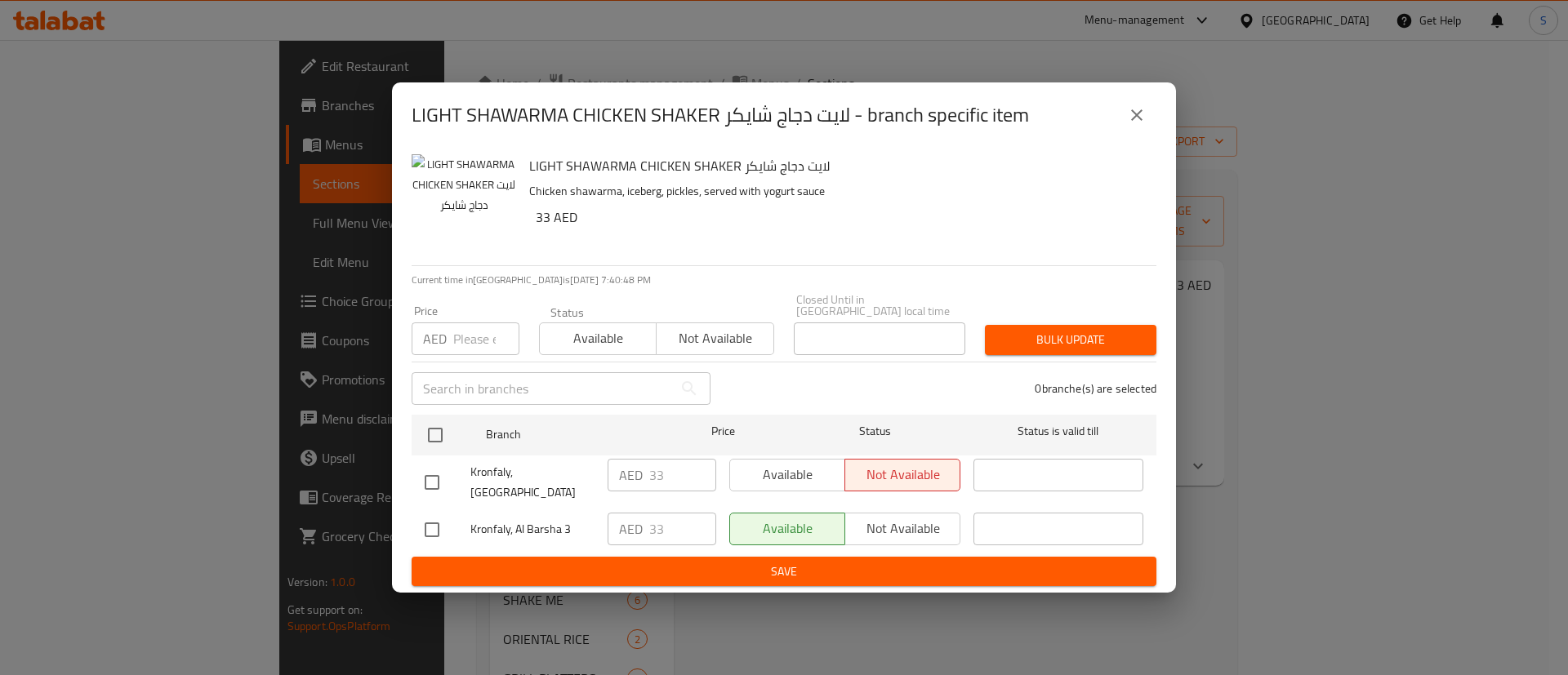
click at [1126, 117] on button "close" at bounding box center [1136, 115] width 39 height 39
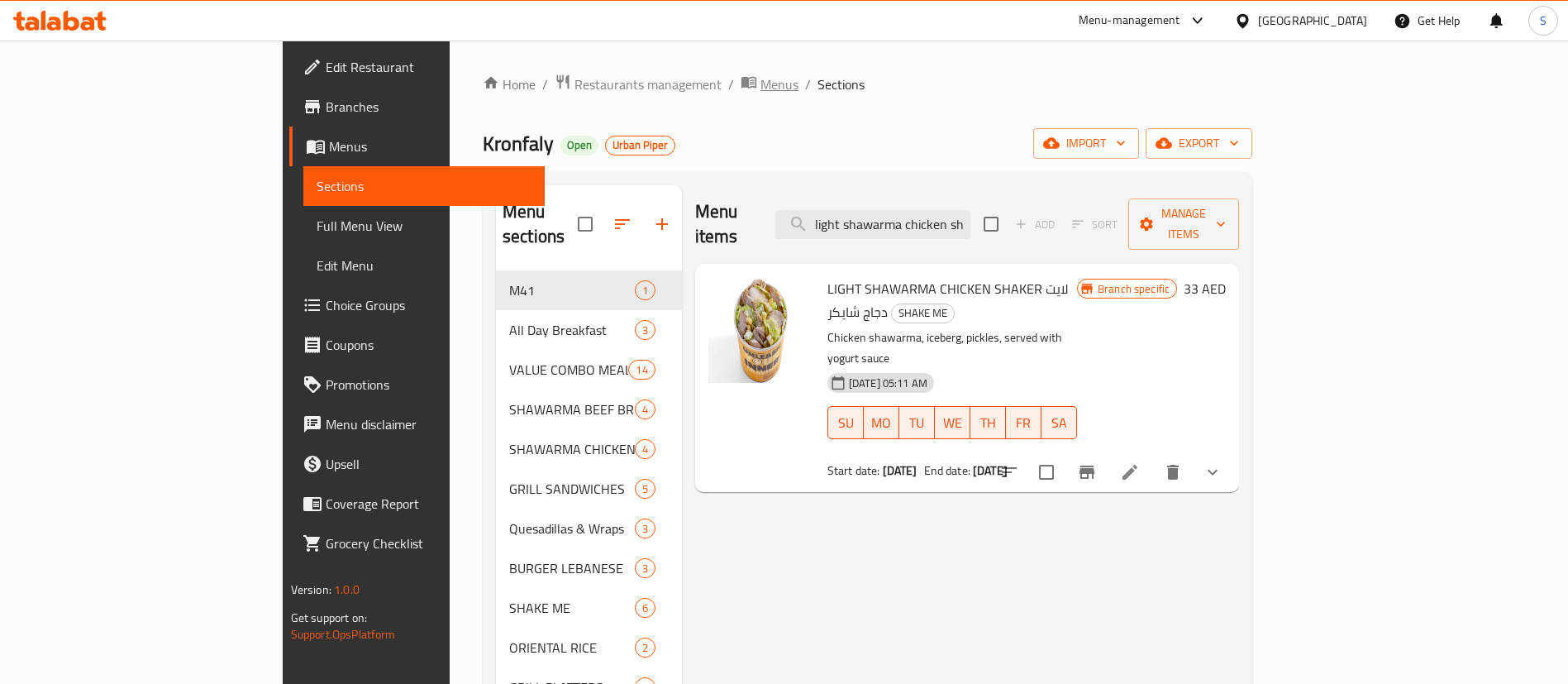
click at [760, 83] on span "Menus" at bounding box center [779, 84] width 38 height 20
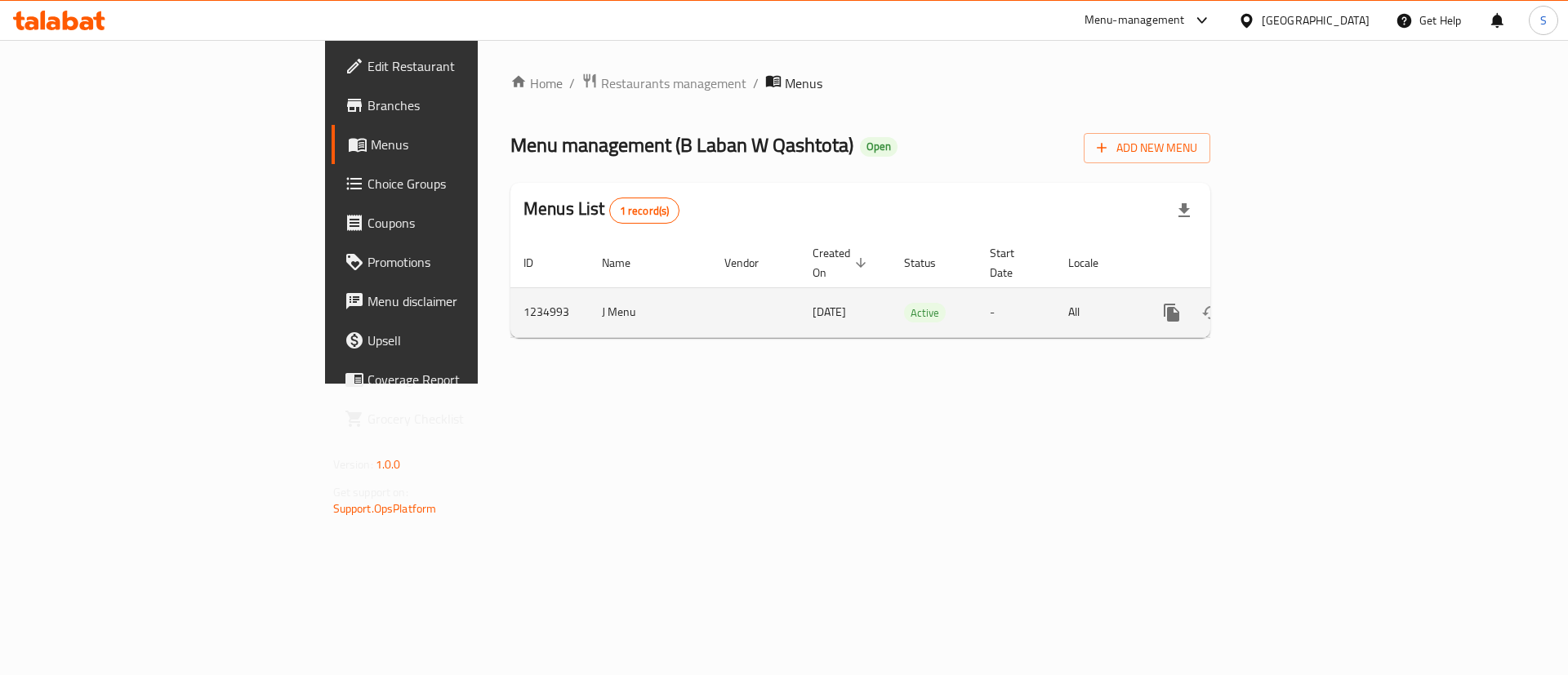
click at [1309, 293] on link "enhanced table" at bounding box center [1289, 312] width 39 height 39
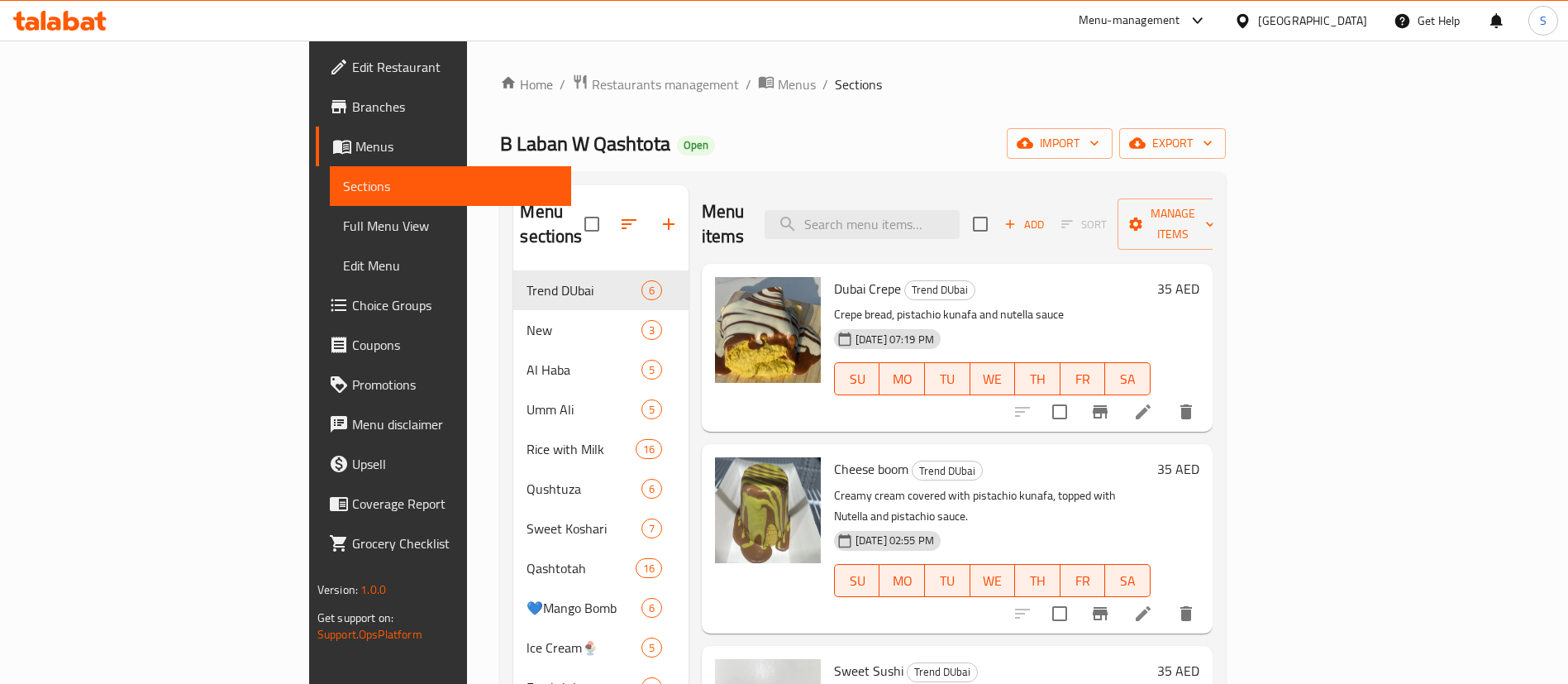
click at [949, 230] on div "Menu items Add Sort Manage items" at bounding box center [957, 224] width 511 height 79
click at [950, 230] on div "Menu items Add Sort Manage items" at bounding box center [957, 224] width 511 height 79
click at [949, 218] on input "search" at bounding box center [863, 224] width 195 height 29
click at [947, 212] on input "search" at bounding box center [863, 224] width 195 height 29
paste input "Koshari Nutella"
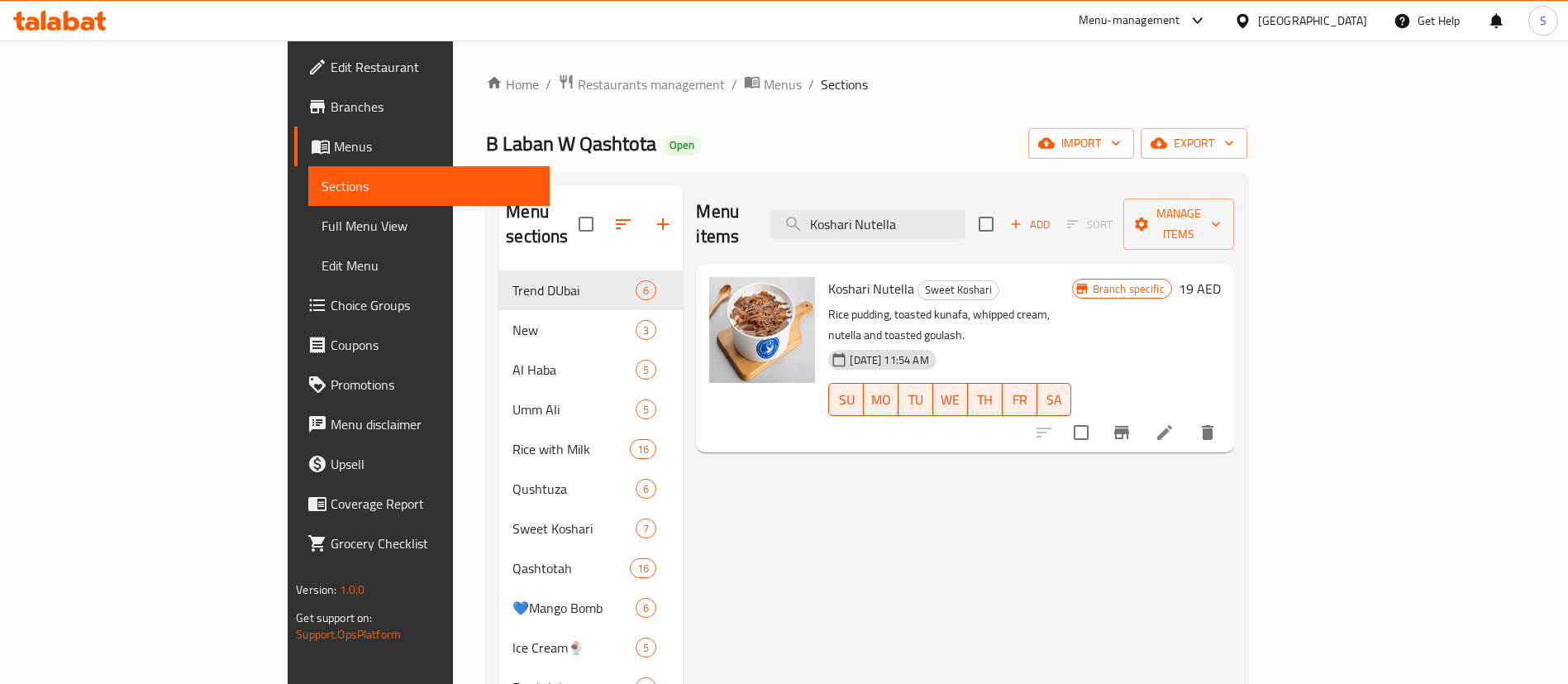
type input "Koshari Nutella"
click at [1131, 423] on icon "Branch-specific-item" at bounding box center [1121, 432] width 20 height 20
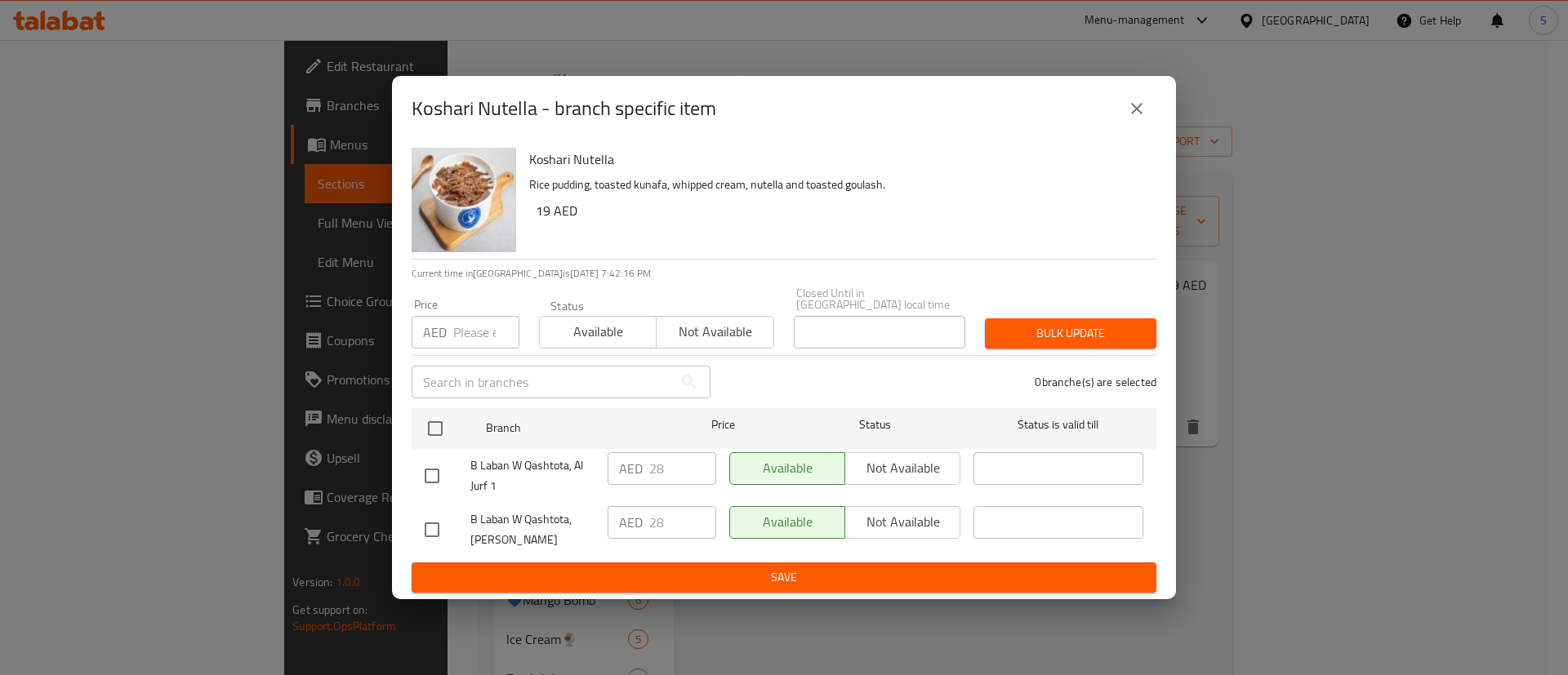
click at [1117, 105] on div "Koshari Nutella - branch specific item" at bounding box center [784, 109] width 745 height 39
click at [1138, 109] on icon "close" at bounding box center [1136, 108] width 12 height 12
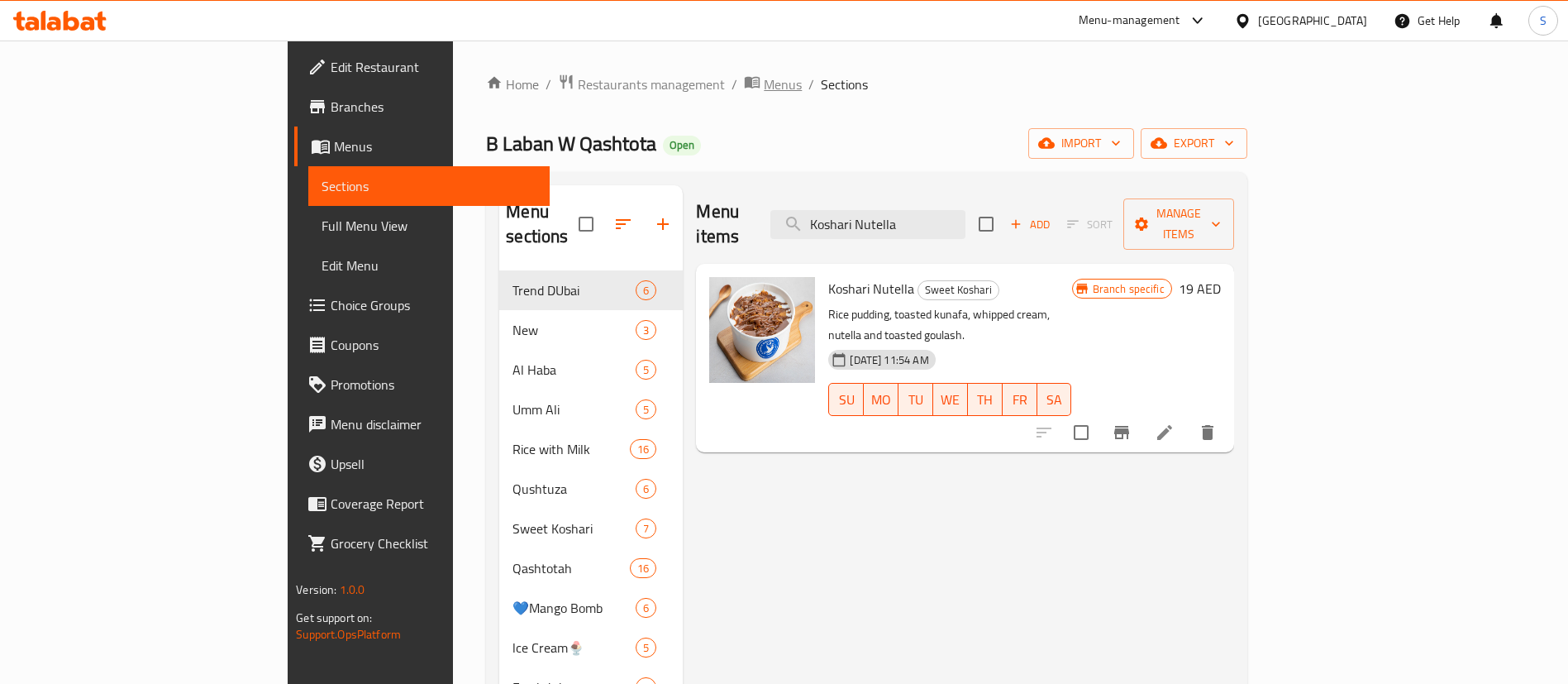
click at [744, 84] on span "breadcrumb" at bounding box center [754, 84] width 20 height 22
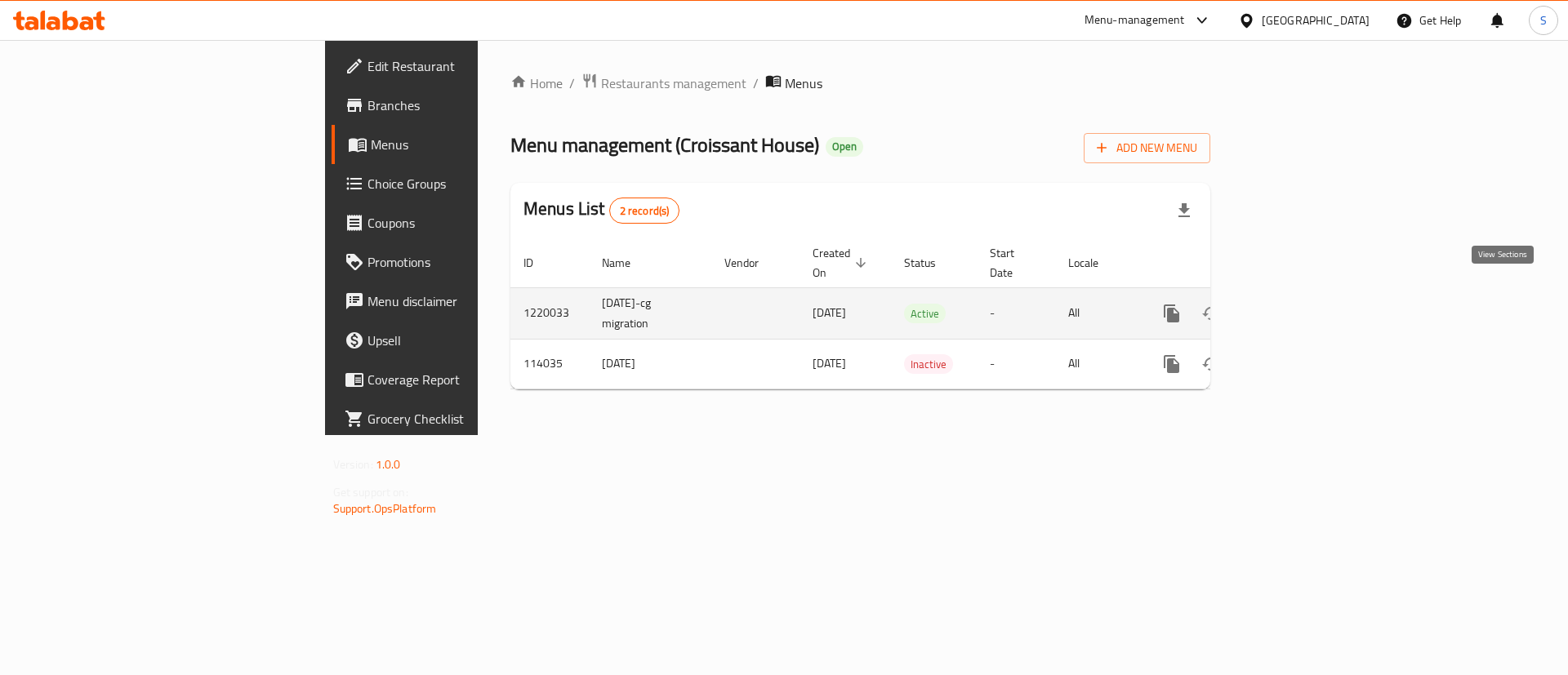
click at [1299, 304] on icon "enhanced table" at bounding box center [1289, 313] width 20 height 20
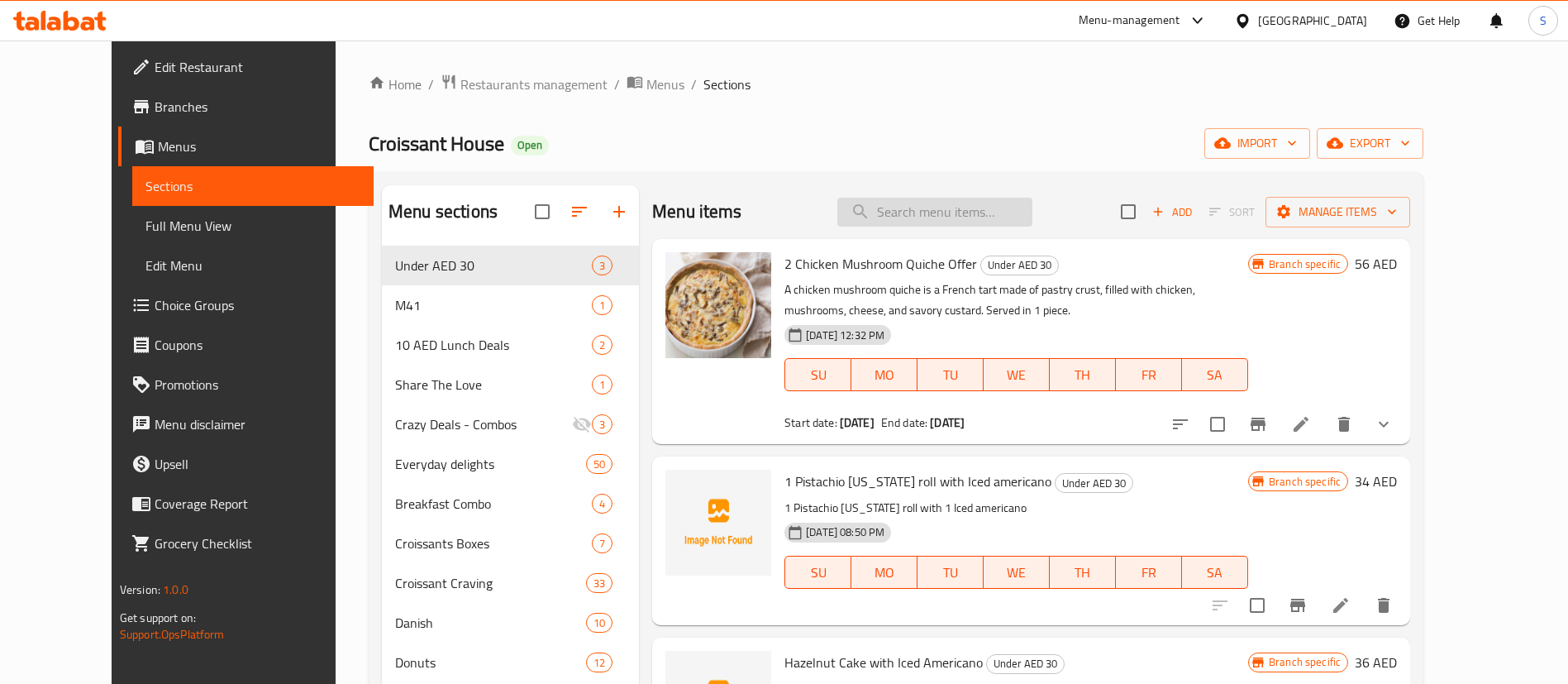
click at [970, 226] on input "search" at bounding box center [935, 212] width 195 height 29
click at [959, 213] on input "search" at bounding box center [935, 212] width 195 height 29
paste input "Assorted Mini Croissant + 2 Cookies"
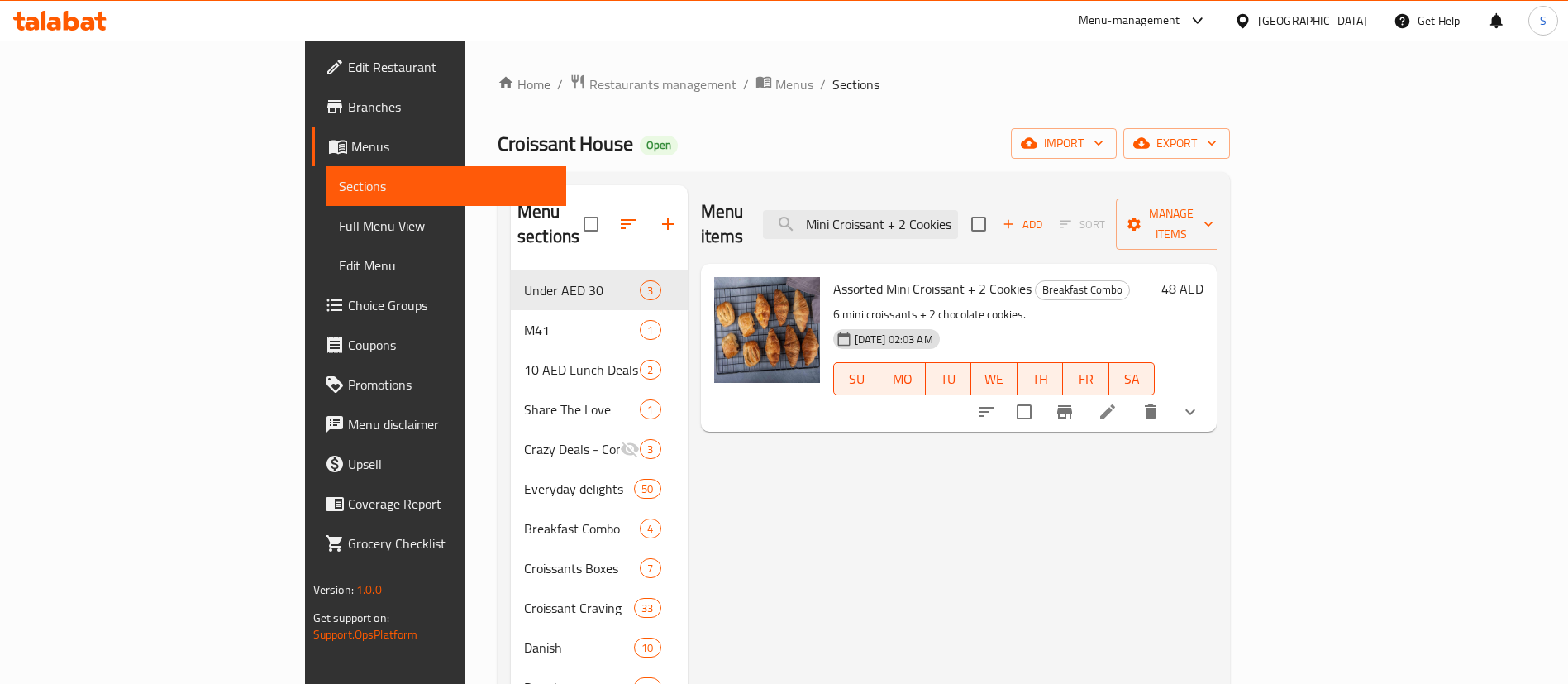
type input "Assorted Mini Croissant + 2 Cookies"
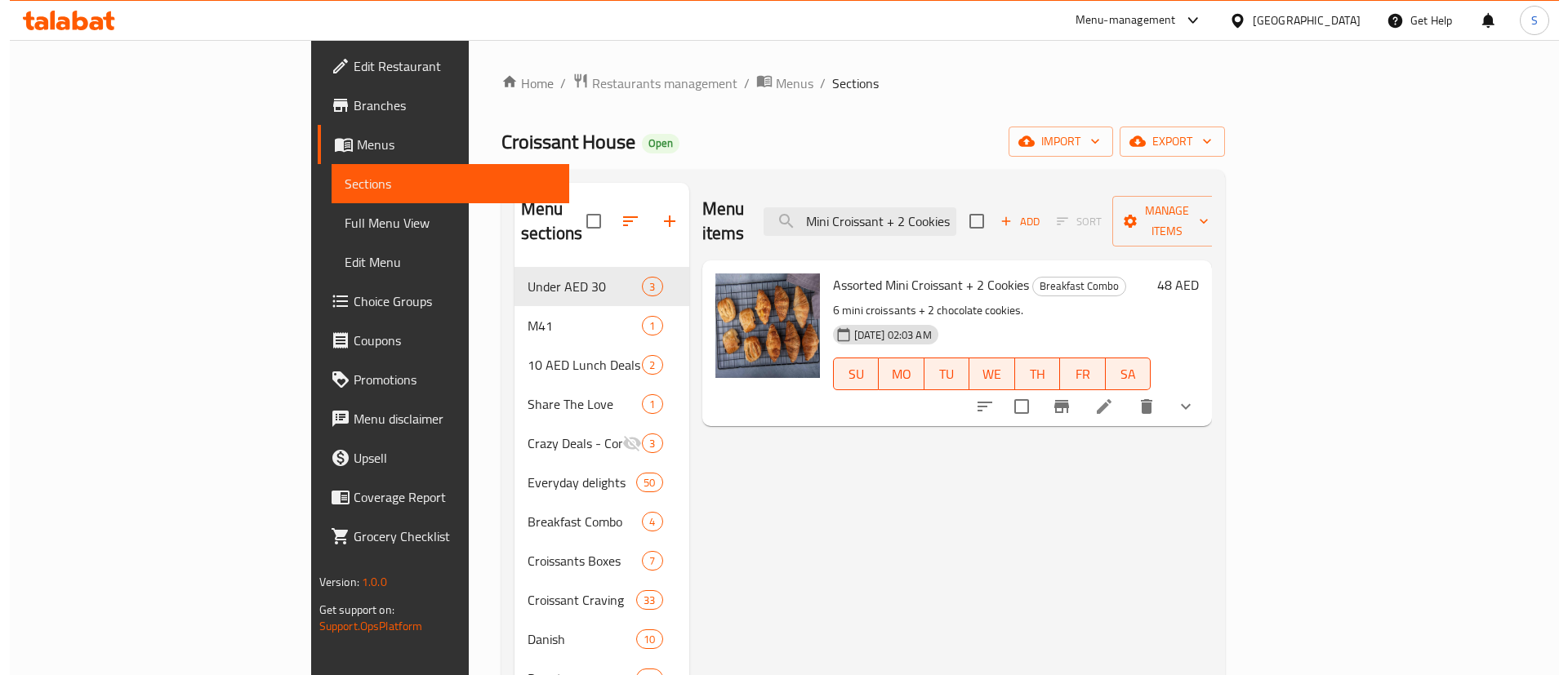
scroll to position [0, 0]
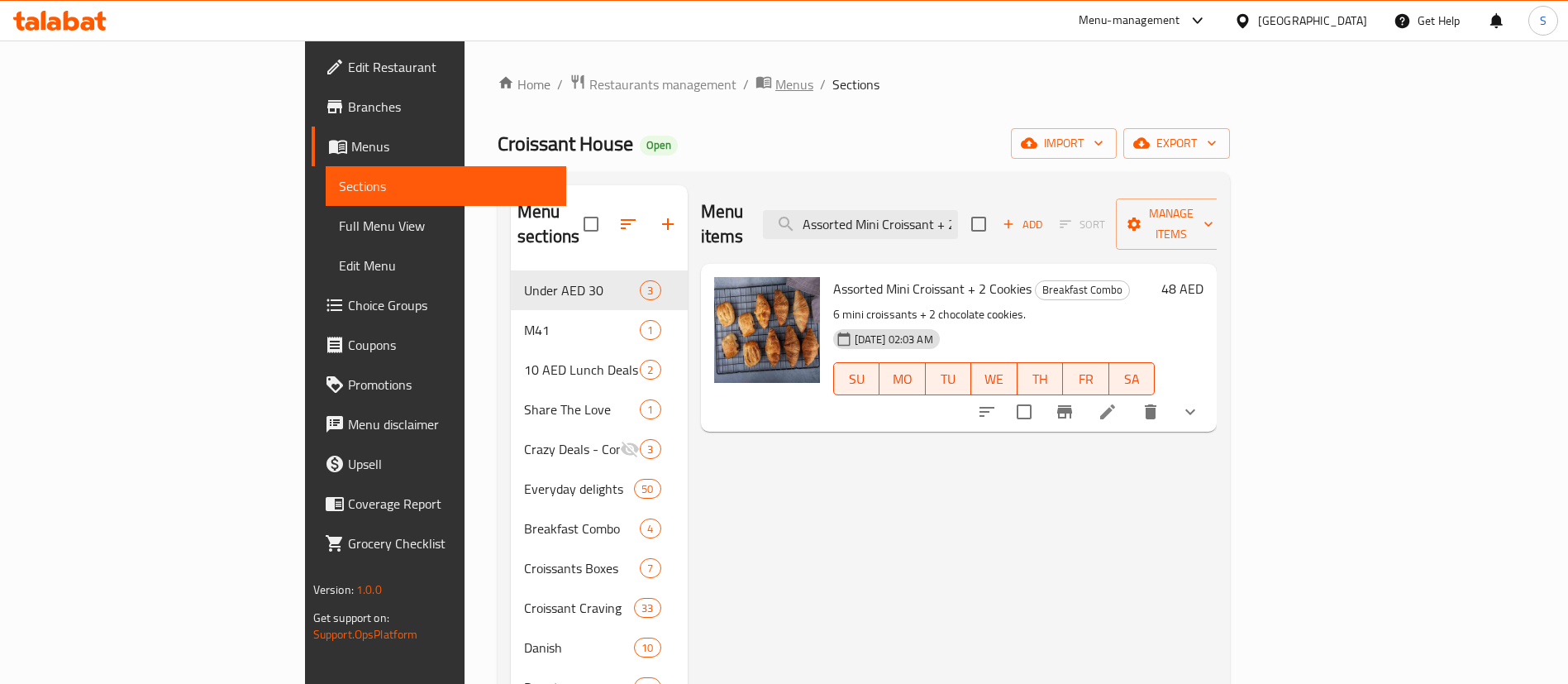
click at [775, 77] on span "Menus" at bounding box center [794, 84] width 38 height 20
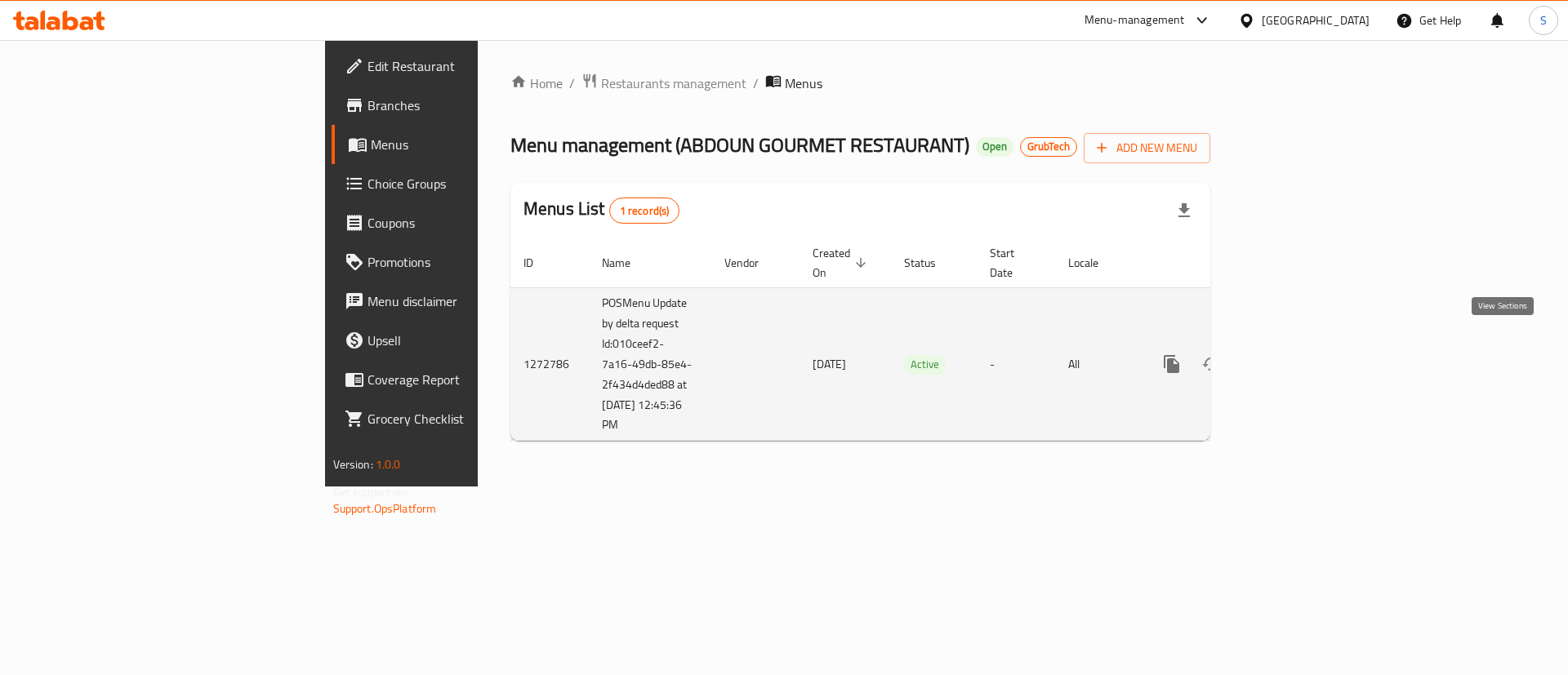
click at [1299, 354] on icon "enhanced table" at bounding box center [1289, 364] width 20 height 20
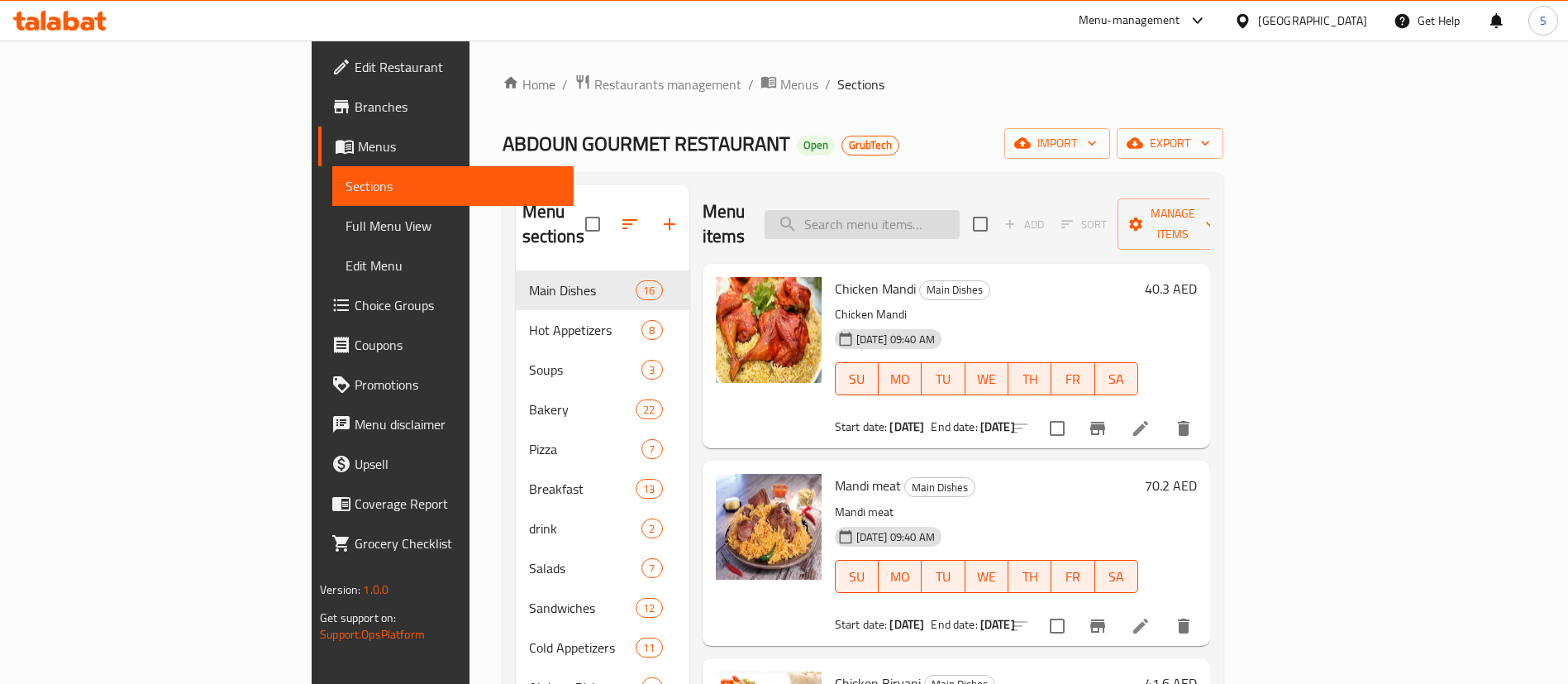
click at [907, 214] on input "search" at bounding box center [863, 224] width 195 height 29
paste input "Chicken Mandi"
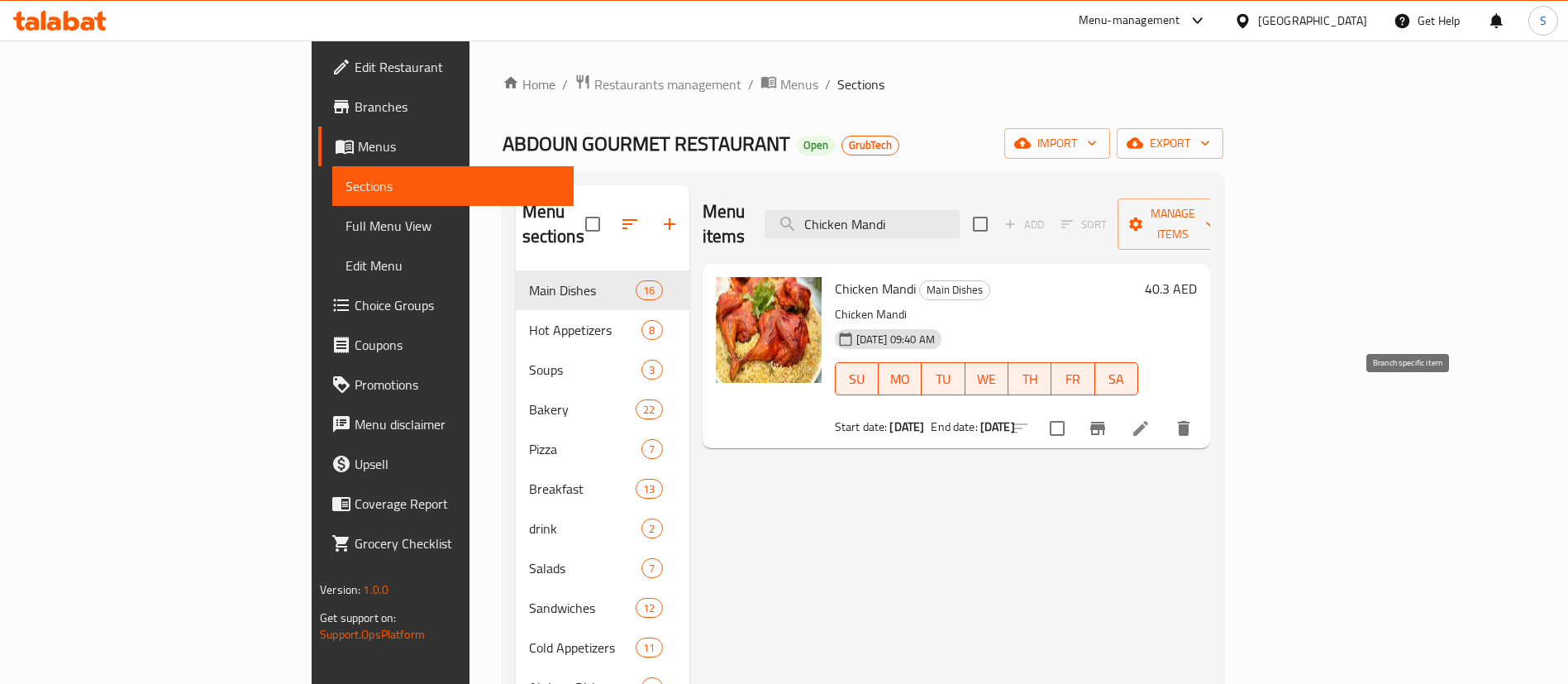
type input "Chicken Mandi"
click at [1108, 419] on icon "Branch-specific-item" at bounding box center [1098, 429] width 20 height 20
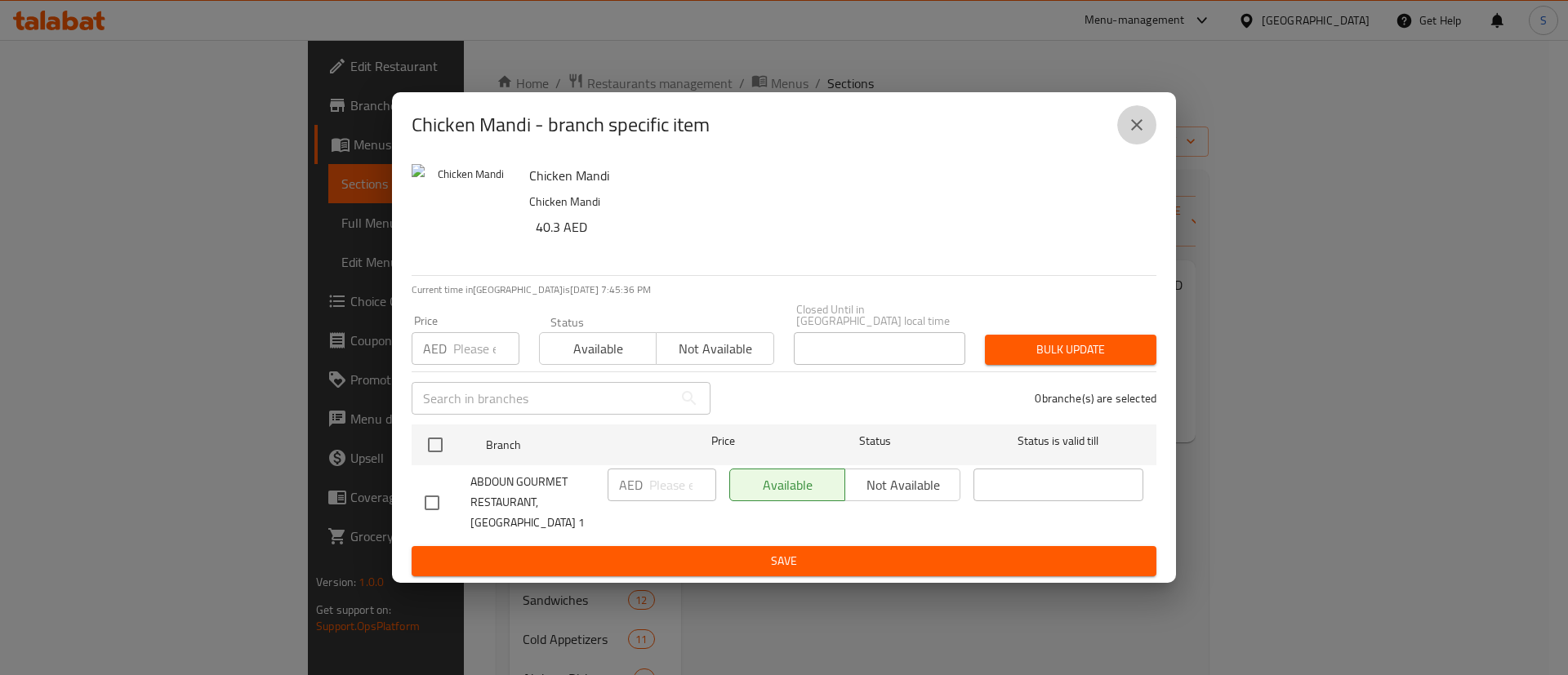
click at [1145, 131] on icon "close" at bounding box center [1136, 125] width 20 height 20
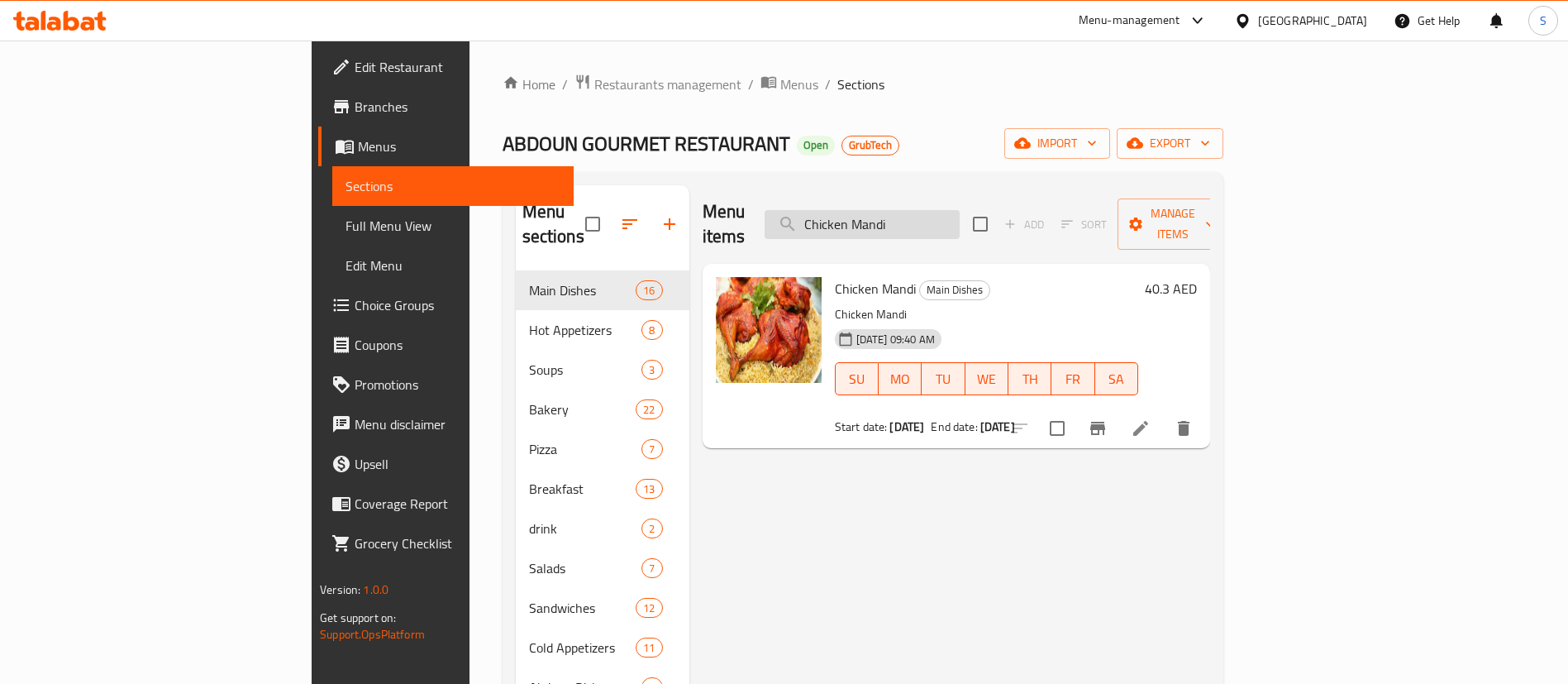
click at [959, 210] on input "Chicken Mandi" at bounding box center [863, 224] width 195 height 29
drag, startPoint x: 846, startPoint y: 265, endPoint x: 801, endPoint y: 133, distance: 139.5
click at [923, 277] on h6 "Chicken Mandi Main Dishes" at bounding box center [986, 289] width 303 height 24
copy span "Main Dishes"
click at [835, 276] on span "Chicken Mandi" at bounding box center [875, 288] width 81 height 24
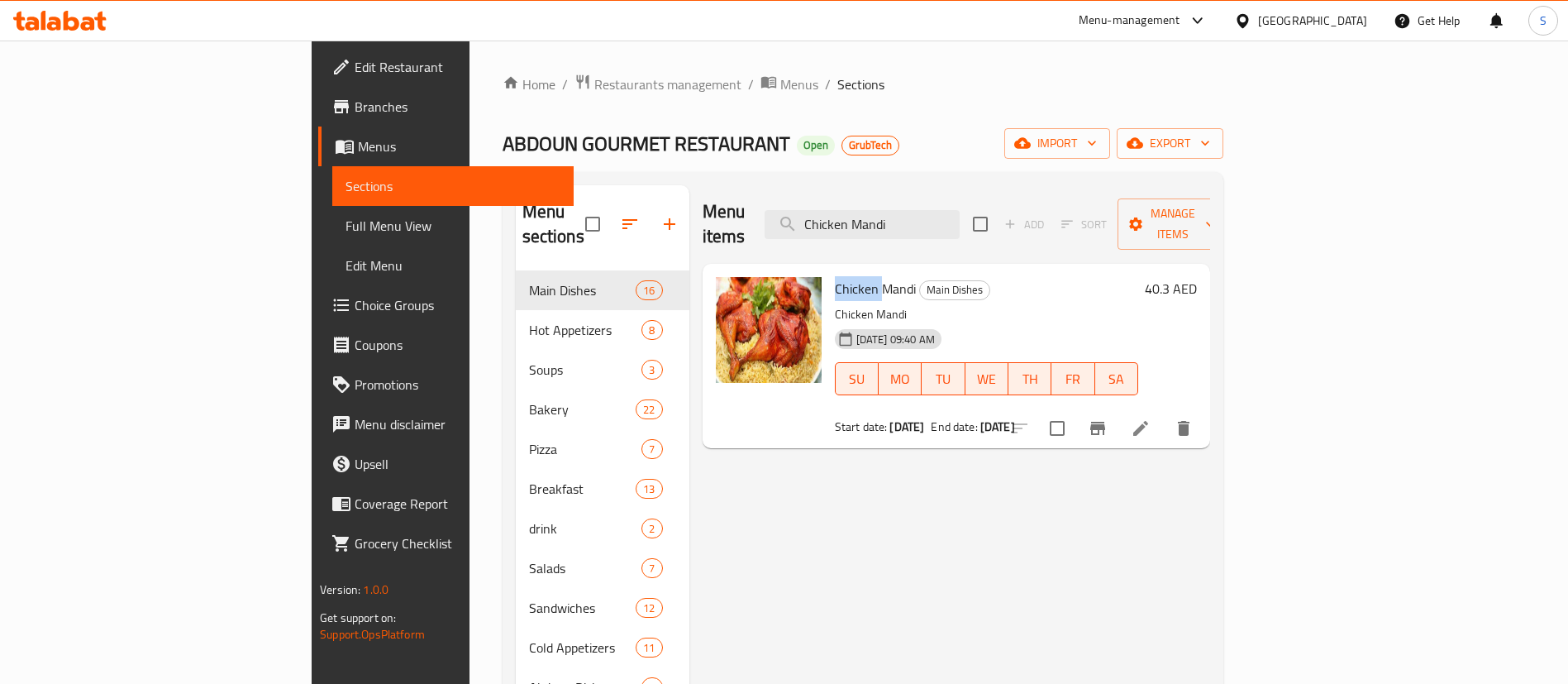
click at [835, 276] on span "Chicken Mandi" at bounding box center [875, 288] width 81 height 24
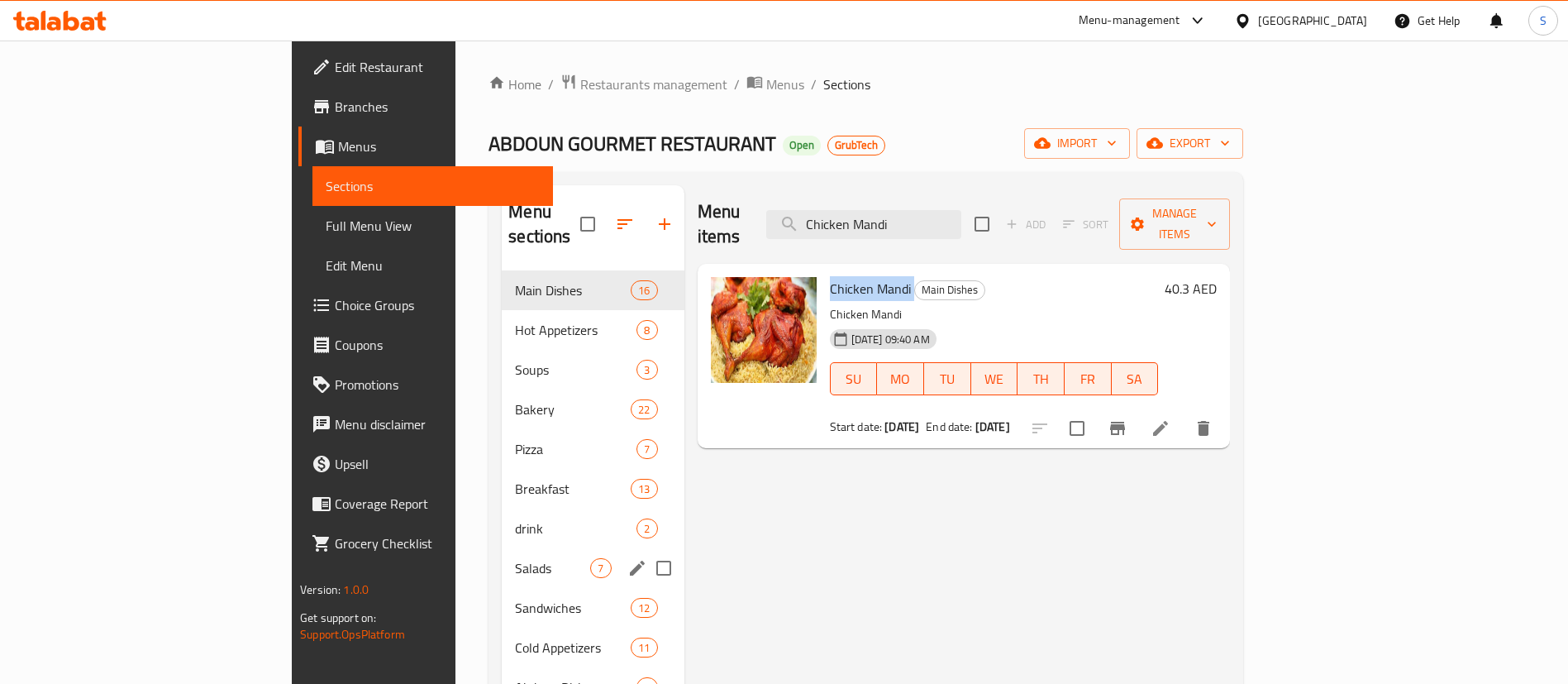
copy h6 "Chicken Mandi"
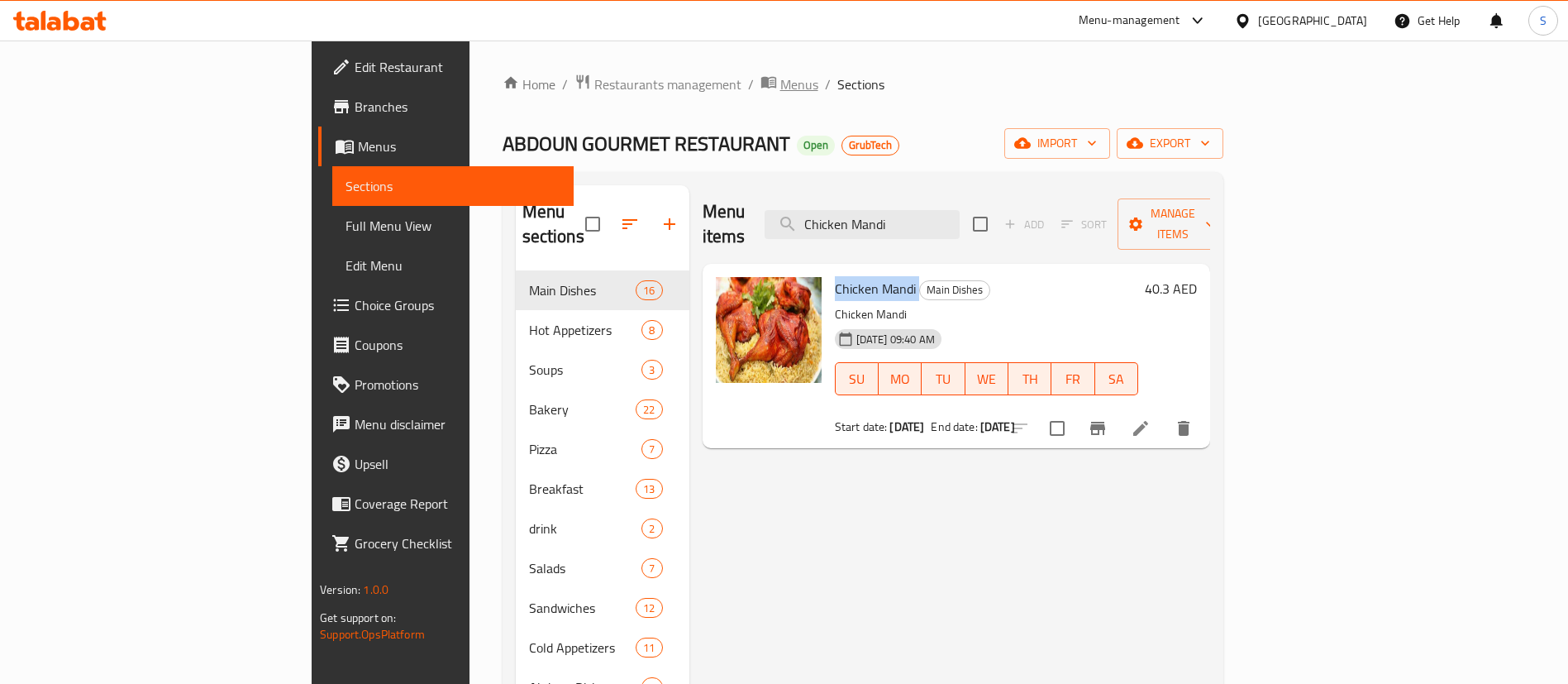
click at [780, 81] on span "Menus" at bounding box center [799, 84] width 38 height 20
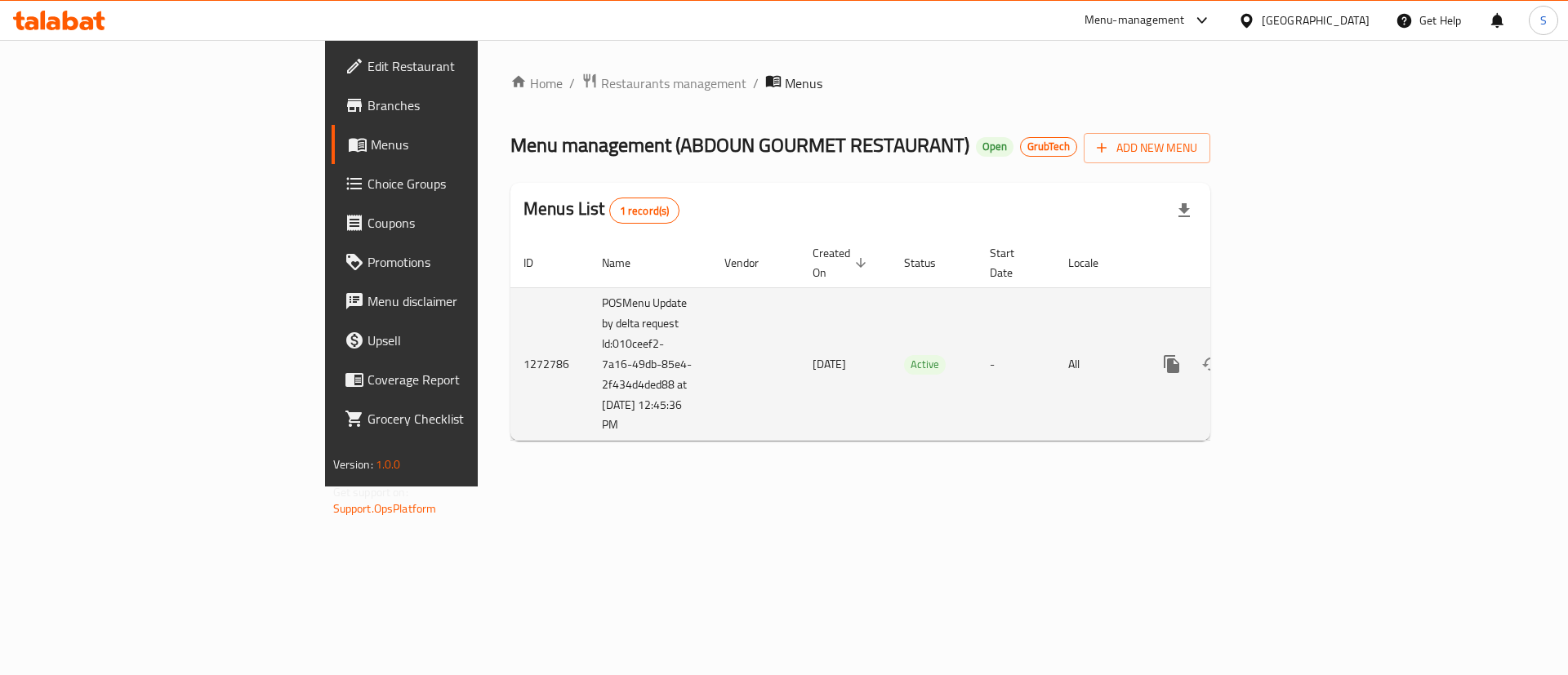
drag, startPoint x: 460, startPoint y: 364, endPoint x: 475, endPoint y: 415, distance: 53.2
click at [589, 415] on td "POSMenu Update by delta request Id:010ceef2-7a16-49db-85e4-2f434d4ded88 at 8/10…" at bounding box center [650, 364] width 122 height 154
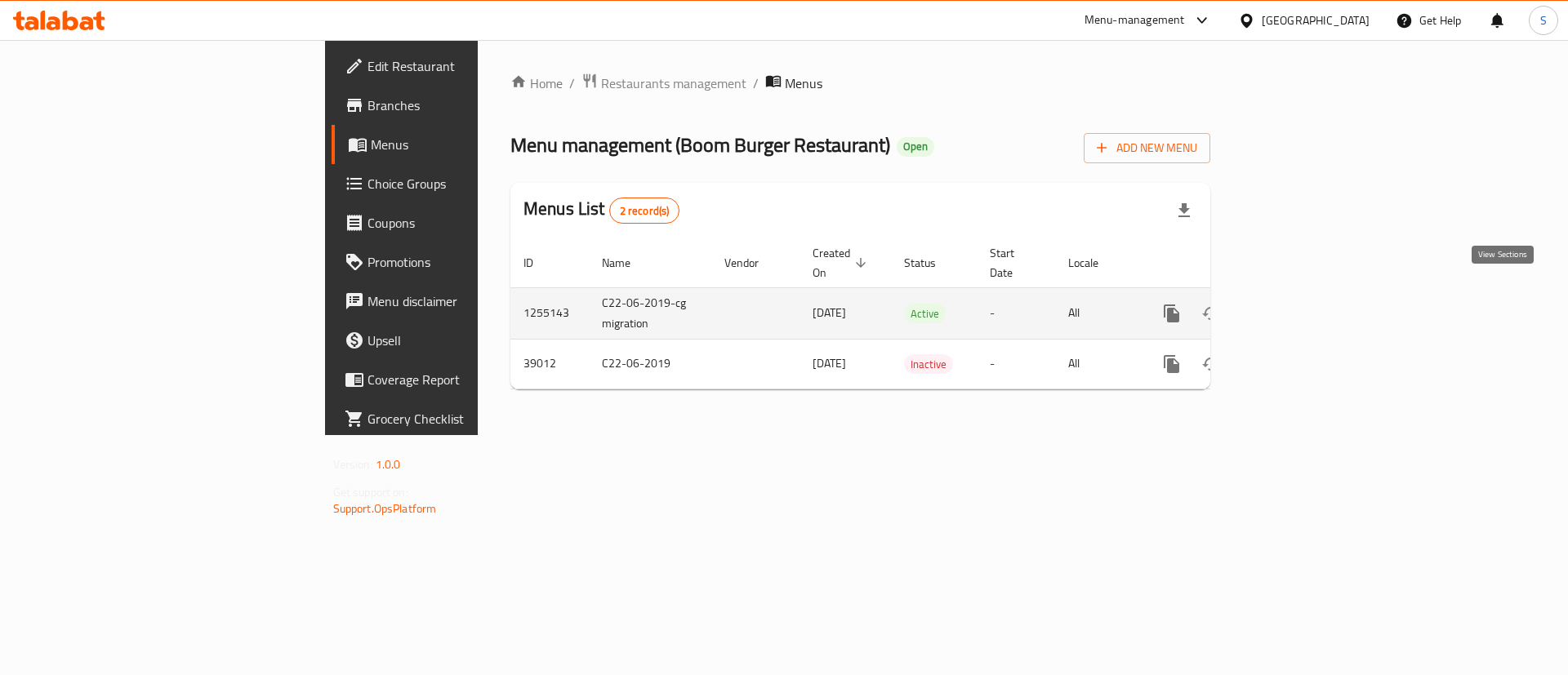
click at [1299, 304] on icon "enhanced table" at bounding box center [1289, 313] width 20 height 20
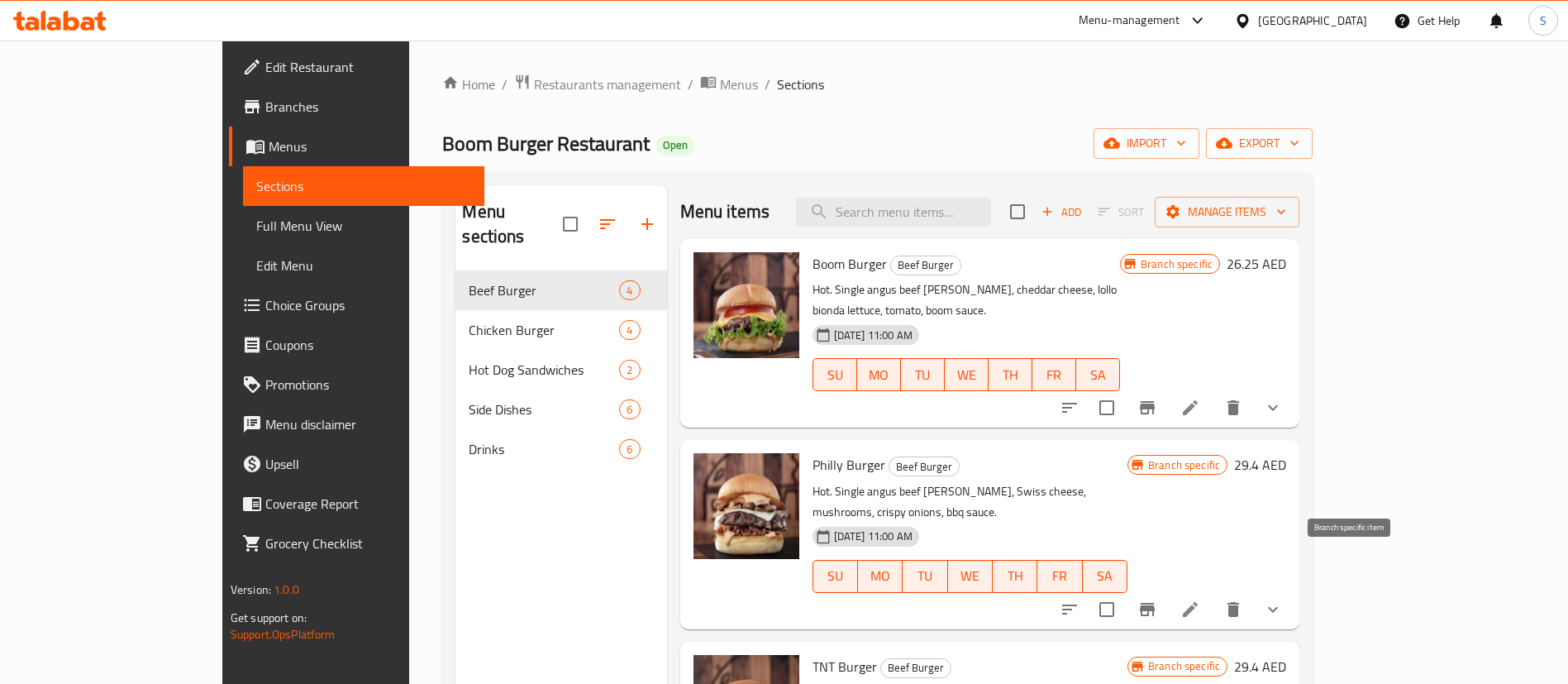
click at [1157, 600] on icon "Branch-specific-item" at bounding box center [1148, 610] width 20 height 20
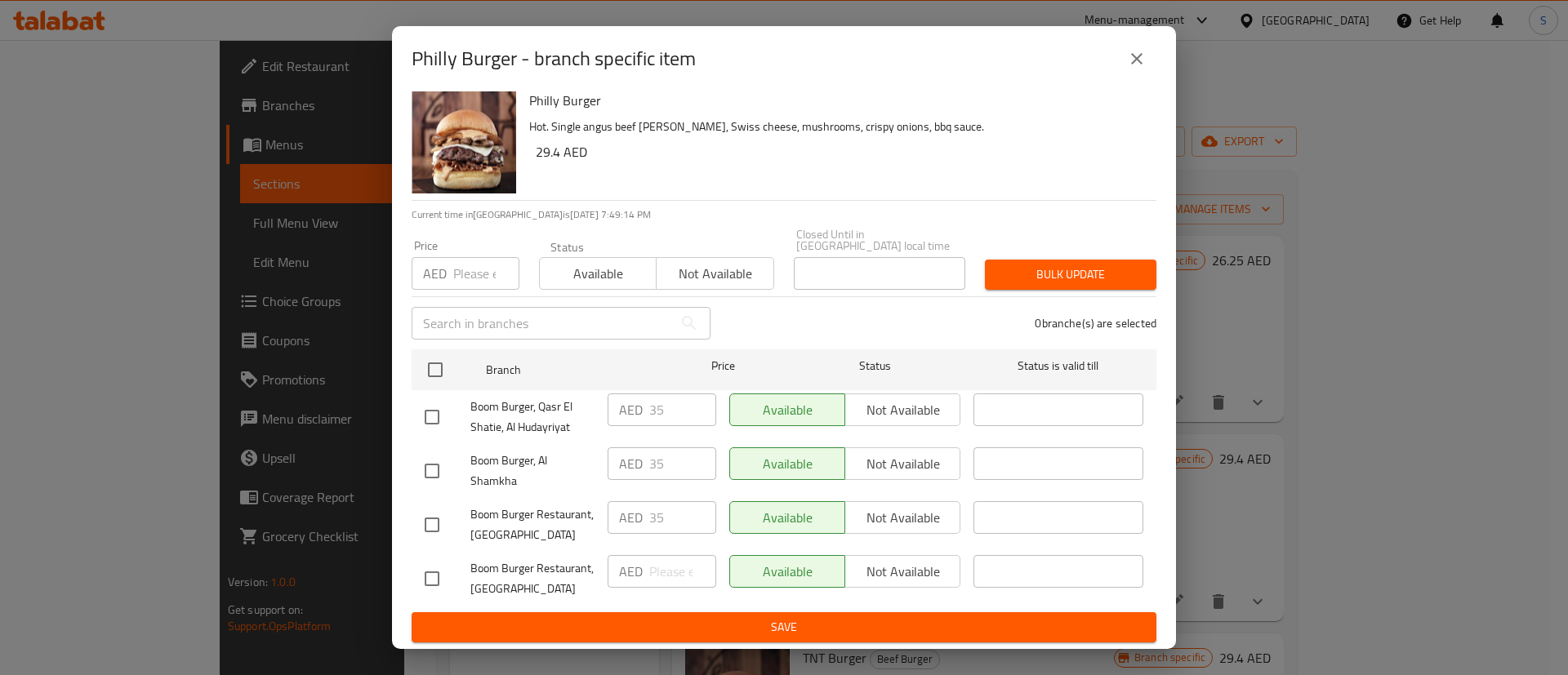
scroll to position [29, 0]
click at [1136, 53] on icon "close" at bounding box center [1136, 59] width 20 height 20
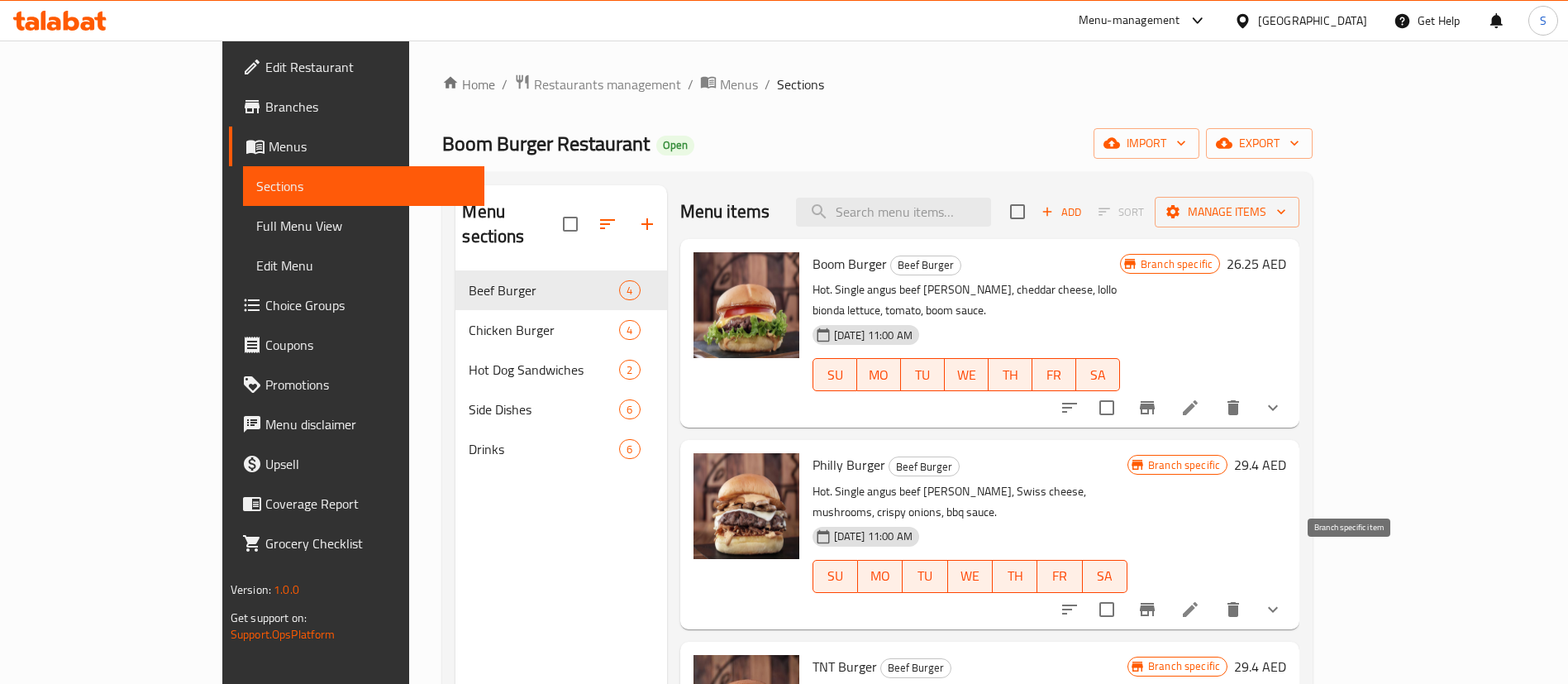
click at [1155, 603] on icon "Branch-specific-item" at bounding box center [1148, 609] width 14 height 14
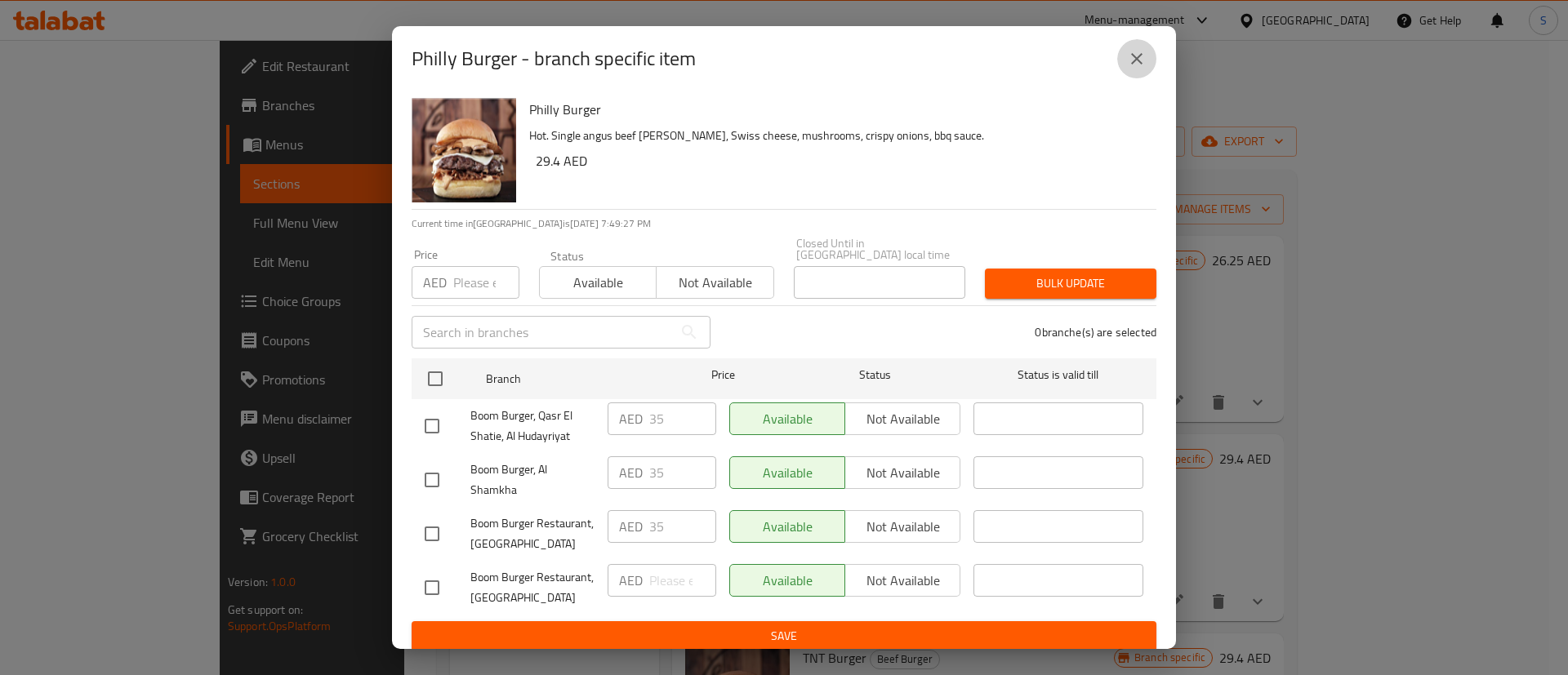
drag, startPoint x: 1143, startPoint y: 60, endPoint x: 1068, endPoint y: 113, distance: 91.8
click at [1141, 60] on icon "close" at bounding box center [1136, 59] width 20 height 20
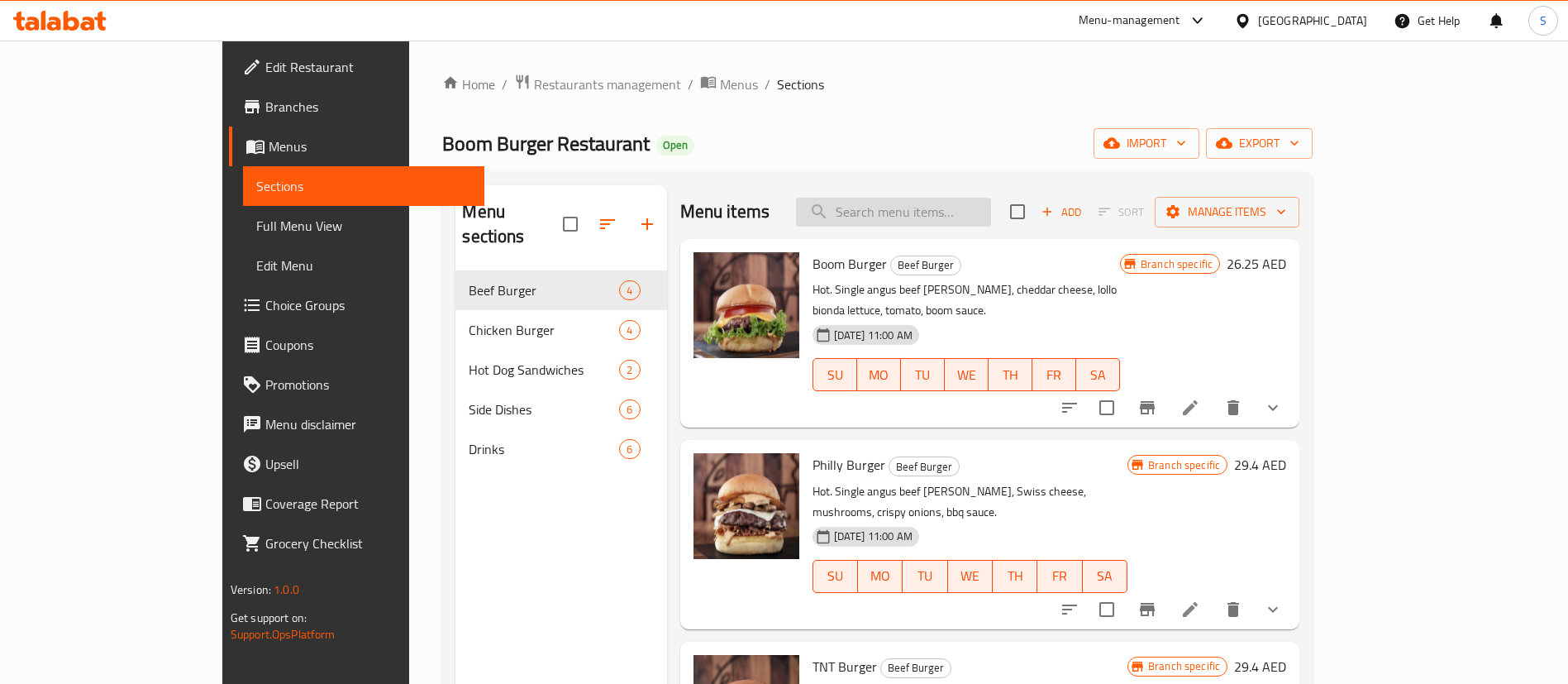
click at [944, 201] on input "search" at bounding box center [893, 212] width 195 height 29
paste input "Classic Chicken Burger"
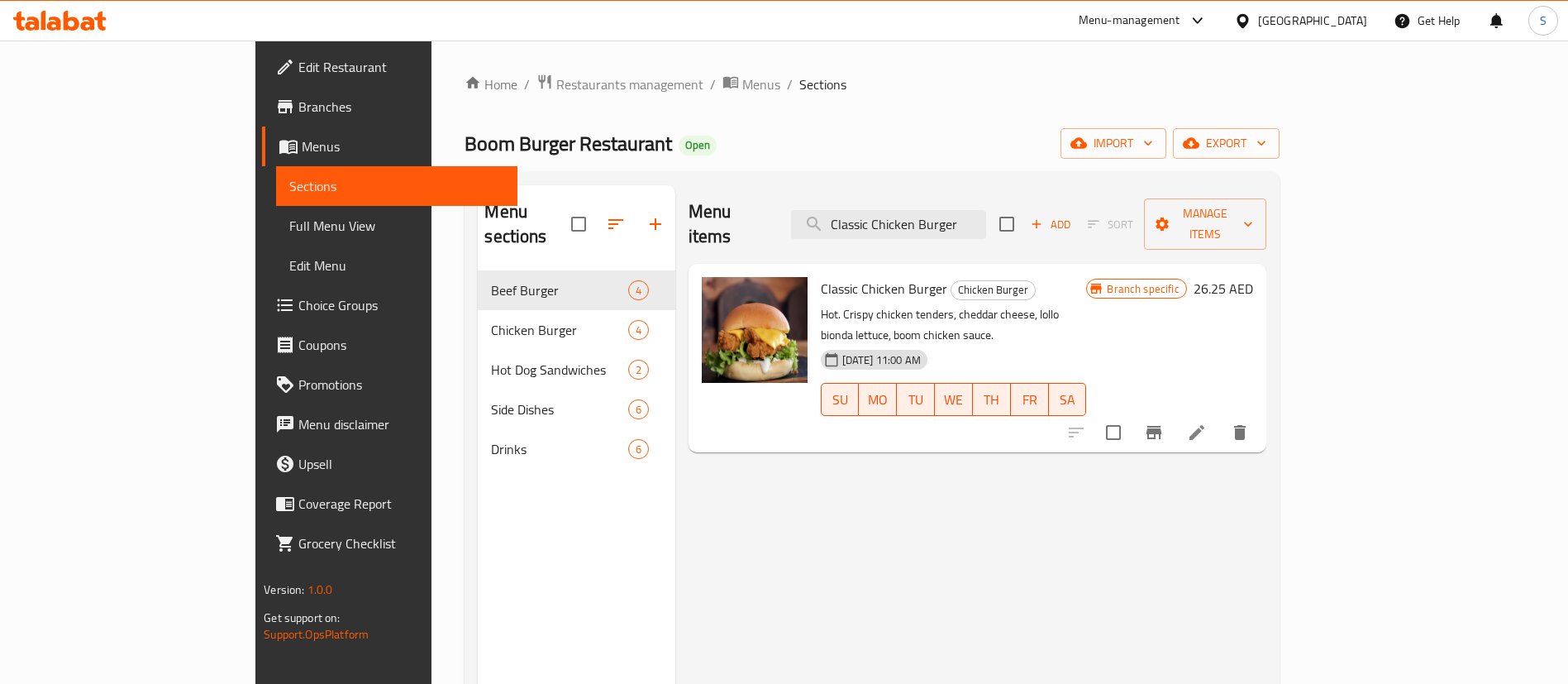
type input "Classic Chicken Burger"
click at [1164, 423] on icon "Branch-specific-item" at bounding box center [1154, 432] width 20 height 20
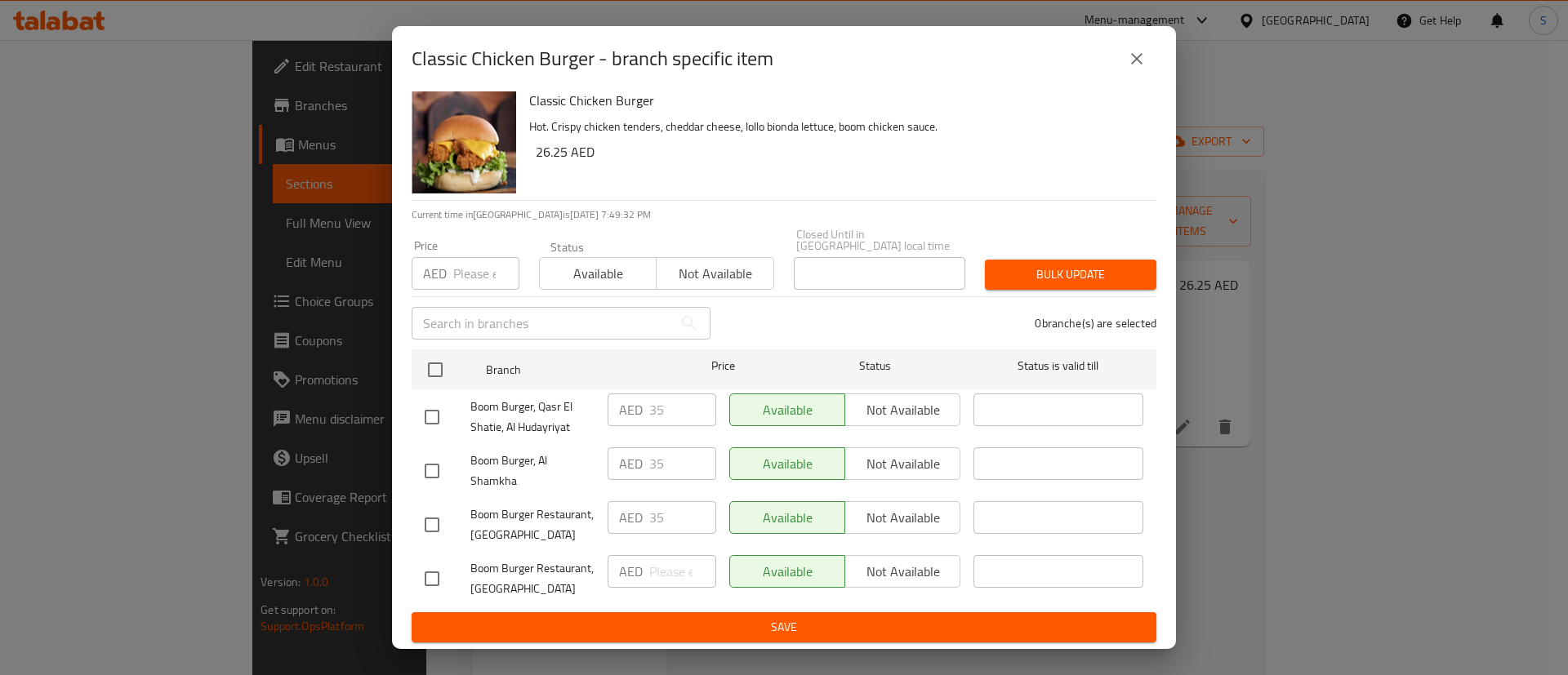
click at [1136, 56] on icon "close" at bounding box center [1136, 59] width 20 height 20
